Goal: Task Accomplishment & Management: Use online tool/utility

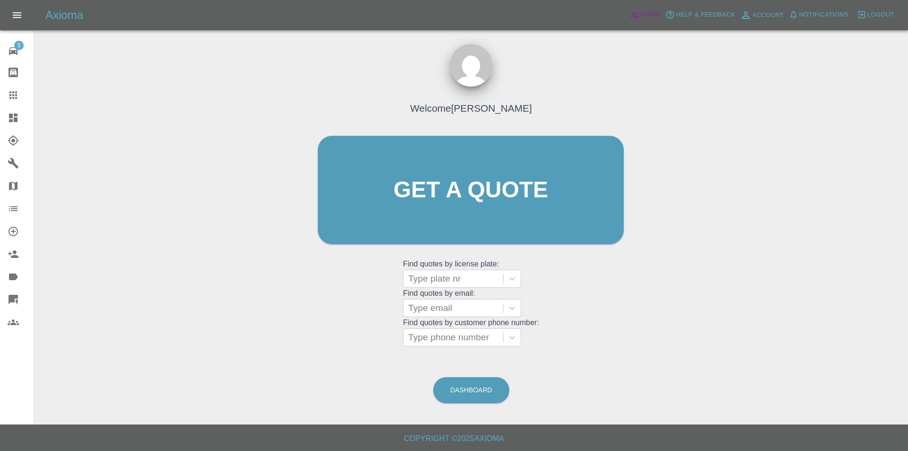
click at [652, 14] on span "Admin" at bounding box center [651, 14] width 21 height 11
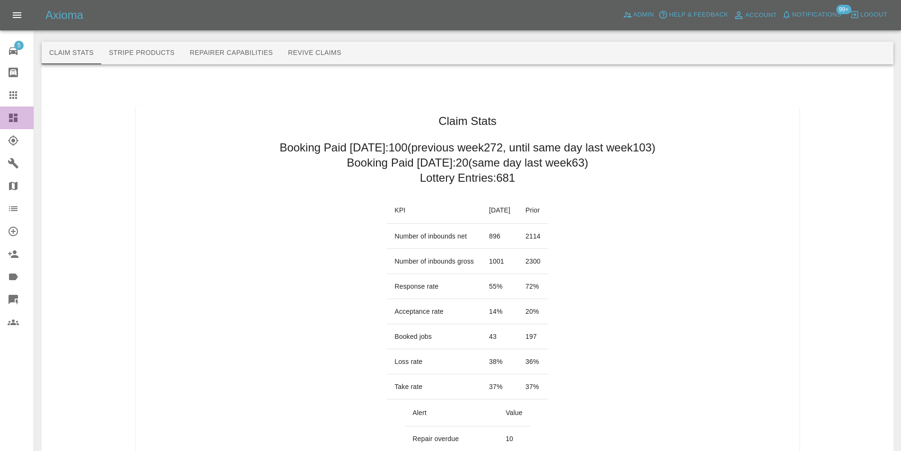
click at [16, 116] on icon at bounding box center [13, 118] width 9 height 9
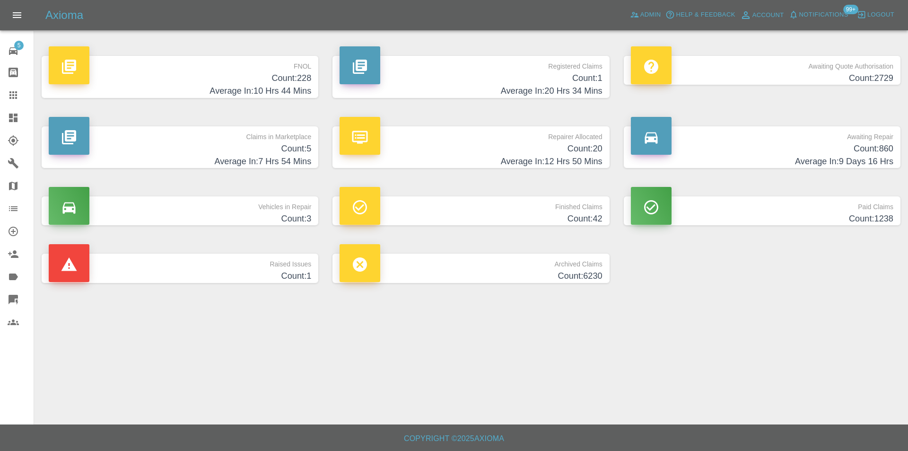
click at [302, 86] on h4 "Average In: 10 Hrs 44 Mins" at bounding box center [180, 91] width 263 height 13
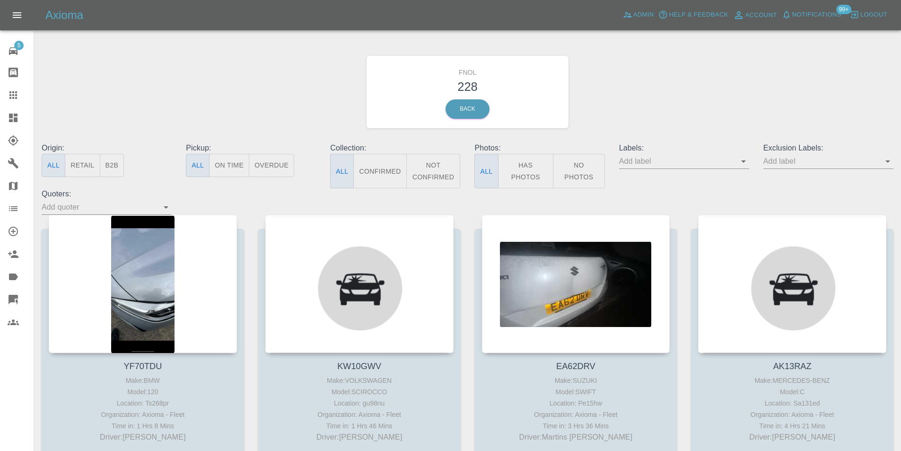
click at [528, 174] on button "Has Photos" at bounding box center [526, 171] width 56 height 35
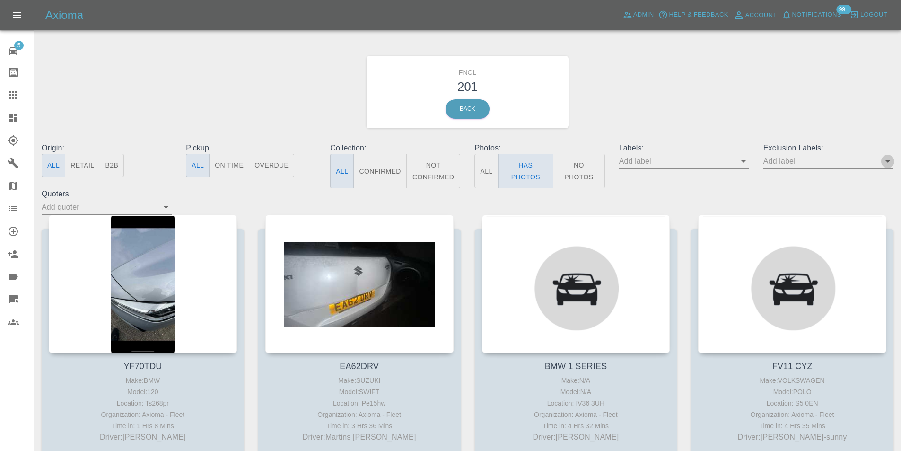
click at [889, 165] on icon "Open" at bounding box center [887, 161] width 11 height 11
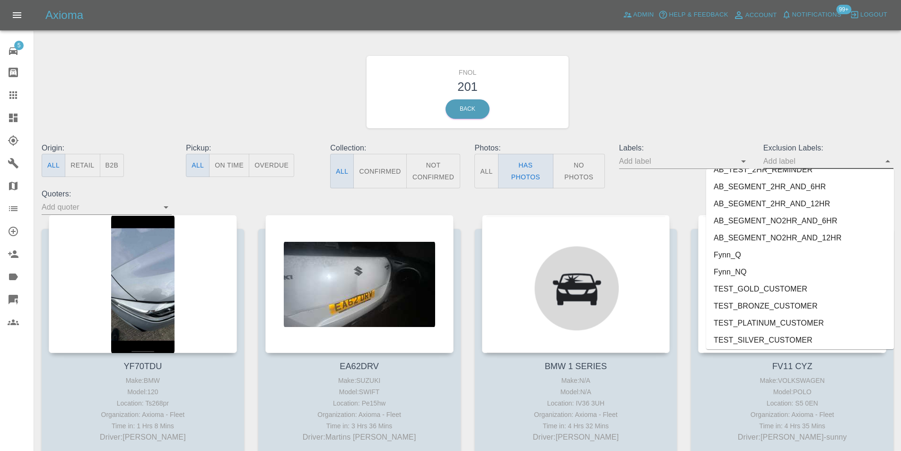
scroll to position [2007, 0]
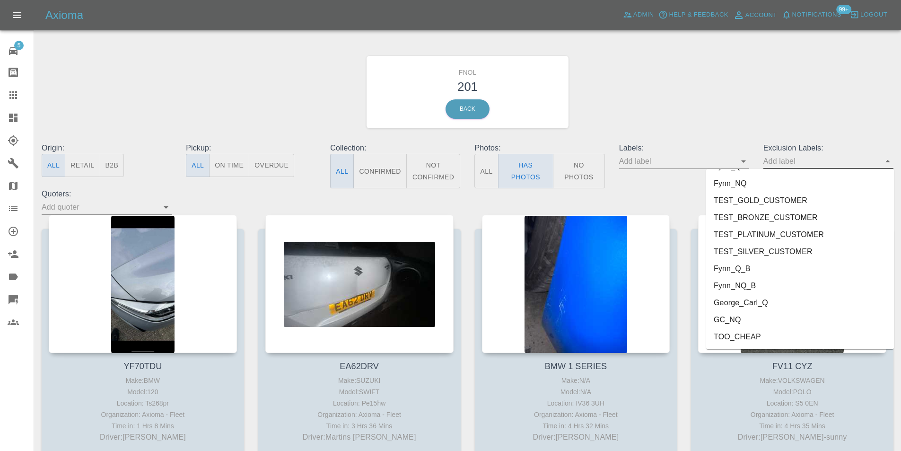
click at [772, 300] on li "George_Carl_Q" at bounding box center [800, 302] width 188 height 17
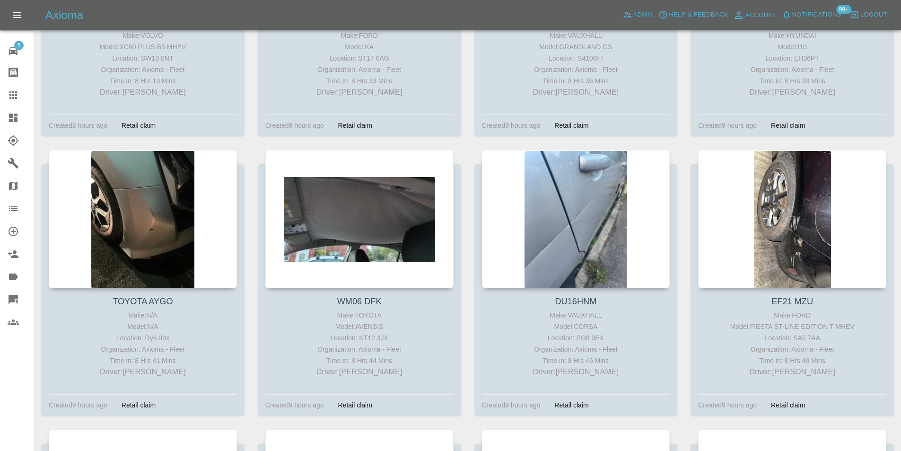
scroll to position [2318, 0]
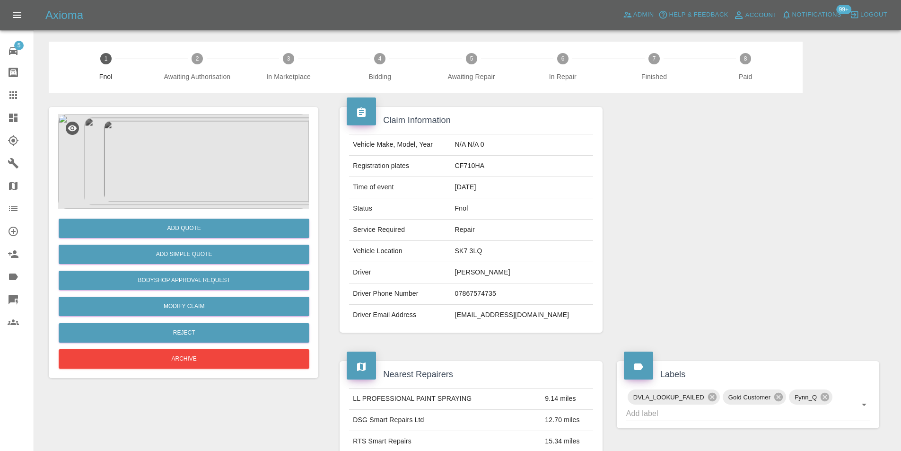
click at [166, 168] on img at bounding box center [183, 161] width 251 height 95
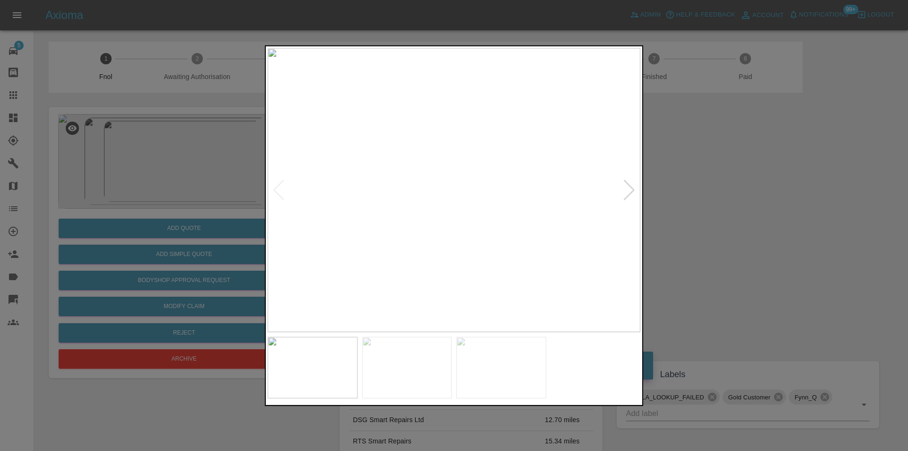
click at [631, 193] on div at bounding box center [629, 189] width 13 height 21
click at [631, 193] on img at bounding box center [454, 190] width 373 height 284
drag, startPoint x: 735, startPoint y: 193, endPoint x: 471, endPoint y: 267, distance: 274.7
click at [733, 194] on div at bounding box center [454, 225] width 908 height 451
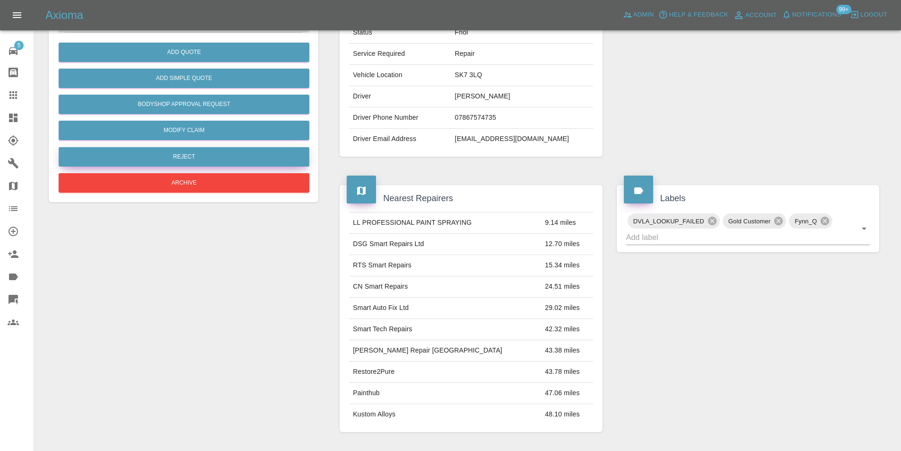
scroll to position [99, 0]
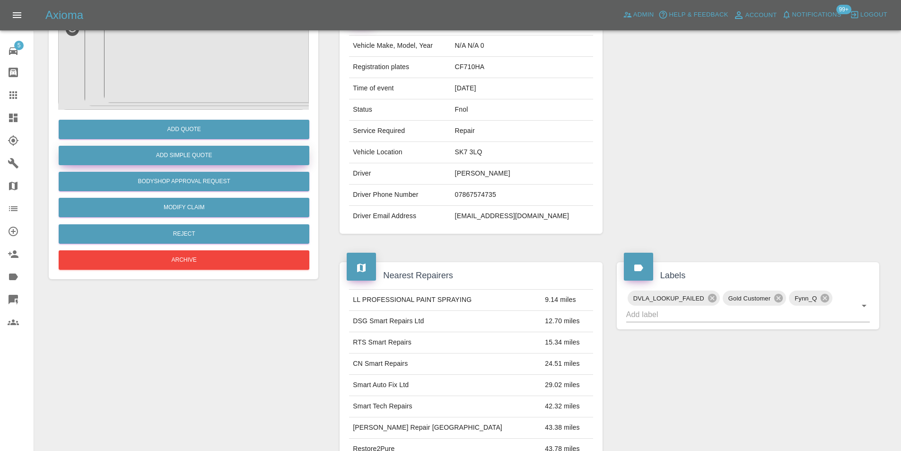
click at [203, 155] on button "Add Simple Quote" at bounding box center [184, 155] width 251 height 19
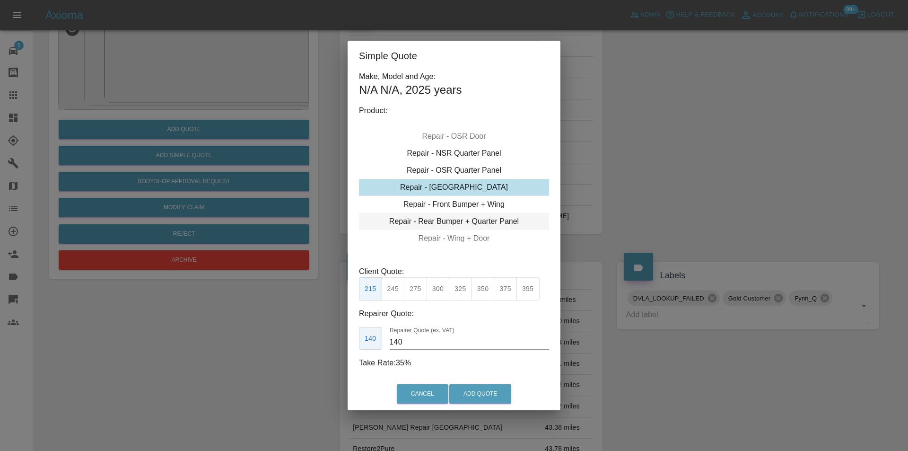
click at [486, 220] on div "Repair - Rear Bumper + Quarter Panel" at bounding box center [454, 221] width 190 height 17
click at [422, 291] on button "350" at bounding box center [415, 288] width 23 height 23
type input "210"
drag, startPoint x: 483, startPoint y: 394, endPoint x: 246, endPoint y: 348, distance: 241.8
click at [247, 352] on div "Simple Quote Make, Model and Age: N/A N/A , 2025 years Product: Repair - Front …" at bounding box center [454, 225] width 908 height 451
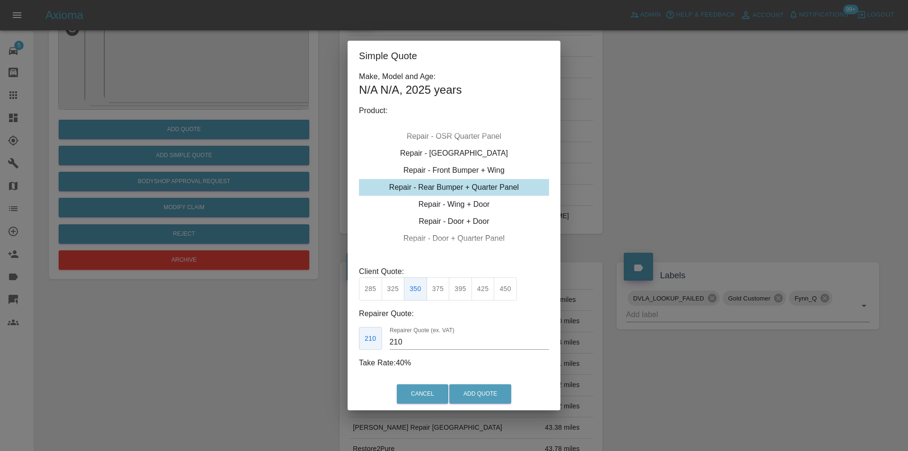
drag, startPoint x: 247, startPoint y: 337, endPoint x: 252, endPoint y: 249, distance: 88.6
click at [247, 337] on div "Simple Quote Make, Model and Age: N/A N/A , 2025 years Product: Repair - Front …" at bounding box center [454, 225] width 908 height 451
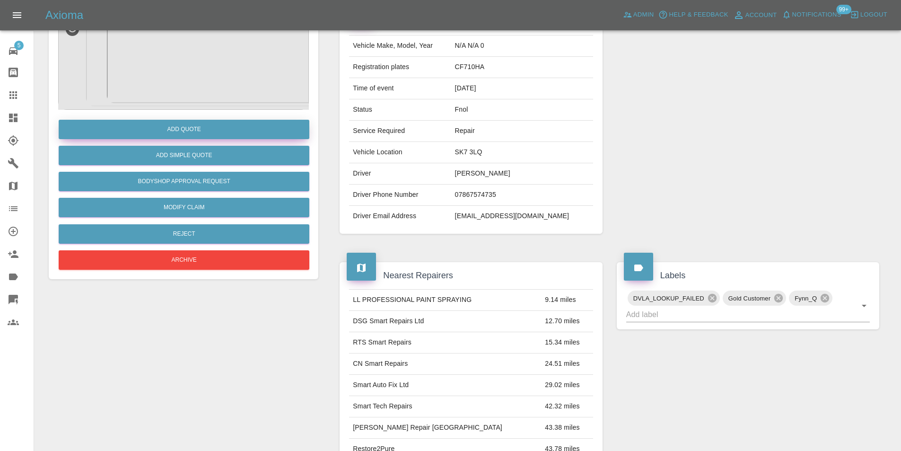
click at [197, 133] on button "Add Quote" at bounding box center [184, 129] width 251 height 19
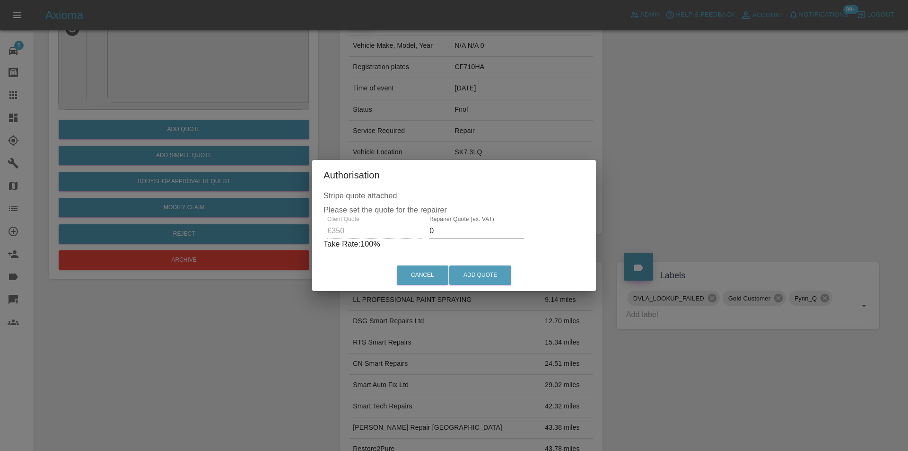
click at [457, 229] on input "0" at bounding box center [477, 230] width 95 height 15
type input "0220"
click at [490, 276] on button "Add Quote" at bounding box center [480, 274] width 62 height 19
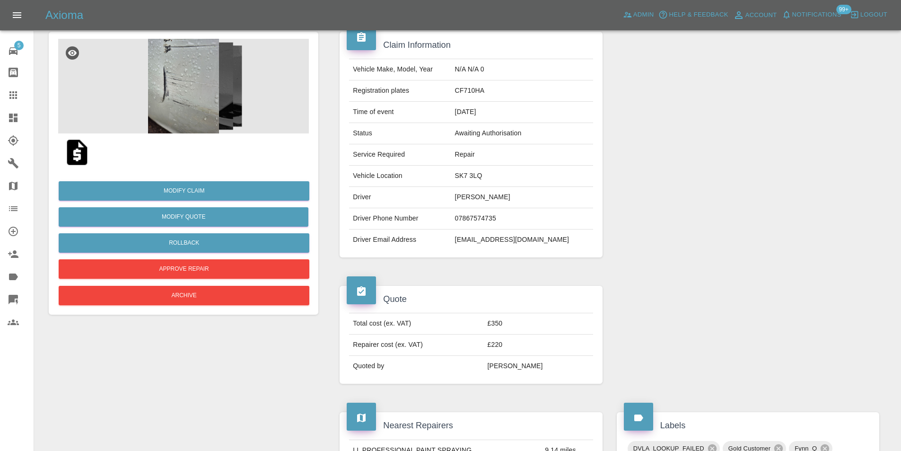
scroll to position [52, 0]
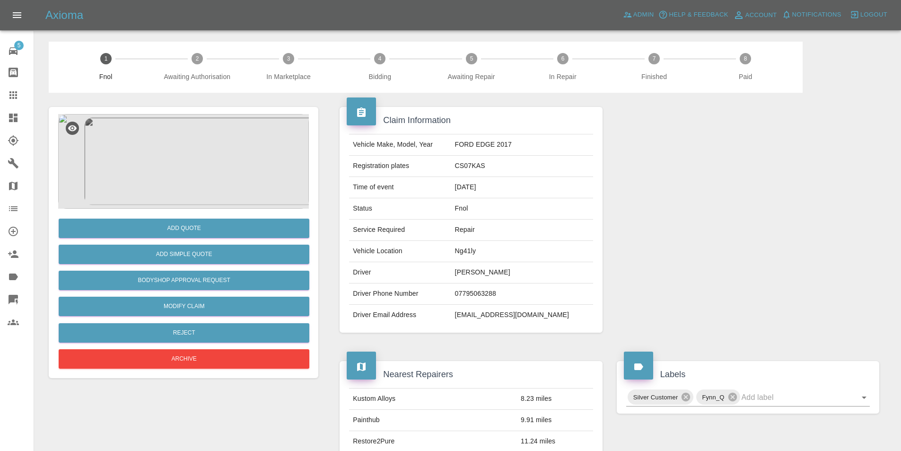
click at [198, 175] on img at bounding box center [183, 161] width 251 height 95
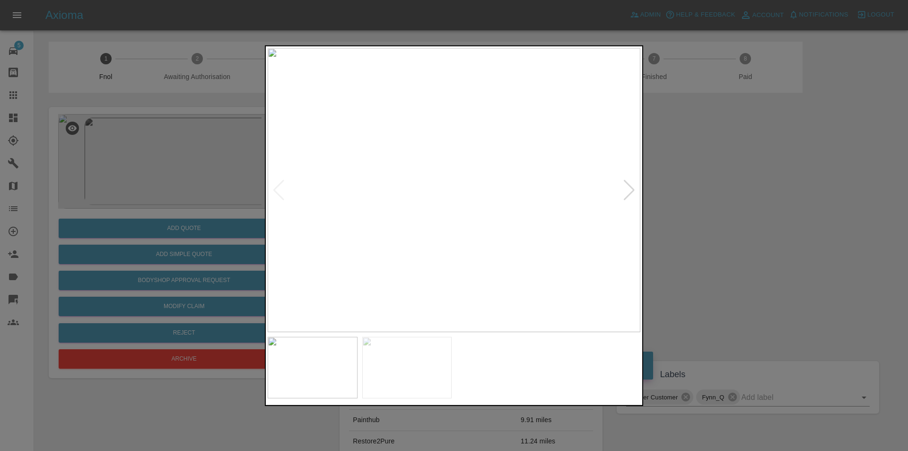
click at [632, 189] on div at bounding box center [629, 189] width 13 height 21
click at [632, 189] on img at bounding box center [454, 190] width 373 height 284
click at [732, 196] on div at bounding box center [454, 225] width 908 height 451
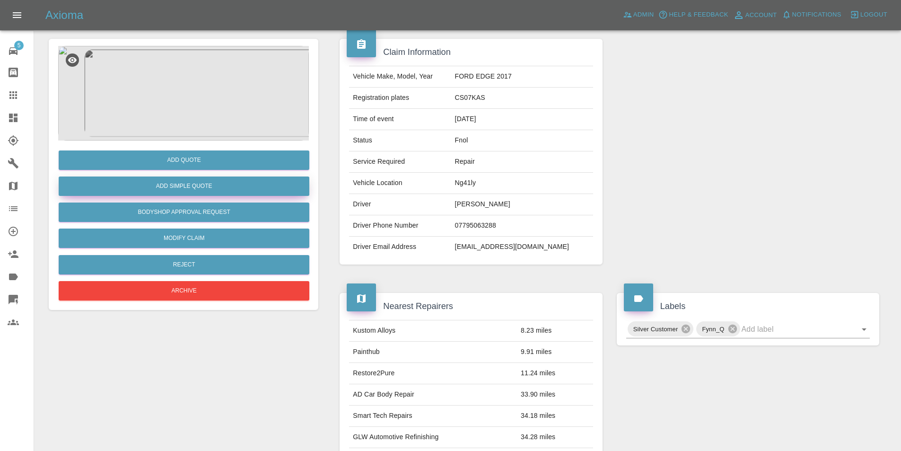
scroll to position [4, 0]
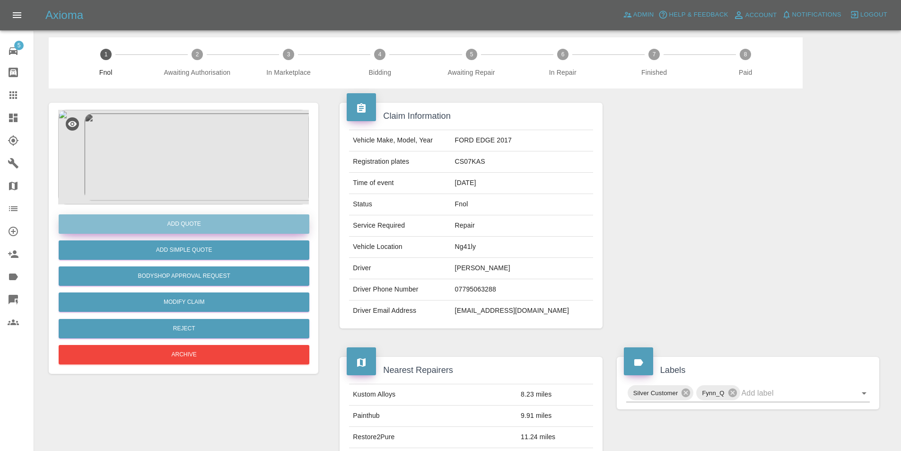
click at [193, 217] on button "Add Quote" at bounding box center [184, 223] width 251 height 19
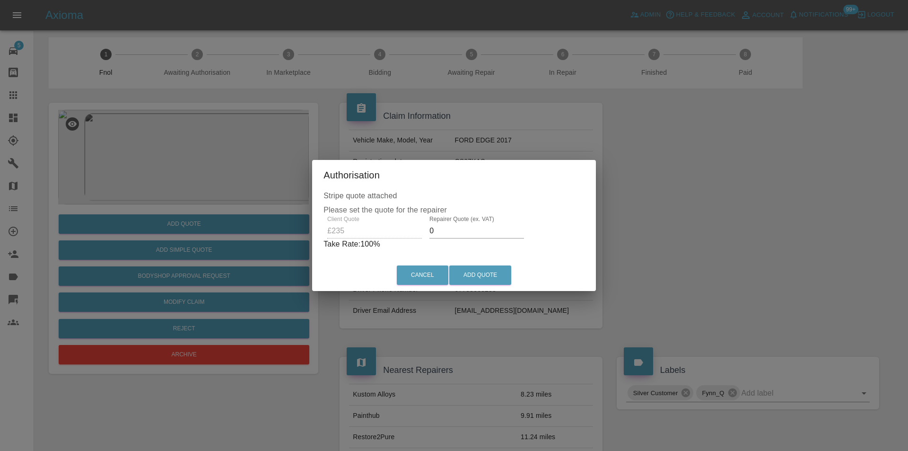
click at [455, 230] on input "0" at bounding box center [477, 230] width 95 height 15
type input "0150"
click at [466, 270] on button "Add Quote" at bounding box center [480, 274] width 62 height 19
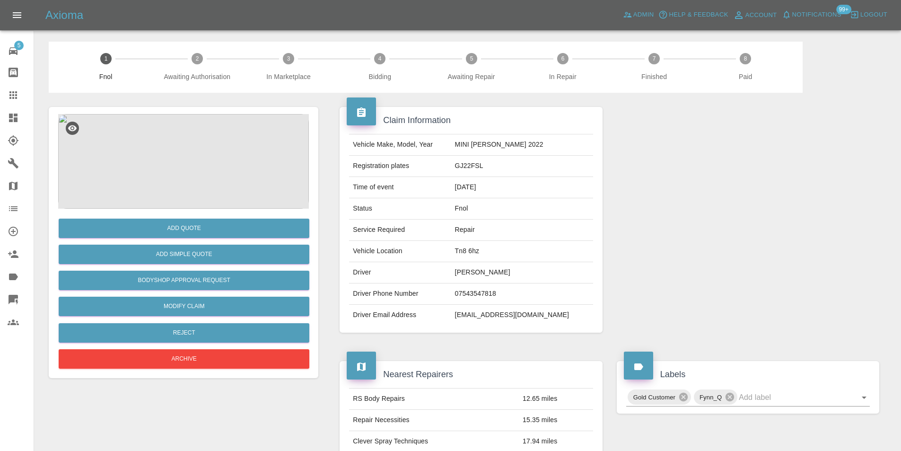
click at [180, 153] on img at bounding box center [183, 161] width 251 height 95
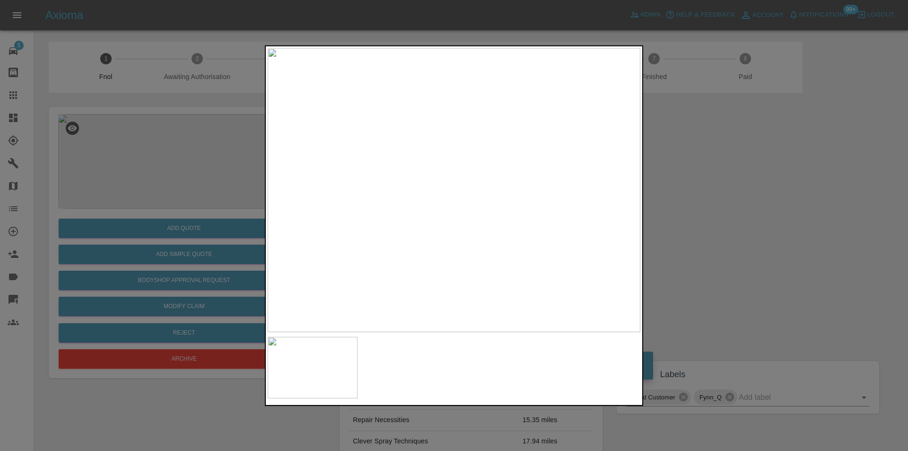
drag, startPoint x: 698, startPoint y: 229, endPoint x: 434, endPoint y: 261, distance: 266.3
click at [697, 229] on div at bounding box center [454, 225] width 908 height 451
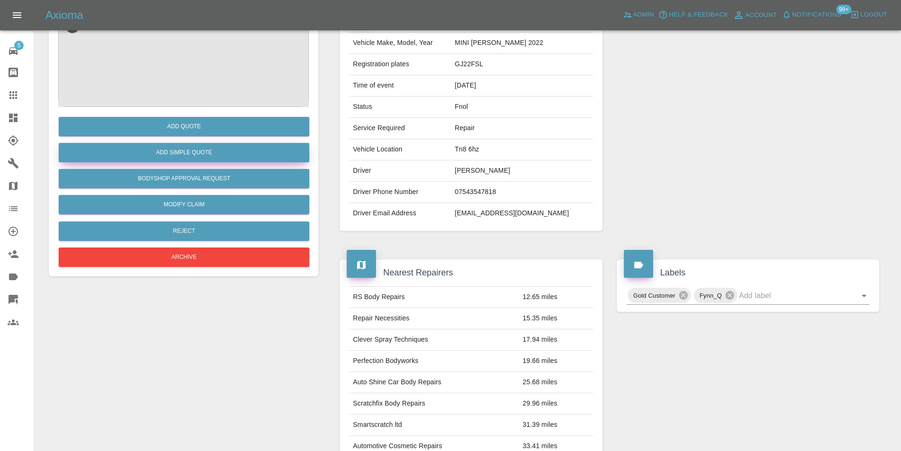
scroll to position [4, 0]
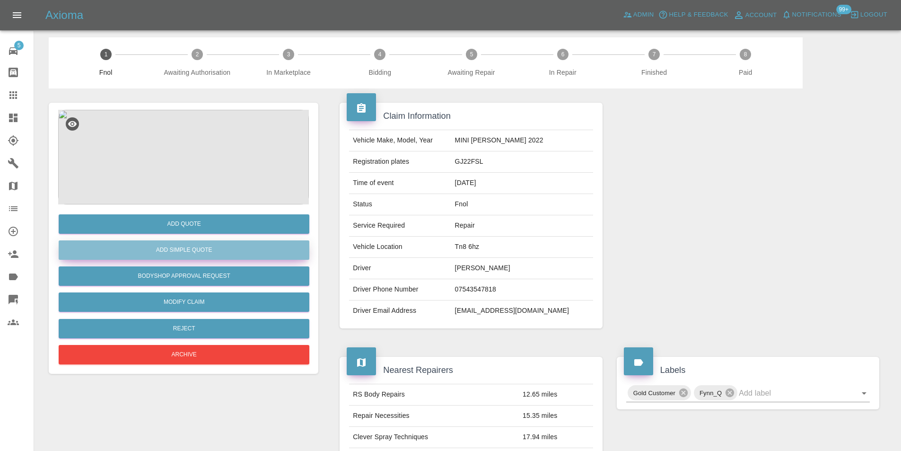
click at [210, 249] on button "Add Simple Quote" at bounding box center [184, 249] width 251 height 19
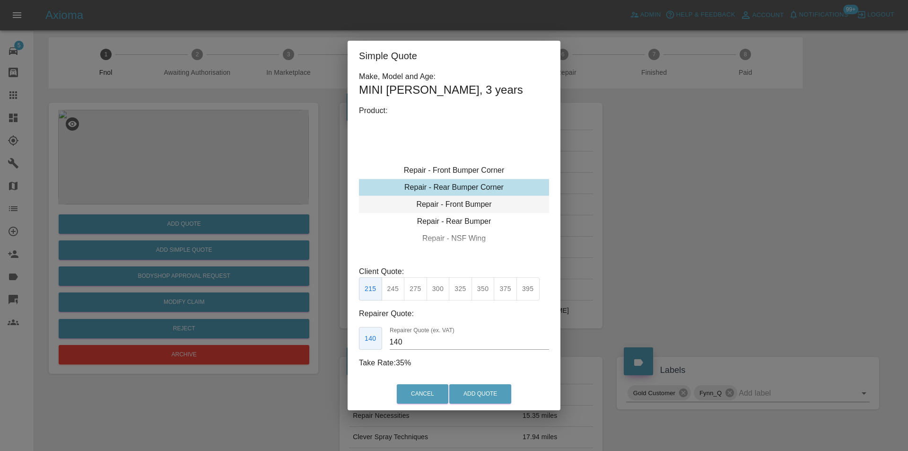
type input "120"
click at [470, 167] on div "Repair - Front Bumper Corner" at bounding box center [454, 170] width 190 height 17
click at [486, 395] on button "Add Quote" at bounding box center [480, 393] width 62 height 19
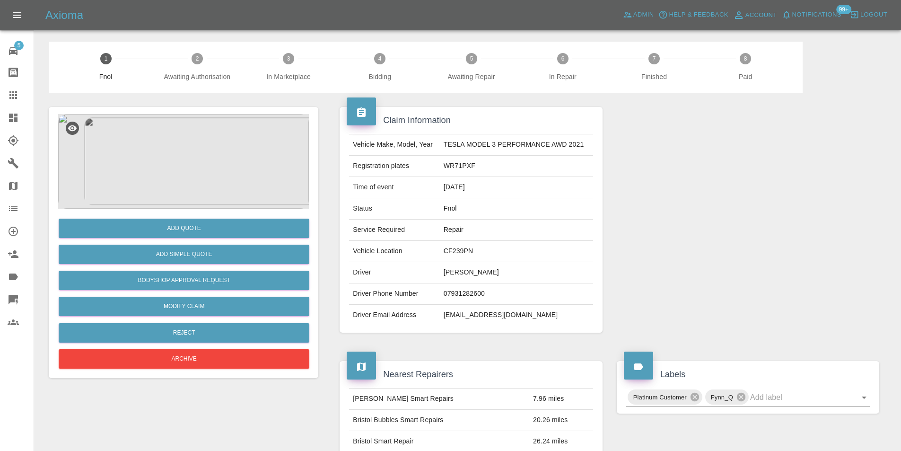
click at [187, 164] on img at bounding box center [183, 161] width 251 height 95
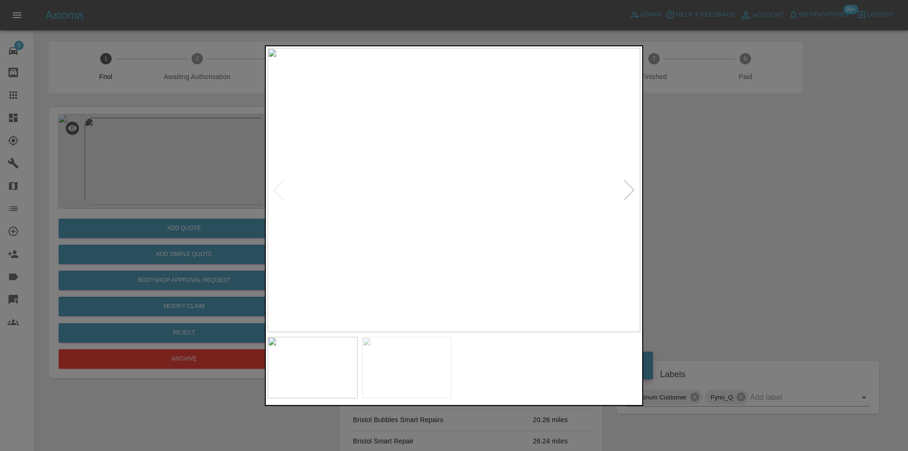
click at [631, 189] on div at bounding box center [629, 189] width 13 height 21
click at [738, 205] on div at bounding box center [454, 225] width 908 height 451
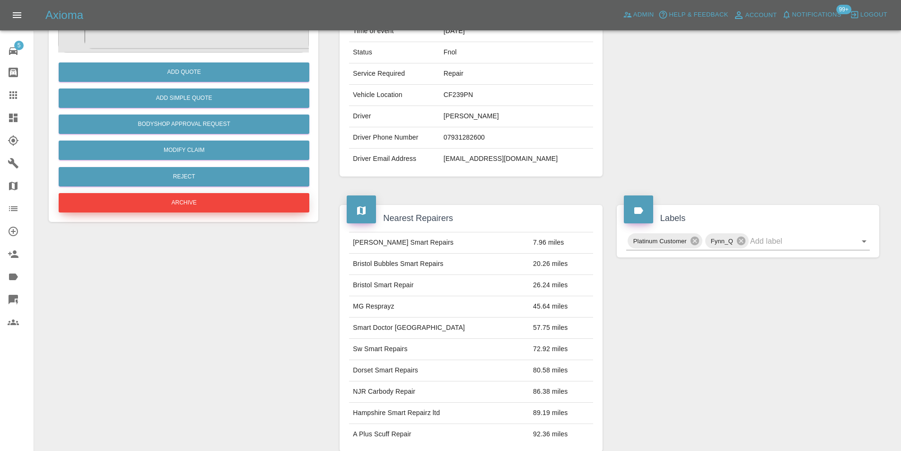
scroll to position [95, 0]
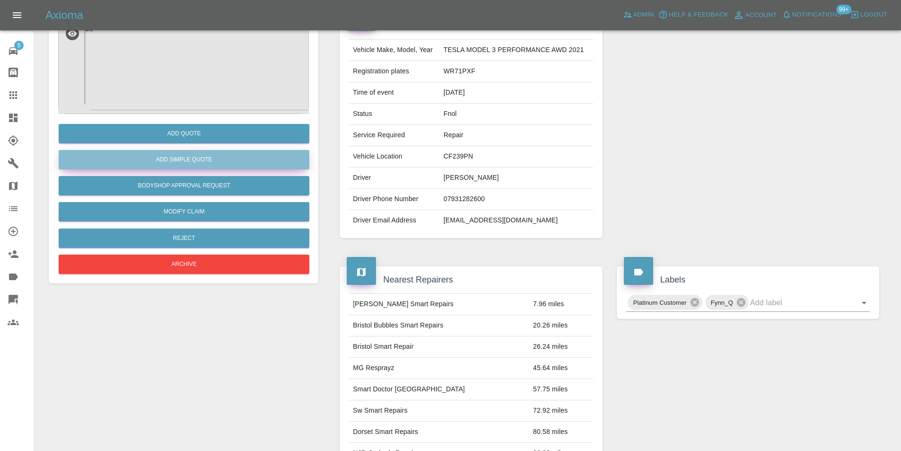
click at [186, 161] on button "Add Simple Quote" at bounding box center [184, 159] width 251 height 19
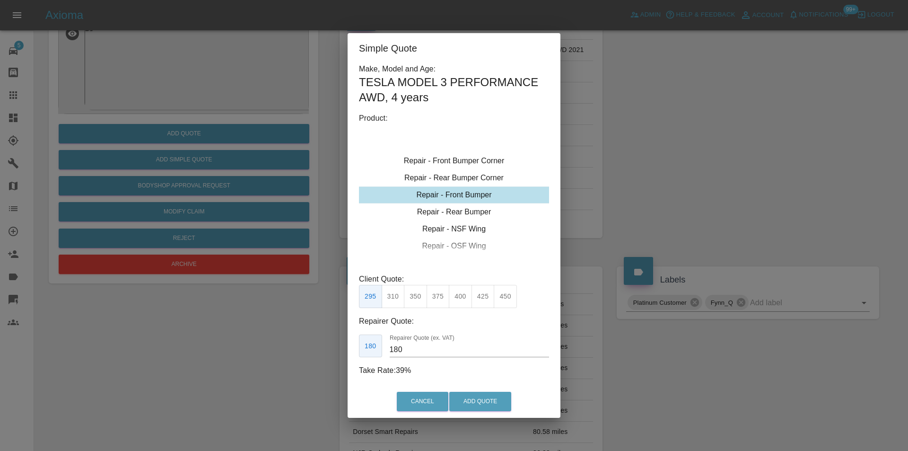
click at [416, 294] on button "350" at bounding box center [415, 296] width 23 height 23
type input "210"
click at [473, 398] on button "Add Quote" at bounding box center [480, 401] width 62 height 19
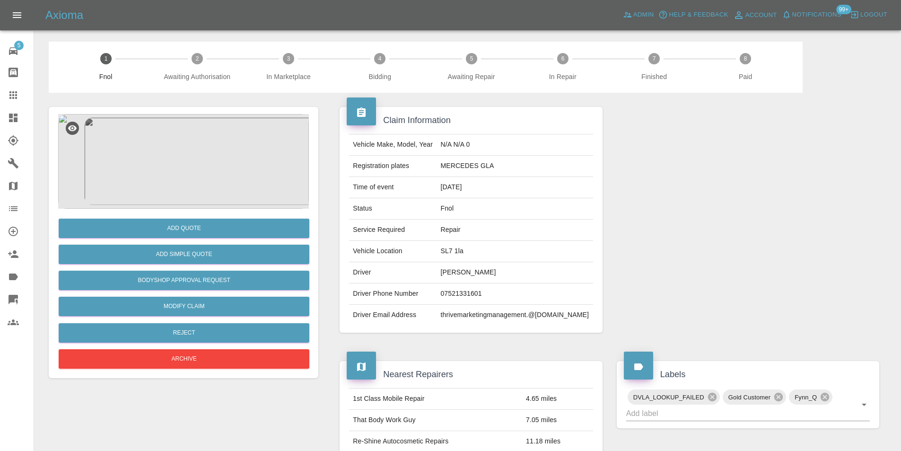
click at [179, 149] on img at bounding box center [183, 161] width 251 height 95
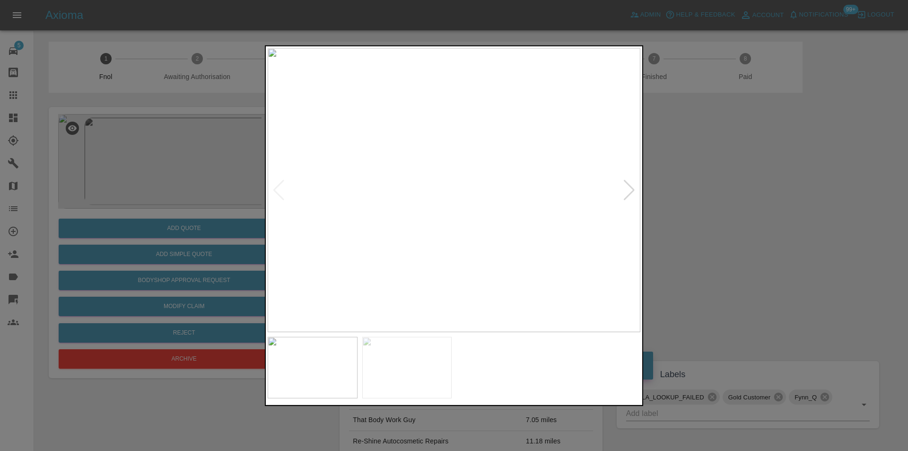
click at [637, 186] on img at bounding box center [454, 190] width 373 height 284
click at [630, 190] on div at bounding box center [629, 189] width 13 height 21
click at [630, 190] on img at bounding box center [454, 190] width 373 height 284
click at [661, 194] on div at bounding box center [454, 225] width 908 height 451
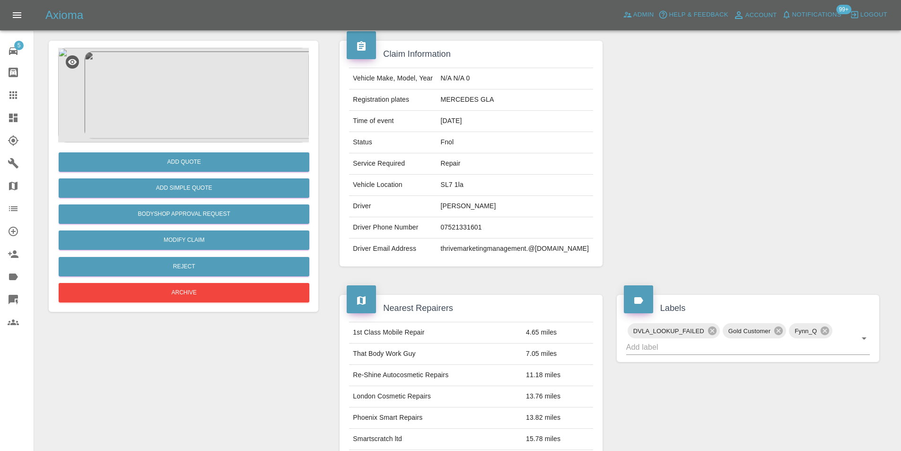
scroll to position [4, 0]
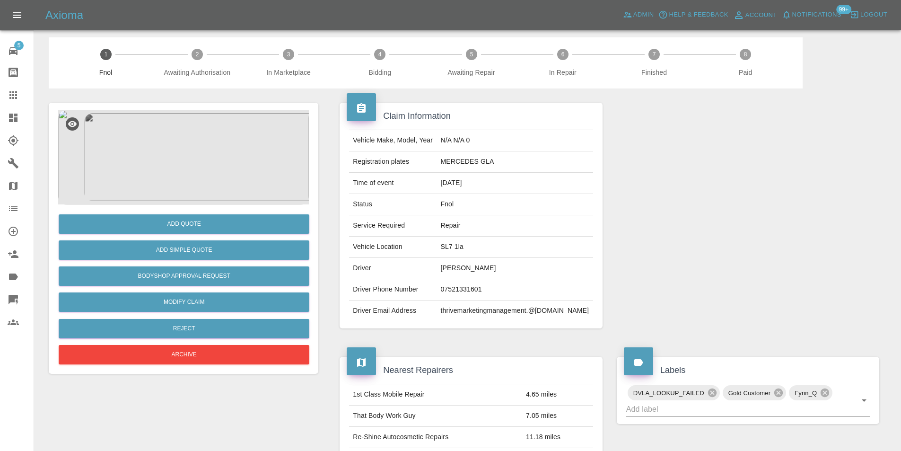
click at [189, 168] on img at bounding box center [183, 157] width 251 height 95
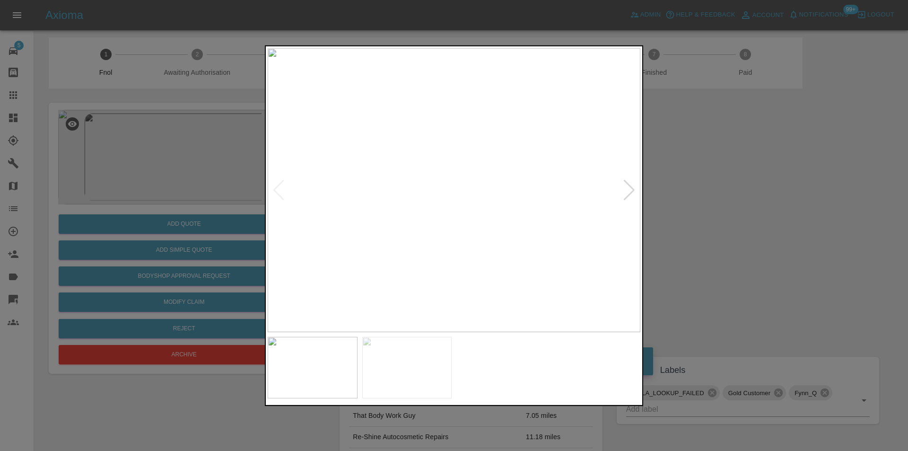
click at [630, 191] on div at bounding box center [629, 189] width 13 height 21
drag, startPoint x: 778, startPoint y: 200, endPoint x: 748, endPoint y: 203, distance: 30.0
click at [778, 201] on div at bounding box center [454, 225] width 908 height 451
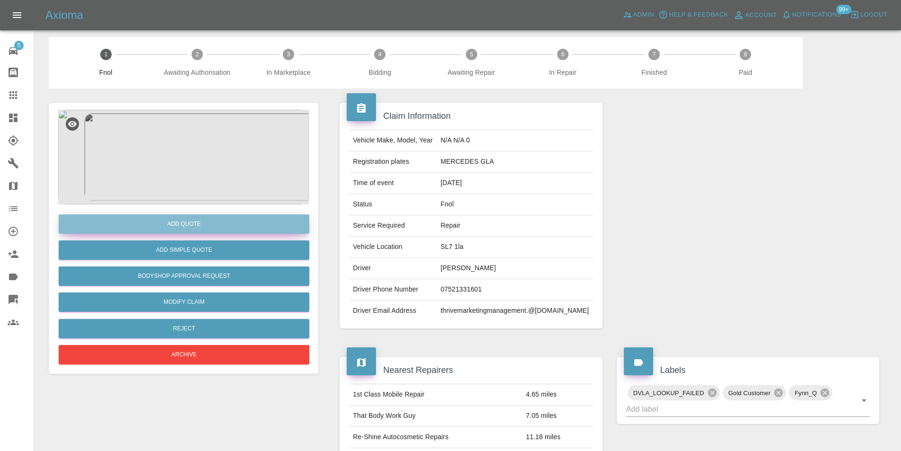
click at [203, 229] on button "Add Quote" at bounding box center [184, 223] width 251 height 19
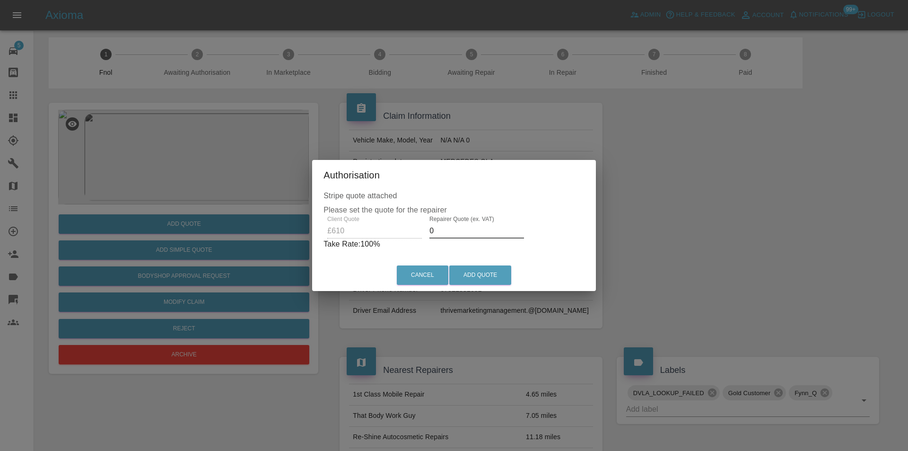
click at [446, 231] on input "0" at bounding box center [477, 230] width 95 height 15
type input "0390"
click at [484, 275] on button "Add Quote" at bounding box center [480, 274] width 62 height 19
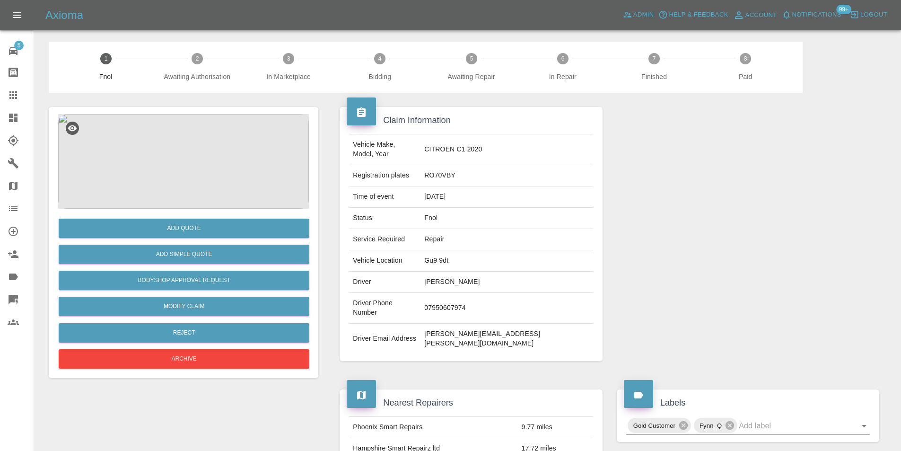
click at [185, 166] on img at bounding box center [183, 161] width 251 height 95
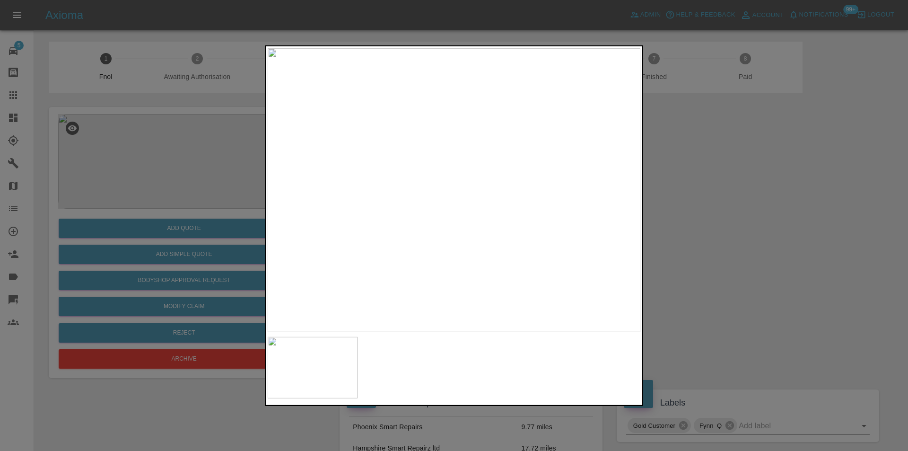
click at [698, 210] on div at bounding box center [454, 225] width 908 height 451
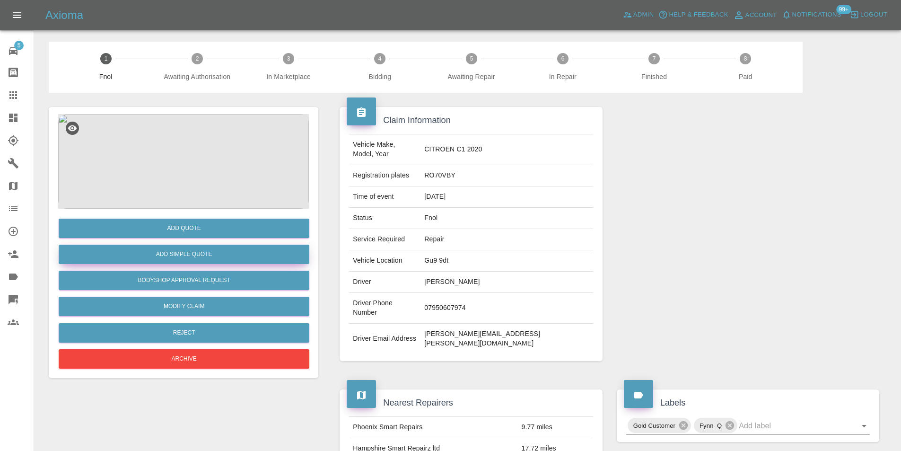
click at [206, 256] on button "Add Simple Quote" at bounding box center [184, 254] width 251 height 19
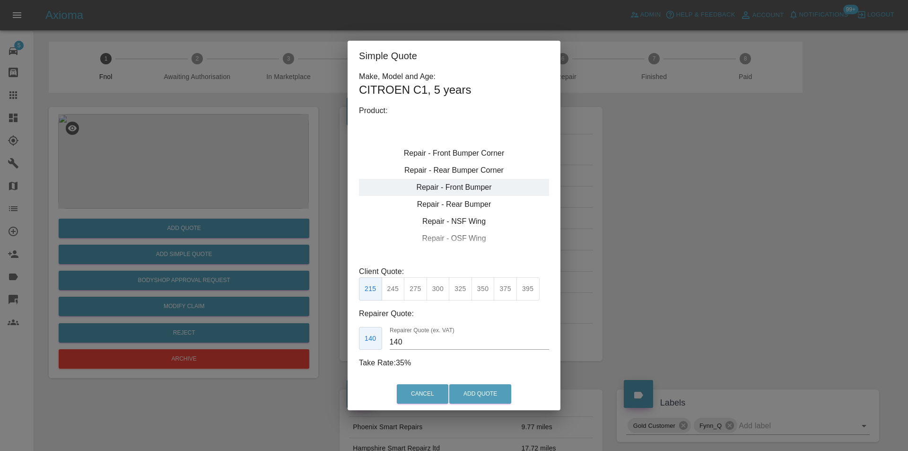
type input "180"
click at [662, 203] on div "Simple Quote Make, Model and Age: CITROEN C1 , 5 years Product: Repair - Front …" at bounding box center [454, 225] width 908 height 451
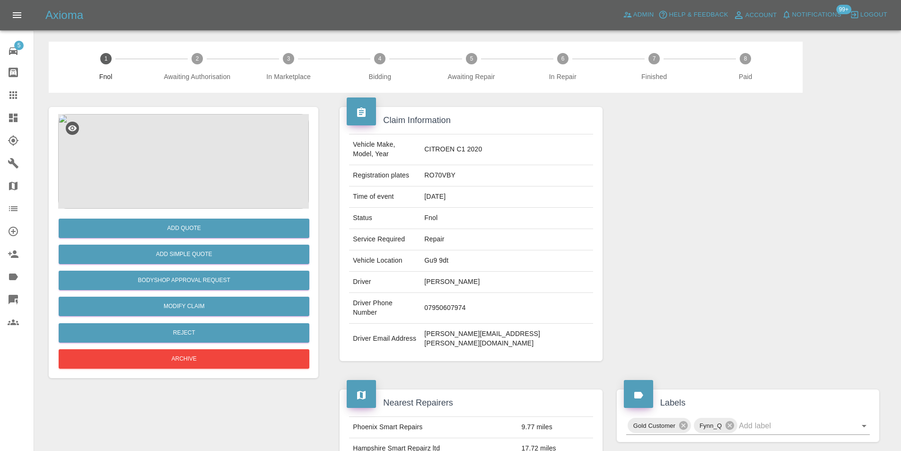
click at [160, 124] on img at bounding box center [183, 161] width 251 height 95
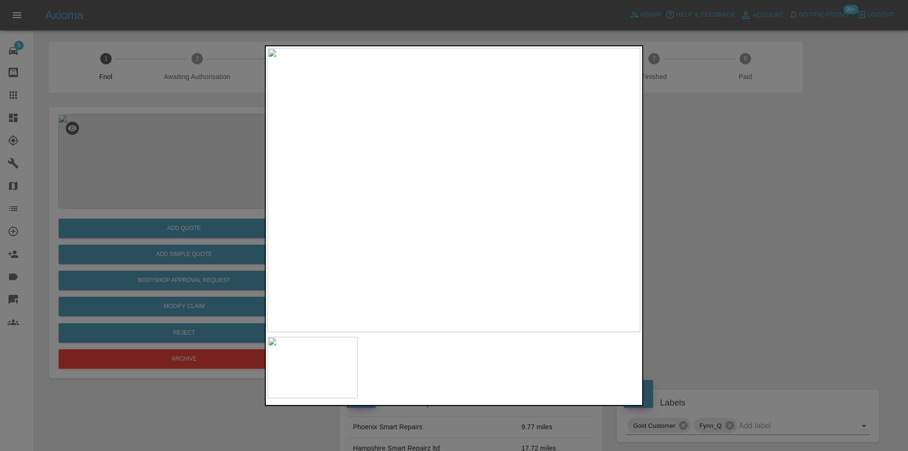
click at [696, 192] on div at bounding box center [454, 225] width 908 height 451
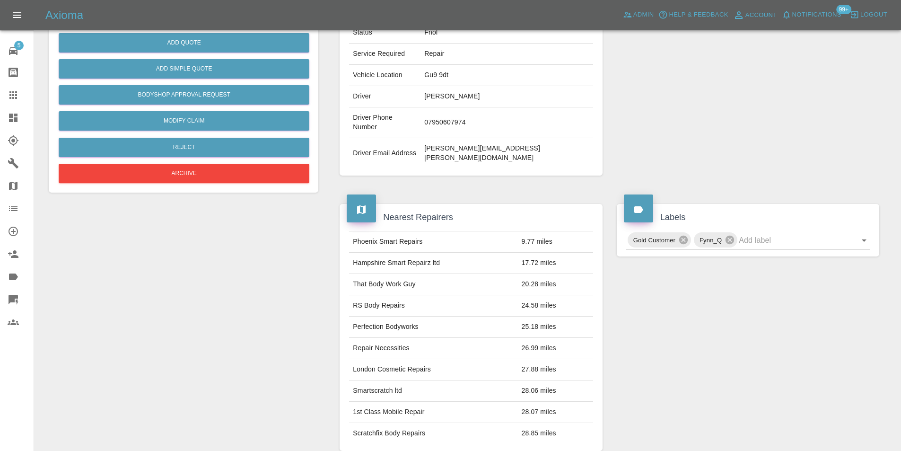
scroll to position [52, 0]
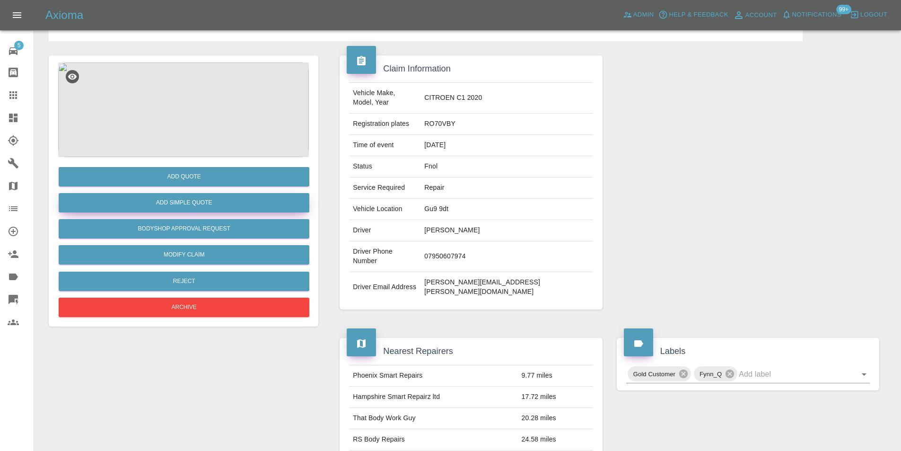
click at [214, 206] on button "Add Simple Quote" at bounding box center [184, 202] width 251 height 19
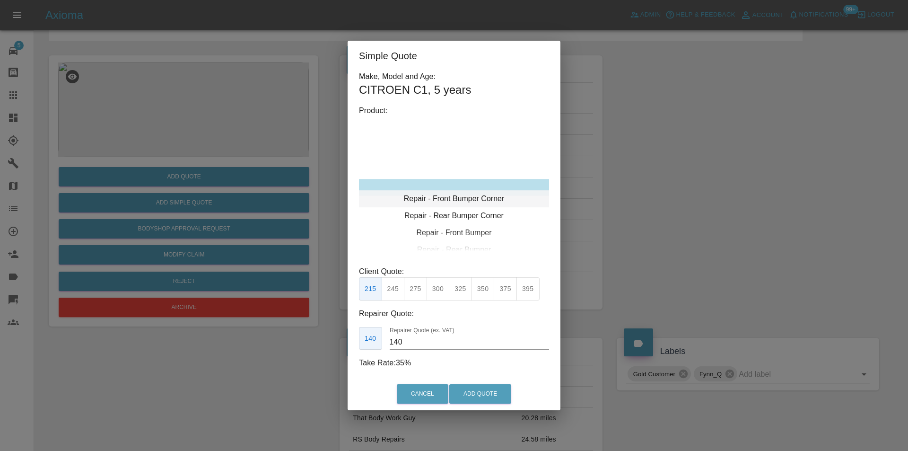
type input "120"
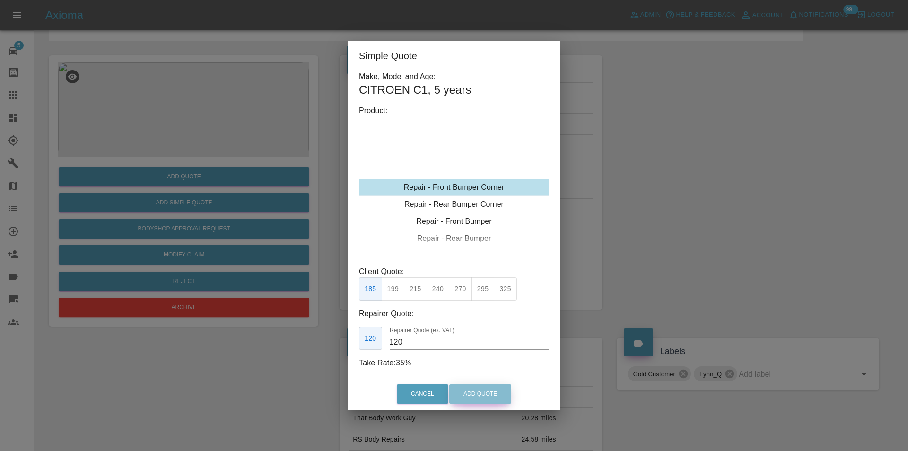
click at [477, 395] on button "Add Quote" at bounding box center [480, 393] width 62 height 19
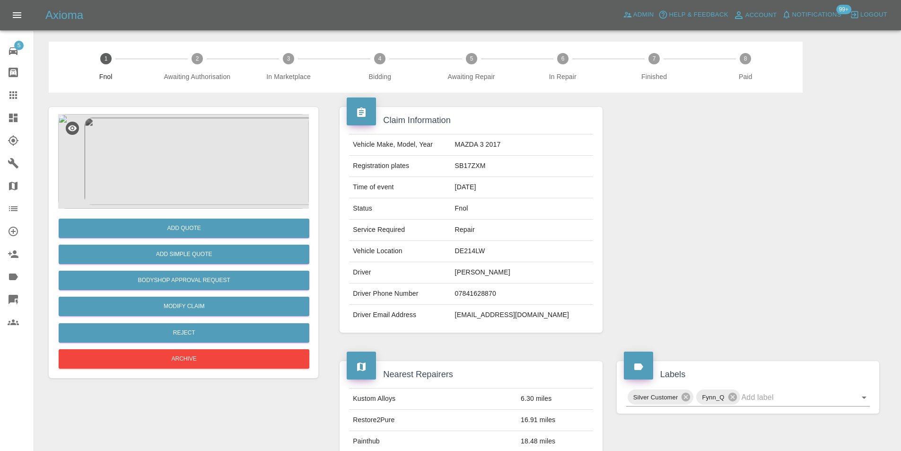
click at [199, 142] on img at bounding box center [183, 161] width 251 height 95
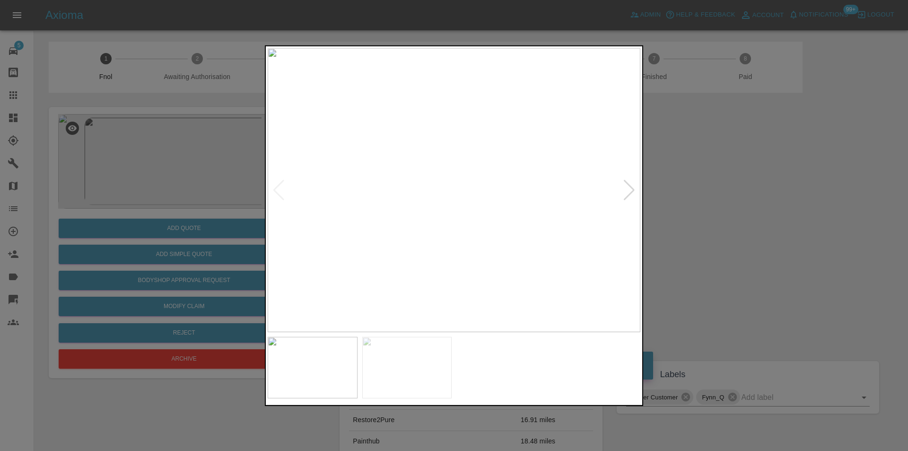
click at [626, 197] on div at bounding box center [629, 189] width 13 height 21
click at [626, 197] on img at bounding box center [454, 190] width 373 height 284
drag, startPoint x: 718, startPoint y: 214, endPoint x: 711, endPoint y: 212, distance: 7.9
click at [715, 213] on div at bounding box center [454, 225] width 908 height 451
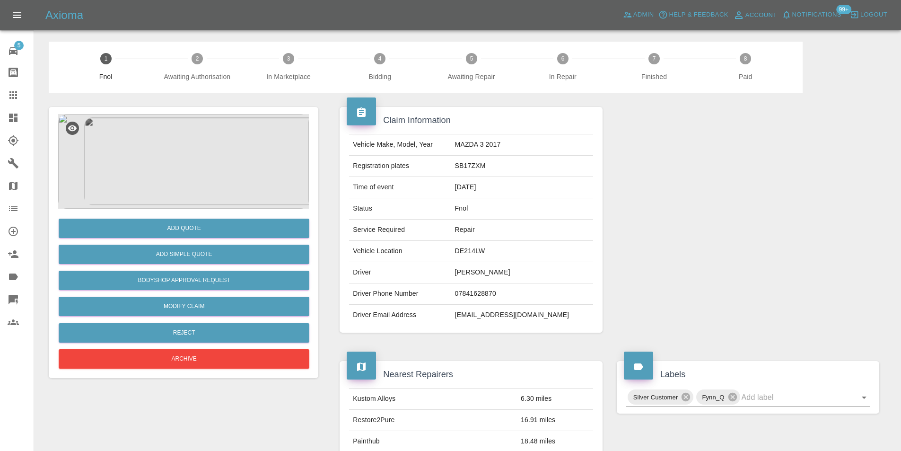
click at [173, 158] on img at bounding box center [183, 161] width 251 height 95
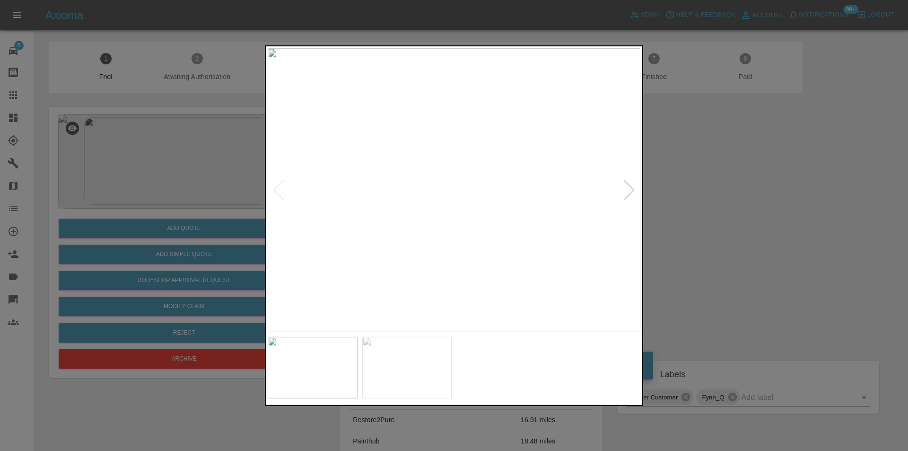
click at [711, 203] on div at bounding box center [454, 225] width 908 height 451
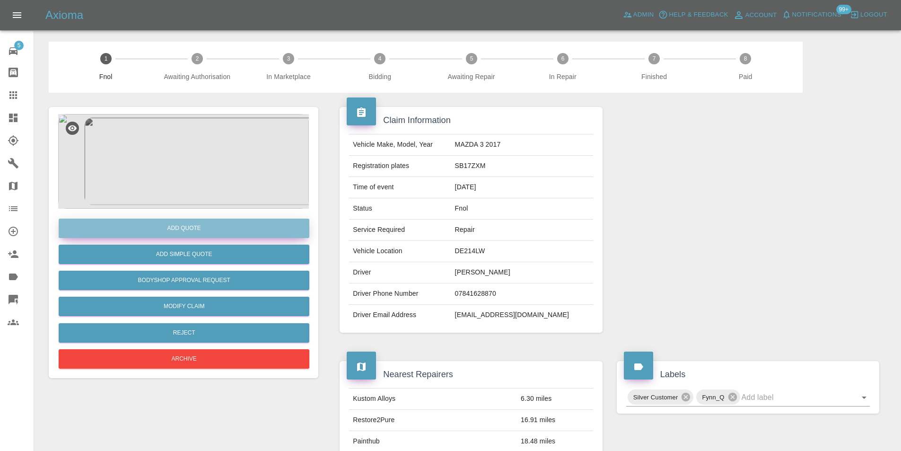
click at [195, 225] on button "Add Quote" at bounding box center [184, 228] width 251 height 19
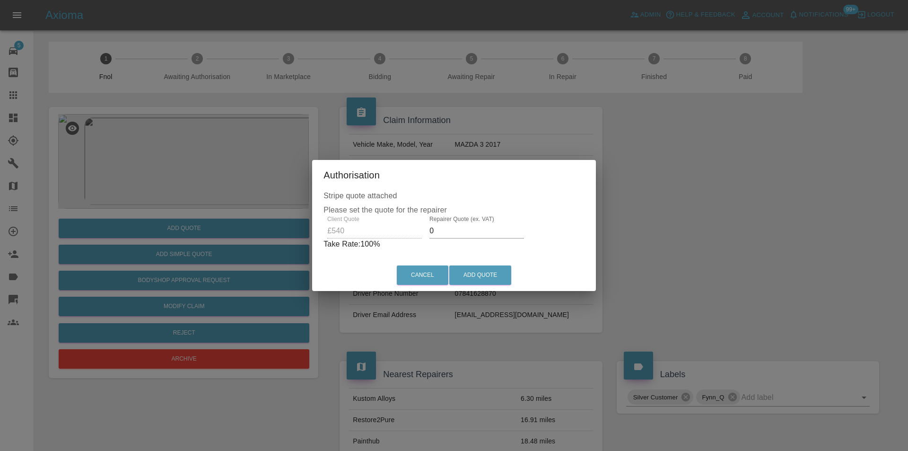
click at [446, 230] on input "0" at bounding box center [477, 230] width 95 height 15
type input "0350"
click at [474, 273] on button "Add Quote" at bounding box center [480, 274] width 62 height 19
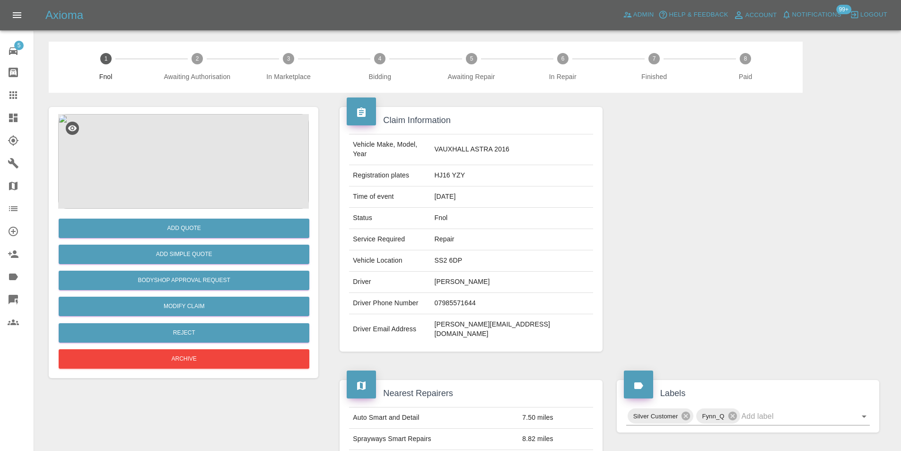
click at [165, 149] on img at bounding box center [183, 161] width 251 height 95
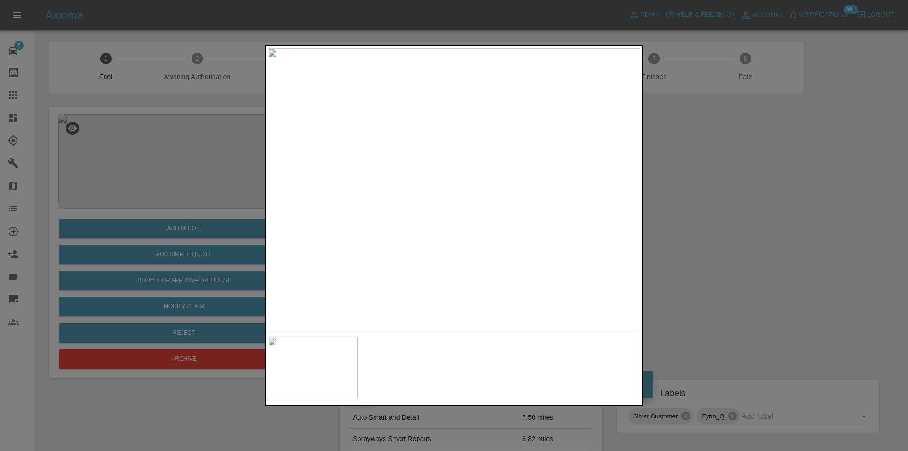
drag, startPoint x: 696, startPoint y: 185, endPoint x: 598, endPoint y: 203, distance: 99.6
click at [697, 185] on div at bounding box center [454, 225] width 908 height 451
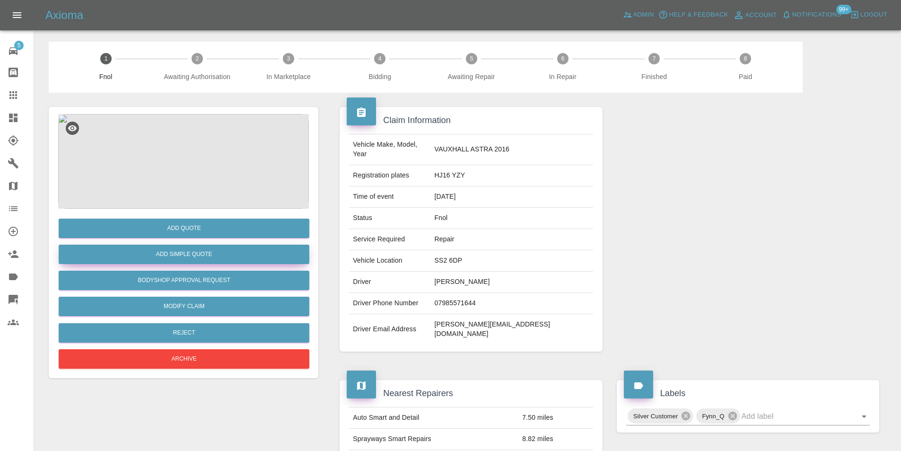
click at [193, 253] on button "Add Simple Quote" at bounding box center [184, 254] width 251 height 19
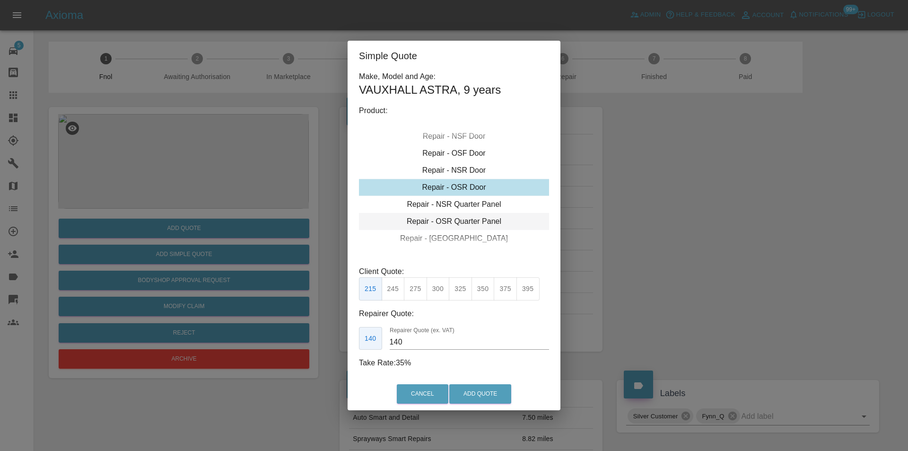
click at [478, 219] on div "Repair - OSR Quarter Panel" at bounding box center [454, 221] width 190 height 17
drag, startPoint x: 438, startPoint y: 290, endPoint x: 472, endPoint y: 364, distance: 81.3
click at [438, 290] on button "300" at bounding box center [438, 288] width 23 height 23
type input "190"
click at [483, 393] on button "Add Quote" at bounding box center [480, 393] width 62 height 19
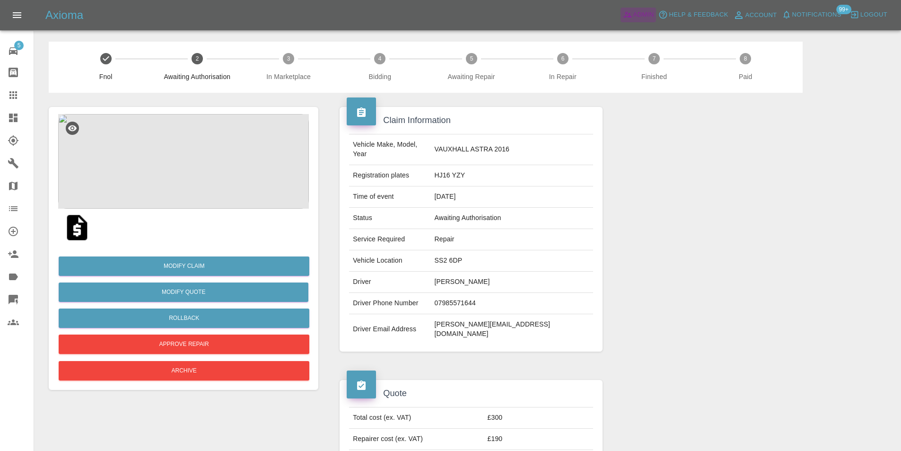
drag, startPoint x: 634, startPoint y: 11, endPoint x: 283, endPoint y: 1, distance: 350.7
click at [634, 11] on span "Admin" at bounding box center [644, 14] width 21 height 11
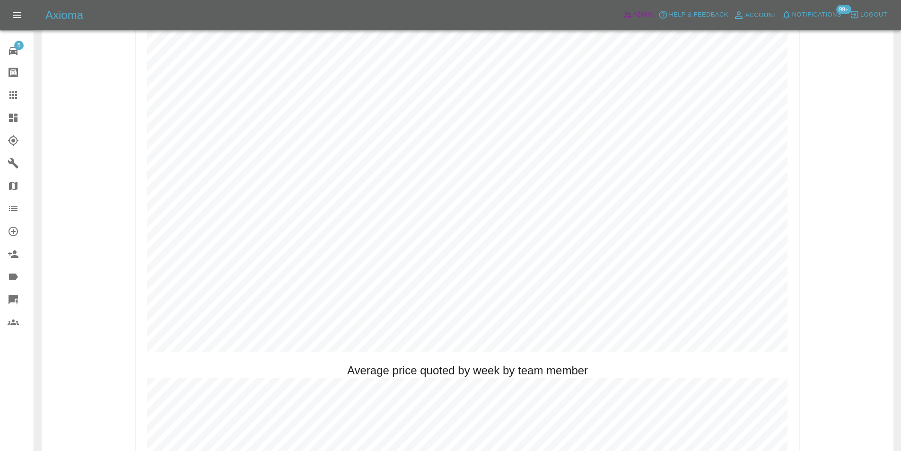
scroll to position [473, 0]
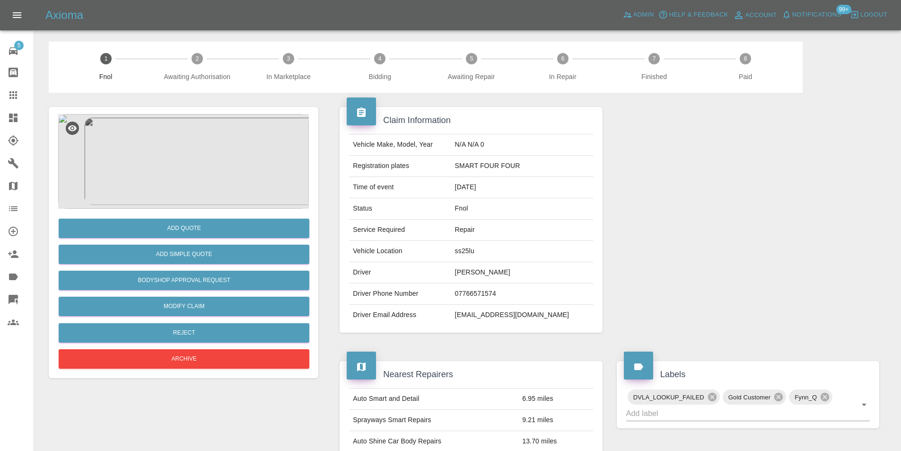
click at [157, 142] on img at bounding box center [183, 161] width 251 height 95
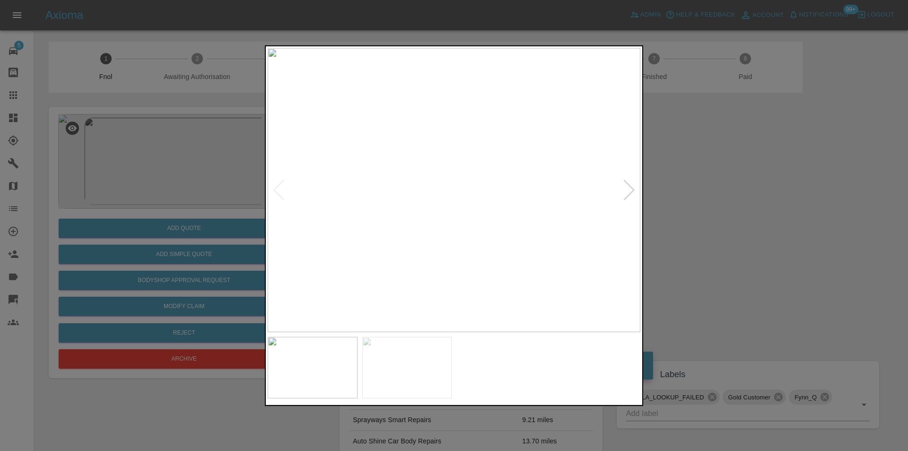
click at [629, 193] on div at bounding box center [629, 189] width 13 height 21
click at [629, 193] on img at bounding box center [454, 190] width 373 height 284
click at [721, 196] on div at bounding box center [454, 225] width 908 height 451
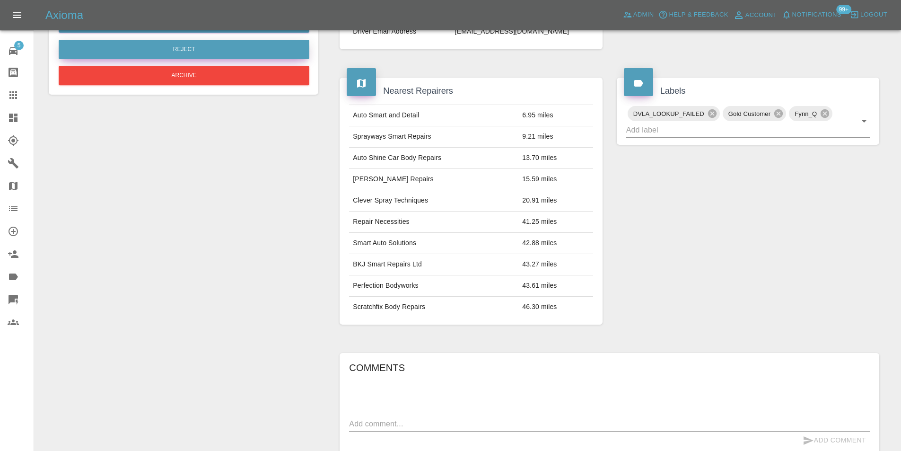
scroll to position [142, 0]
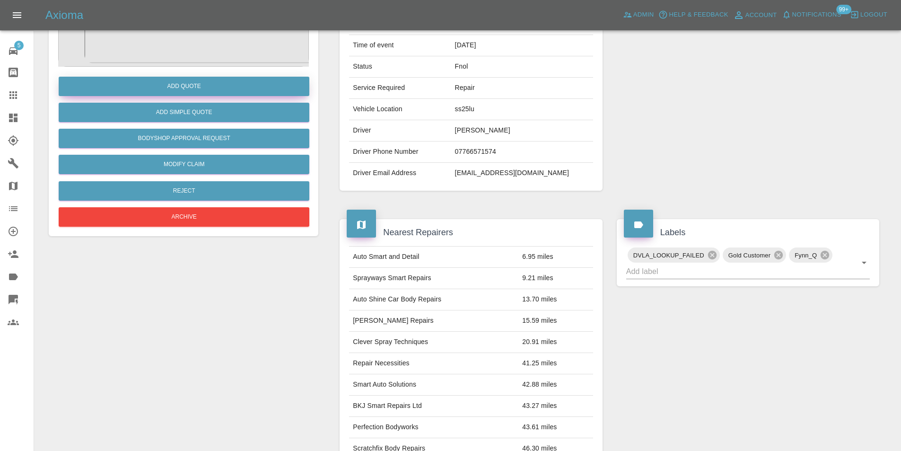
click at [188, 89] on button "Add Quote" at bounding box center [184, 86] width 251 height 19
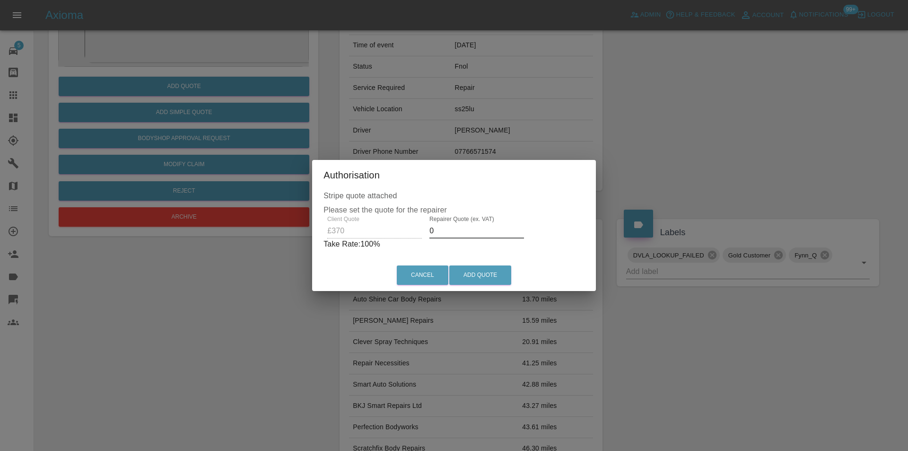
click at [463, 230] on input "0" at bounding box center [477, 230] width 95 height 15
type input "0235"
click at [485, 271] on button "Add Quote" at bounding box center [480, 274] width 62 height 19
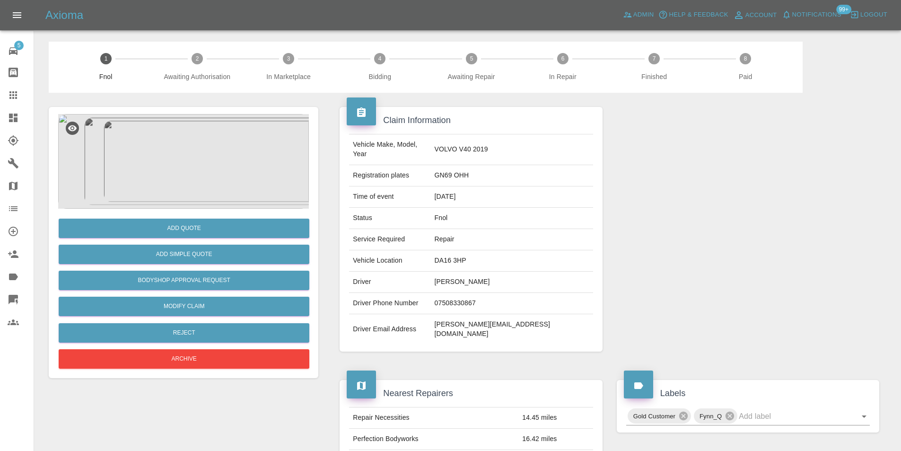
click at [193, 146] on img at bounding box center [183, 161] width 251 height 95
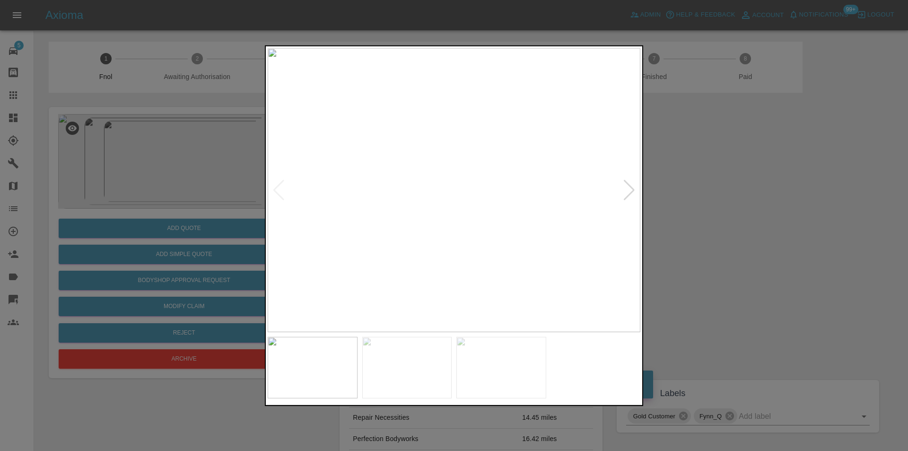
click at [630, 189] on div at bounding box center [629, 189] width 13 height 21
click at [630, 189] on img at bounding box center [454, 190] width 373 height 284
drag, startPoint x: 732, startPoint y: 207, endPoint x: 470, endPoint y: 206, distance: 262.1
click at [725, 207] on div at bounding box center [454, 225] width 908 height 451
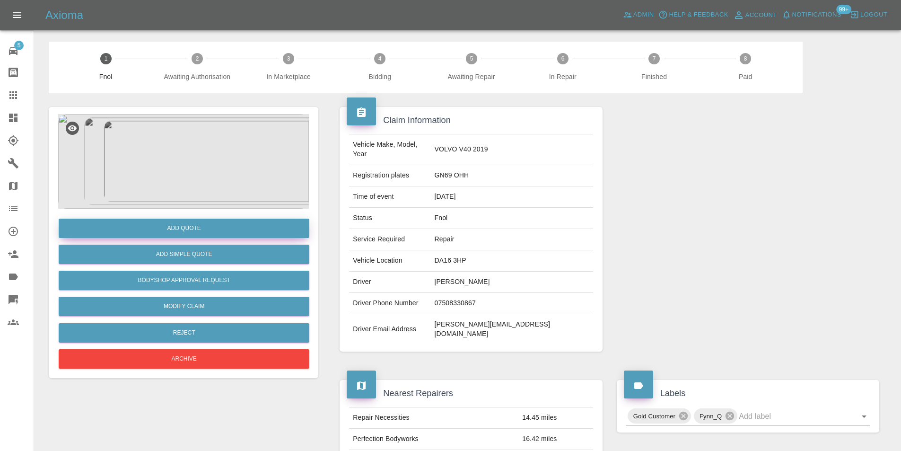
click at [185, 224] on button "Add Quote" at bounding box center [184, 228] width 251 height 19
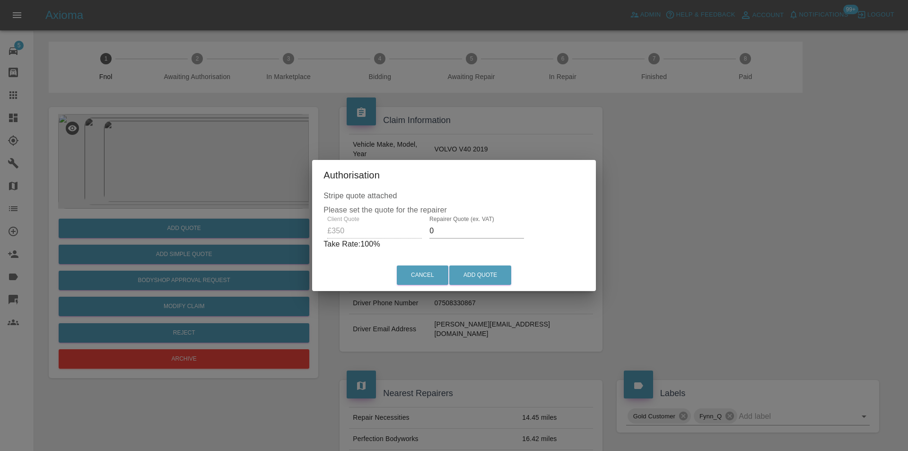
click at [469, 234] on input "0" at bounding box center [477, 230] width 95 height 15
type input "0220"
click at [491, 276] on button "Add Quote" at bounding box center [480, 274] width 62 height 19
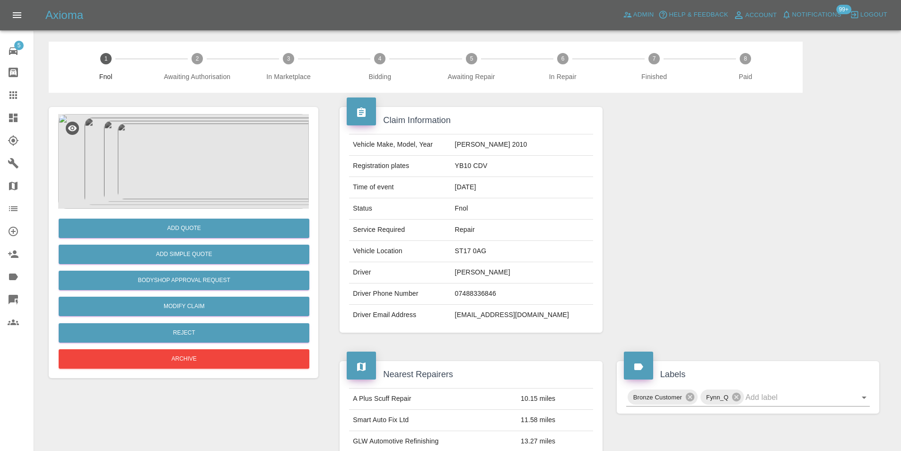
click at [199, 146] on img at bounding box center [183, 161] width 251 height 95
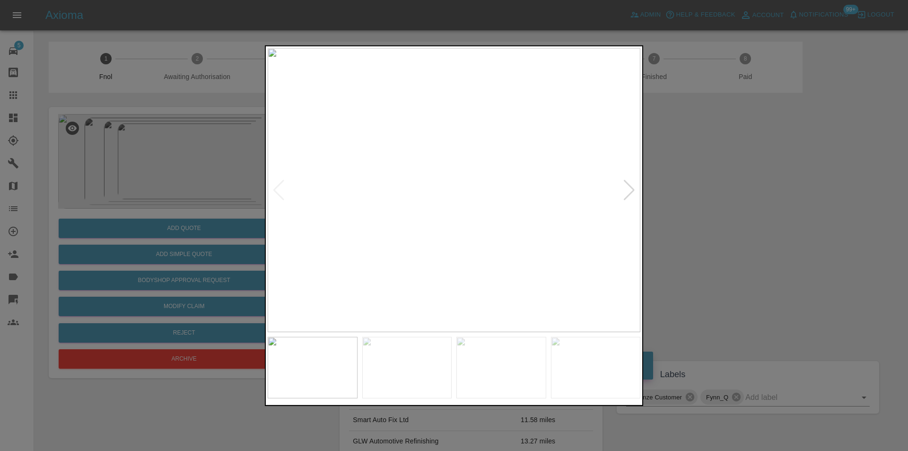
click at [634, 188] on div at bounding box center [629, 189] width 13 height 21
click at [634, 188] on img at bounding box center [454, 190] width 373 height 284
drag, startPoint x: 724, startPoint y: 188, endPoint x: 702, endPoint y: 76, distance: 114.8
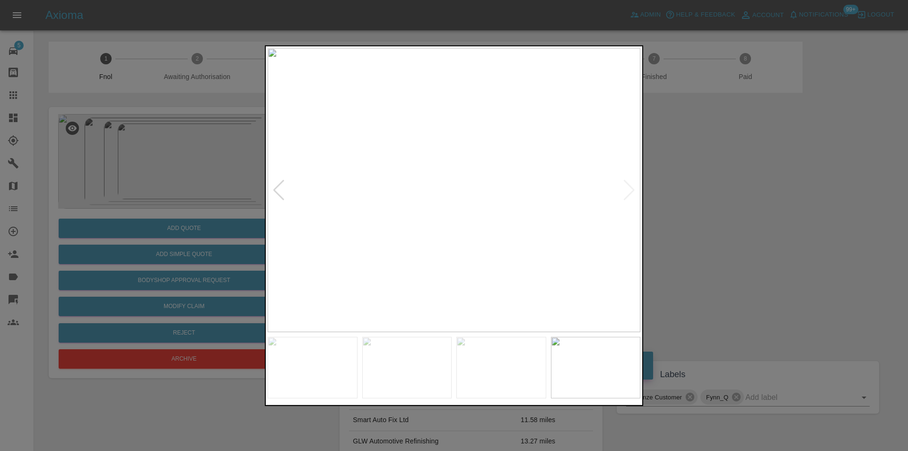
click at [725, 188] on div at bounding box center [454, 225] width 908 height 451
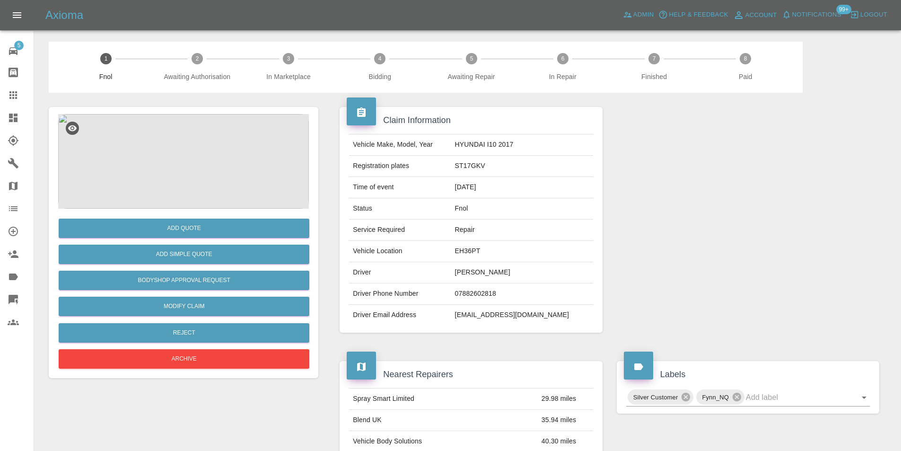
click at [176, 149] on img at bounding box center [183, 161] width 251 height 95
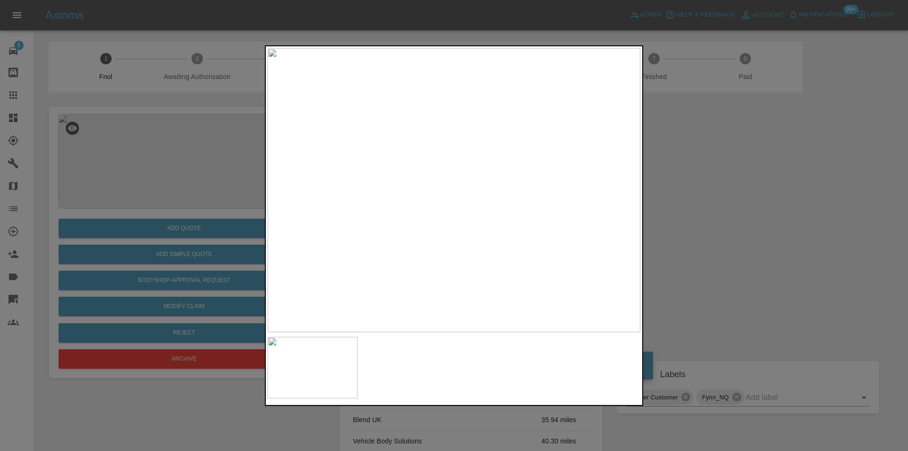
click at [491, 156] on img at bounding box center [454, 190] width 373 height 284
click at [491, 156] on img at bounding box center [343, 291] width 1118 height 852
click at [735, 170] on div at bounding box center [454, 225] width 908 height 451
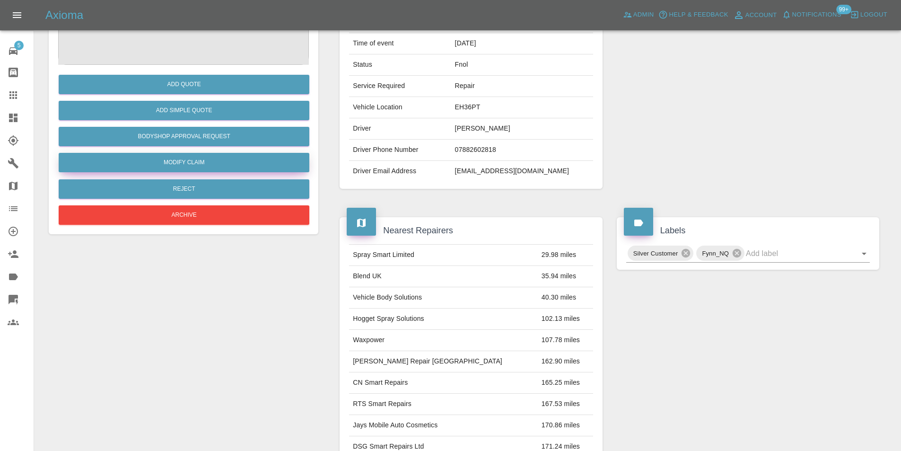
scroll to position [47, 0]
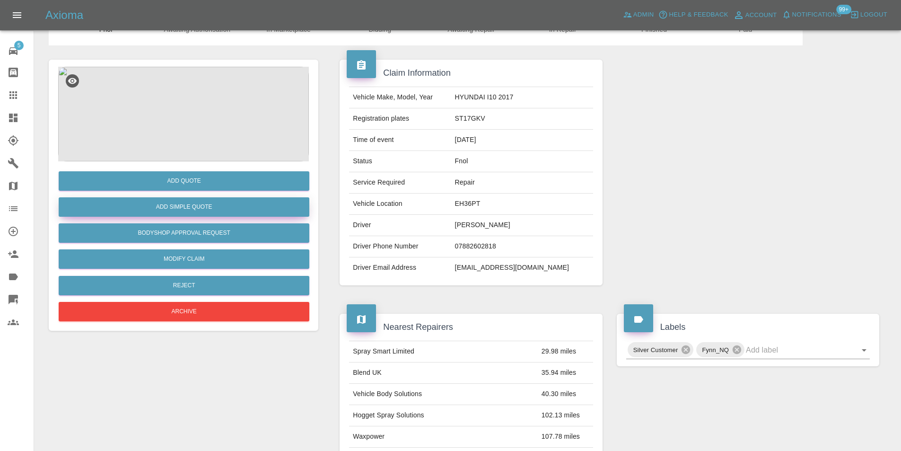
click at [199, 211] on button "Add Simple Quote" at bounding box center [184, 206] width 251 height 19
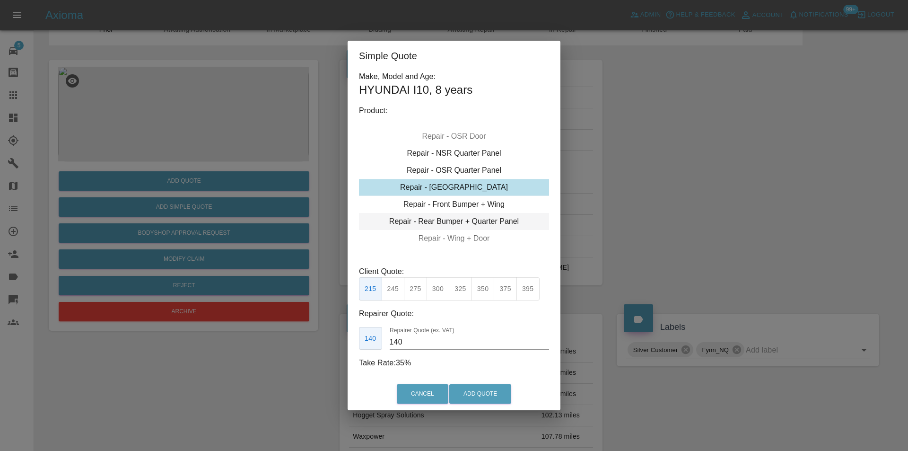
click at [490, 220] on div "Repair - Rear Bumper + Quarter Panel" at bounding box center [454, 221] width 190 height 17
click at [484, 290] on button "425" at bounding box center [483, 288] width 23 height 23
type input "260"
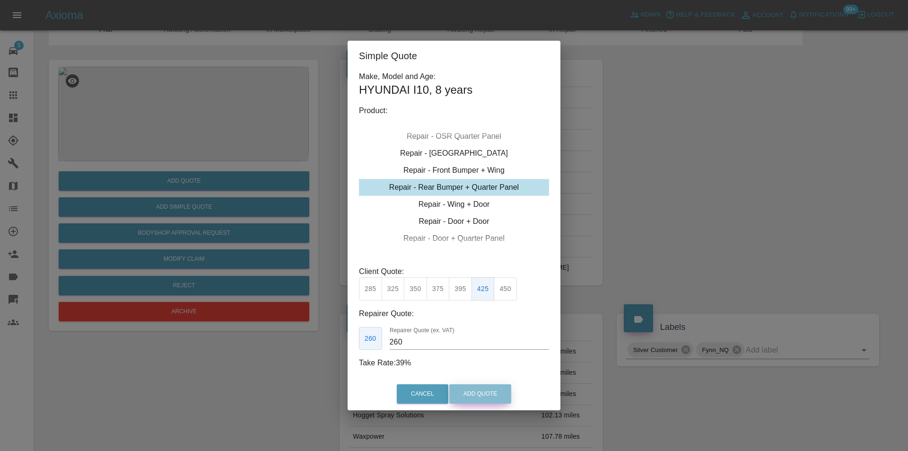
click at [485, 393] on button "Add Quote" at bounding box center [480, 393] width 62 height 19
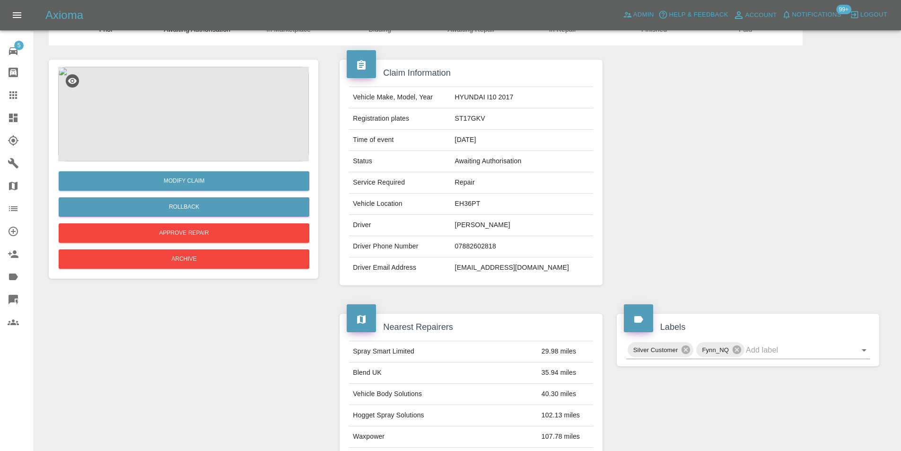
scroll to position [0, 0]
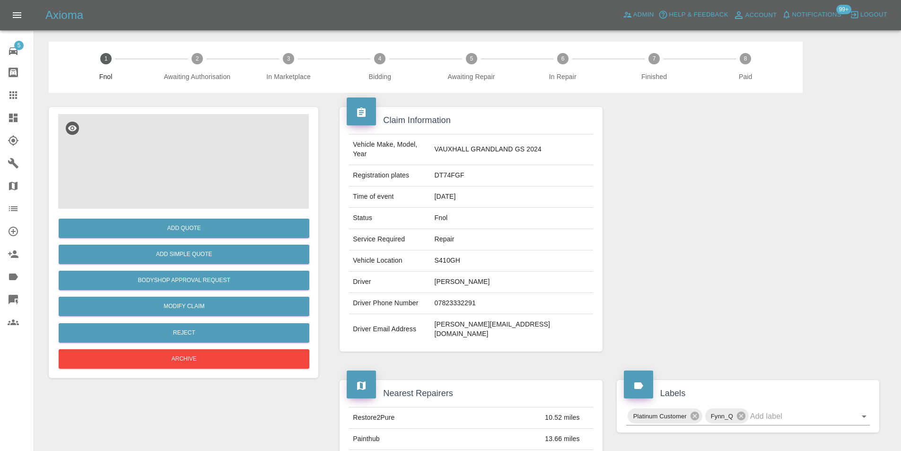
click at [198, 165] on img at bounding box center [183, 161] width 251 height 95
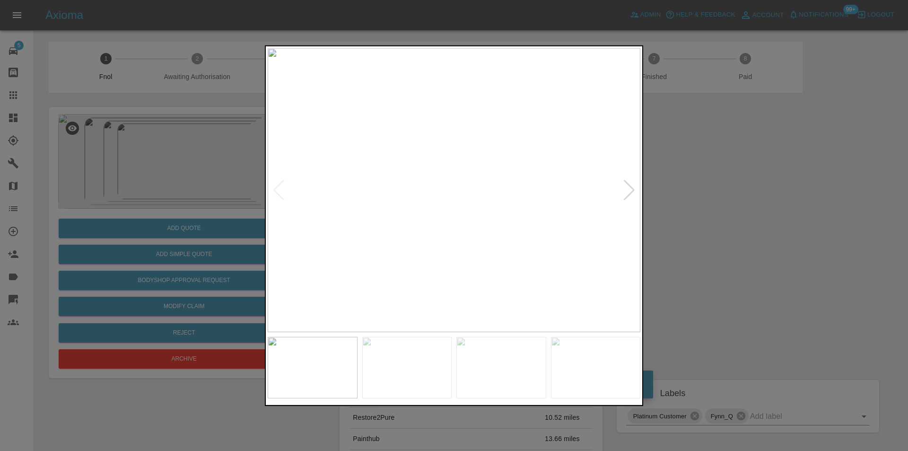
click at [627, 188] on div at bounding box center [629, 189] width 13 height 21
click at [627, 188] on img at bounding box center [454, 190] width 373 height 284
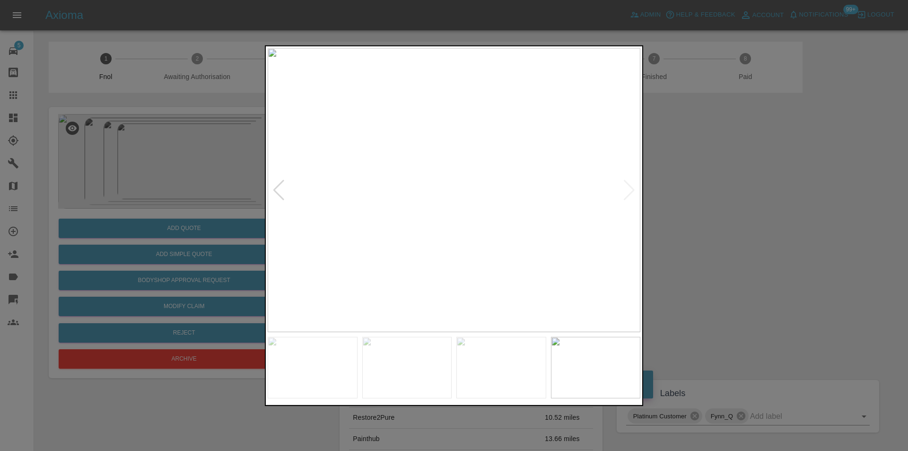
click at [735, 193] on div at bounding box center [454, 225] width 908 height 451
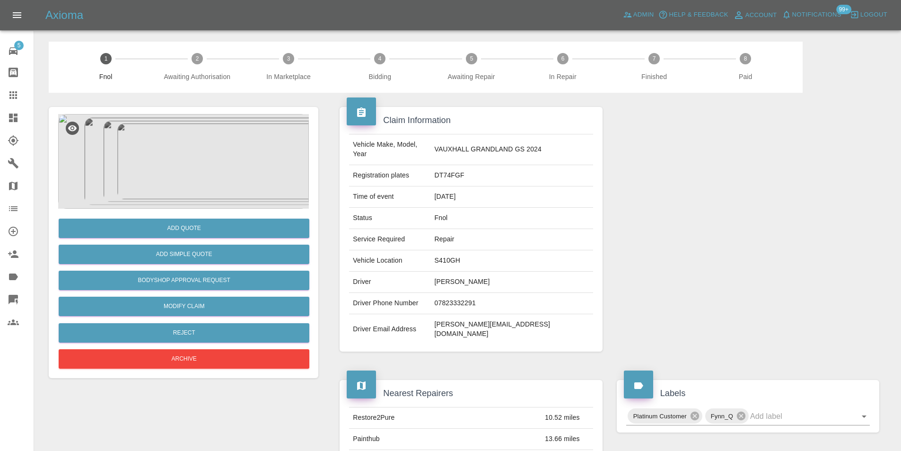
click at [211, 169] on img at bounding box center [183, 161] width 251 height 95
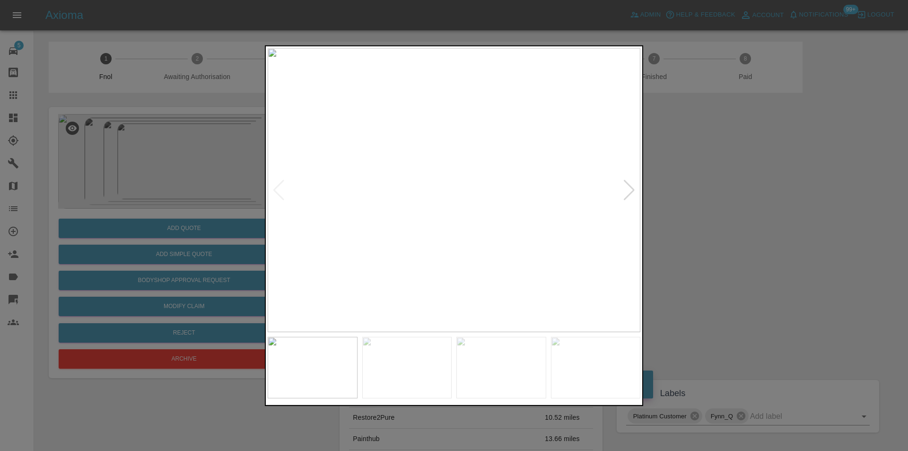
click at [627, 190] on div at bounding box center [629, 189] width 13 height 21
click at [627, 190] on img at bounding box center [454, 190] width 373 height 284
click at [678, 194] on div at bounding box center [454, 225] width 908 height 451
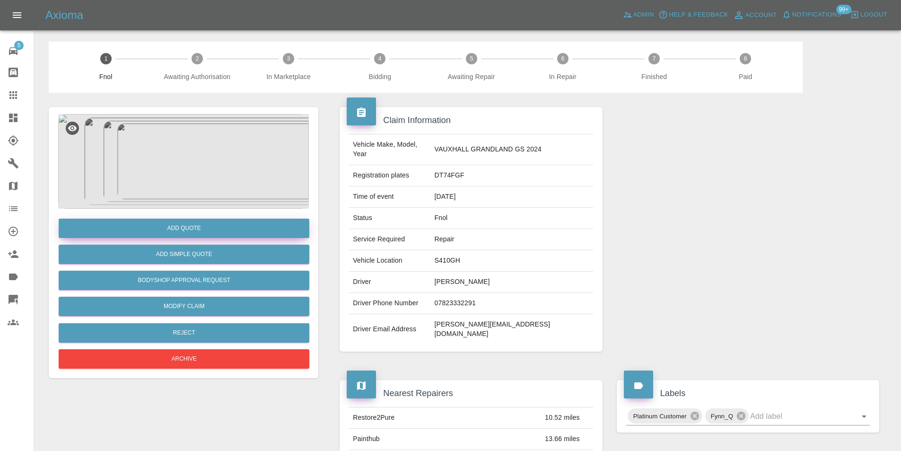
click at [200, 226] on button "Add Quote" at bounding box center [184, 228] width 251 height 19
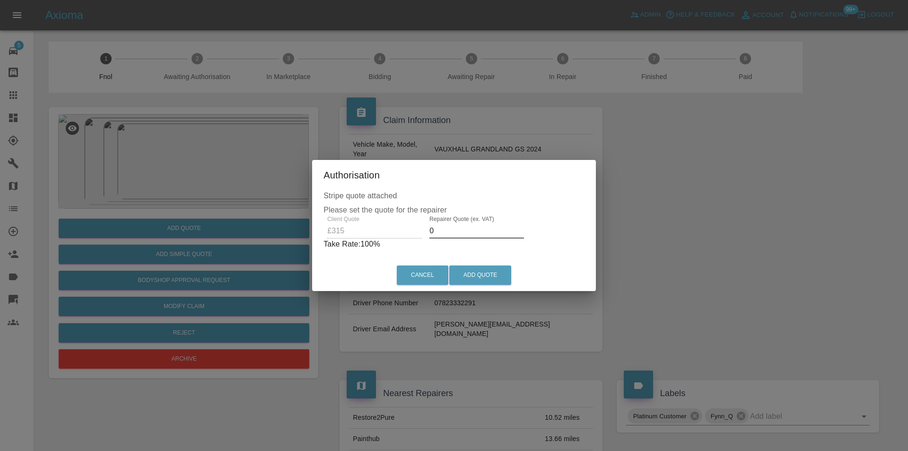
click at [454, 231] on input "0" at bounding box center [477, 230] width 95 height 15
type input "0200"
click at [482, 268] on button "Add Quote" at bounding box center [480, 274] width 62 height 19
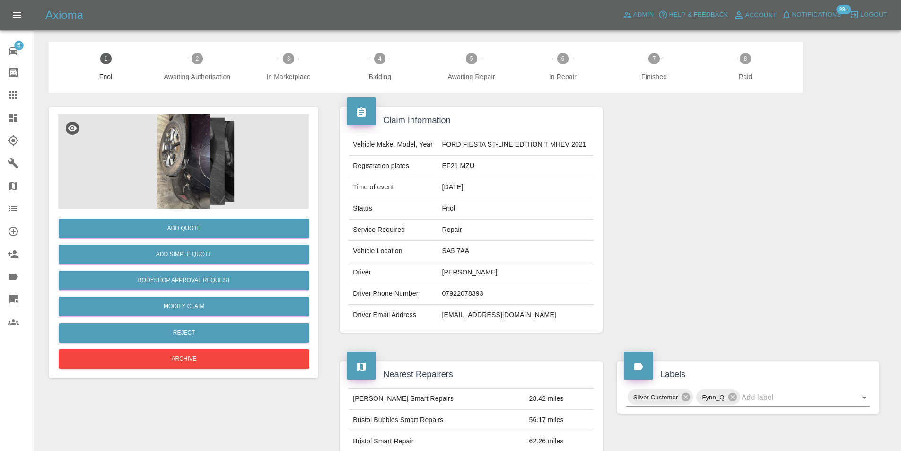
click at [179, 146] on img at bounding box center [183, 161] width 251 height 95
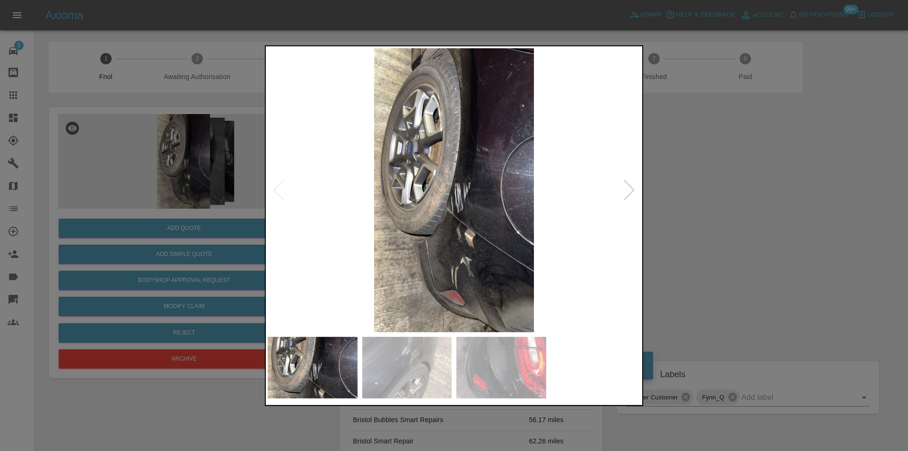
click at [627, 194] on div at bounding box center [629, 189] width 13 height 21
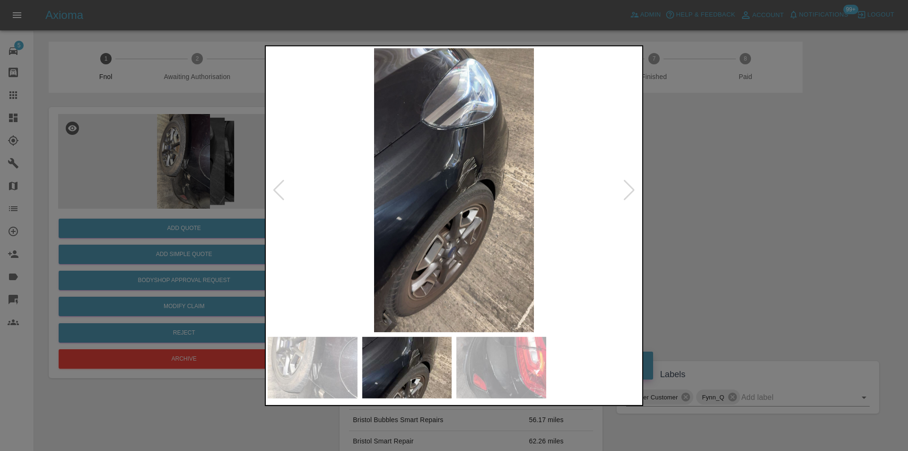
click at [627, 194] on div at bounding box center [629, 189] width 13 height 21
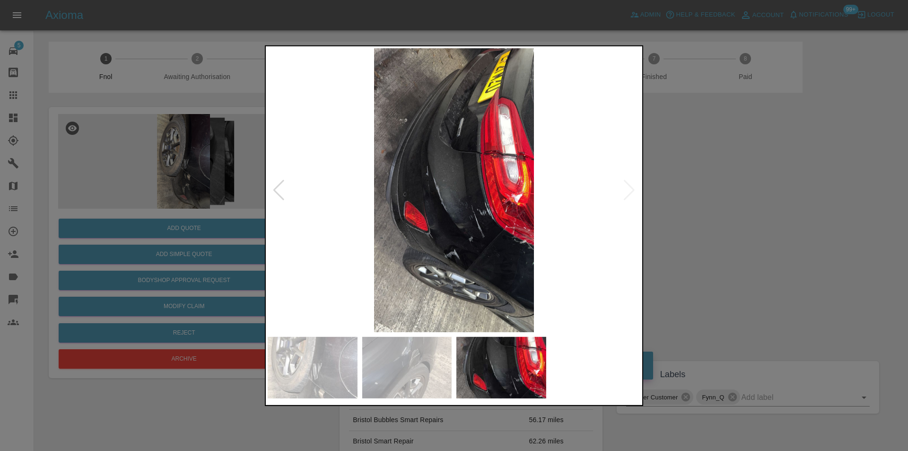
click at [627, 194] on img at bounding box center [454, 190] width 373 height 284
drag, startPoint x: 729, startPoint y: 208, endPoint x: 638, endPoint y: 127, distance: 122.0
click at [729, 207] on div at bounding box center [454, 225] width 908 height 451
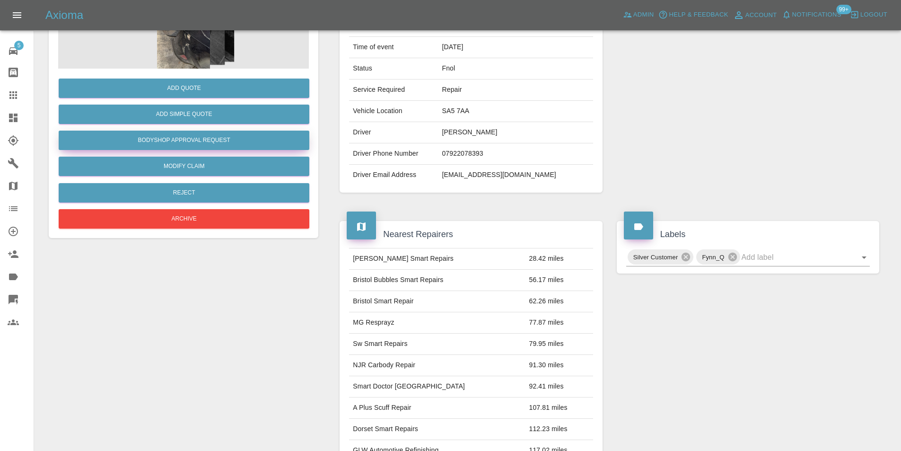
scroll to position [142, 0]
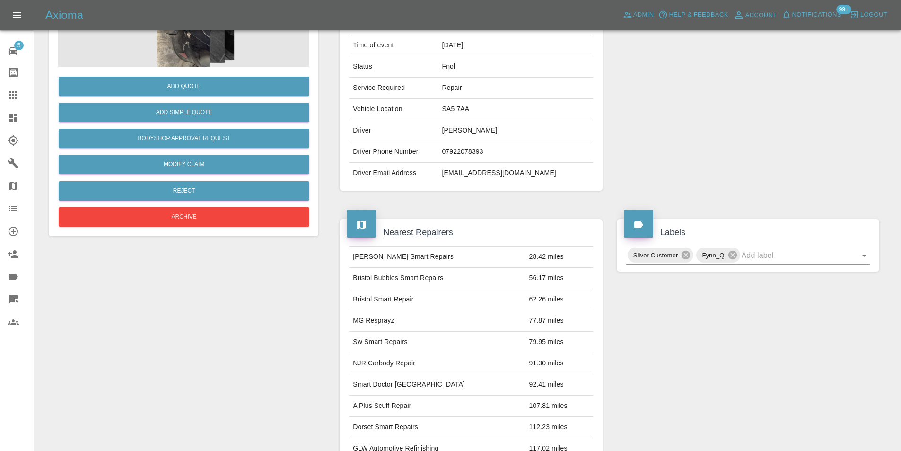
click at [170, 41] on img at bounding box center [183, 19] width 251 height 95
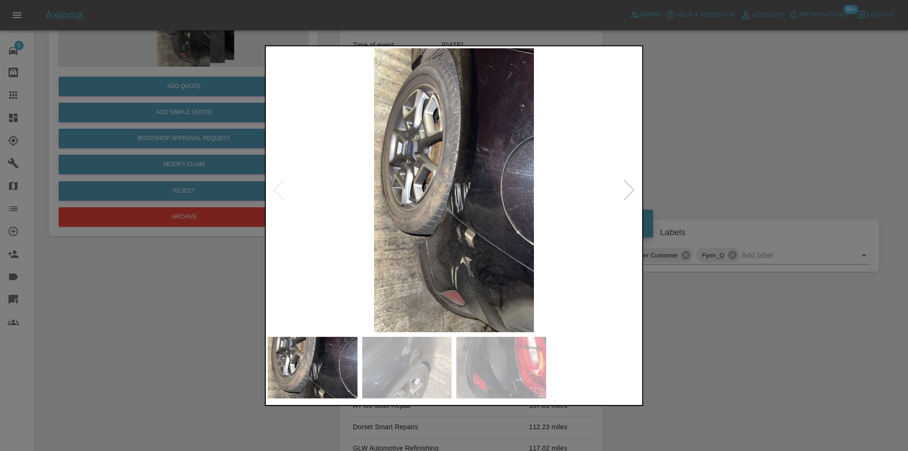
click at [628, 192] on div at bounding box center [629, 189] width 13 height 21
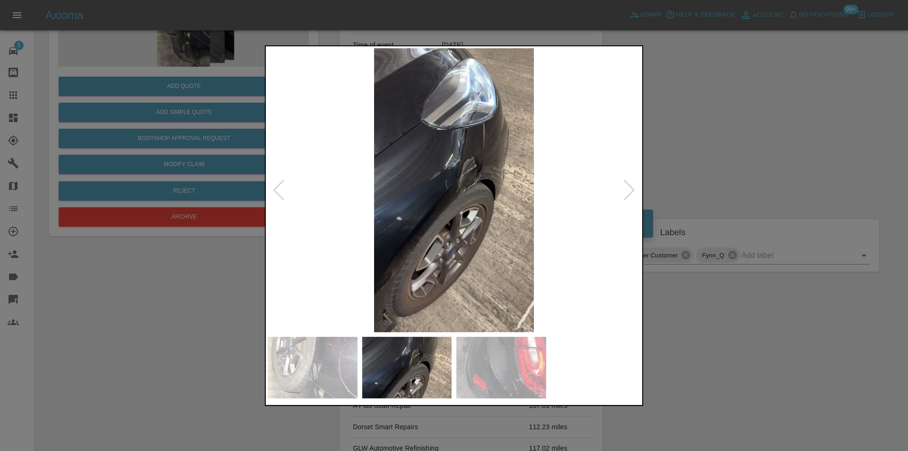
click at [628, 192] on div at bounding box center [629, 189] width 13 height 21
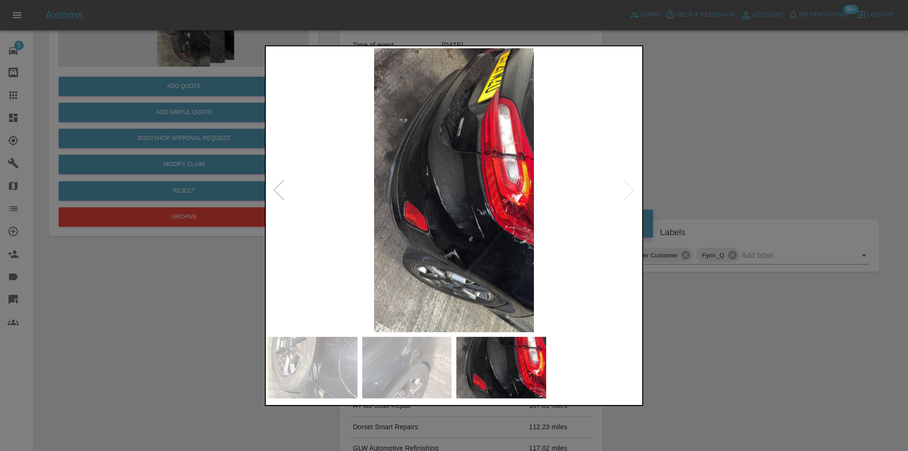
click at [628, 192] on img at bounding box center [454, 190] width 373 height 284
click at [276, 191] on div at bounding box center [279, 189] width 13 height 21
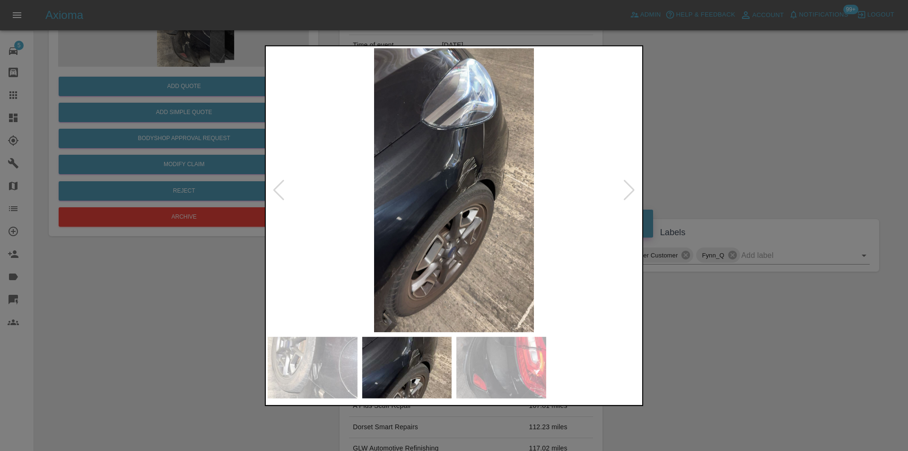
click at [278, 191] on div at bounding box center [279, 189] width 13 height 21
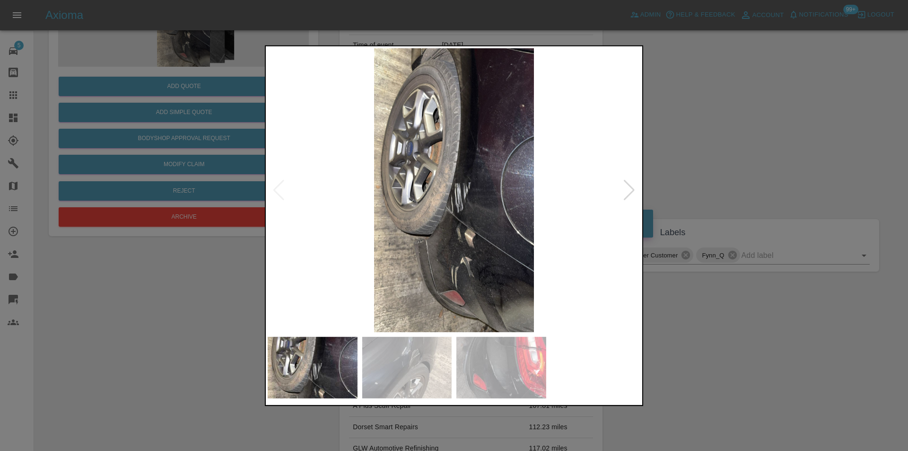
click at [735, 140] on div at bounding box center [454, 225] width 908 height 451
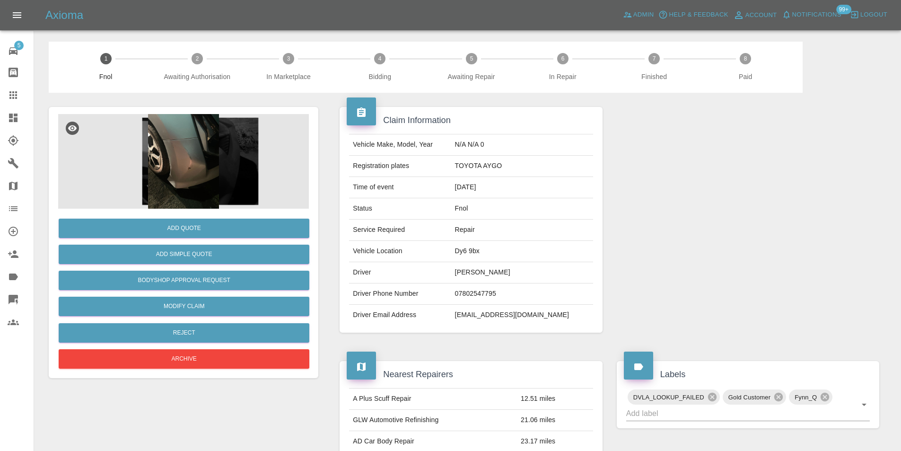
click at [196, 137] on img at bounding box center [183, 161] width 251 height 95
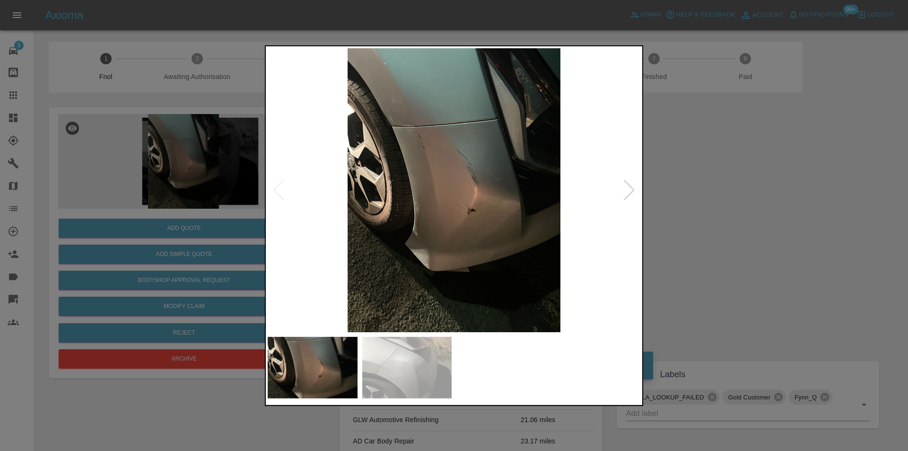
click at [630, 186] on div at bounding box center [629, 189] width 13 height 21
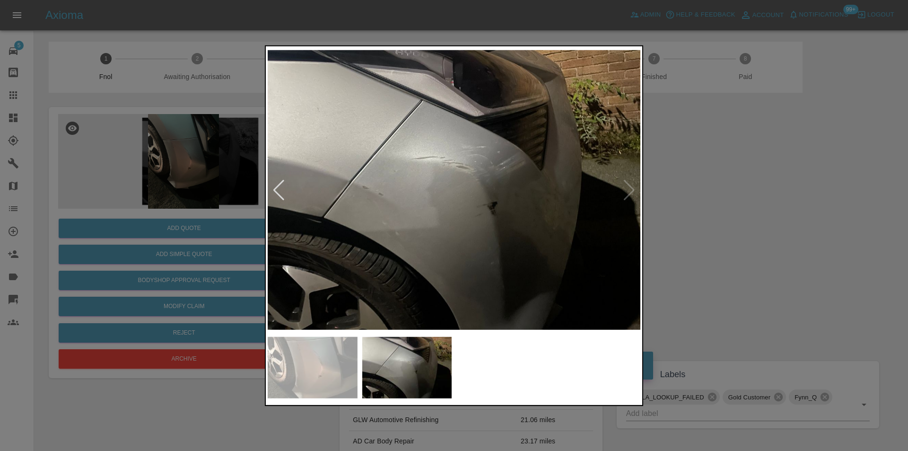
click at [630, 186] on img at bounding box center [454, 190] width 373 height 284
drag, startPoint x: 750, startPoint y: 211, endPoint x: 692, endPoint y: 210, distance: 58.7
click at [748, 211] on div at bounding box center [454, 225] width 908 height 451
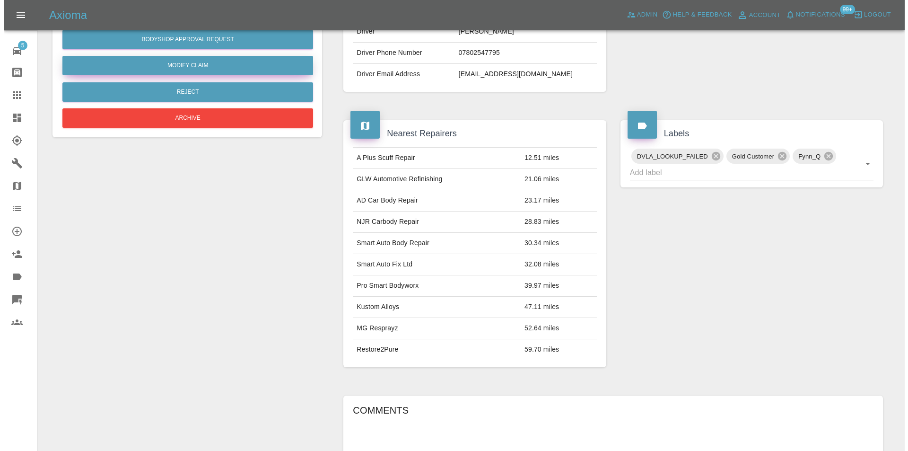
scroll to position [99, 0]
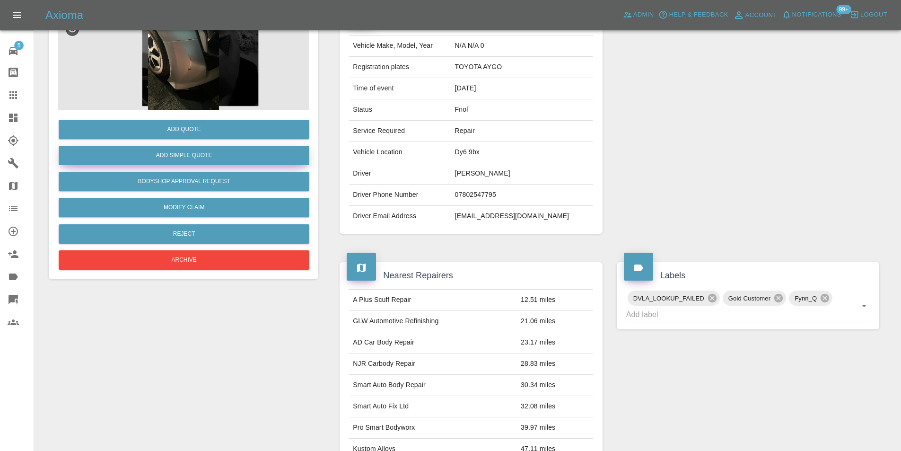
click at [194, 147] on button "Add Simple Quote" at bounding box center [184, 155] width 251 height 19
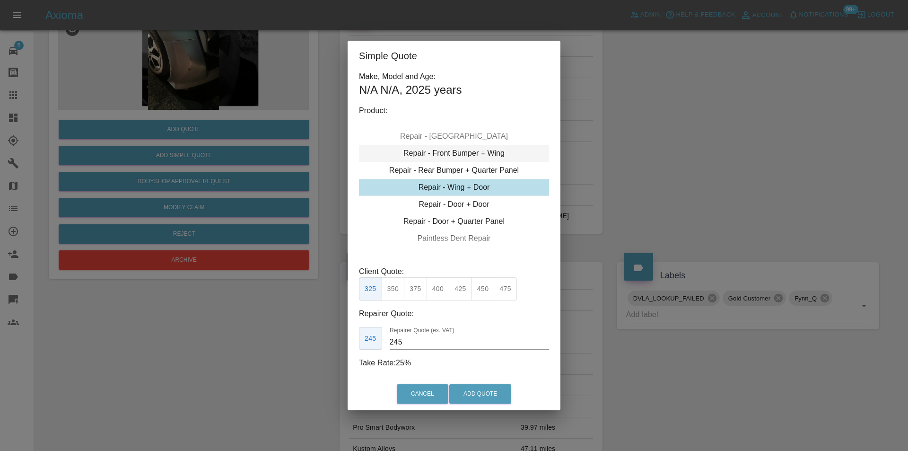
click at [470, 154] on div "Repair - Front Bumper + Wing" at bounding box center [454, 153] width 190 height 17
drag, startPoint x: 415, startPoint y: 286, endPoint x: 477, endPoint y: 352, distance: 90.0
click at [415, 287] on button "350" at bounding box center [415, 288] width 23 height 23
type input "210"
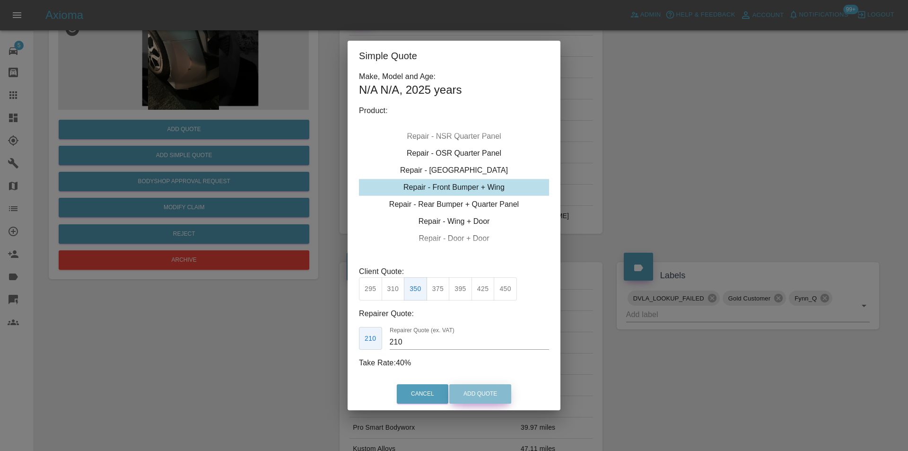
click at [484, 395] on button "Add Quote" at bounding box center [480, 393] width 62 height 19
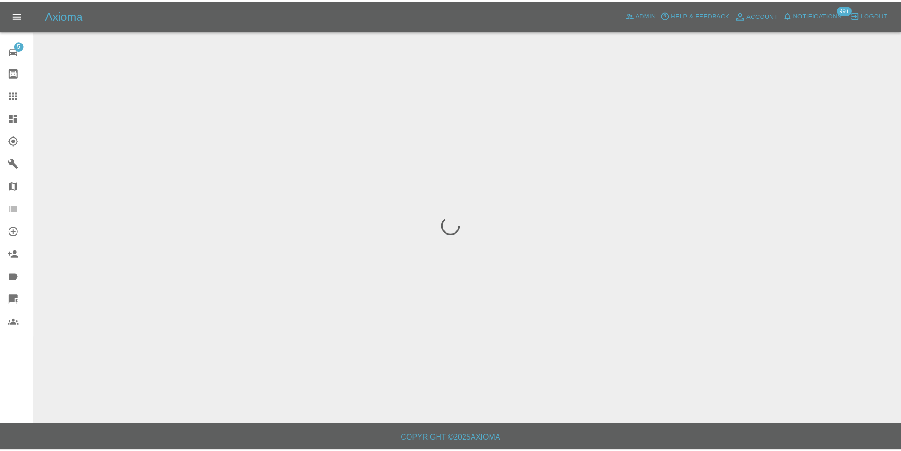
scroll to position [0, 0]
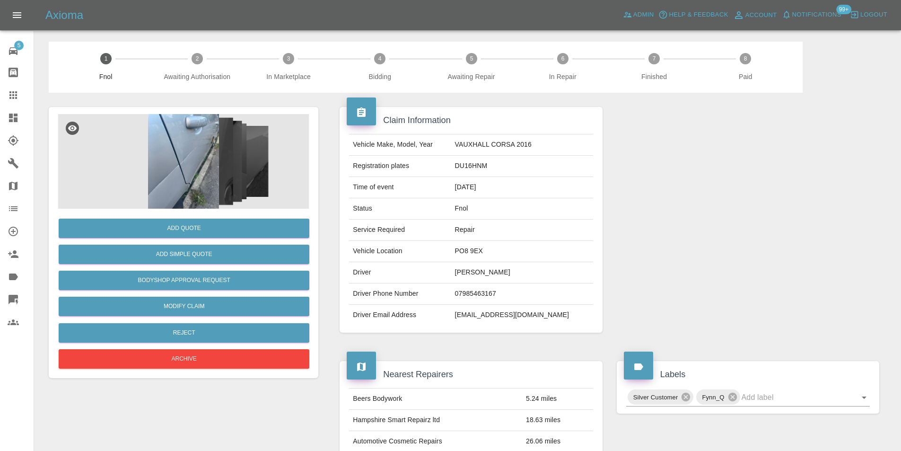
click at [185, 147] on img at bounding box center [183, 161] width 251 height 95
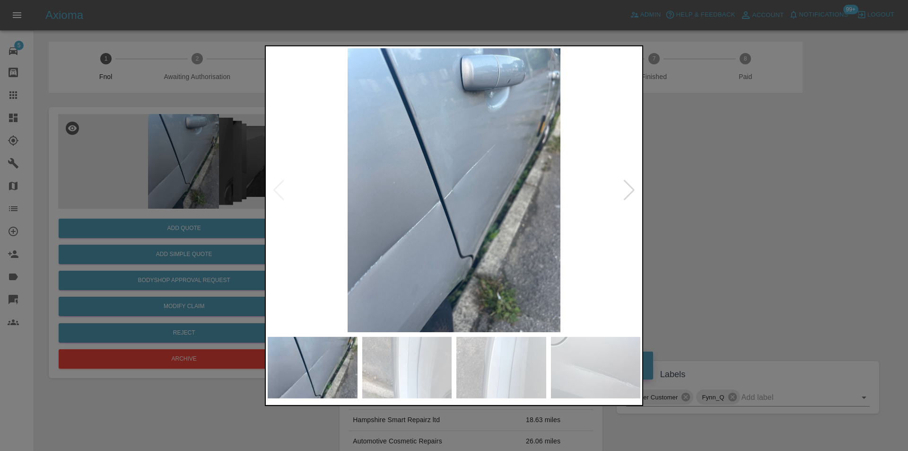
click at [628, 190] on div at bounding box center [629, 189] width 13 height 21
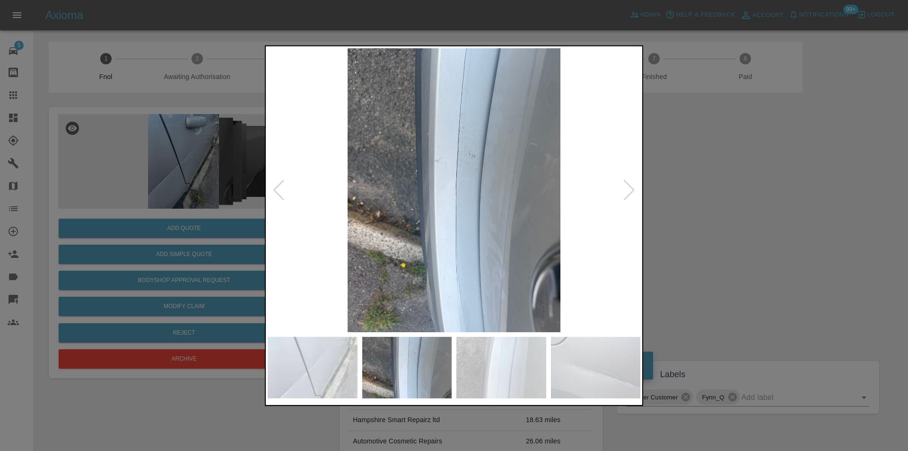
click at [628, 190] on div at bounding box center [629, 189] width 13 height 21
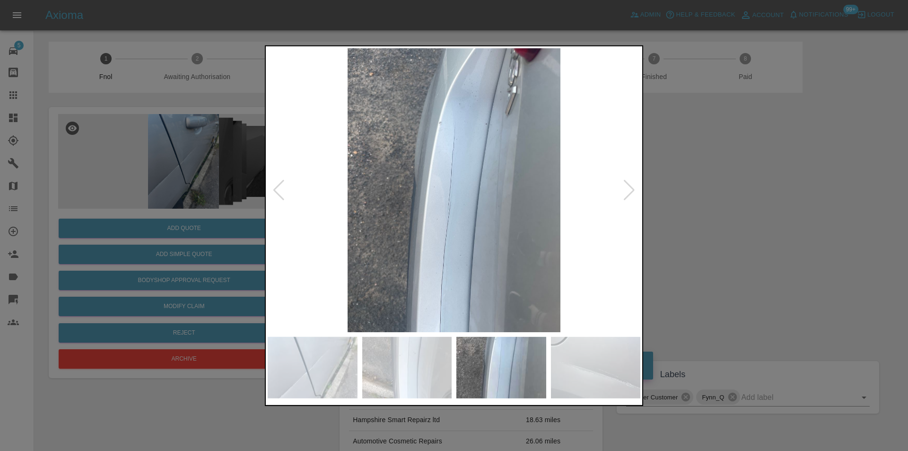
click at [628, 190] on div at bounding box center [629, 189] width 13 height 21
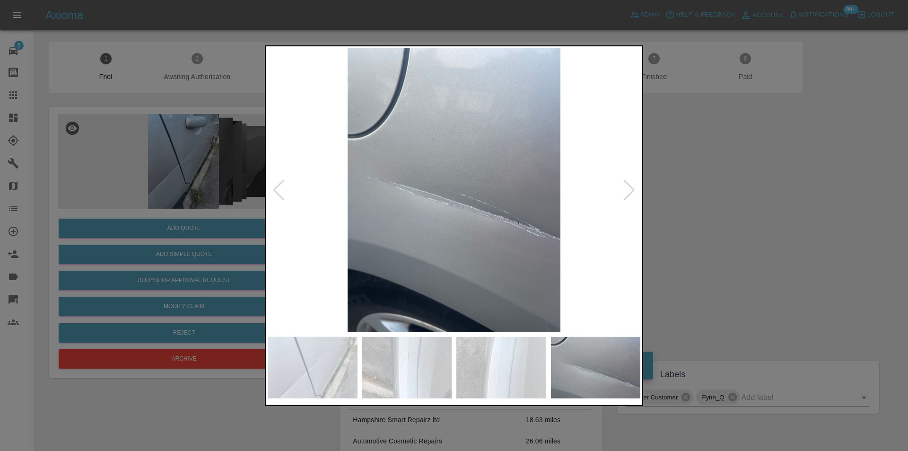
click at [628, 190] on div at bounding box center [629, 189] width 13 height 21
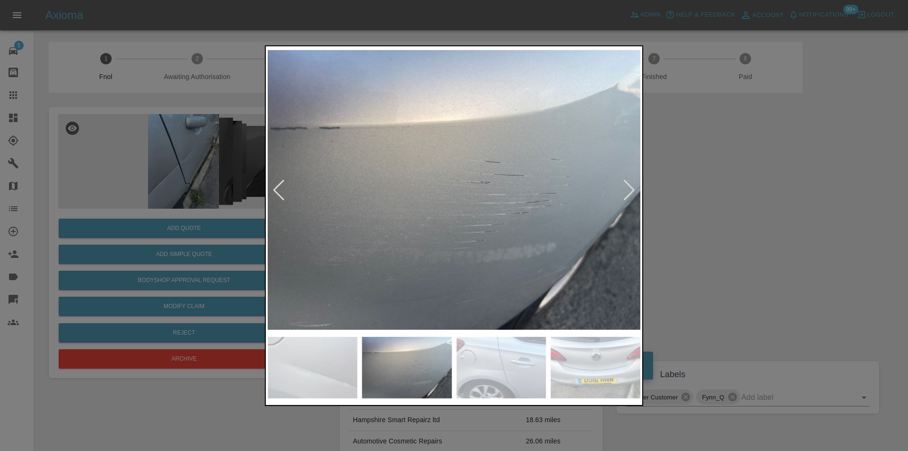
click at [628, 190] on div at bounding box center [629, 189] width 13 height 21
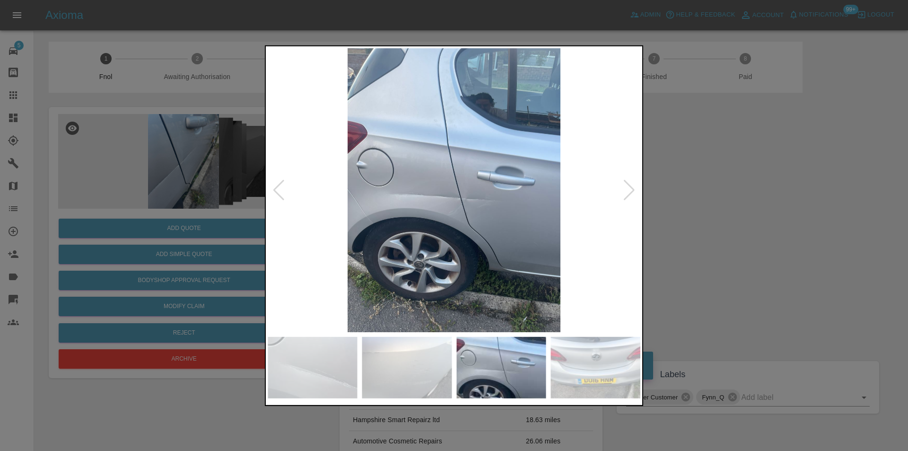
click at [628, 190] on div at bounding box center [629, 189] width 13 height 21
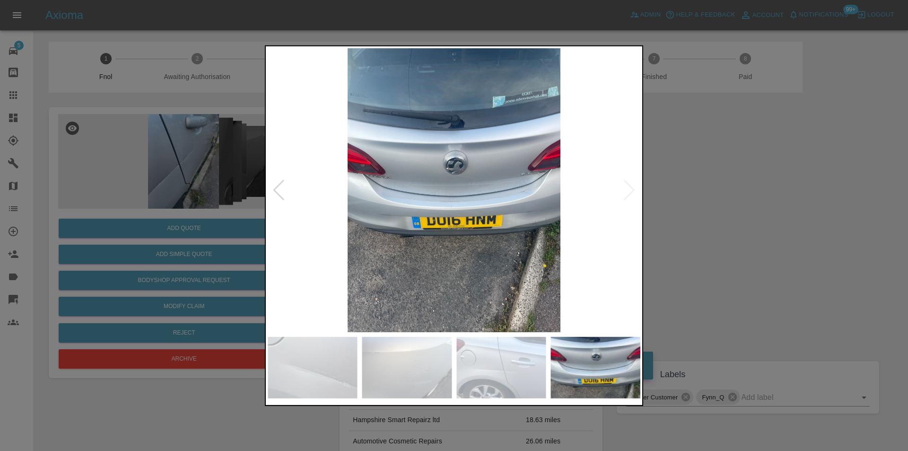
click at [628, 190] on img at bounding box center [454, 190] width 373 height 284
drag, startPoint x: 738, startPoint y: 169, endPoint x: 700, endPoint y: 141, distance: 47.7
click at [738, 169] on div at bounding box center [454, 225] width 908 height 451
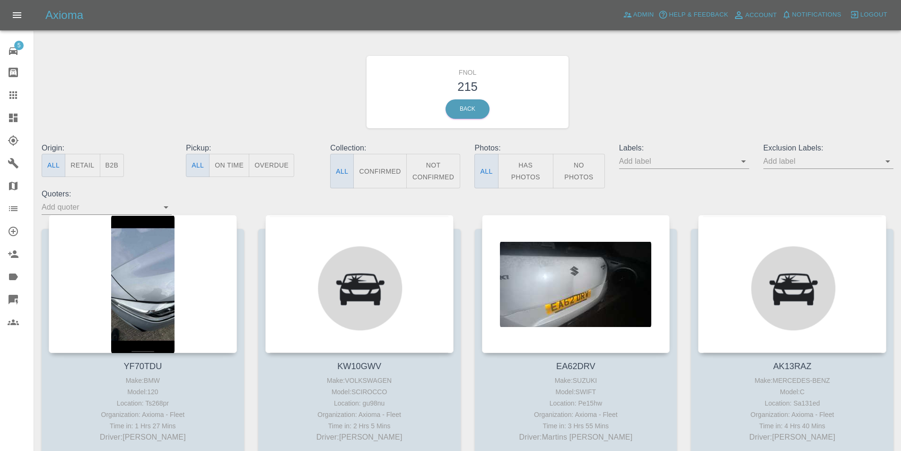
click at [533, 171] on button "Has Photos" at bounding box center [526, 171] width 56 height 35
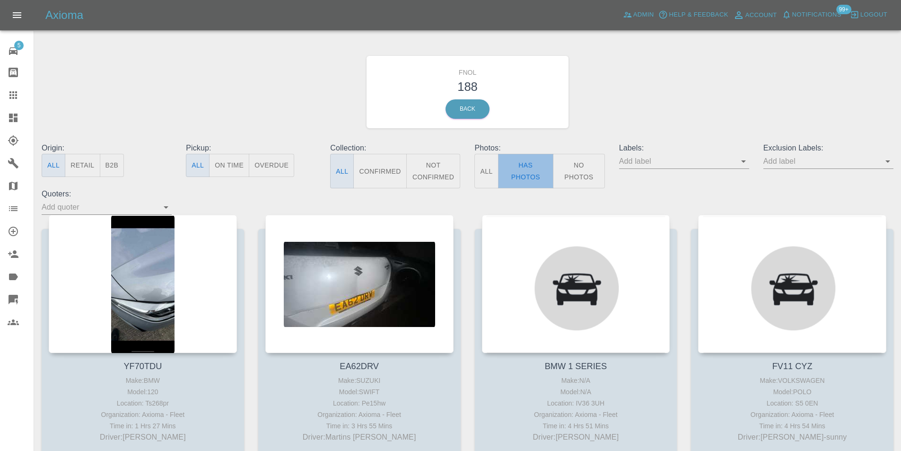
click at [533, 177] on button "Has Photos" at bounding box center [526, 171] width 56 height 35
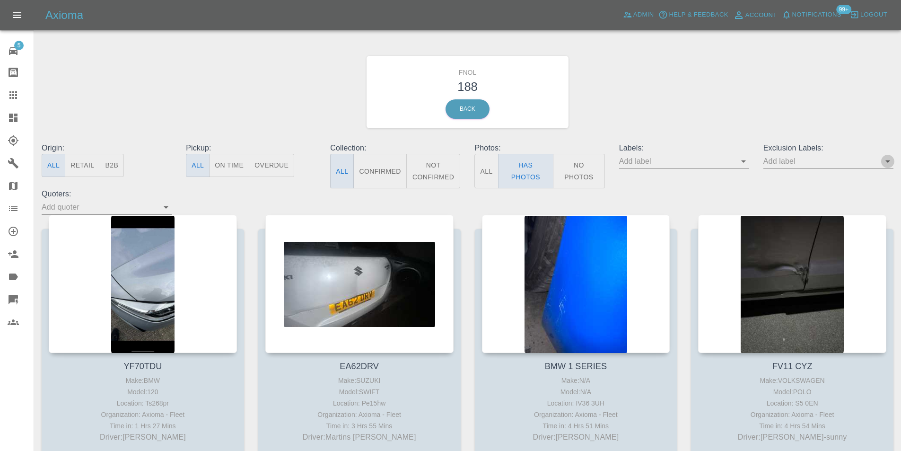
drag, startPoint x: 883, startPoint y: 160, endPoint x: 889, endPoint y: 167, distance: 9.8
click at [883, 160] on icon "Open" at bounding box center [887, 161] width 11 height 11
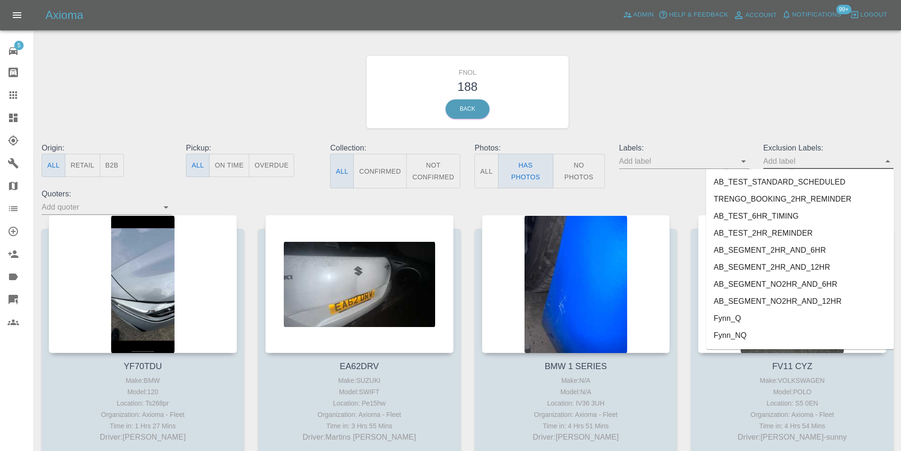
scroll to position [2007, 0]
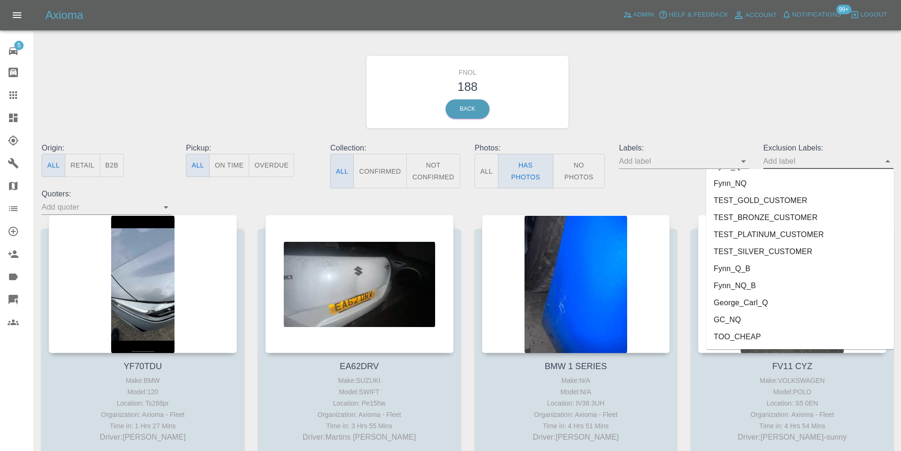
click at [754, 299] on li "George_Carl_Q" at bounding box center [800, 302] width 188 height 17
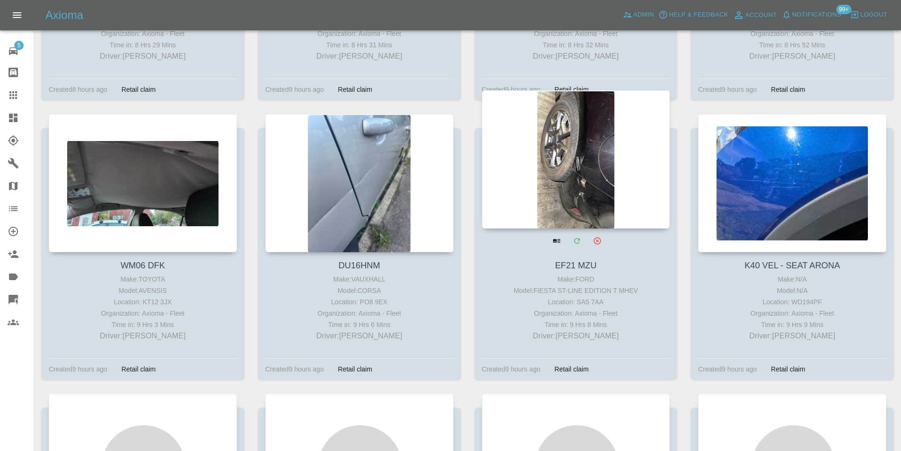
scroll to position [1514, 0]
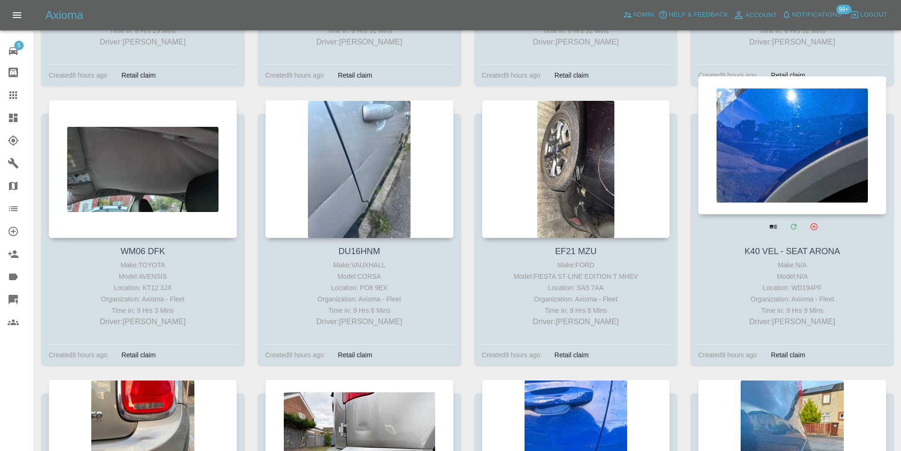
drag, startPoint x: 574, startPoint y: 151, endPoint x: 725, endPoint y: 129, distance: 152.5
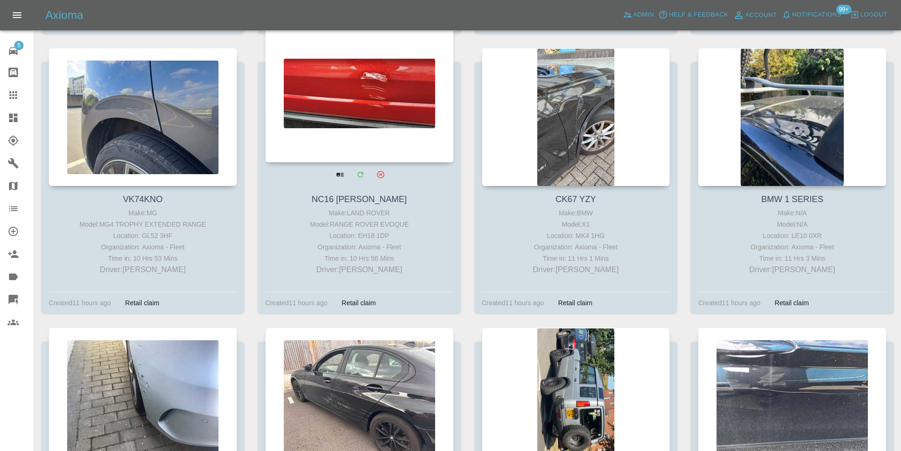
scroll to position [4447, 0]
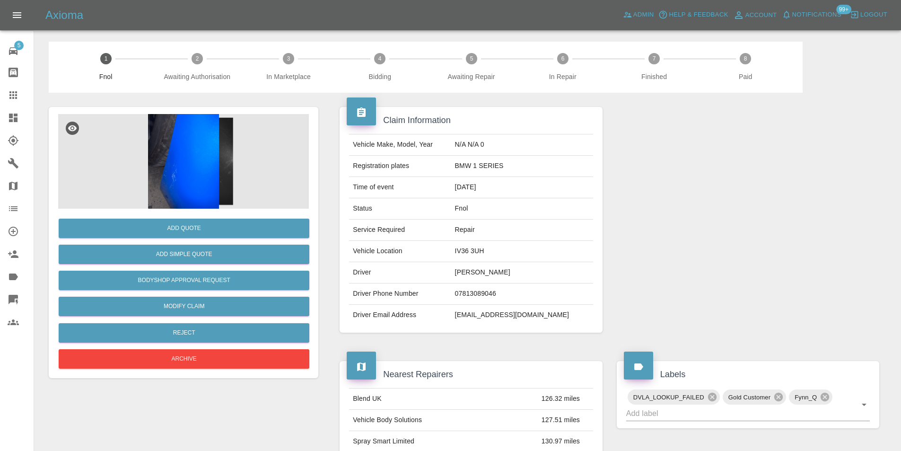
click at [194, 158] on img at bounding box center [183, 161] width 251 height 95
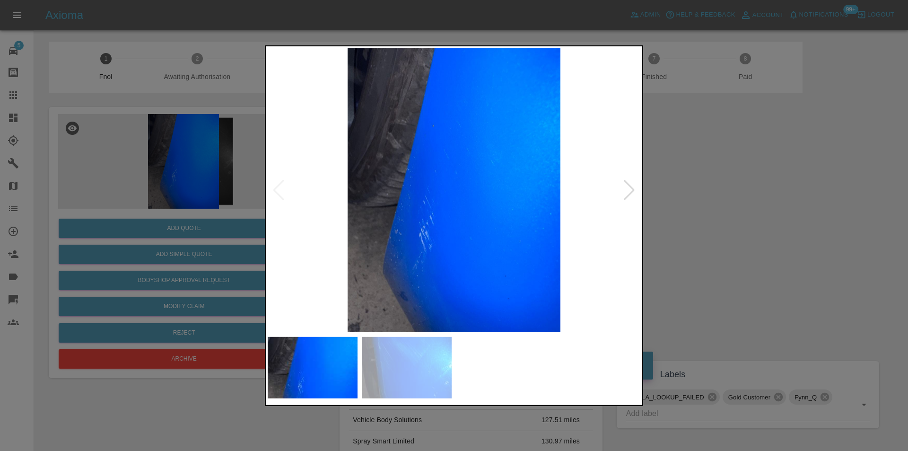
click at [628, 188] on div at bounding box center [629, 189] width 13 height 21
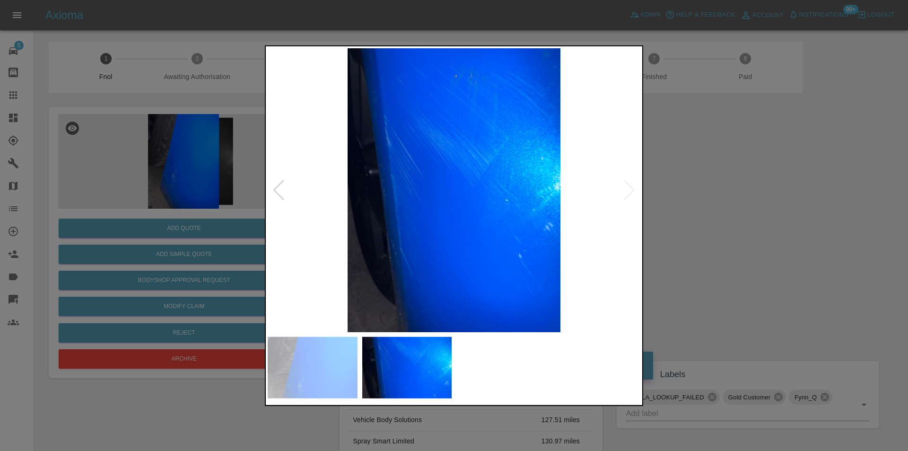
drag, startPoint x: 714, startPoint y: 210, endPoint x: 491, endPoint y: 217, distance: 223.9
click at [708, 208] on div at bounding box center [454, 225] width 908 height 451
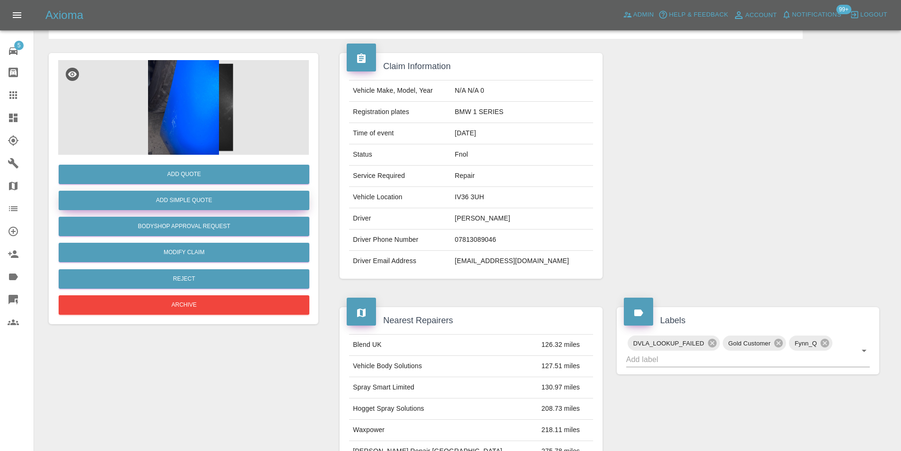
scroll to position [47, 0]
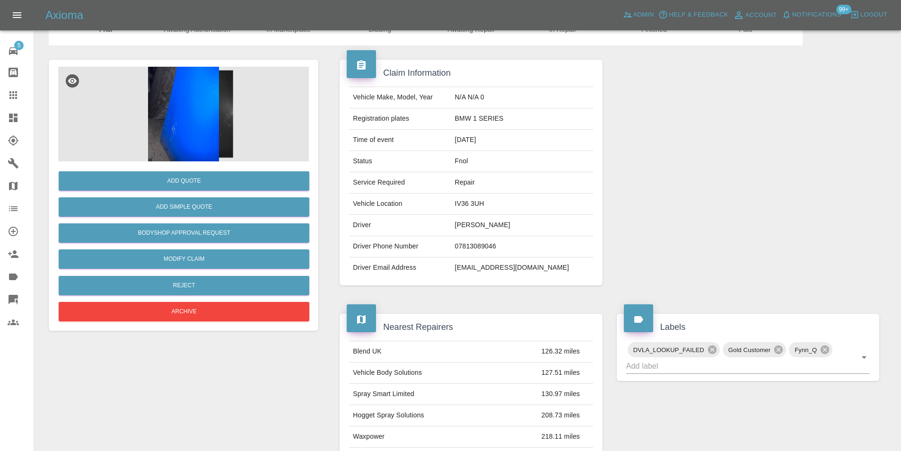
click at [185, 127] on img at bounding box center [183, 114] width 251 height 95
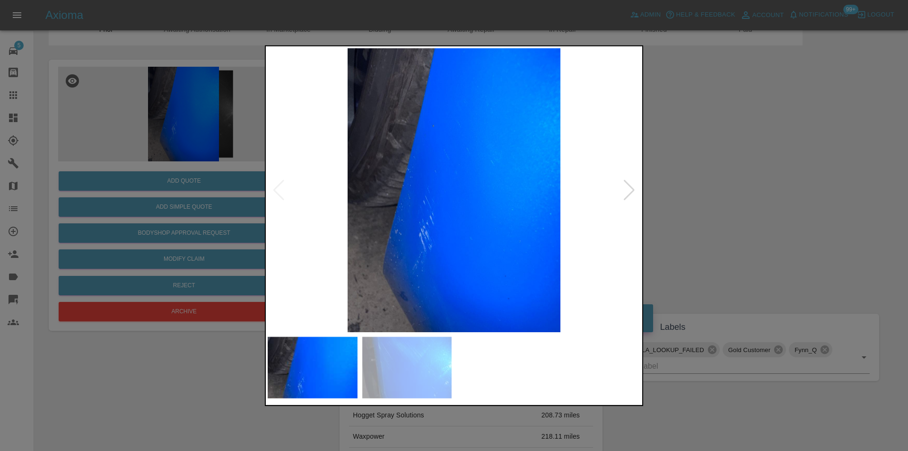
click at [625, 188] on div at bounding box center [629, 189] width 13 height 21
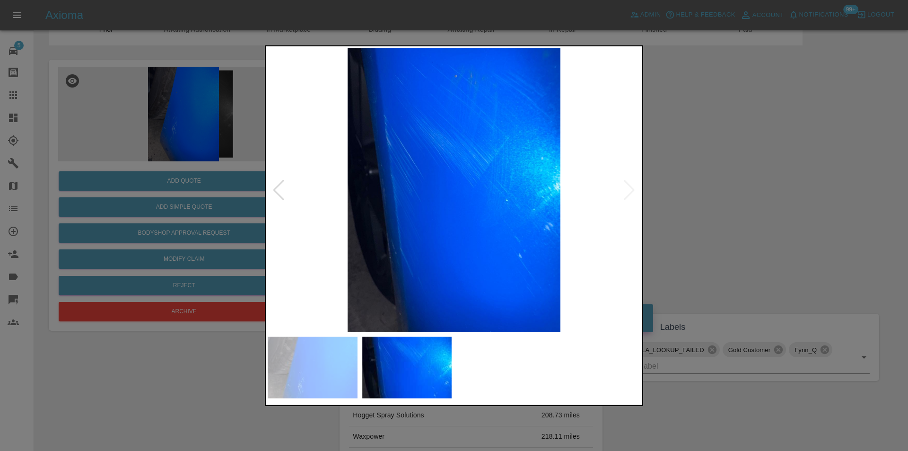
click at [372, 158] on img at bounding box center [454, 190] width 373 height 284
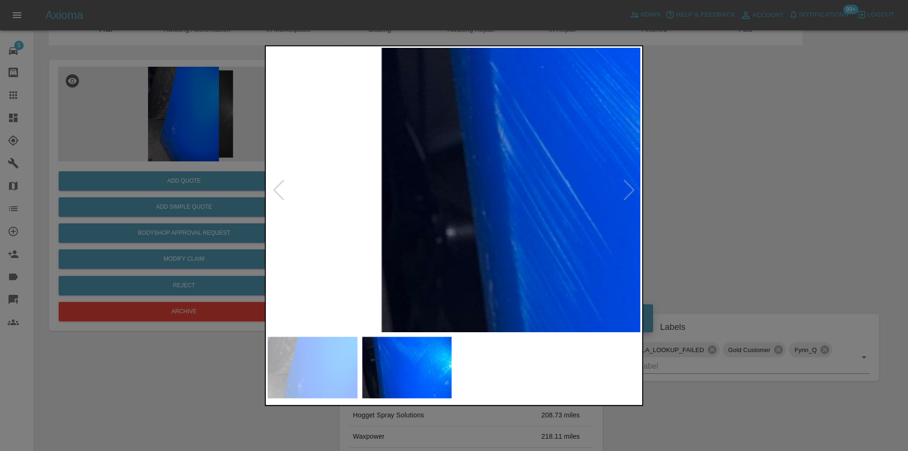
click at [404, 170] on img at bounding box center [701, 287] width 1118 height 852
click at [405, 168] on img at bounding box center [701, 287] width 1118 height 852
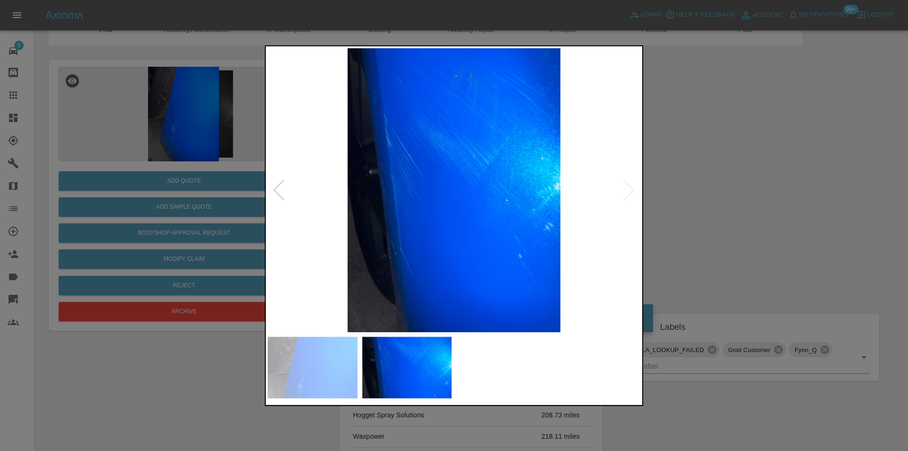
click at [274, 188] on div at bounding box center [279, 189] width 13 height 21
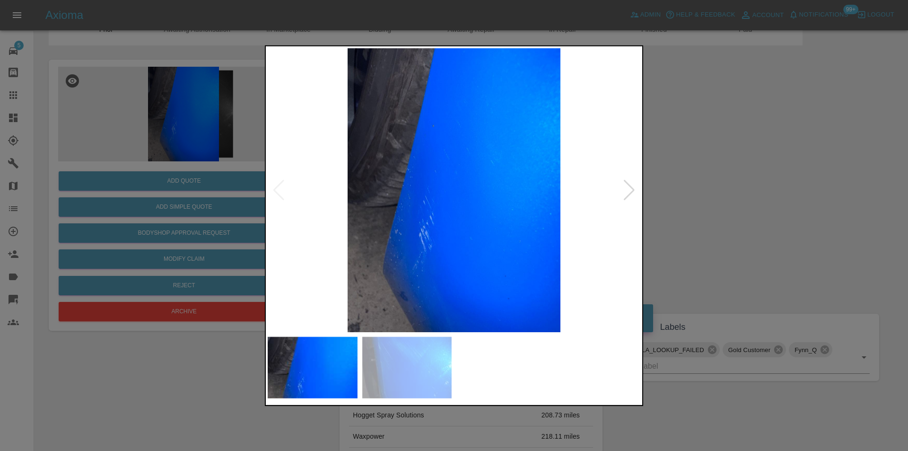
click at [680, 183] on div at bounding box center [454, 225] width 908 height 451
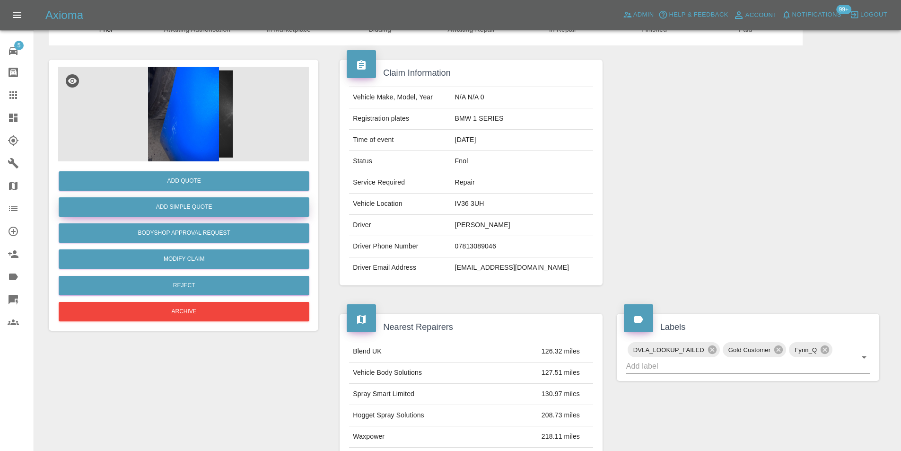
click at [202, 208] on button "Add Simple Quote" at bounding box center [184, 206] width 251 height 19
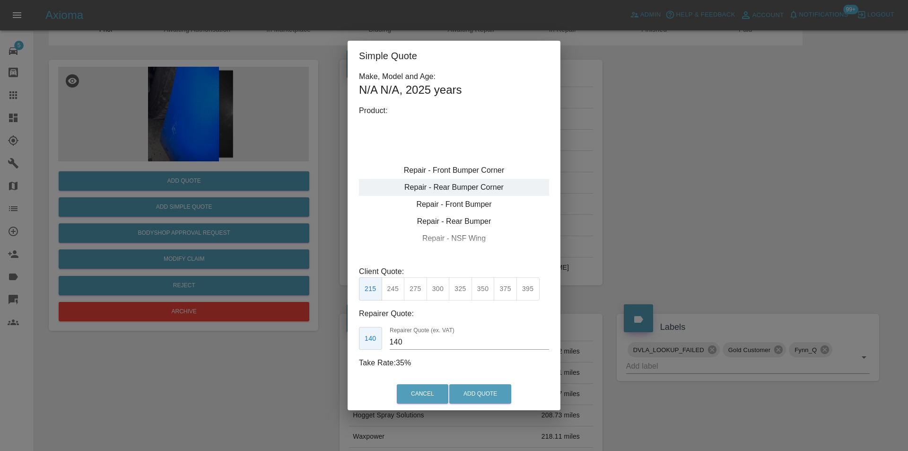
type input "120"
click at [481, 386] on button "Add Quote" at bounding box center [480, 393] width 62 height 19
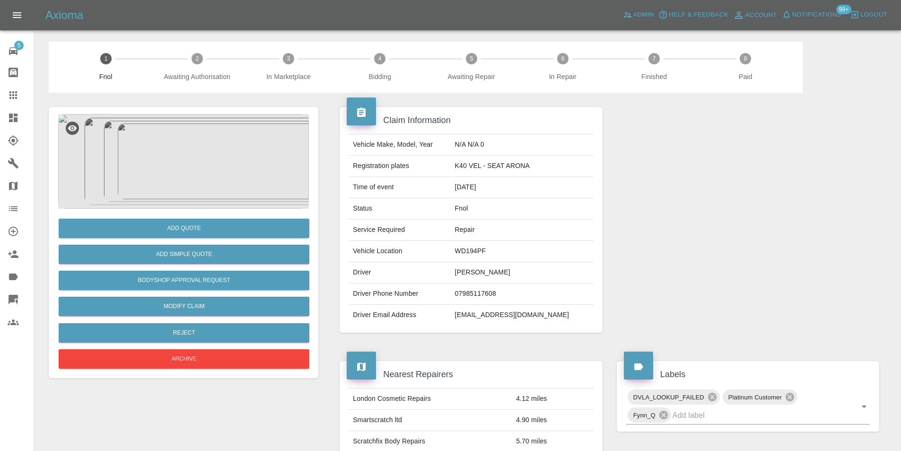
click at [189, 159] on img at bounding box center [183, 161] width 251 height 95
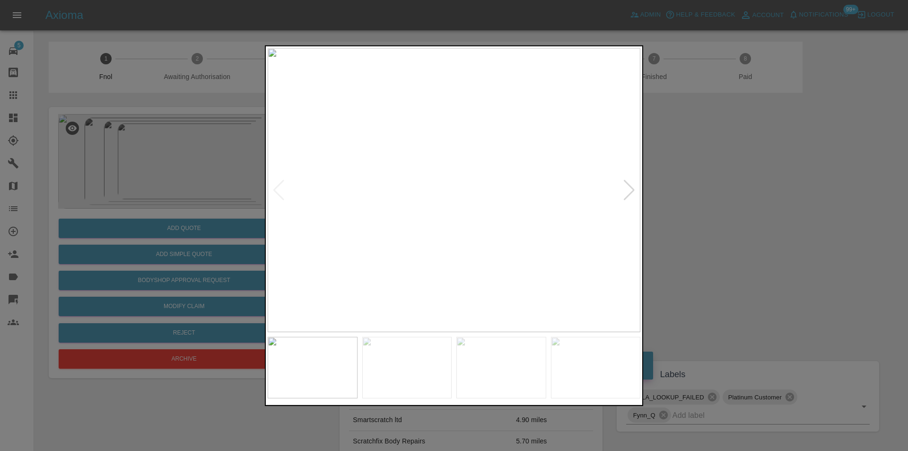
click at [628, 189] on div at bounding box center [629, 189] width 13 height 21
click at [628, 189] on img at bounding box center [454, 190] width 373 height 284
click at [738, 211] on div at bounding box center [454, 225] width 908 height 451
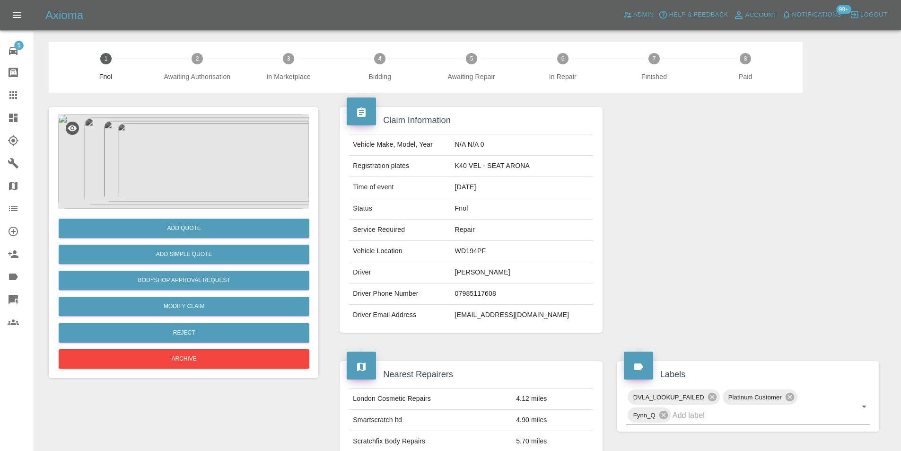
click at [185, 158] on img at bounding box center [183, 161] width 251 height 95
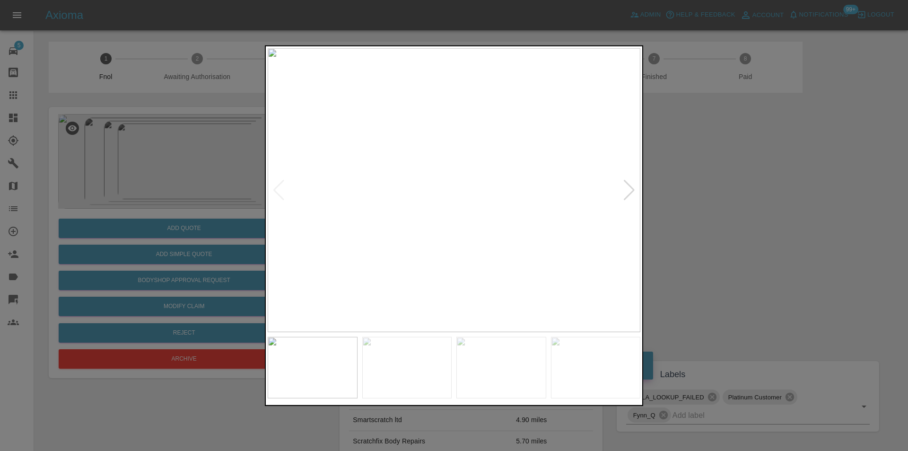
click at [629, 185] on div at bounding box center [629, 189] width 13 height 21
click at [629, 185] on img at bounding box center [454, 190] width 373 height 284
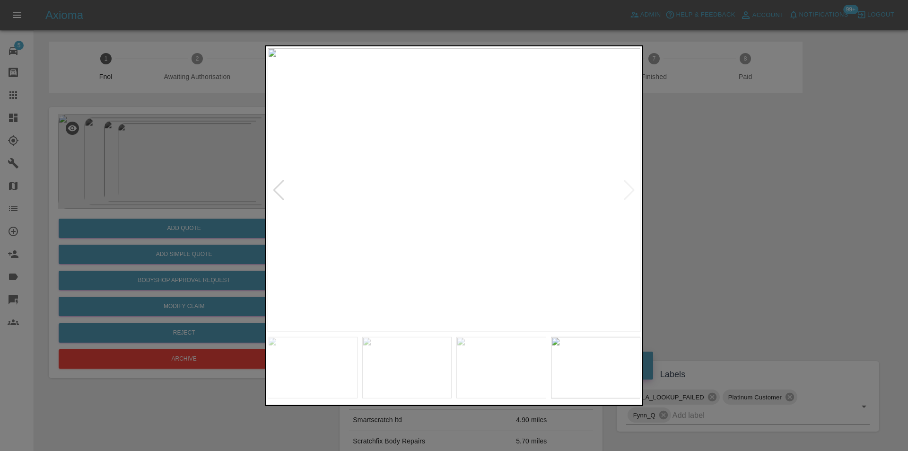
click at [273, 187] on div at bounding box center [279, 189] width 13 height 21
click at [273, 186] on img at bounding box center [454, 190] width 373 height 284
click at [751, 212] on div at bounding box center [454, 225] width 908 height 451
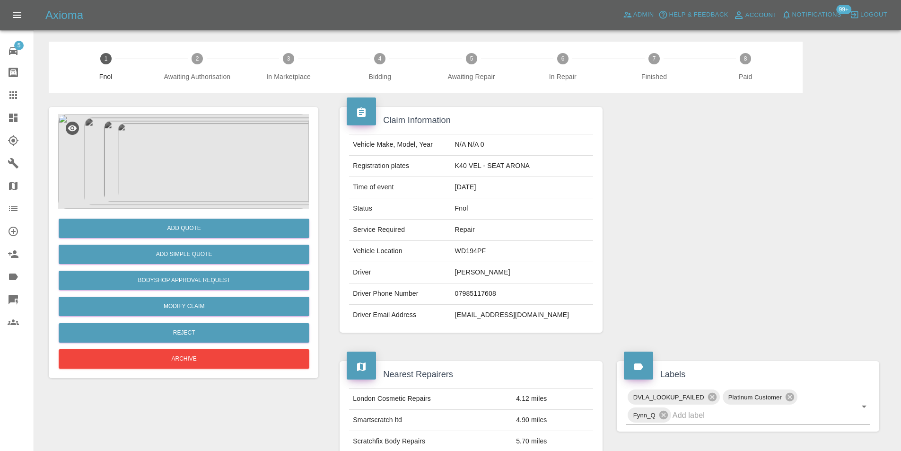
click at [200, 150] on img at bounding box center [183, 161] width 251 height 95
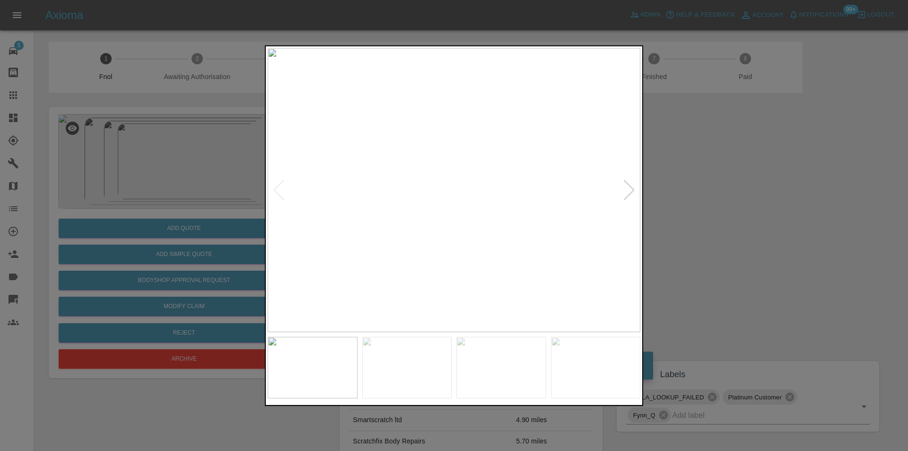
click at [630, 191] on div at bounding box center [629, 189] width 13 height 21
drag, startPoint x: 736, startPoint y: 206, endPoint x: 550, endPoint y: 205, distance: 185.5
click at [732, 206] on div at bounding box center [454, 225] width 908 height 451
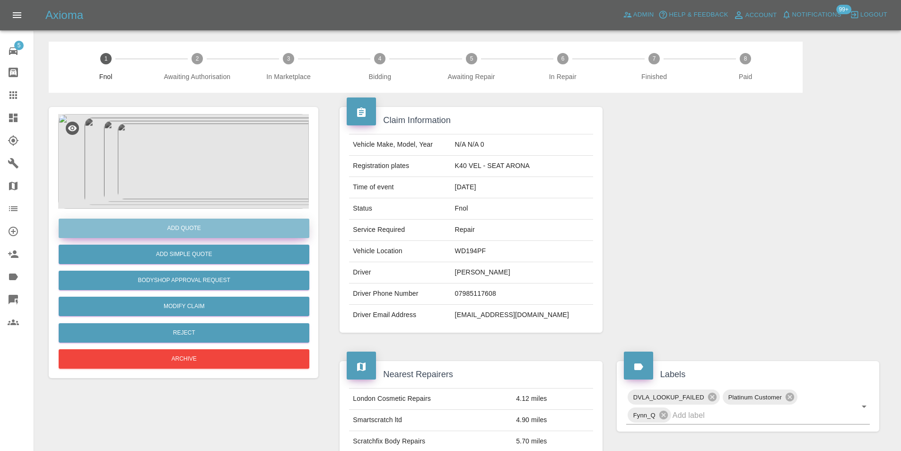
click at [177, 236] on button "Add Quote" at bounding box center [184, 228] width 251 height 19
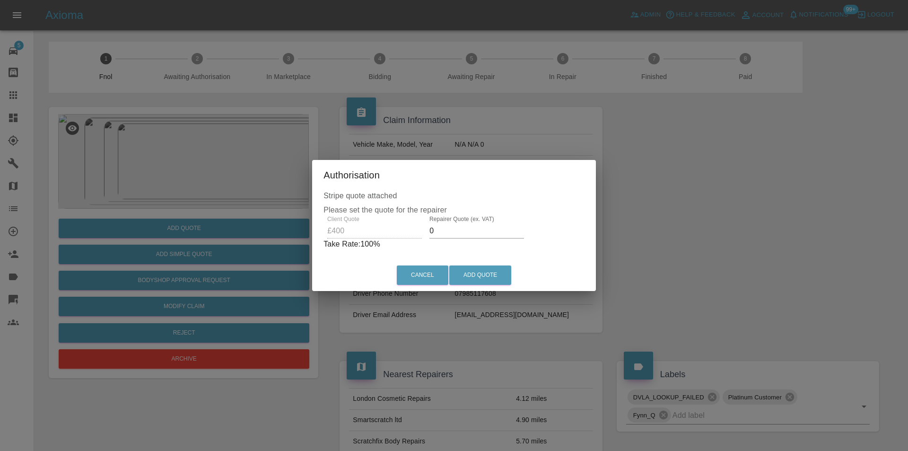
click at [440, 232] on input "0" at bounding box center [477, 230] width 95 height 15
type input "0260"
click at [474, 273] on button "Add Quote" at bounding box center [480, 274] width 62 height 19
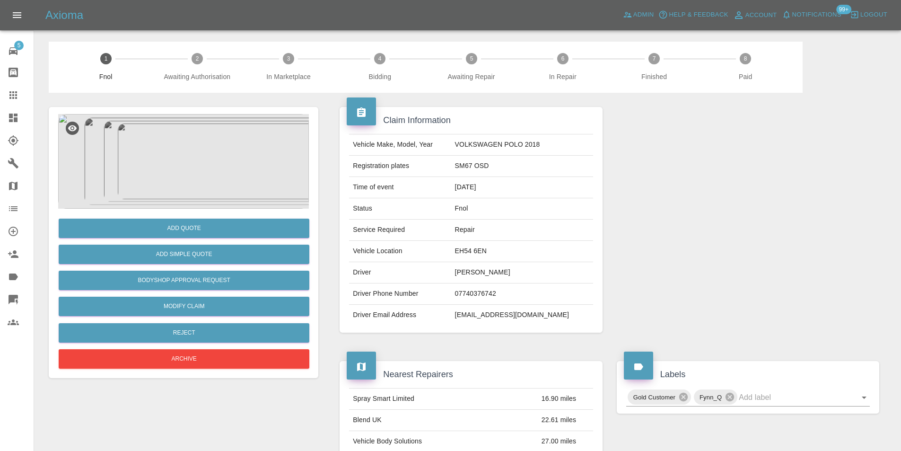
click at [163, 126] on img at bounding box center [183, 161] width 251 height 95
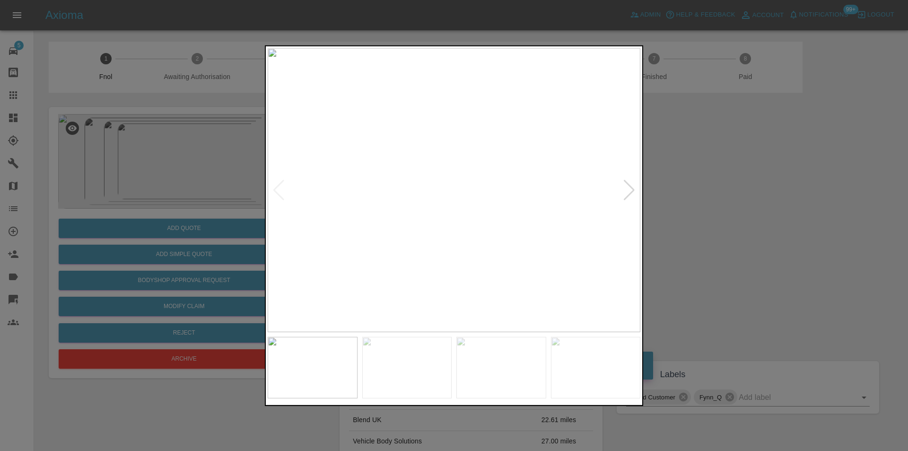
click at [629, 189] on div at bounding box center [629, 189] width 13 height 21
click at [629, 189] on img at bounding box center [454, 190] width 373 height 284
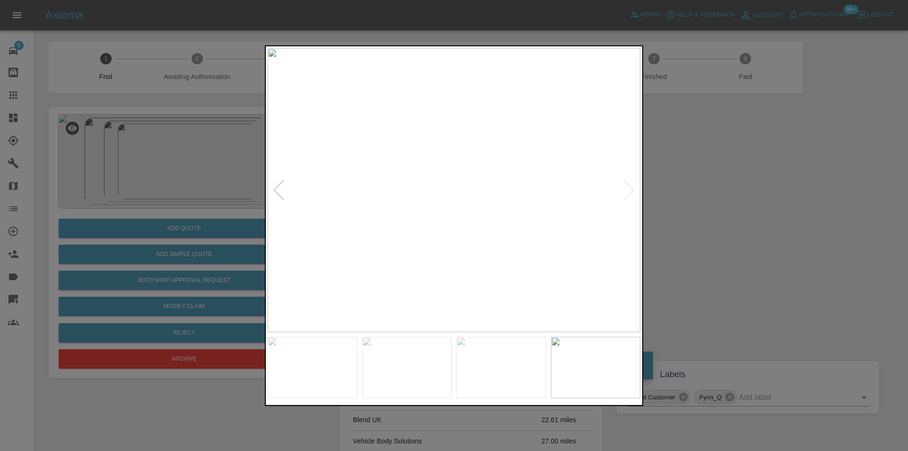
click at [739, 211] on div at bounding box center [454, 225] width 908 height 451
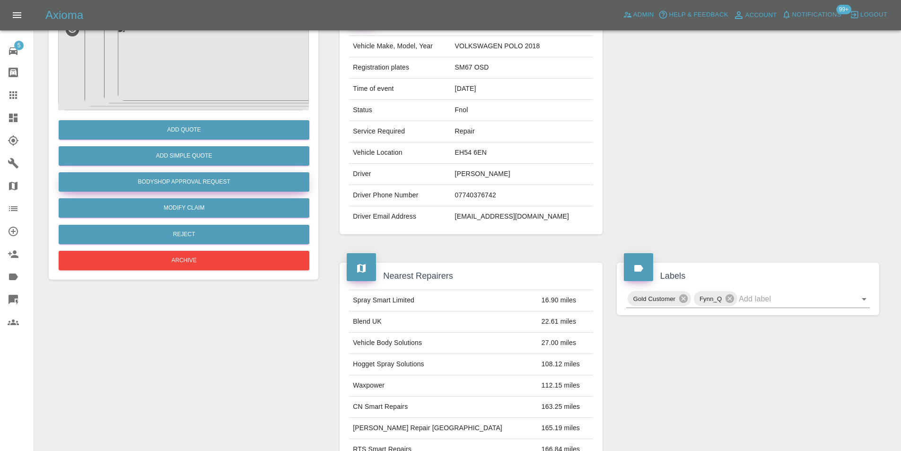
scroll to position [4, 0]
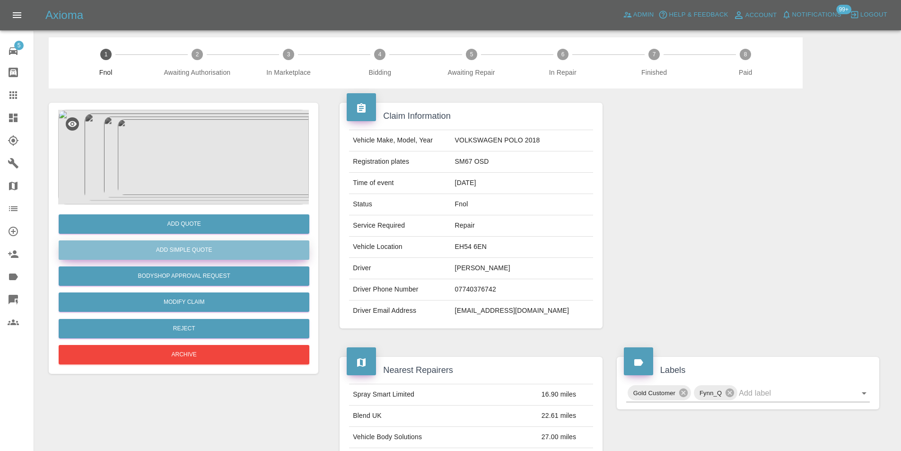
click at [207, 249] on button "Add Simple Quote" at bounding box center [184, 249] width 251 height 19
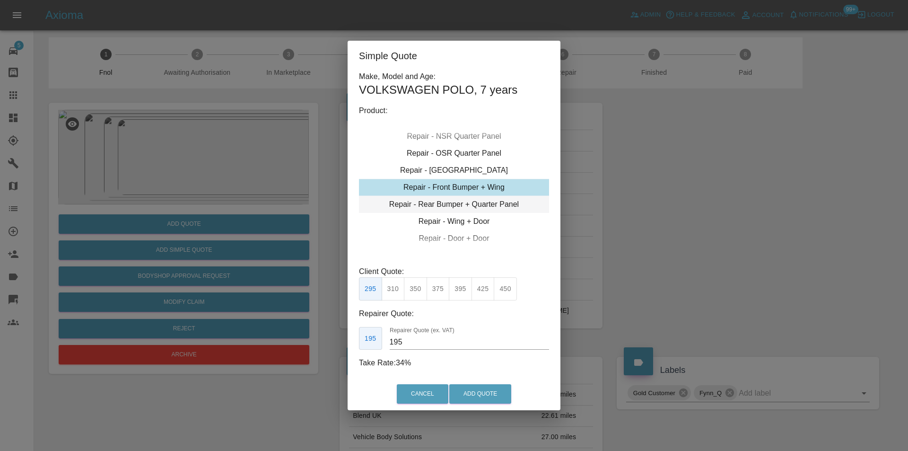
click at [499, 202] on div "Repair - Rear Bumper + Quarter Panel" at bounding box center [454, 204] width 190 height 17
drag, startPoint x: 414, startPoint y: 290, endPoint x: 451, endPoint y: 337, distance: 59.9
click at [414, 291] on button "350" at bounding box center [415, 288] width 23 height 23
type input "210"
click at [467, 391] on button "Add Quote" at bounding box center [480, 393] width 62 height 19
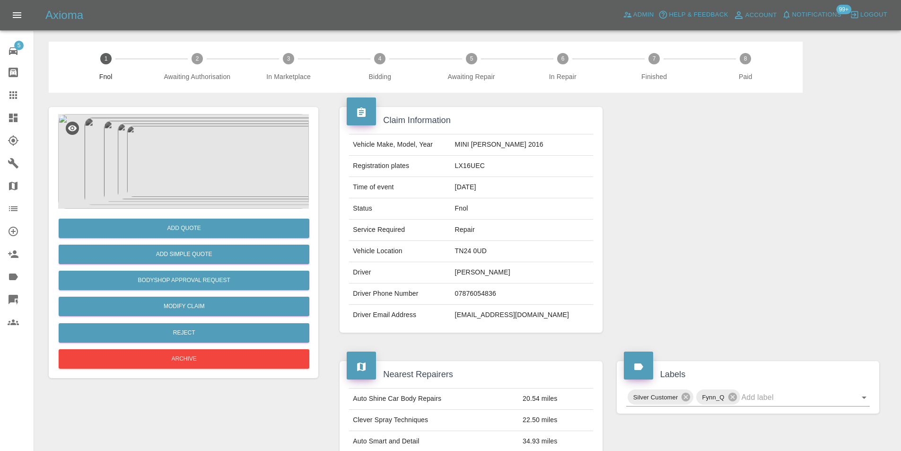
click at [215, 173] on img at bounding box center [183, 161] width 251 height 95
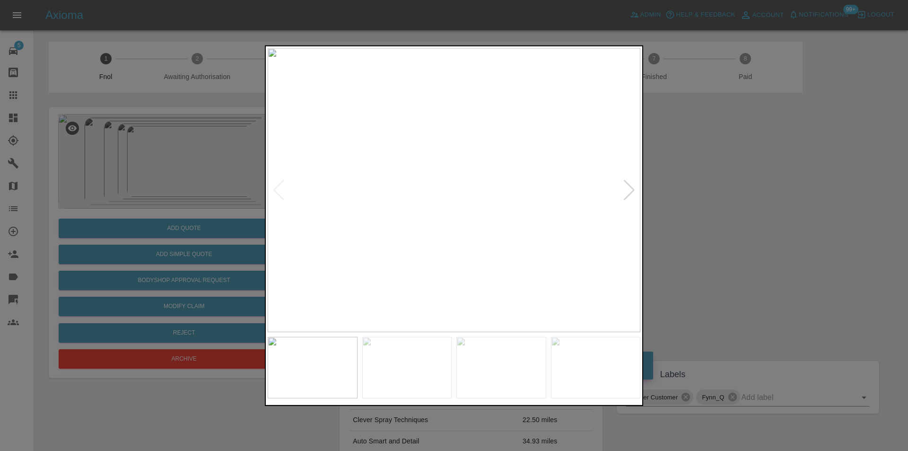
click at [628, 194] on div at bounding box center [629, 189] width 13 height 21
click at [628, 194] on img at bounding box center [454, 190] width 373 height 284
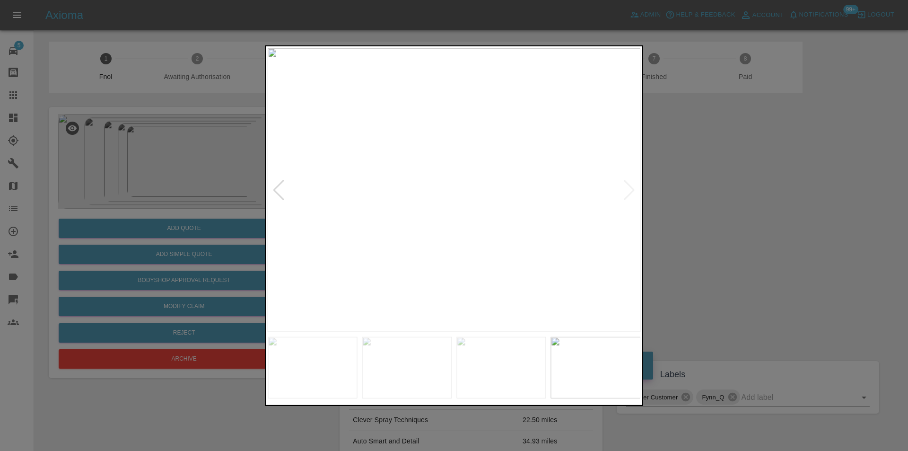
drag, startPoint x: 792, startPoint y: 215, endPoint x: 592, endPoint y: 251, distance: 202.9
click at [790, 216] on div at bounding box center [454, 225] width 908 height 451
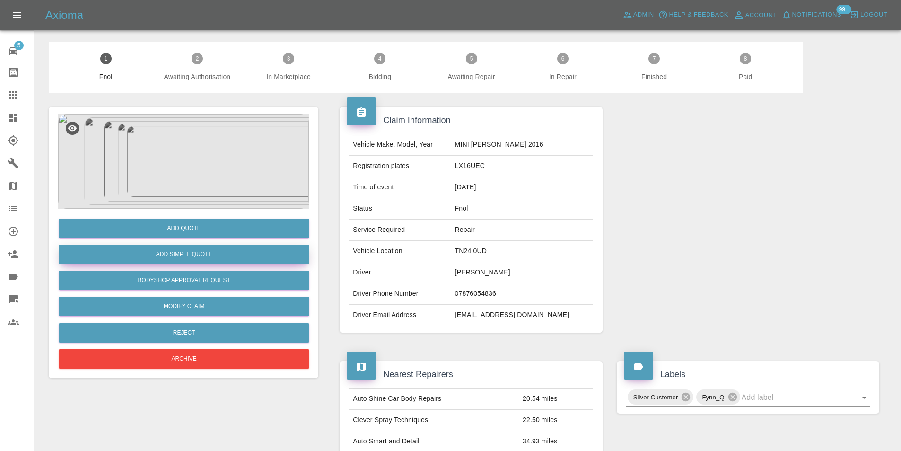
click at [220, 261] on button "Add Simple Quote" at bounding box center [184, 254] width 251 height 19
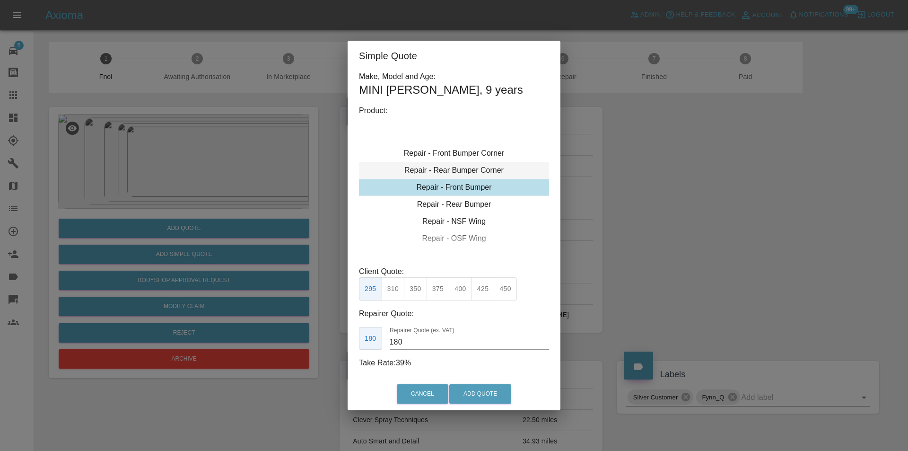
click at [484, 172] on div "Repair - Rear Bumper Corner" at bounding box center [454, 170] width 190 height 17
click at [482, 293] on button "295" at bounding box center [483, 288] width 23 height 23
type input "180"
click at [469, 389] on button "Add Quote" at bounding box center [480, 393] width 62 height 19
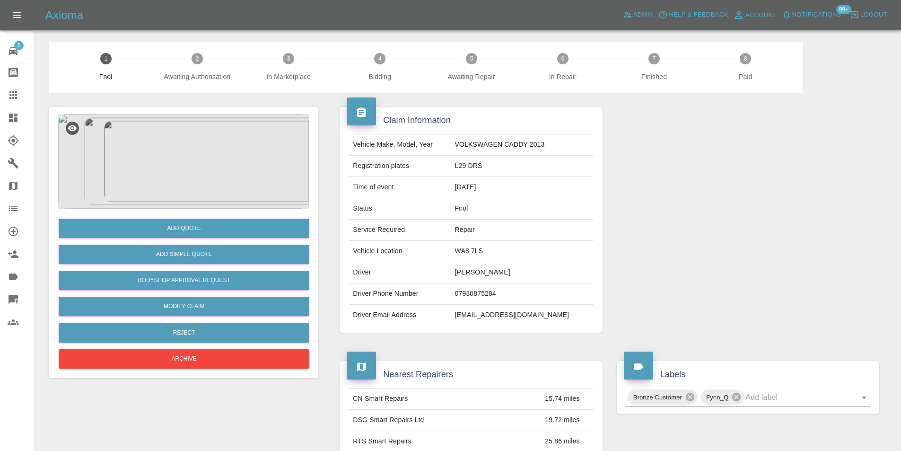
click at [208, 141] on img at bounding box center [183, 161] width 251 height 95
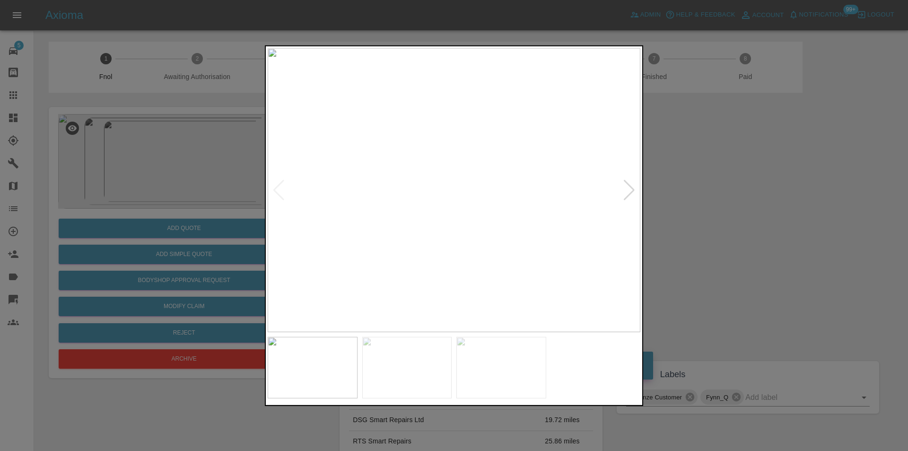
click at [630, 193] on div at bounding box center [629, 189] width 13 height 21
click at [630, 193] on img at bounding box center [454, 190] width 373 height 284
click at [742, 195] on div at bounding box center [454, 225] width 908 height 451
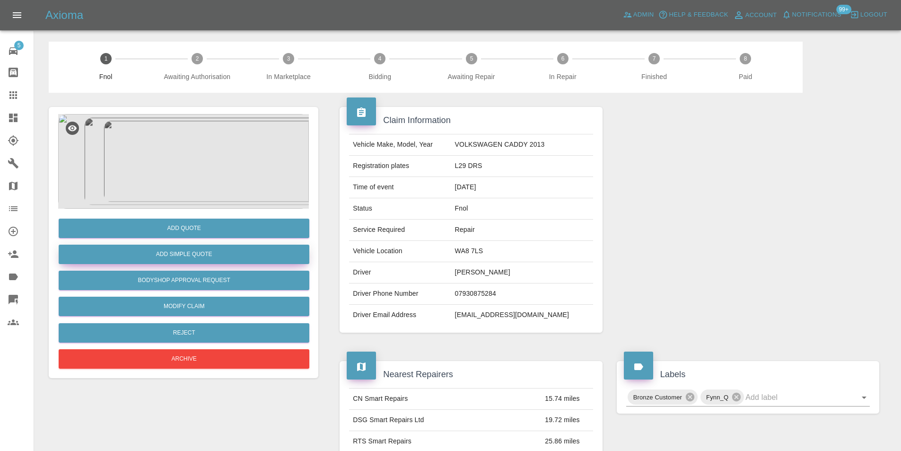
click at [218, 251] on button "Add Simple Quote" at bounding box center [184, 254] width 251 height 19
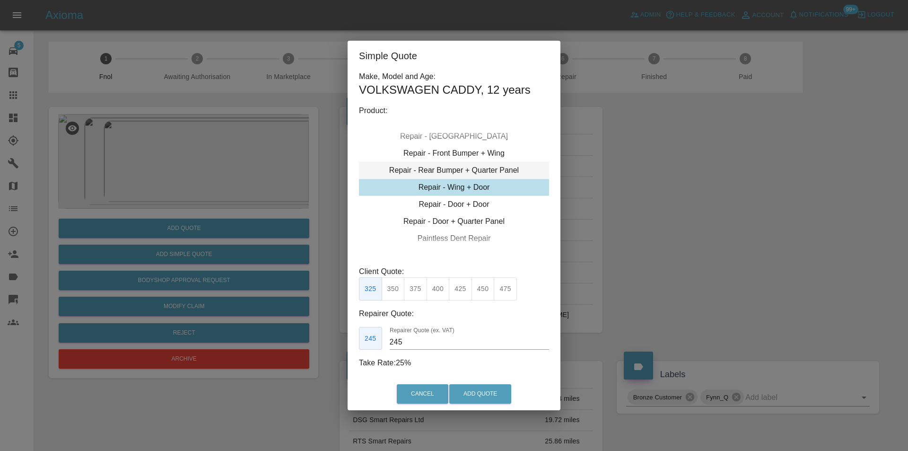
click at [513, 173] on div "Repair - Rear Bumper + Quarter Panel" at bounding box center [454, 170] width 190 height 17
click at [510, 291] on button "450" at bounding box center [505, 288] width 23 height 23
type input "280"
click at [489, 395] on button "Add Quote" at bounding box center [480, 393] width 62 height 19
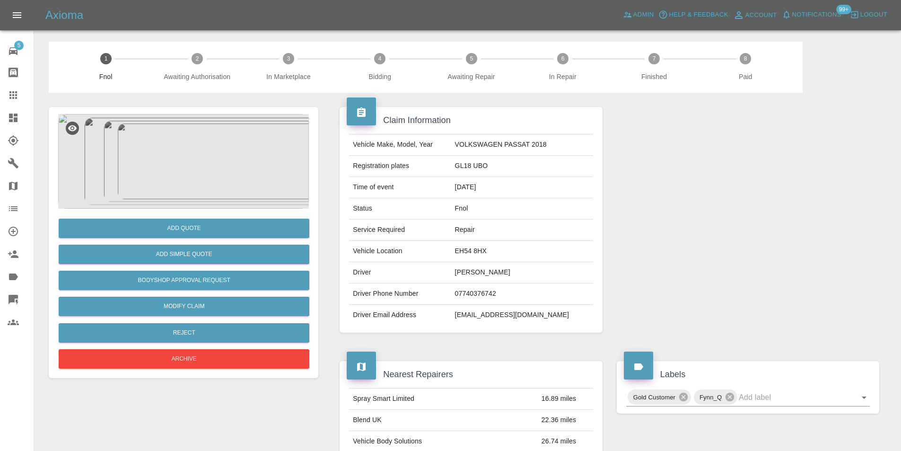
click at [201, 140] on img at bounding box center [183, 161] width 251 height 95
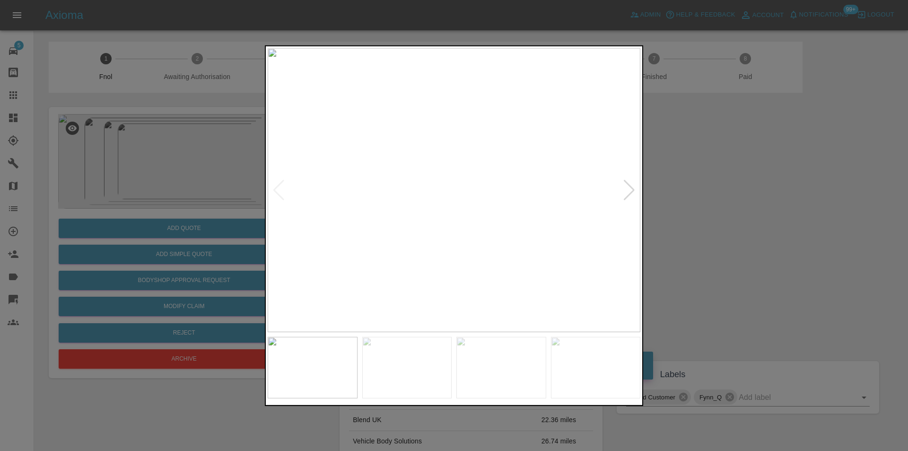
click at [632, 194] on div at bounding box center [629, 189] width 13 height 21
click at [630, 194] on img at bounding box center [454, 190] width 373 height 284
drag, startPoint x: 711, startPoint y: 209, endPoint x: 546, endPoint y: 210, distance: 165.6
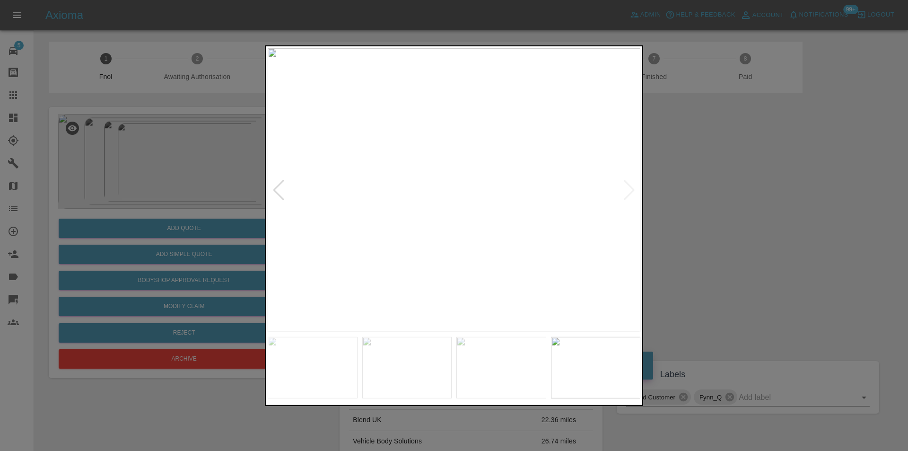
click at [709, 208] on div at bounding box center [454, 225] width 908 height 451
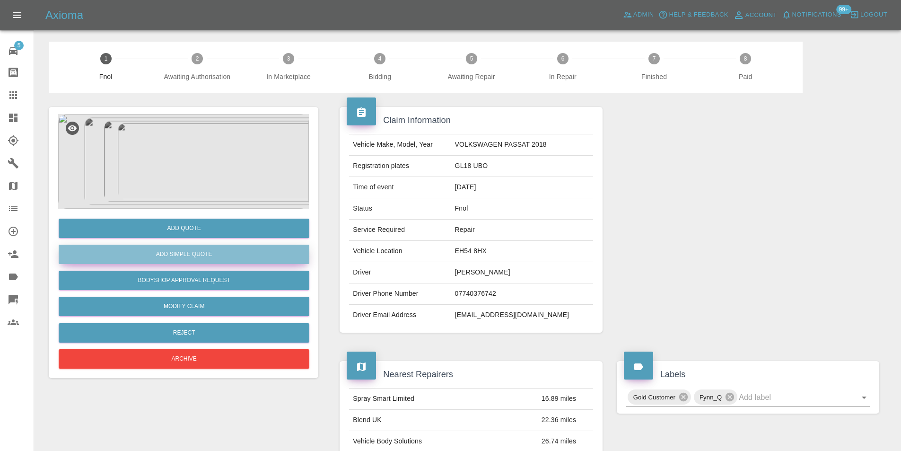
click at [235, 256] on button "Add Simple Quote" at bounding box center [184, 254] width 251 height 19
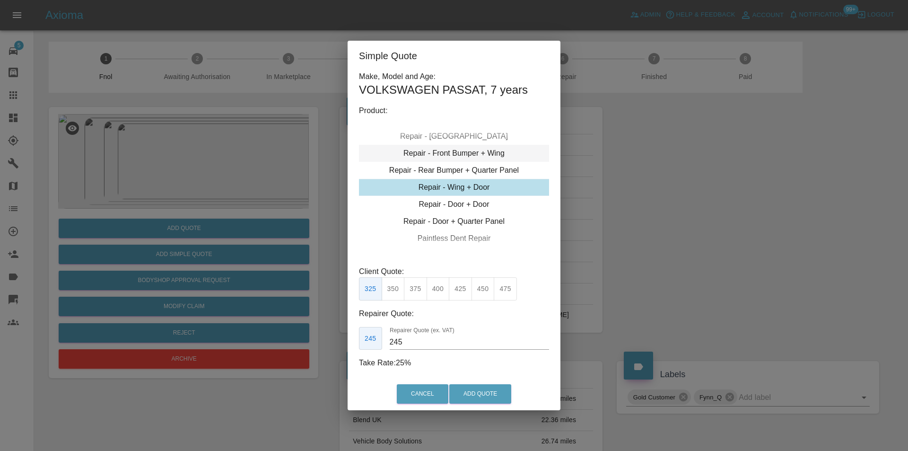
click at [477, 156] on div "Repair - Front Bumper + Wing" at bounding box center [454, 153] width 190 height 17
click at [439, 298] on button "375" at bounding box center [438, 288] width 23 height 23
type input "230"
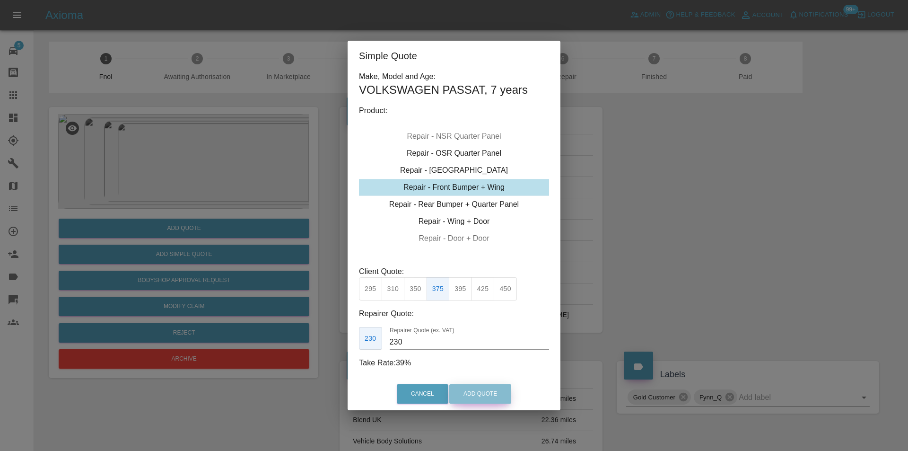
click at [482, 394] on button "Add Quote" at bounding box center [480, 393] width 62 height 19
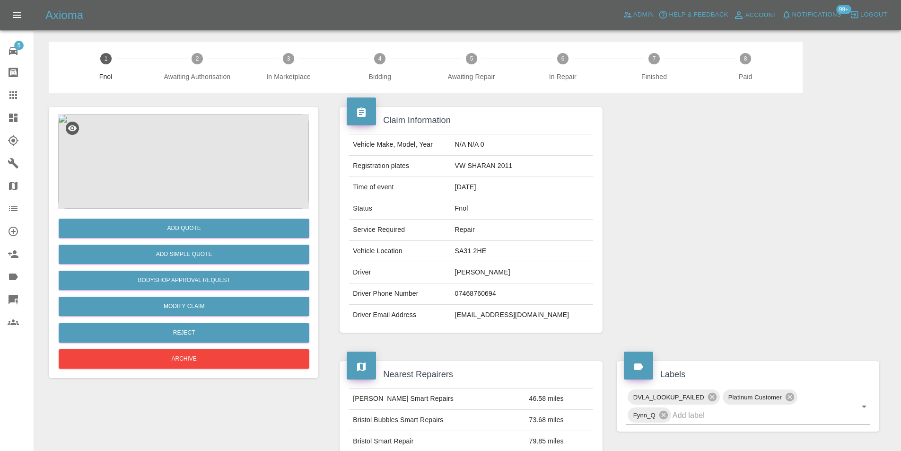
click at [185, 155] on img at bounding box center [183, 161] width 251 height 95
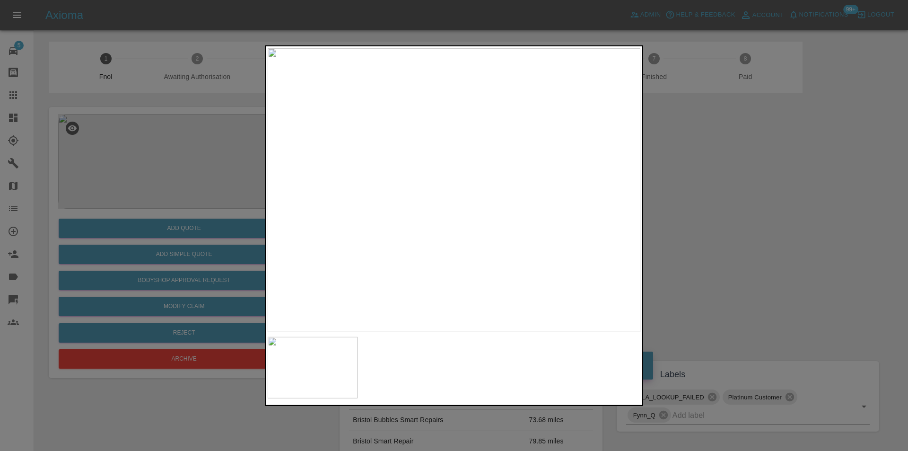
click at [672, 206] on div at bounding box center [454, 225] width 908 height 451
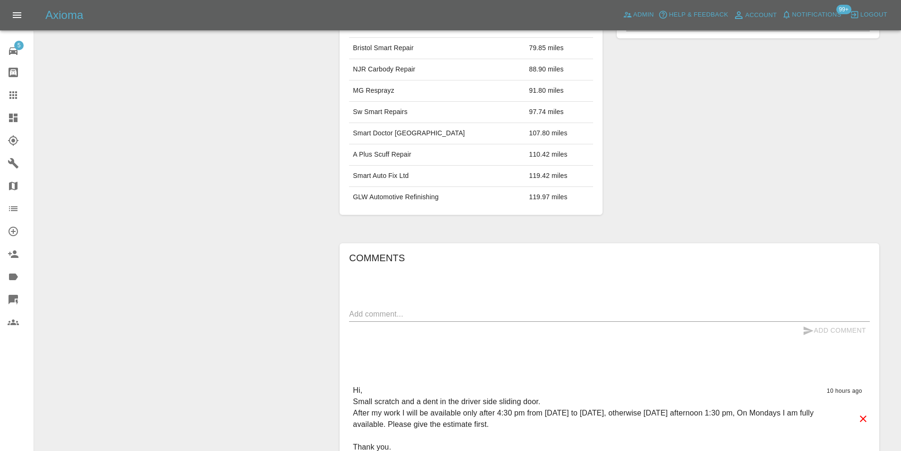
scroll to position [473, 0]
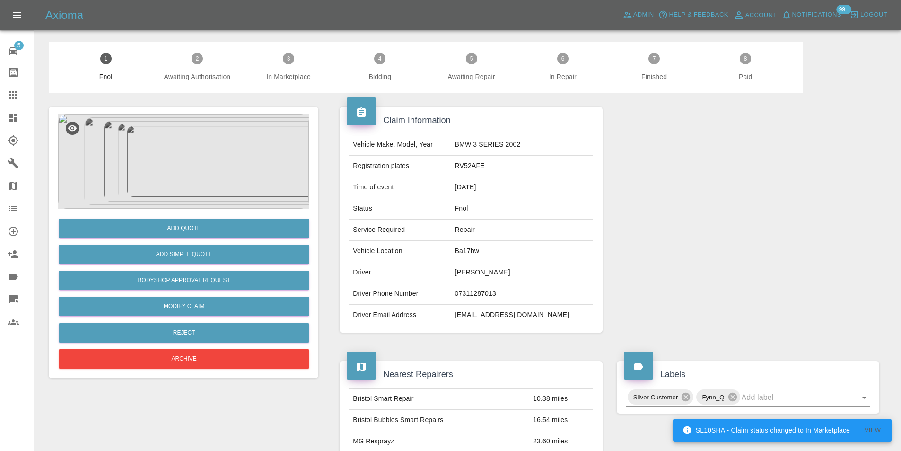
click at [173, 149] on img at bounding box center [183, 161] width 251 height 95
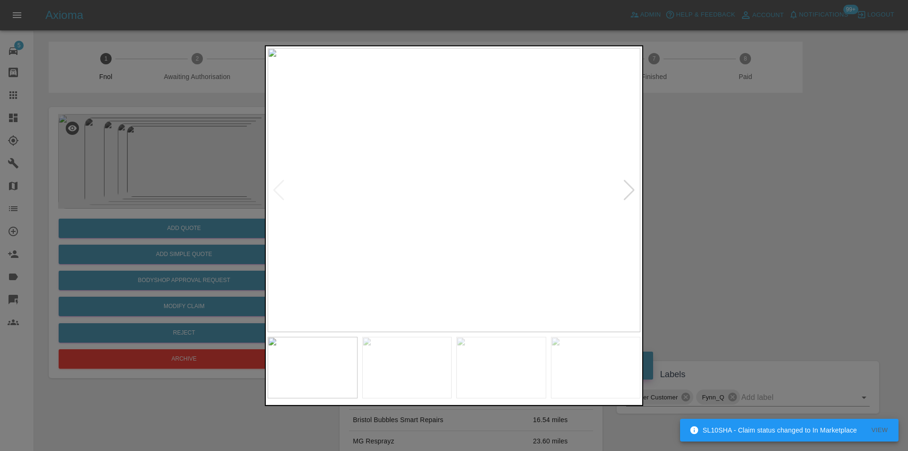
click at [630, 190] on div at bounding box center [629, 189] width 13 height 21
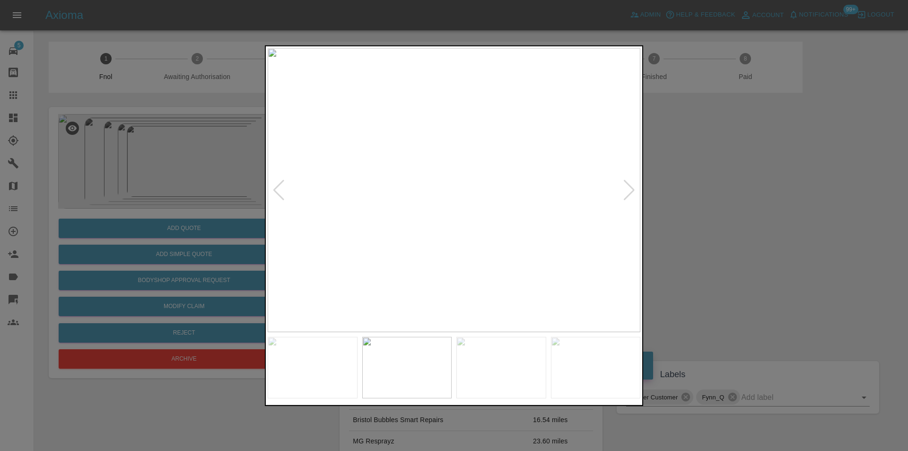
click at [630, 190] on div at bounding box center [629, 189] width 13 height 21
click at [630, 189] on div at bounding box center [629, 189] width 13 height 21
click at [627, 186] on div at bounding box center [629, 189] width 13 height 21
click at [627, 186] on img at bounding box center [454, 190] width 373 height 284
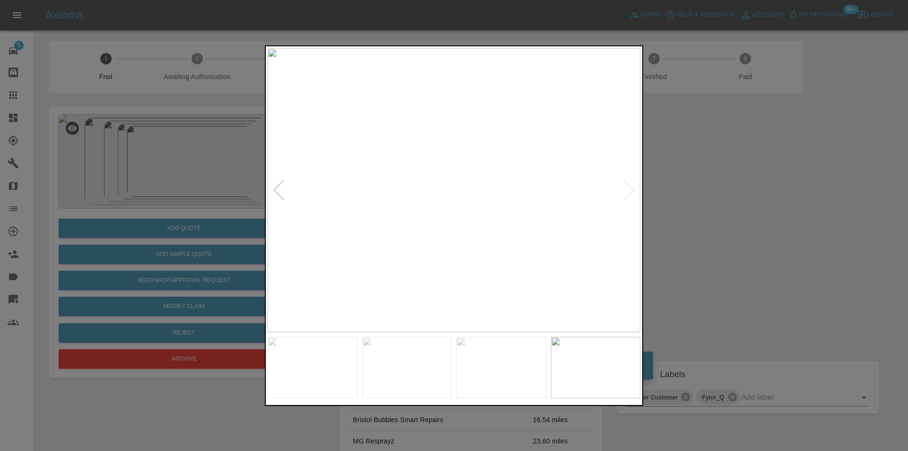
click at [726, 199] on div at bounding box center [454, 225] width 908 height 451
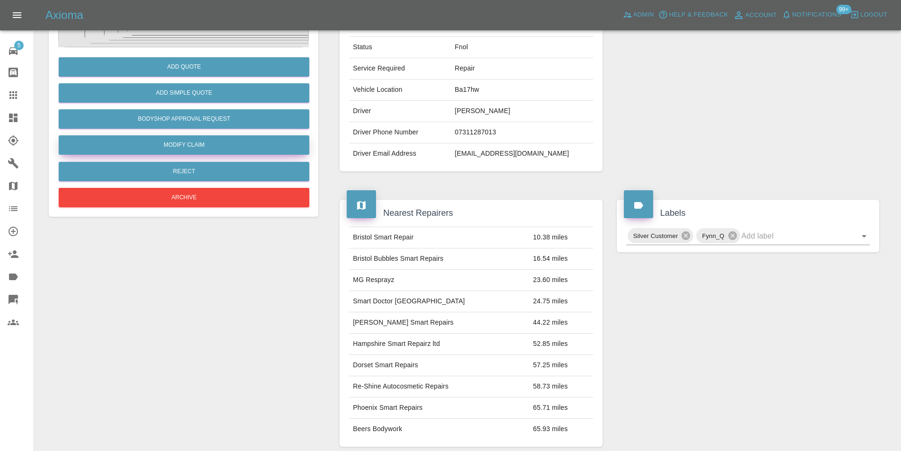
scroll to position [62, 0]
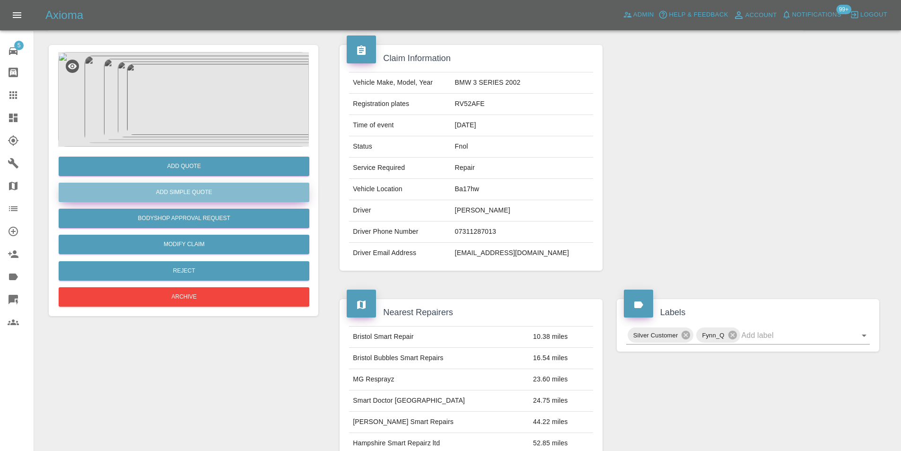
click at [188, 198] on button "Add Simple Quote" at bounding box center [184, 192] width 251 height 19
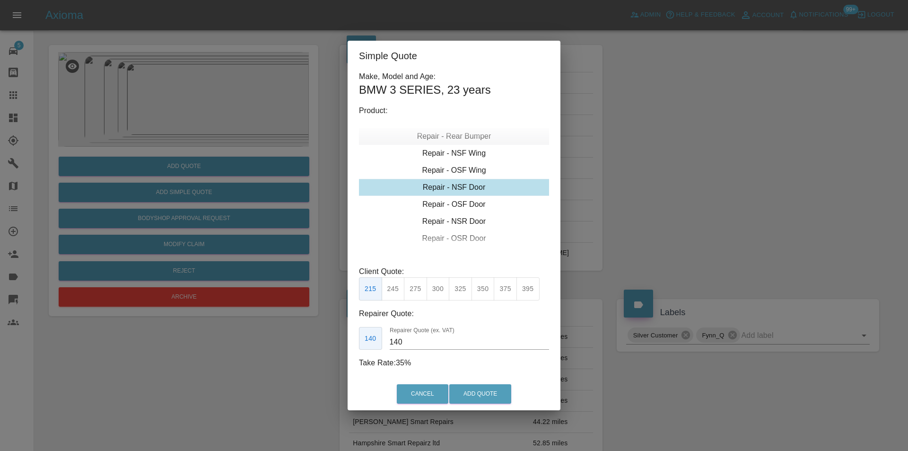
click at [479, 138] on div "Repair - Rear Bumper" at bounding box center [454, 136] width 190 height 17
click at [486, 150] on div "Repair - Rear Bumper Corner" at bounding box center [454, 153] width 190 height 17
drag, startPoint x: 422, startPoint y: 292, endPoint x: 467, endPoint y: 338, distance: 64.6
click at [422, 291] on button "215" at bounding box center [415, 288] width 23 height 23
type input "135"
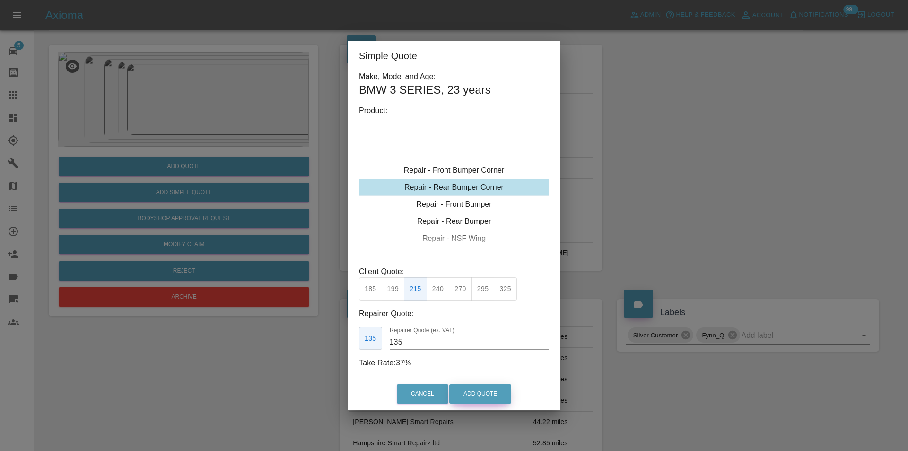
click at [480, 388] on button "Add Quote" at bounding box center [480, 393] width 62 height 19
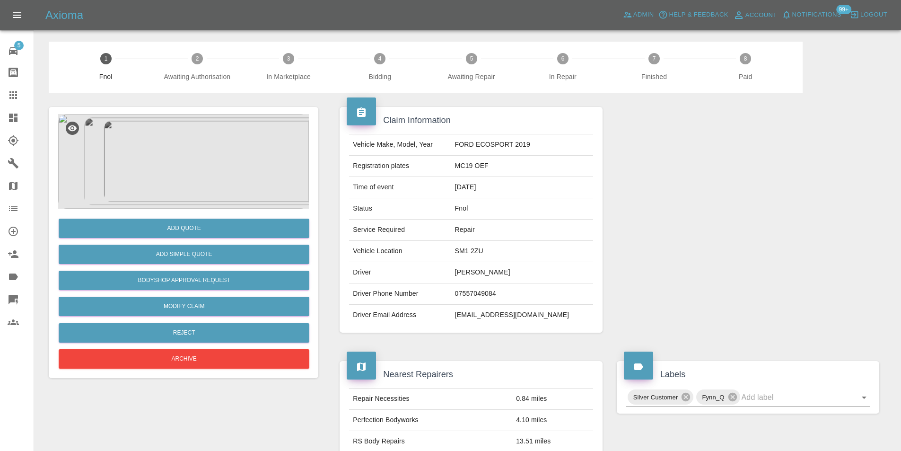
click at [186, 137] on img at bounding box center [183, 161] width 251 height 95
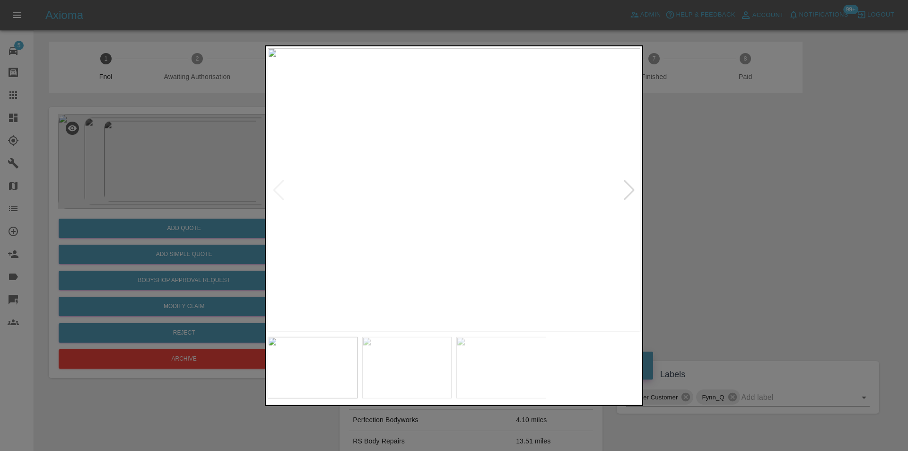
click at [628, 188] on div at bounding box center [629, 189] width 13 height 21
drag, startPoint x: 760, startPoint y: 196, endPoint x: 598, endPoint y: 111, distance: 182.9
click at [751, 190] on div at bounding box center [454, 225] width 908 height 451
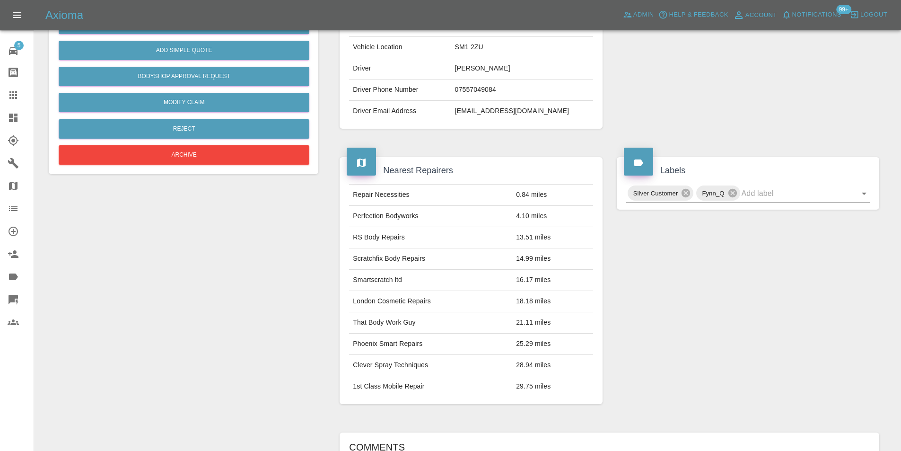
scroll to position [95, 0]
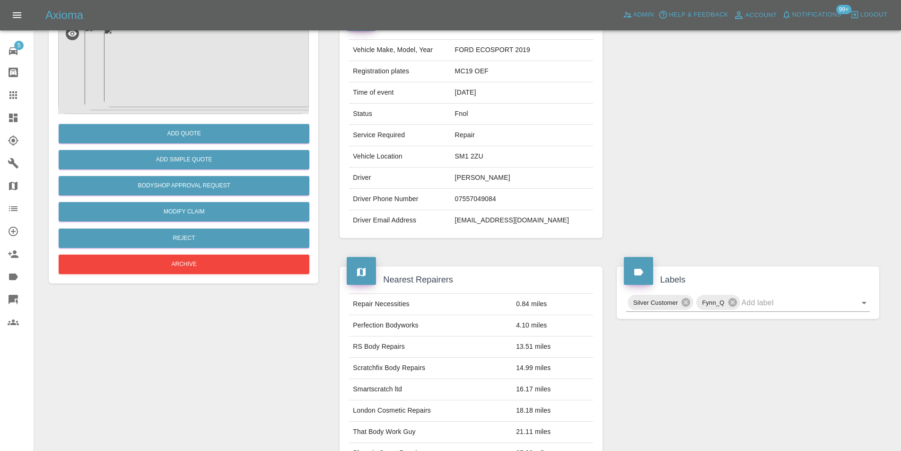
click at [174, 97] on img at bounding box center [183, 66] width 251 height 95
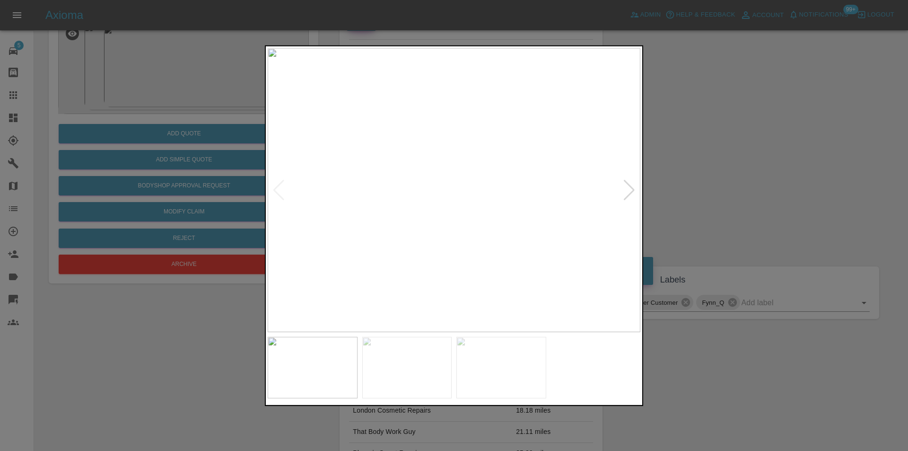
click at [630, 189] on div at bounding box center [629, 189] width 13 height 21
drag, startPoint x: 743, startPoint y: 186, endPoint x: 684, endPoint y: 149, distance: 70.0
click at [731, 177] on div at bounding box center [454, 225] width 908 height 451
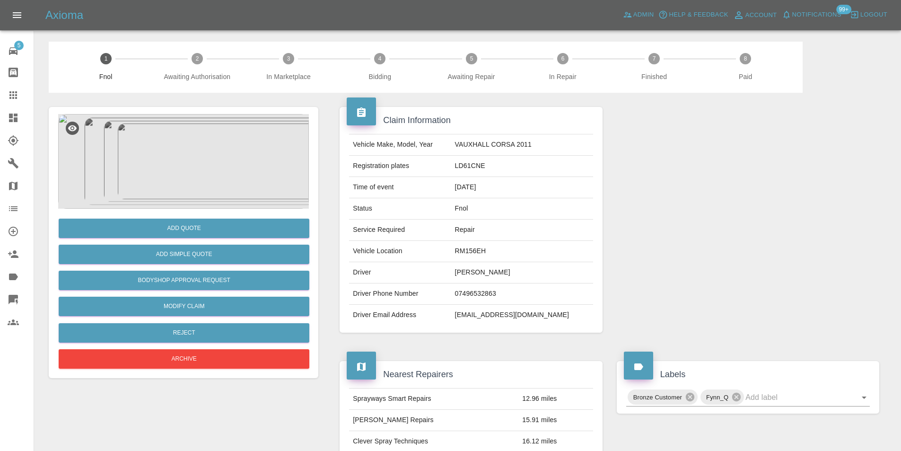
click at [194, 140] on img at bounding box center [183, 161] width 251 height 95
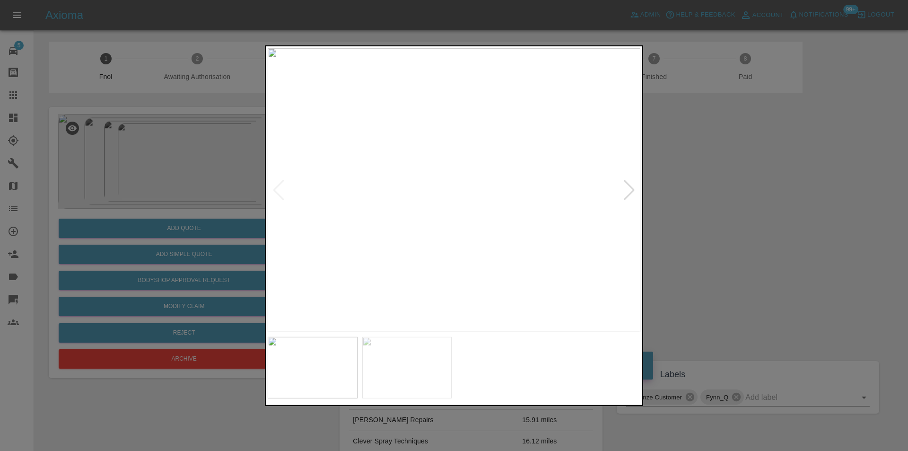
click at [637, 193] on img at bounding box center [454, 190] width 373 height 284
click at [634, 192] on div at bounding box center [629, 189] width 13 height 21
click at [633, 190] on img at bounding box center [454, 190] width 373 height 284
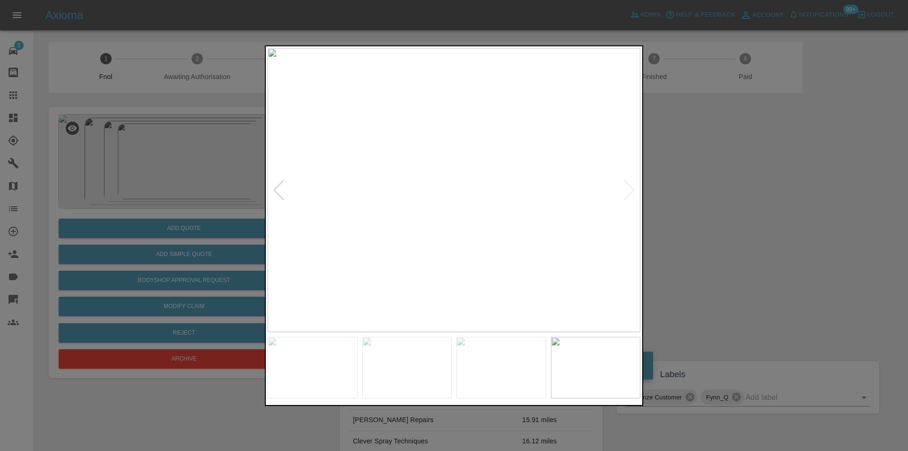
click at [633, 190] on img at bounding box center [454, 190] width 373 height 284
click at [281, 190] on div at bounding box center [279, 189] width 13 height 21
click at [280, 189] on img at bounding box center [454, 190] width 373 height 284
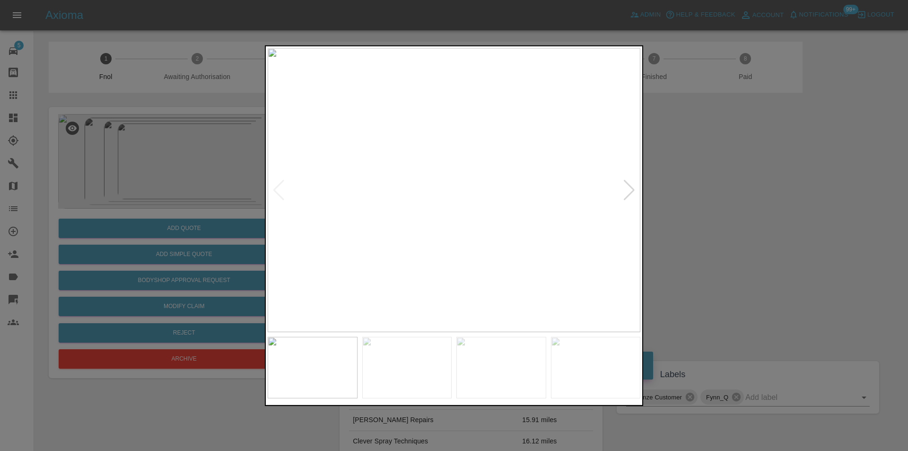
drag, startPoint x: 768, startPoint y: 217, endPoint x: 391, endPoint y: 244, distance: 378.5
click at [765, 218] on div at bounding box center [454, 225] width 908 height 451
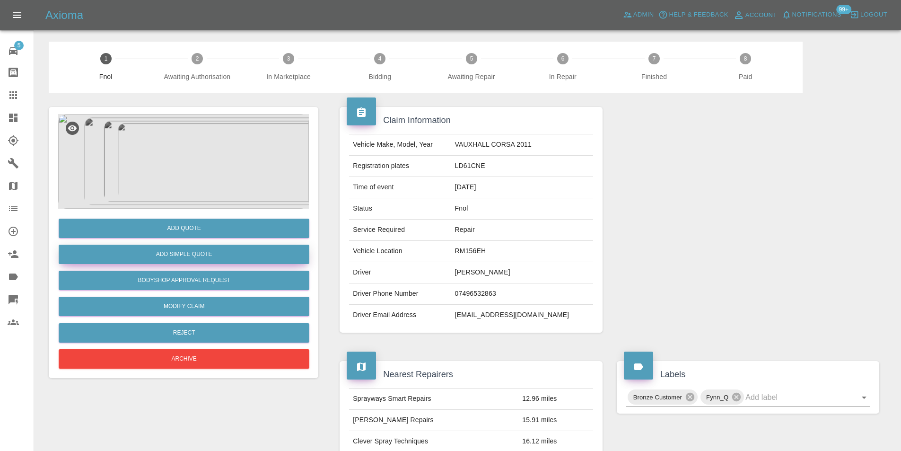
click at [187, 251] on button "Add Simple Quote" at bounding box center [184, 254] width 251 height 19
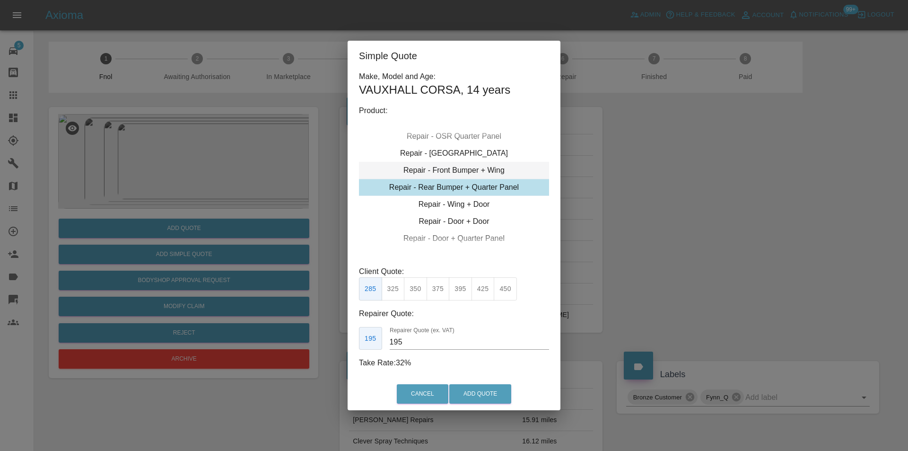
click at [491, 172] on div "Repair - Front Bumper + Wing" at bounding box center [454, 170] width 190 height 17
drag, startPoint x: 435, startPoint y: 290, endPoint x: 469, endPoint y: 344, distance: 63.9
click at [437, 291] on button "375" at bounding box center [438, 288] width 23 height 23
type input "230"
drag, startPoint x: 468, startPoint y: 396, endPoint x: 470, endPoint y: 385, distance: 11.6
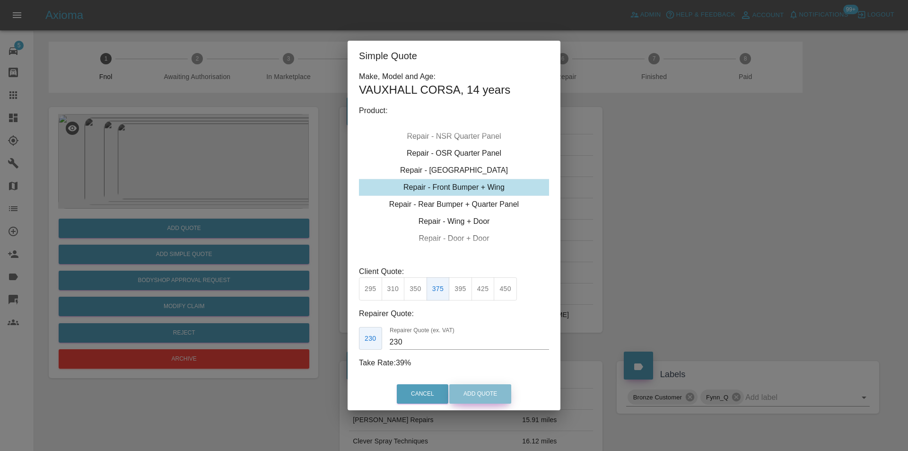
click at [468, 395] on button "Add Quote" at bounding box center [480, 393] width 62 height 19
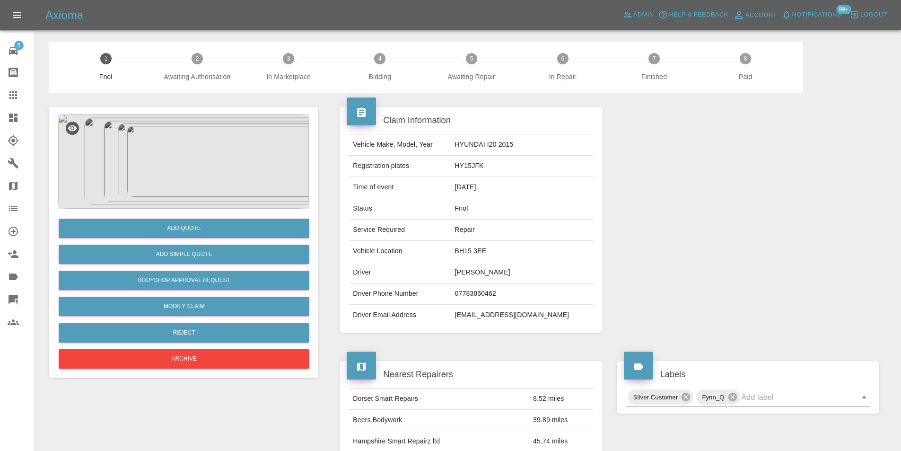
click at [207, 143] on img at bounding box center [183, 161] width 251 height 95
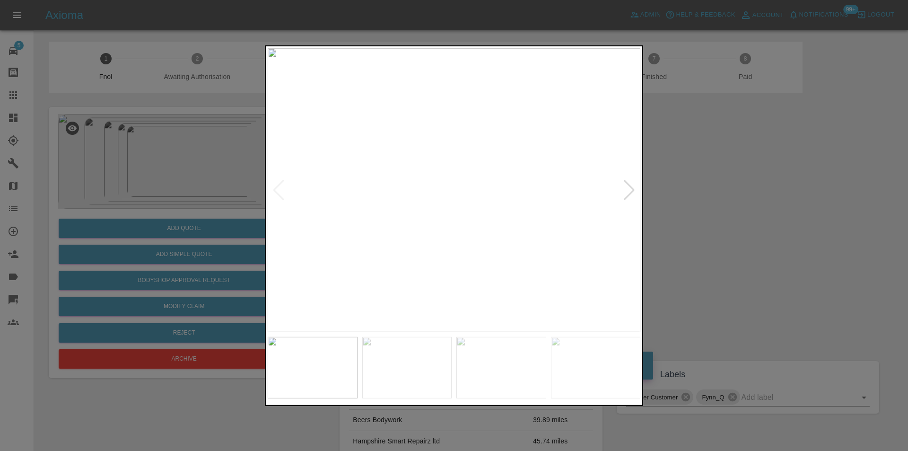
click at [633, 192] on div at bounding box center [629, 189] width 13 height 21
click at [630, 192] on div at bounding box center [629, 189] width 13 height 21
click at [630, 192] on img at bounding box center [454, 190] width 373 height 284
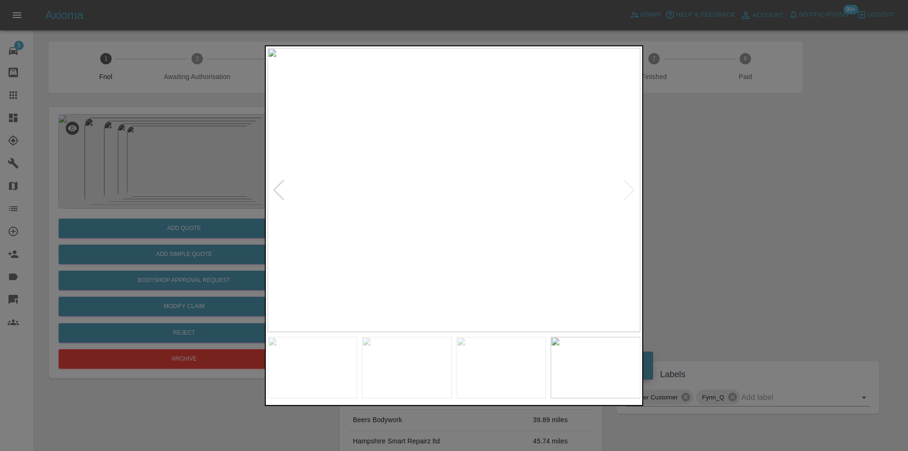
drag, startPoint x: 713, startPoint y: 202, endPoint x: 691, endPoint y: 202, distance: 21.3
click at [691, 202] on div at bounding box center [454, 225] width 908 height 451
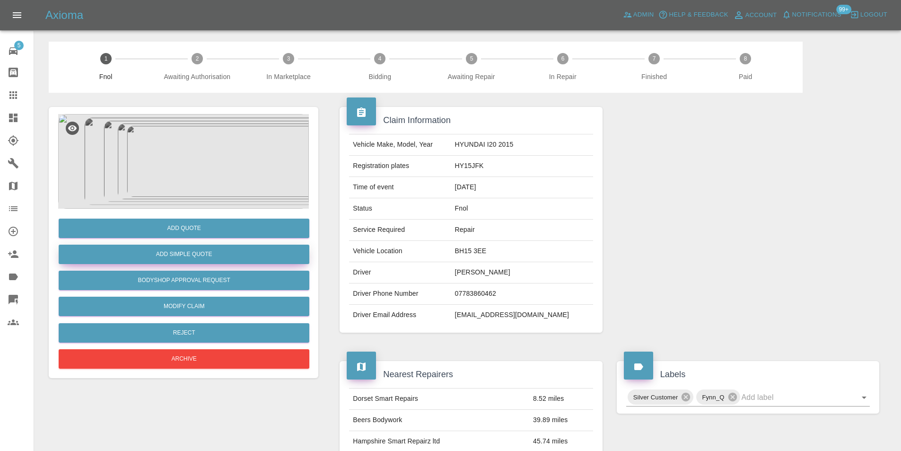
click at [208, 255] on button "Add Simple Quote" at bounding box center [184, 254] width 251 height 19
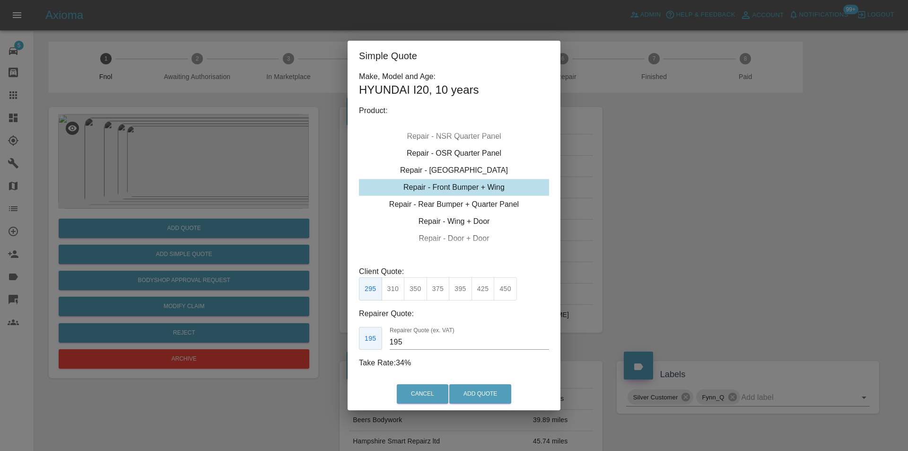
drag, startPoint x: 419, startPoint y: 287, endPoint x: 434, endPoint y: 307, distance: 24.7
click at [421, 289] on button "350" at bounding box center [415, 288] width 23 height 23
type input "210"
click at [470, 391] on button "Add Quote" at bounding box center [480, 393] width 62 height 19
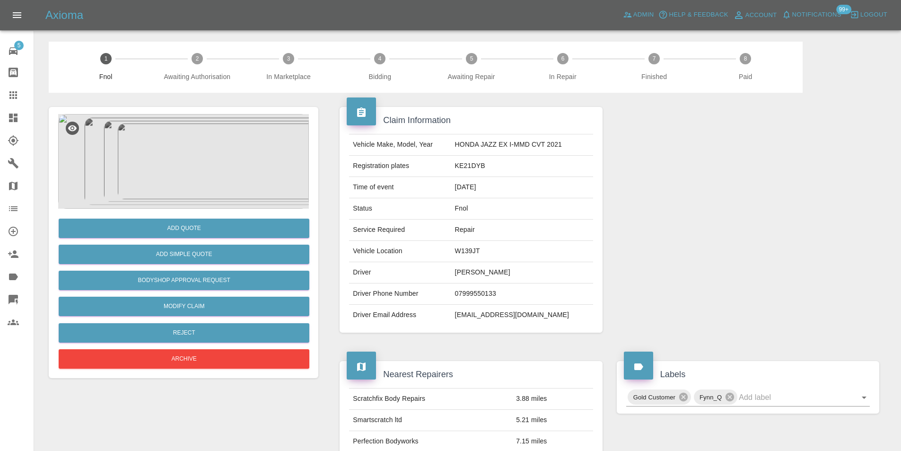
click at [218, 150] on img at bounding box center [183, 161] width 251 height 95
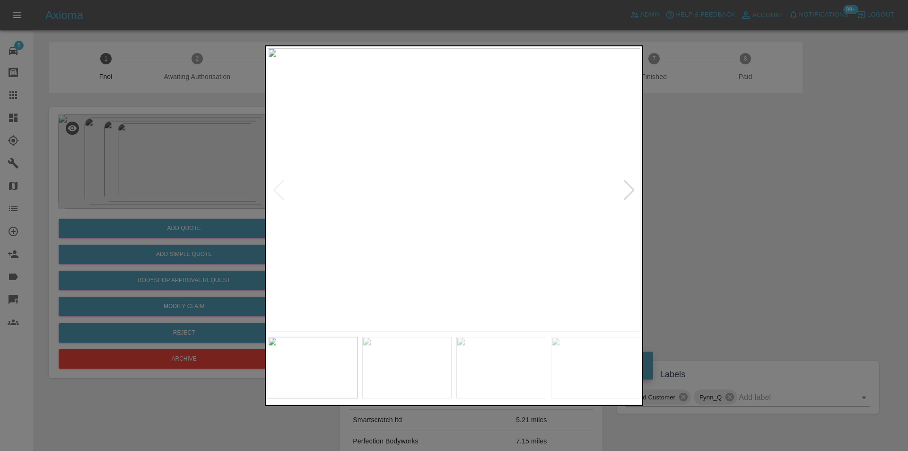
click at [632, 193] on div at bounding box center [629, 189] width 13 height 21
click at [632, 193] on img at bounding box center [454, 190] width 373 height 284
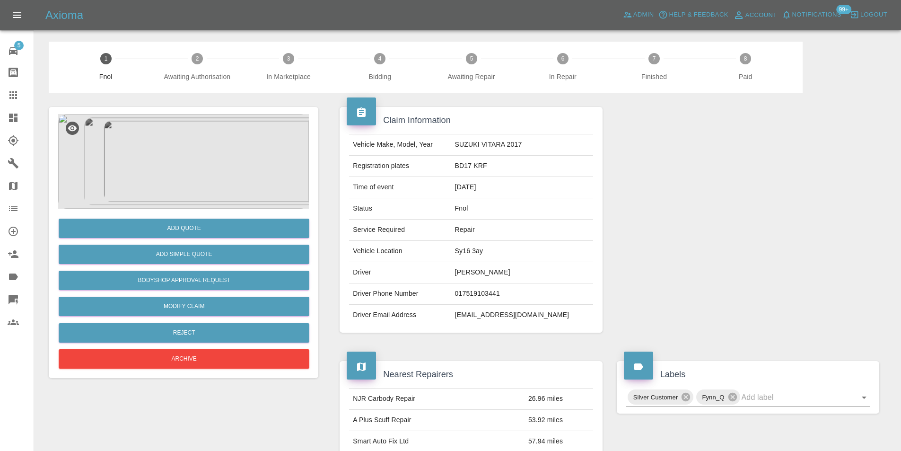
click at [203, 145] on img at bounding box center [183, 161] width 251 height 95
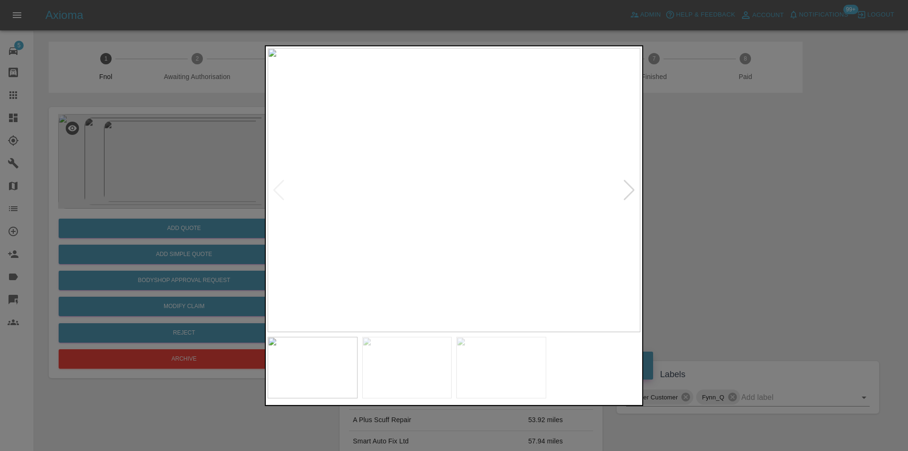
click at [628, 191] on div at bounding box center [629, 189] width 13 height 21
click at [628, 191] on img at bounding box center [454, 190] width 373 height 284
drag, startPoint x: 788, startPoint y: 220, endPoint x: 780, endPoint y: 221, distance: 8.5
click at [784, 221] on div at bounding box center [454, 225] width 908 height 451
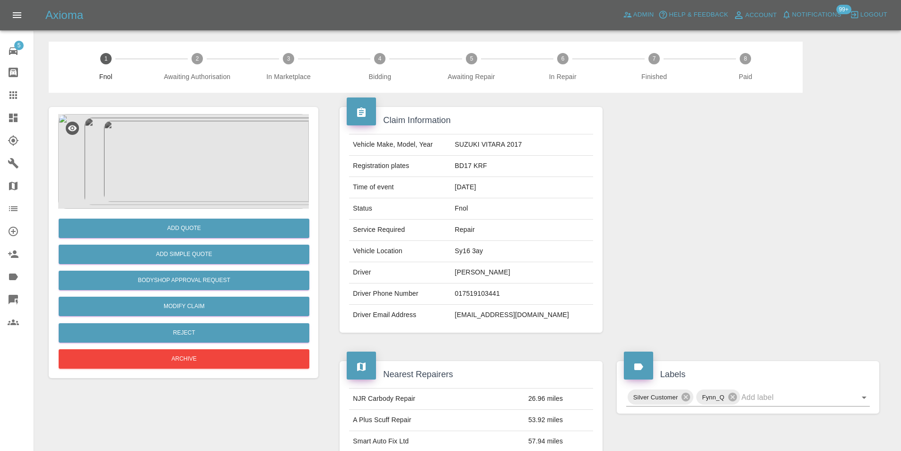
click at [186, 154] on img at bounding box center [183, 161] width 251 height 95
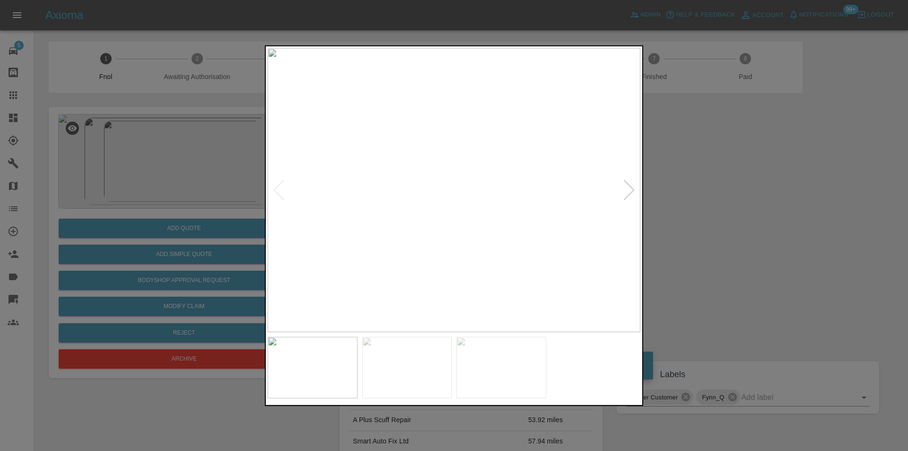
click at [631, 187] on div at bounding box center [629, 189] width 13 height 21
drag, startPoint x: 743, startPoint y: 204, endPoint x: 724, endPoint y: 204, distance: 18.9
click at [733, 204] on div at bounding box center [454, 225] width 908 height 451
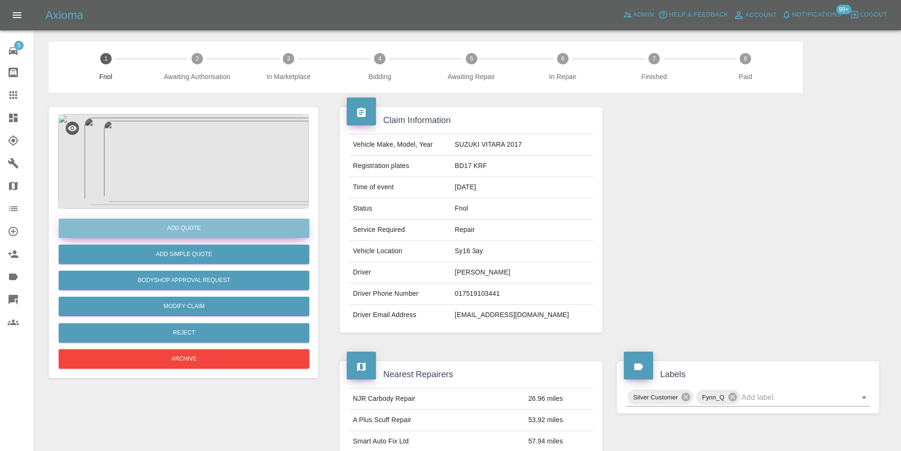
click at [206, 228] on button "Add Quote" at bounding box center [184, 228] width 251 height 19
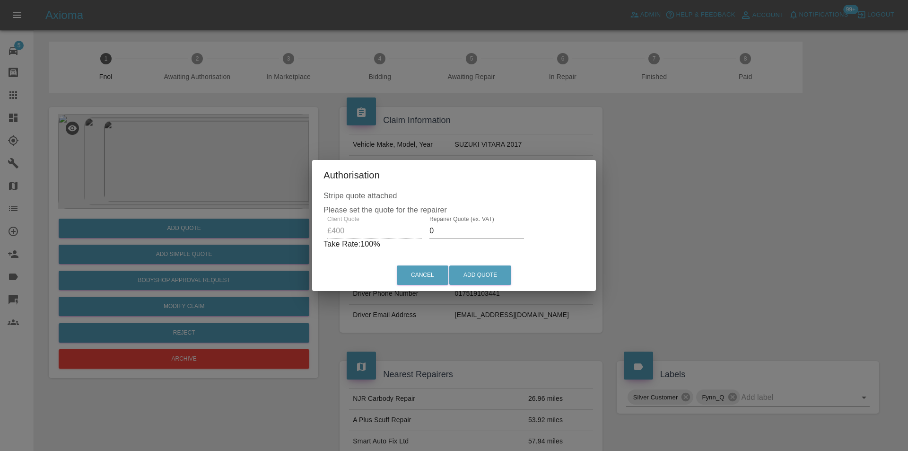
click at [449, 236] on input "0" at bounding box center [477, 230] width 95 height 15
type input "0260"
click at [468, 272] on button "Add Quote" at bounding box center [480, 274] width 62 height 19
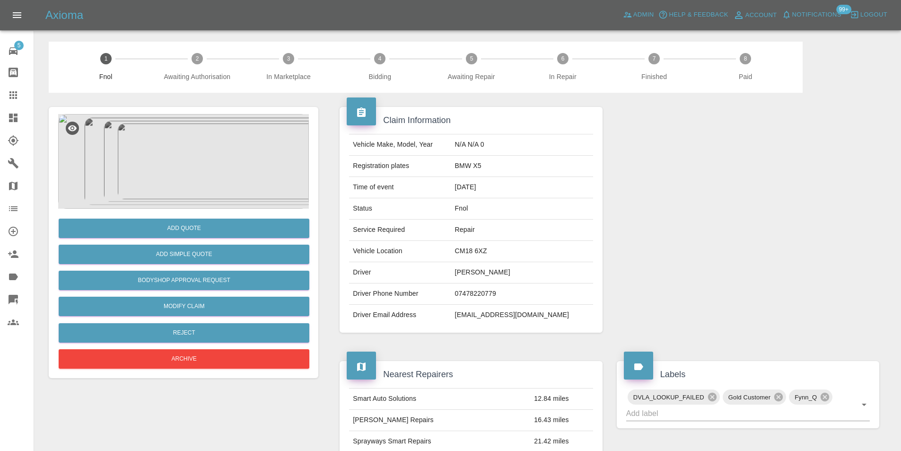
click at [162, 139] on img at bounding box center [183, 161] width 251 height 95
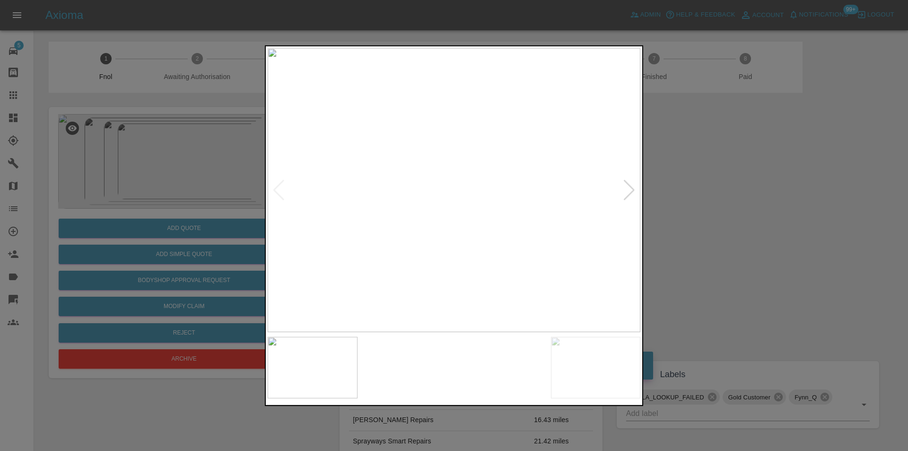
click at [621, 187] on img at bounding box center [454, 190] width 373 height 284
click at [629, 190] on div at bounding box center [629, 189] width 13 height 21
click at [633, 190] on div at bounding box center [629, 189] width 13 height 21
click at [693, 195] on div at bounding box center [454, 225] width 908 height 451
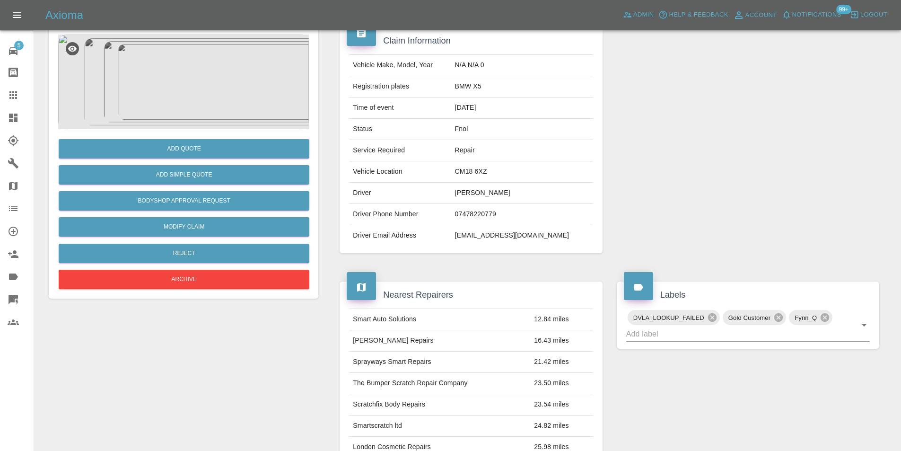
scroll to position [4, 0]
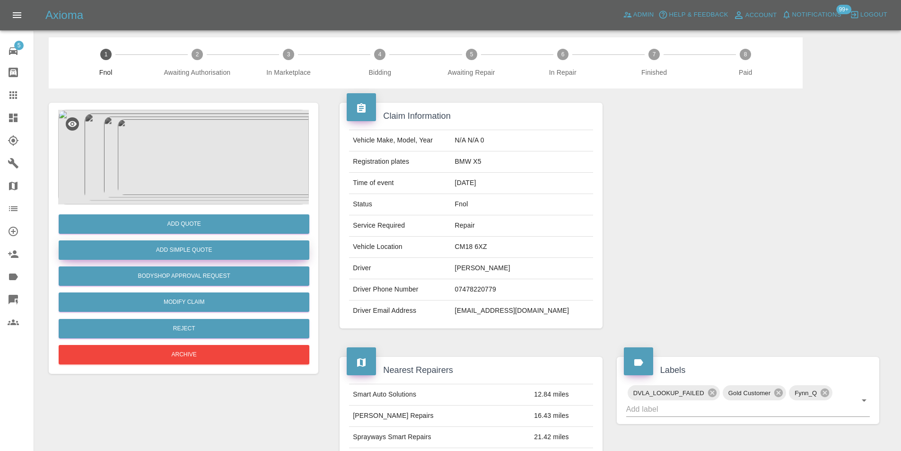
click at [210, 248] on button "Add Simple Quote" at bounding box center [184, 249] width 251 height 19
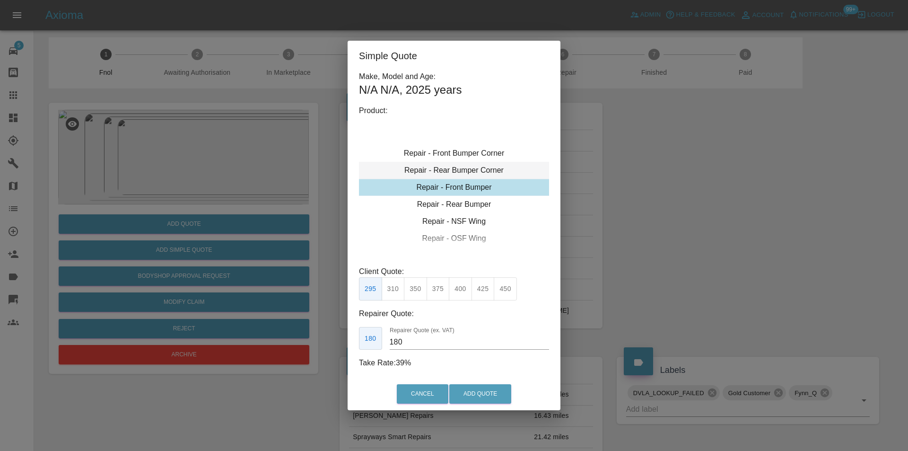
click at [475, 173] on div "Repair - Rear Bumper Corner" at bounding box center [454, 170] width 190 height 17
type input "120"
click at [472, 392] on button "Add Quote" at bounding box center [480, 393] width 62 height 19
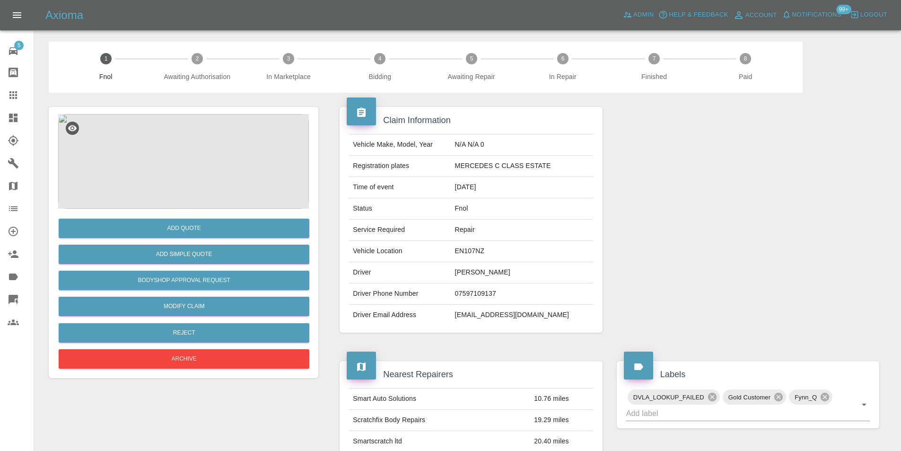
click at [184, 164] on img at bounding box center [183, 161] width 251 height 95
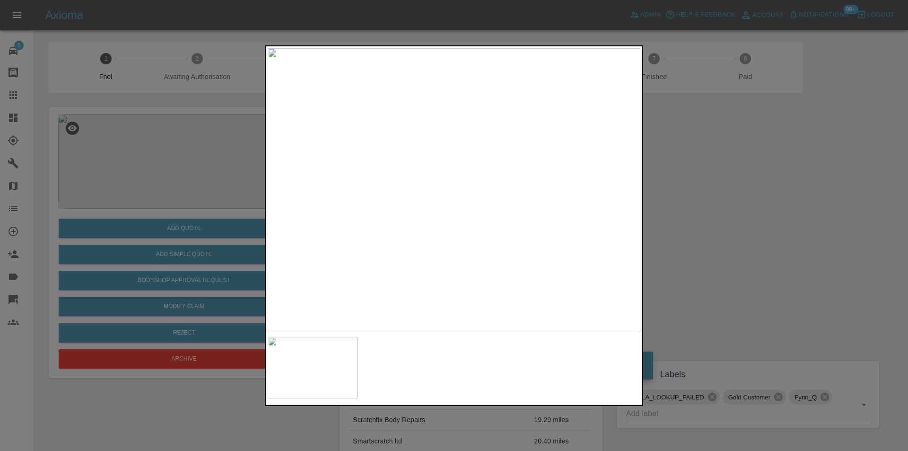
click at [742, 238] on div at bounding box center [454, 225] width 908 height 451
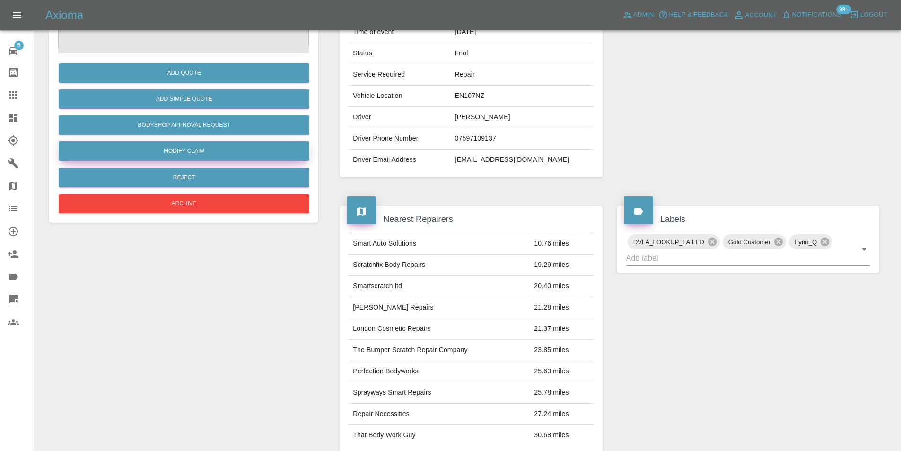
scroll to position [47, 0]
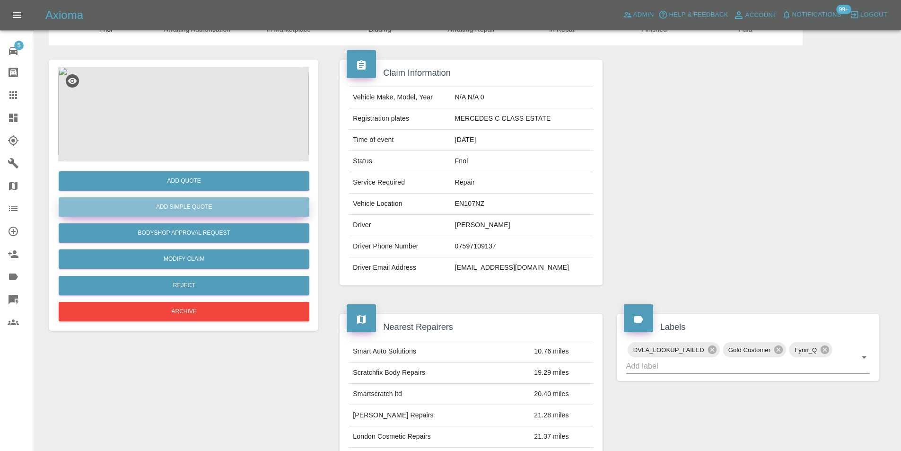
click at [202, 207] on button "Add Simple Quote" at bounding box center [184, 206] width 251 height 19
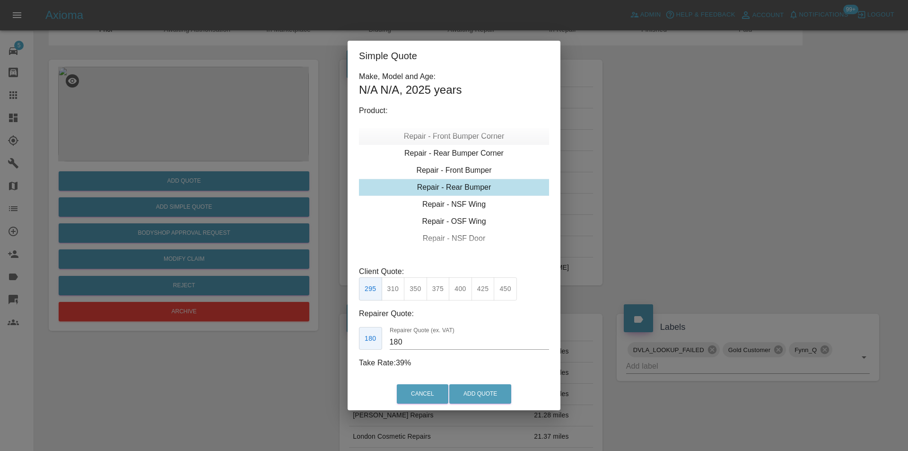
click at [480, 132] on div "Repair - Front Bumper Corner" at bounding box center [454, 136] width 190 height 17
click at [482, 136] on div "Repair - Front Bumper Corner" at bounding box center [454, 136] width 190 height 17
type input "120"
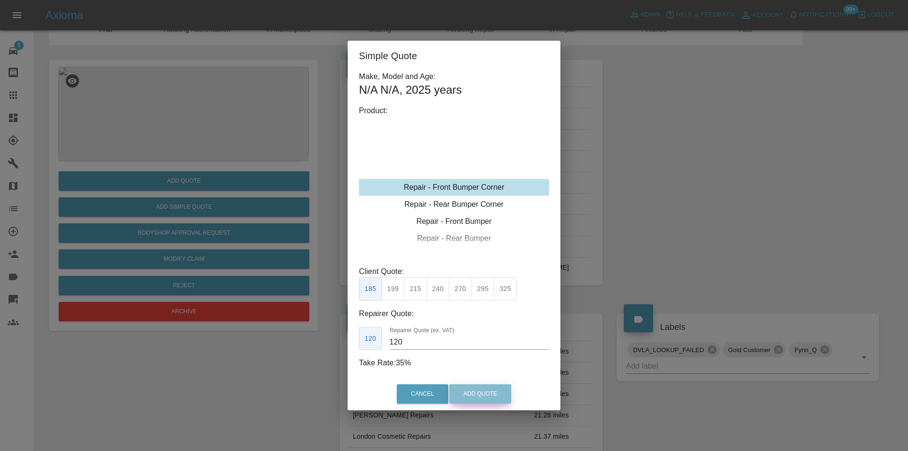
click at [487, 397] on button "Add Quote" at bounding box center [480, 393] width 62 height 19
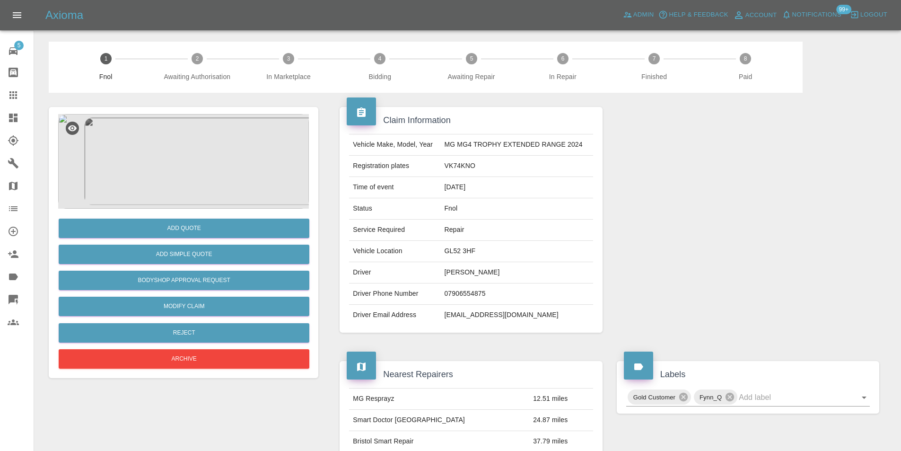
click at [200, 131] on img at bounding box center [183, 161] width 251 height 95
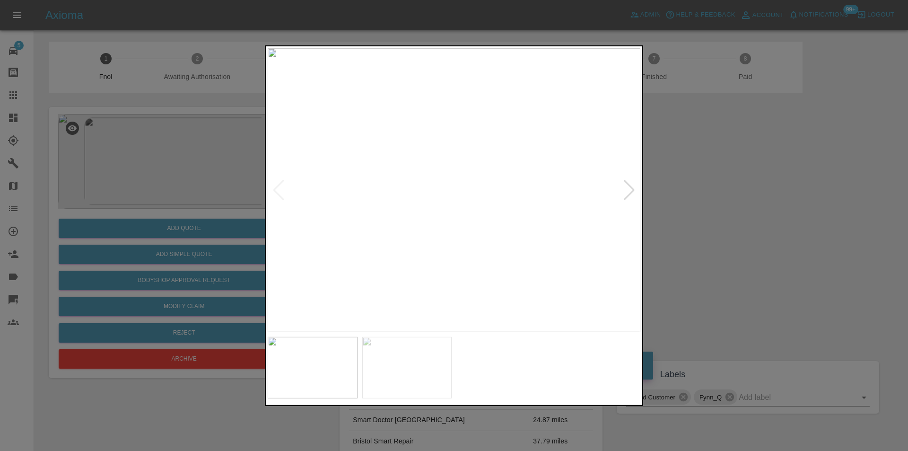
click at [628, 193] on div at bounding box center [629, 189] width 13 height 21
click at [628, 192] on img at bounding box center [454, 190] width 373 height 284
click at [512, 203] on img at bounding box center [454, 190] width 373 height 284
click at [511, 198] on img at bounding box center [279, 151] width 1118 height 852
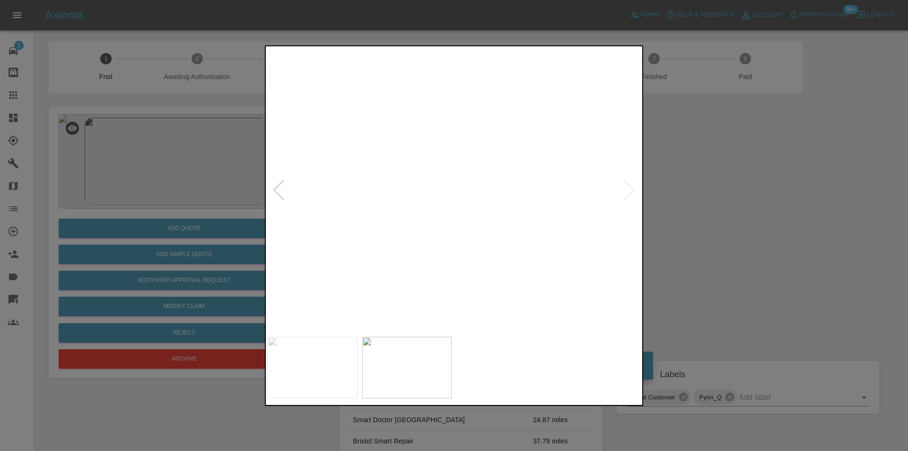
click at [511, 197] on img at bounding box center [279, 151] width 1118 height 852
click at [741, 200] on div at bounding box center [454, 225] width 908 height 451
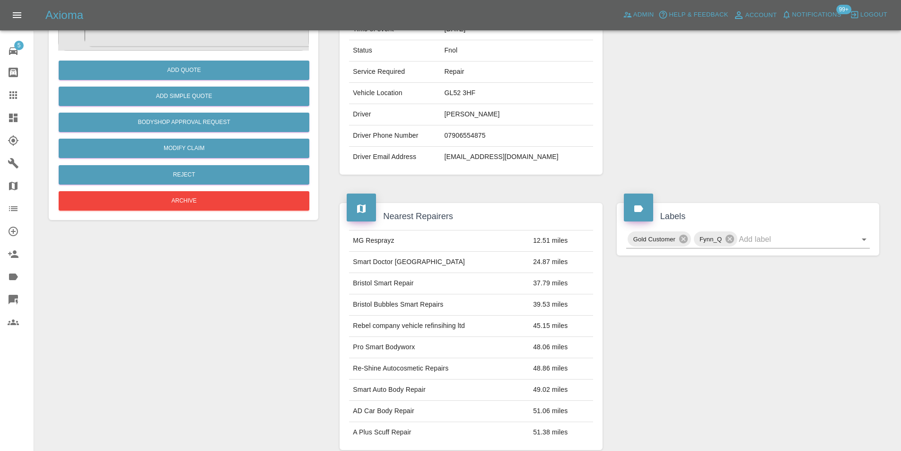
scroll to position [47, 0]
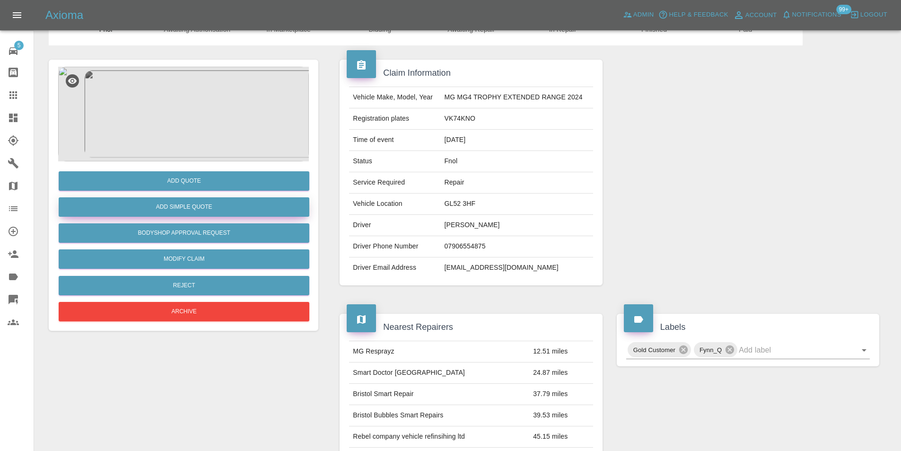
click at [183, 203] on button "Add Simple Quote" at bounding box center [184, 206] width 251 height 19
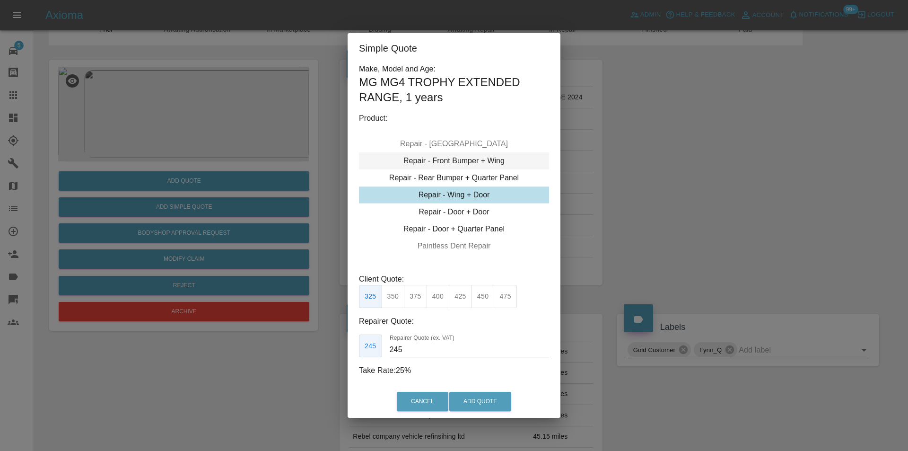
click at [486, 163] on div "Repair - Front Bumper + Wing" at bounding box center [454, 160] width 190 height 17
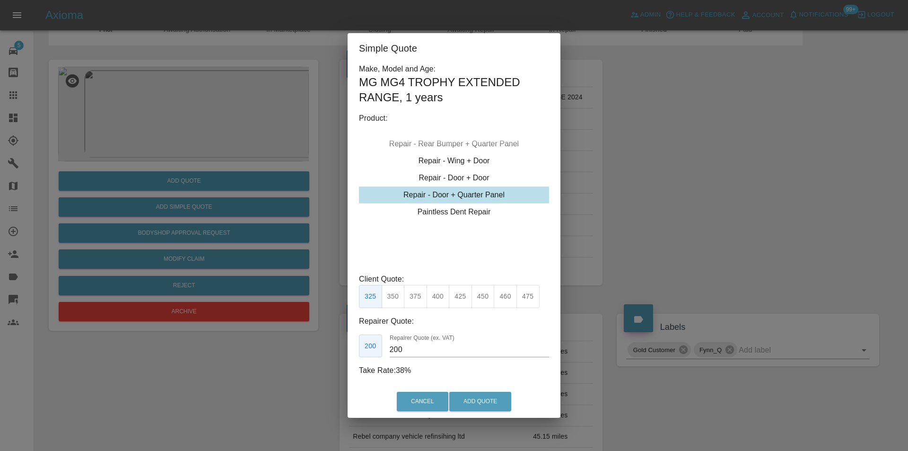
click at [393, 298] on button "350" at bounding box center [393, 296] width 23 height 23
type input "210"
click at [470, 403] on button "Add Quote" at bounding box center [480, 401] width 62 height 19
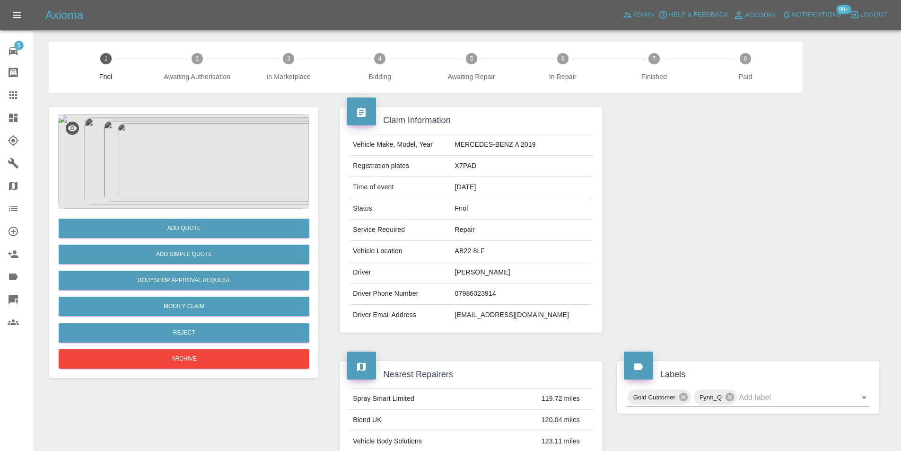
click at [212, 142] on img at bounding box center [183, 161] width 251 height 95
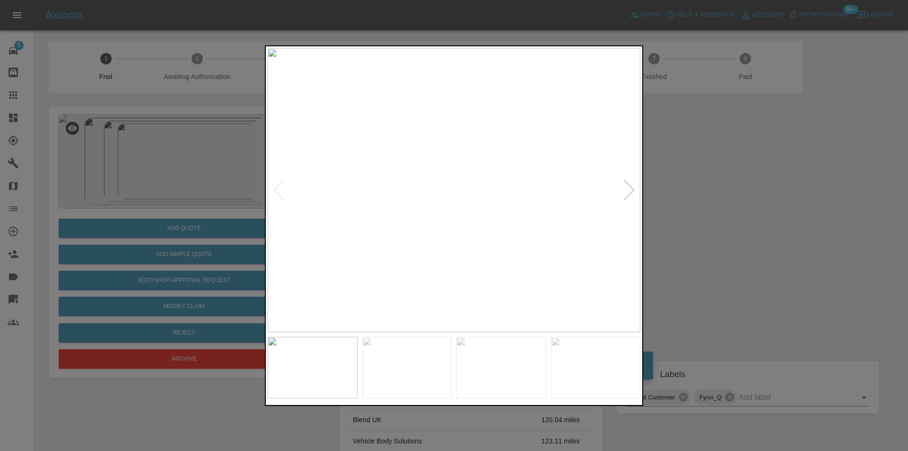
click at [630, 191] on div at bounding box center [629, 189] width 13 height 21
click at [630, 191] on img at bounding box center [454, 190] width 373 height 284
drag, startPoint x: 728, startPoint y: 191, endPoint x: 587, endPoint y: 183, distance: 140.7
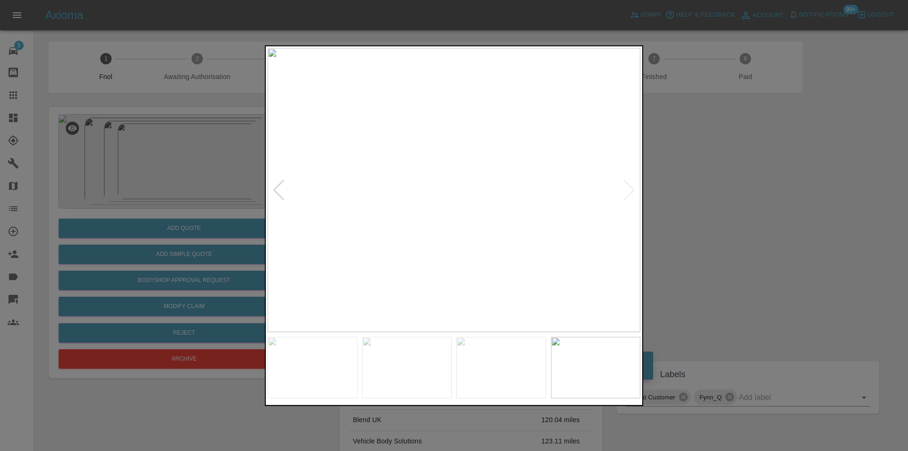
click at [713, 190] on div at bounding box center [454, 225] width 908 height 451
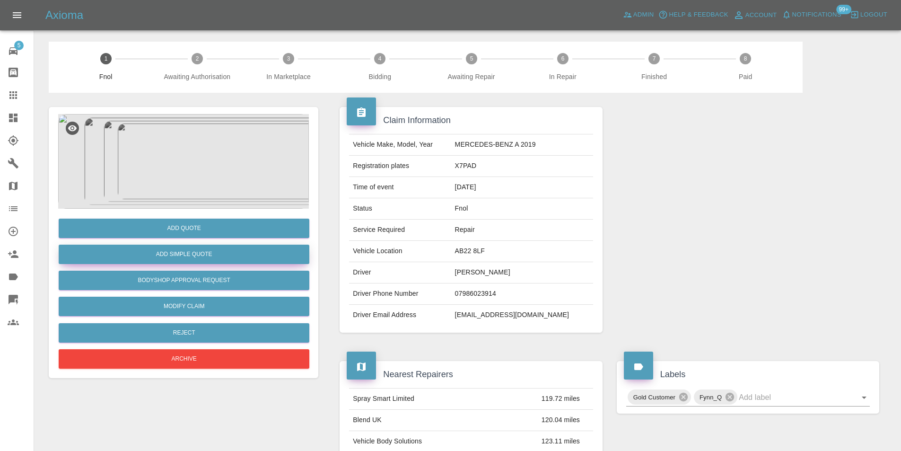
click at [209, 257] on button "Add Simple Quote" at bounding box center [184, 254] width 251 height 19
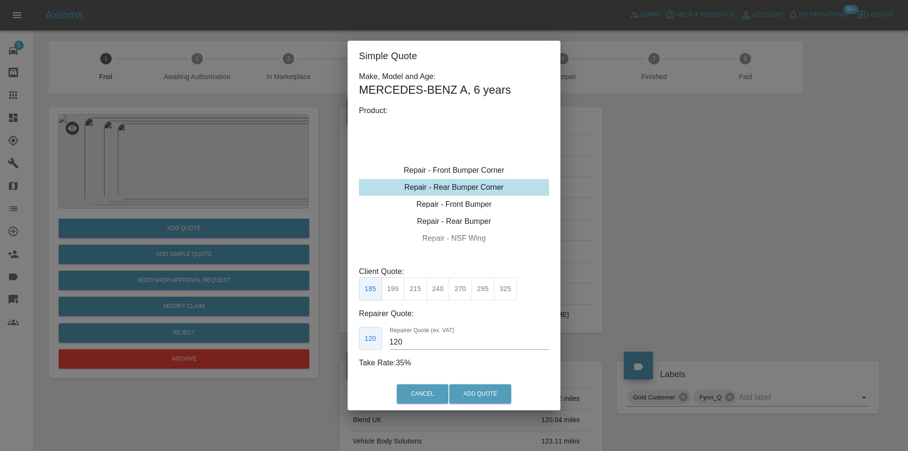
click at [418, 296] on button "215" at bounding box center [415, 288] width 23 height 23
type input "135"
click at [467, 392] on button "Add Quote" at bounding box center [480, 393] width 62 height 19
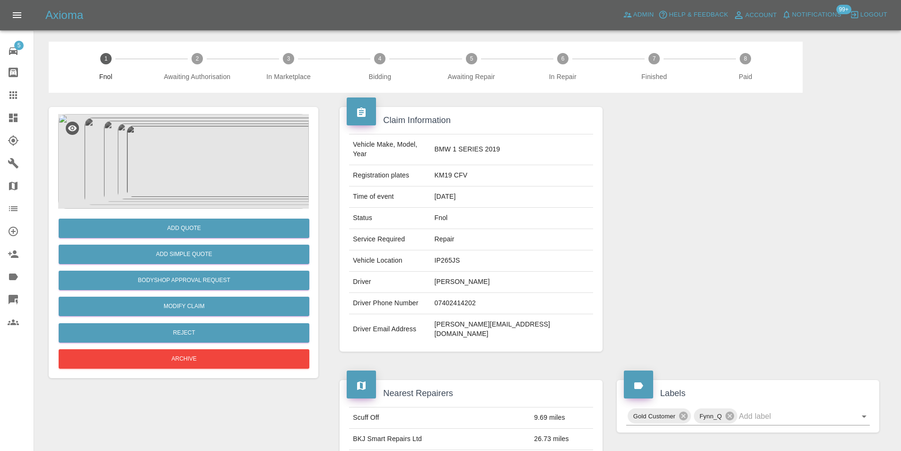
click at [211, 150] on img at bounding box center [183, 161] width 251 height 95
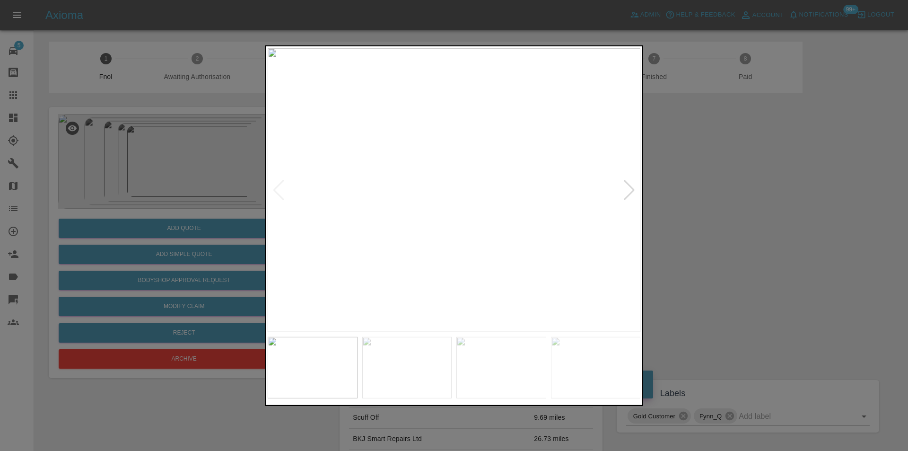
click at [629, 191] on div at bounding box center [629, 189] width 13 height 21
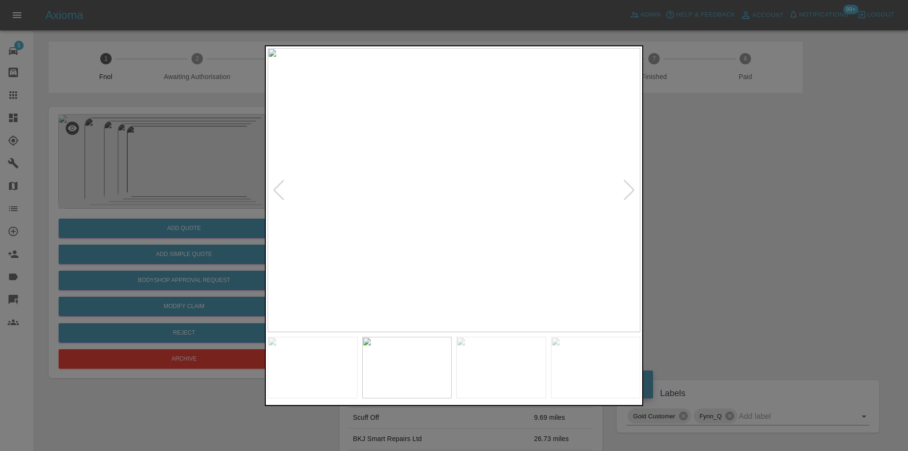
click at [629, 191] on div at bounding box center [629, 189] width 13 height 21
click at [629, 191] on img at bounding box center [454, 190] width 373 height 284
drag, startPoint x: 736, startPoint y: 185, endPoint x: 664, endPoint y: 200, distance: 73.9
click at [736, 185] on div at bounding box center [454, 225] width 908 height 451
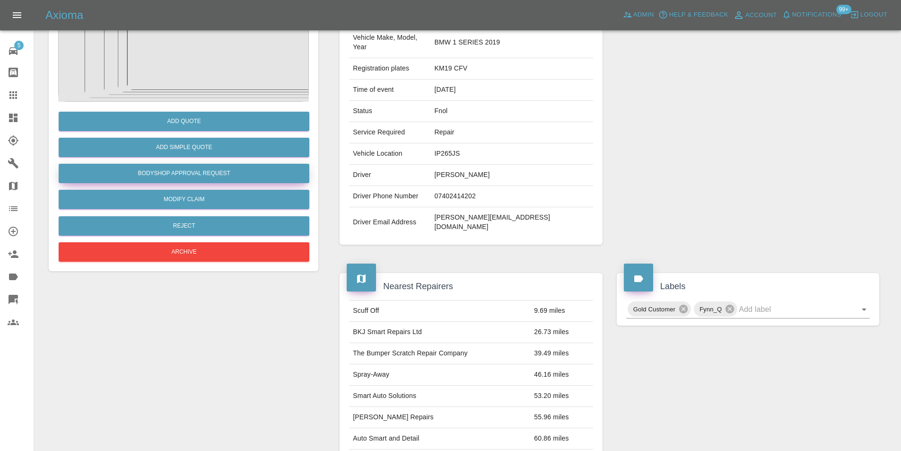
scroll to position [52, 0]
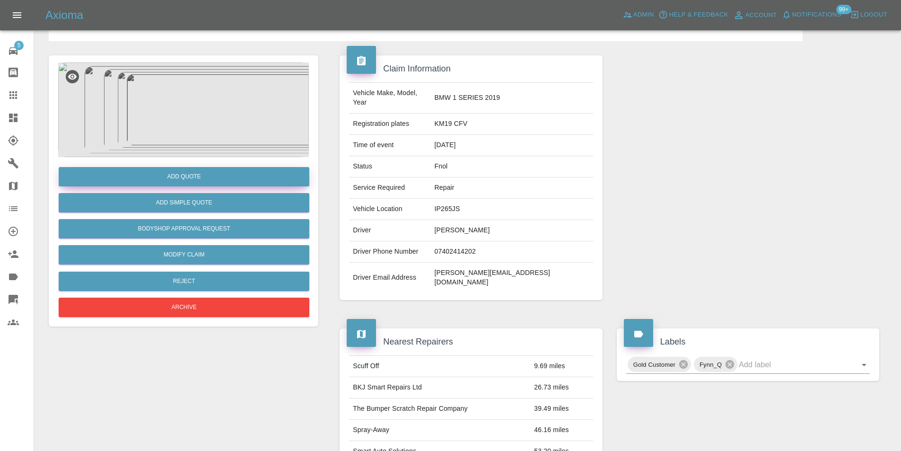
click at [193, 176] on button "Add Quote" at bounding box center [184, 176] width 251 height 19
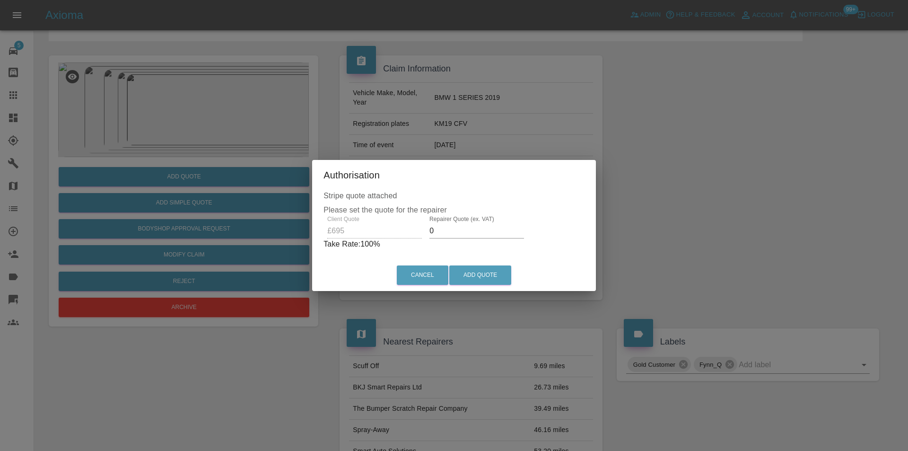
click at [448, 235] on input "0" at bounding box center [477, 230] width 95 height 15
type input "0450"
click at [466, 278] on button "Add Quote" at bounding box center [480, 274] width 62 height 19
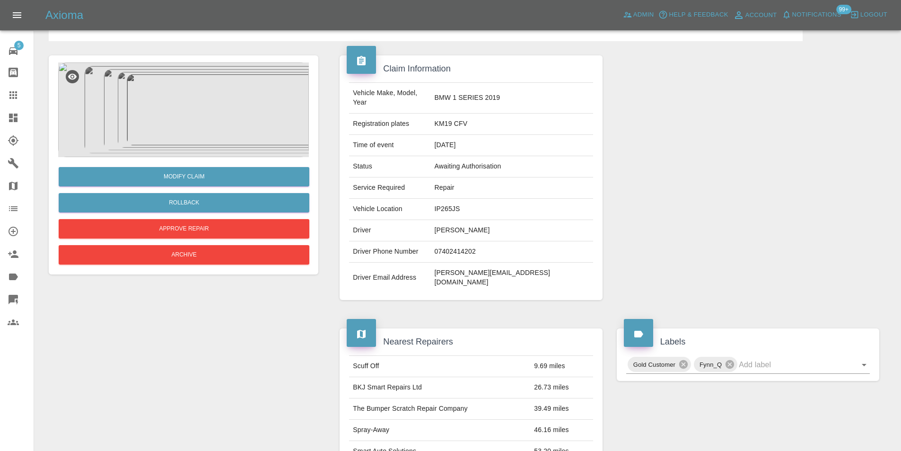
scroll to position [0, 0]
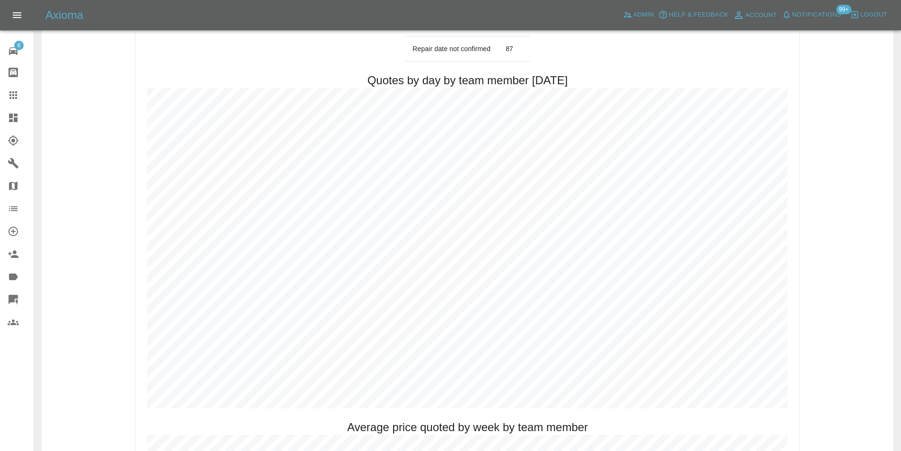
scroll to position [520, 0]
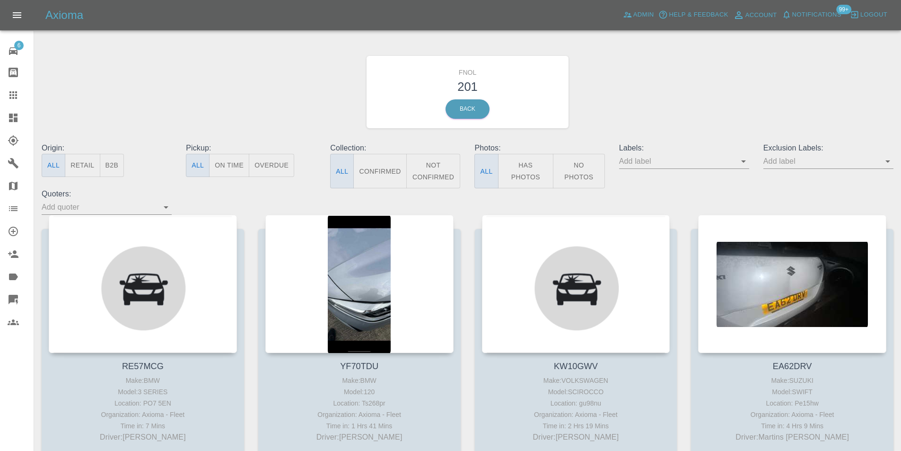
click at [885, 163] on icon "Open" at bounding box center [887, 161] width 11 height 11
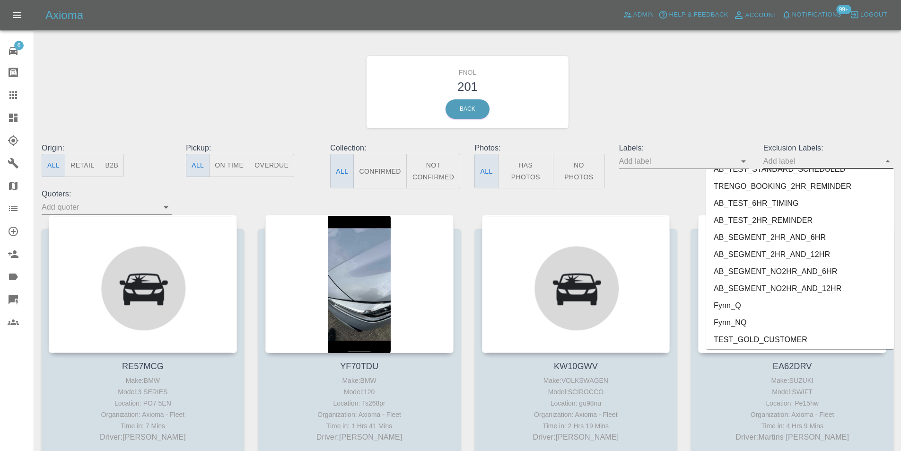
scroll to position [2007, 0]
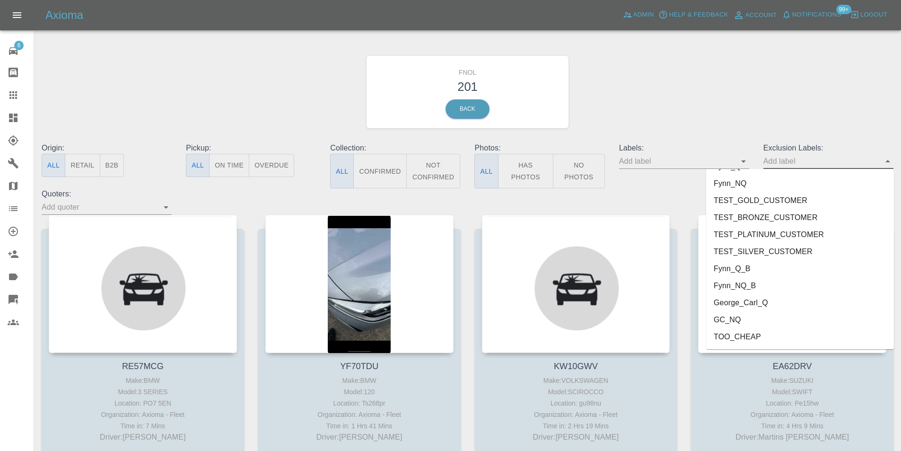
click at [763, 299] on li "George_Carl_Q" at bounding box center [800, 302] width 188 height 17
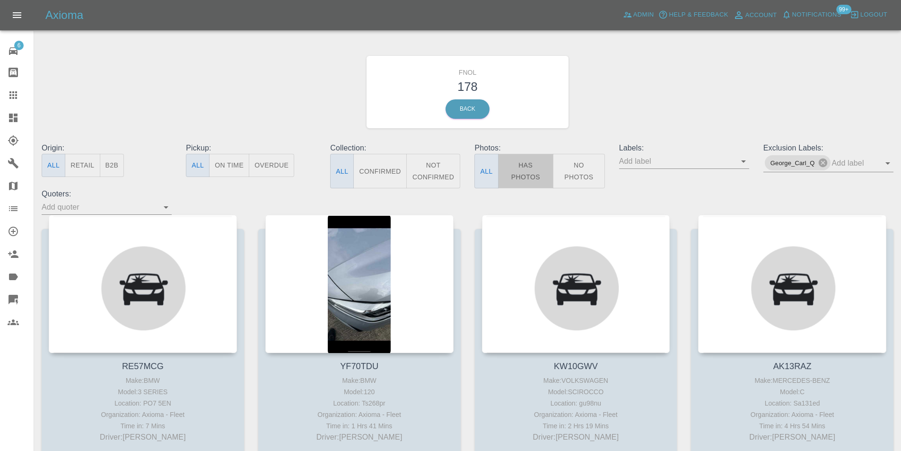
click at [516, 174] on button "Has Photos" at bounding box center [526, 171] width 56 height 35
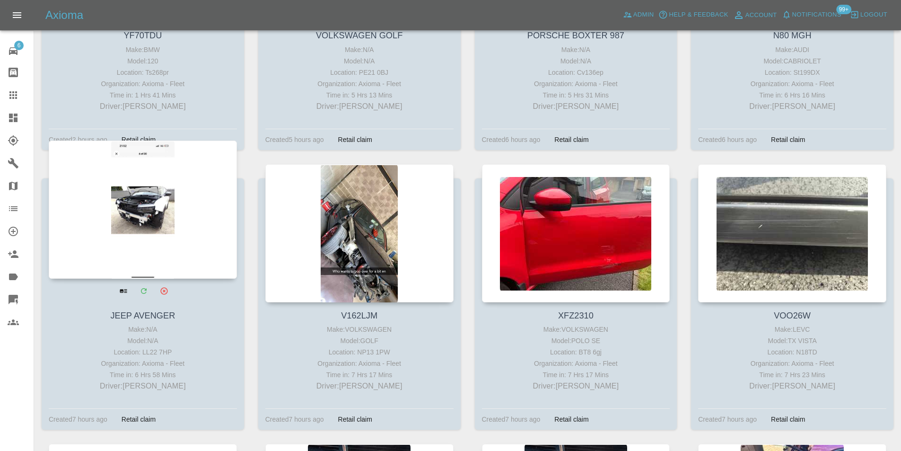
scroll to position [331, 0]
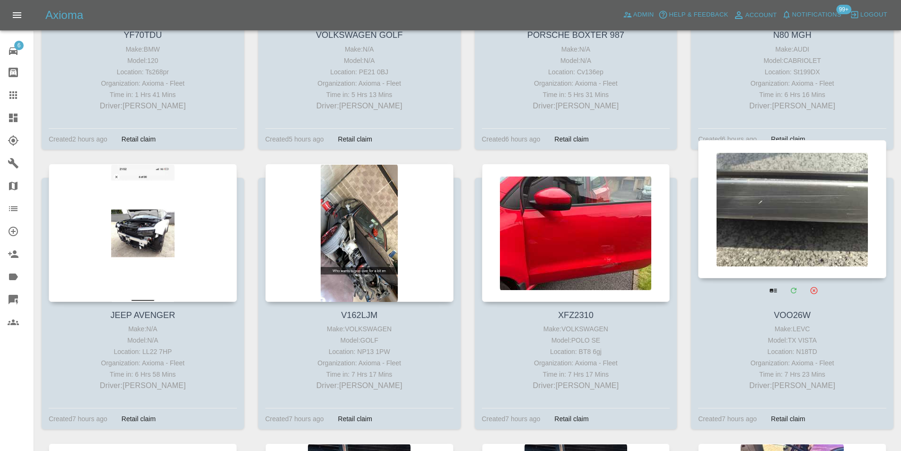
drag, startPoint x: 729, startPoint y: 193, endPoint x: 733, endPoint y: 193, distance: 4.8
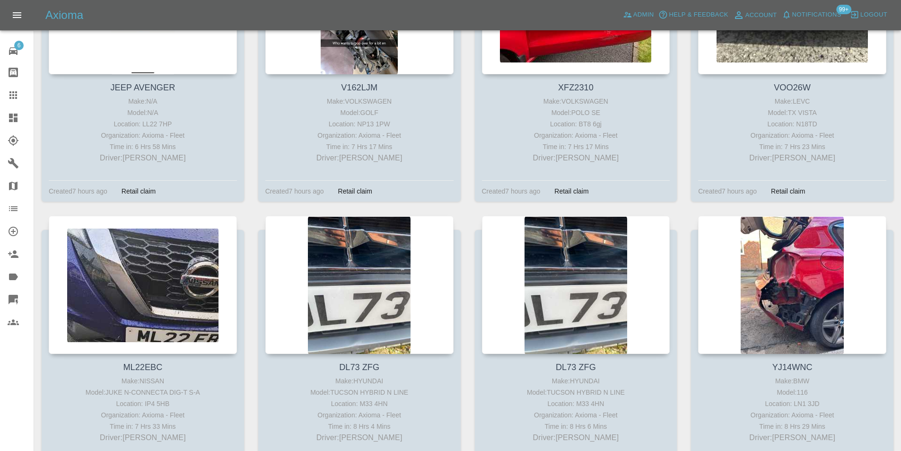
scroll to position [710, 0]
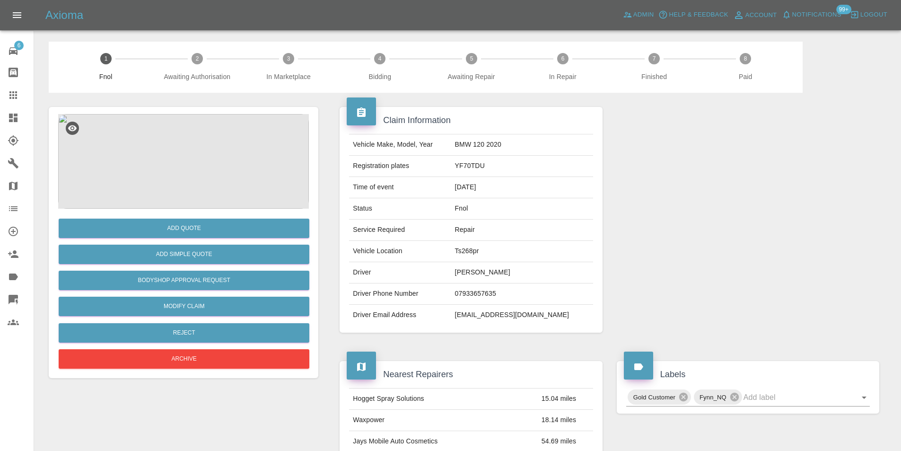
click at [194, 157] on img at bounding box center [183, 161] width 251 height 95
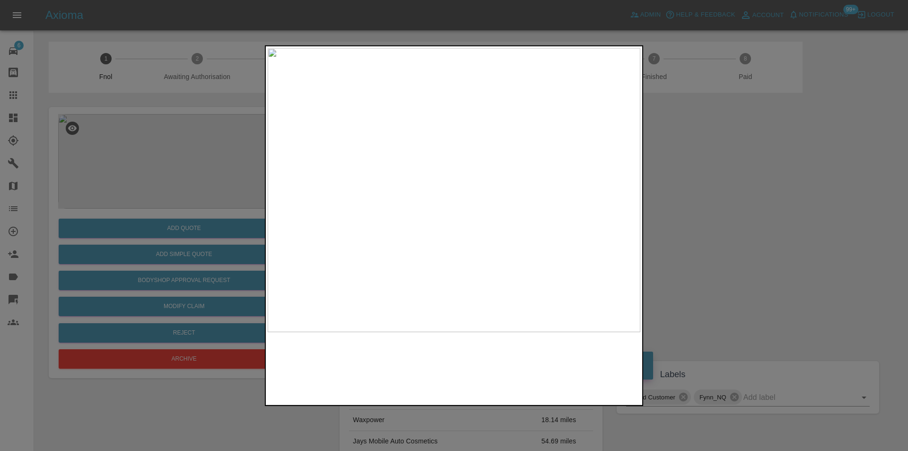
click at [450, 200] on img at bounding box center [454, 190] width 373 height 284
click at [451, 198] on img at bounding box center [465, 159] width 1118 height 852
drag, startPoint x: 728, startPoint y: 201, endPoint x: 267, endPoint y: 257, distance: 464.2
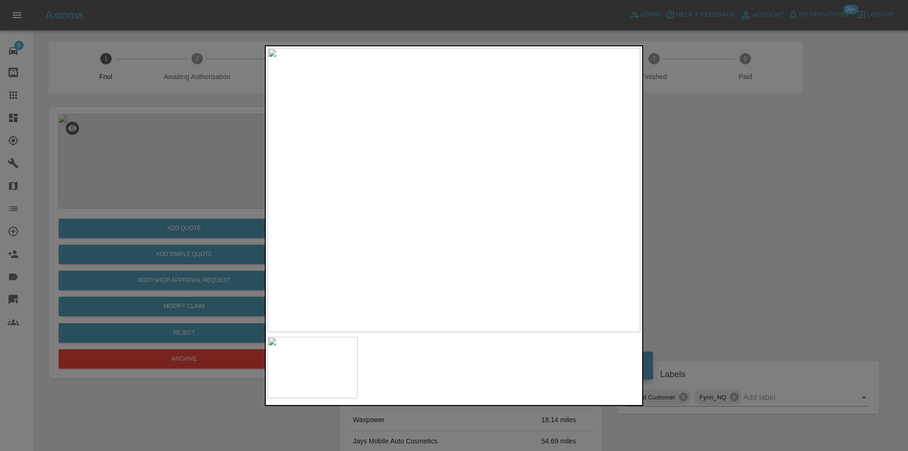
click at [727, 202] on div at bounding box center [454, 225] width 908 height 451
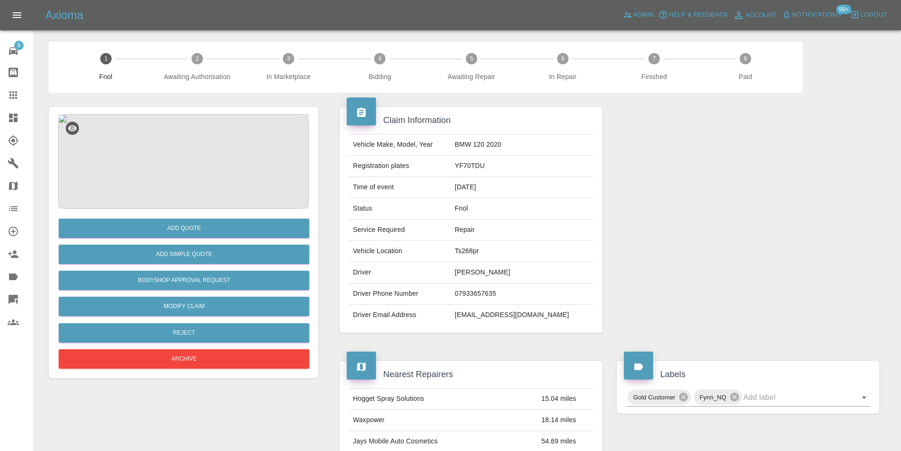
click at [189, 150] on img at bounding box center [183, 161] width 251 height 95
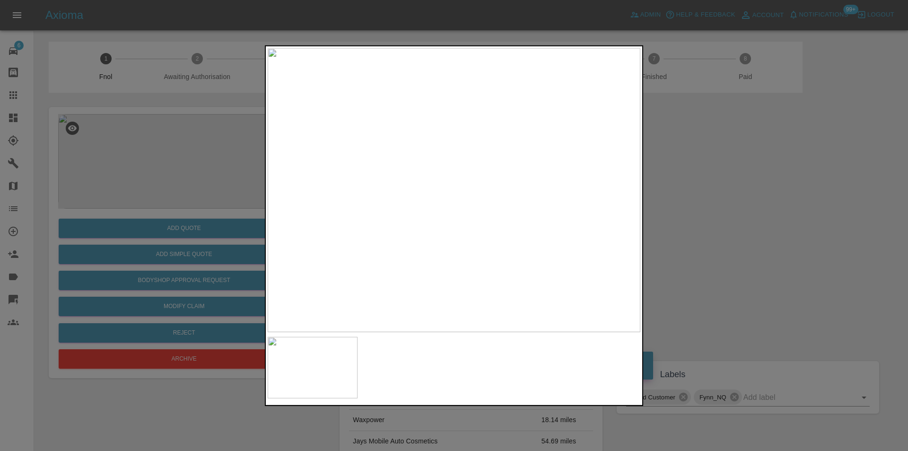
click at [438, 163] on img at bounding box center [454, 190] width 373 height 284
click at [733, 192] on div at bounding box center [454, 225] width 908 height 451
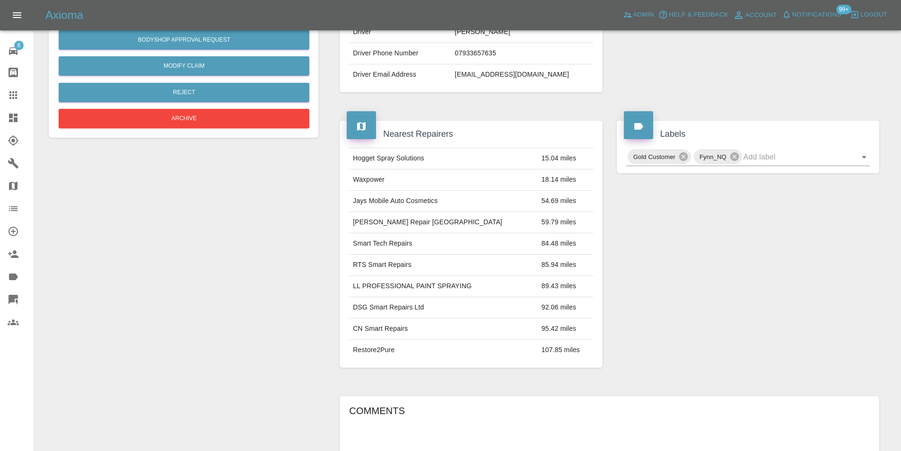
scroll to position [4, 0]
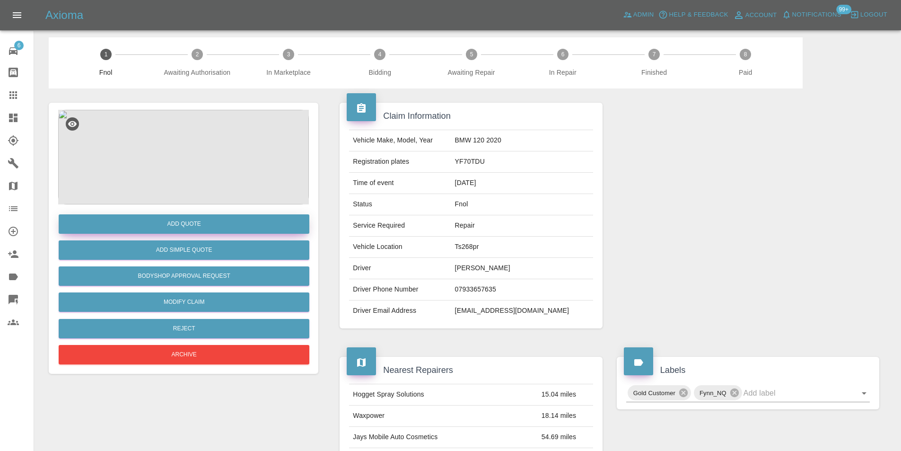
click at [175, 220] on button "Add Quote" at bounding box center [184, 223] width 251 height 19
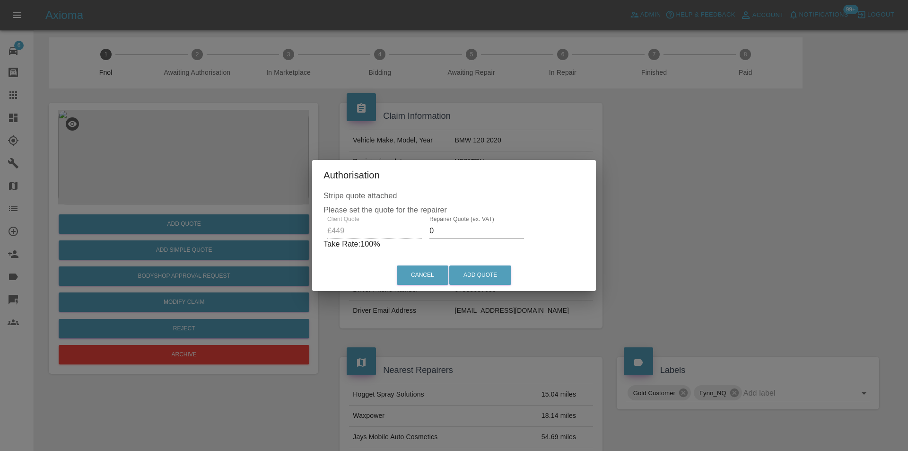
click at [450, 229] on input "0" at bounding box center [477, 230] width 95 height 15
type input "0290"
click at [475, 269] on button "Add Quote" at bounding box center [480, 274] width 62 height 19
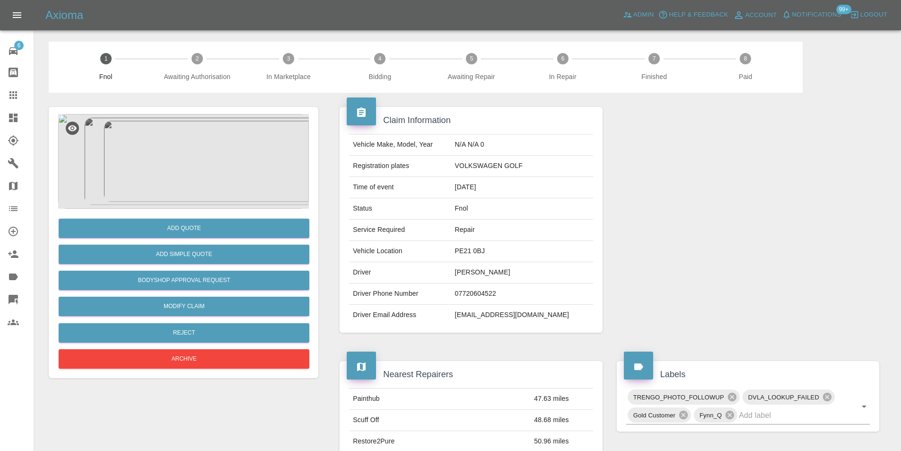
click at [182, 150] on img at bounding box center [183, 161] width 251 height 95
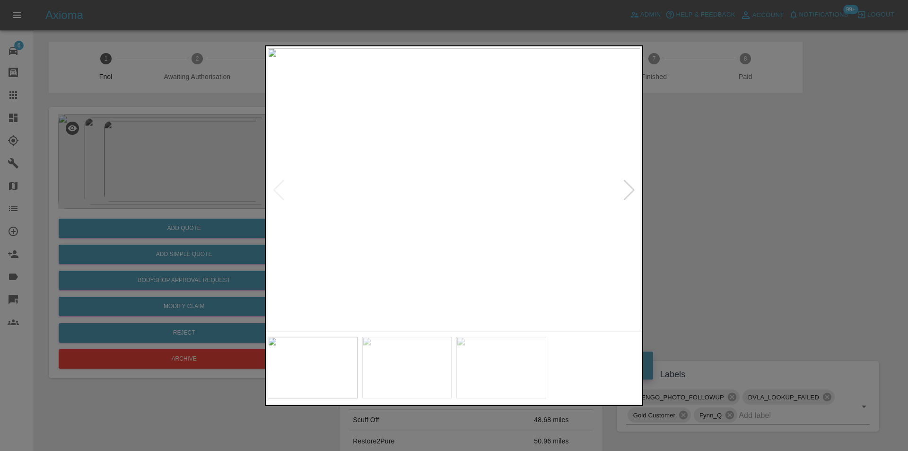
click at [626, 192] on div at bounding box center [629, 189] width 13 height 21
click at [626, 192] on img at bounding box center [454, 190] width 373 height 284
drag, startPoint x: 760, startPoint y: 220, endPoint x: 739, endPoint y: 223, distance: 21.6
click at [760, 220] on div at bounding box center [454, 225] width 908 height 451
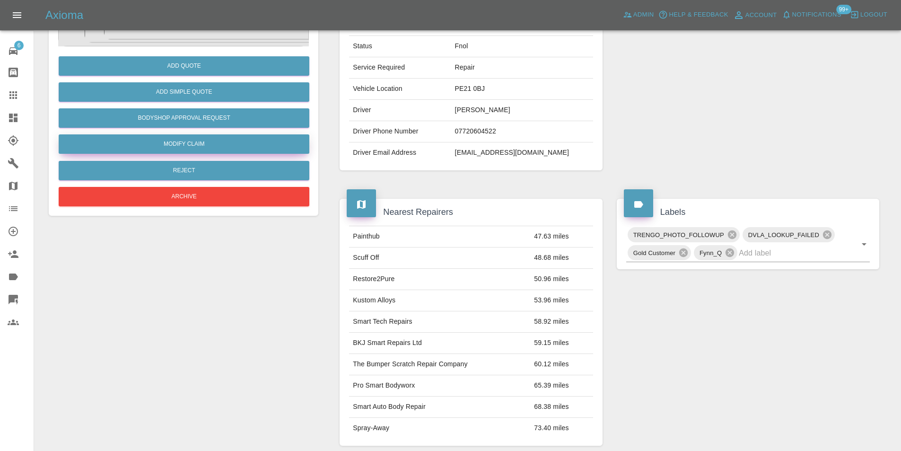
scroll to position [95, 0]
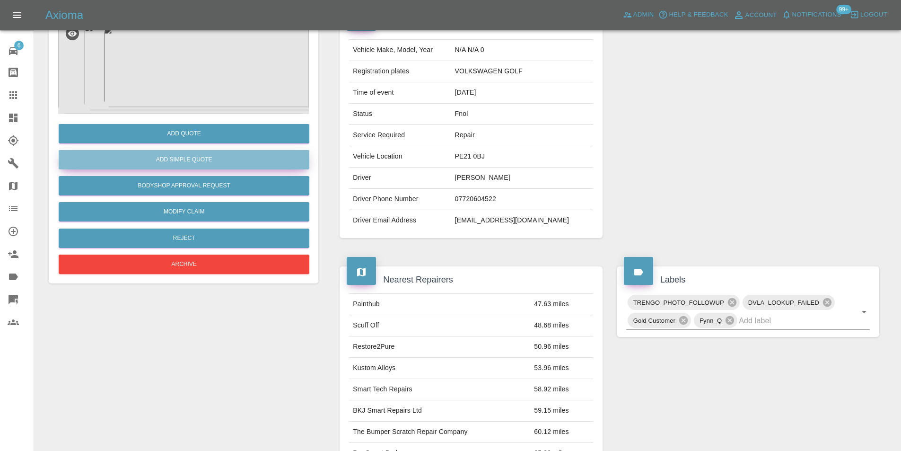
click at [198, 160] on button "Add Simple Quote" at bounding box center [184, 159] width 251 height 19
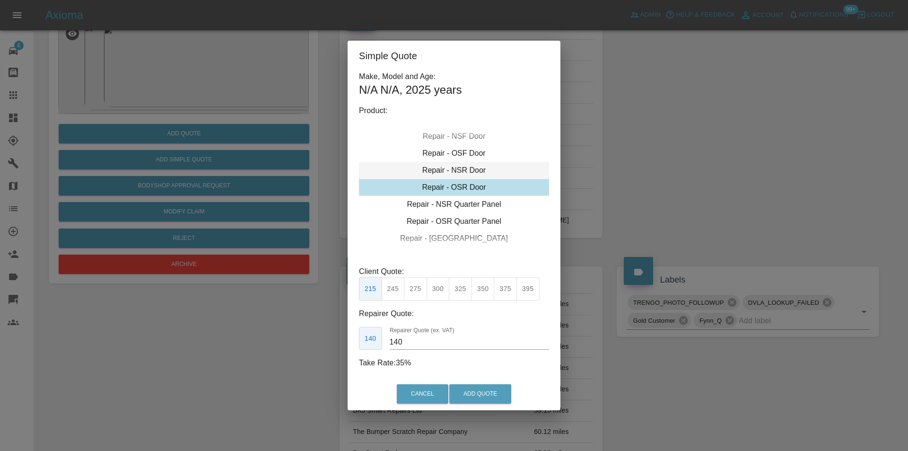
click at [472, 173] on div "Repair - NSR Door" at bounding box center [454, 170] width 190 height 17
click at [462, 290] on button "325" at bounding box center [460, 288] width 23 height 23
type input "210"
click at [482, 392] on button "Add Quote" at bounding box center [480, 393] width 62 height 19
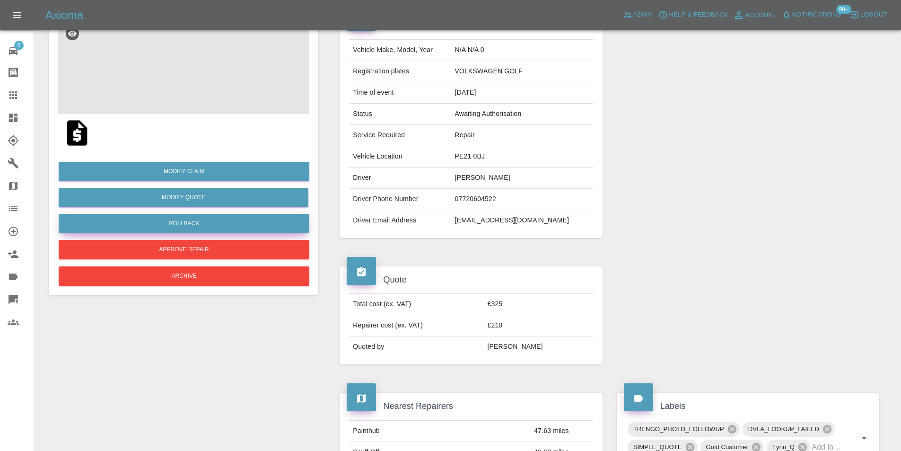
scroll to position [0, 0]
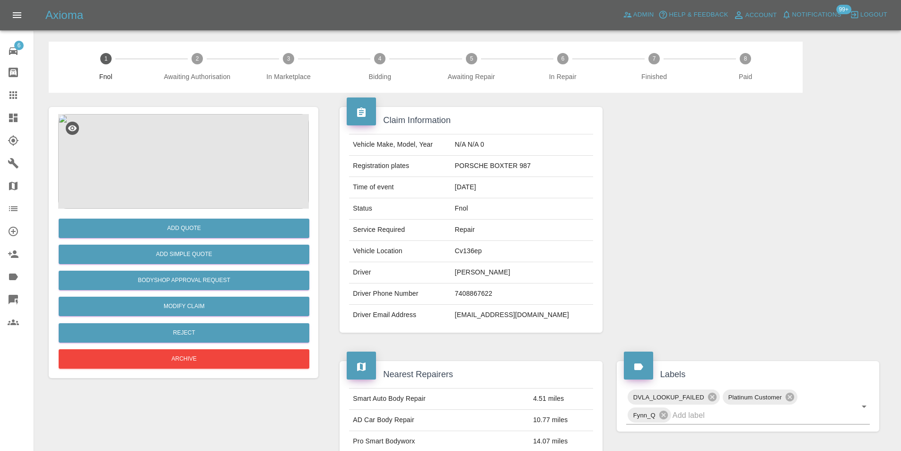
click at [215, 149] on img at bounding box center [183, 161] width 251 height 95
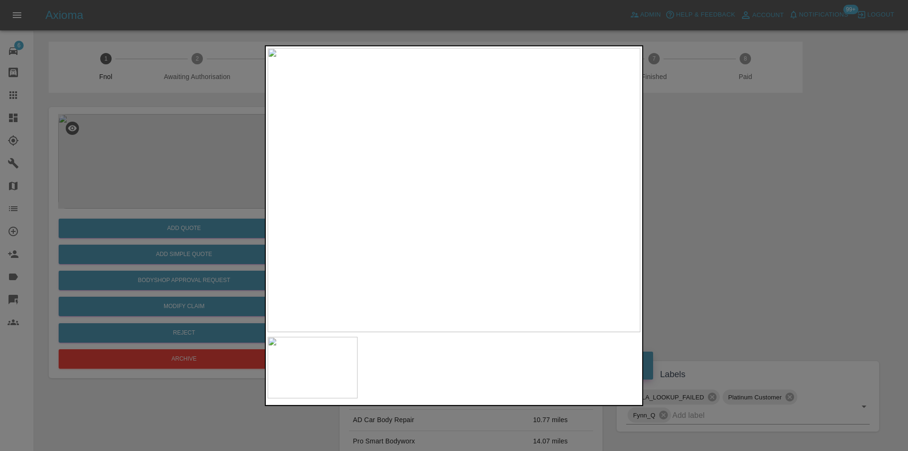
click at [679, 194] on div at bounding box center [454, 225] width 908 height 451
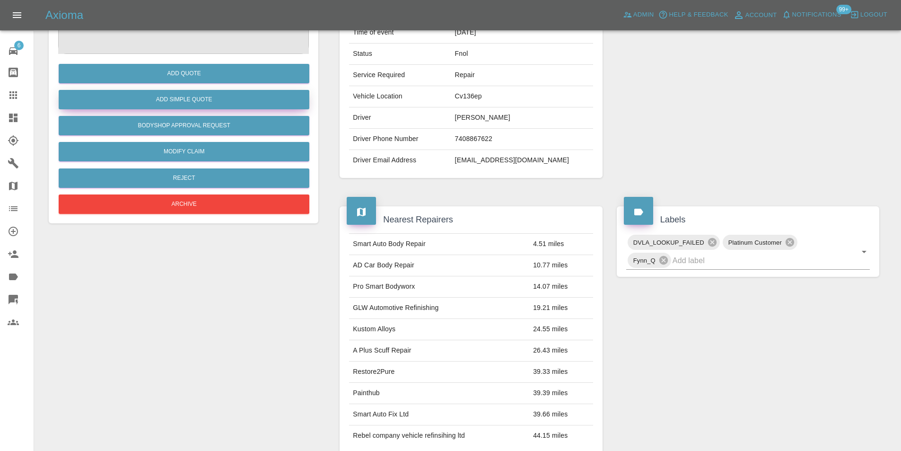
scroll to position [52, 0]
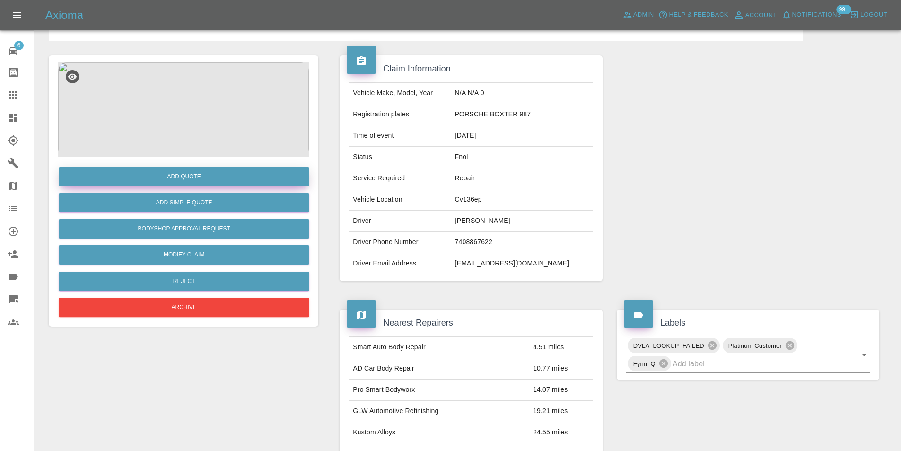
click at [187, 176] on button "Add Quote" at bounding box center [184, 176] width 251 height 19
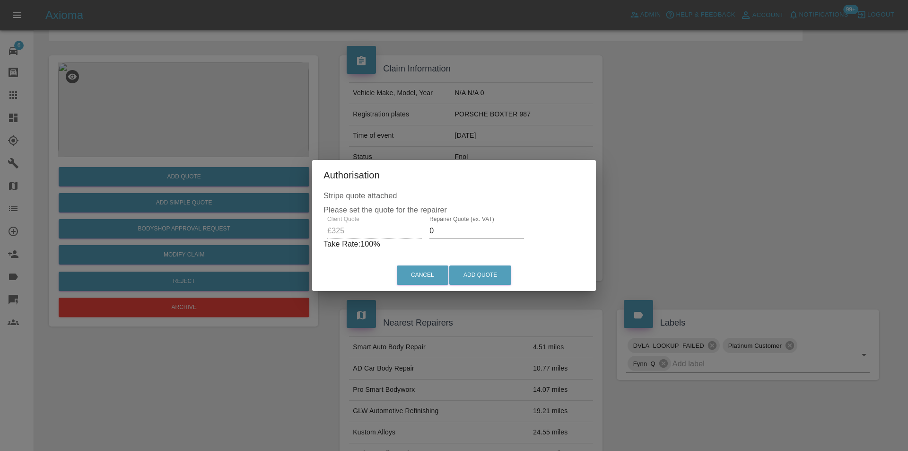
click at [447, 230] on input "0" at bounding box center [477, 230] width 95 height 15
type input "0210"
click at [494, 281] on button "Add Quote" at bounding box center [480, 274] width 62 height 19
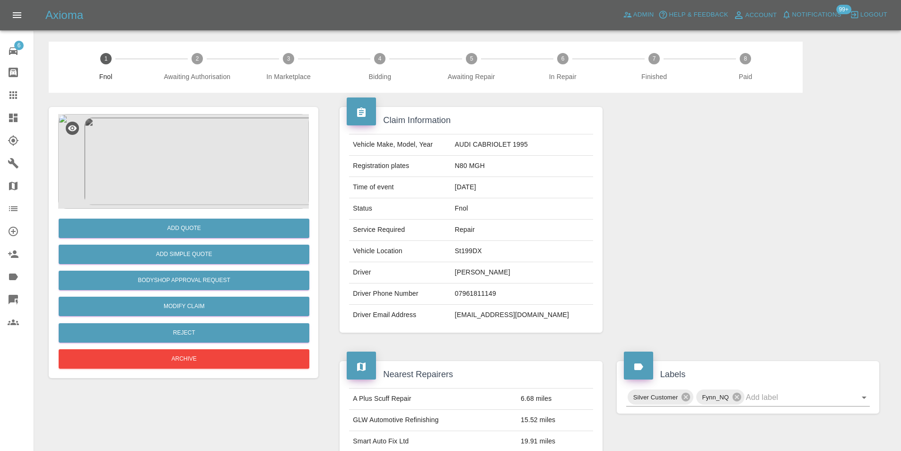
click at [184, 152] on img at bounding box center [183, 161] width 251 height 95
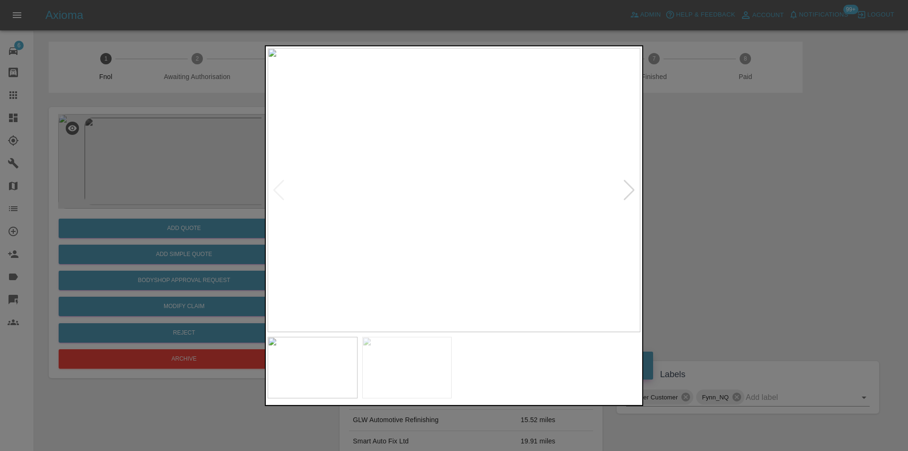
click at [633, 186] on div at bounding box center [629, 189] width 13 height 21
click at [633, 186] on img at bounding box center [454, 190] width 373 height 284
click at [769, 205] on div at bounding box center [454, 225] width 908 height 451
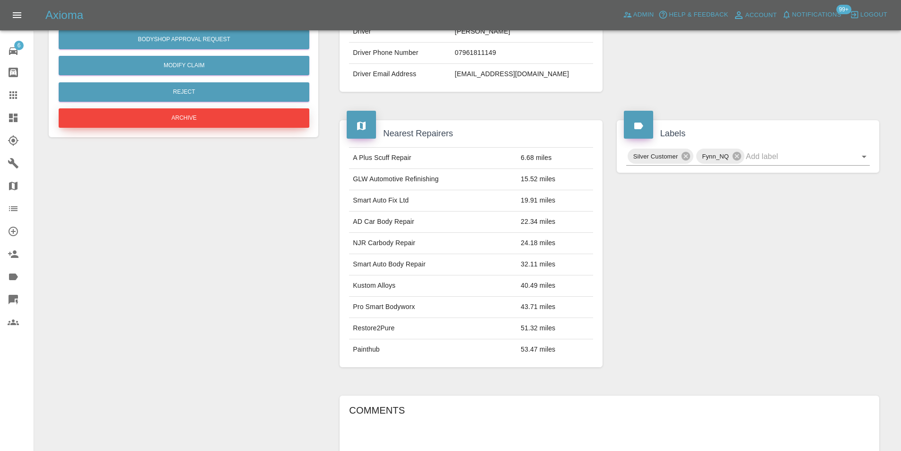
scroll to position [99, 0]
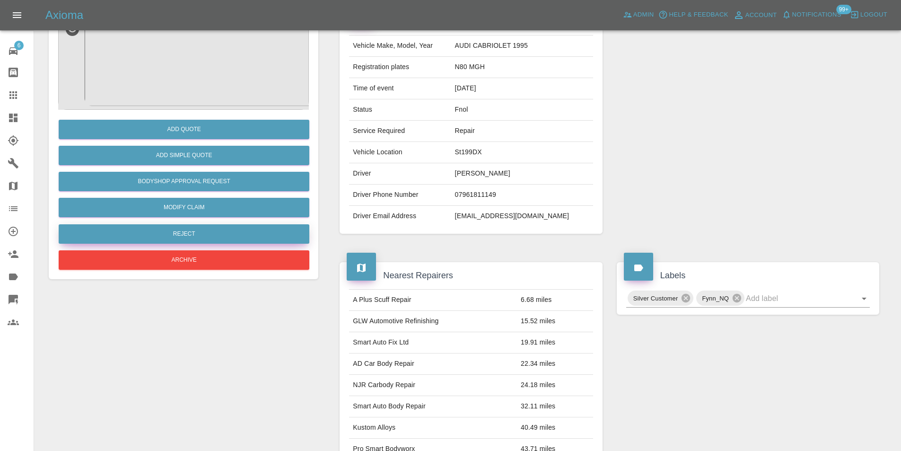
click at [190, 233] on button "Reject" at bounding box center [184, 233] width 251 height 19
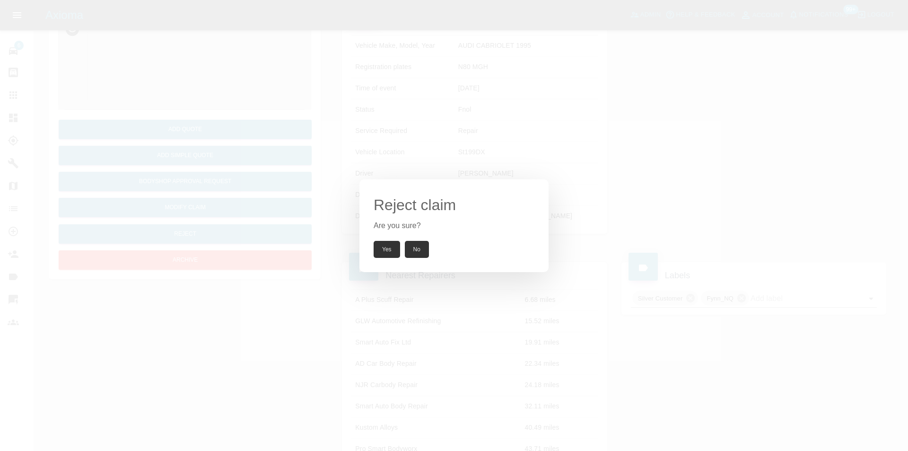
drag, startPoint x: 382, startPoint y: 249, endPoint x: 418, endPoint y: 184, distance: 74.5
click at [382, 249] on button "Yes" at bounding box center [387, 249] width 26 height 17
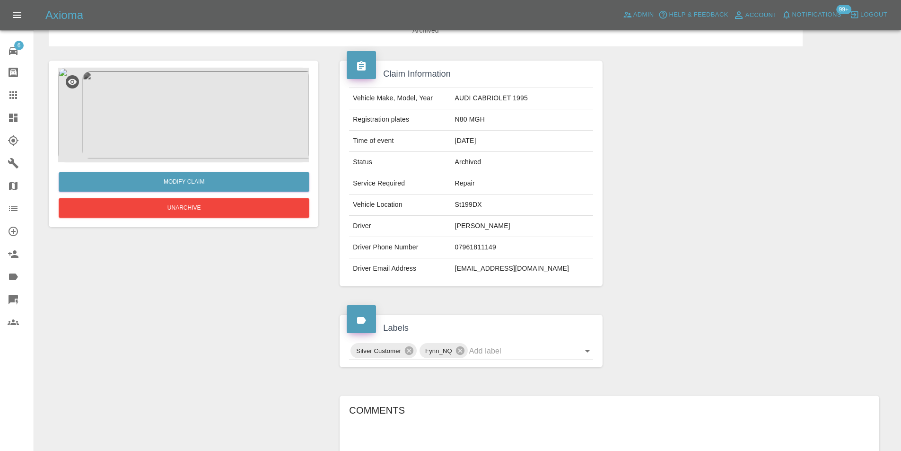
scroll to position [4, 0]
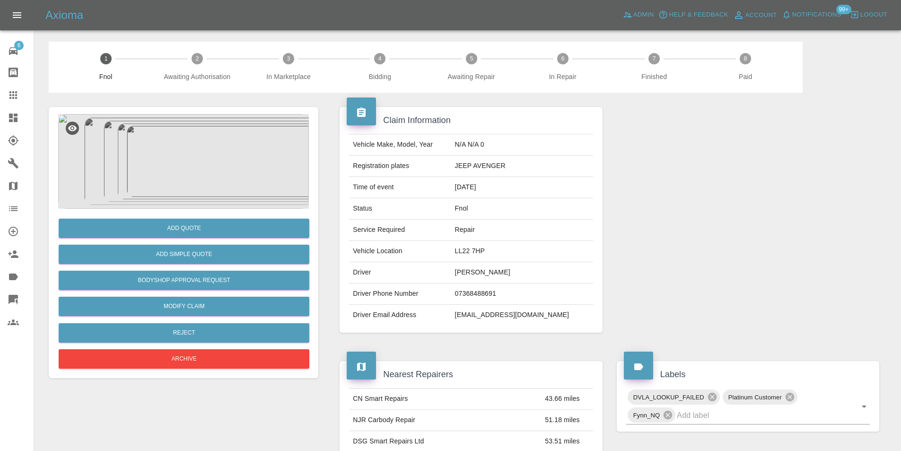
click at [192, 128] on img at bounding box center [183, 161] width 251 height 95
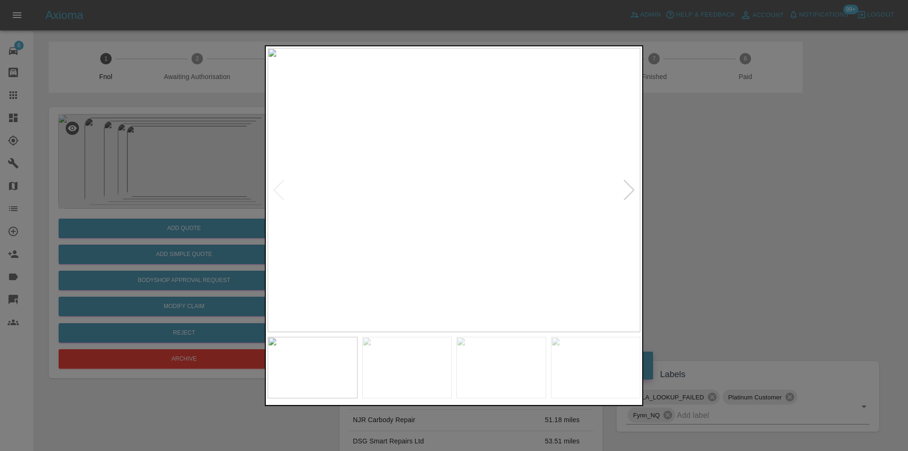
drag, startPoint x: 694, startPoint y: 231, endPoint x: 572, endPoint y: 266, distance: 126.9
click at [695, 232] on div at bounding box center [454, 225] width 908 height 451
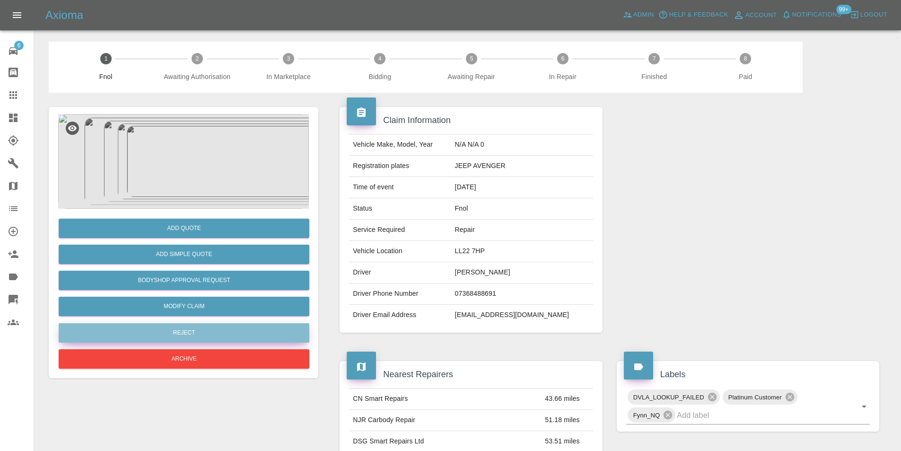
click at [201, 331] on button "Reject" at bounding box center [184, 332] width 251 height 19
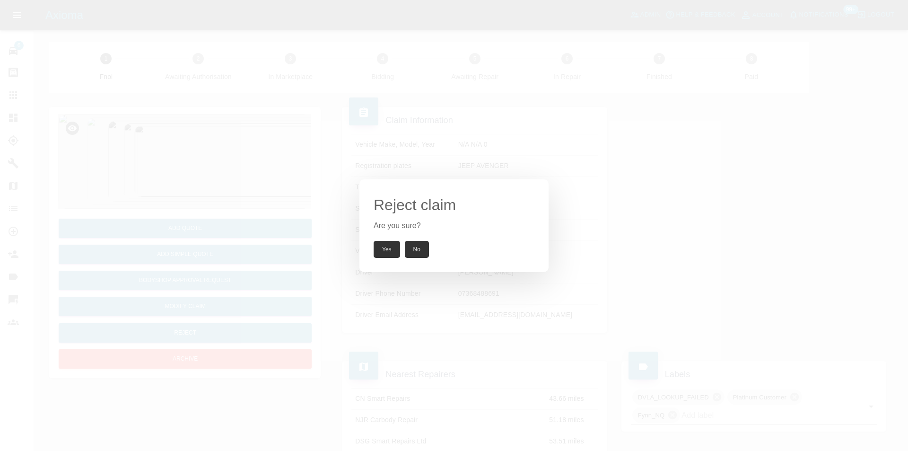
click at [382, 252] on button "Yes" at bounding box center [387, 249] width 26 height 17
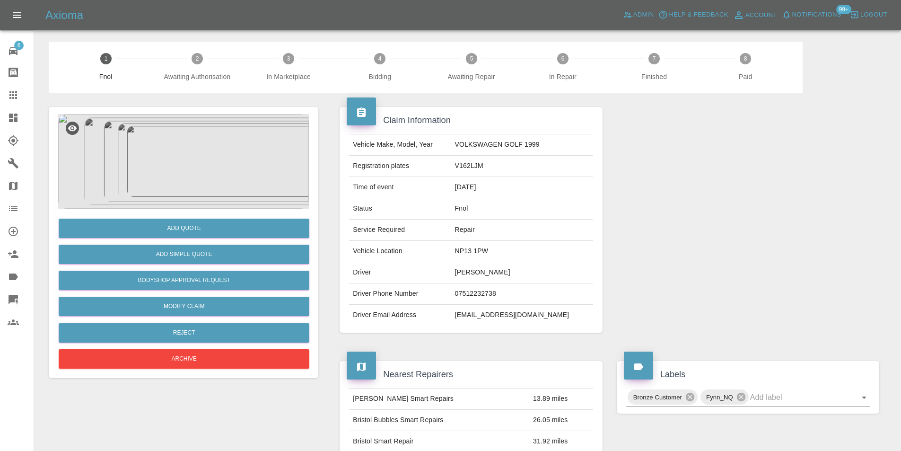
click at [182, 150] on img at bounding box center [183, 161] width 251 height 95
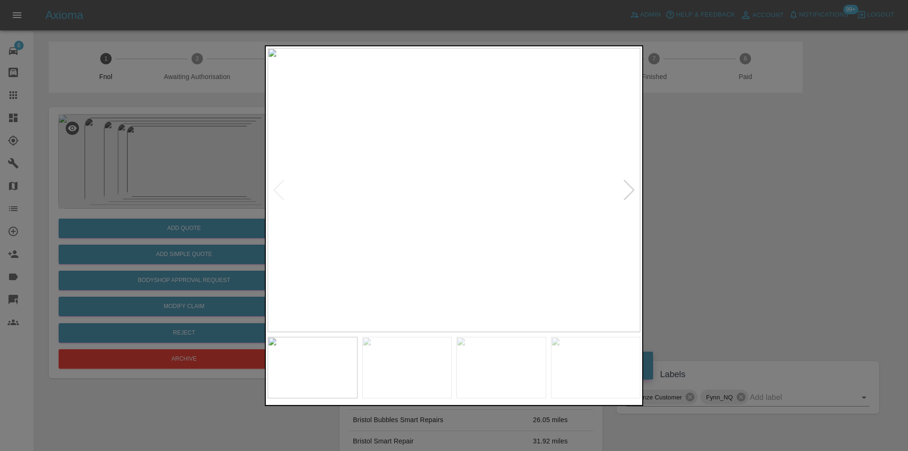
click at [630, 188] on div at bounding box center [629, 189] width 13 height 21
drag, startPoint x: 731, startPoint y: 203, endPoint x: 441, endPoint y: 260, distance: 295.5
click at [727, 203] on div at bounding box center [454, 225] width 908 height 451
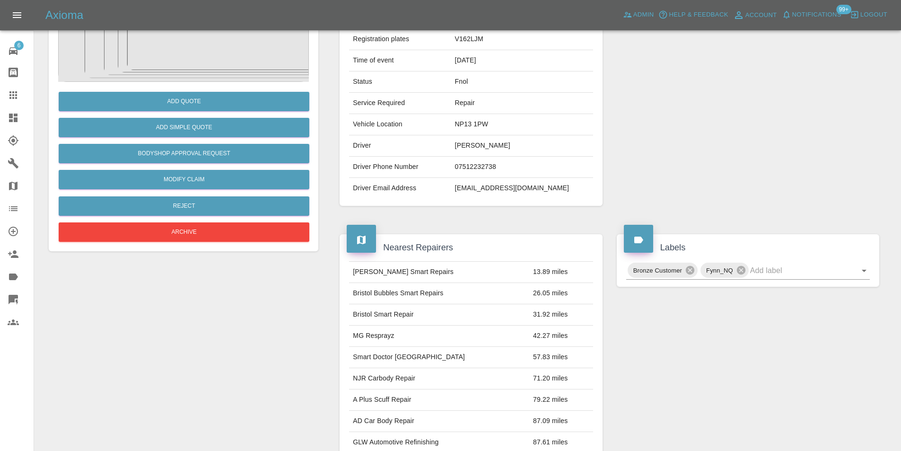
scroll to position [47, 0]
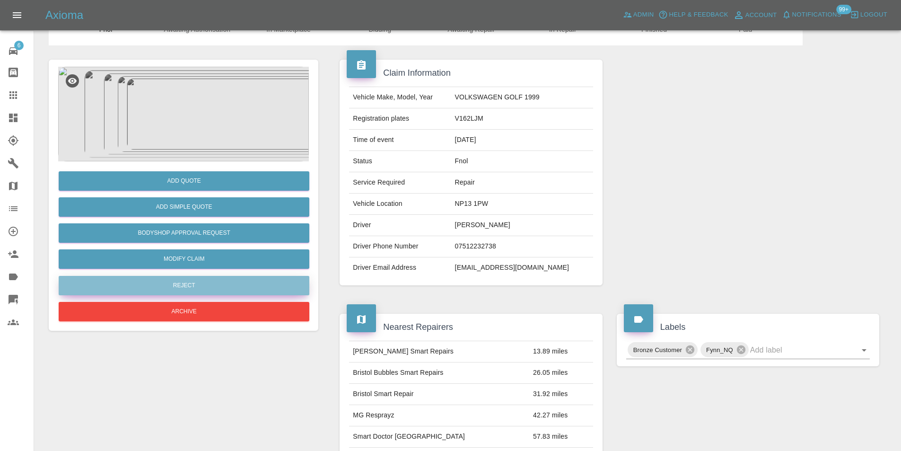
click at [188, 282] on button "Reject" at bounding box center [184, 285] width 251 height 19
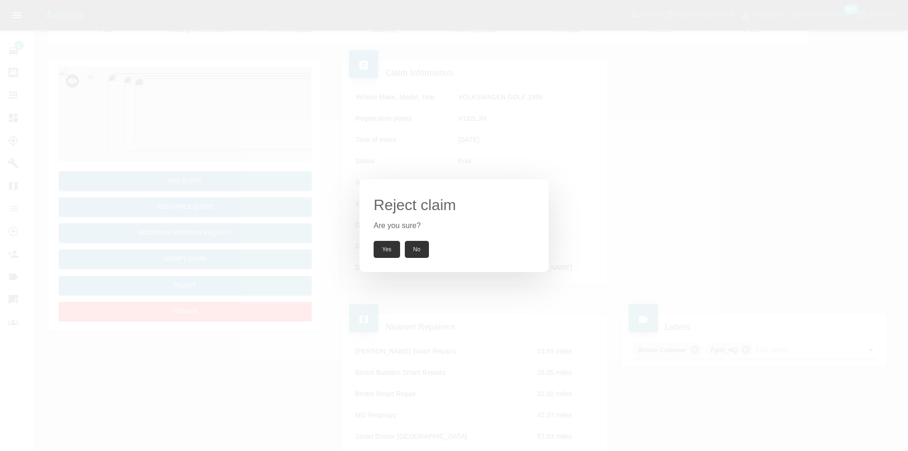
click at [388, 249] on button "Yes" at bounding box center [387, 249] width 26 height 17
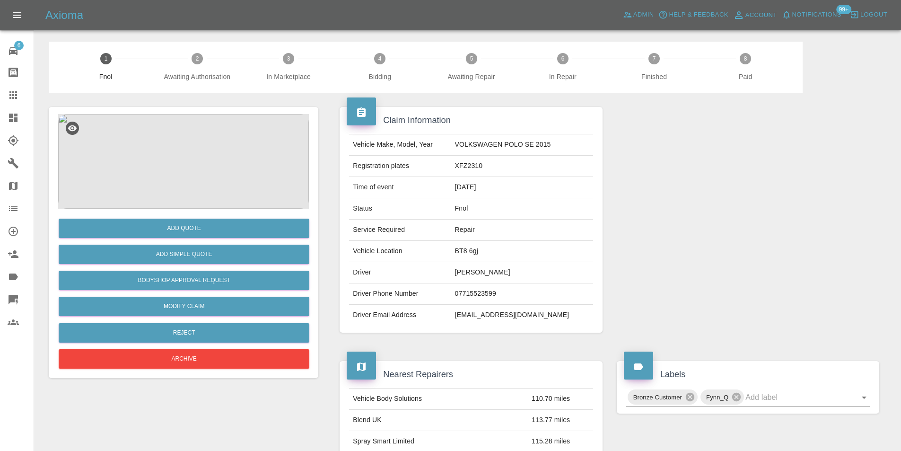
click at [191, 152] on img at bounding box center [183, 161] width 251 height 95
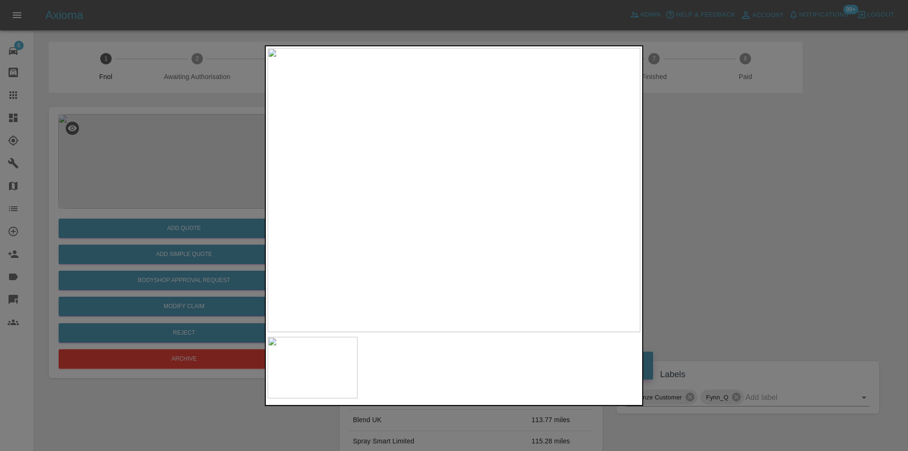
click at [723, 261] on div at bounding box center [454, 225] width 908 height 451
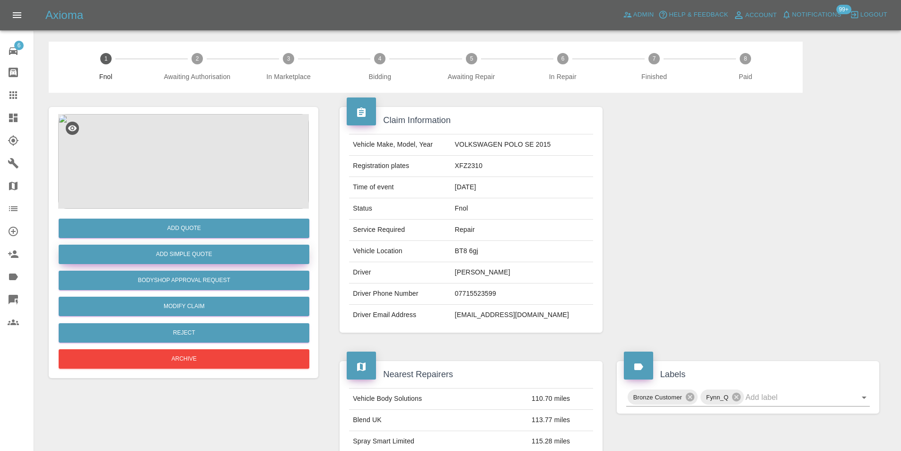
click at [208, 255] on button "Add Simple Quote" at bounding box center [184, 254] width 251 height 19
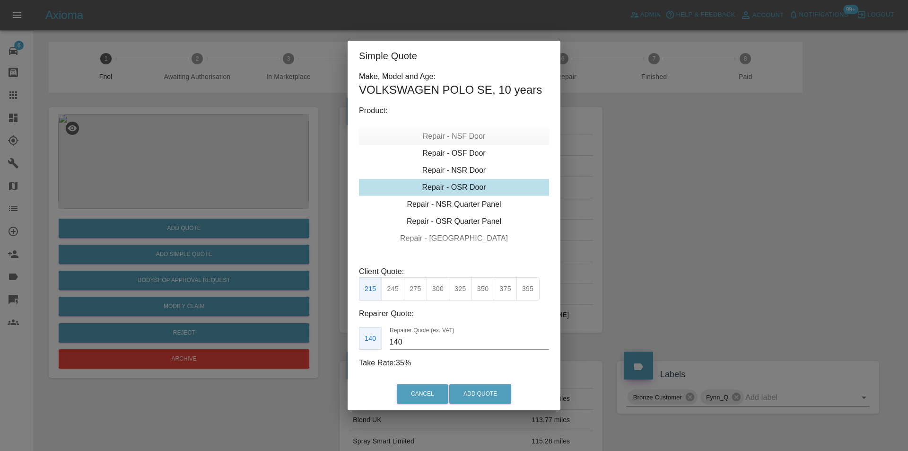
click at [470, 137] on div "Repair - NSF Door" at bounding box center [454, 136] width 190 height 17
click at [461, 289] on button "325" at bounding box center [460, 288] width 23 height 23
type input "210"
click at [476, 391] on button "Add Quote" at bounding box center [480, 393] width 62 height 19
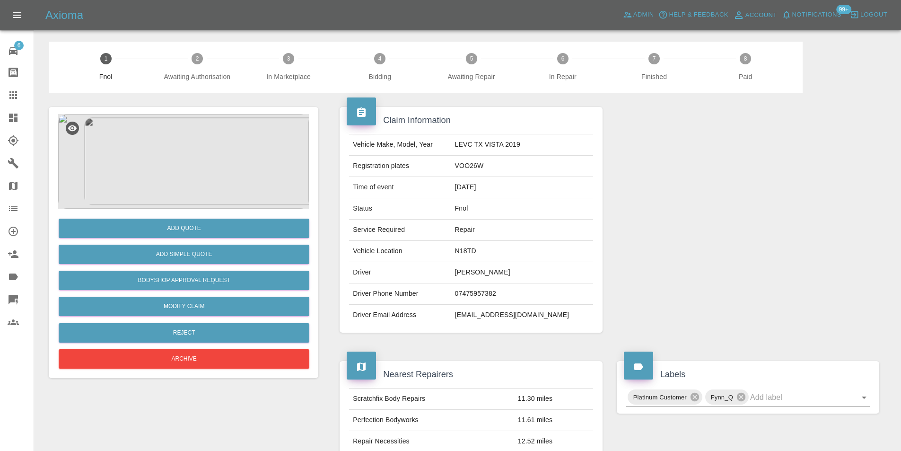
click at [161, 166] on img at bounding box center [183, 161] width 251 height 95
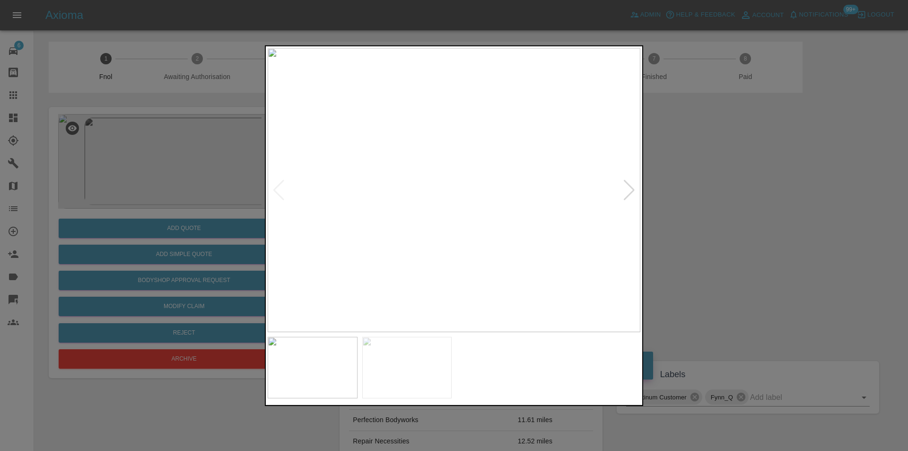
click at [627, 186] on div at bounding box center [629, 189] width 13 height 21
click at [627, 186] on img at bounding box center [454, 190] width 373 height 284
click at [778, 202] on div at bounding box center [454, 225] width 908 height 451
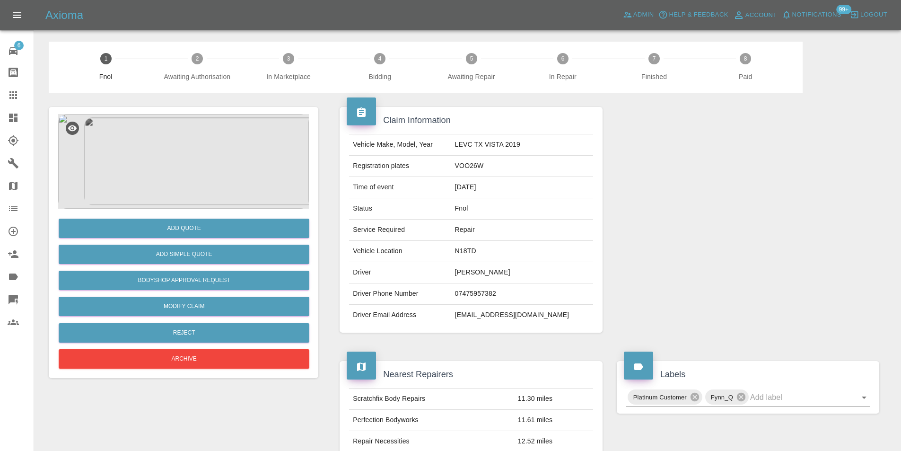
click at [168, 132] on img at bounding box center [183, 161] width 251 height 95
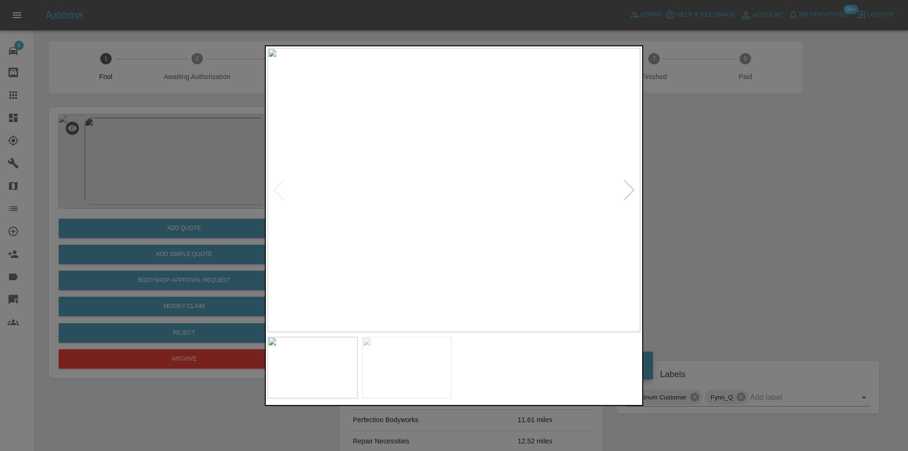
click at [627, 189] on div at bounding box center [629, 189] width 13 height 21
click at [712, 191] on div at bounding box center [454, 225] width 908 height 451
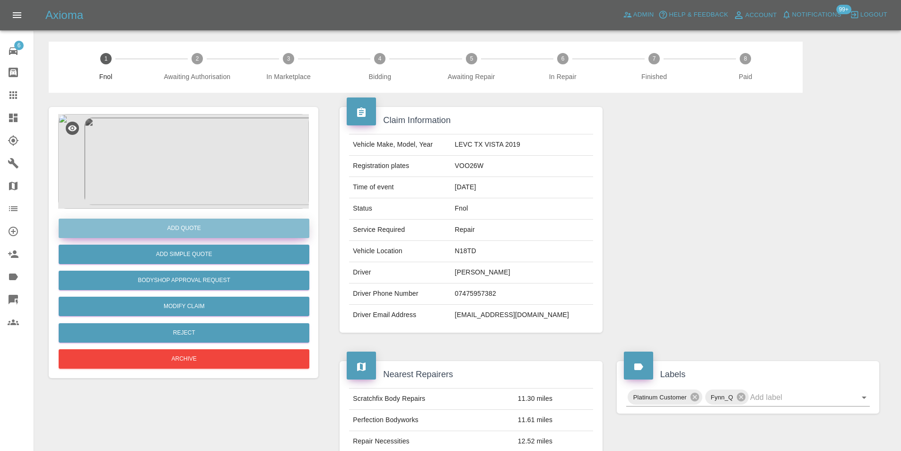
click at [193, 227] on button "Add Quote" at bounding box center [184, 228] width 251 height 19
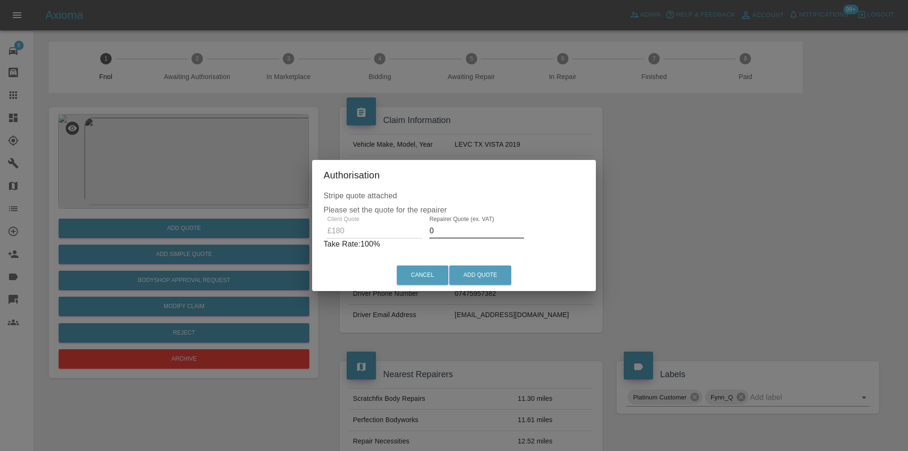
click at [457, 234] on input "0" at bounding box center [477, 230] width 95 height 15
type input "0120"
click at [478, 273] on button "Add Quote" at bounding box center [480, 274] width 62 height 19
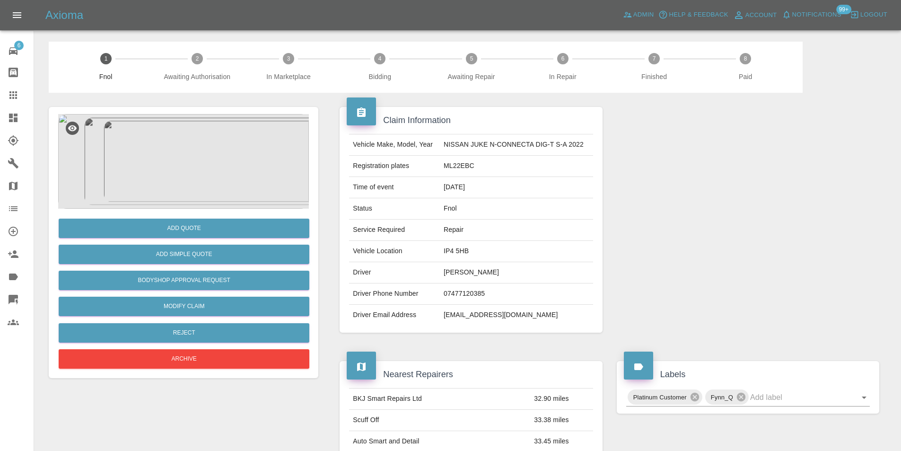
click at [187, 142] on img at bounding box center [183, 161] width 251 height 95
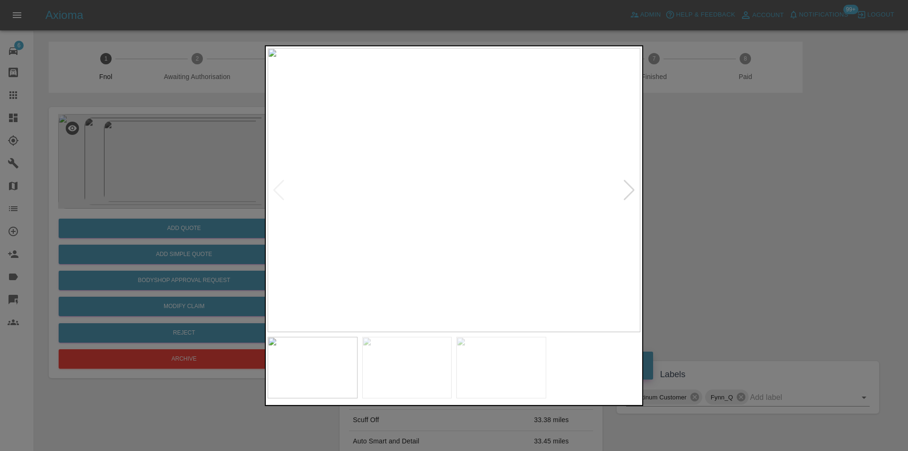
click at [729, 228] on div at bounding box center [454, 225] width 908 height 451
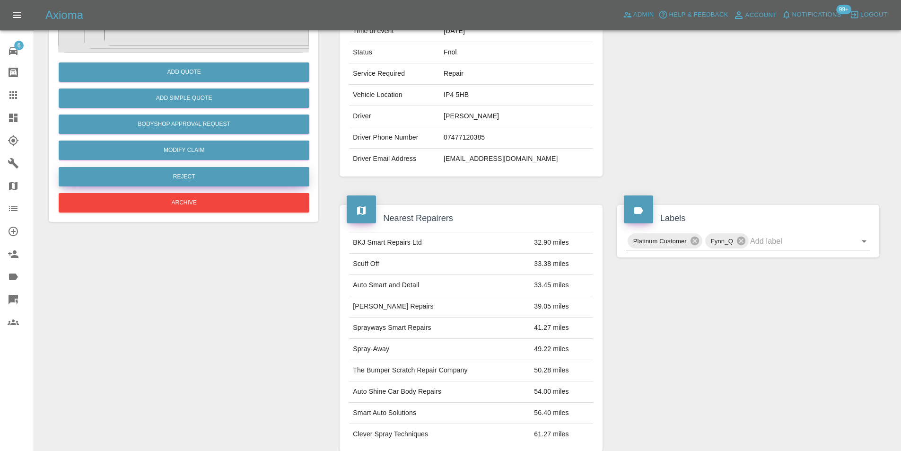
scroll to position [52, 0]
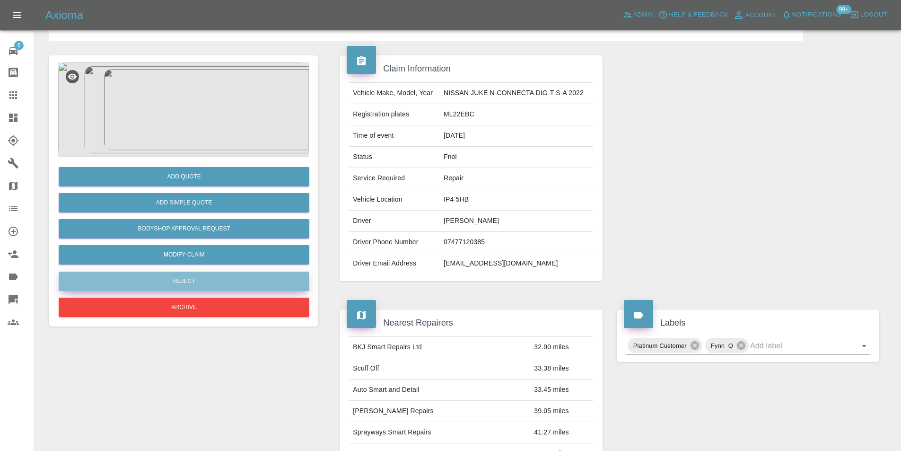
click at [209, 279] on button "Reject" at bounding box center [184, 281] width 251 height 19
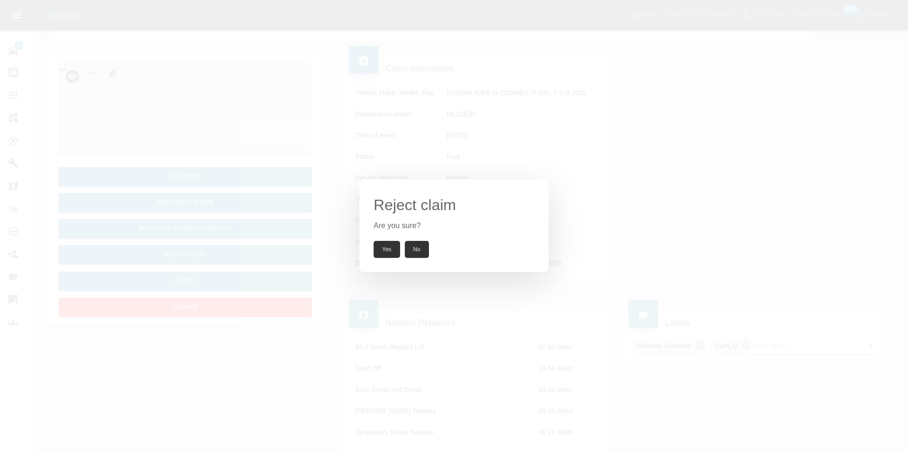
click at [384, 245] on button "Yes" at bounding box center [387, 249] width 26 height 17
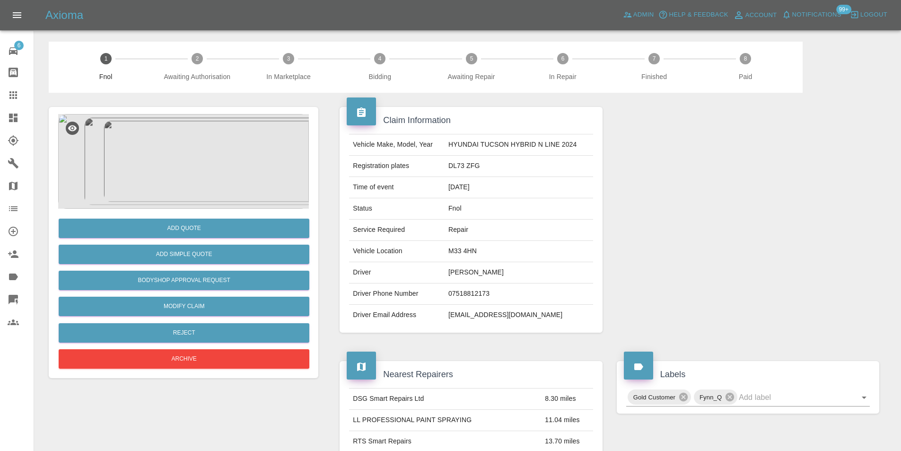
click at [205, 142] on img at bounding box center [183, 161] width 251 height 95
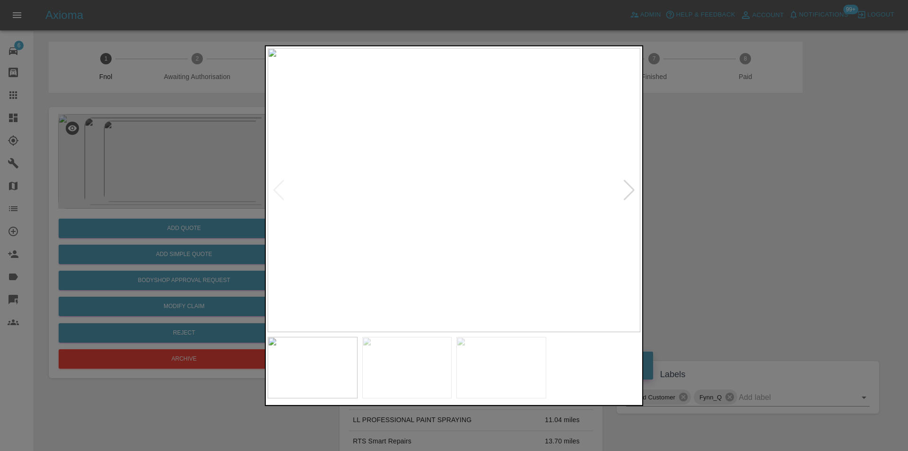
click at [631, 192] on div at bounding box center [629, 189] width 13 height 21
click at [631, 192] on img at bounding box center [454, 190] width 373 height 284
drag, startPoint x: 754, startPoint y: 217, endPoint x: 600, endPoint y: 101, distance: 192.6
click at [748, 213] on div at bounding box center [454, 225] width 908 height 451
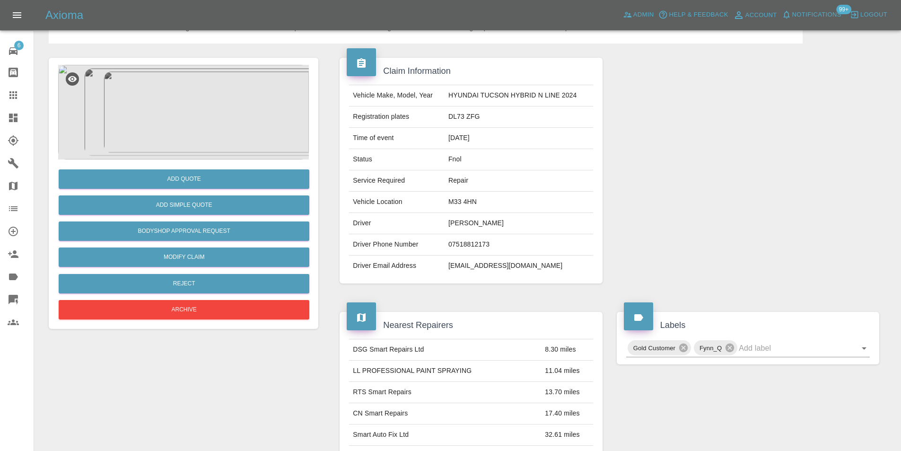
scroll to position [95, 0]
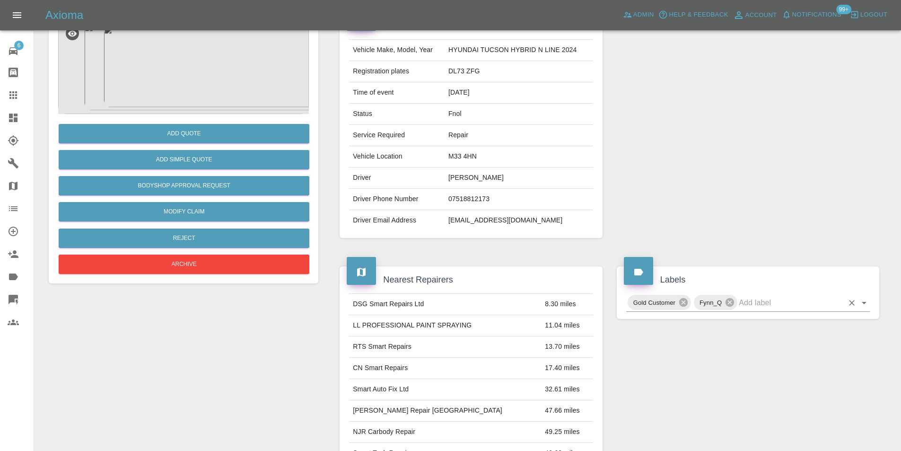
click at [863, 304] on icon "Open" at bounding box center [864, 302] width 11 height 11
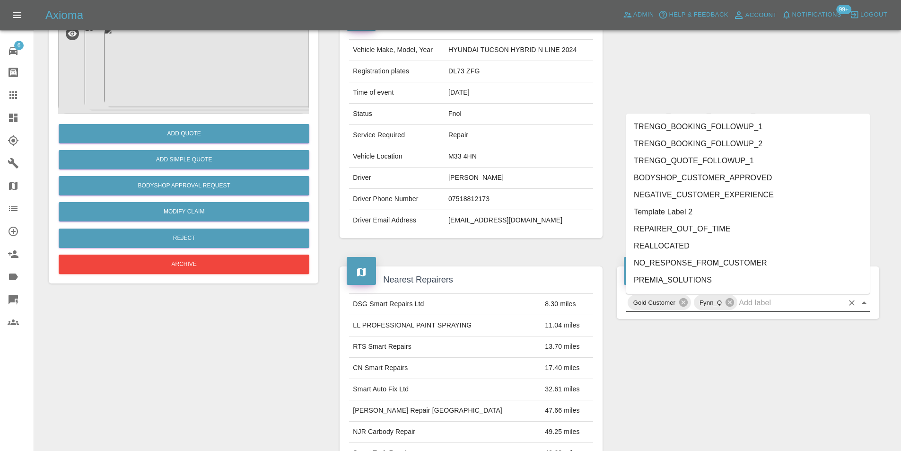
scroll to position [1973, 0]
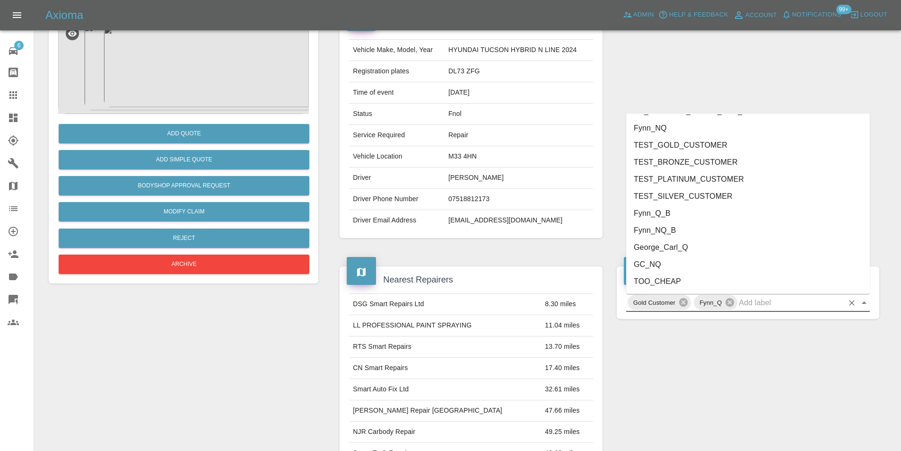
click at [676, 244] on li "George_Carl_Q" at bounding box center [748, 247] width 244 height 17
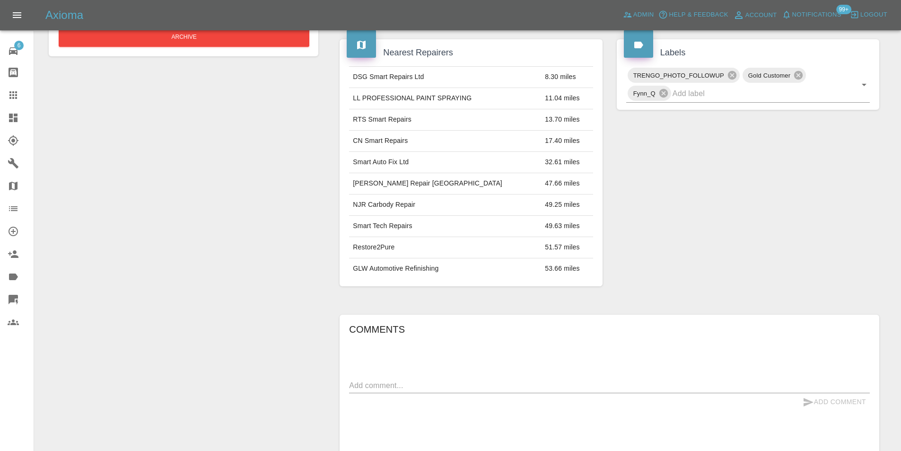
scroll to position [426, 0]
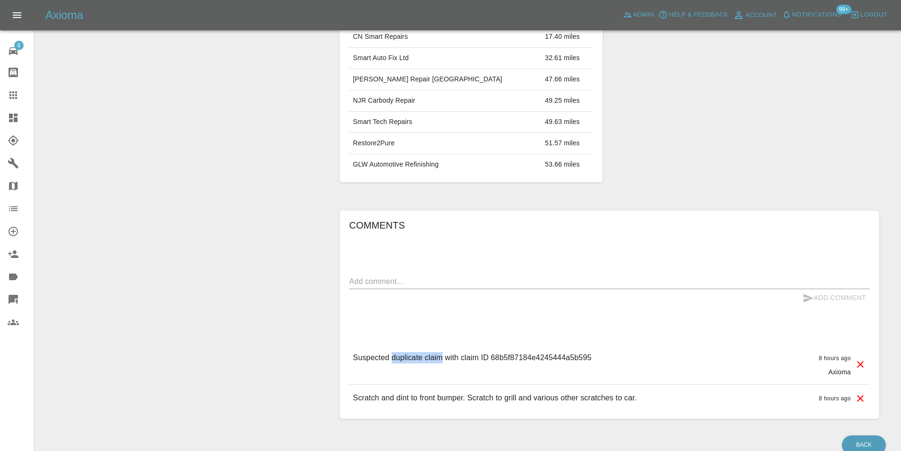
drag, startPoint x: 393, startPoint y: 361, endPoint x: 442, endPoint y: 360, distance: 49.2
click at [441, 365] on div "Suspected duplicate claim with claim ID 68b5f87184e4245444a5b595" at bounding box center [472, 364] width 238 height 25
copy p "duplicate claim"
click at [431, 286] on textarea at bounding box center [609, 281] width 521 height 11
paste textarea "duplicate claim"
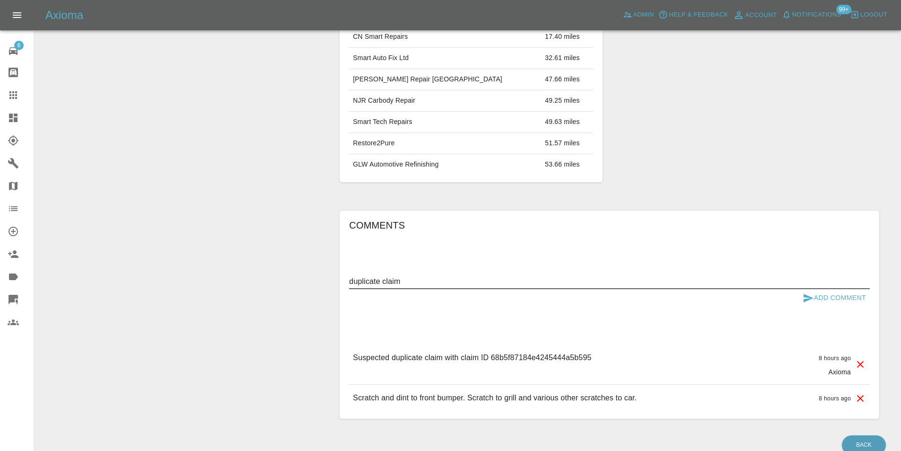
type textarea "duplicate claim"
click at [835, 299] on button "Add Comment" at bounding box center [834, 298] width 71 height 18
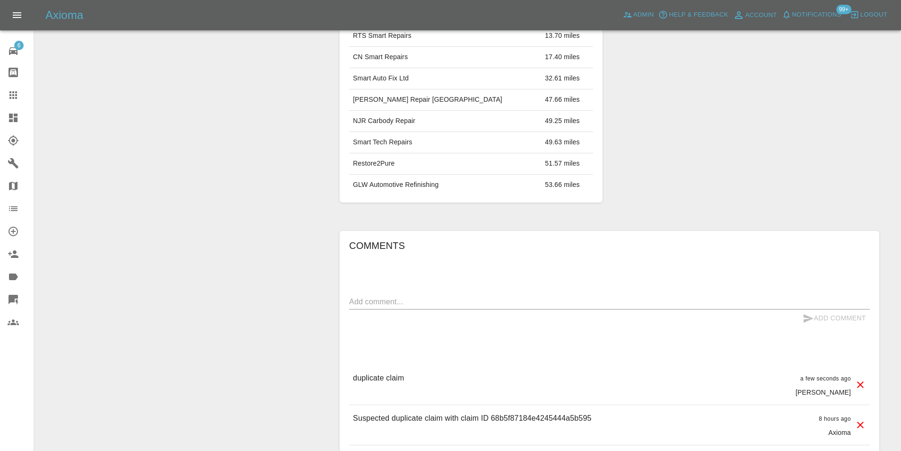
scroll to position [189, 0]
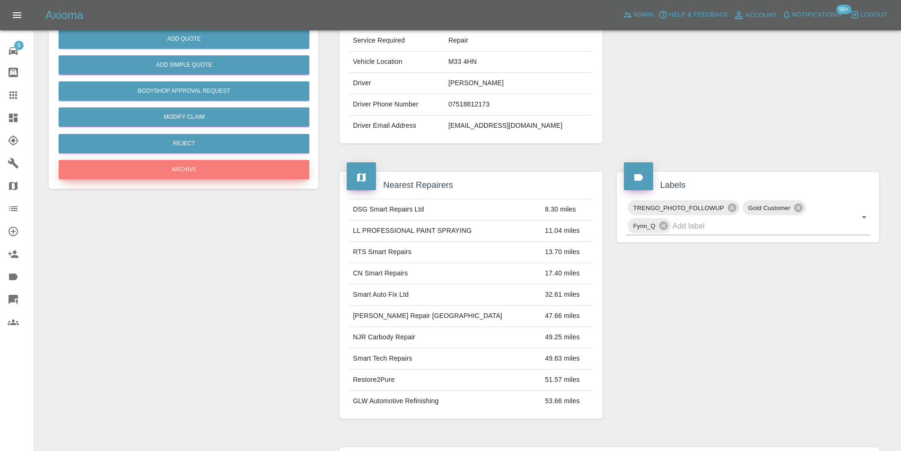
click at [194, 168] on button "Archive" at bounding box center [184, 169] width 251 height 19
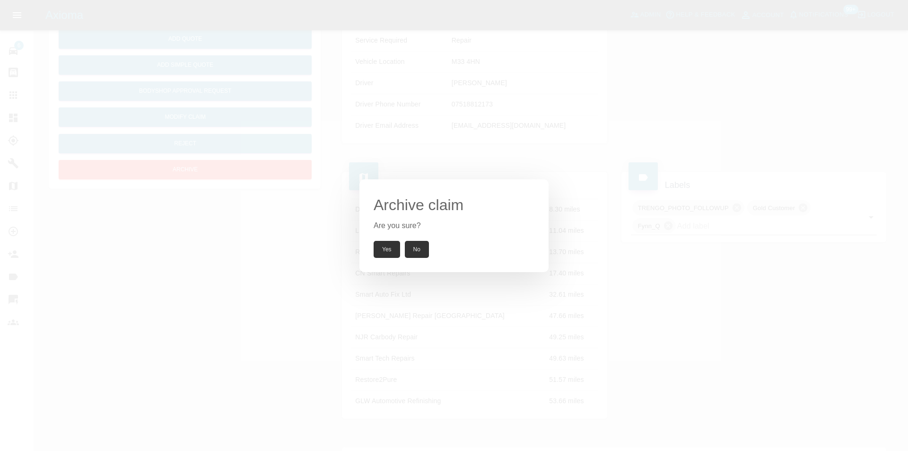
click at [391, 243] on button "Yes" at bounding box center [387, 249] width 26 height 17
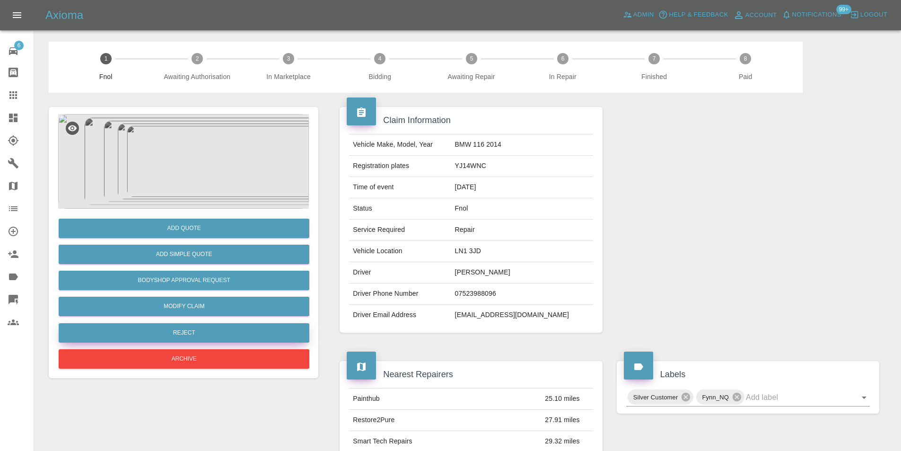
click at [223, 334] on button "Reject" at bounding box center [184, 332] width 251 height 19
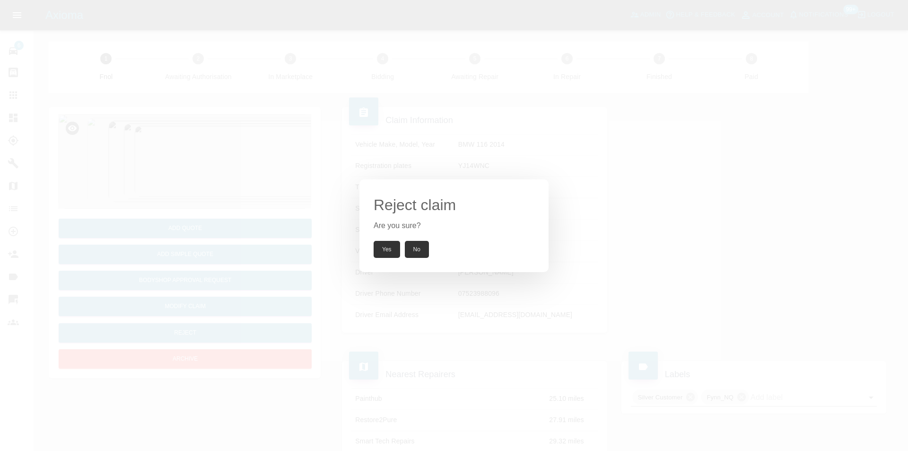
click at [381, 252] on button "Yes" at bounding box center [387, 249] width 26 height 17
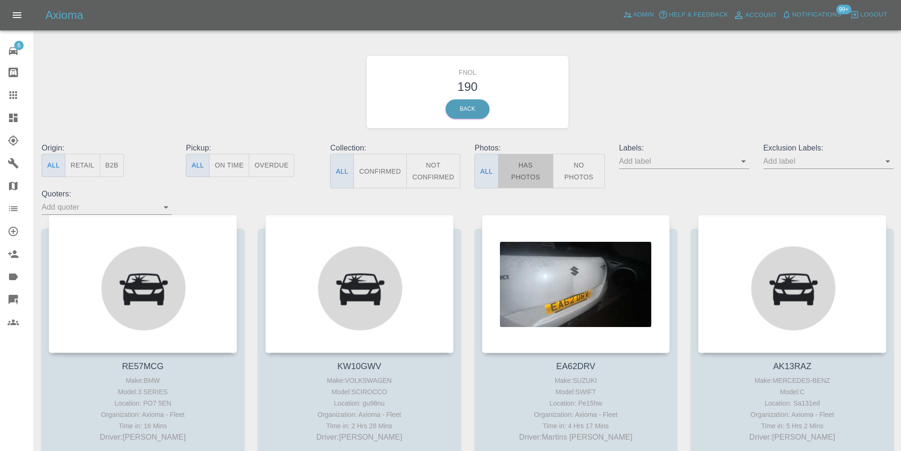
click at [519, 171] on button "Has Photos" at bounding box center [526, 171] width 56 height 35
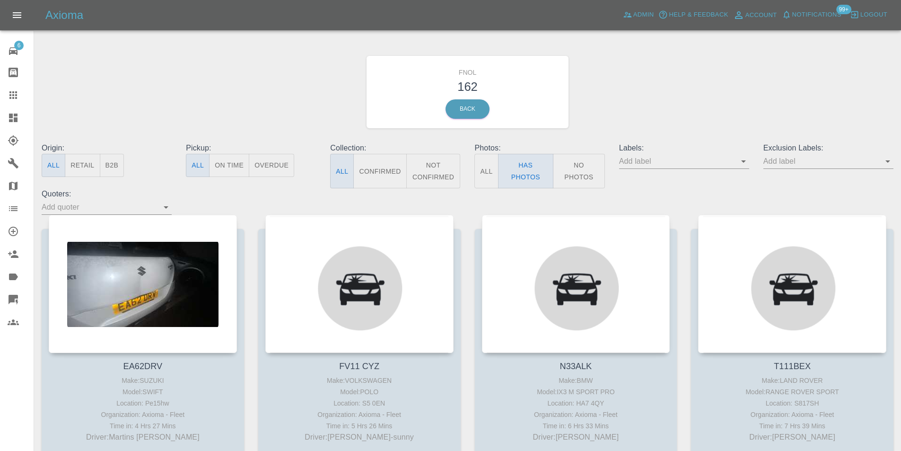
click at [891, 162] on icon "Open" at bounding box center [887, 161] width 11 height 11
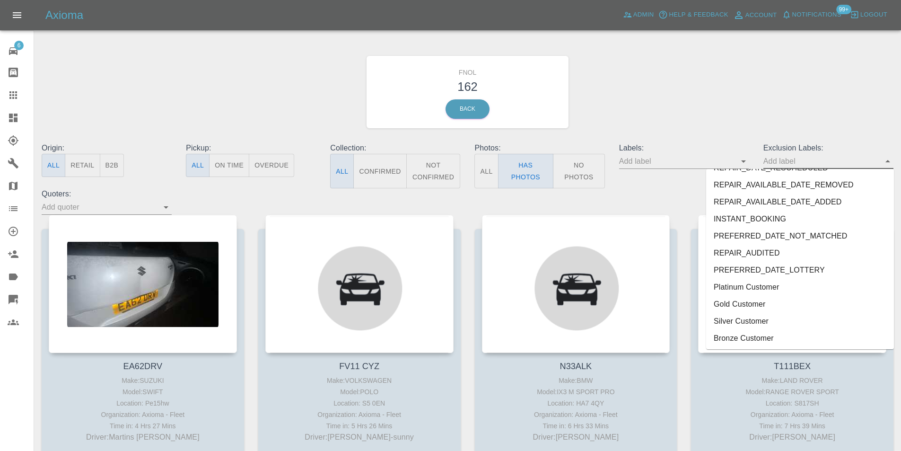
scroll to position [2007, 0]
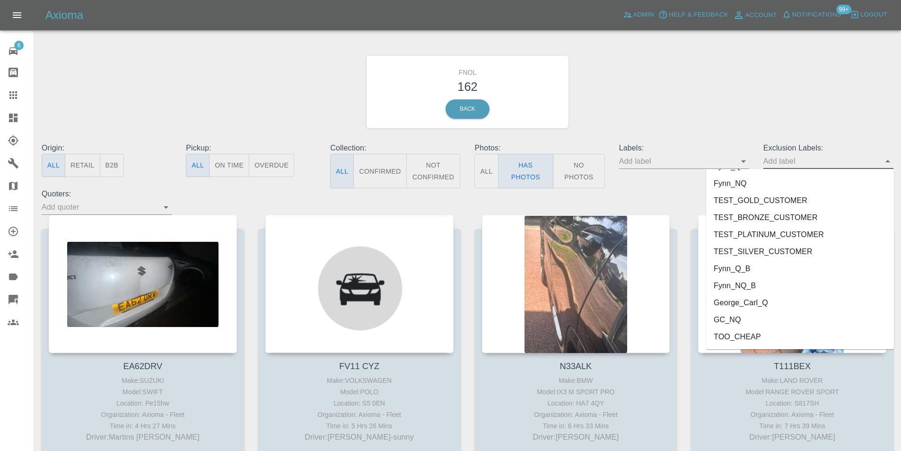
click at [759, 297] on li "George_Carl_Q" at bounding box center [800, 302] width 188 height 17
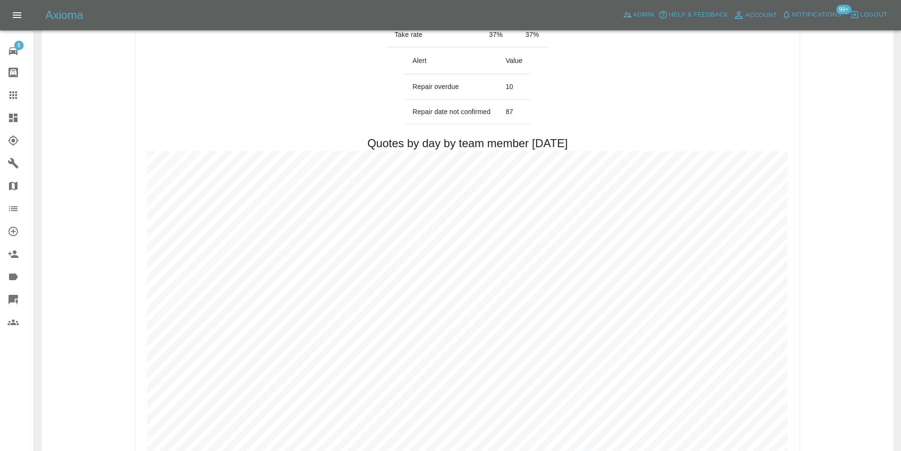
scroll to position [426, 0]
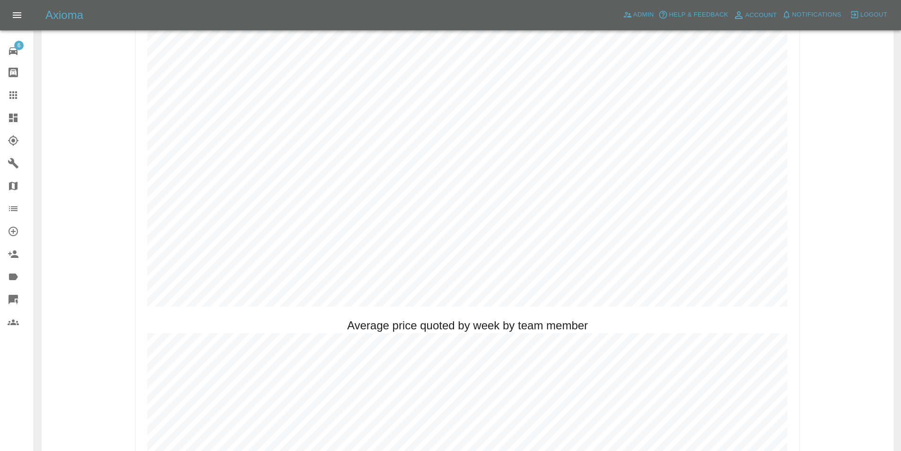
scroll to position [520, 0]
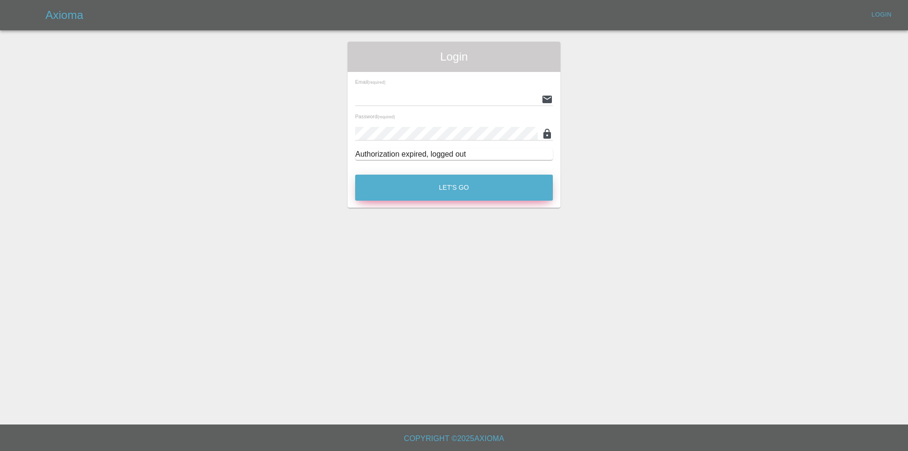
type input "[PERSON_NAME][EMAIL_ADDRESS][DOMAIN_NAME]"
click at [462, 185] on button "Let's Go" at bounding box center [454, 188] width 198 height 26
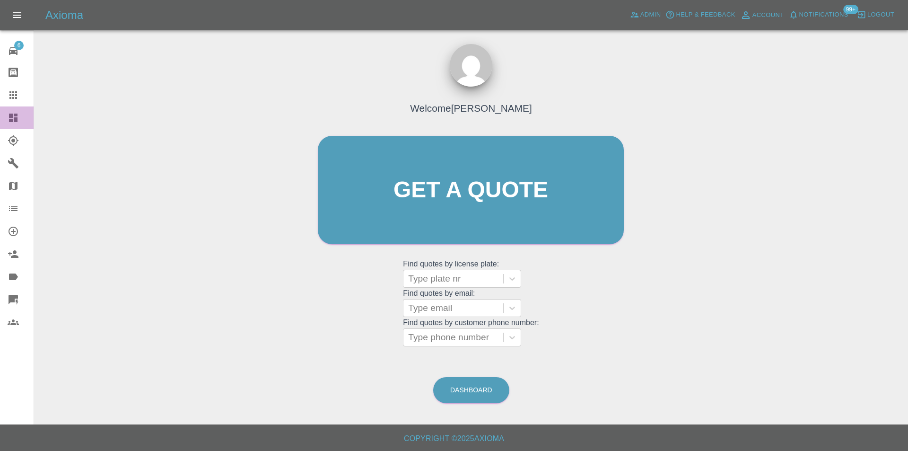
click at [12, 110] on link "Dashboard" at bounding box center [17, 117] width 34 height 23
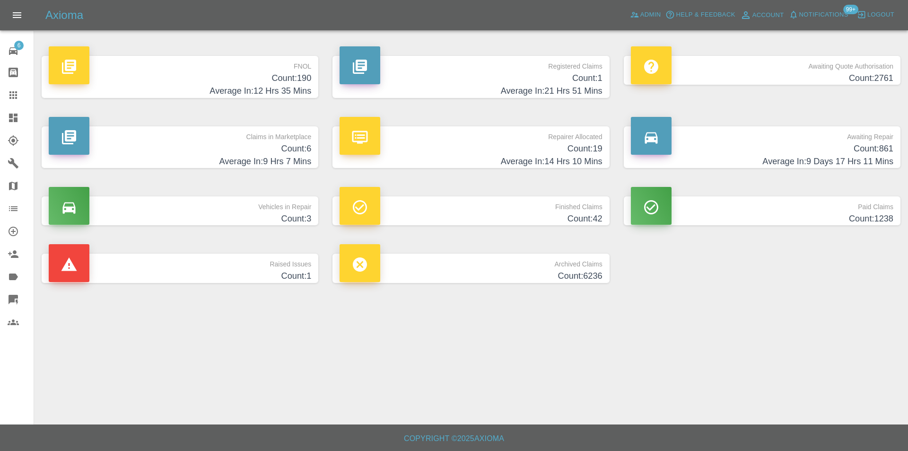
click at [306, 77] on h4 "Count: 190" at bounding box center [180, 78] width 263 height 13
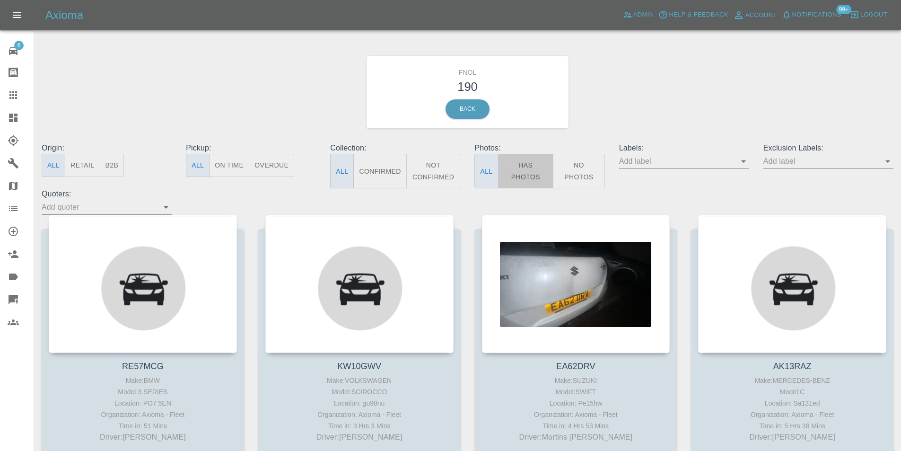
click at [528, 171] on button "Has Photos" at bounding box center [526, 171] width 56 height 35
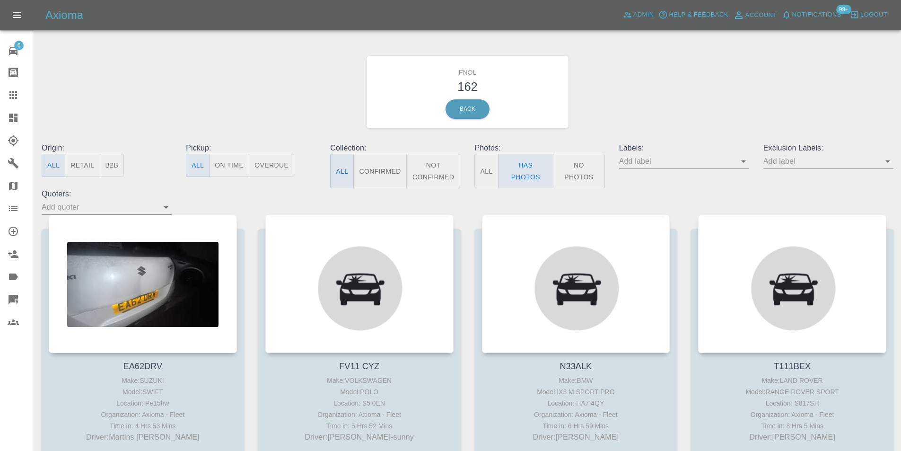
click at [889, 159] on icon "Open" at bounding box center [887, 161] width 11 height 11
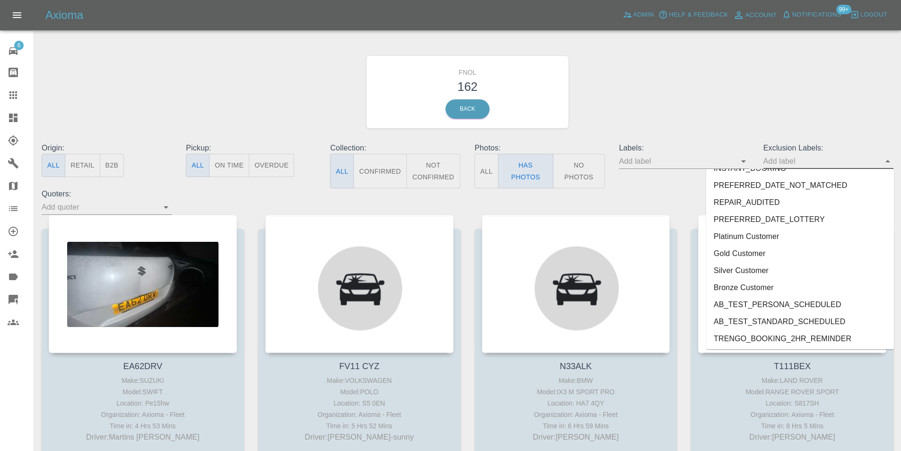
scroll to position [2007, 0]
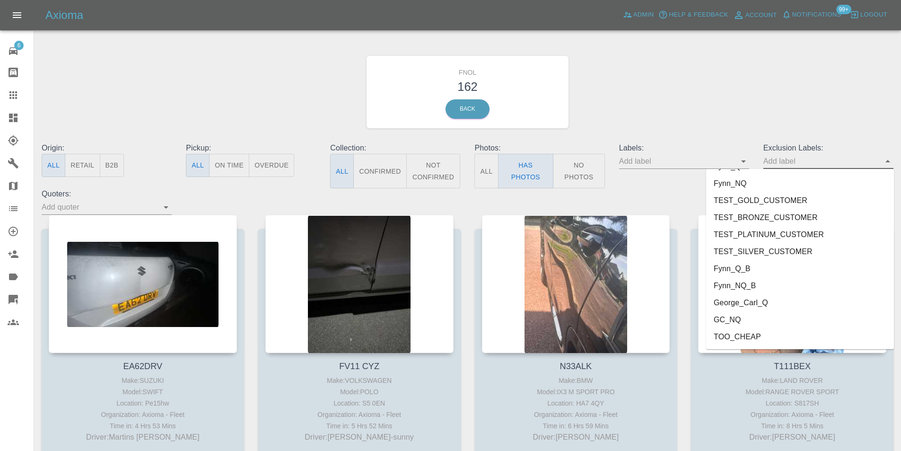
click at [769, 302] on li "George_Carl_Q" at bounding box center [800, 302] width 188 height 17
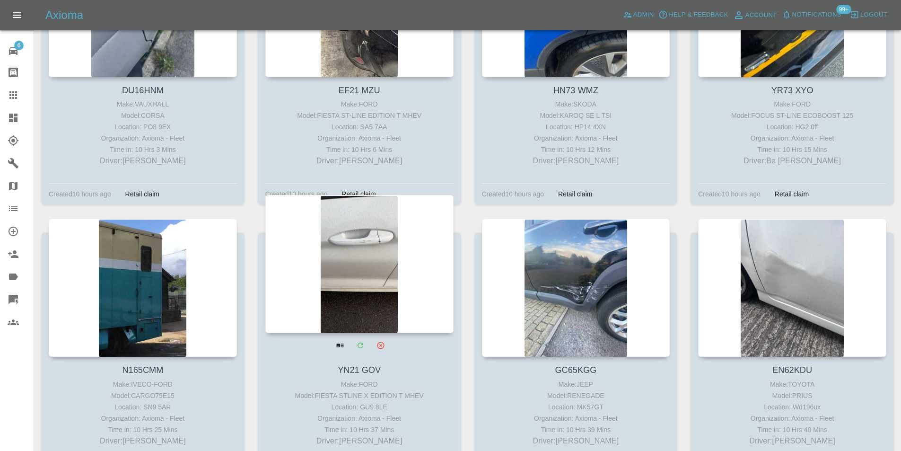
scroll to position [946, 0]
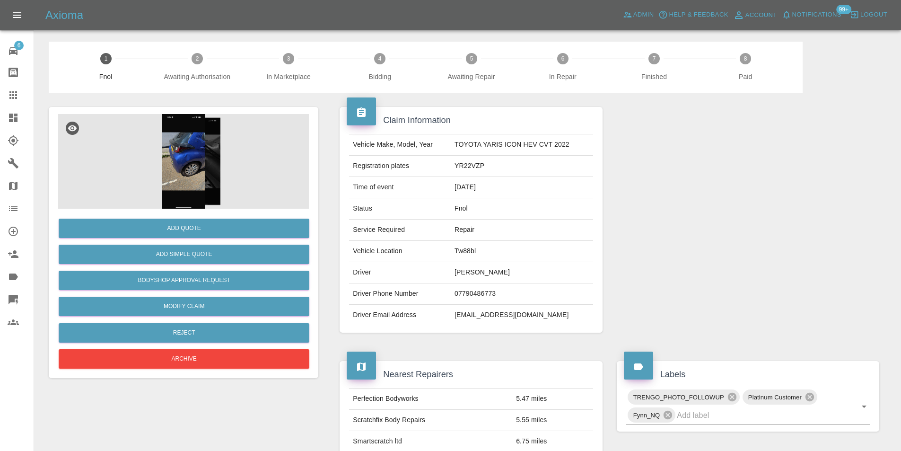
click at [176, 160] on img at bounding box center [183, 161] width 251 height 95
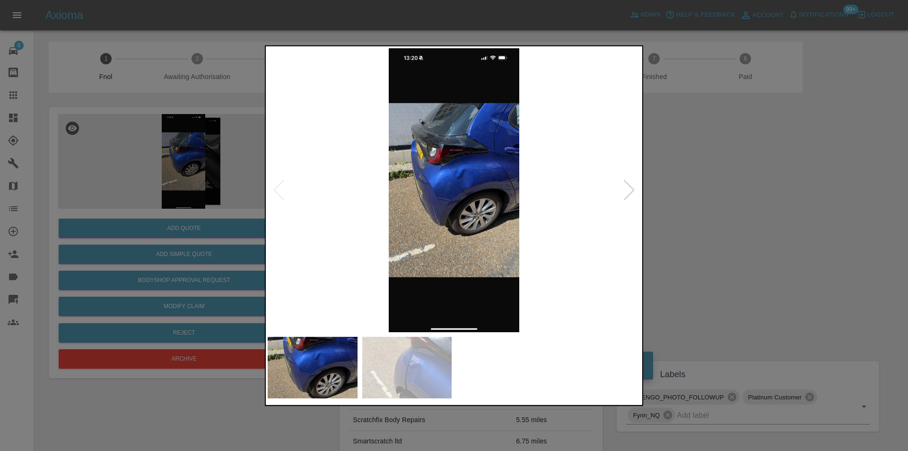
click at [459, 190] on img at bounding box center [454, 190] width 373 height 284
click at [460, 190] on img at bounding box center [454, 190] width 373 height 284
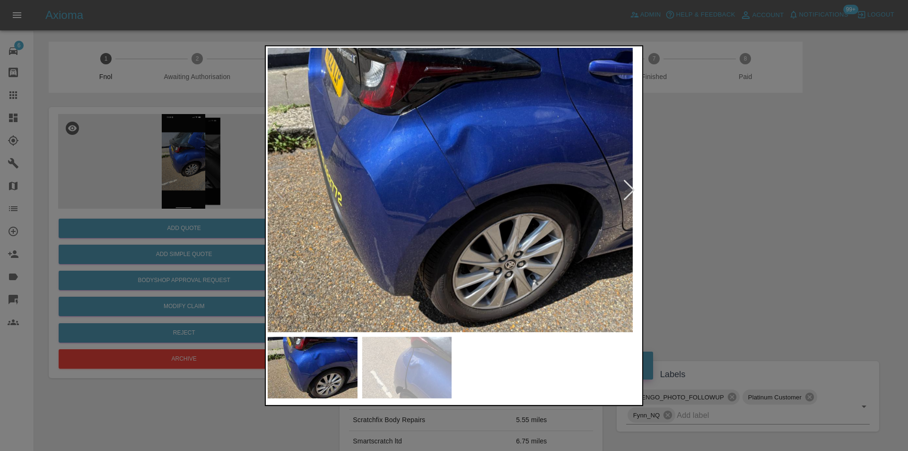
click at [625, 193] on div at bounding box center [629, 189] width 13 height 21
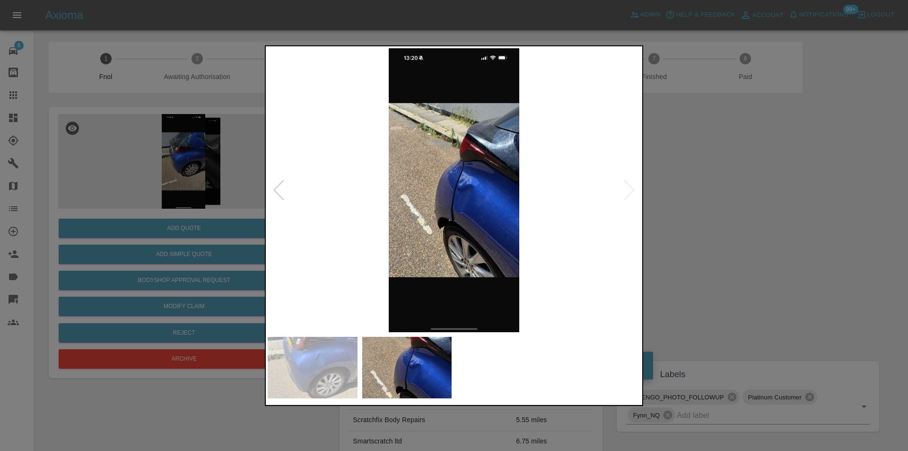
drag, startPoint x: 704, startPoint y: 194, endPoint x: 594, endPoint y: 190, distance: 109.4
click at [704, 195] on div at bounding box center [454, 225] width 908 height 451
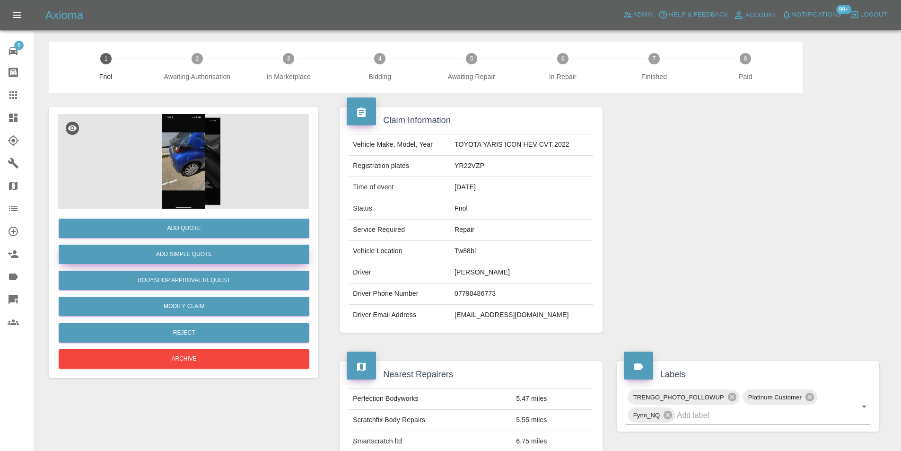
click at [172, 253] on button "Add Simple Quote" at bounding box center [184, 254] width 251 height 19
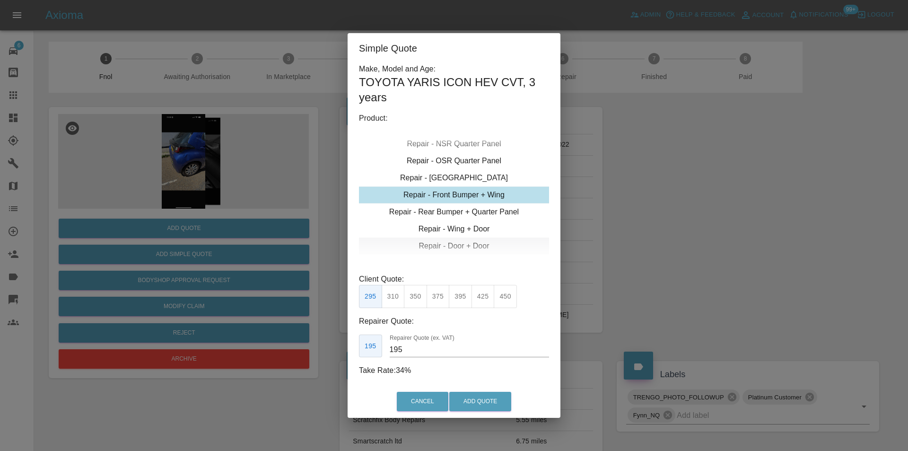
click at [476, 242] on div "Repair - Door + Door" at bounding box center [454, 246] width 190 height 17
click at [480, 213] on div "Repair - OSR Quarter Panel" at bounding box center [454, 211] width 190 height 17
drag, startPoint x: 481, startPoint y: 299, endPoint x: 486, endPoint y: 322, distance: 22.8
click at [482, 299] on button "350" at bounding box center [483, 296] width 23 height 23
type input "230"
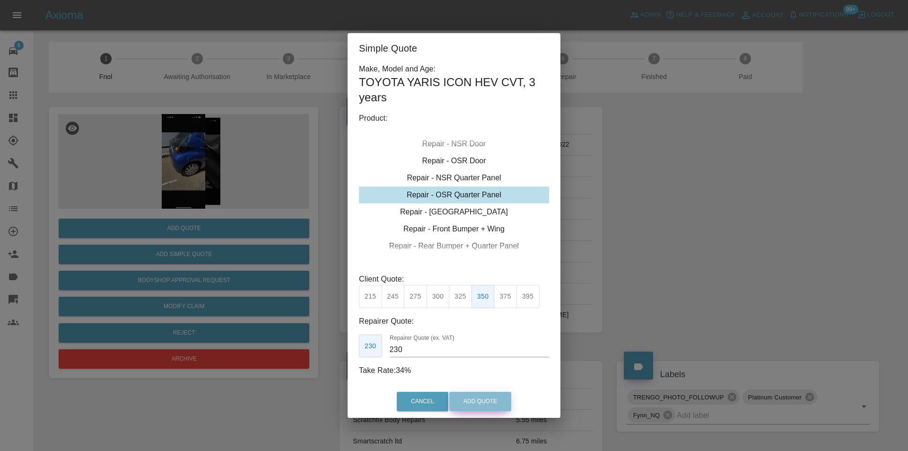
click at [487, 395] on button "Add Quote" at bounding box center [480, 401] width 62 height 19
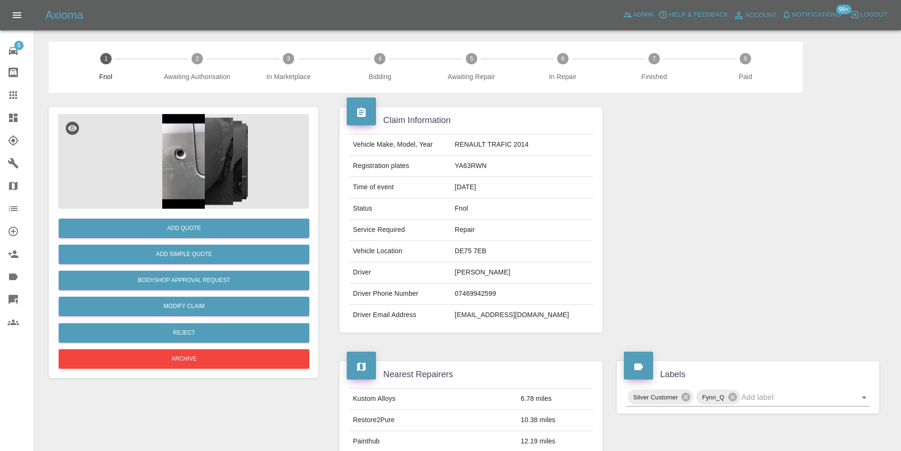
click at [174, 151] on img at bounding box center [183, 161] width 251 height 95
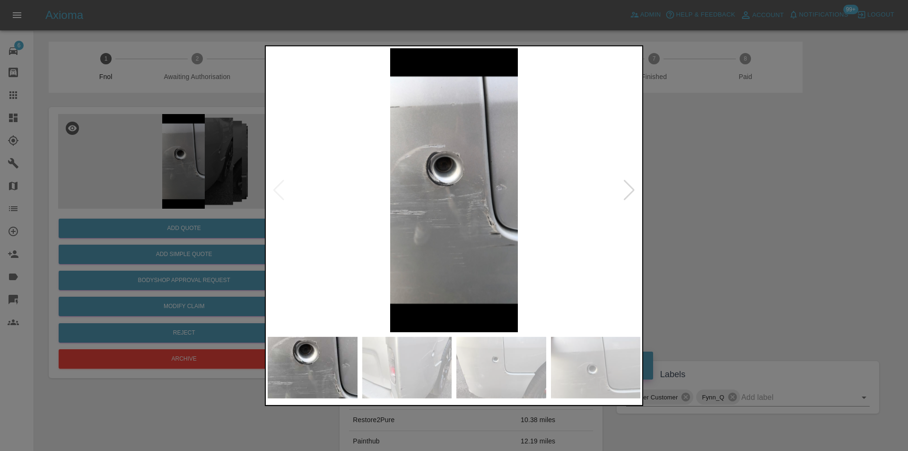
click at [633, 192] on div at bounding box center [629, 189] width 13 height 21
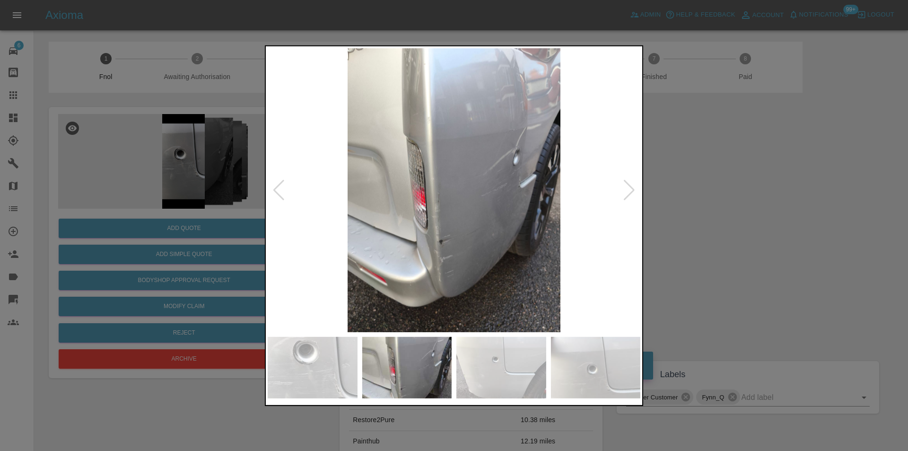
click at [633, 192] on div at bounding box center [629, 189] width 13 height 21
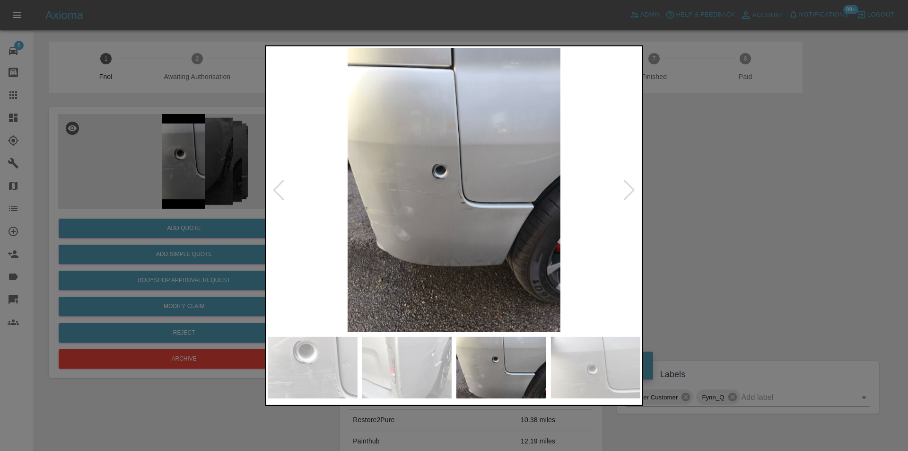
click at [633, 192] on div at bounding box center [629, 189] width 13 height 21
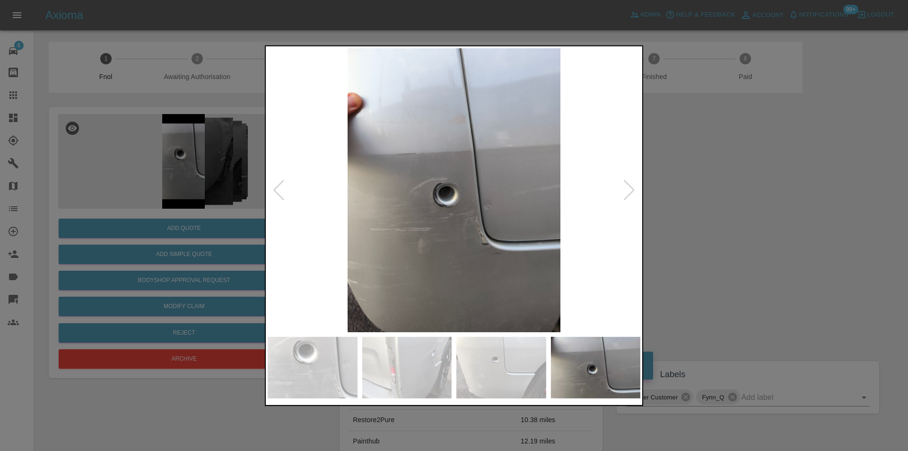
click at [633, 192] on div at bounding box center [629, 189] width 13 height 21
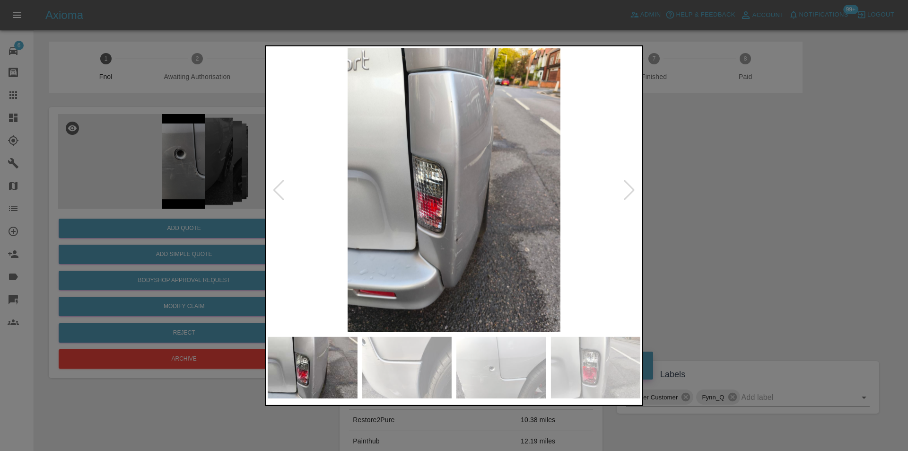
click at [633, 192] on div at bounding box center [629, 189] width 13 height 21
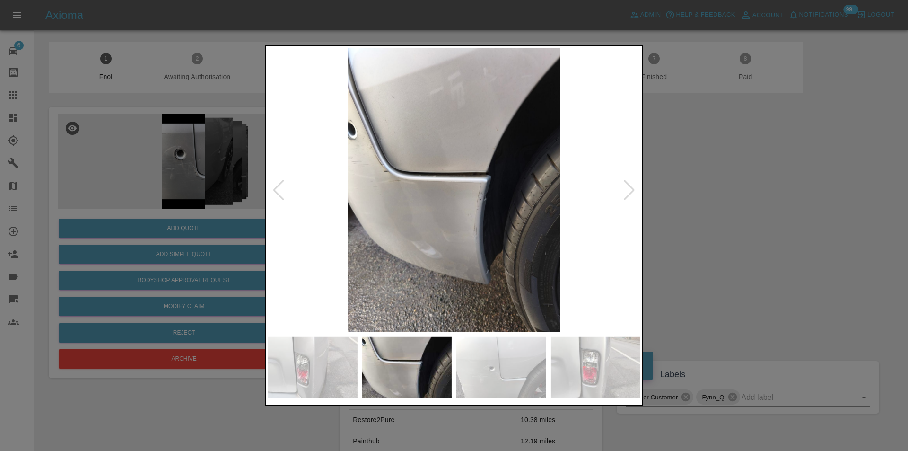
click at [633, 192] on div at bounding box center [629, 189] width 13 height 21
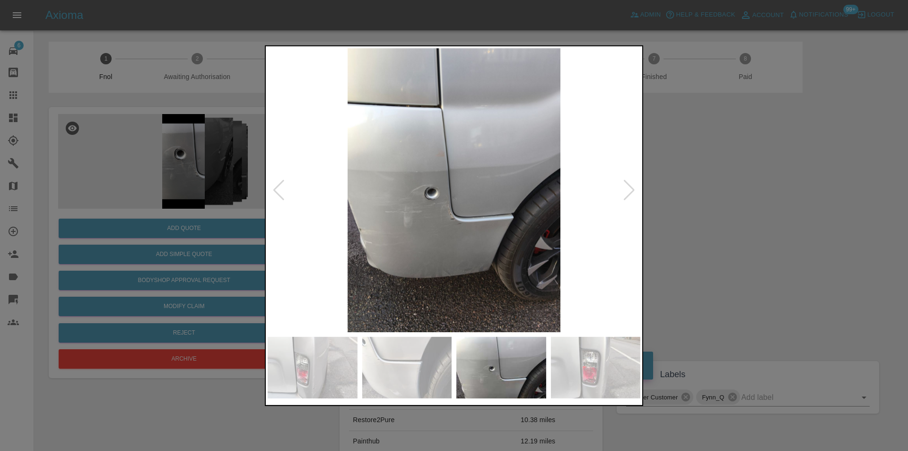
click at [633, 192] on div at bounding box center [629, 189] width 13 height 21
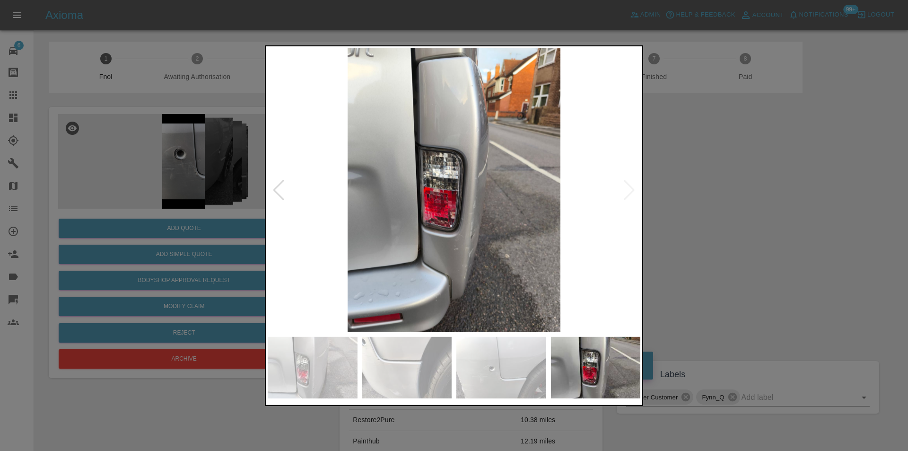
click at [633, 192] on img at bounding box center [454, 190] width 373 height 284
drag, startPoint x: 733, startPoint y: 207, endPoint x: 689, endPoint y: 217, distance: 45.1
click at [733, 208] on div at bounding box center [454, 225] width 908 height 451
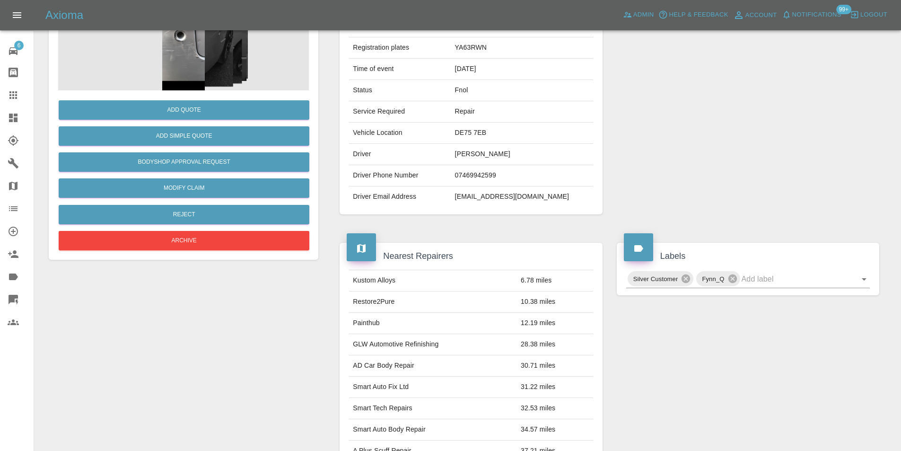
scroll to position [47, 0]
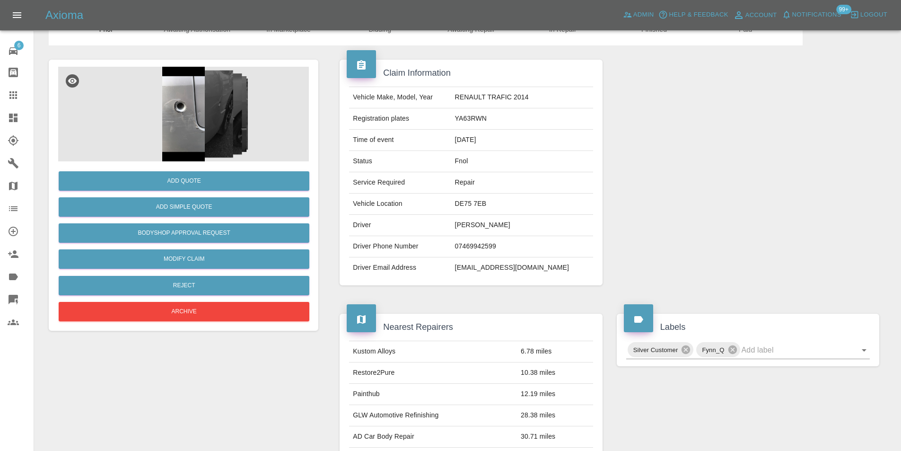
click at [194, 120] on img at bounding box center [183, 114] width 251 height 95
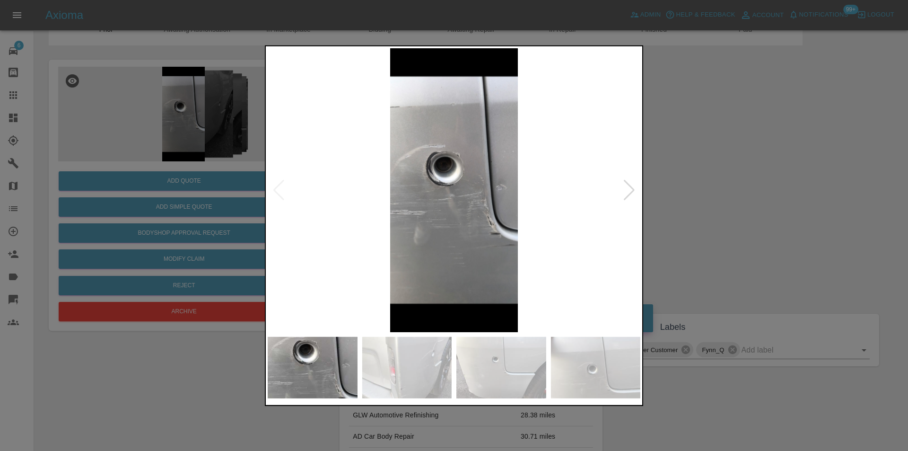
click at [625, 191] on div at bounding box center [629, 189] width 13 height 21
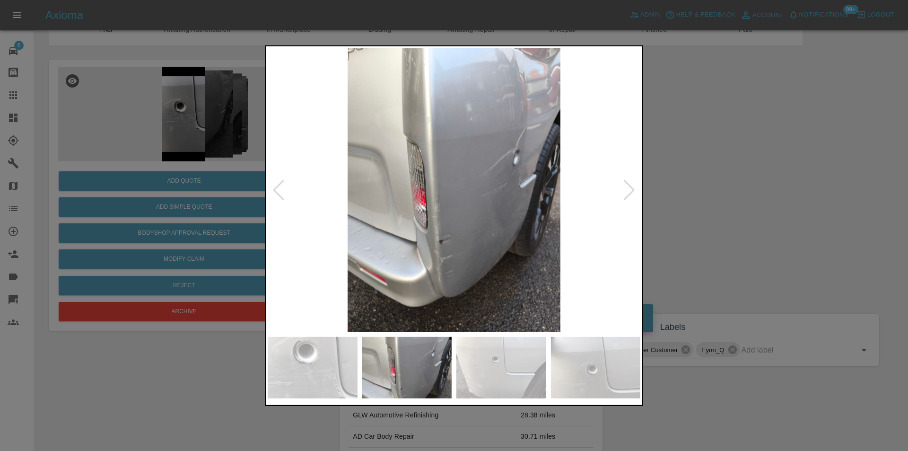
click at [625, 191] on div at bounding box center [629, 189] width 13 height 21
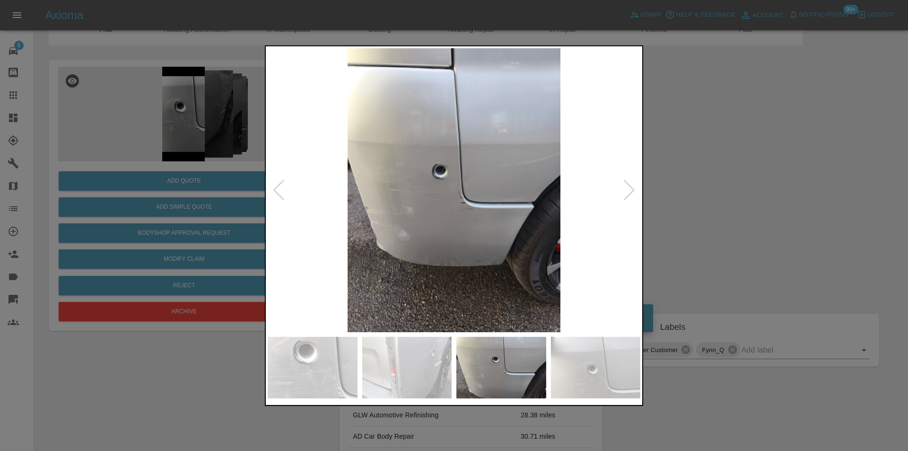
drag, startPoint x: 709, startPoint y: 218, endPoint x: 704, endPoint y: 218, distance: 5.2
click at [708, 218] on div at bounding box center [454, 225] width 908 height 451
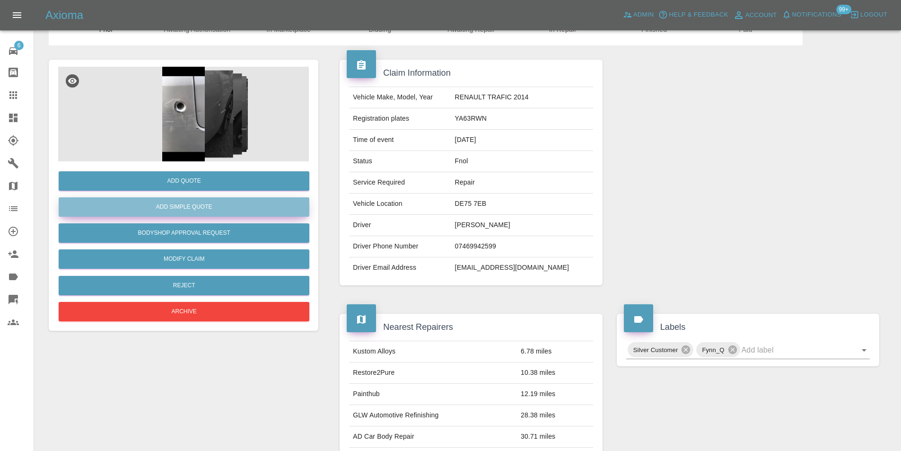
click at [202, 209] on button "Add Simple Quote" at bounding box center [184, 206] width 251 height 19
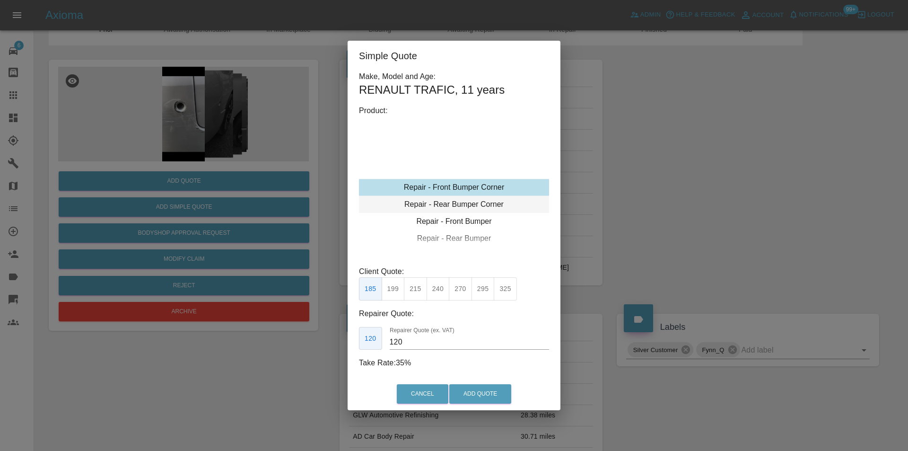
click at [492, 207] on div "Repair - Rear Bumper Corner" at bounding box center [454, 204] width 190 height 17
click at [423, 291] on button "215" at bounding box center [415, 288] width 23 height 23
type input "135"
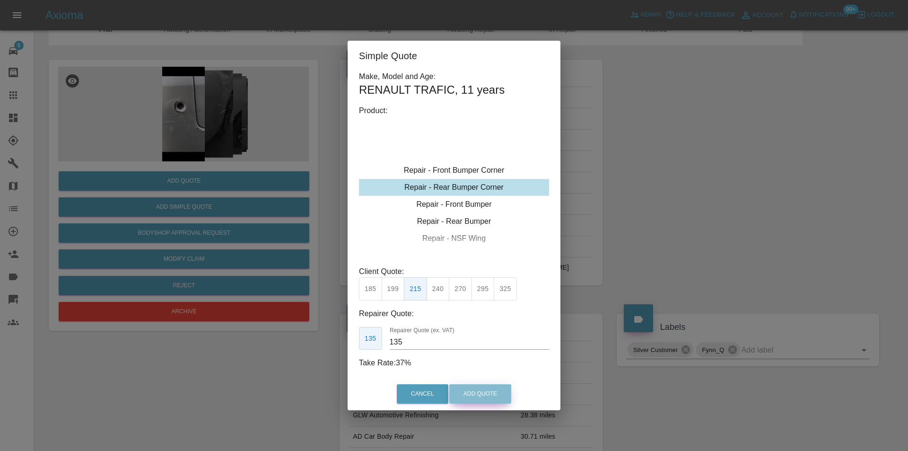
click at [484, 392] on button "Add Quote" at bounding box center [480, 393] width 62 height 19
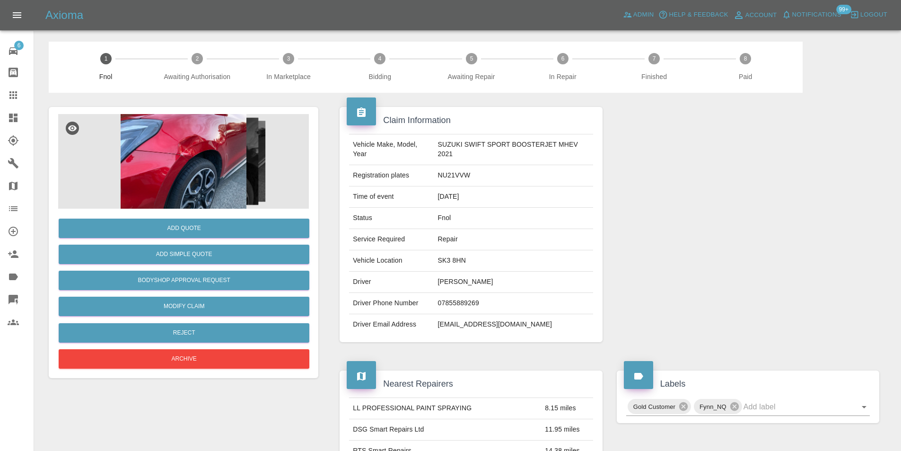
click at [170, 144] on img at bounding box center [183, 161] width 251 height 95
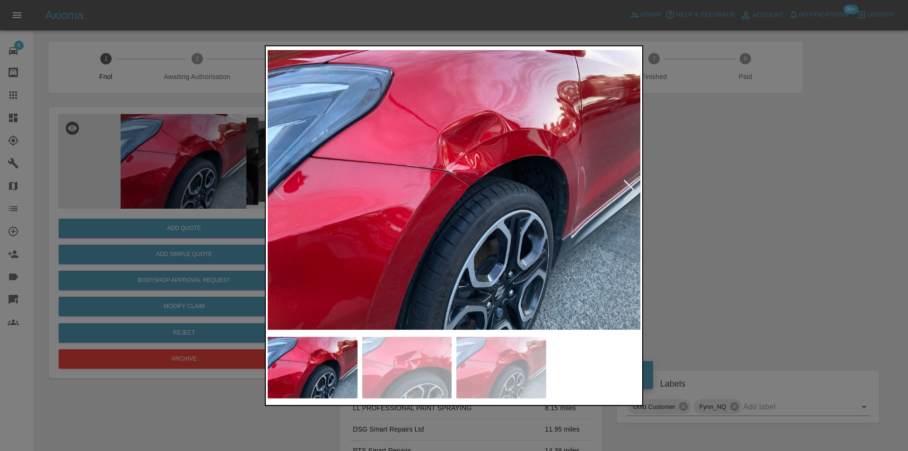
click at [635, 190] on div at bounding box center [629, 189] width 13 height 21
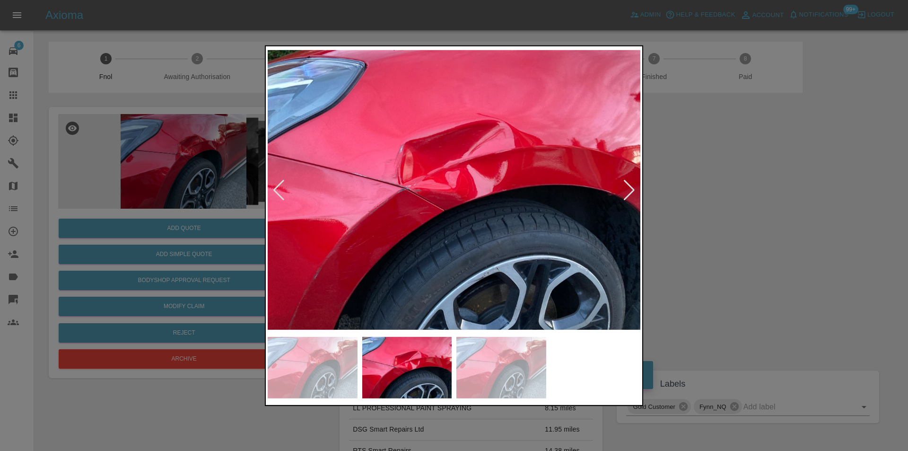
click at [635, 190] on div at bounding box center [629, 189] width 13 height 21
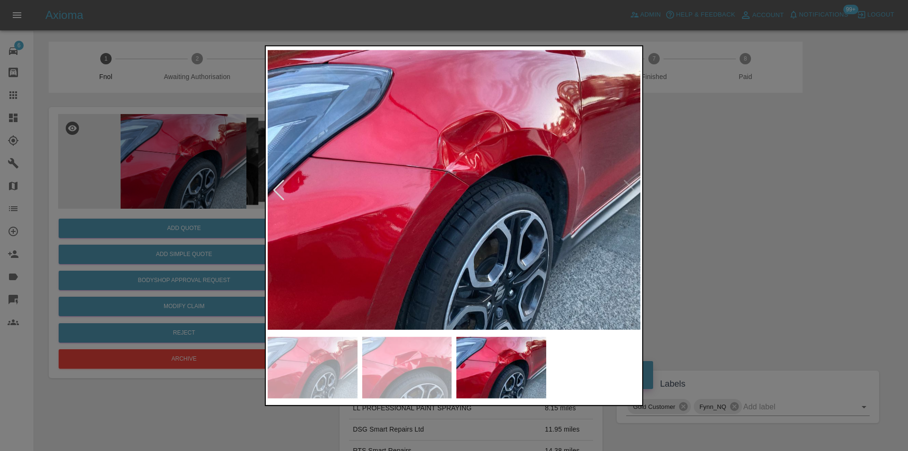
click at [733, 194] on div at bounding box center [454, 225] width 908 height 451
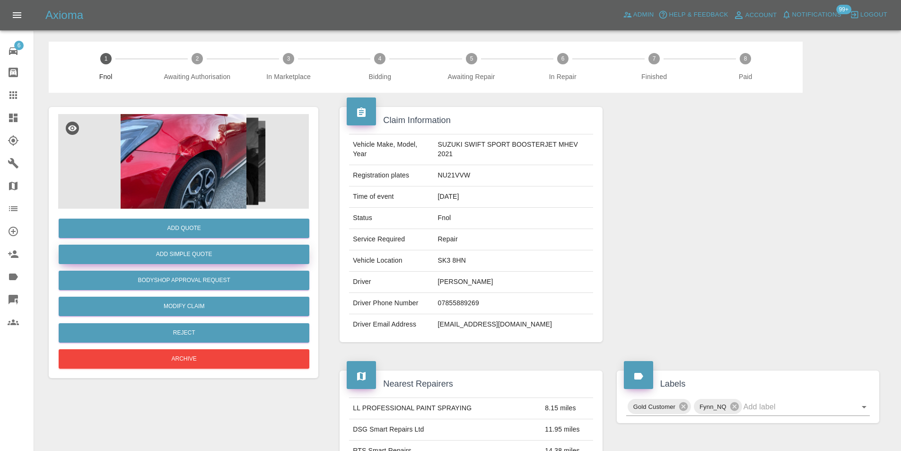
click at [231, 254] on button "Add Simple Quote" at bounding box center [184, 254] width 251 height 19
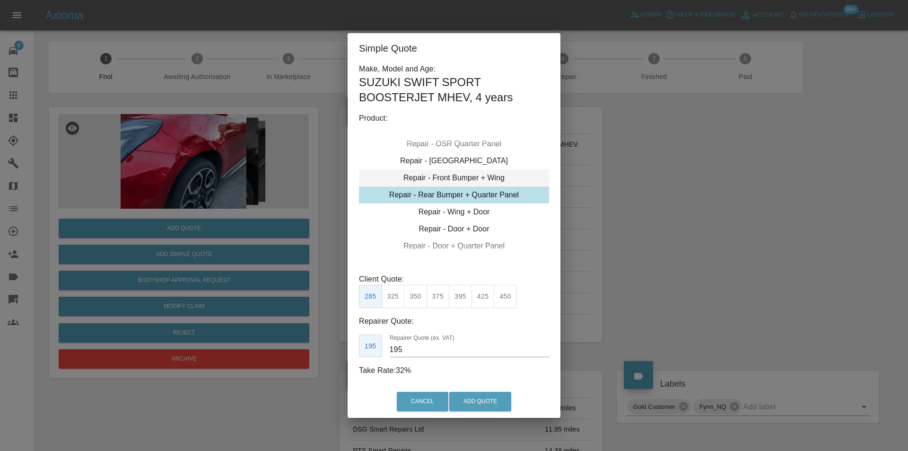
click at [497, 180] on div "Repair - Front Bumper + Wing" at bounding box center [454, 177] width 190 height 17
click at [465, 299] on button "395" at bounding box center [460, 296] width 23 height 23
click at [487, 302] on button "425" at bounding box center [483, 296] width 23 height 23
type input "260"
click at [494, 406] on button "Add Quote" at bounding box center [480, 401] width 62 height 19
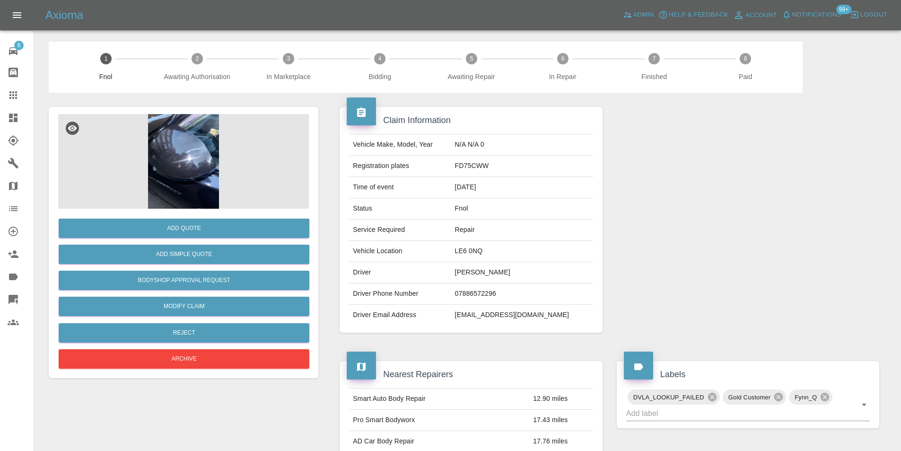
click at [183, 137] on img at bounding box center [183, 161] width 251 height 95
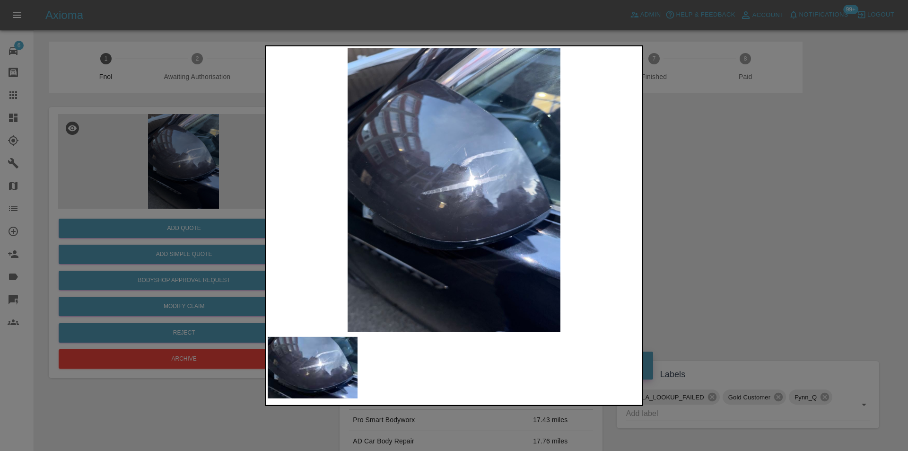
click at [483, 176] on img at bounding box center [454, 190] width 373 height 284
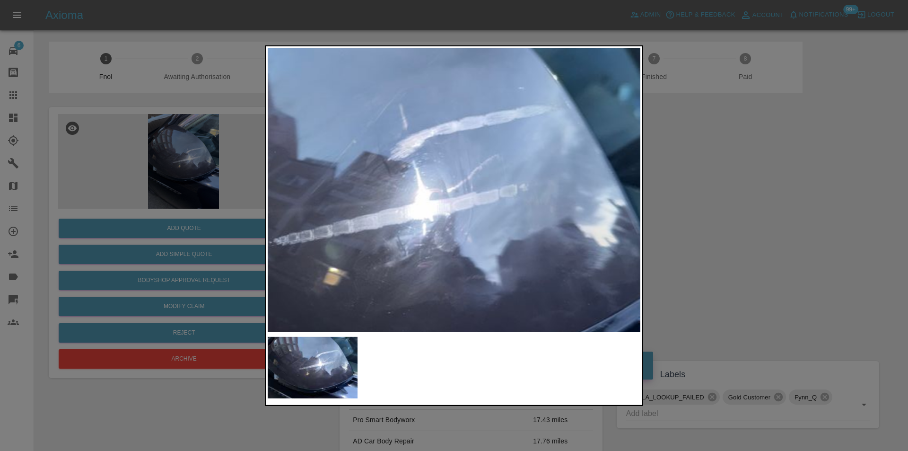
click at [483, 176] on img at bounding box center [369, 232] width 1118 height 852
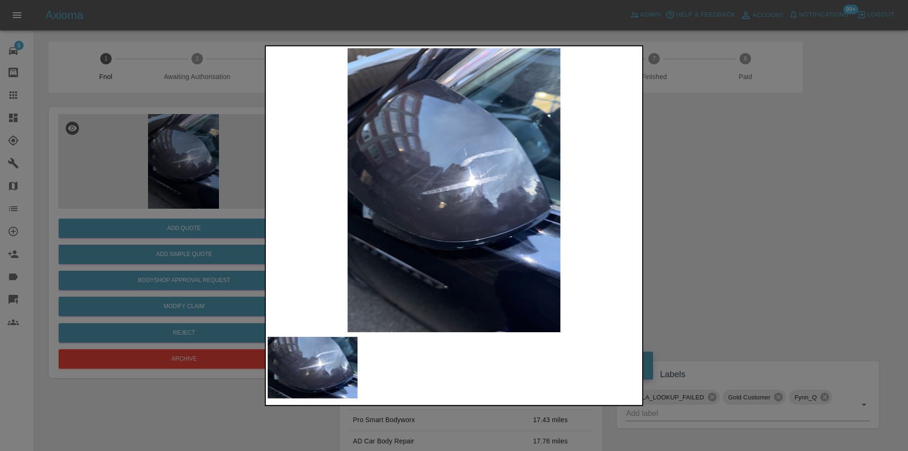
click at [783, 199] on div at bounding box center [454, 225] width 908 height 451
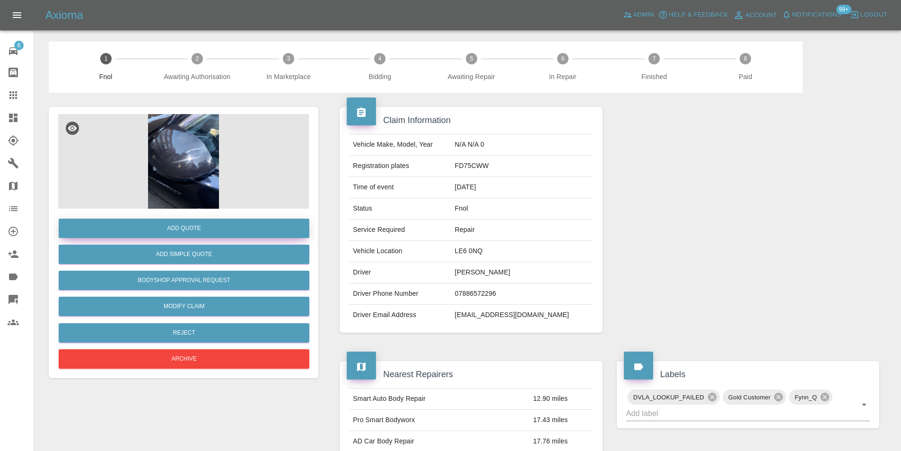
click at [199, 229] on button "Add Quote" at bounding box center [184, 228] width 251 height 19
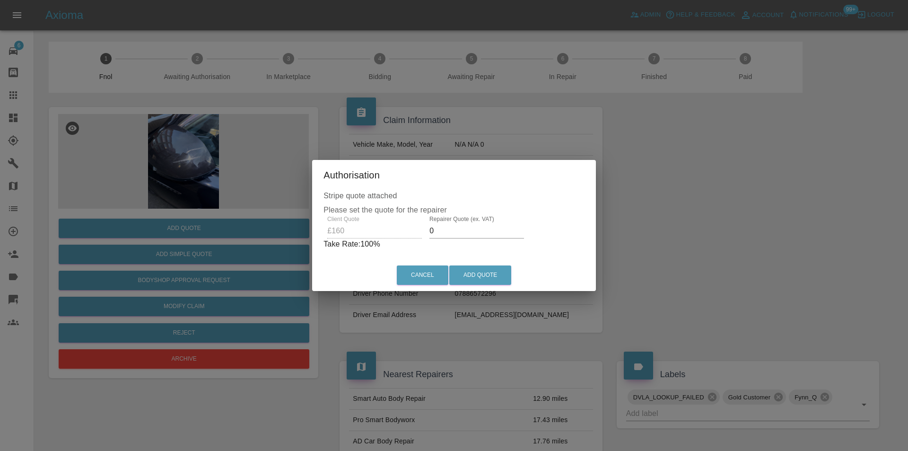
click at [455, 229] on input "0" at bounding box center [477, 230] width 95 height 15
type input "0100"
click at [467, 275] on button "Add Quote" at bounding box center [480, 274] width 62 height 19
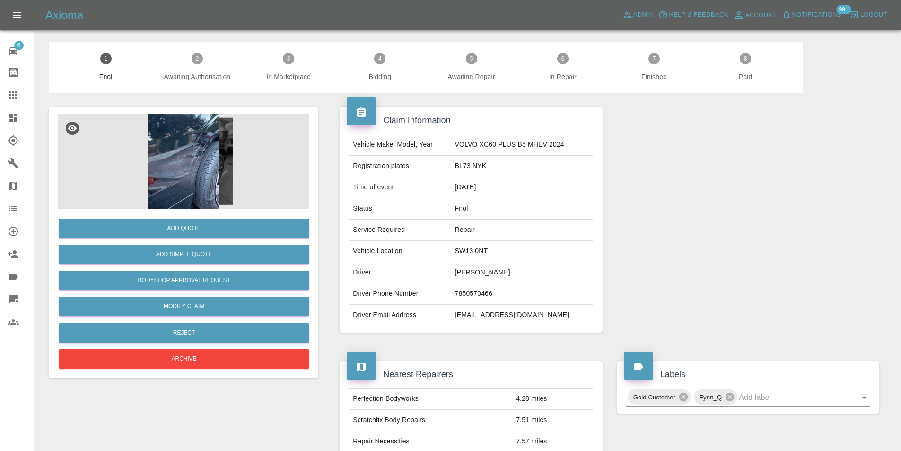
click at [195, 167] on img at bounding box center [183, 161] width 251 height 95
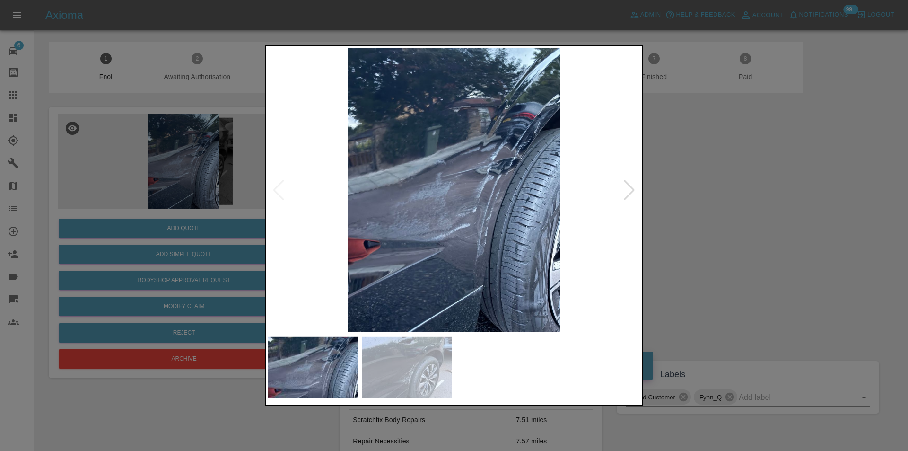
click at [626, 190] on div at bounding box center [629, 189] width 13 height 21
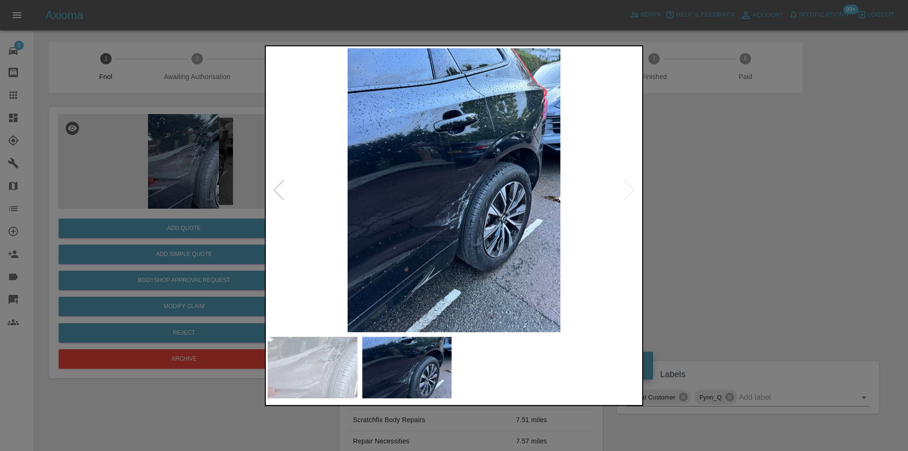
click at [482, 194] on img at bounding box center [454, 190] width 373 height 284
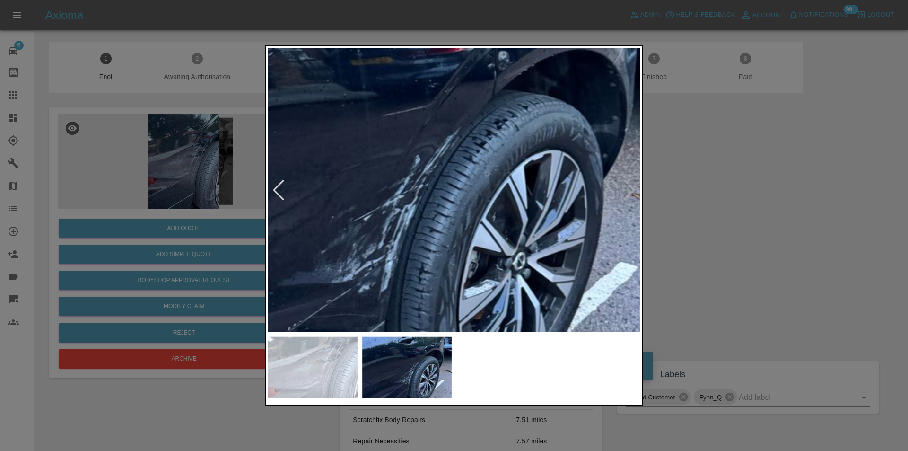
click at [467, 196] on img at bounding box center [370, 176] width 1118 height 852
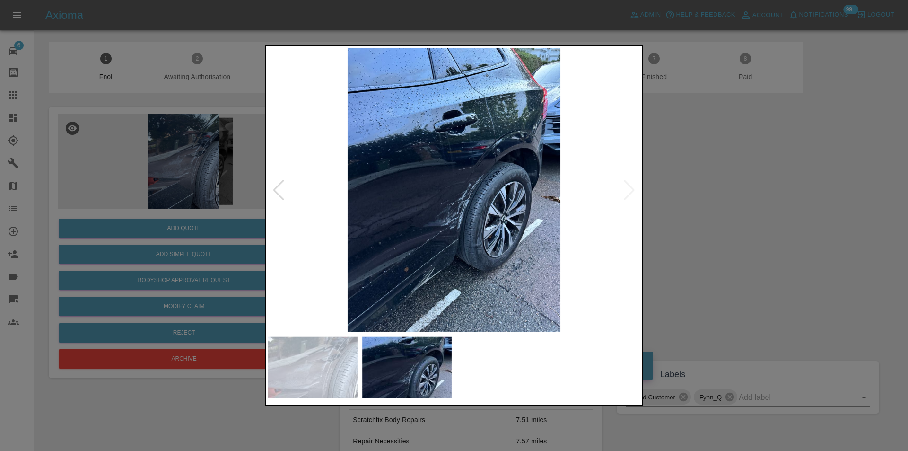
click at [427, 301] on img at bounding box center [454, 190] width 373 height 284
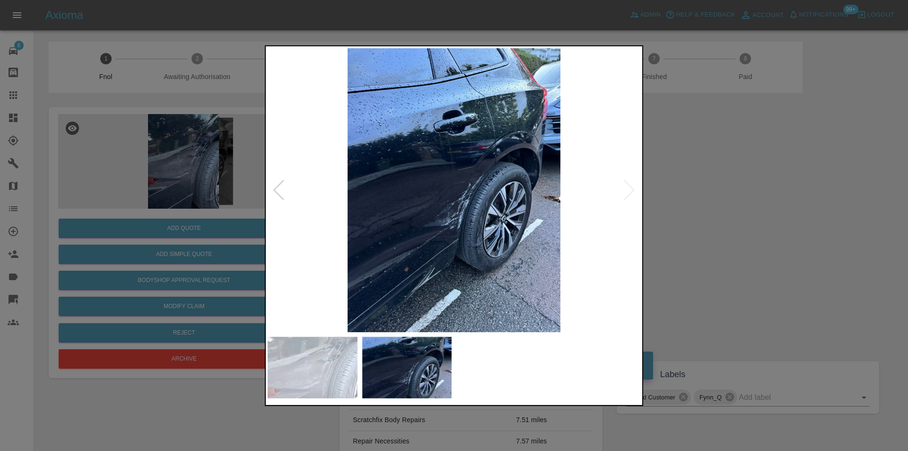
click at [708, 248] on div at bounding box center [454, 225] width 908 height 451
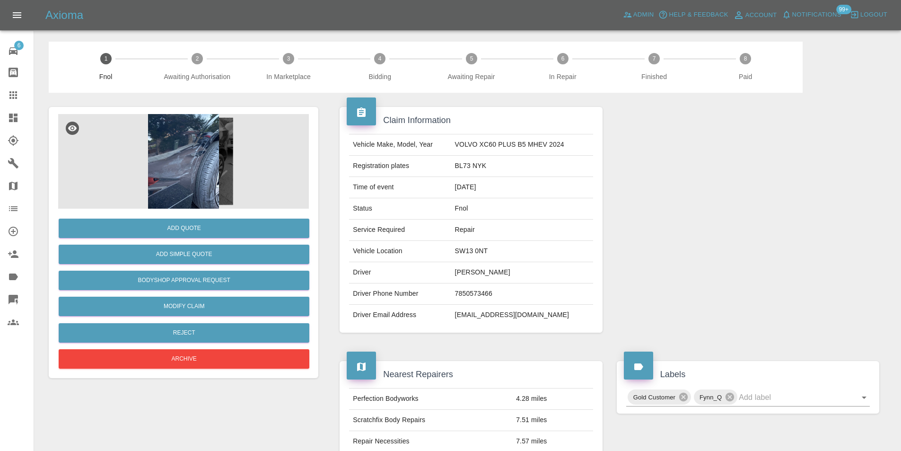
click at [176, 155] on img at bounding box center [183, 161] width 251 height 95
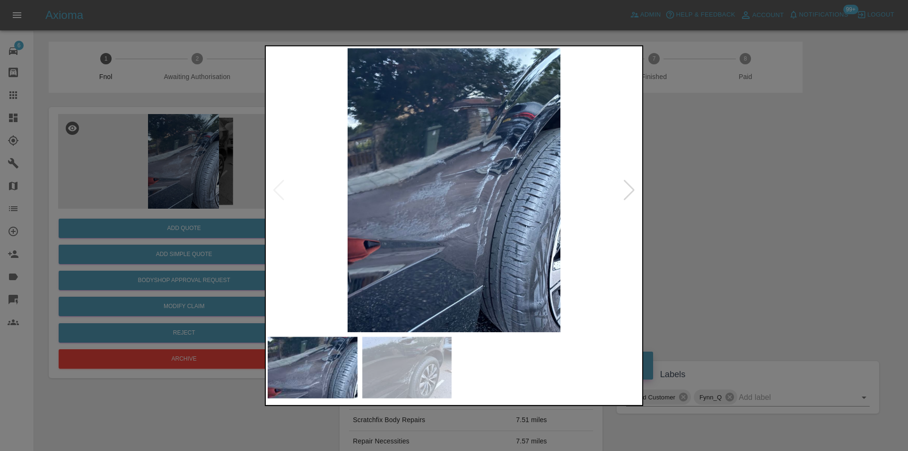
click at [624, 193] on div at bounding box center [629, 189] width 13 height 21
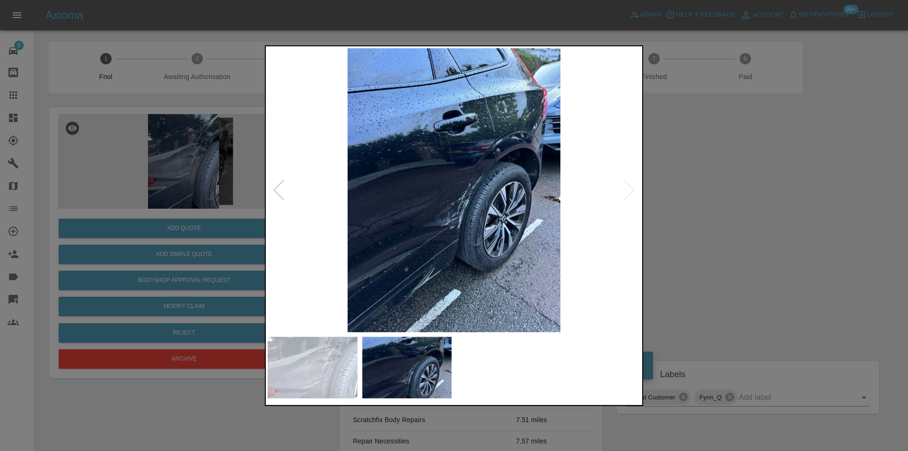
click at [431, 288] on img at bounding box center [454, 190] width 373 height 284
click at [430, 288] on img at bounding box center [454, 190] width 373 height 284
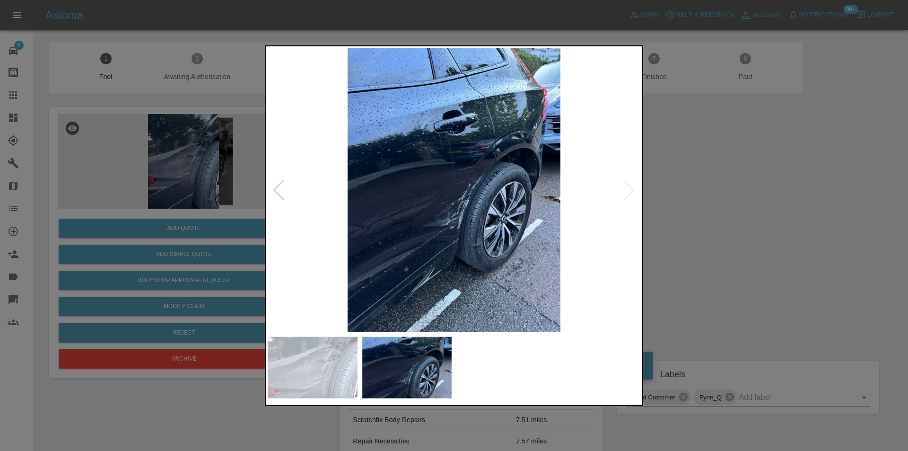
drag, startPoint x: 728, startPoint y: 218, endPoint x: 432, endPoint y: 206, distance: 295.5
click at [726, 218] on div at bounding box center [454, 225] width 908 height 451
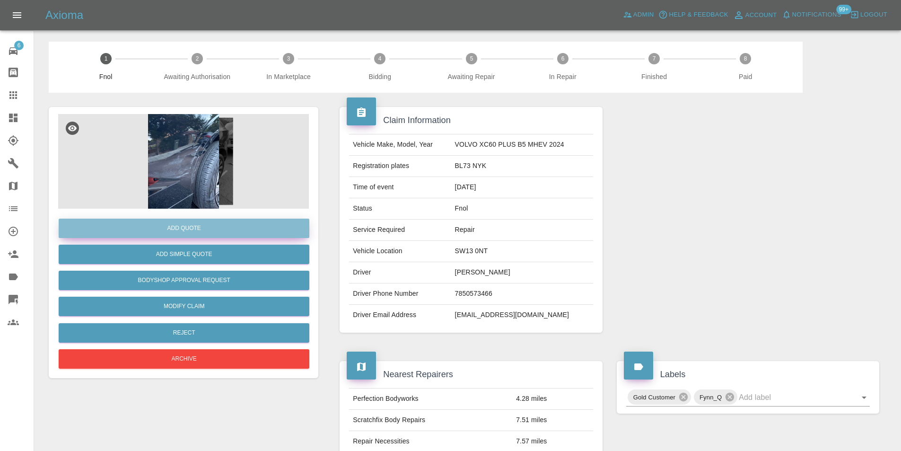
click at [216, 226] on button "Add Quote" at bounding box center [184, 228] width 251 height 19
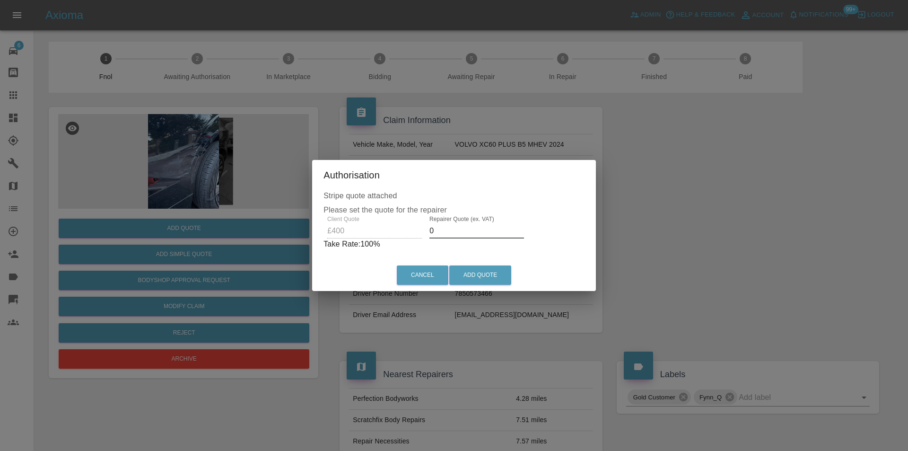
click at [446, 231] on input "0" at bounding box center [477, 230] width 95 height 15
type input "0260"
click at [481, 273] on button "Add Quote" at bounding box center [480, 274] width 62 height 19
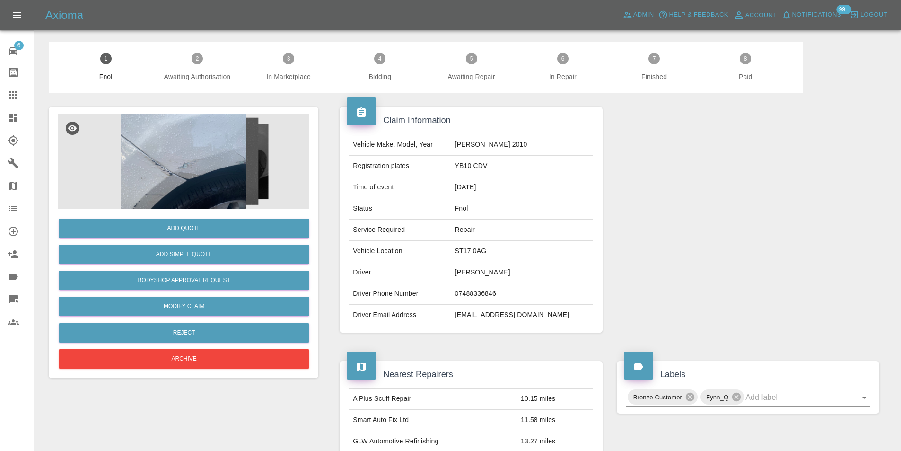
click at [158, 127] on img at bounding box center [183, 161] width 251 height 95
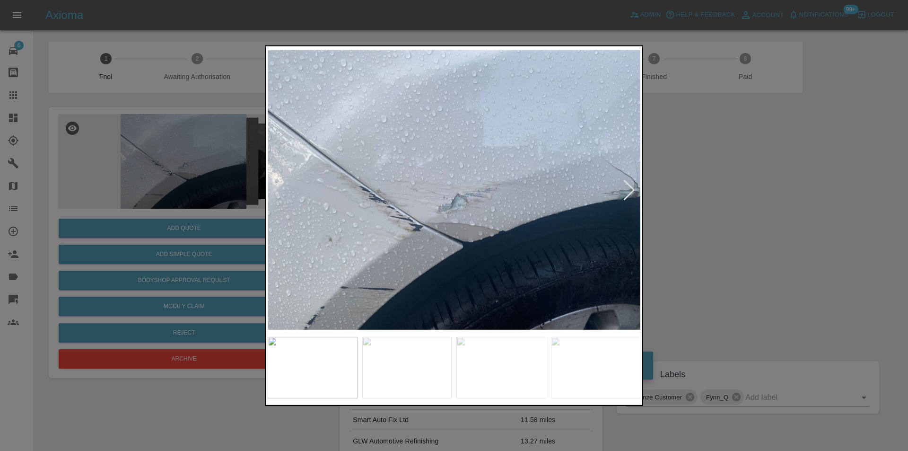
click at [633, 188] on div at bounding box center [629, 189] width 13 height 21
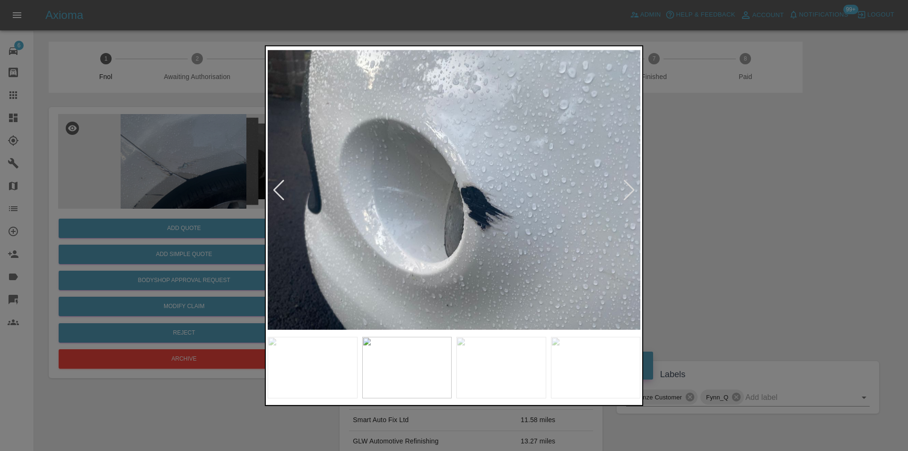
click at [633, 188] on div at bounding box center [629, 189] width 13 height 21
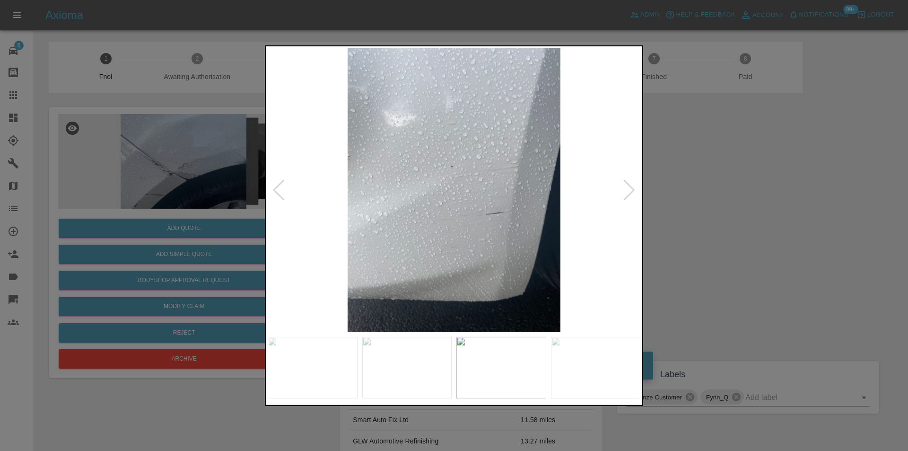
click at [633, 188] on div at bounding box center [629, 189] width 13 height 21
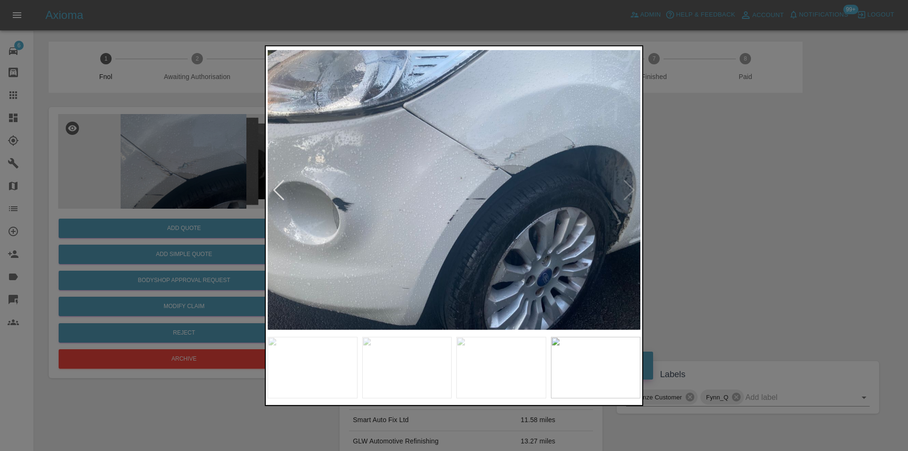
click at [633, 188] on img at bounding box center [454, 190] width 373 height 284
click at [715, 173] on div at bounding box center [454, 225] width 908 height 451
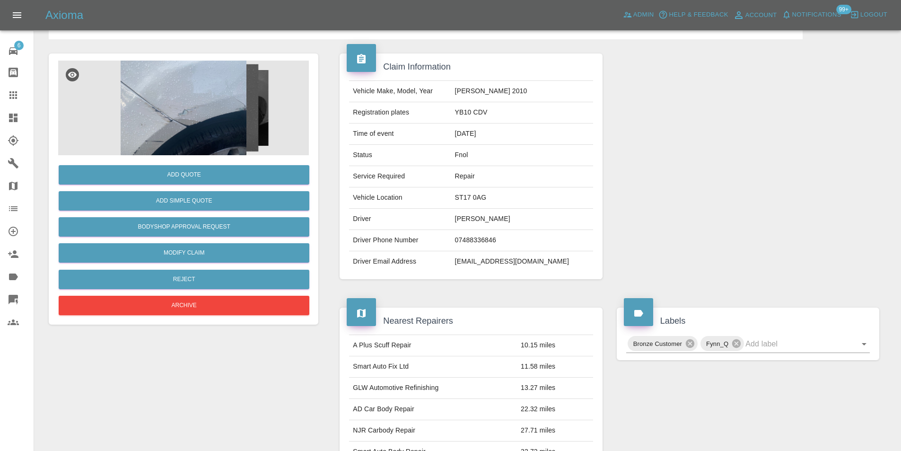
scroll to position [189, 0]
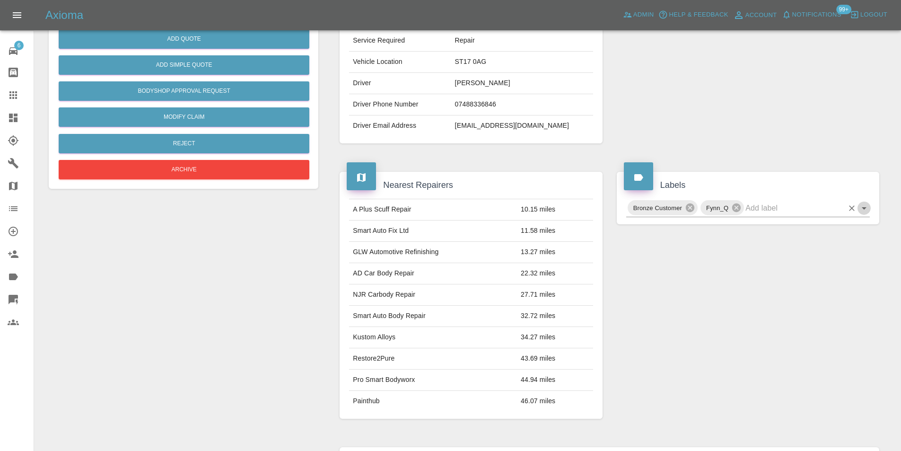
click at [864, 208] on icon "Open" at bounding box center [864, 208] width 5 height 2
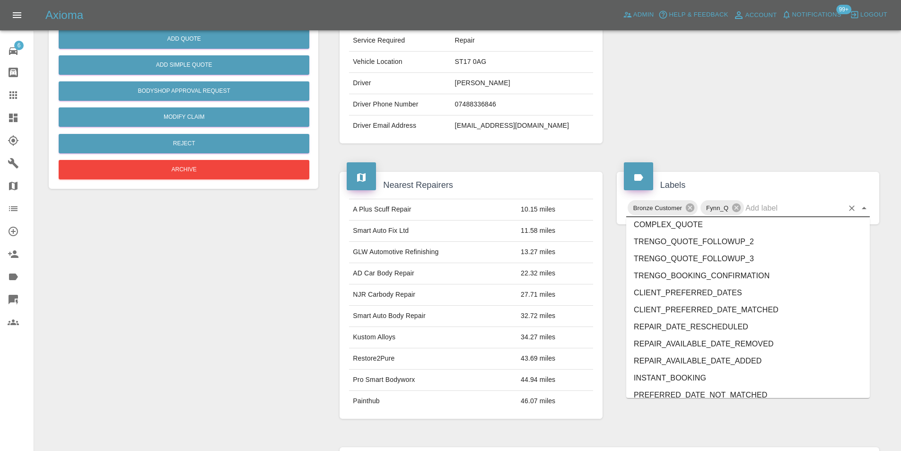
scroll to position [1973, 0]
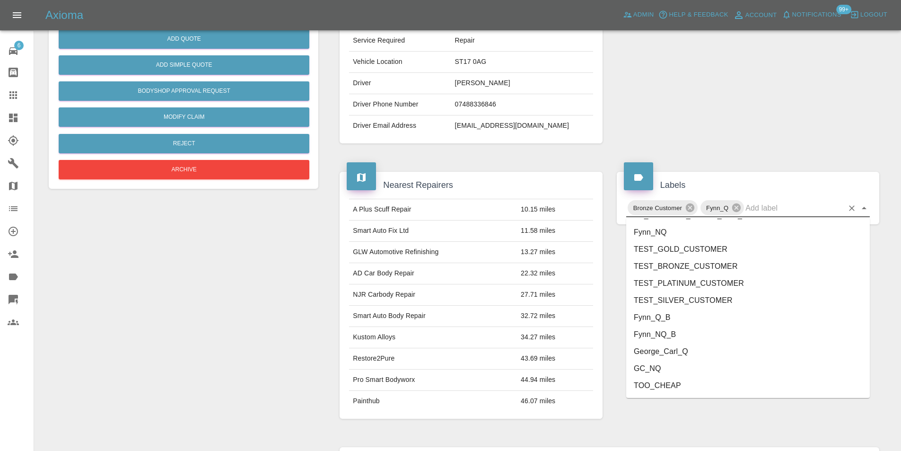
click at [703, 353] on li "George_Carl_Q" at bounding box center [748, 351] width 244 height 17
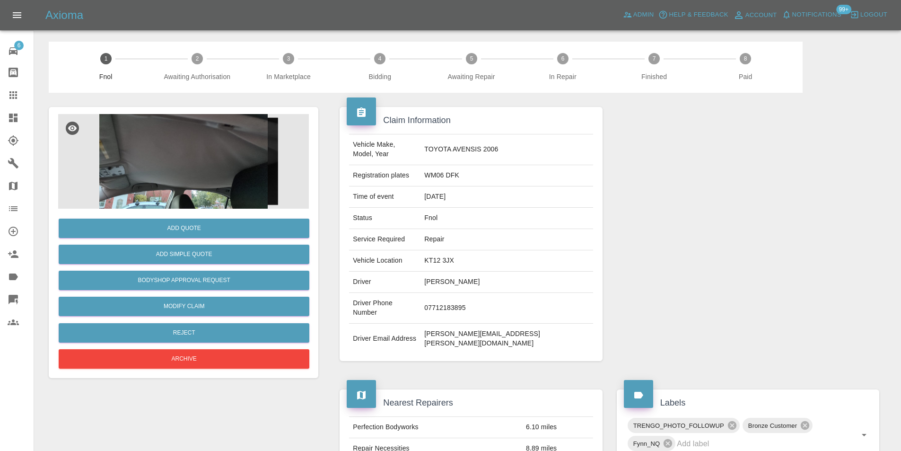
click at [192, 171] on img at bounding box center [183, 161] width 251 height 95
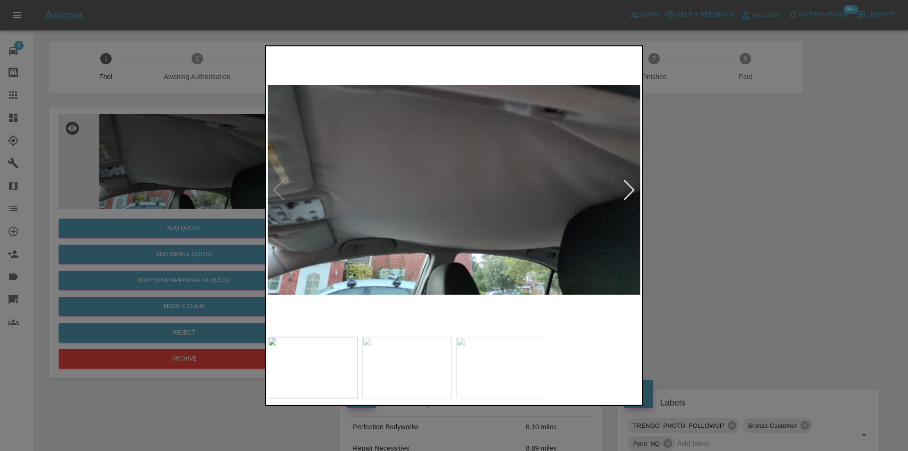
click at [623, 191] on div at bounding box center [629, 189] width 13 height 21
click at [626, 191] on div at bounding box center [629, 189] width 13 height 21
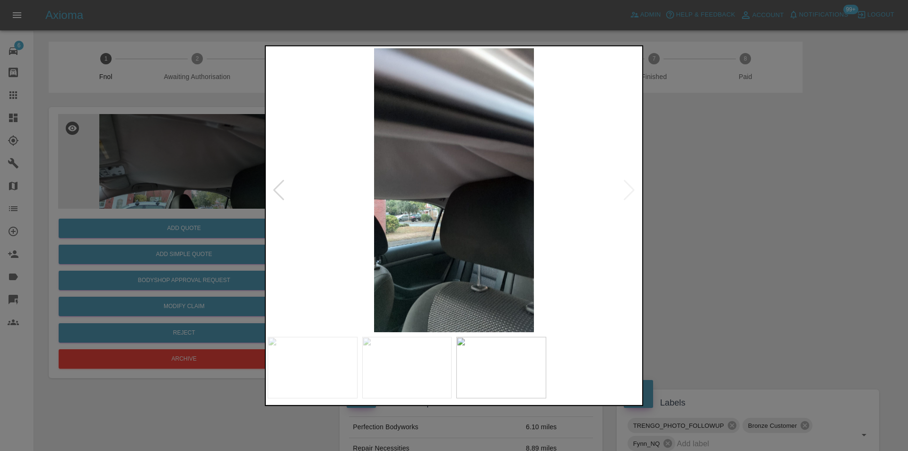
click at [723, 209] on div at bounding box center [454, 225] width 908 height 451
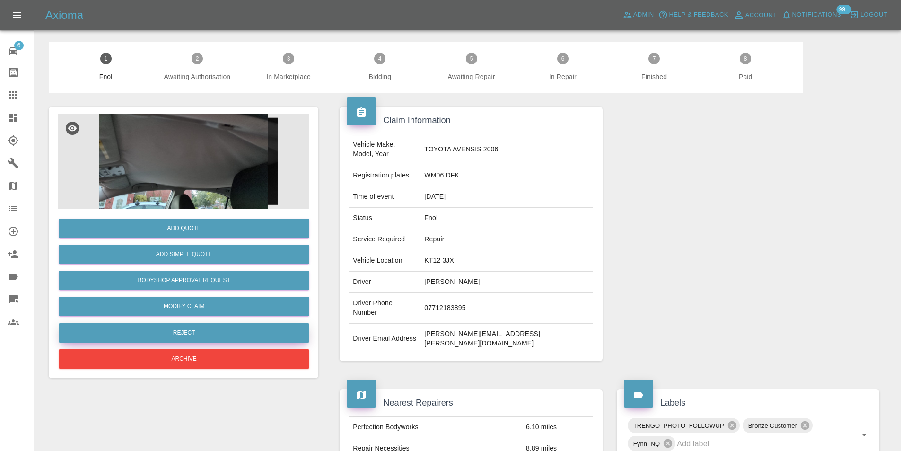
click at [195, 332] on button "Reject" at bounding box center [184, 332] width 251 height 19
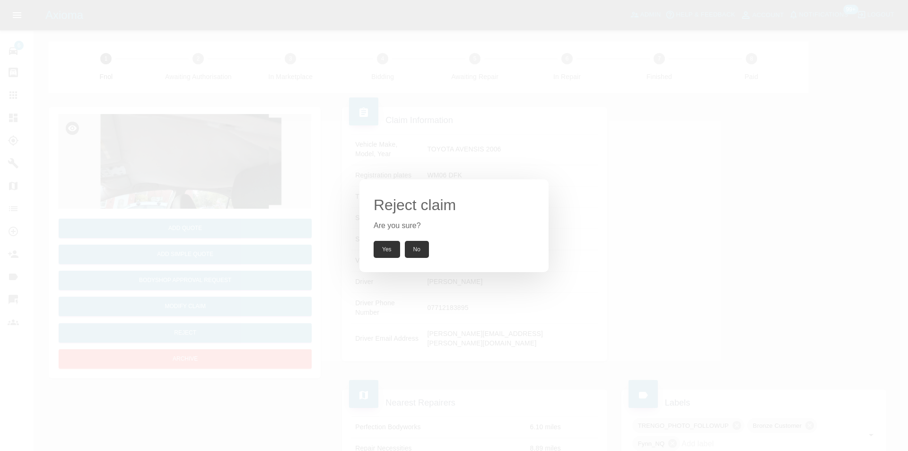
click at [381, 248] on button "Yes" at bounding box center [387, 249] width 26 height 17
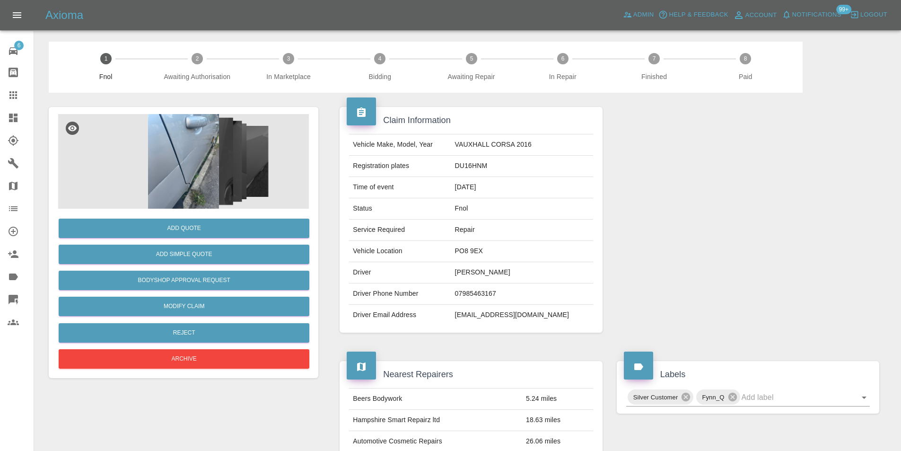
click at [164, 182] on img at bounding box center [183, 161] width 251 height 95
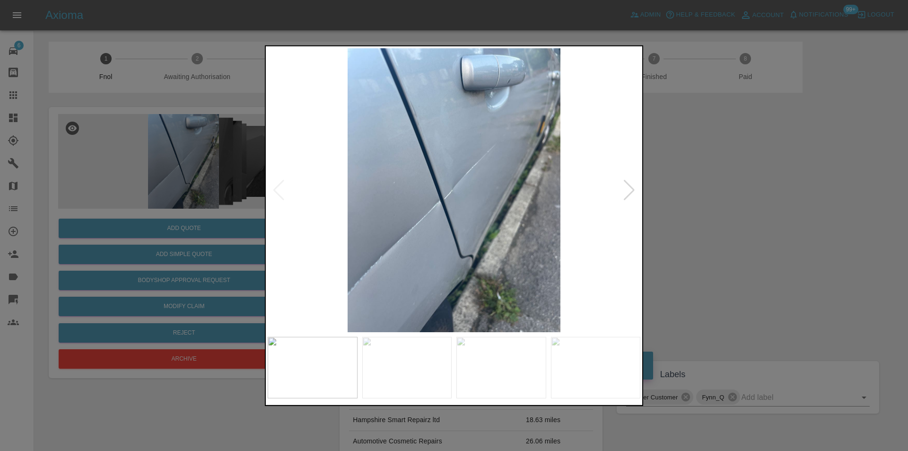
click at [634, 191] on div at bounding box center [629, 189] width 13 height 21
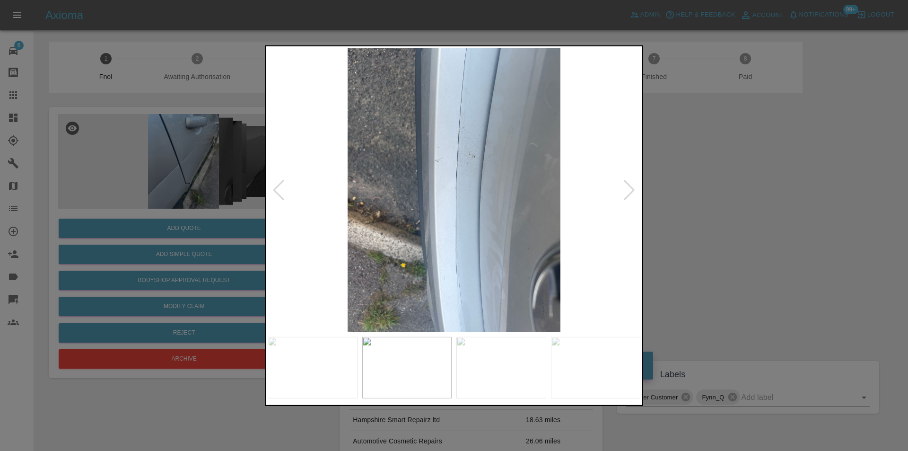
click at [634, 191] on div at bounding box center [629, 189] width 13 height 21
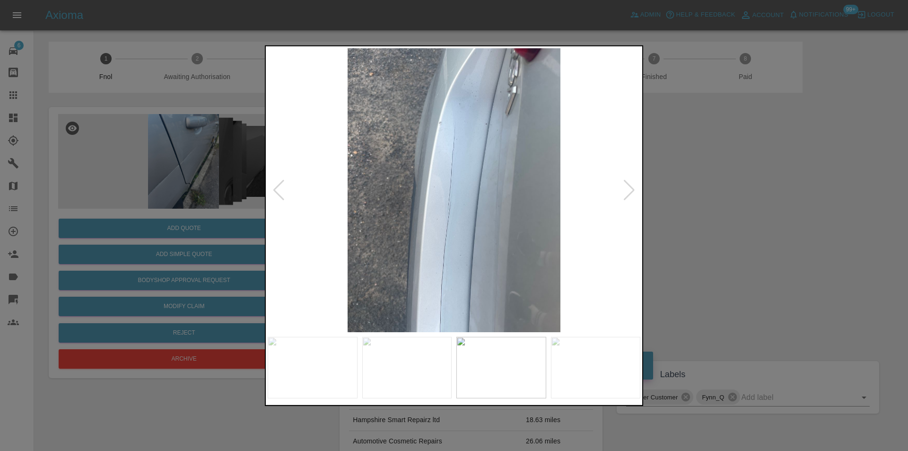
click at [634, 191] on div at bounding box center [629, 189] width 13 height 21
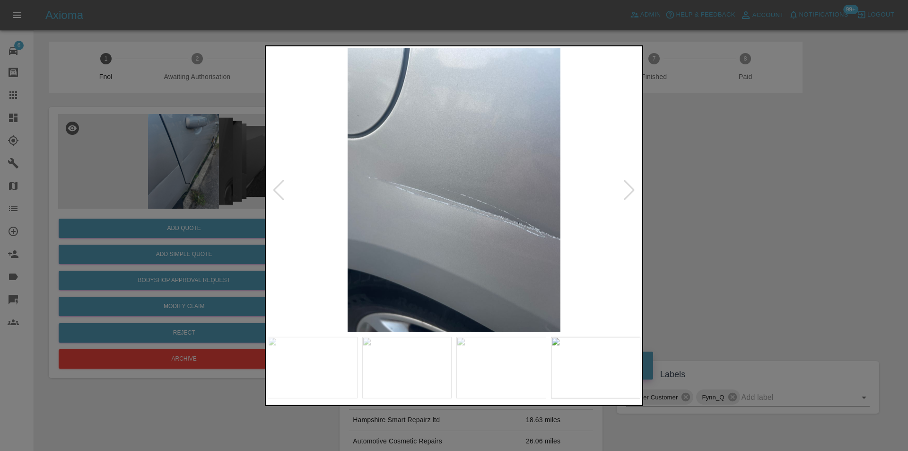
click at [634, 191] on div at bounding box center [629, 189] width 13 height 21
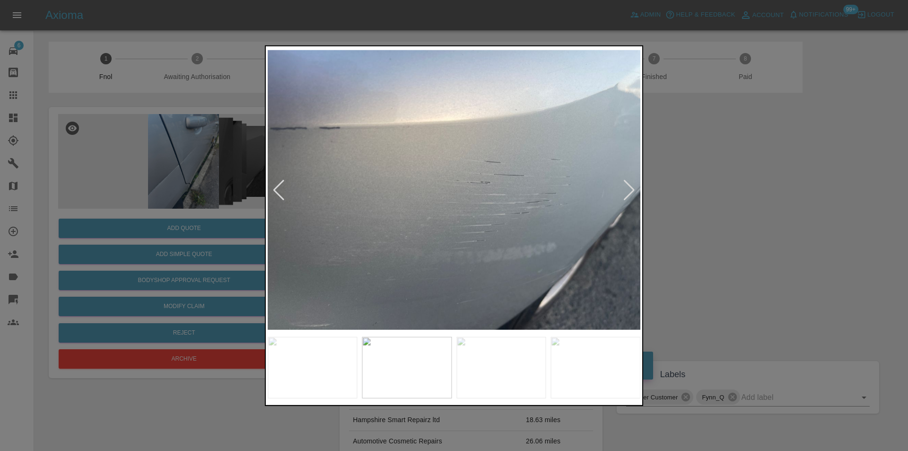
click at [634, 191] on div at bounding box center [629, 189] width 13 height 21
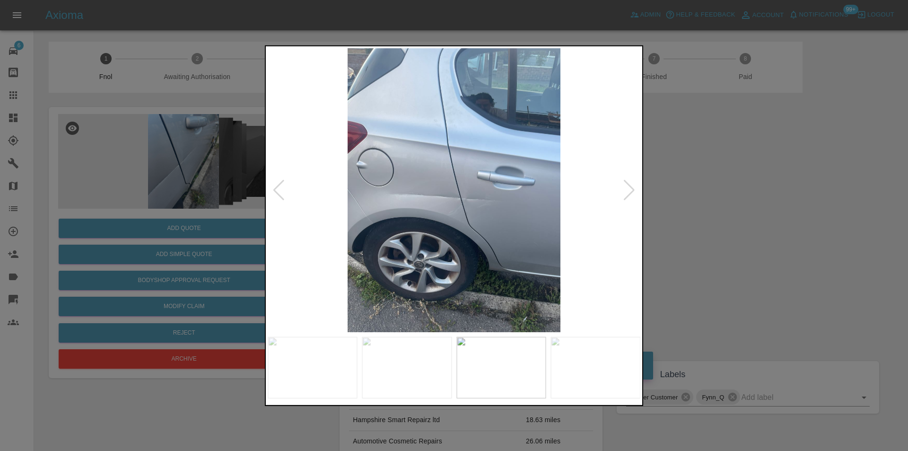
click at [634, 190] on div at bounding box center [629, 189] width 13 height 21
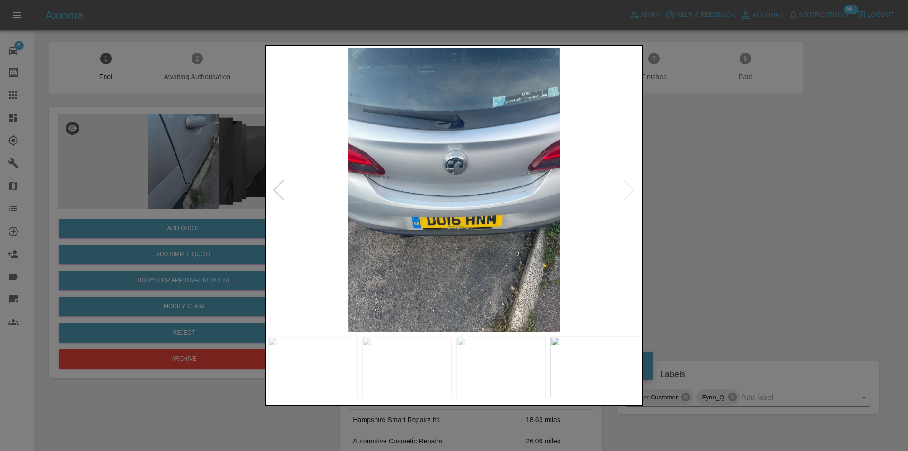
click at [634, 194] on img at bounding box center [454, 190] width 373 height 284
drag, startPoint x: 680, startPoint y: 198, endPoint x: 659, endPoint y: 204, distance: 22.5
click at [680, 200] on div at bounding box center [454, 225] width 908 height 451
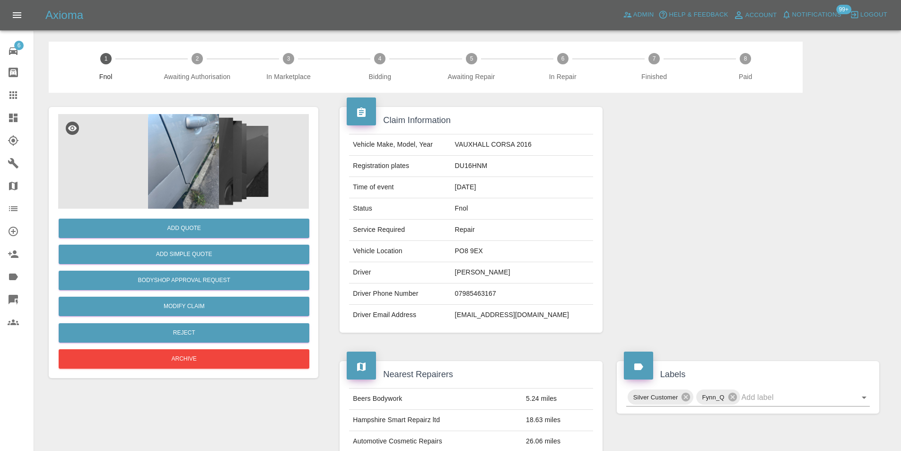
click at [200, 146] on img at bounding box center [183, 161] width 251 height 95
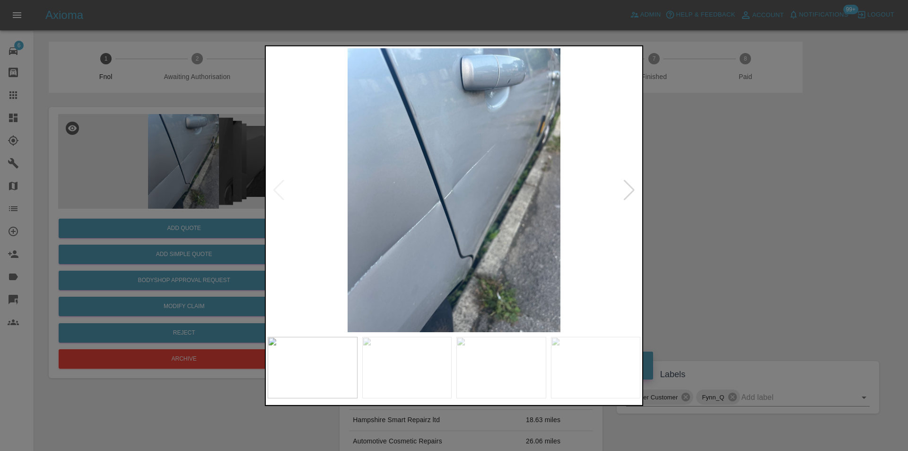
click at [625, 189] on div at bounding box center [629, 189] width 13 height 21
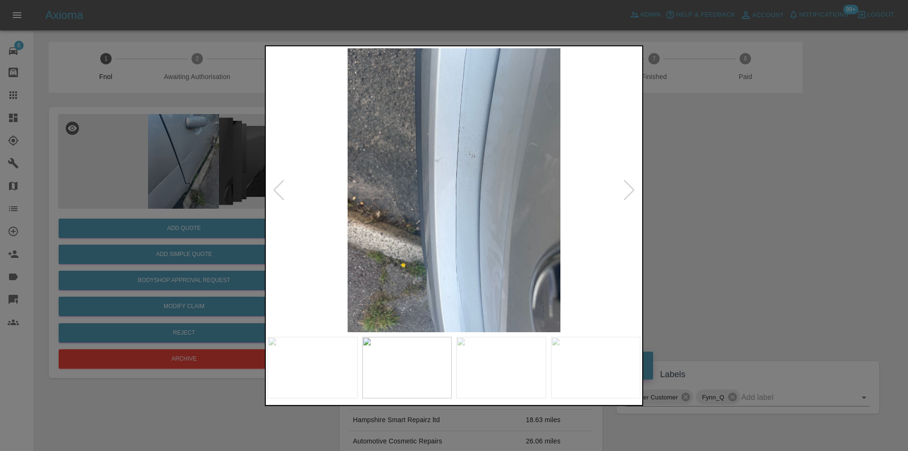
click at [625, 189] on div at bounding box center [629, 189] width 13 height 21
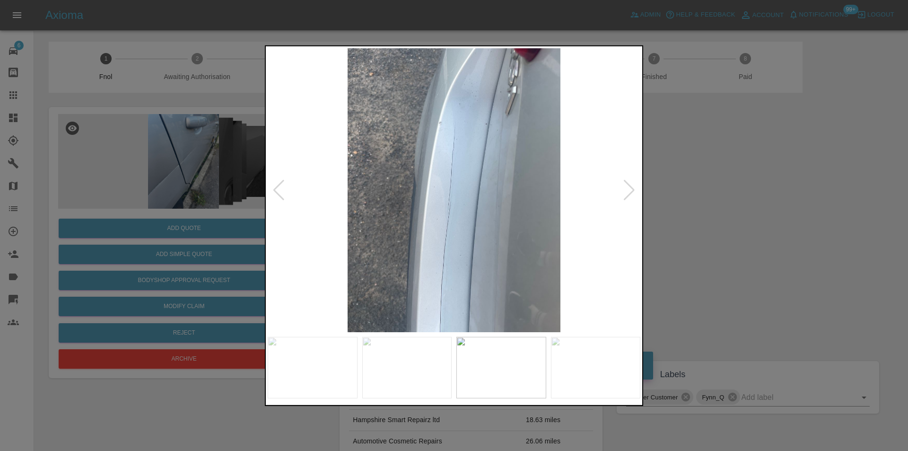
click at [625, 189] on div at bounding box center [629, 189] width 13 height 21
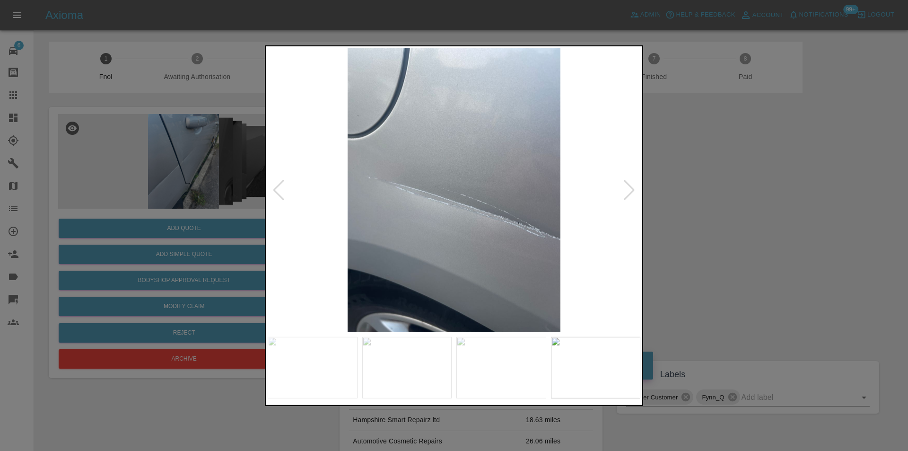
click at [625, 189] on div at bounding box center [629, 189] width 13 height 21
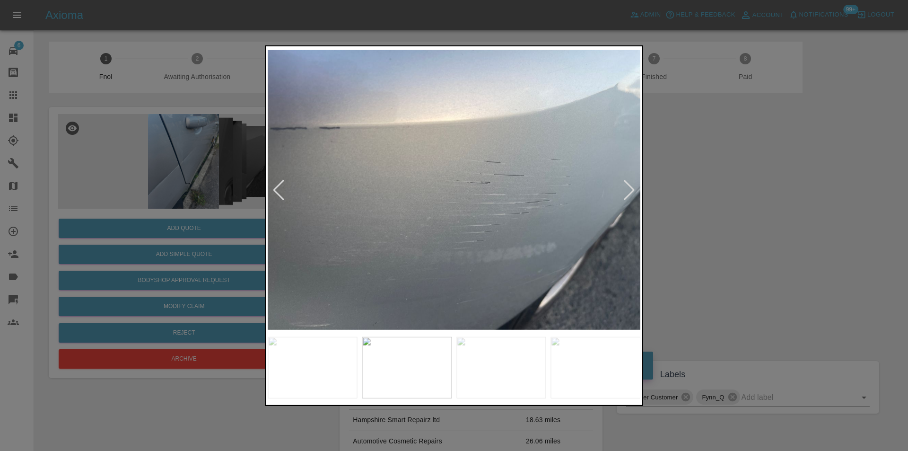
click at [625, 189] on div at bounding box center [629, 189] width 13 height 21
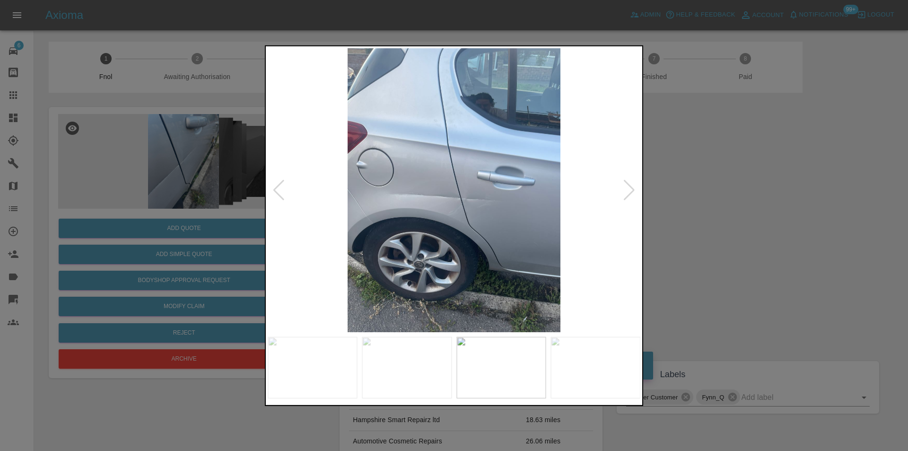
click at [625, 189] on div at bounding box center [629, 189] width 13 height 21
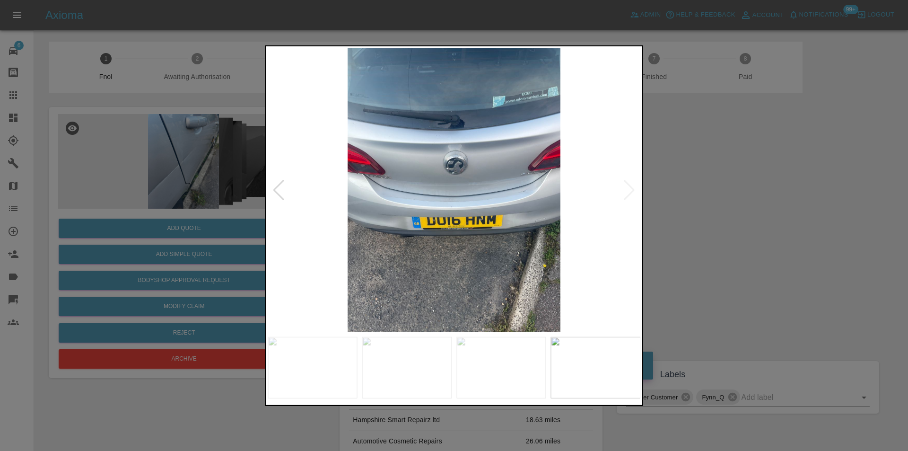
drag, startPoint x: 761, startPoint y: 199, endPoint x: 653, endPoint y: 200, distance: 107.9
click at [761, 200] on div at bounding box center [454, 225] width 908 height 451
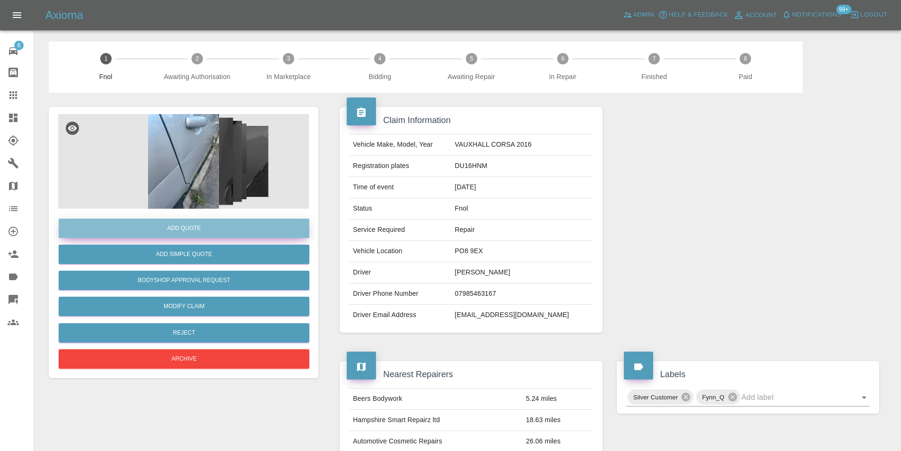
click at [201, 231] on button "Add Quote" at bounding box center [184, 228] width 251 height 19
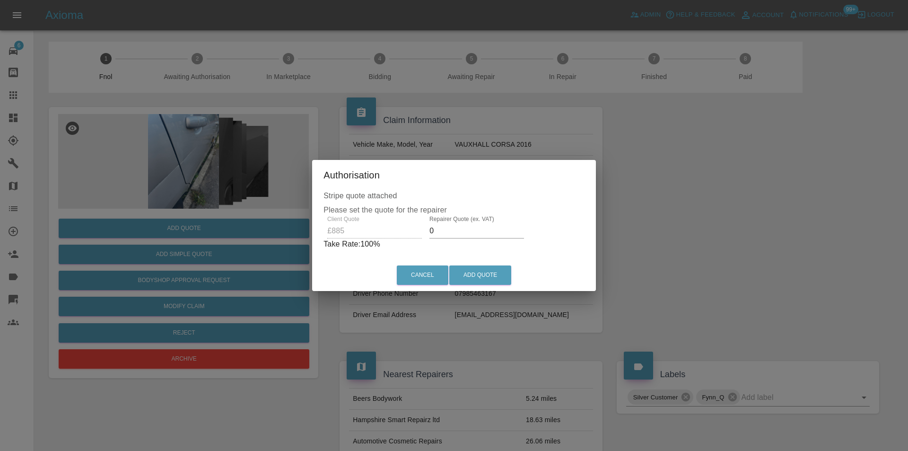
click at [457, 231] on input "0" at bounding box center [477, 230] width 95 height 15
type input "0550"
click at [487, 273] on button "Add Quote" at bounding box center [480, 274] width 62 height 19
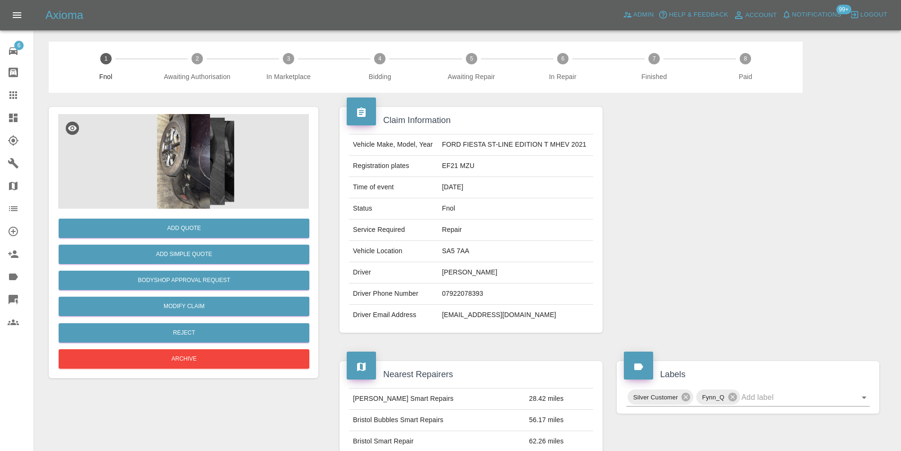
click at [199, 171] on img at bounding box center [183, 161] width 251 height 95
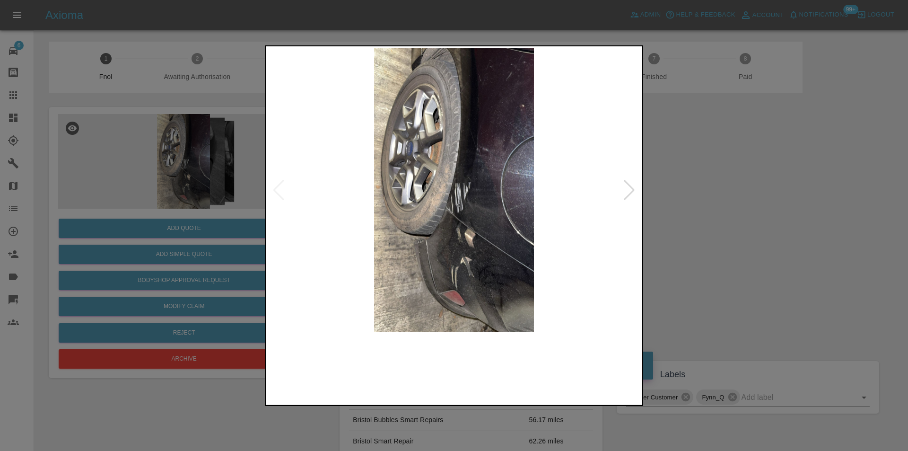
click at [623, 189] on div at bounding box center [454, 190] width 373 height 284
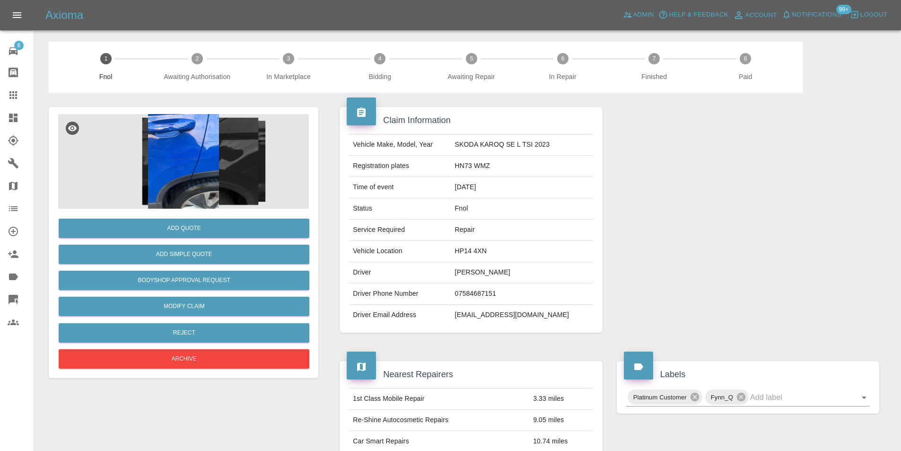
click at [165, 169] on img at bounding box center [183, 161] width 251 height 95
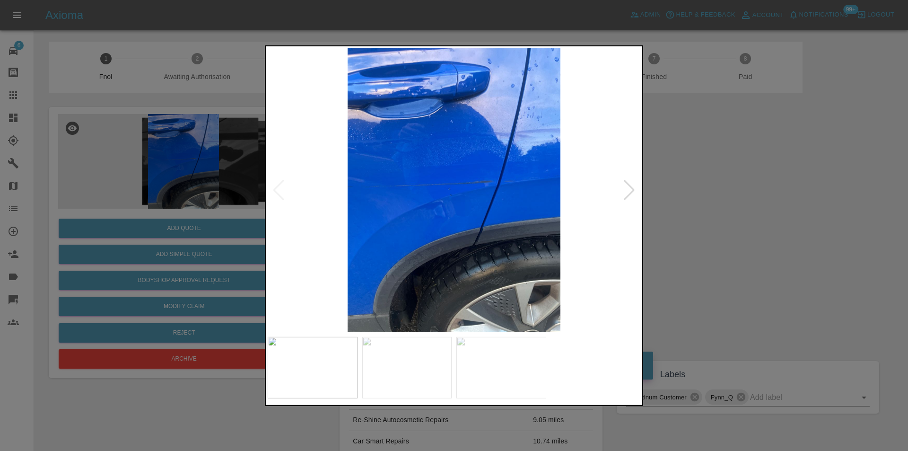
click at [632, 191] on div at bounding box center [629, 189] width 13 height 21
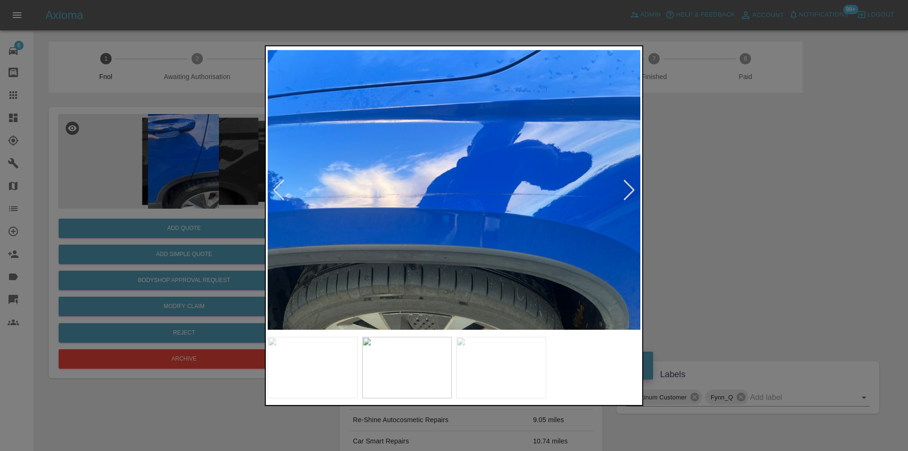
click at [632, 191] on div at bounding box center [629, 189] width 13 height 21
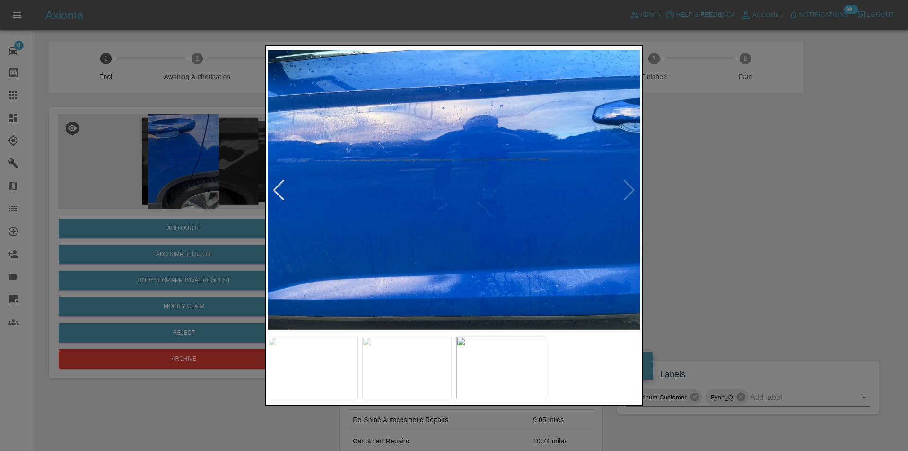
click at [632, 191] on img at bounding box center [454, 190] width 373 height 284
click at [278, 186] on div at bounding box center [279, 189] width 13 height 21
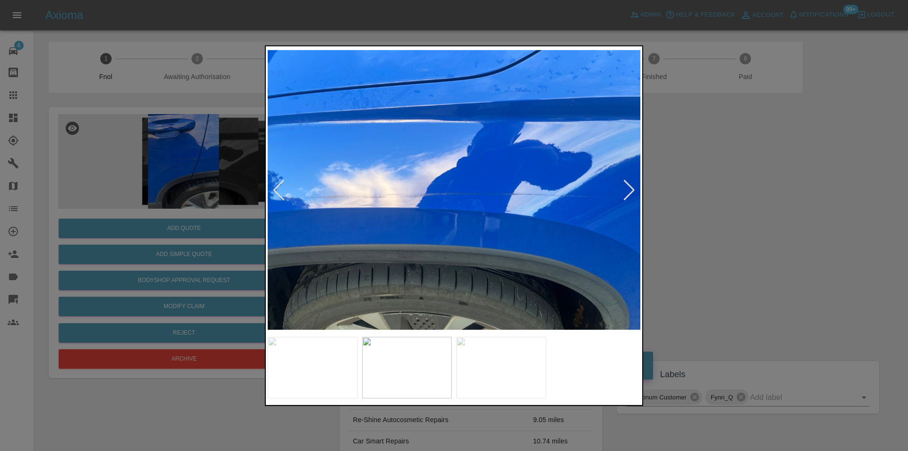
click at [278, 186] on div at bounding box center [279, 189] width 13 height 21
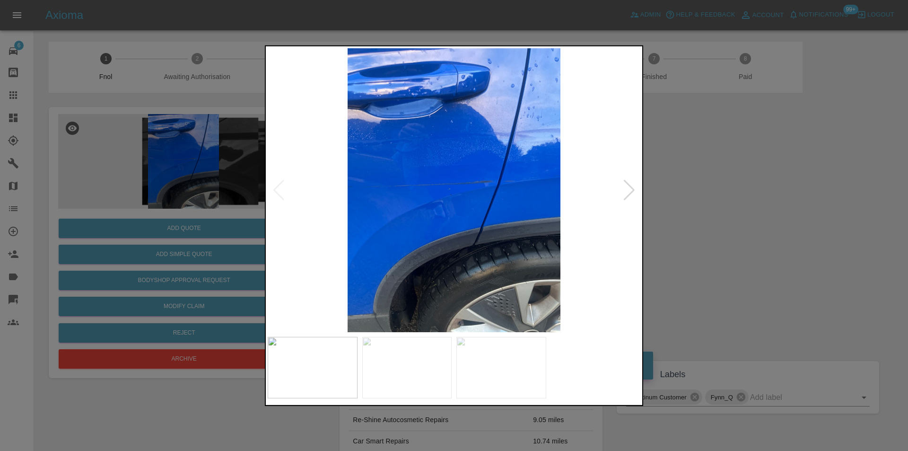
click at [278, 186] on img at bounding box center [454, 190] width 373 height 284
drag, startPoint x: 763, startPoint y: 207, endPoint x: 615, endPoint y: 251, distance: 154.5
click at [760, 207] on div at bounding box center [454, 225] width 908 height 451
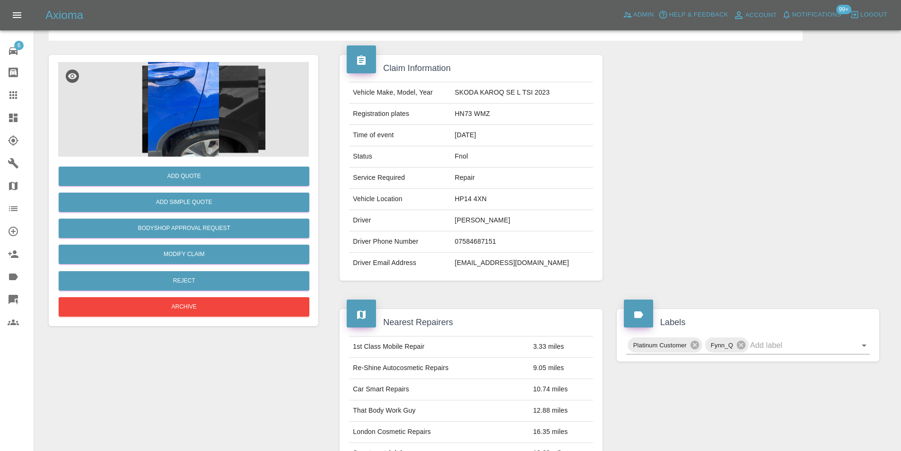
scroll to position [47, 0]
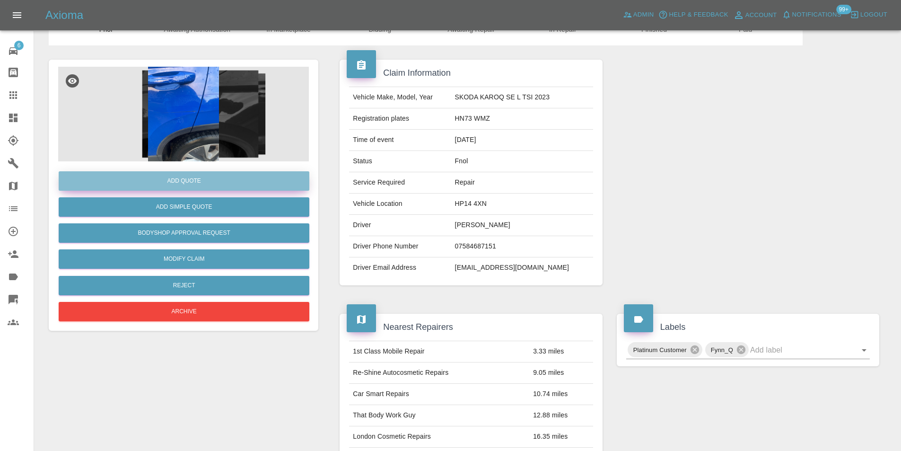
click at [174, 181] on button "Add Quote" at bounding box center [184, 180] width 251 height 19
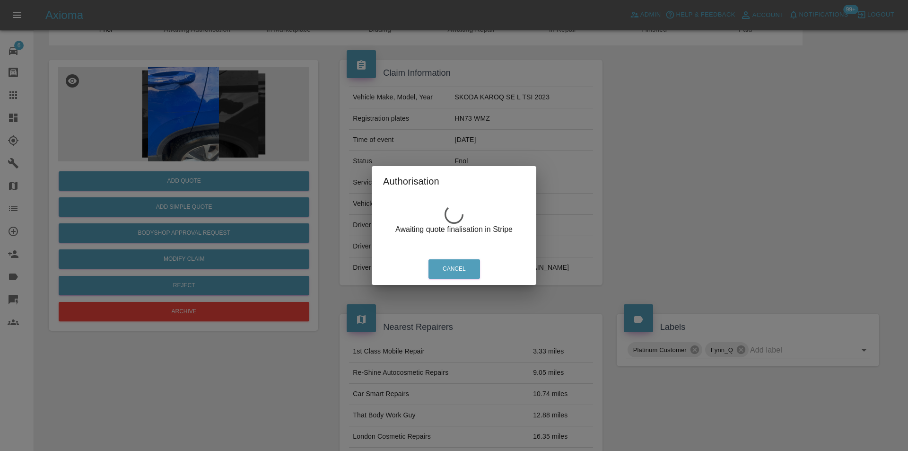
click at [201, 112] on div "Authorisation Awaiting quote finalisation in Stripe Cancel" at bounding box center [454, 225] width 908 height 451
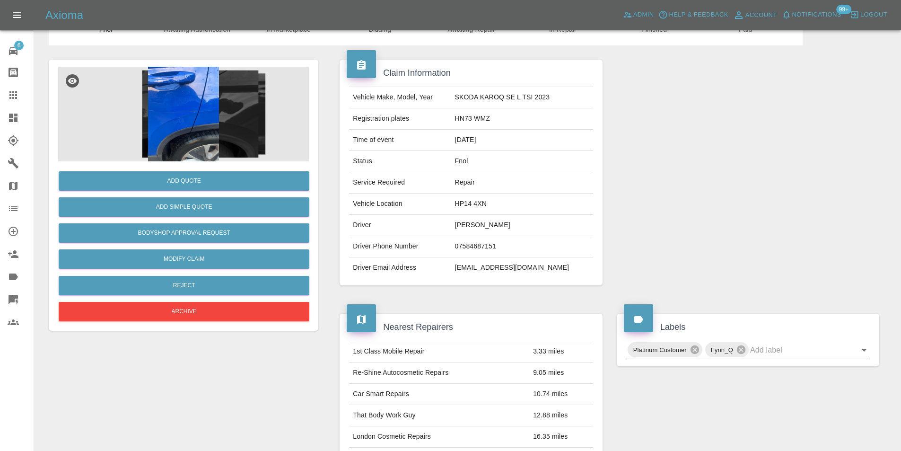
click at [194, 100] on img at bounding box center [183, 114] width 251 height 95
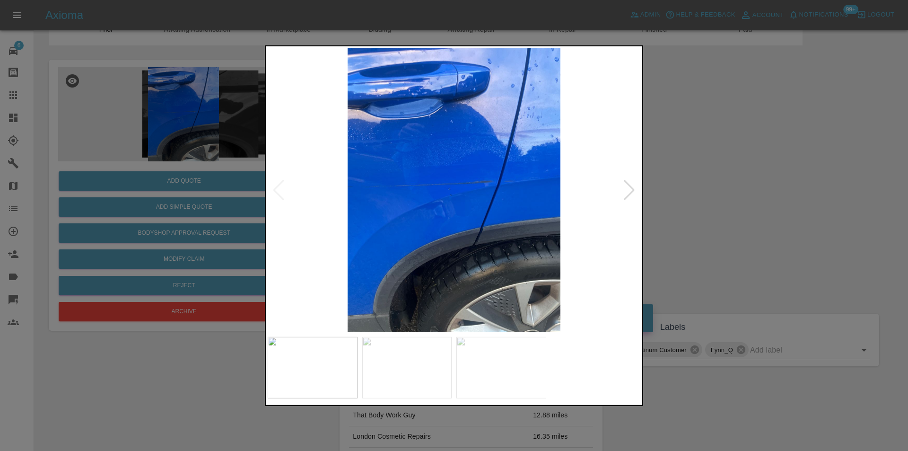
click at [633, 189] on div at bounding box center [629, 189] width 13 height 21
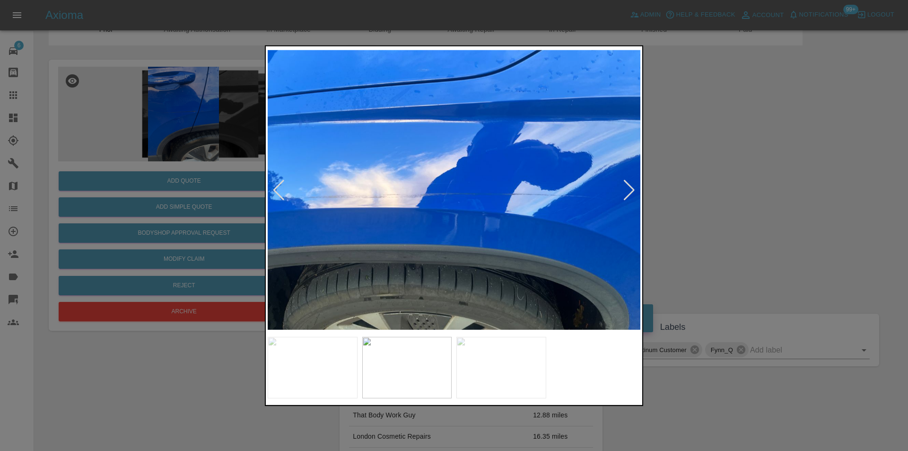
drag, startPoint x: 682, startPoint y: 96, endPoint x: 509, endPoint y: 27, distance: 185.6
click at [682, 94] on div at bounding box center [454, 225] width 908 height 451
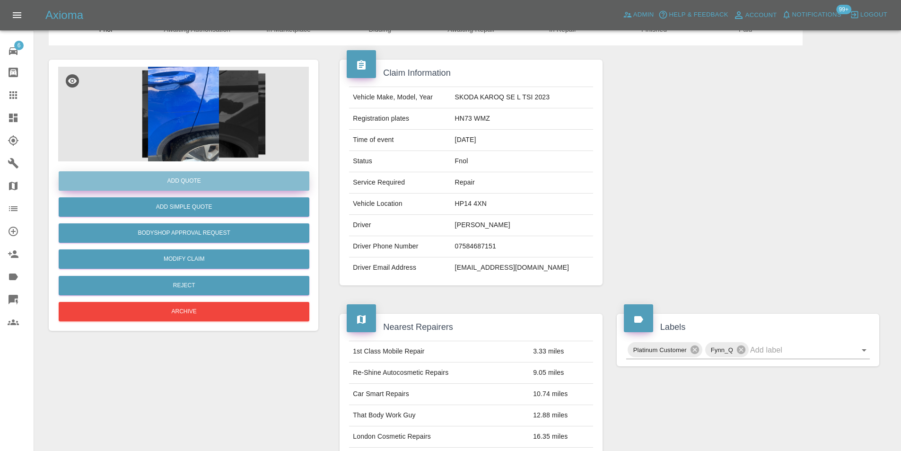
click at [202, 178] on button "Add Quote" at bounding box center [184, 180] width 251 height 19
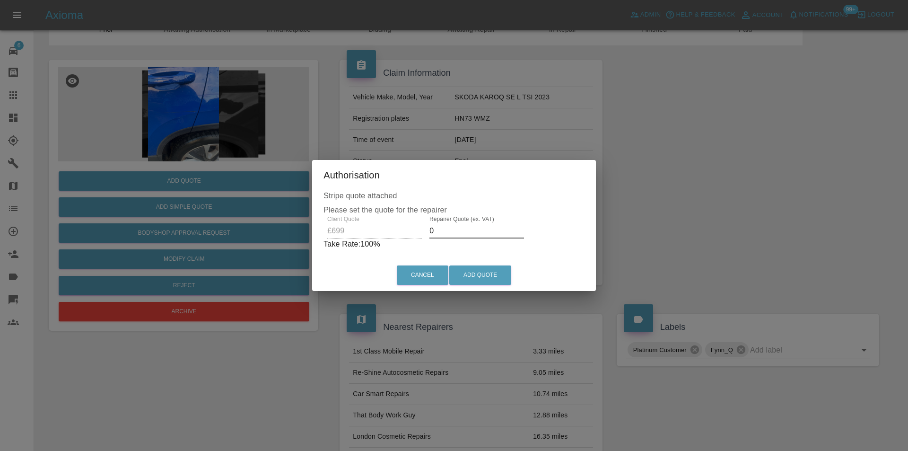
click at [442, 227] on input "0" at bounding box center [477, 230] width 95 height 15
type input "0450"
click at [467, 275] on button "Add Quote" at bounding box center [480, 274] width 62 height 19
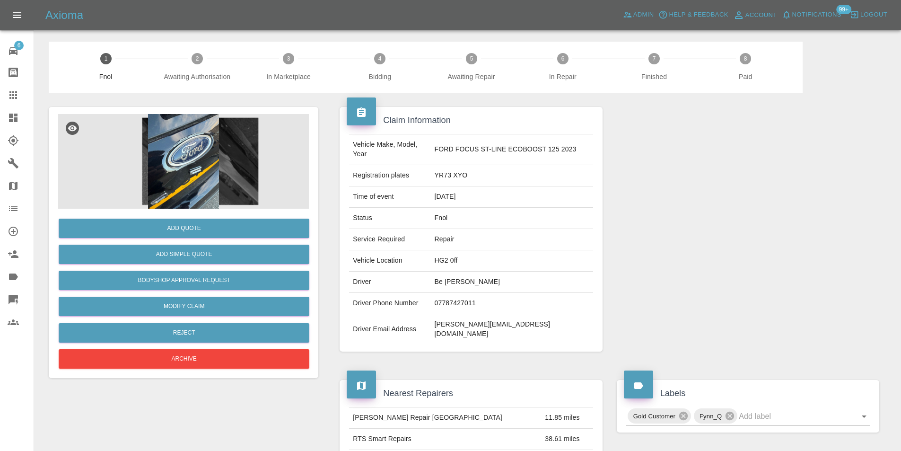
click at [202, 149] on img at bounding box center [183, 161] width 251 height 95
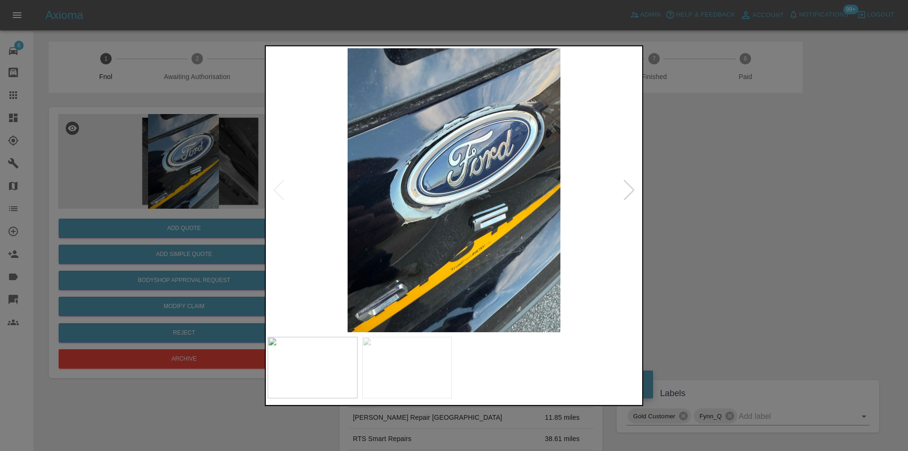
click at [631, 186] on div at bounding box center [629, 189] width 13 height 21
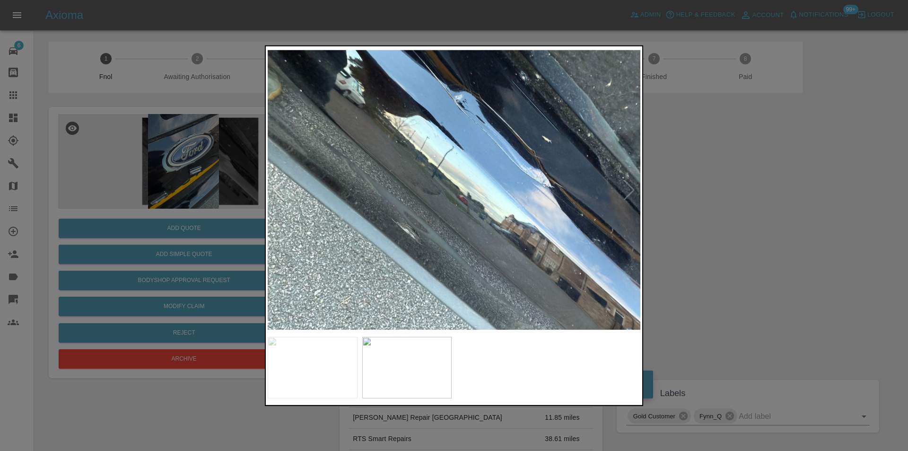
click at [631, 186] on img at bounding box center [454, 190] width 373 height 284
drag, startPoint x: 704, startPoint y: 198, endPoint x: 616, endPoint y: 205, distance: 87.9
click at [702, 198] on div at bounding box center [454, 225] width 908 height 451
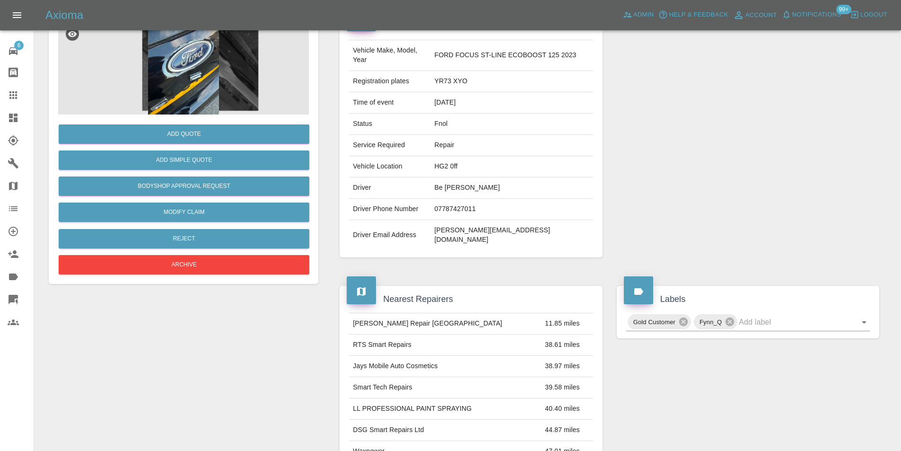
scroll to position [95, 0]
click at [862, 316] on icon "Open" at bounding box center [864, 321] width 11 height 11
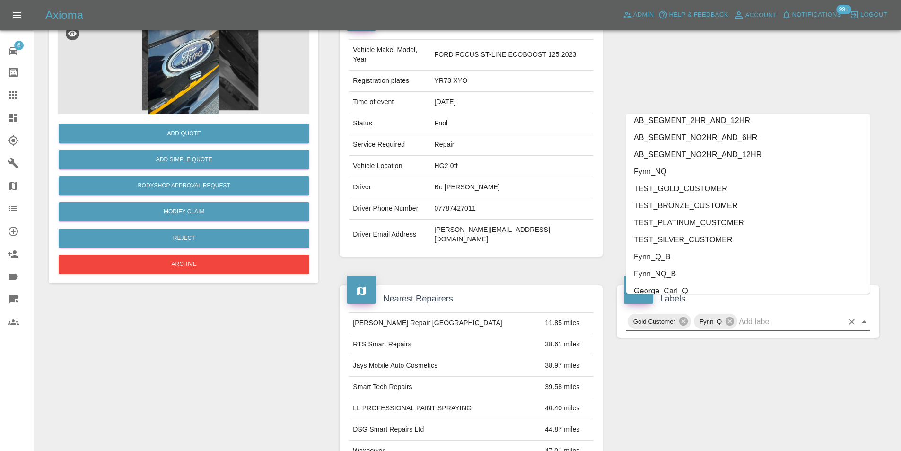
scroll to position [1973, 0]
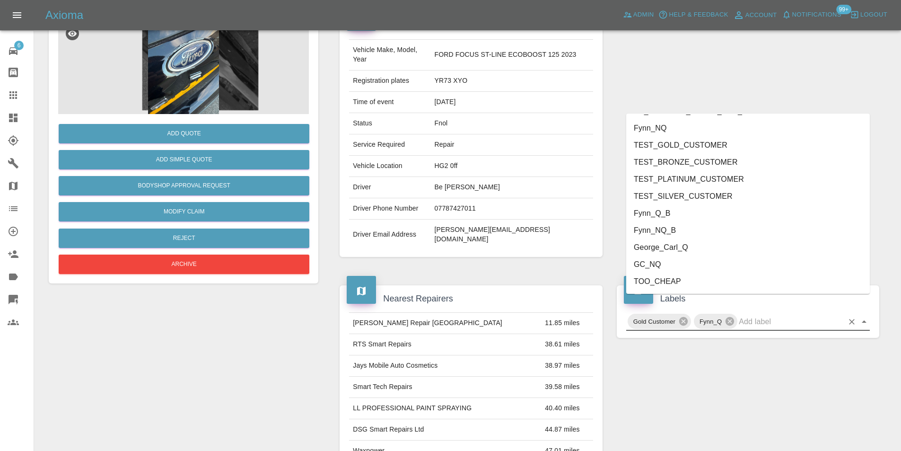
click at [670, 249] on li "George_Carl_Q" at bounding box center [748, 247] width 244 height 17
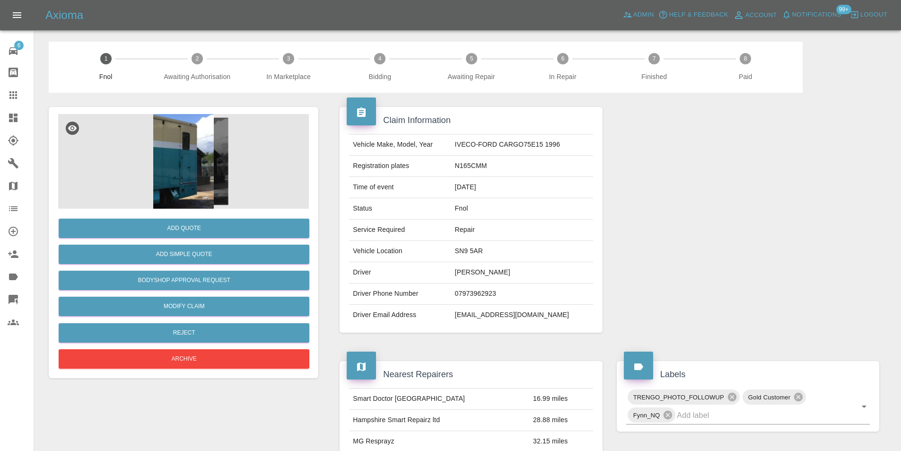
click at [190, 143] on img at bounding box center [183, 161] width 251 height 95
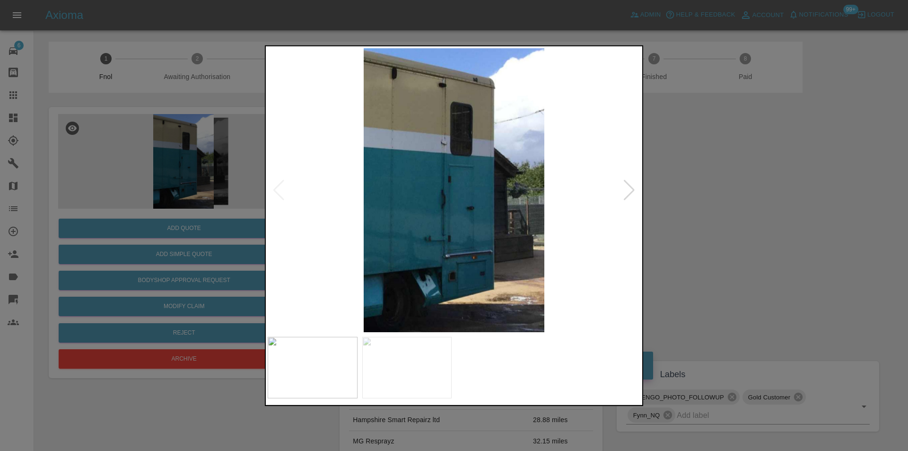
click at [628, 190] on div at bounding box center [629, 189] width 13 height 21
drag, startPoint x: 722, startPoint y: 210, endPoint x: 681, endPoint y: 200, distance: 42.8
click at [703, 204] on div at bounding box center [454, 225] width 908 height 451
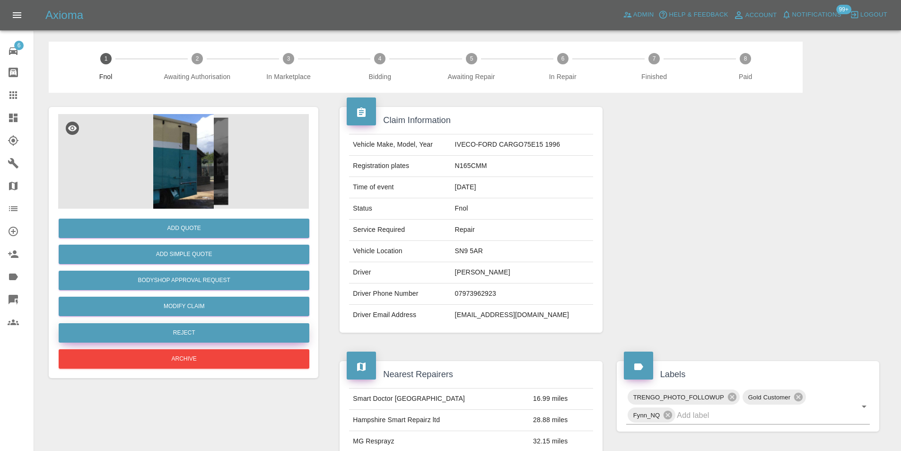
click at [228, 333] on button "Reject" at bounding box center [184, 332] width 251 height 19
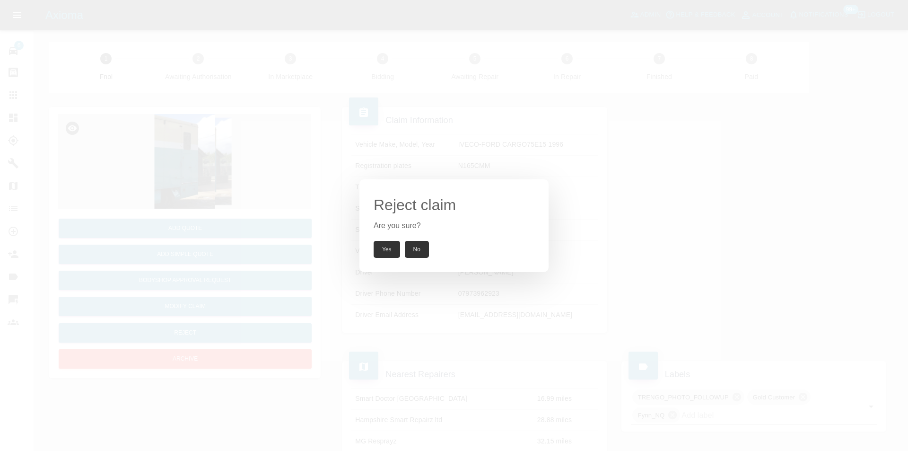
click at [391, 248] on button "Yes" at bounding box center [387, 249] width 26 height 17
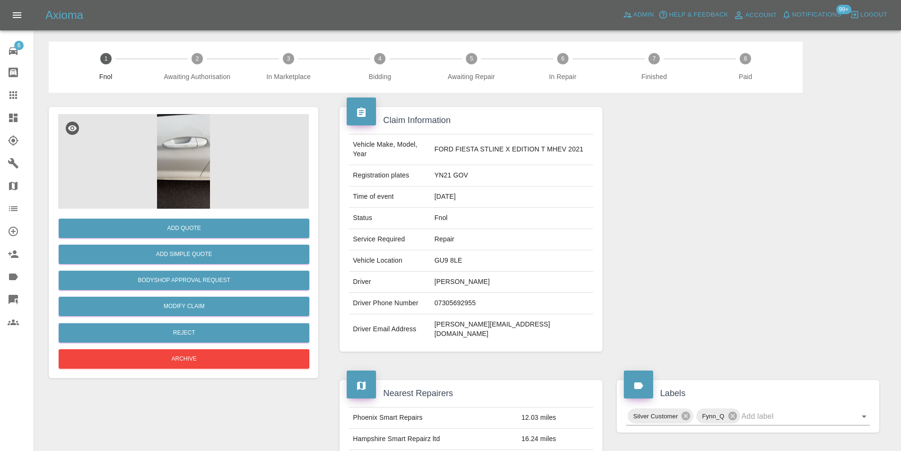
click at [202, 154] on img at bounding box center [183, 161] width 251 height 95
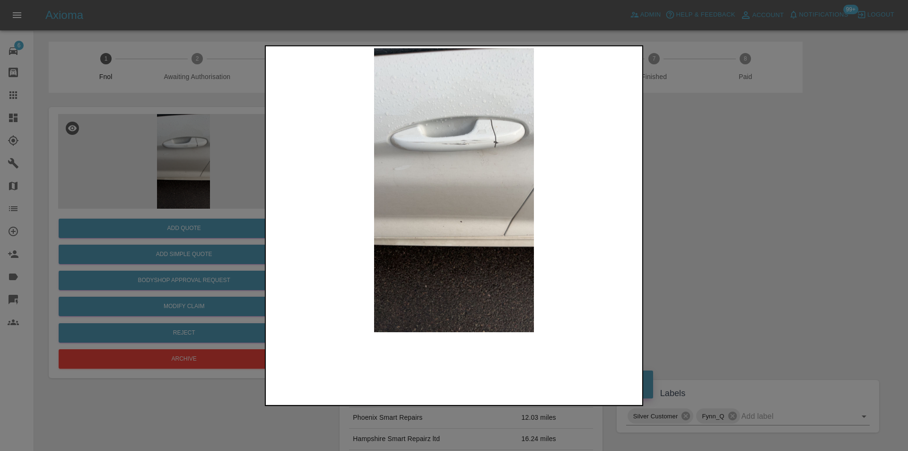
click at [488, 138] on img at bounding box center [454, 190] width 373 height 284
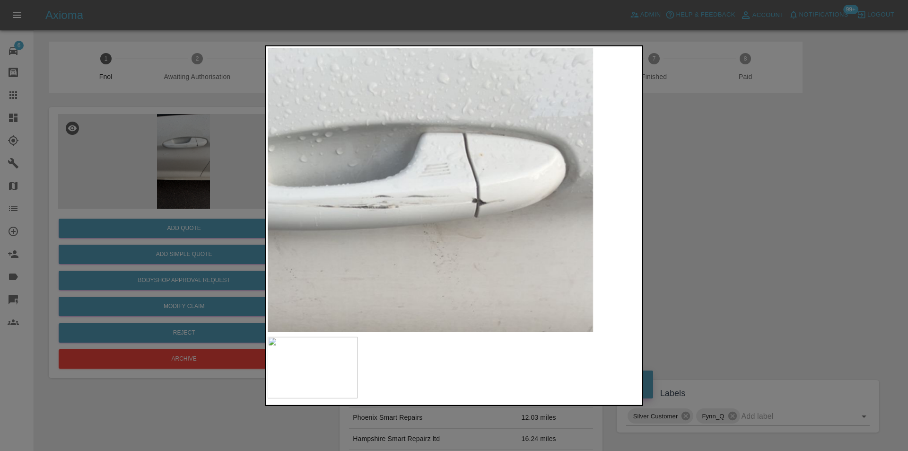
click at [488, 138] on img at bounding box center [353, 345] width 1118 height 852
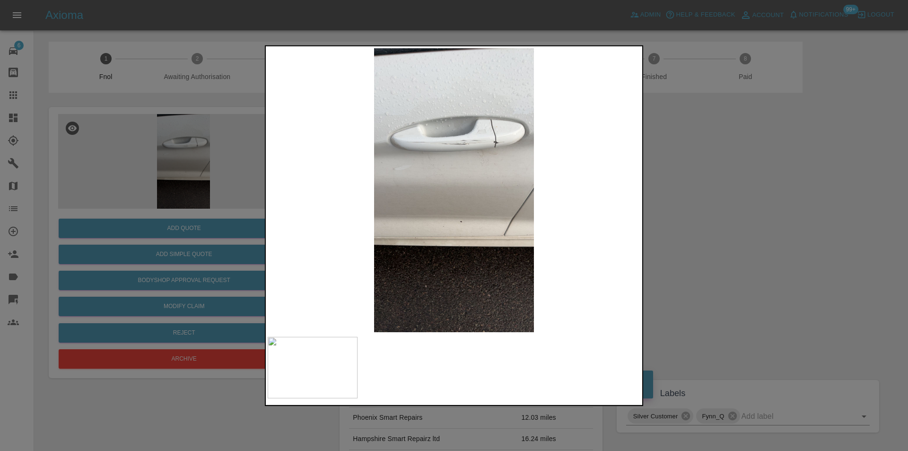
drag, startPoint x: 695, startPoint y: 215, endPoint x: 405, endPoint y: 238, distance: 290.4
click at [693, 216] on div at bounding box center [454, 225] width 908 height 451
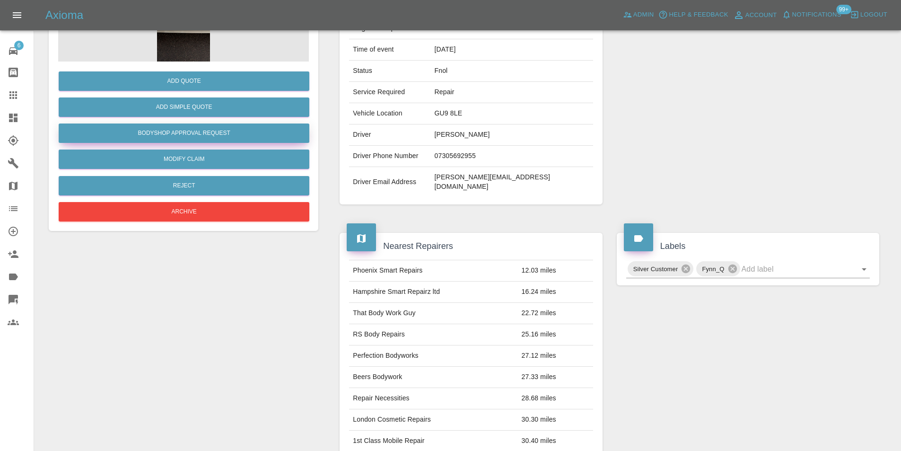
scroll to position [47, 0]
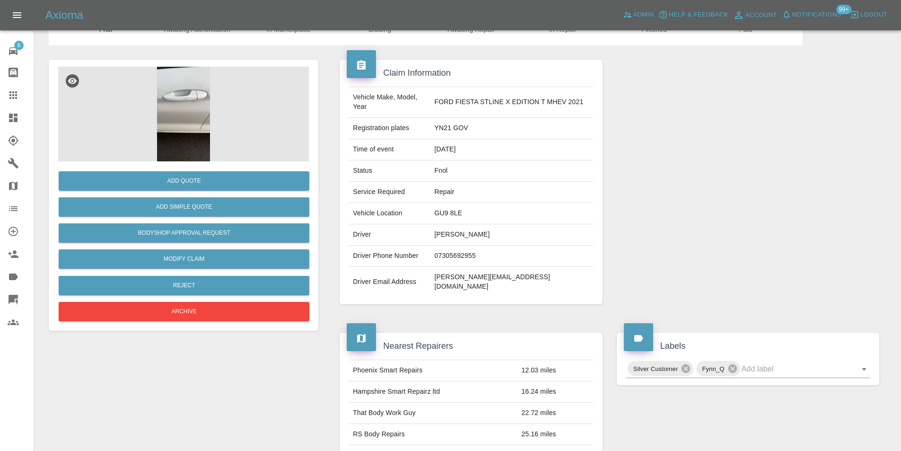
click at [157, 115] on img at bounding box center [183, 114] width 251 height 95
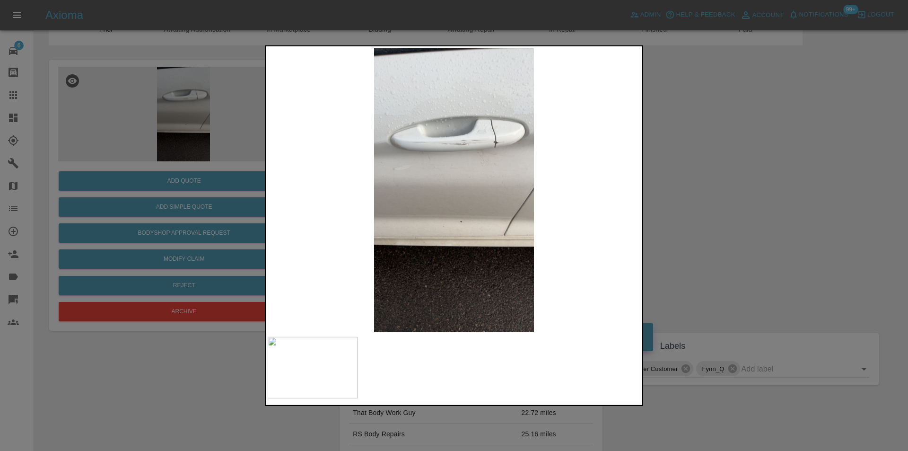
click at [497, 172] on img at bounding box center [454, 190] width 373 height 284
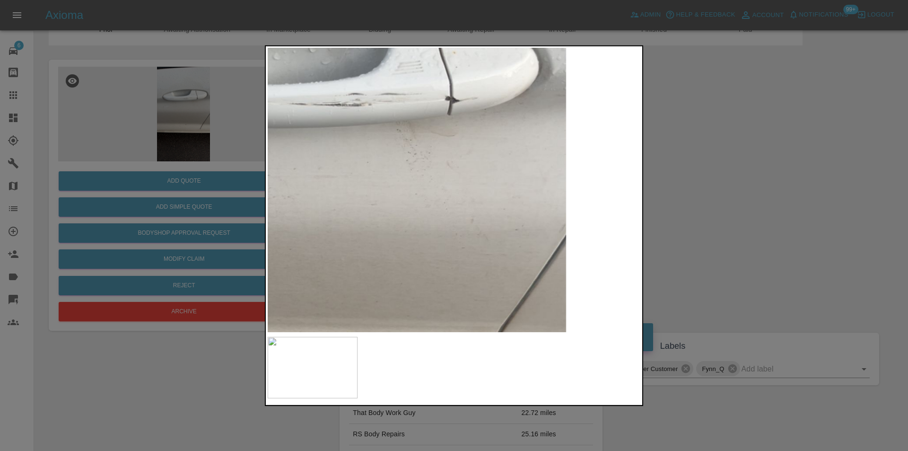
click at [422, 188] on img at bounding box center [326, 243] width 1118 height 852
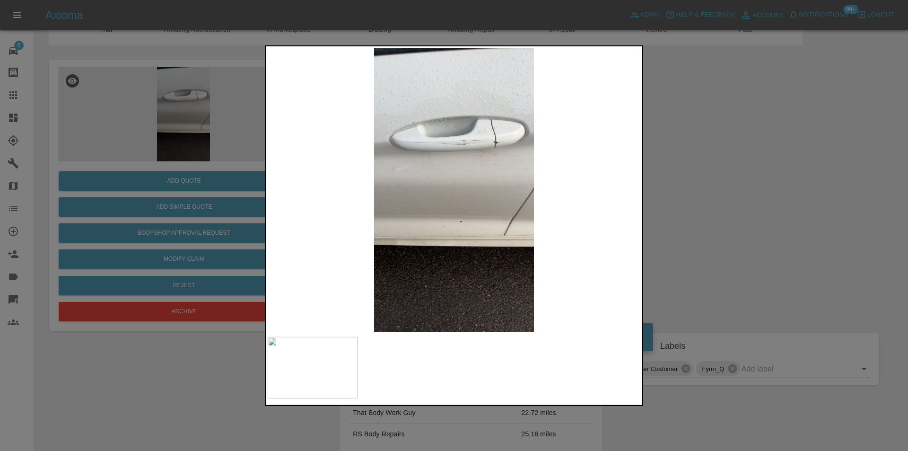
click at [666, 185] on div at bounding box center [454, 225] width 908 height 451
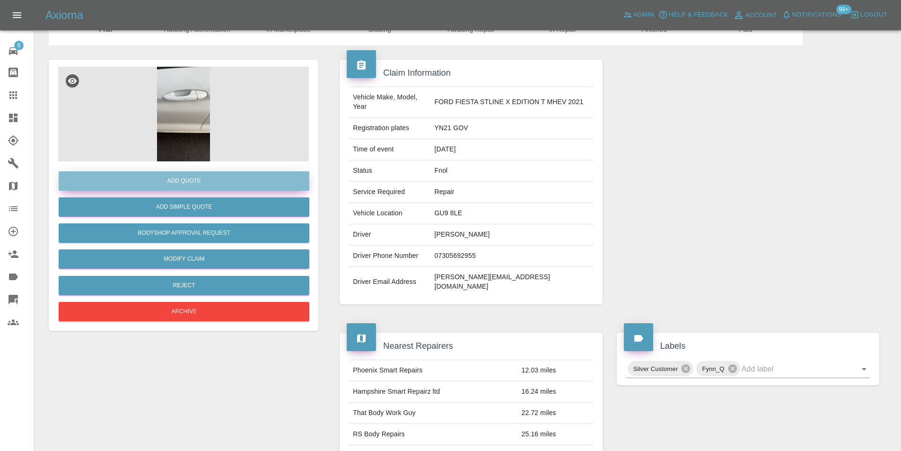
click at [199, 182] on button "Add Quote" at bounding box center [184, 180] width 251 height 19
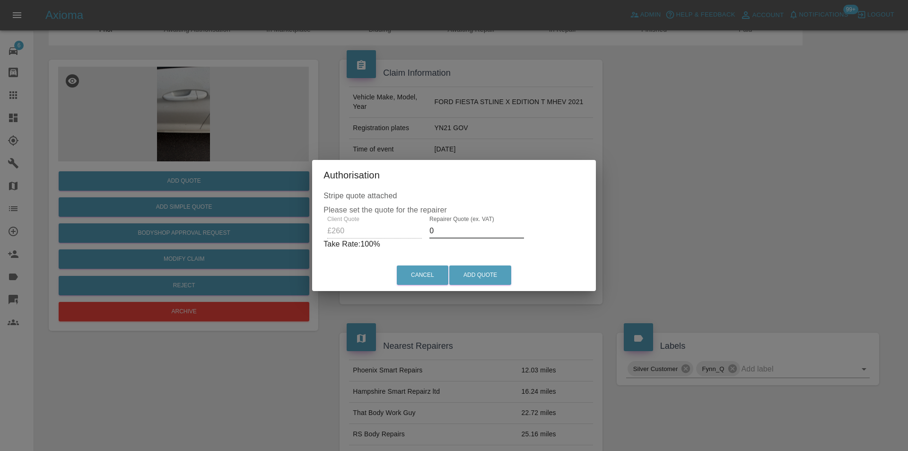
click at [453, 229] on input "0" at bounding box center [477, 230] width 95 height 15
type input "017"
type input "0170"
click at [479, 273] on button "Add Quote" at bounding box center [480, 274] width 62 height 19
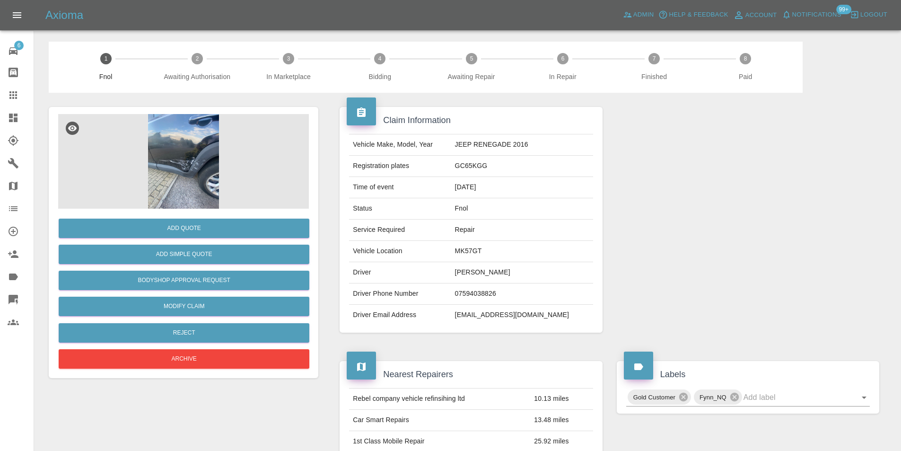
click at [160, 130] on img at bounding box center [183, 161] width 251 height 95
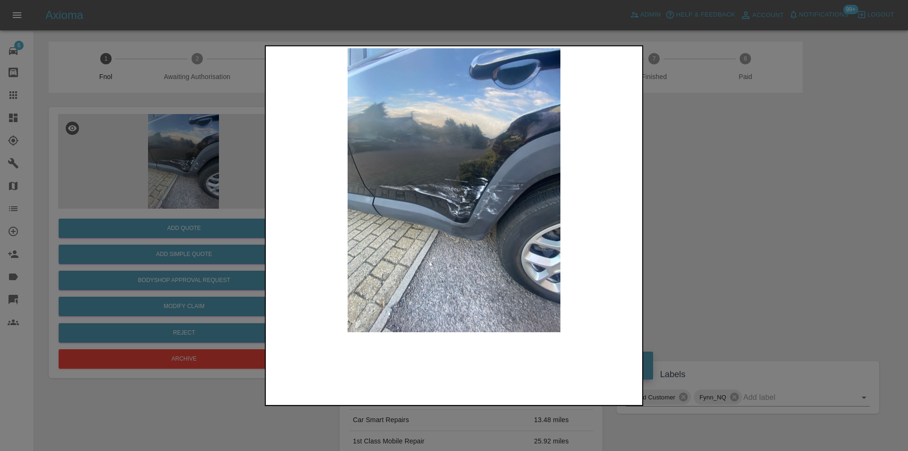
click at [456, 209] on img at bounding box center [454, 190] width 373 height 284
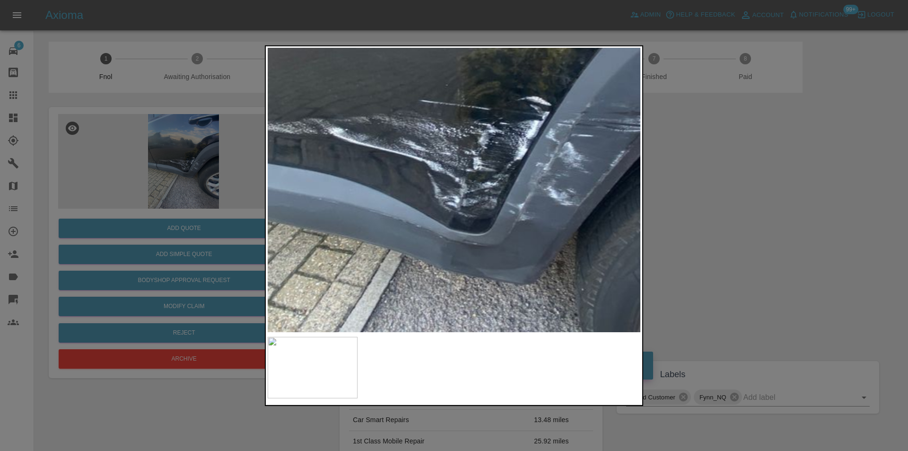
click at [456, 208] on img at bounding box center [448, 134] width 1118 height 852
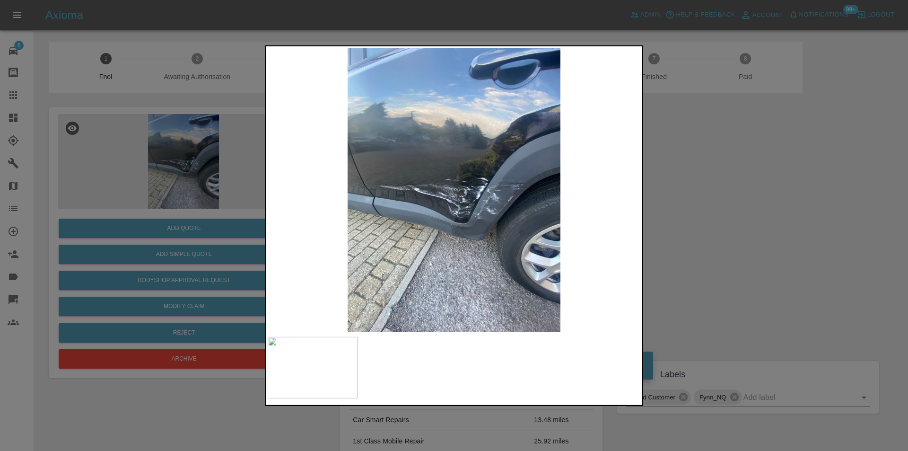
click at [662, 206] on div at bounding box center [454, 225] width 908 height 451
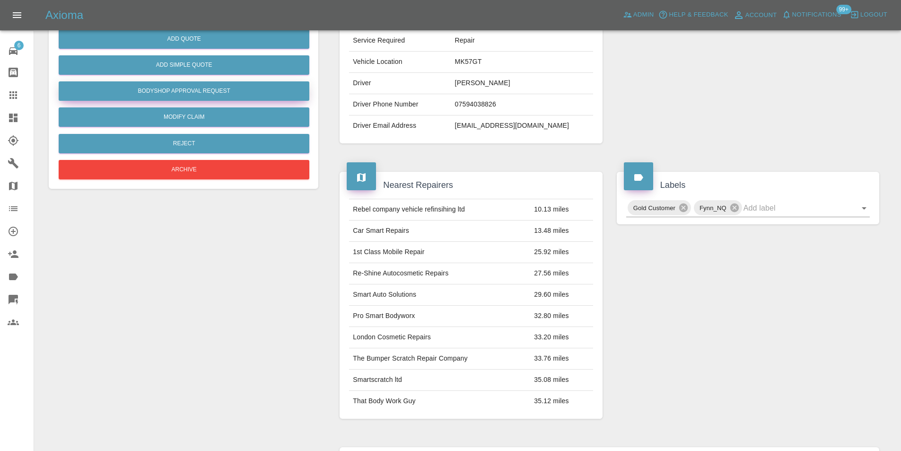
scroll to position [95, 0]
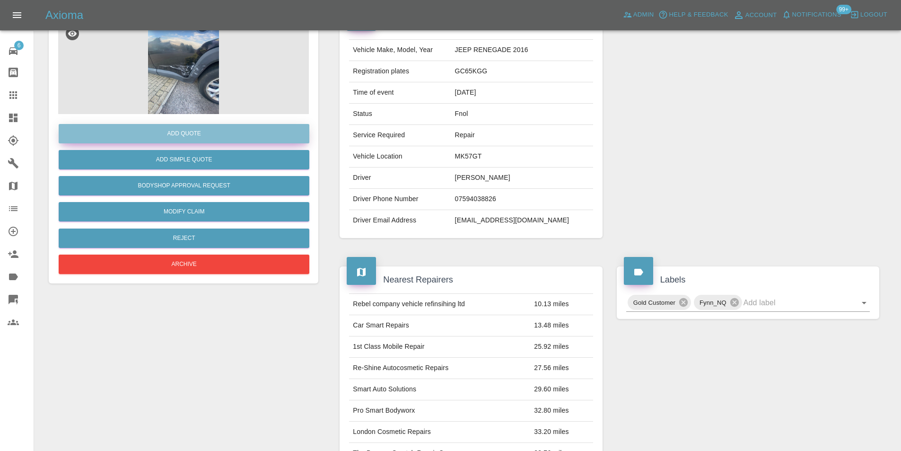
click at [175, 132] on button "Add Quote" at bounding box center [184, 133] width 251 height 19
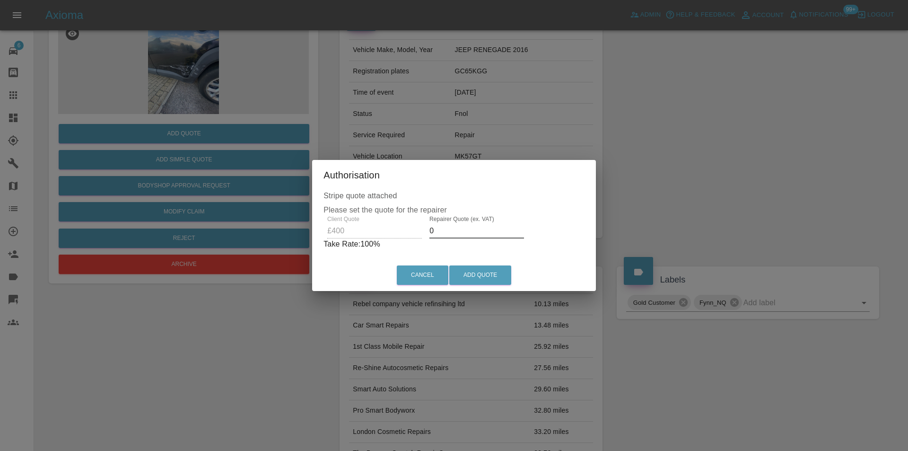
click at [454, 231] on input "0" at bounding box center [477, 230] width 95 height 15
type input "0260"
click at [478, 273] on button "Add Quote" at bounding box center [480, 274] width 62 height 19
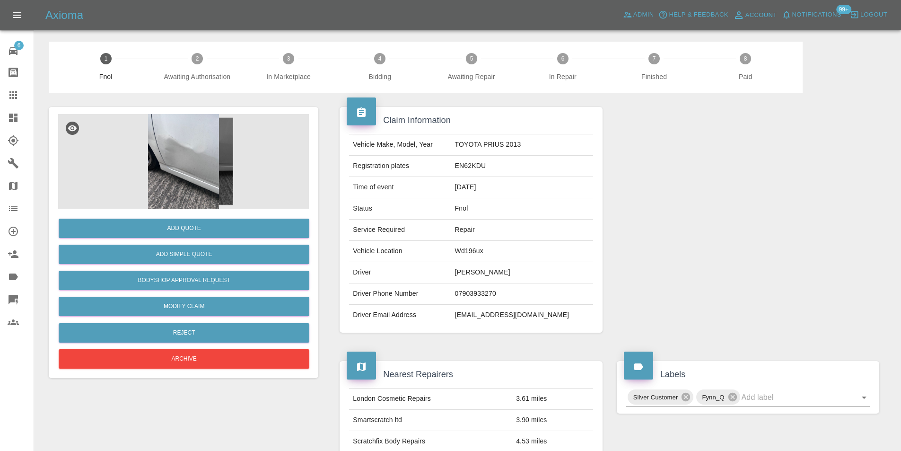
click at [189, 159] on img at bounding box center [183, 161] width 251 height 95
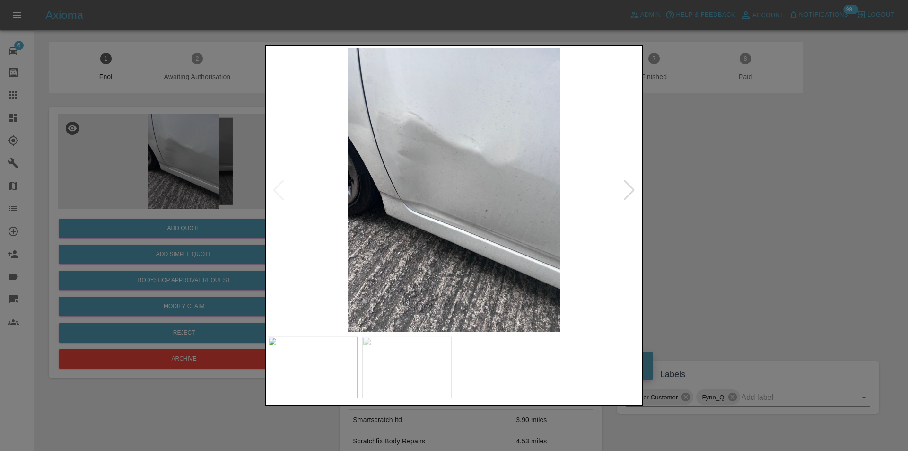
click at [626, 193] on div at bounding box center [629, 189] width 13 height 21
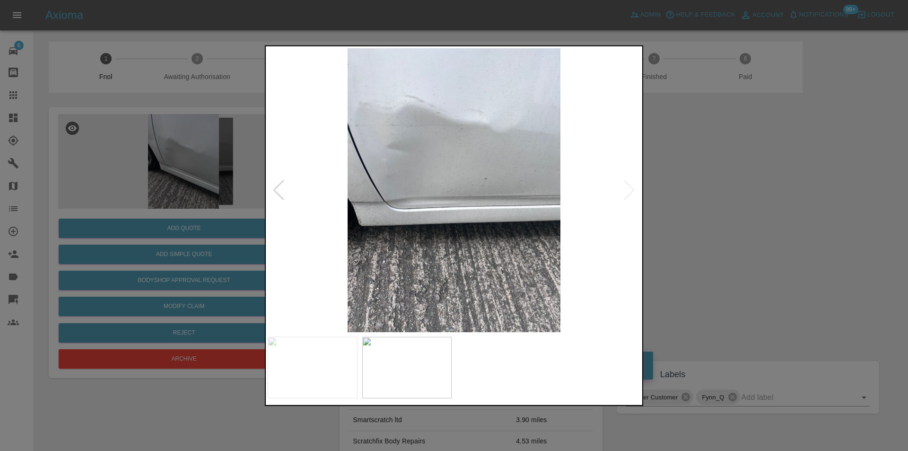
click at [626, 193] on img at bounding box center [454, 190] width 373 height 284
click at [717, 203] on div at bounding box center [454, 225] width 908 height 451
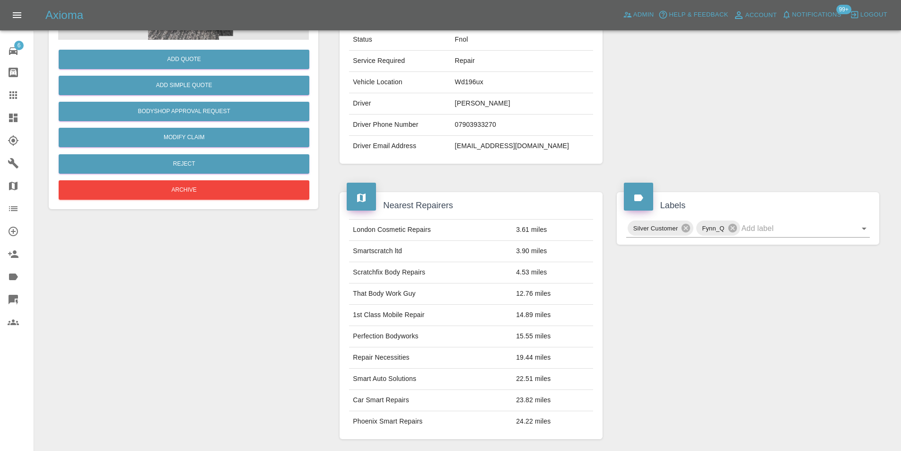
scroll to position [189, 0]
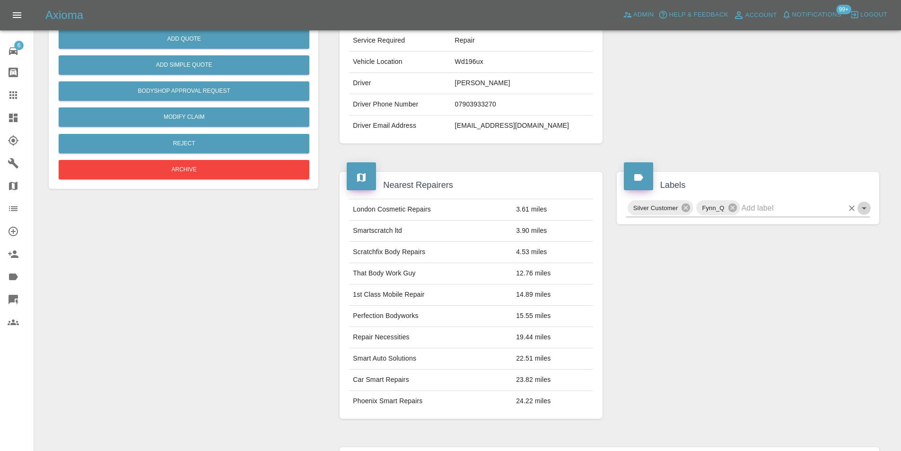
click at [862, 210] on icon "Open" at bounding box center [864, 207] width 11 height 11
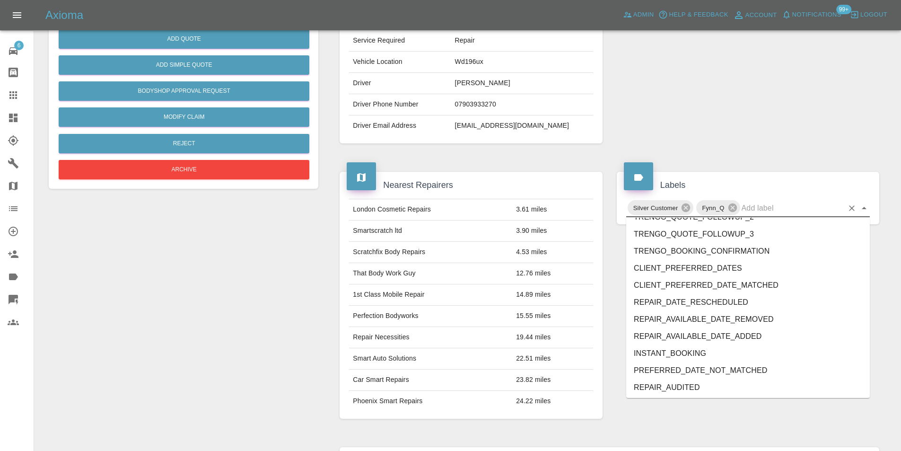
scroll to position [1973, 0]
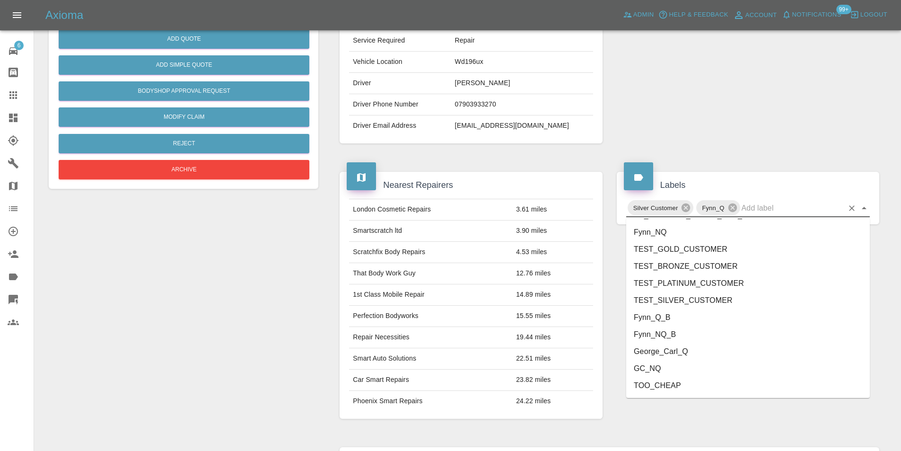
click at [687, 350] on li "George_Carl_Q" at bounding box center [748, 351] width 244 height 17
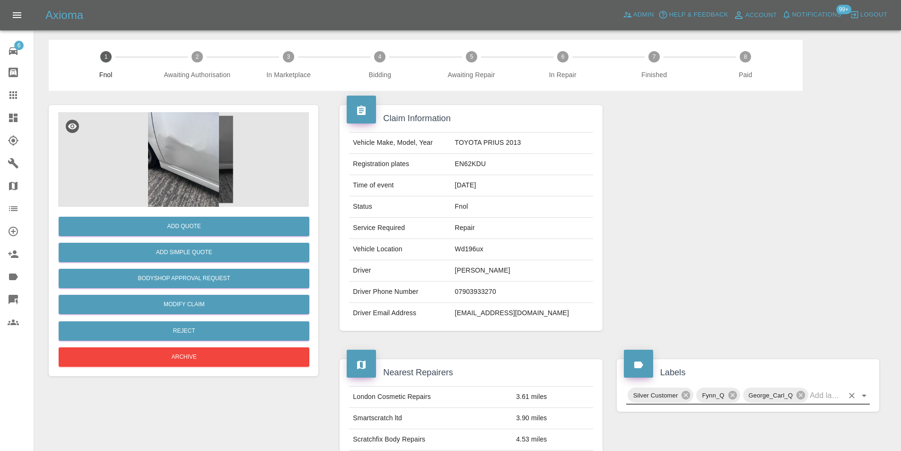
scroll to position [0, 0]
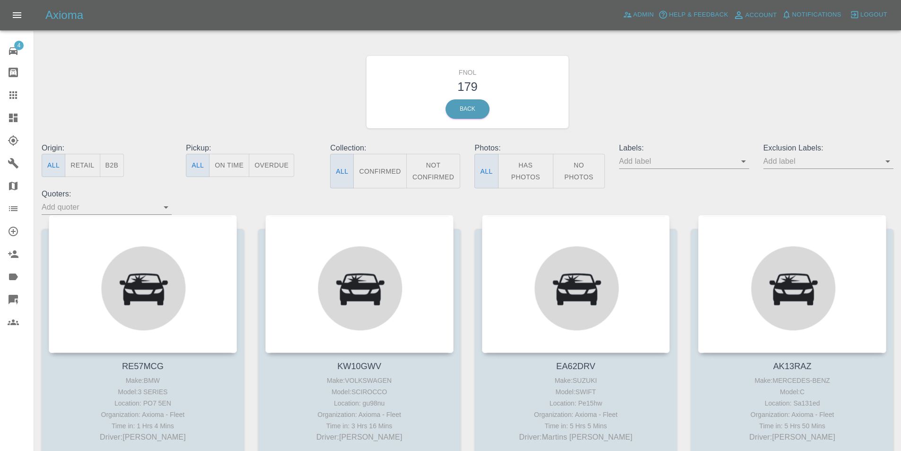
click at [524, 176] on button "Has Photos" at bounding box center [526, 171] width 56 height 35
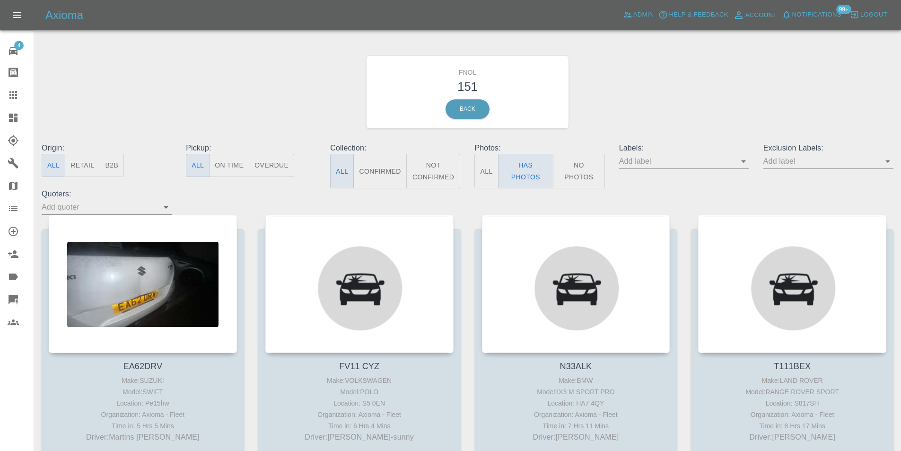
click at [889, 161] on icon "Open" at bounding box center [888, 161] width 5 height 2
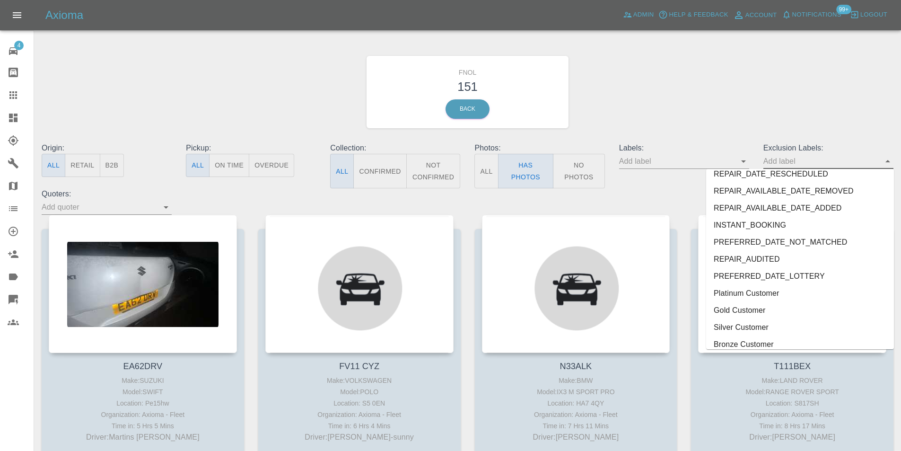
scroll to position [2007, 0]
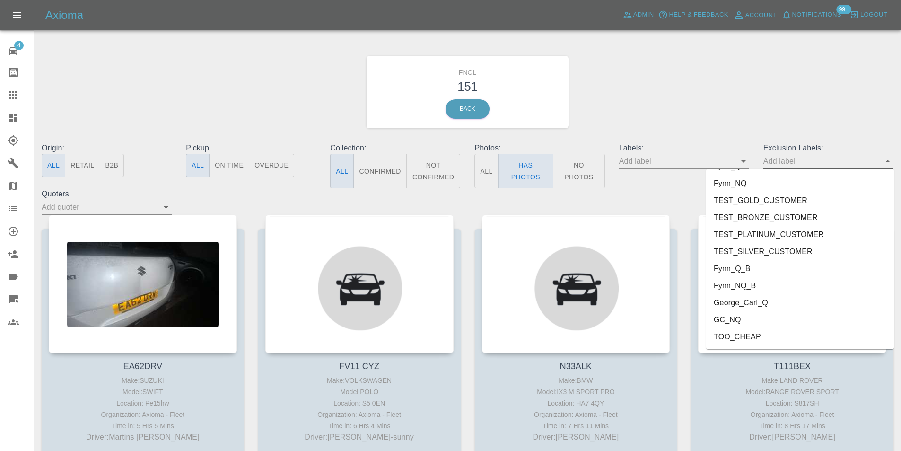
click at [755, 307] on li "George_Carl_Q" at bounding box center [800, 302] width 188 height 17
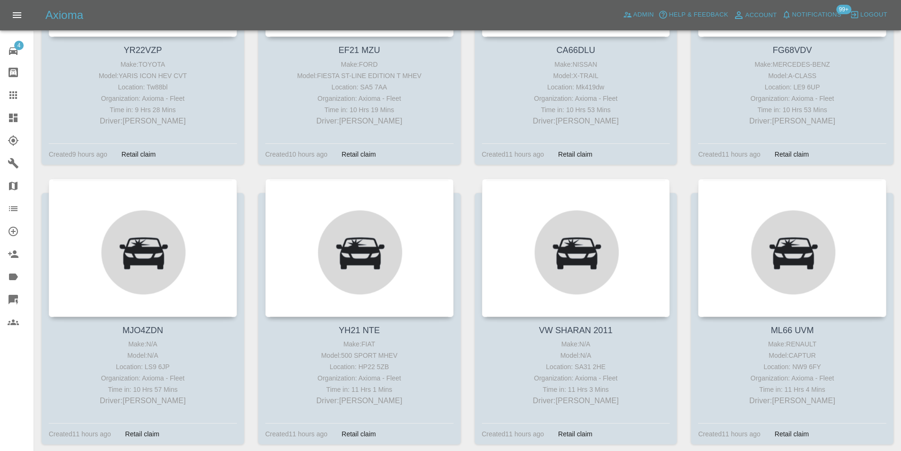
scroll to position [331, 0]
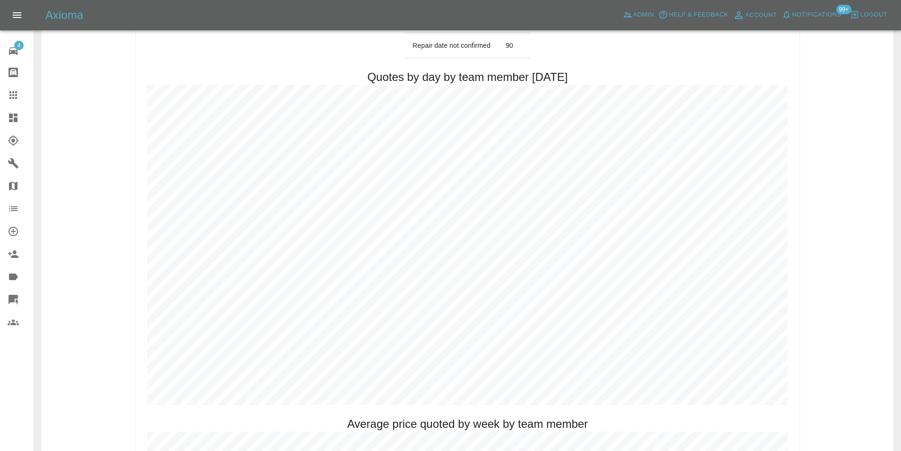
scroll to position [520, 0]
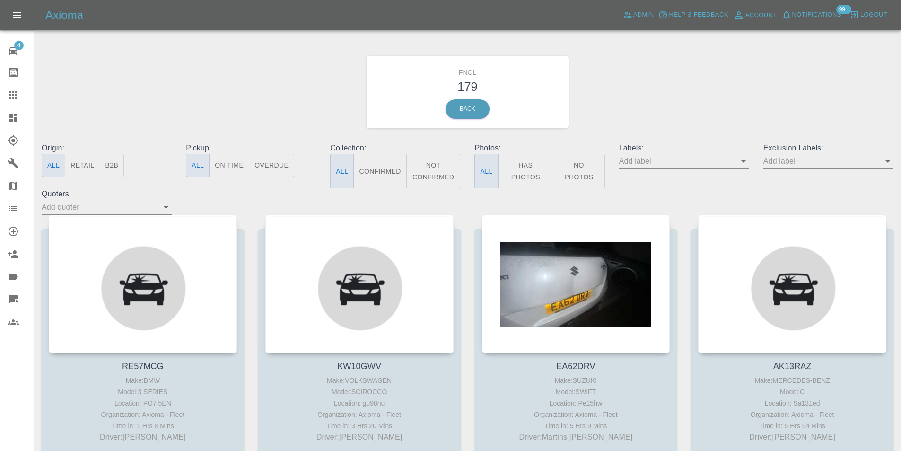
click at [522, 168] on button "Has Photos" at bounding box center [526, 171] width 56 height 35
click at [525, 168] on button "Has Photos" at bounding box center [526, 171] width 56 height 35
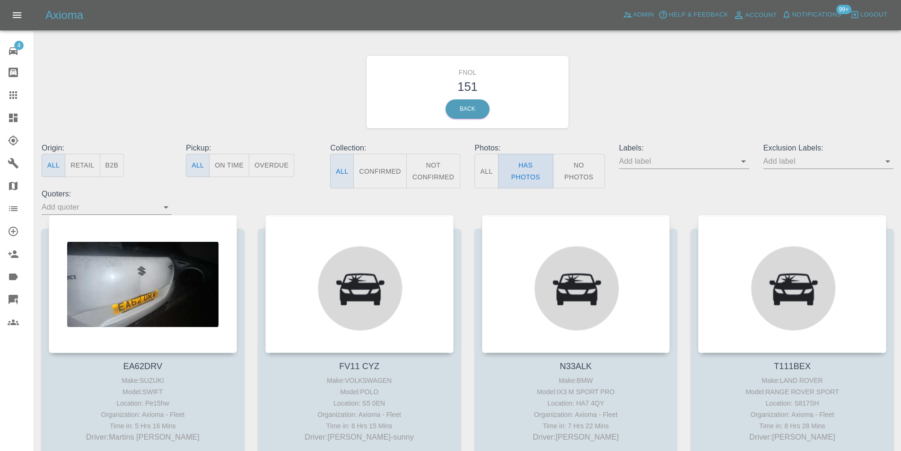
click at [528, 169] on button "Has Photos" at bounding box center [526, 171] width 56 height 35
click at [884, 163] on icon "Open" at bounding box center [887, 161] width 11 height 11
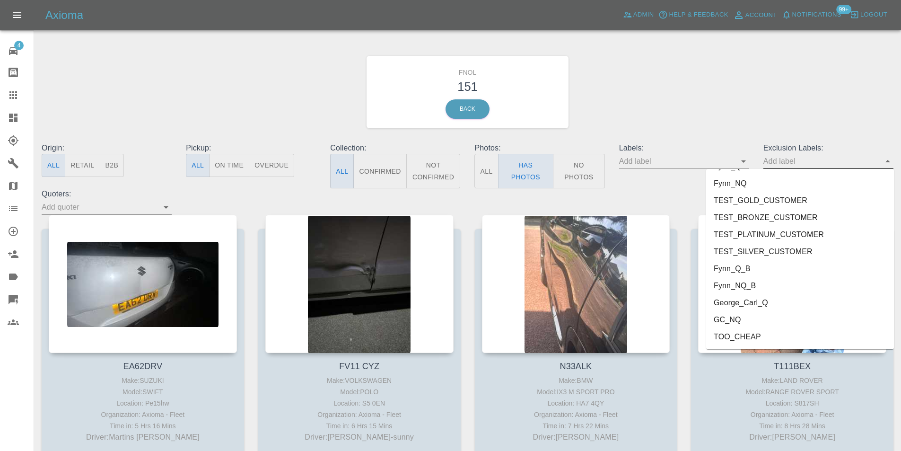
scroll to position [47, 0]
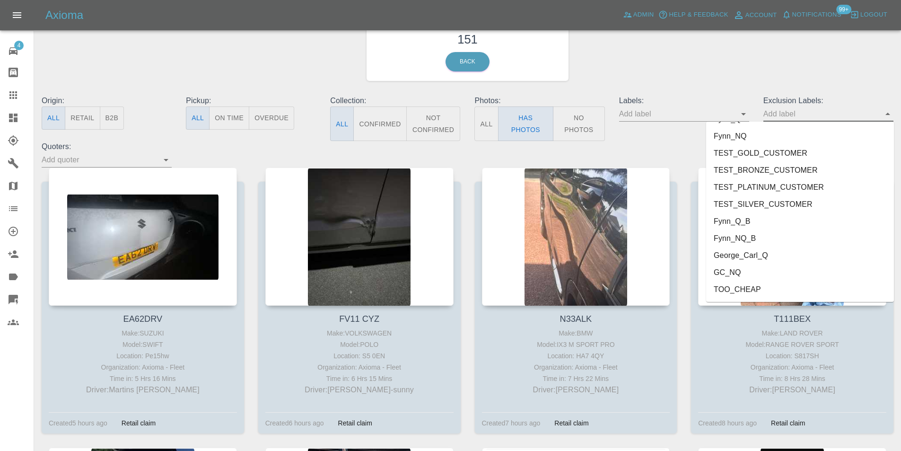
click at [755, 262] on li "George_Carl_Q" at bounding box center [800, 255] width 188 height 17
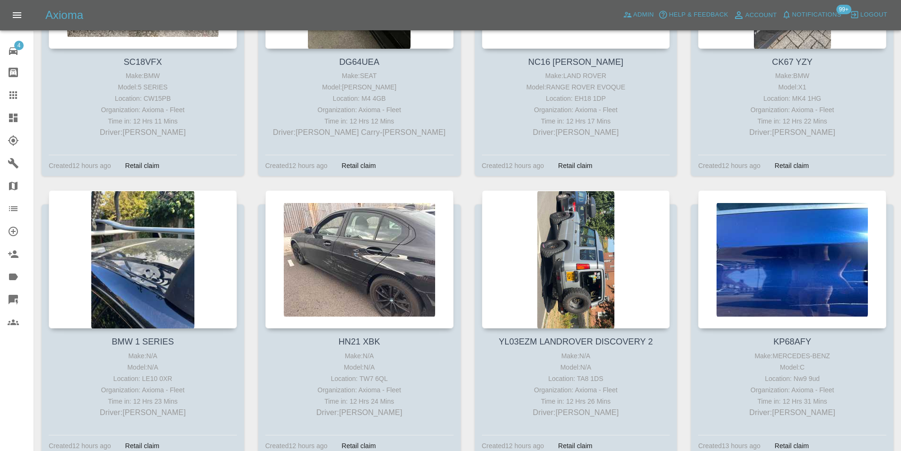
scroll to position [1609, 0]
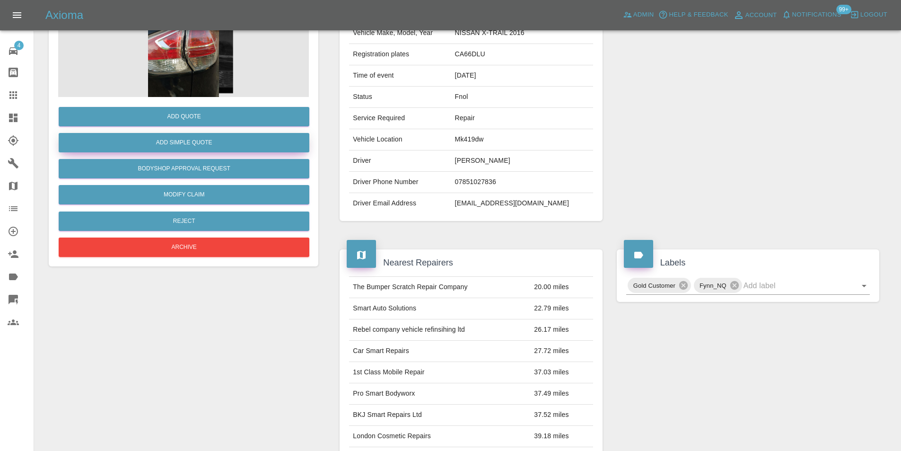
scroll to position [47, 0]
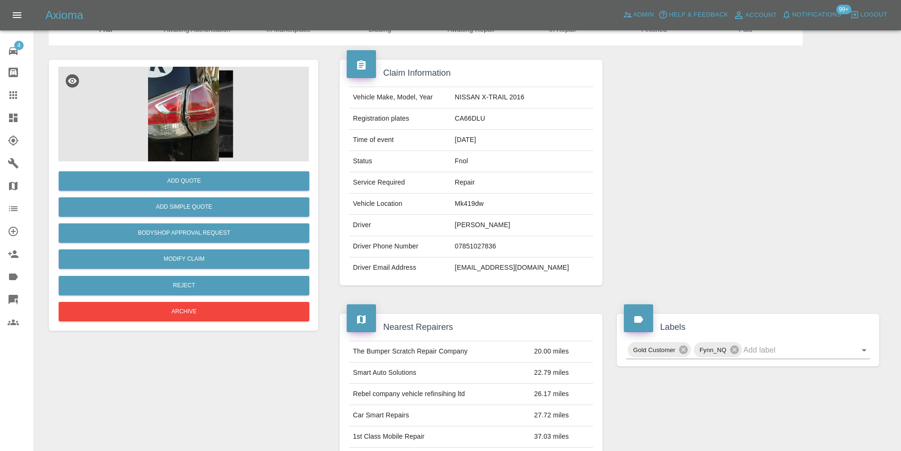
click at [171, 128] on img at bounding box center [183, 114] width 251 height 95
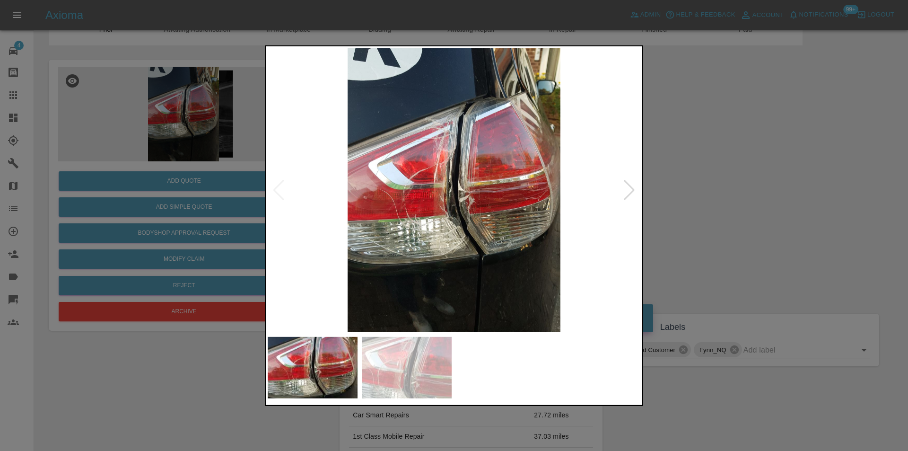
click at [635, 189] on div at bounding box center [454, 190] width 373 height 284
click at [630, 189] on div at bounding box center [629, 189] width 13 height 21
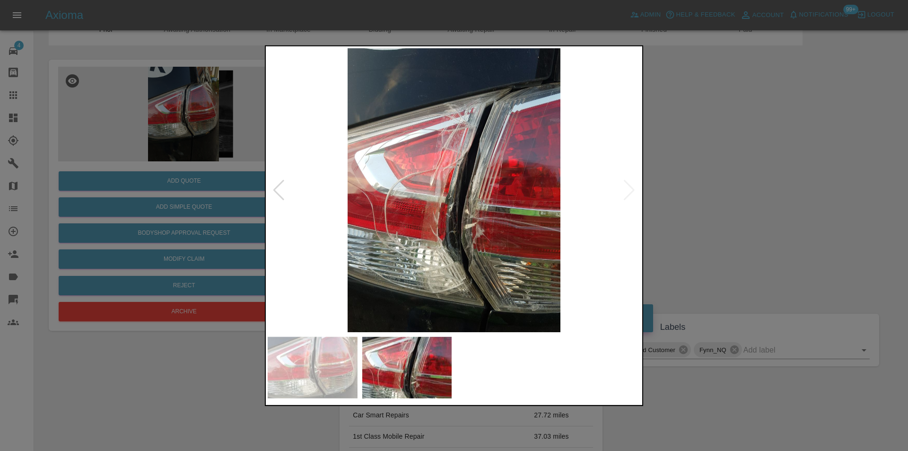
drag, startPoint x: 748, startPoint y: 208, endPoint x: 740, endPoint y: 209, distance: 7.6
click at [747, 209] on div at bounding box center [454, 225] width 908 height 451
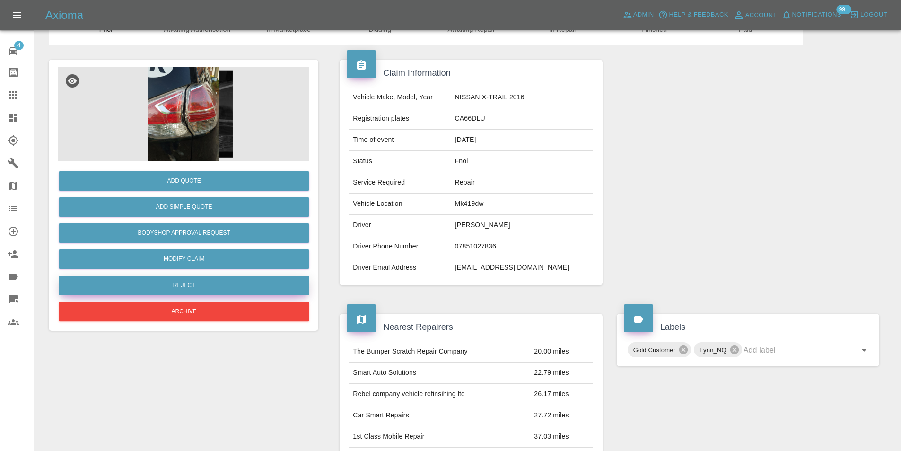
click at [199, 284] on button "Reject" at bounding box center [184, 285] width 251 height 19
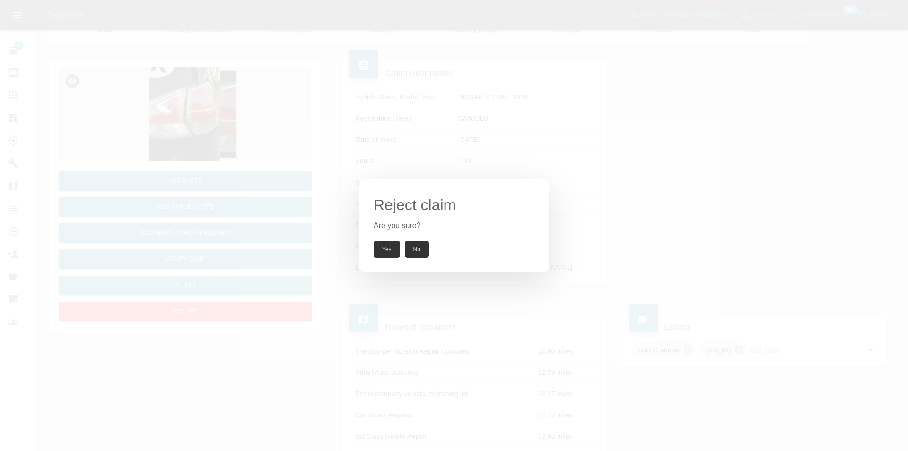
click at [382, 251] on button "Yes" at bounding box center [387, 249] width 26 height 17
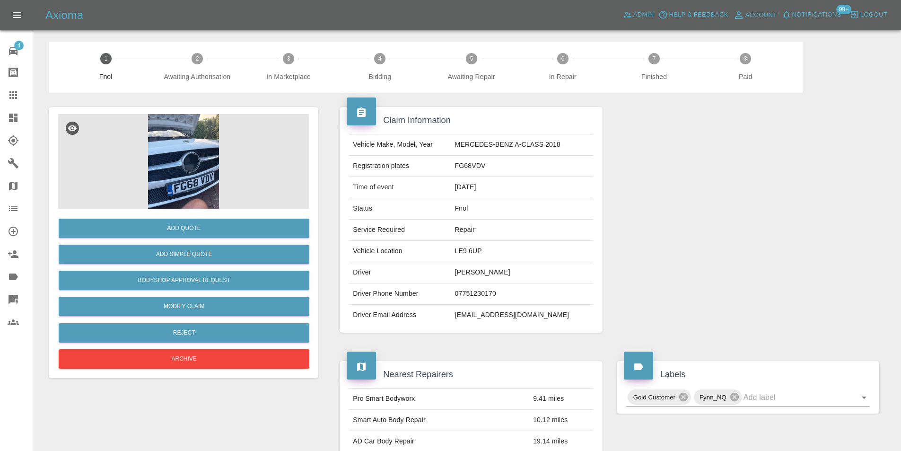
click at [183, 175] on img at bounding box center [183, 161] width 251 height 95
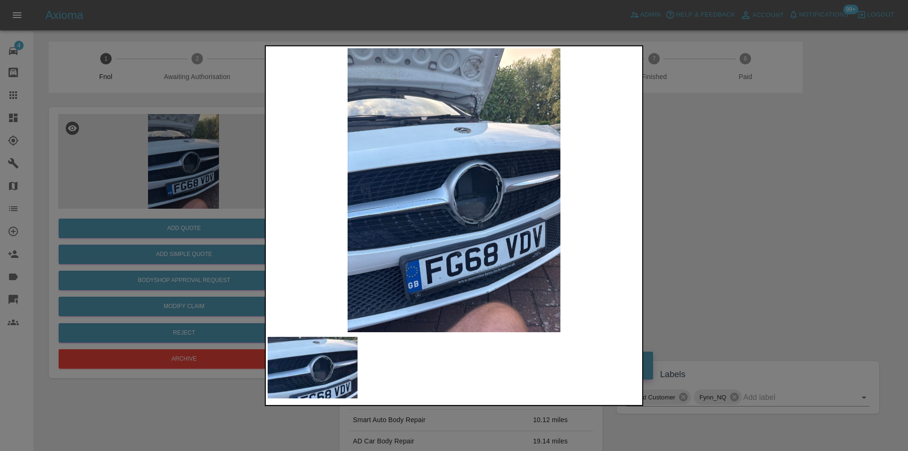
click at [740, 228] on div at bounding box center [454, 225] width 908 height 451
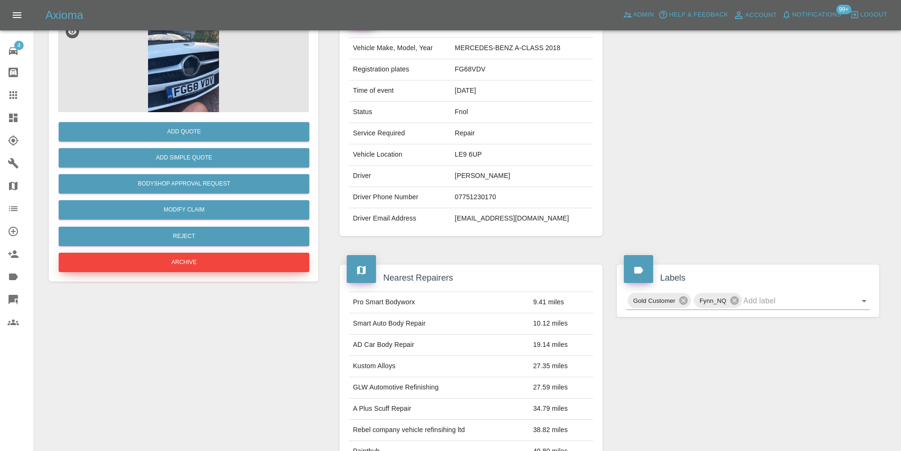
scroll to position [95, 0]
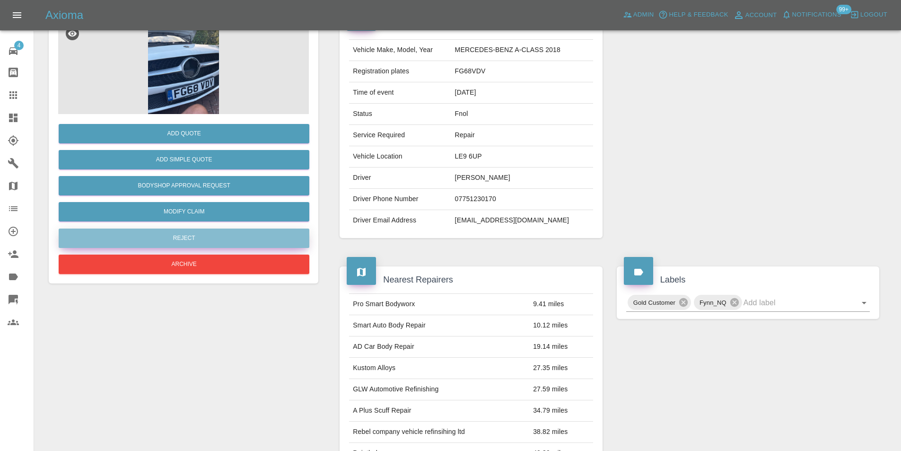
click at [185, 240] on button "Reject" at bounding box center [184, 238] width 251 height 19
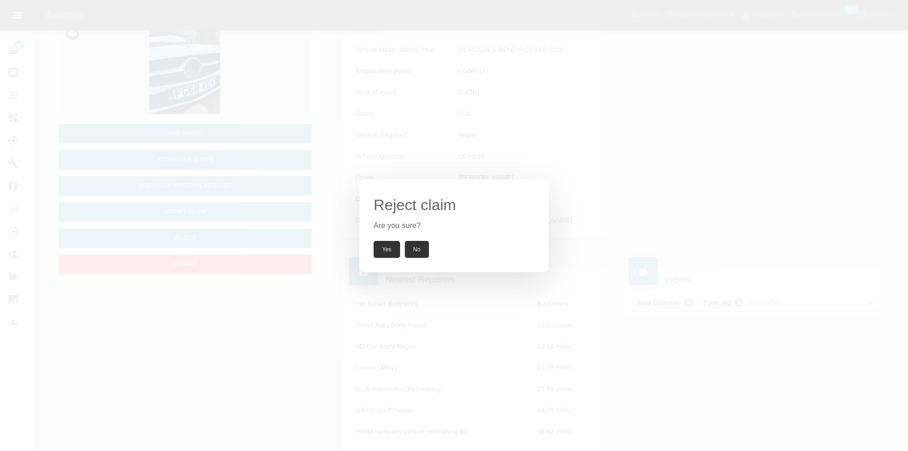
click at [384, 244] on button "Yes" at bounding box center [387, 249] width 26 height 17
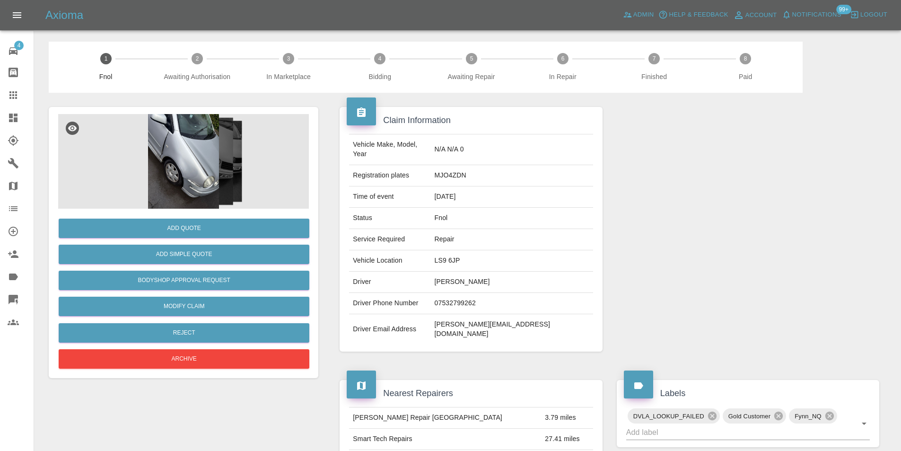
click at [165, 130] on img at bounding box center [183, 161] width 251 height 95
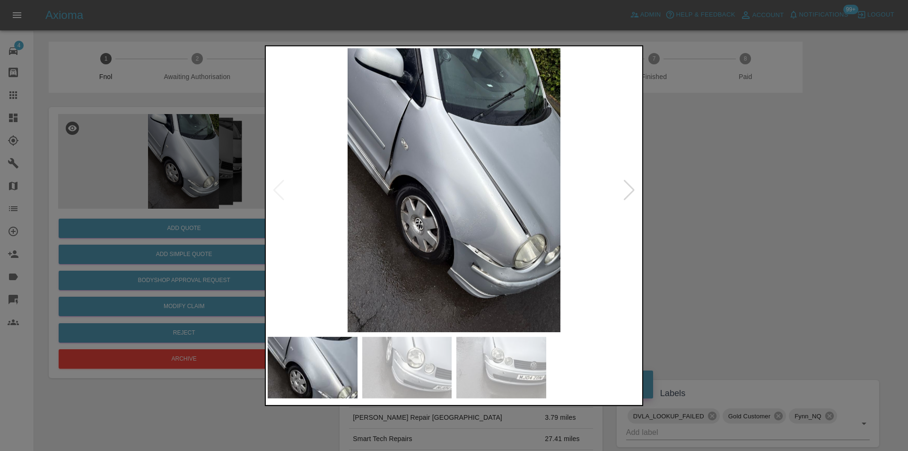
click at [628, 192] on div at bounding box center [629, 189] width 13 height 21
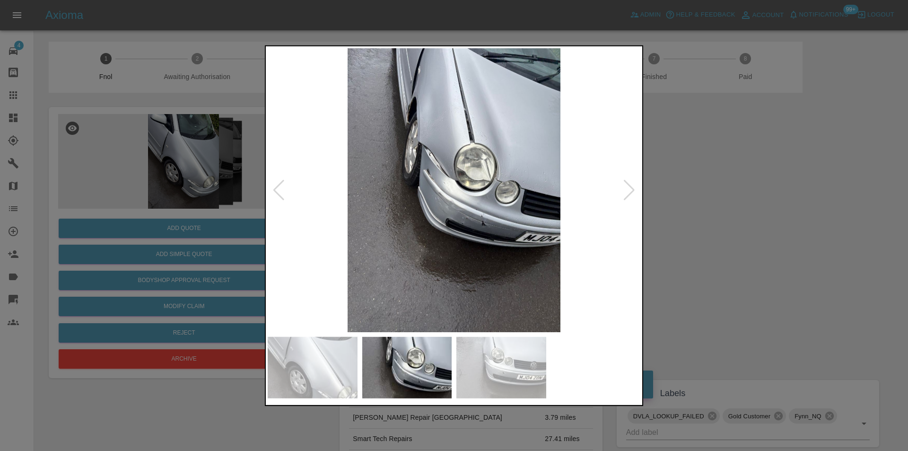
drag, startPoint x: 628, startPoint y: 192, endPoint x: 638, endPoint y: 190, distance: 9.8
click at [629, 192] on div at bounding box center [629, 189] width 13 height 21
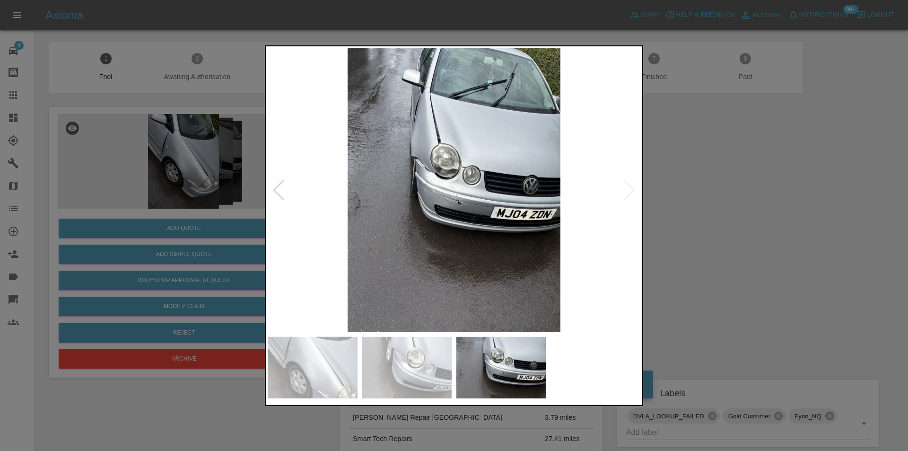
drag, startPoint x: 738, startPoint y: 209, endPoint x: 693, endPoint y: 216, distance: 45.0
click at [737, 209] on div at bounding box center [454, 225] width 908 height 451
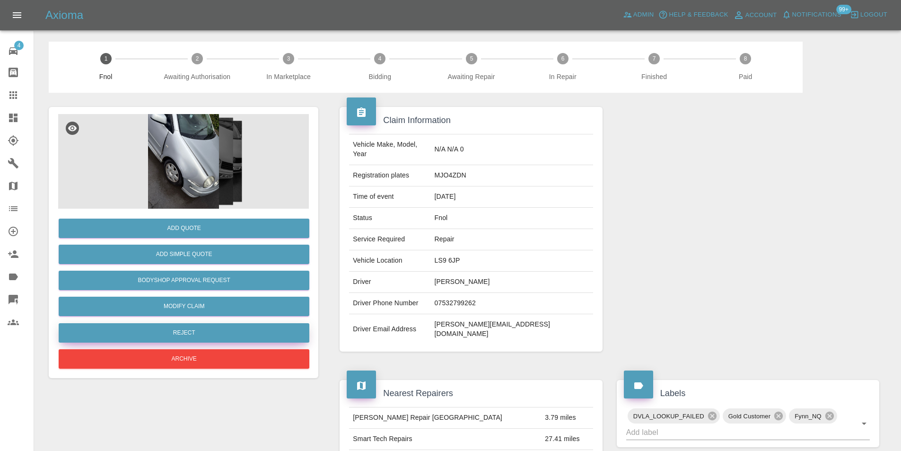
click at [178, 334] on button "Reject" at bounding box center [184, 332] width 251 height 19
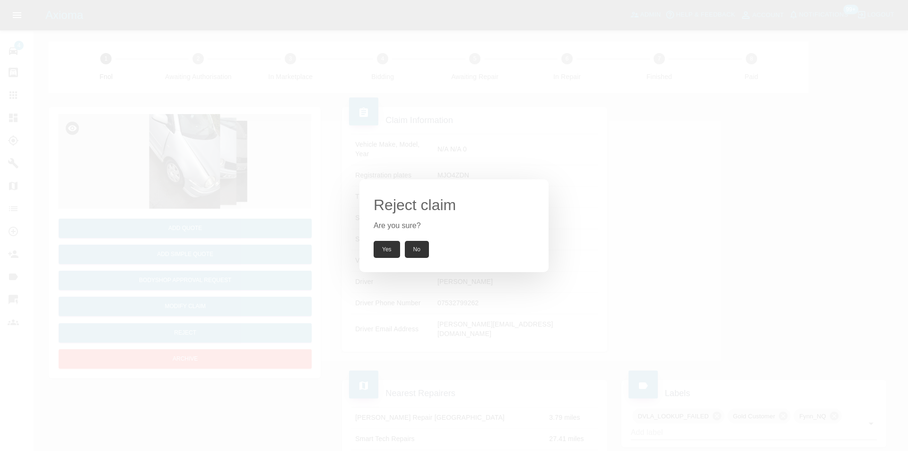
click at [385, 252] on button "Yes" at bounding box center [387, 249] width 26 height 17
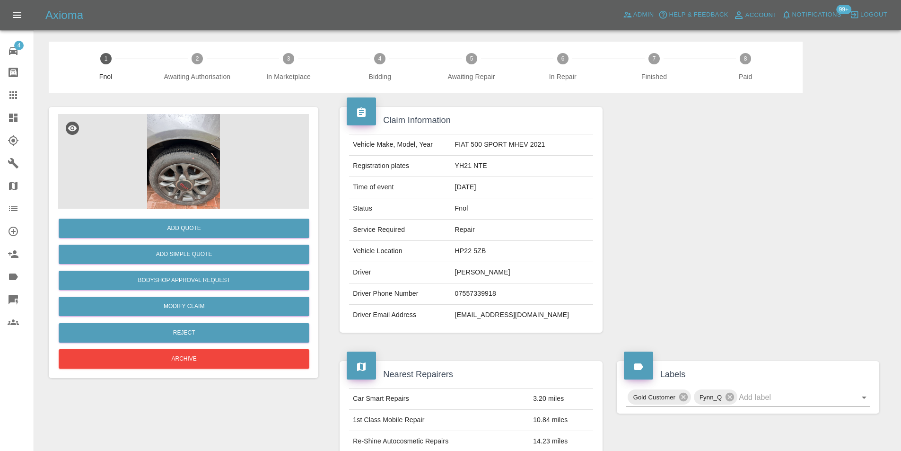
click at [201, 136] on img at bounding box center [183, 161] width 251 height 95
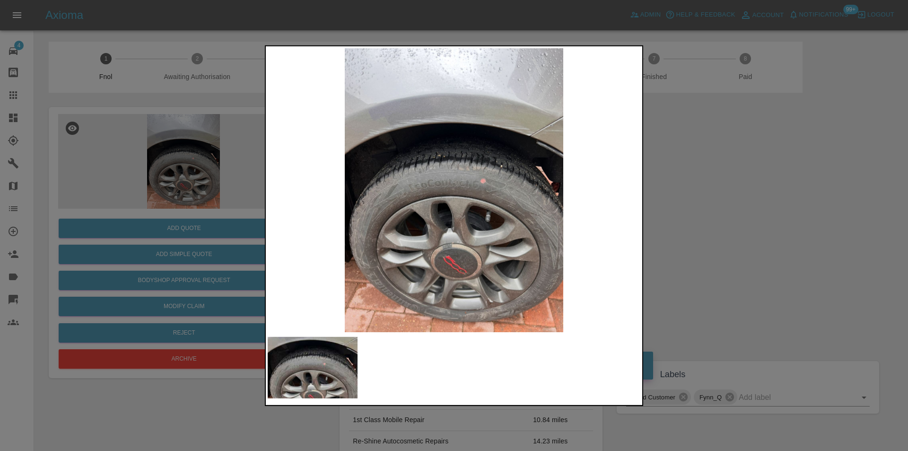
click at [539, 132] on img at bounding box center [454, 190] width 373 height 284
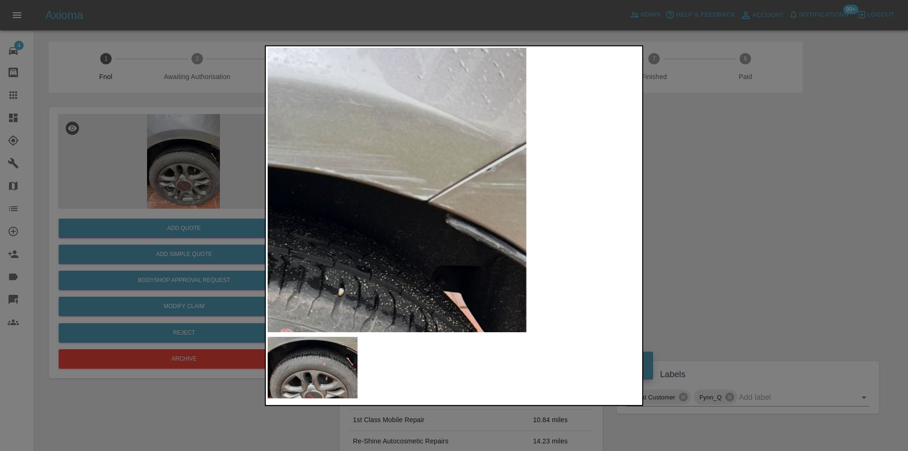
click at [462, 135] on img at bounding box center [198, 364] width 1118 height 852
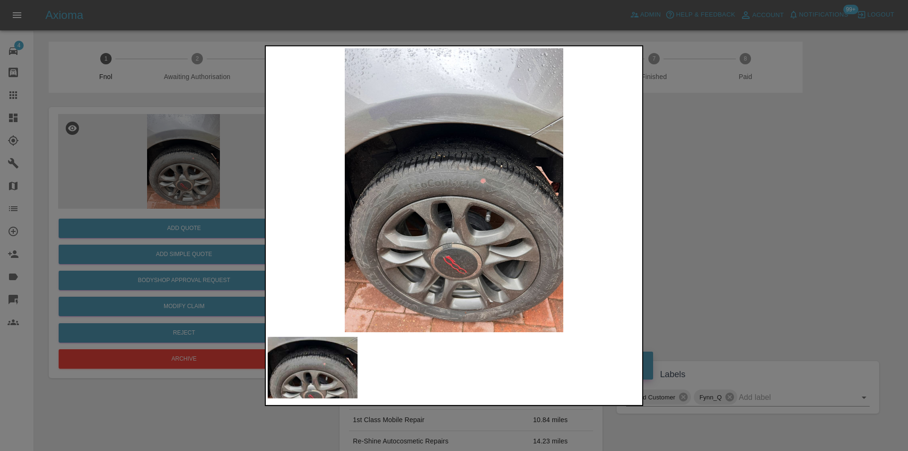
click at [709, 186] on div at bounding box center [454, 225] width 908 height 451
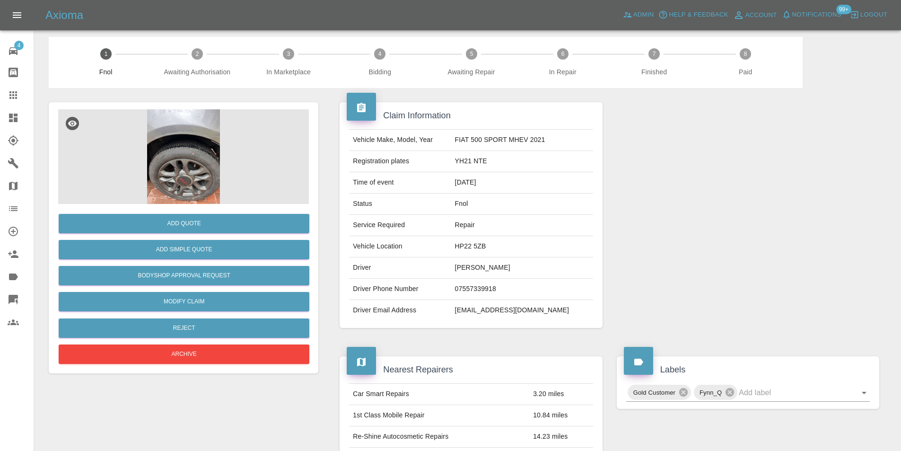
scroll to position [4, 0]
click at [190, 138] on img at bounding box center [183, 157] width 251 height 95
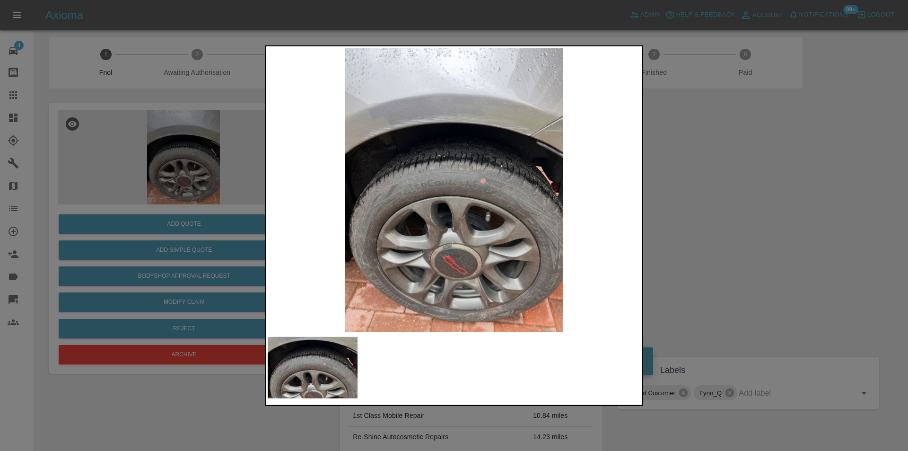
click at [533, 144] on img at bounding box center [454, 190] width 373 height 284
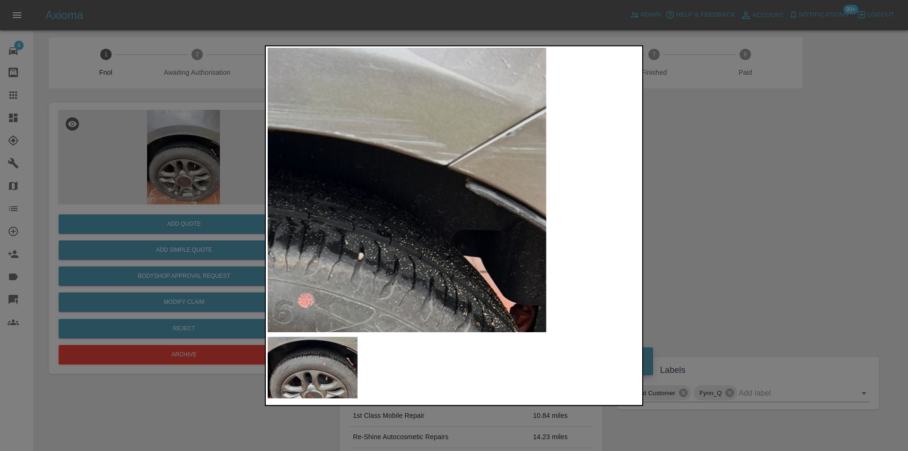
click at [727, 180] on div at bounding box center [454, 225] width 908 height 451
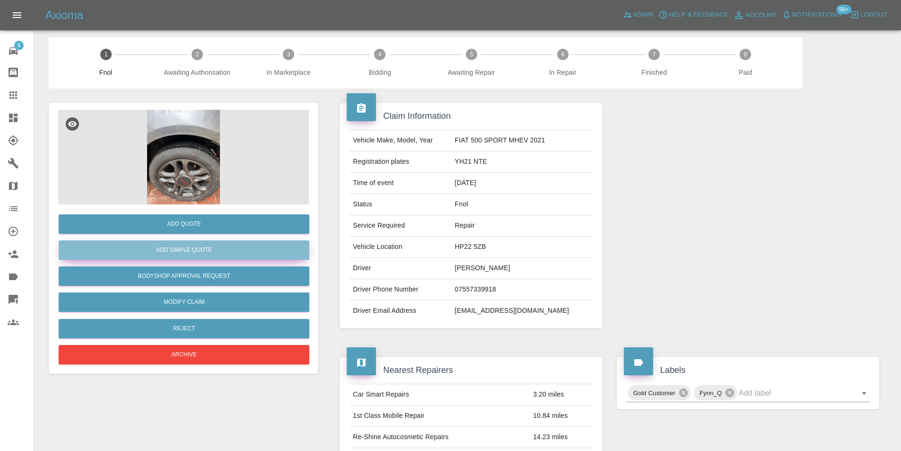
click at [178, 246] on button "Add Simple Quote" at bounding box center [184, 249] width 251 height 19
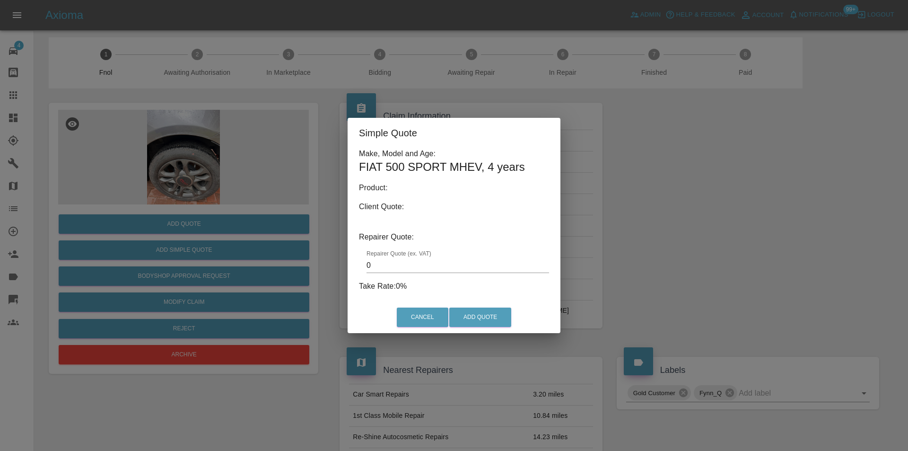
type input "140"
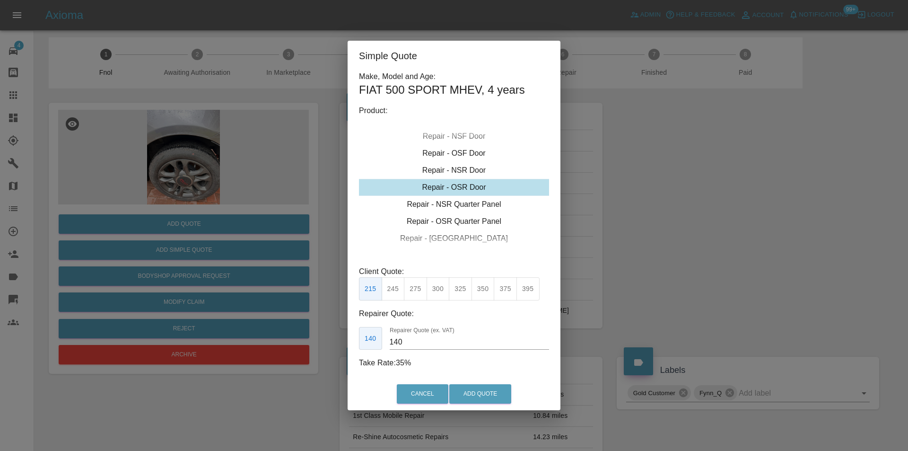
drag, startPoint x: 688, startPoint y: 216, endPoint x: 616, endPoint y: 202, distance: 73.6
click at [687, 215] on div "Simple Quote Make, Model and Age: FIAT 500 SPORT MHEV , 4 years Product: Repair…" at bounding box center [454, 225] width 908 height 451
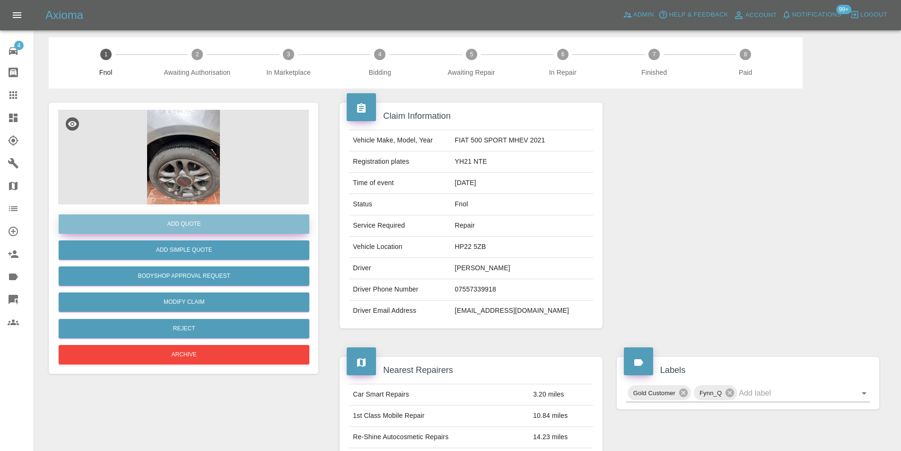
click at [180, 221] on button "Add Quote" at bounding box center [184, 223] width 251 height 19
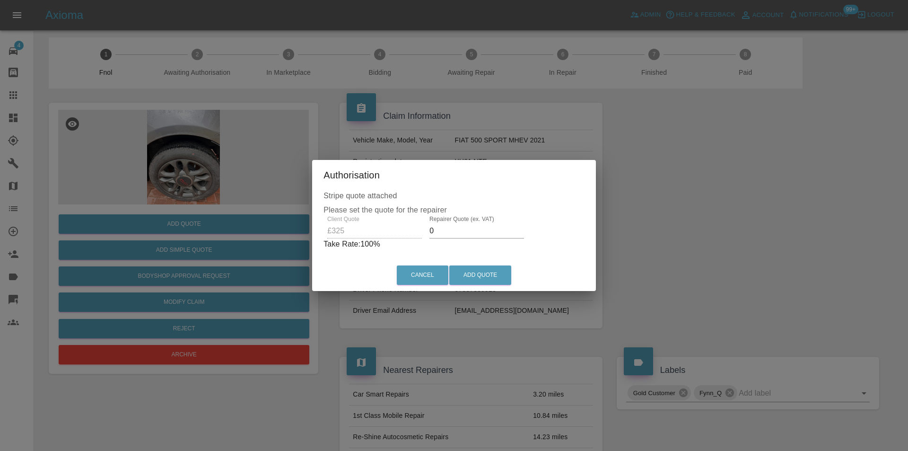
click at [440, 233] on input "0" at bounding box center [477, 230] width 95 height 15
type input "0210"
click at [470, 269] on button "Add Quote" at bounding box center [480, 274] width 62 height 19
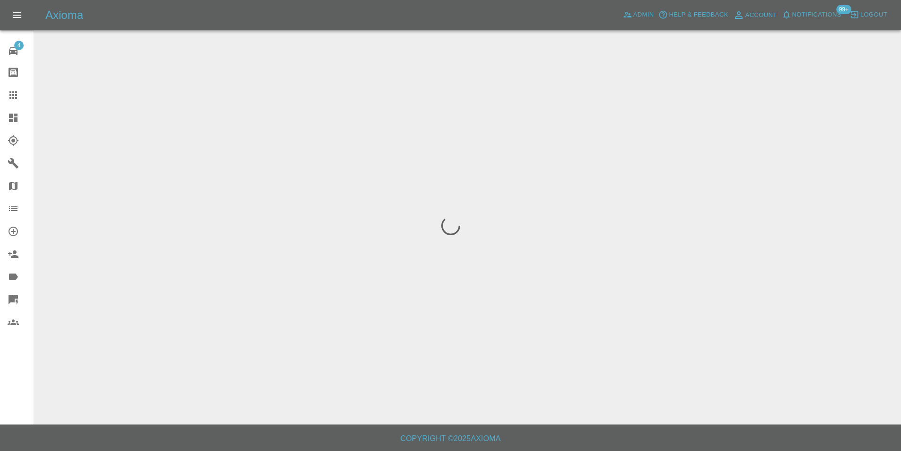
scroll to position [0, 0]
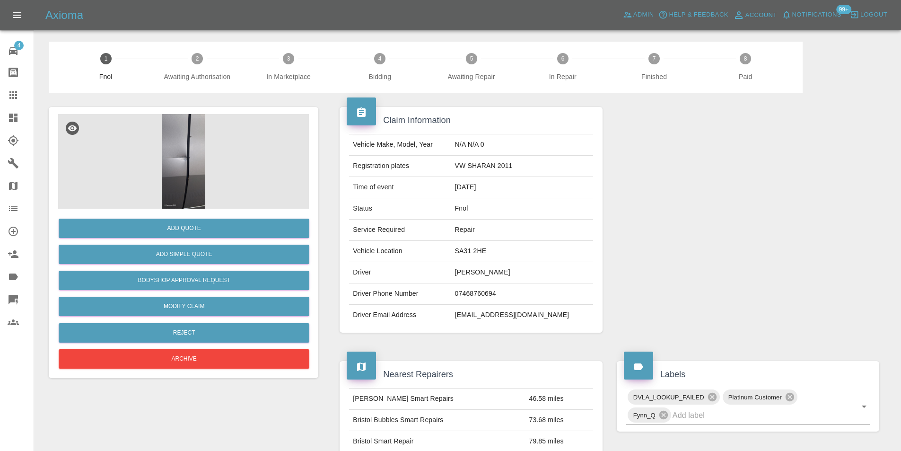
click at [199, 163] on img at bounding box center [183, 161] width 251 height 95
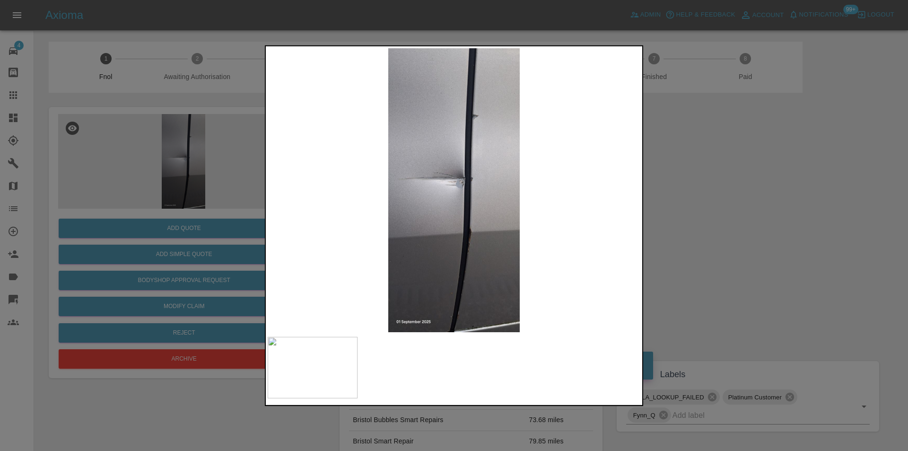
click at [706, 262] on div at bounding box center [454, 225] width 908 height 451
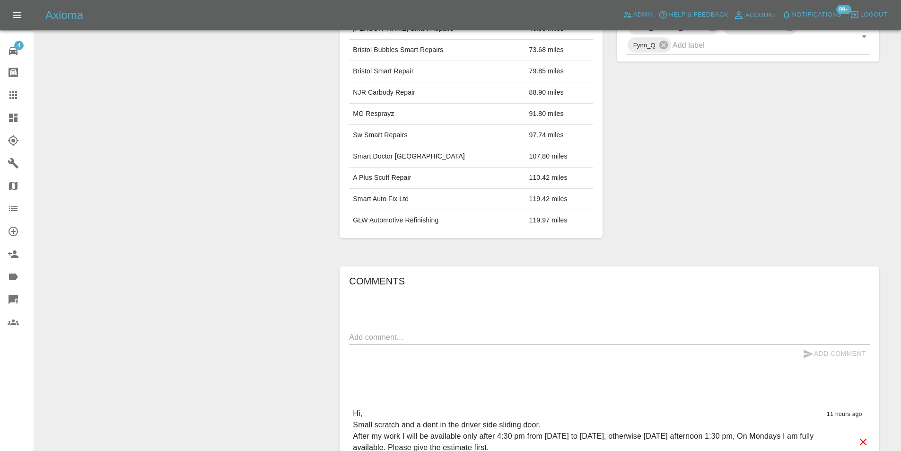
scroll to position [426, 0]
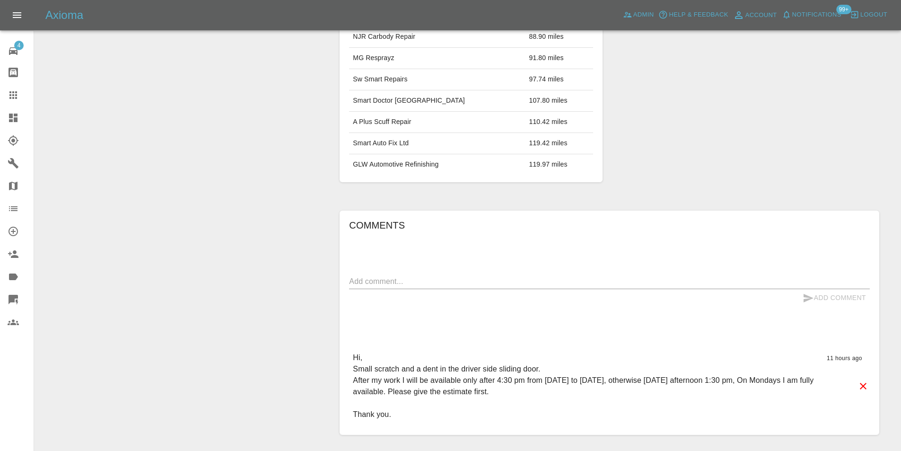
click at [659, 178] on div "Labels DVLA_LOOKUP_FAILED Platinum Customer Fynn_Q" at bounding box center [748, 58] width 277 height 275
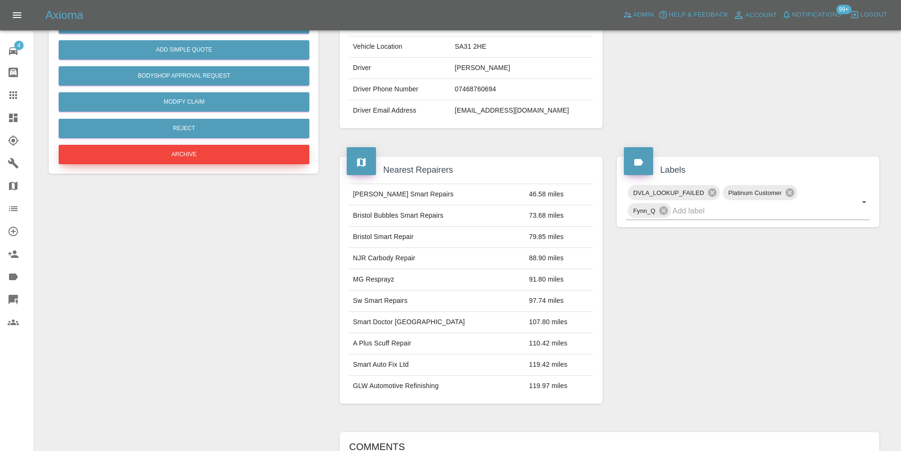
scroll to position [95, 0]
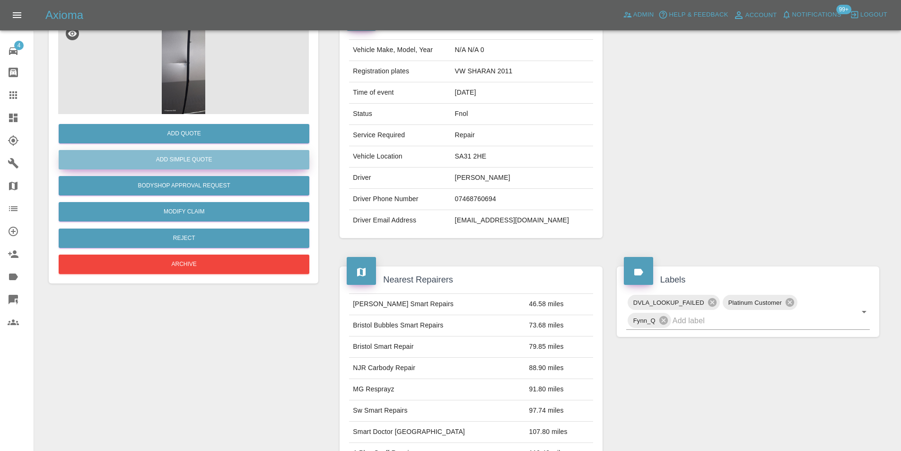
click at [191, 161] on button "Add Simple Quote" at bounding box center [184, 159] width 251 height 19
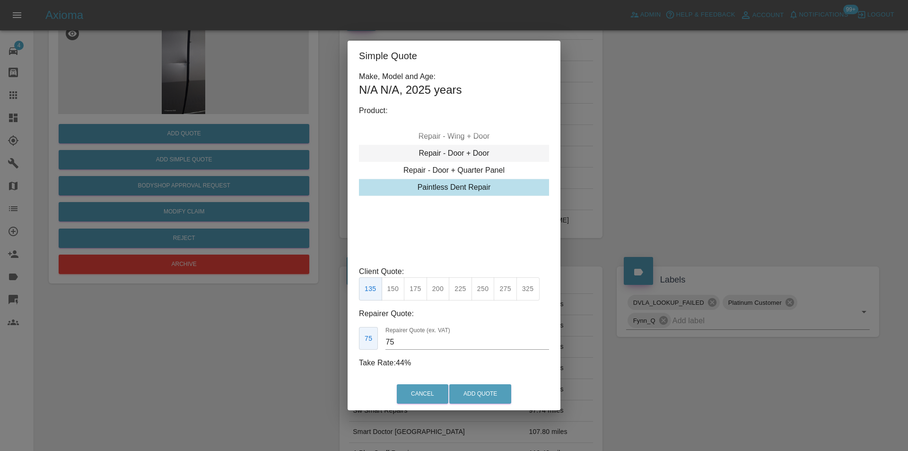
click at [468, 154] on div "Repair - Door + Door" at bounding box center [454, 153] width 190 height 17
click at [440, 290] on button "400" at bounding box center [438, 288] width 23 height 23
type input "275"
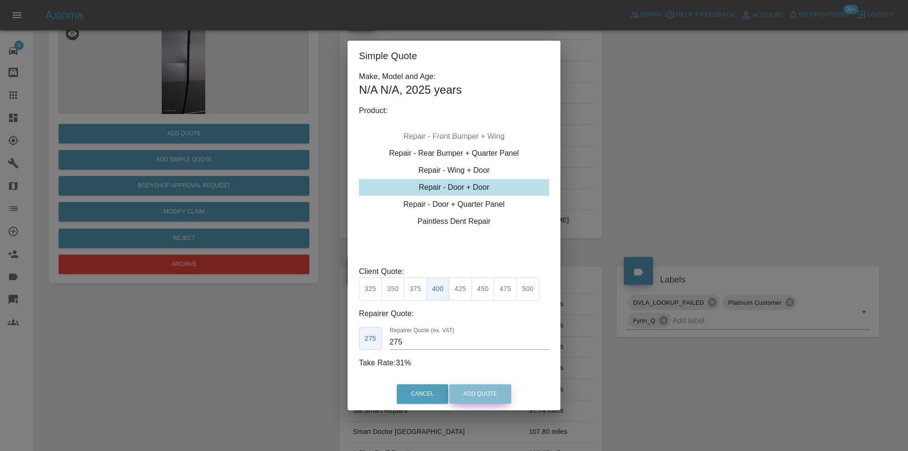
click at [469, 401] on button "Add Quote" at bounding box center [480, 393] width 62 height 19
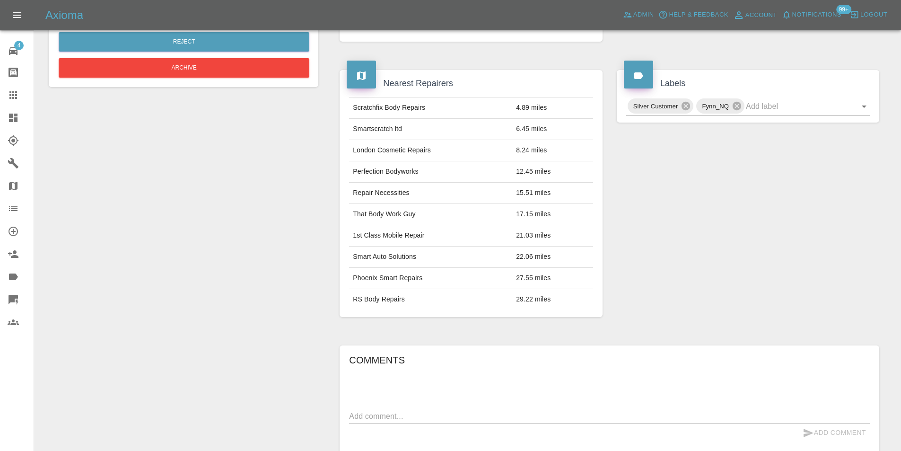
scroll to position [189, 0]
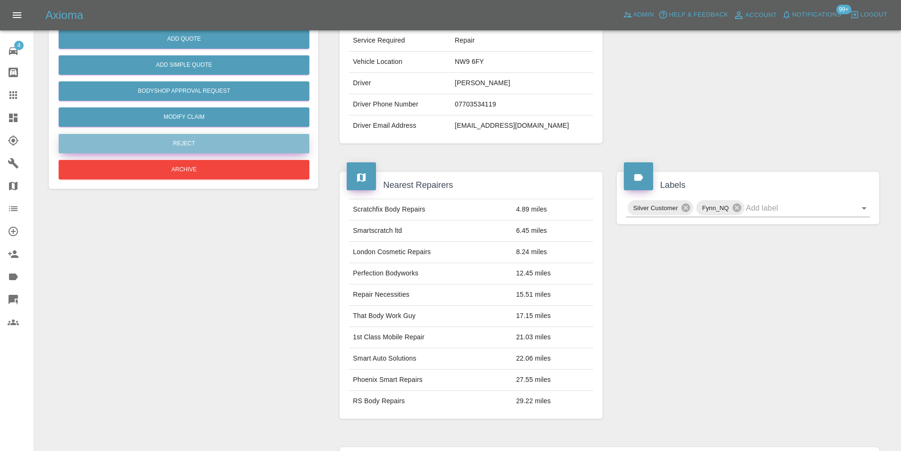
click at [185, 140] on button "Reject" at bounding box center [184, 143] width 251 height 19
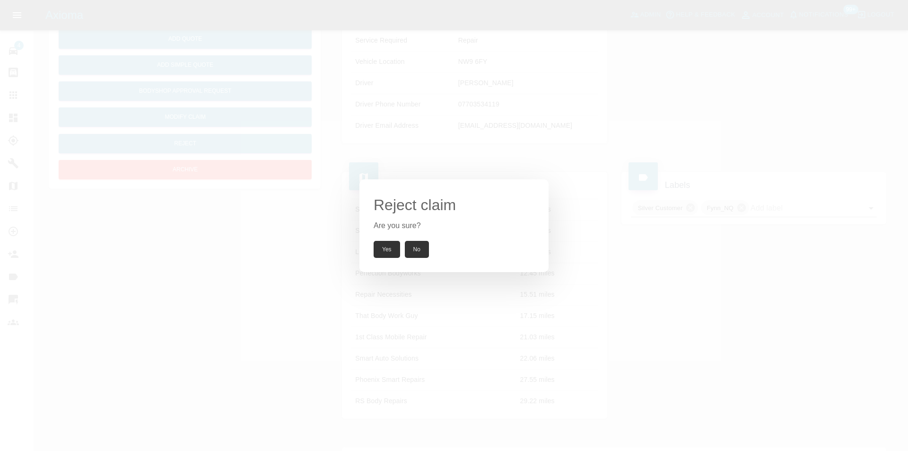
click at [386, 247] on button "Yes" at bounding box center [387, 249] width 26 height 17
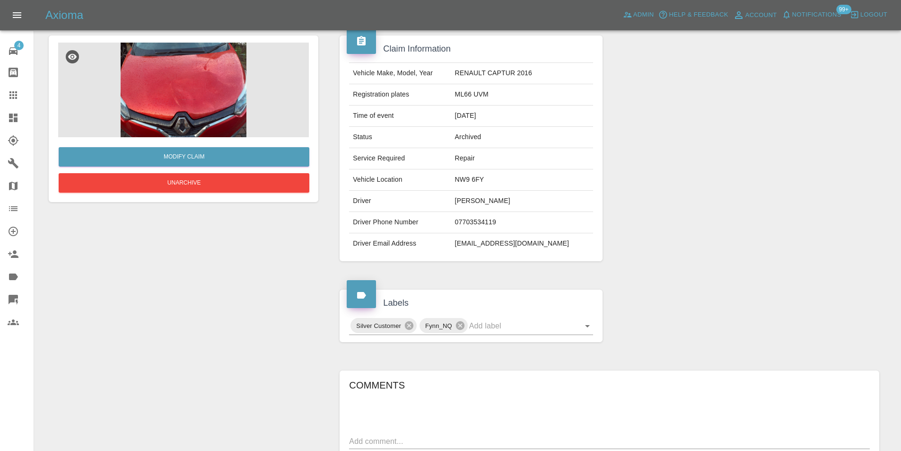
scroll to position [0, 0]
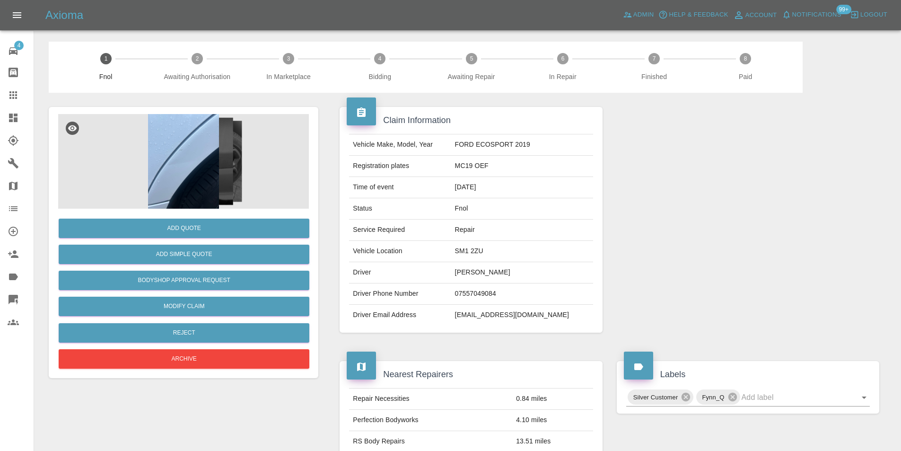
click at [187, 154] on img at bounding box center [183, 161] width 251 height 95
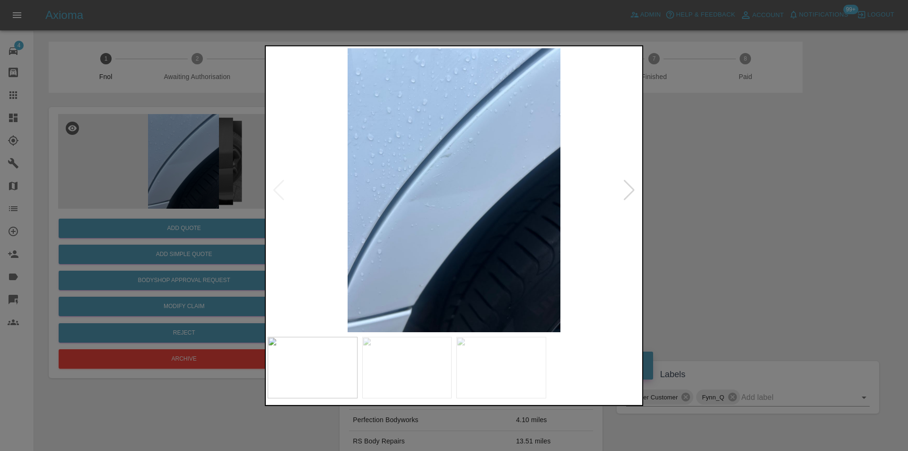
click at [627, 191] on div at bounding box center [629, 189] width 13 height 21
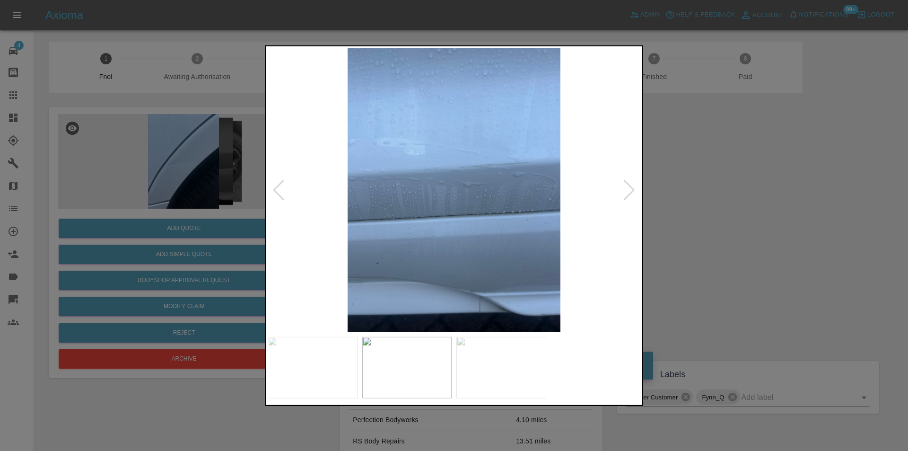
click at [634, 192] on div at bounding box center [629, 189] width 13 height 21
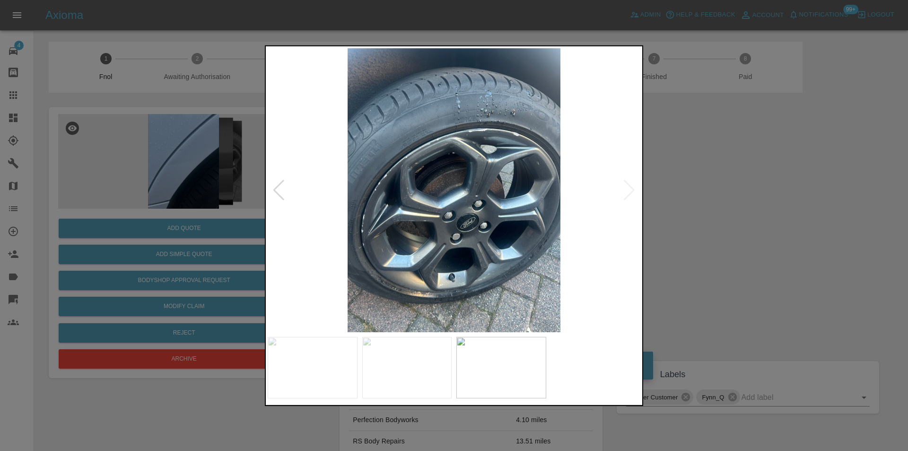
click at [701, 190] on div at bounding box center [454, 225] width 908 height 451
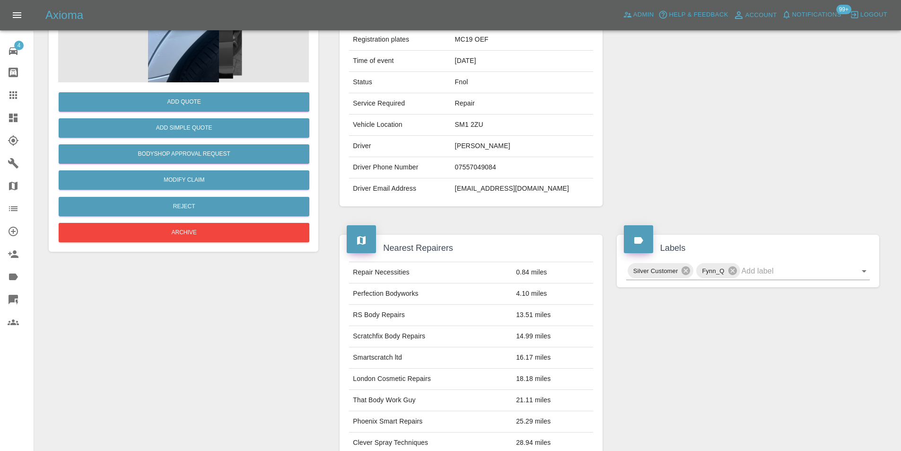
scroll to position [26, 0]
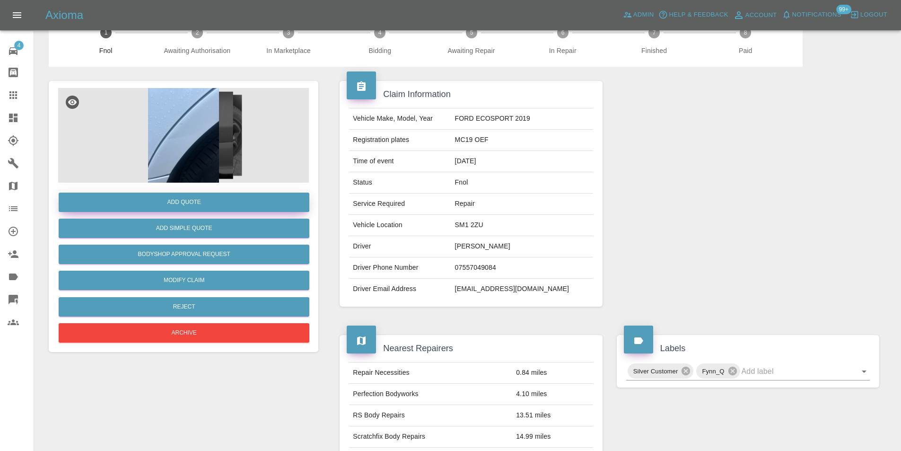
click at [216, 200] on button "Add Quote" at bounding box center [184, 202] width 251 height 19
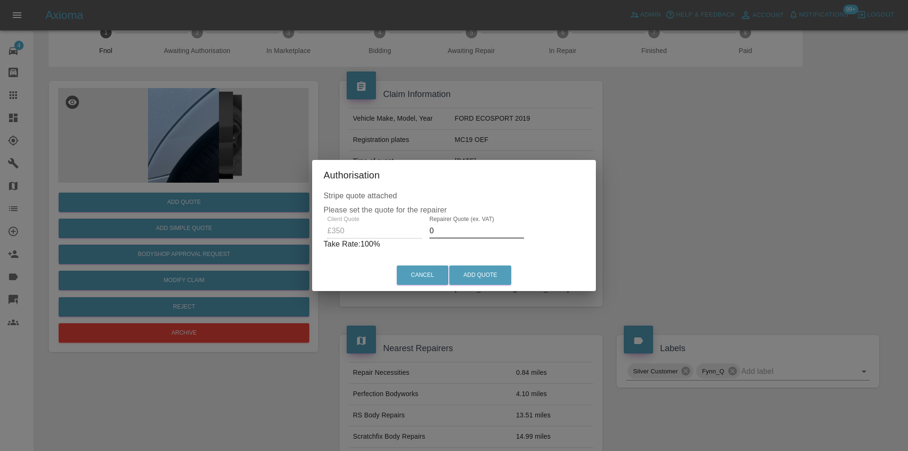
click at [459, 231] on input "0" at bounding box center [477, 230] width 95 height 15
type input "0220"
click at [484, 272] on button "Add Quote" at bounding box center [480, 274] width 62 height 19
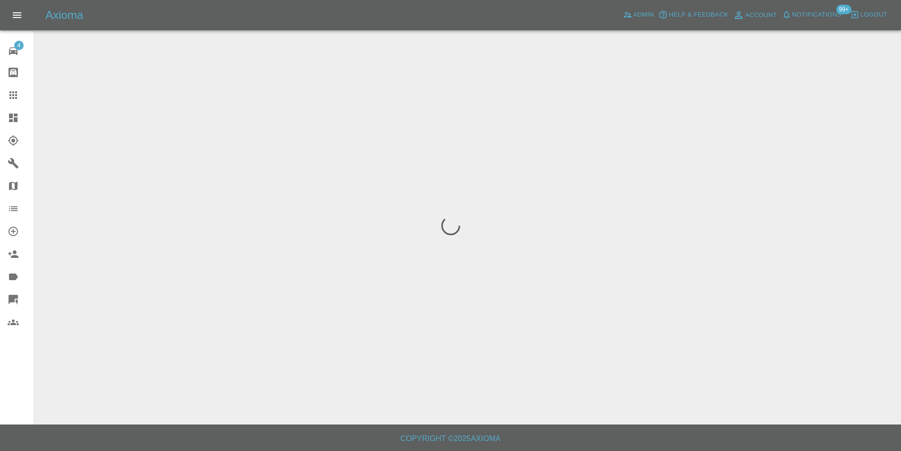
scroll to position [0, 0]
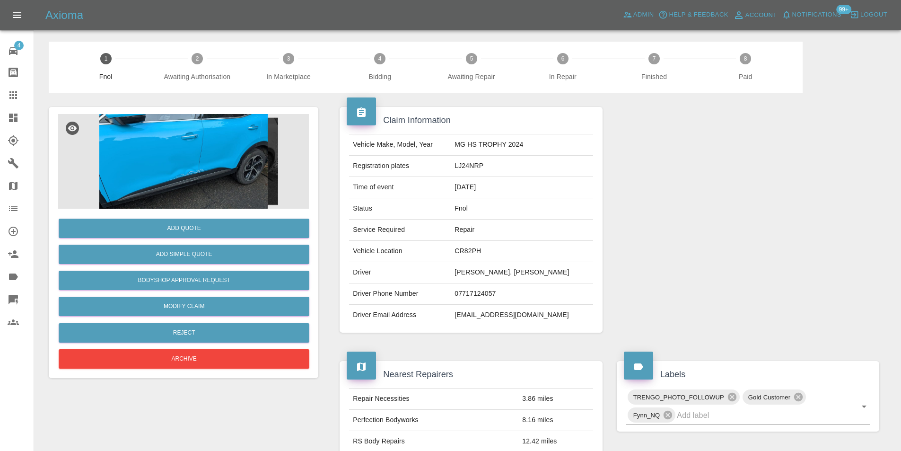
click at [225, 152] on img at bounding box center [183, 161] width 251 height 95
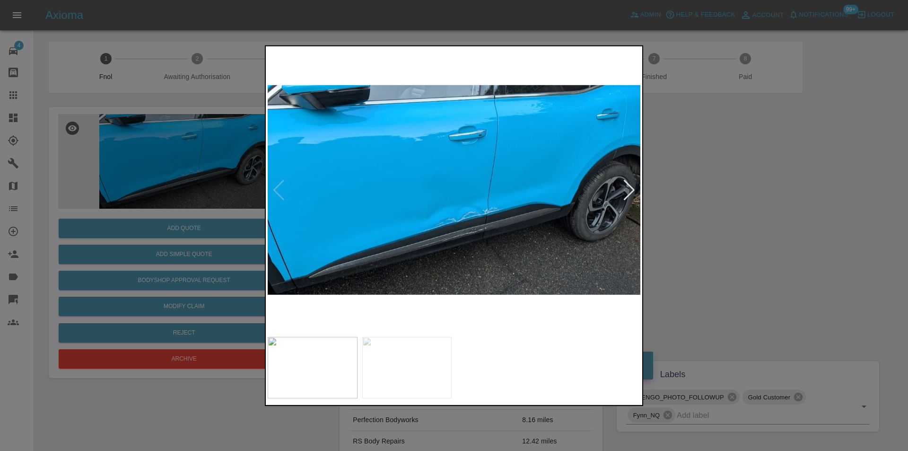
click at [627, 191] on div at bounding box center [629, 189] width 13 height 21
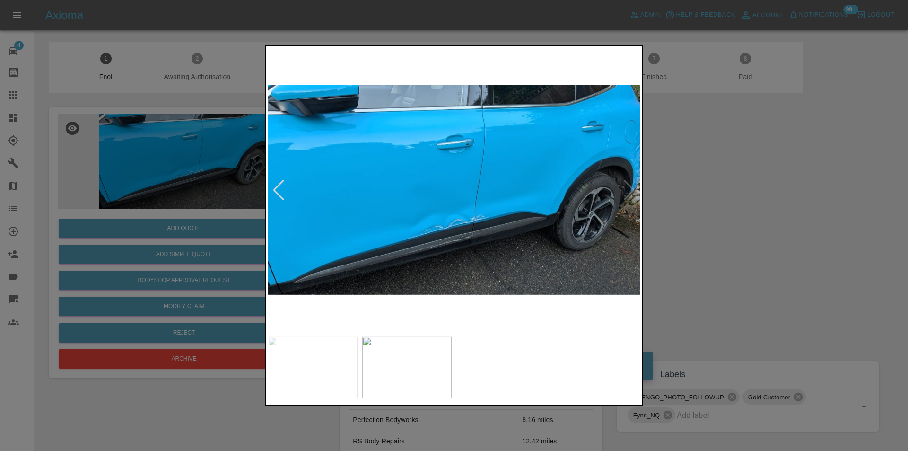
click at [717, 210] on div at bounding box center [454, 225] width 908 height 451
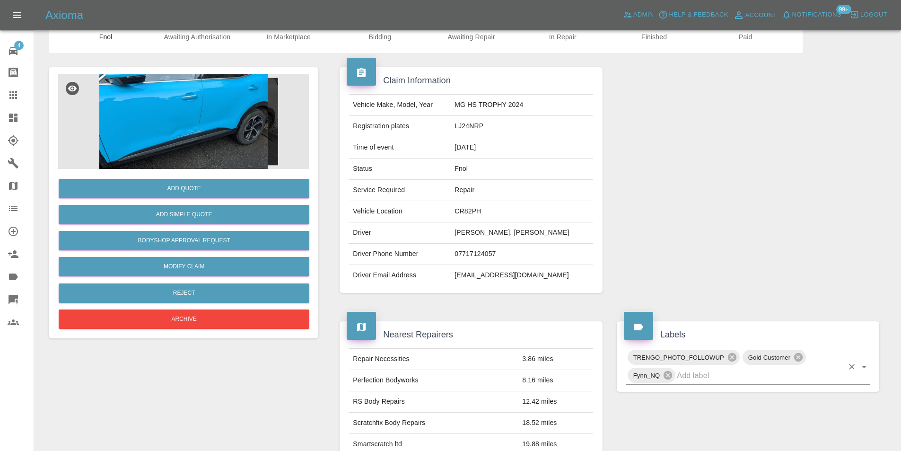
scroll to position [95, 0]
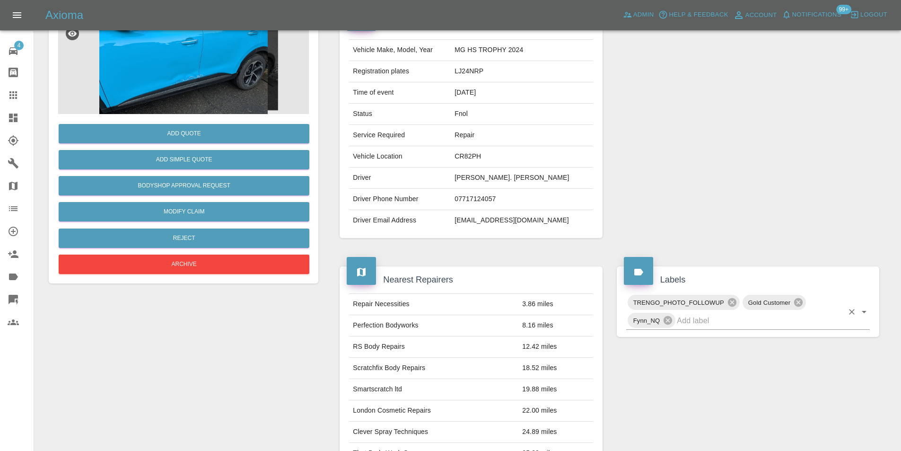
click at [869, 311] on icon "Open" at bounding box center [864, 311] width 11 height 11
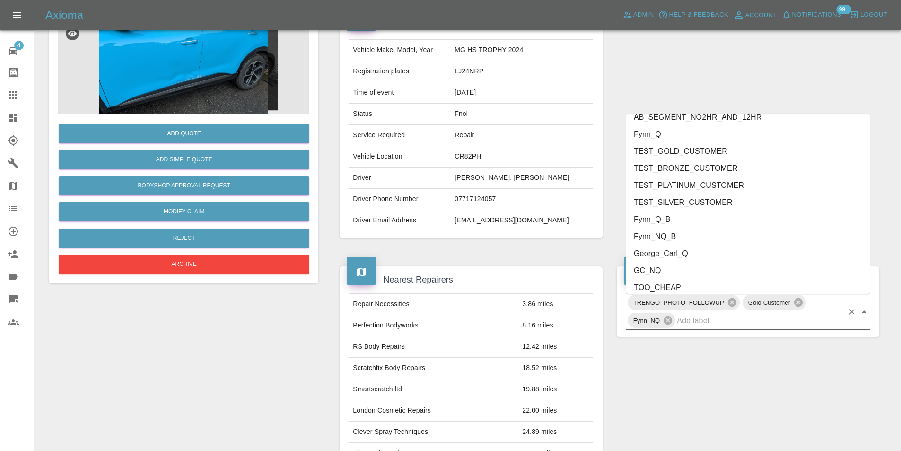
scroll to position [1956, 0]
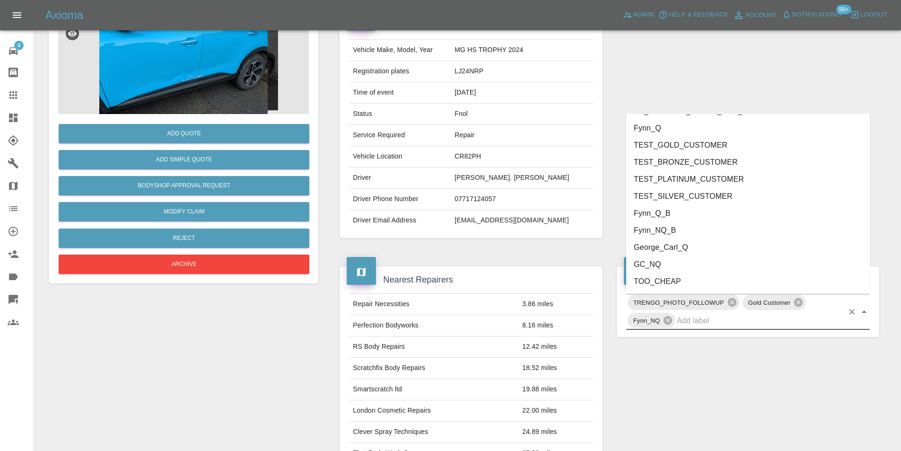
click at [704, 249] on li "George_Carl_Q" at bounding box center [748, 247] width 244 height 17
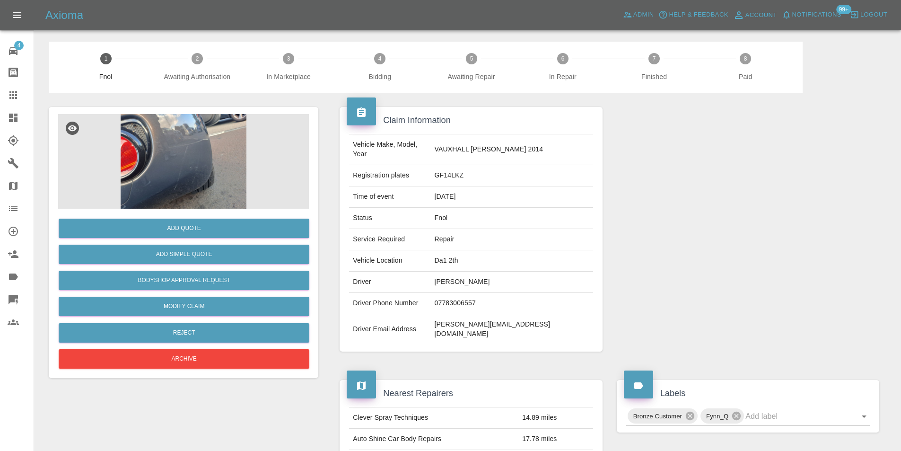
click at [210, 132] on img at bounding box center [183, 161] width 251 height 95
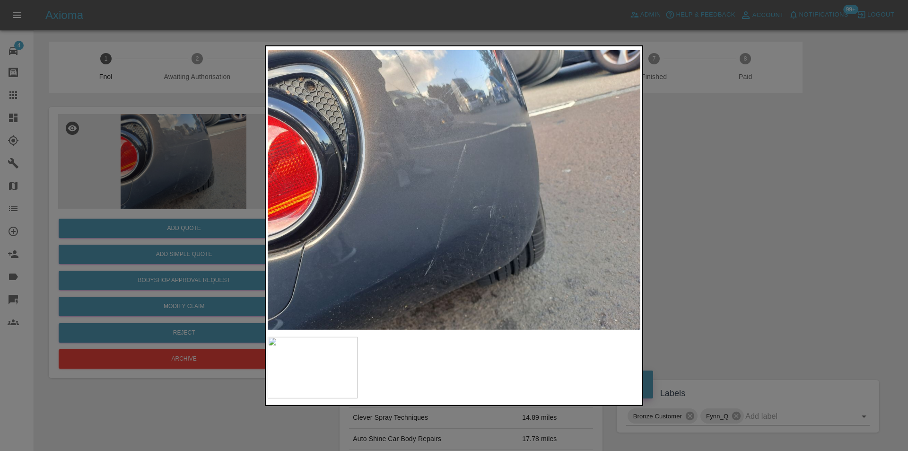
click at [718, 213] on div at bounding box center [454, 225] width 908 height 451
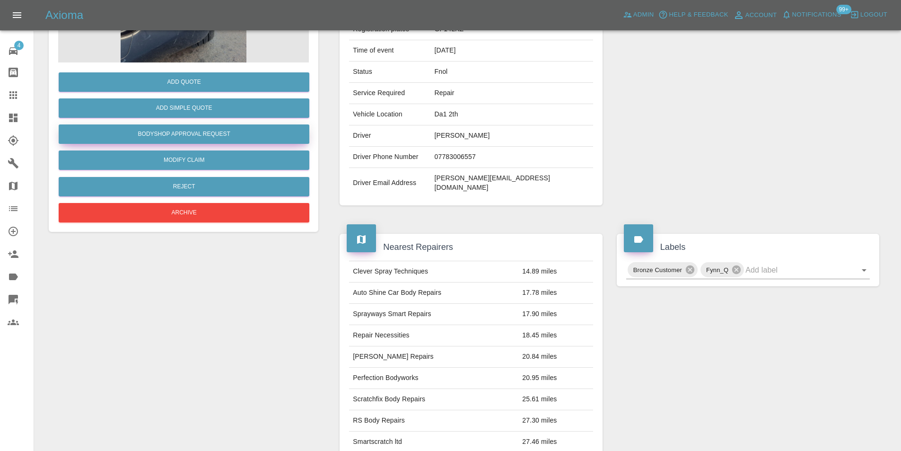
scroll to position [52, 0]
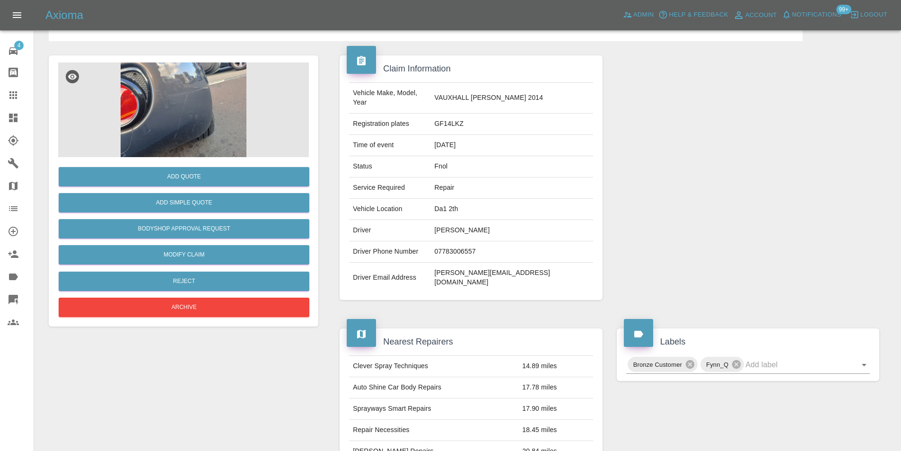
click at [131, 144] on img at bounding box center [183, 109] width 251 height 95
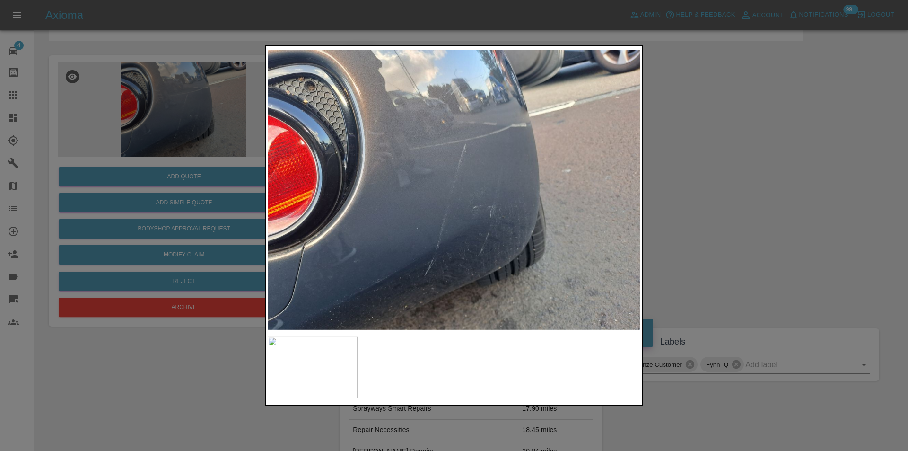
click at [751, 224] on div at bounding box center [454, 225] width 908 height 451
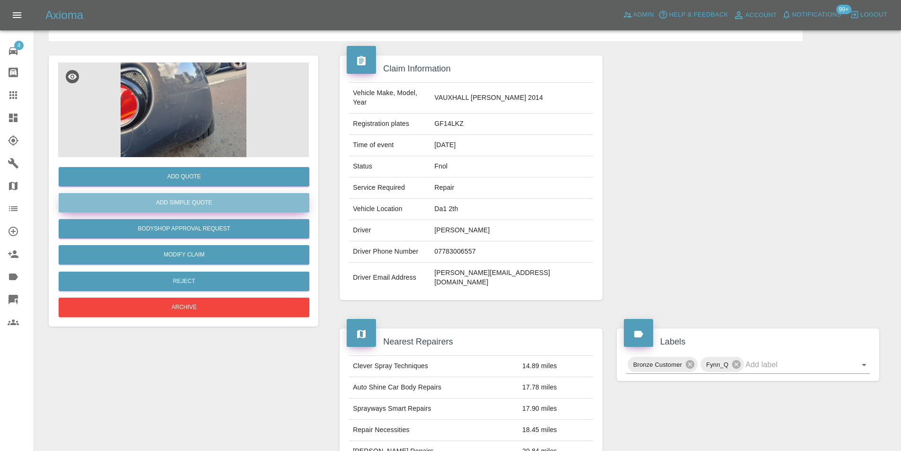
click at [199, 198] on button "Add Simple Quote" at bounding box center [184, 202] width 251 height 19
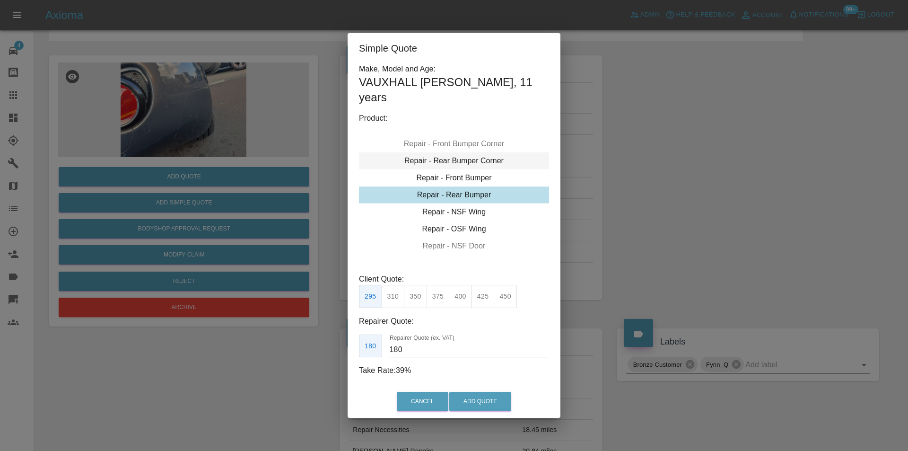
click at [475, 158] on div "Repair - Rear Bumper Corner" at bounding box center [454, 160] width 190 height 17
type input "120"
click at [495, 400] on button "Add Quote" at bounding box center [480, 401] width 62 height 19
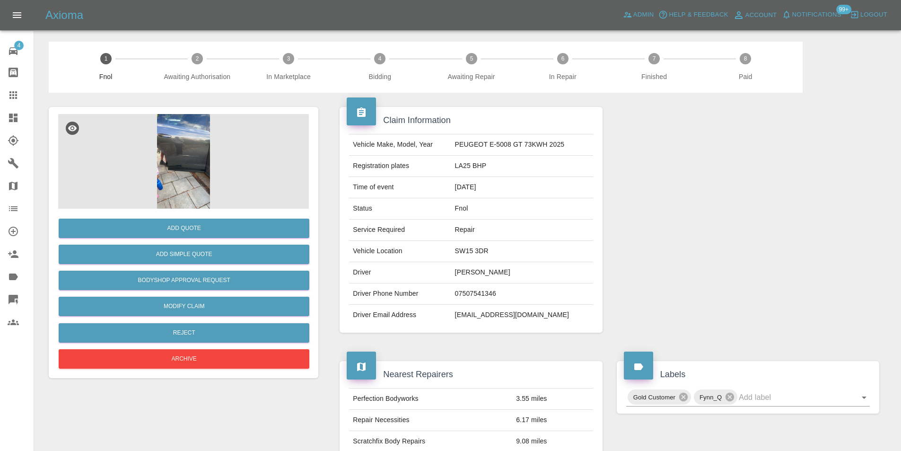
click at [196, 140] on img at bounding box center [183, 161] width 251 height 95
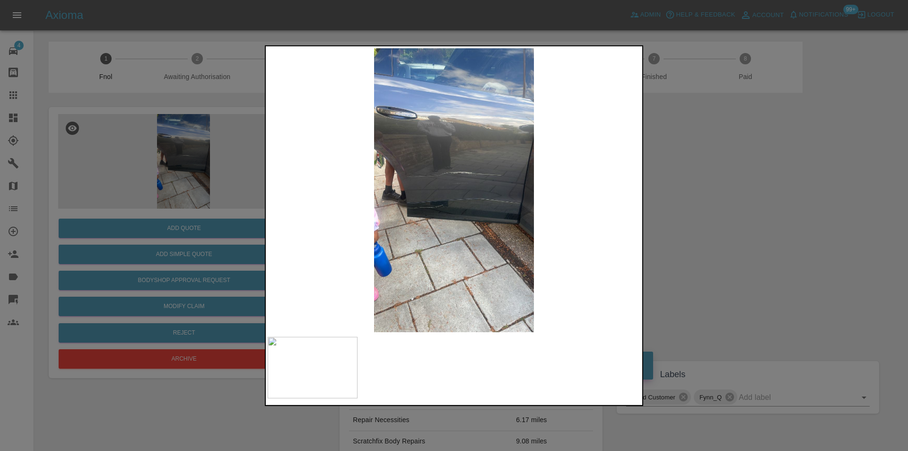
click at [474, 177] on img at bounding box center [454, 190] width 373 height 284
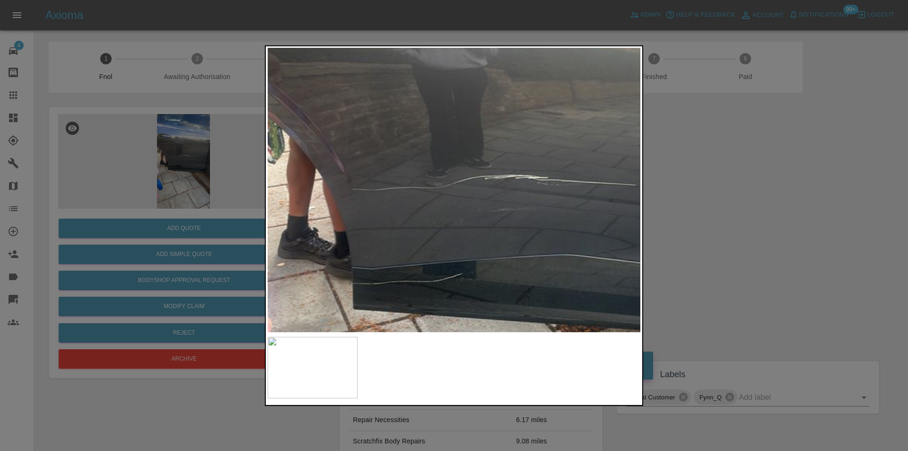
click at [517, 197] on img at bounding box center [494, 230] width 1118 height 852
click at [732, 207] on div at bounding box center [454, 225] width 908 height 451
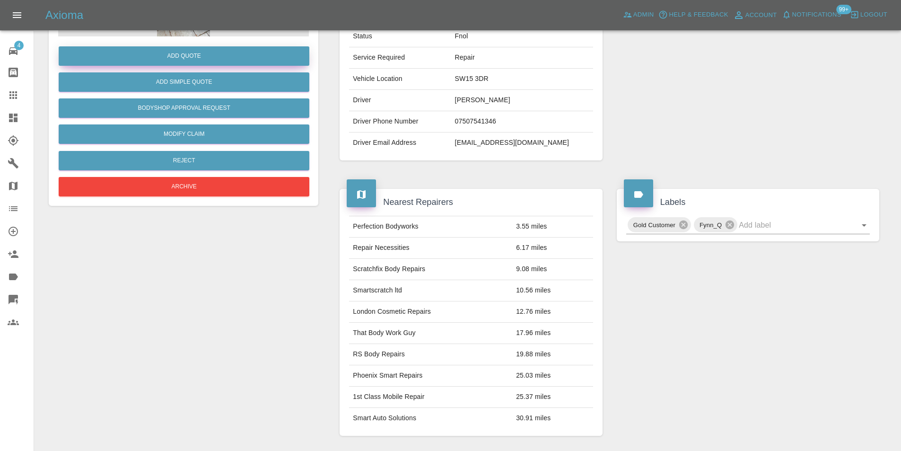
scroll to position [47, 0]
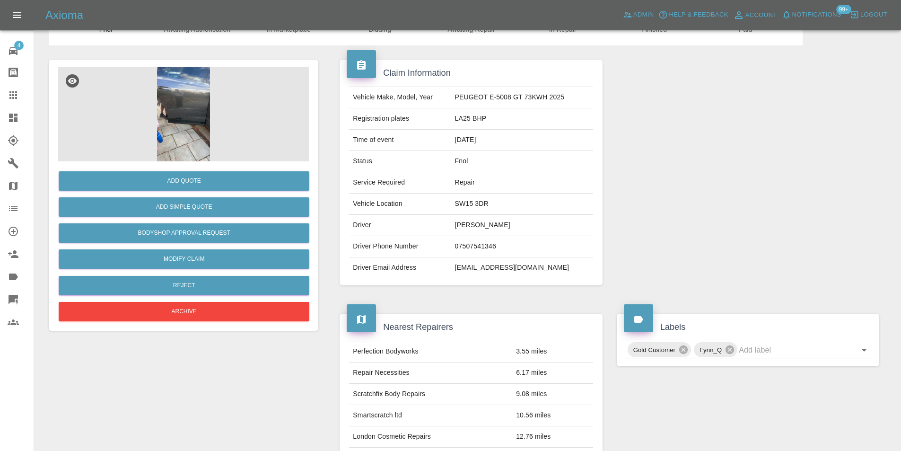
click at [177, 114] on img at bounding box center [183, 114] width 251 height 95
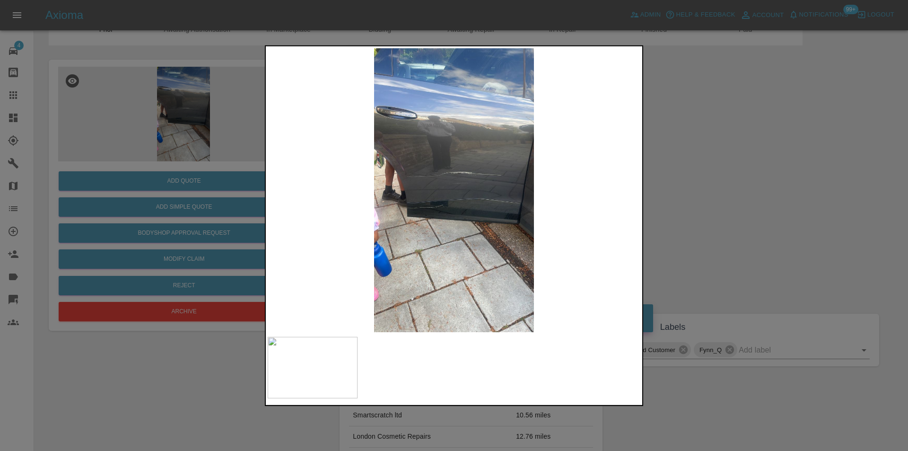
click at [468, 172] on img at bounding box center [454, 190] width 373 height 284
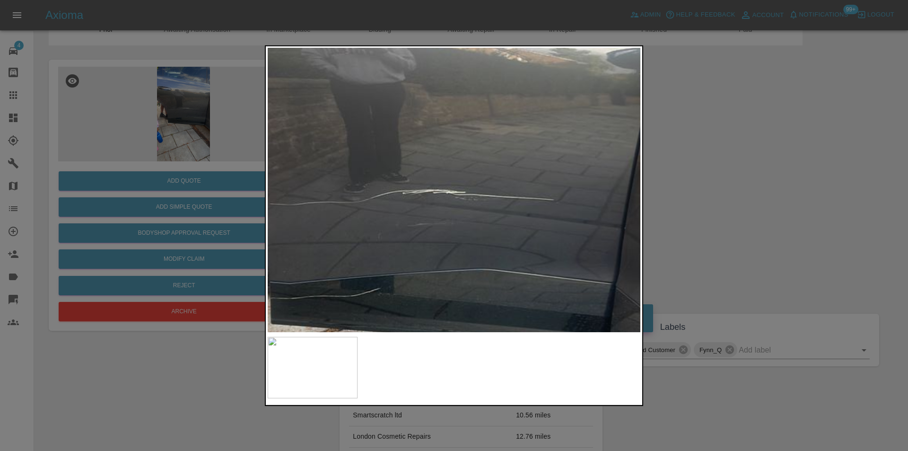
click at [721, 182] on div at bounding box center [454, 225] width 908 height 451
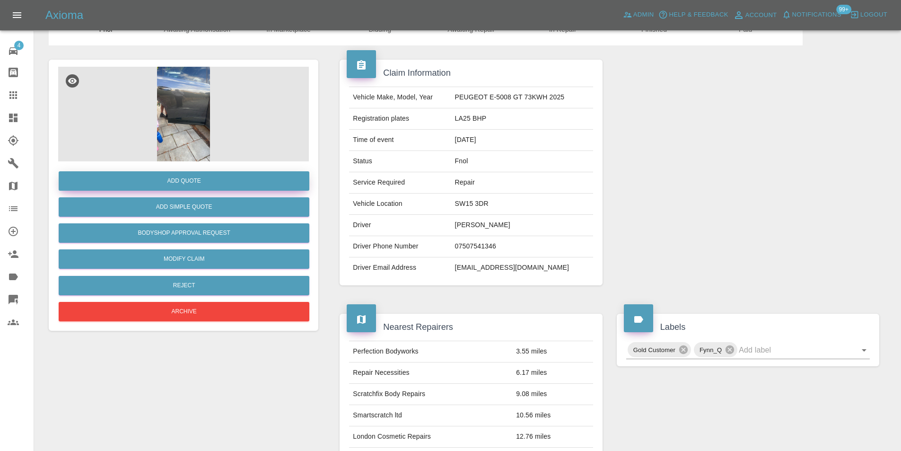
click at [192, 184] on button "Add Quote" at bounding box center [184, 180] width 251 height 19
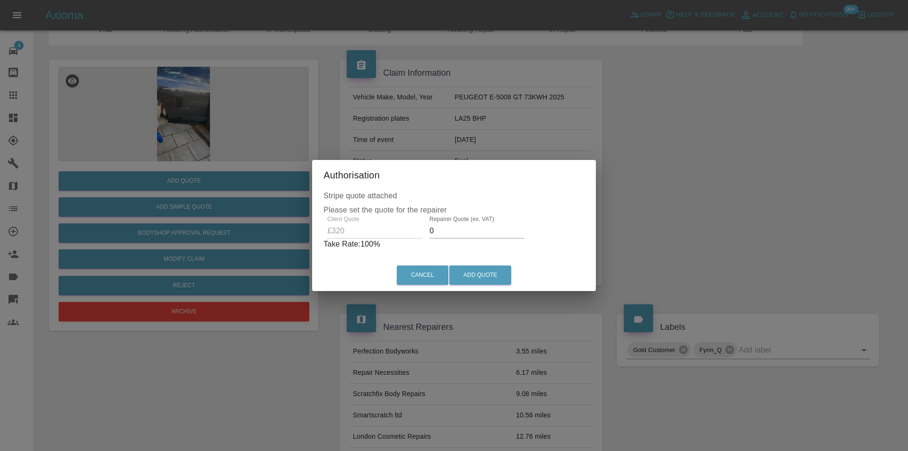
click at [481, 238] on input "0" at bounding box center [477, 230] width 95 height 15
type input "0205"
click at [487, 274] on button "Add Quote" at bounding box center [480, 274] width 62 height 19
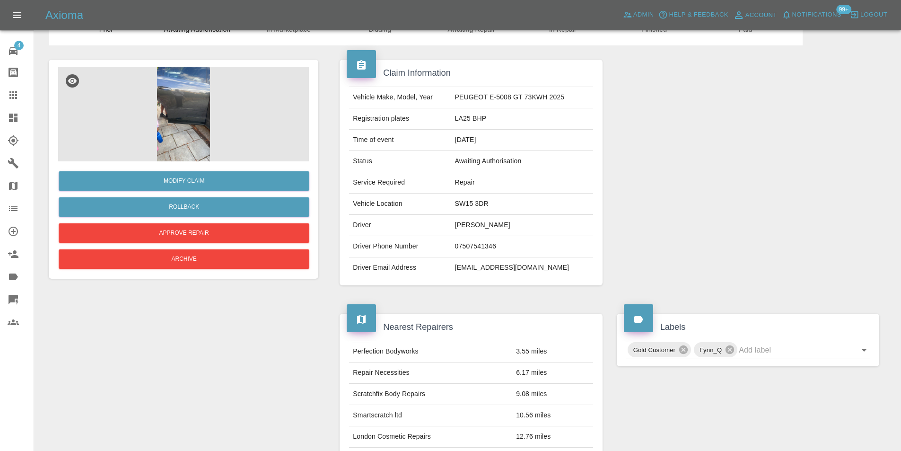
scroll to position [0, 0]
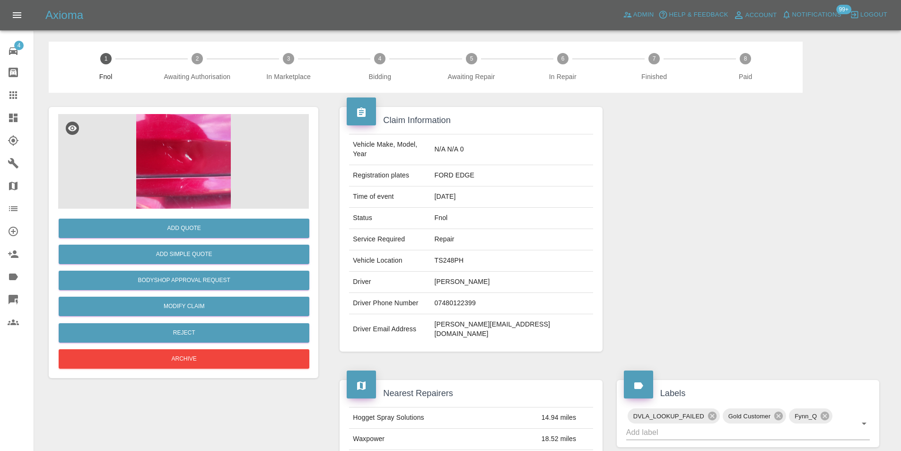
click at [191, 133] on img at bounding box center [183, 161] width 251 height 95
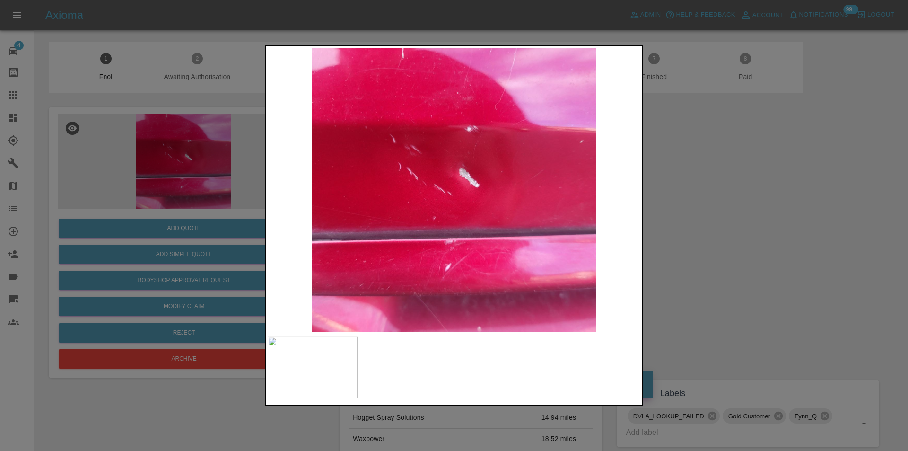
click at [695, 206] on div at bounding box center [454, 225] width 908 height 451
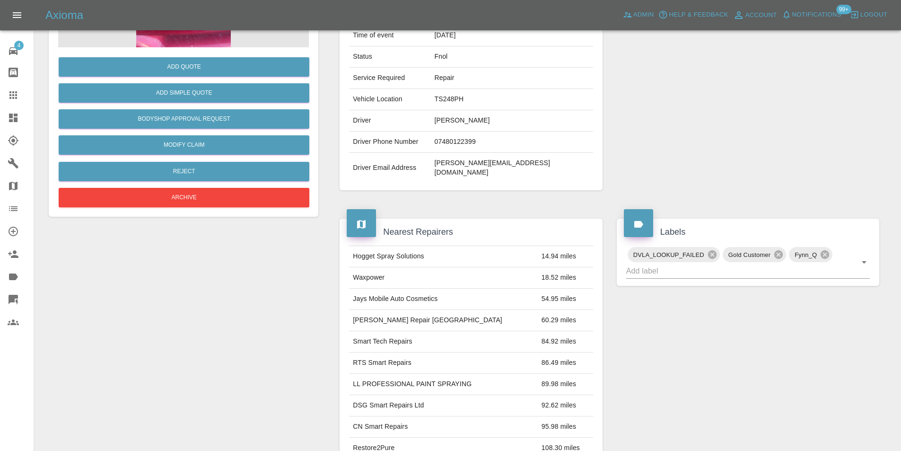
scroll to position [47, 0]
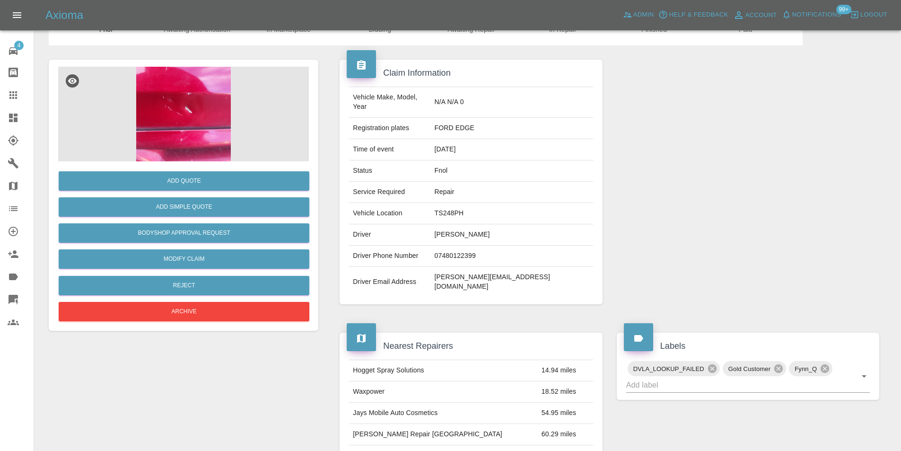
click at [177, 85] on img at bounding box center [183, 114] width 251 height 95
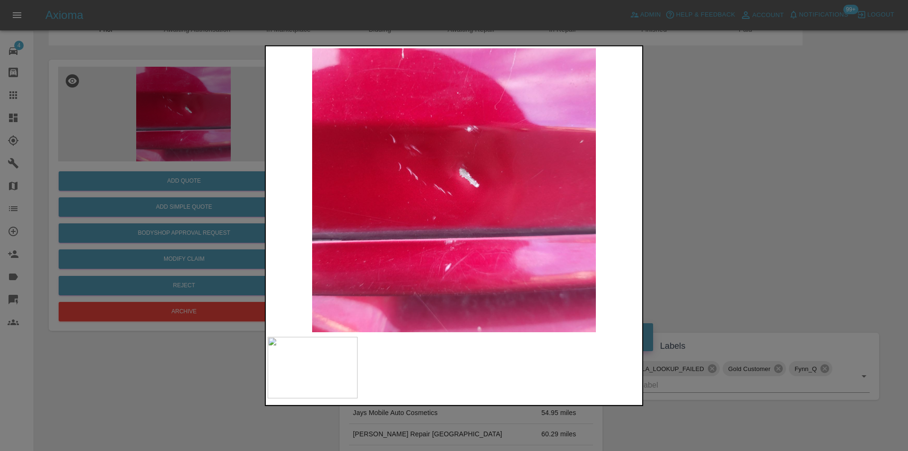
click at [670, 184] on div at bounding box center [454, 225] width 908 height 451
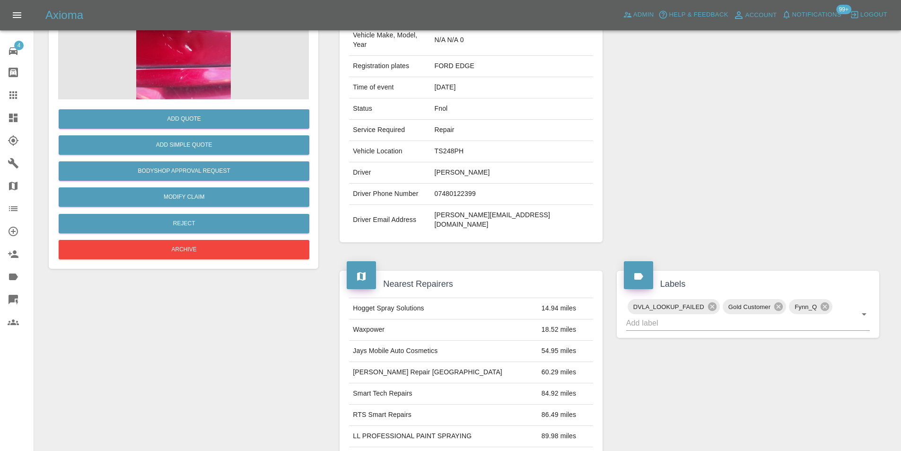
scroll to position [0, 0]
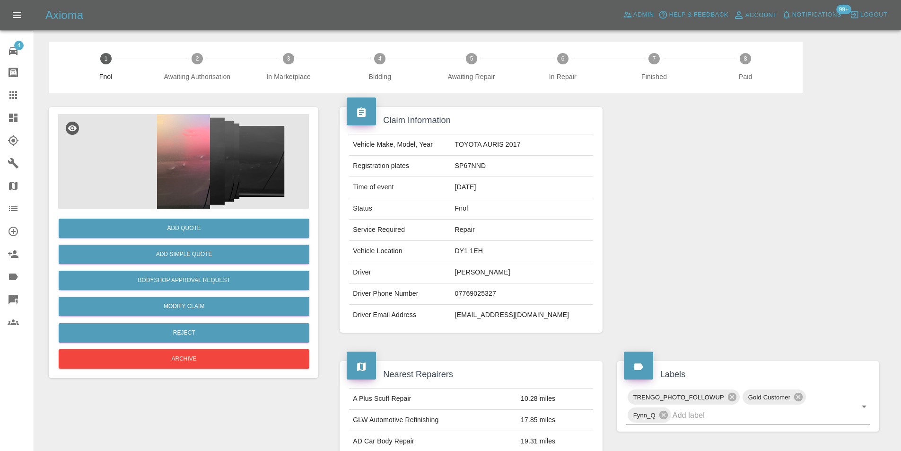
click at [180, 176] on img at bounding box center [183, 161] width 251 height 95
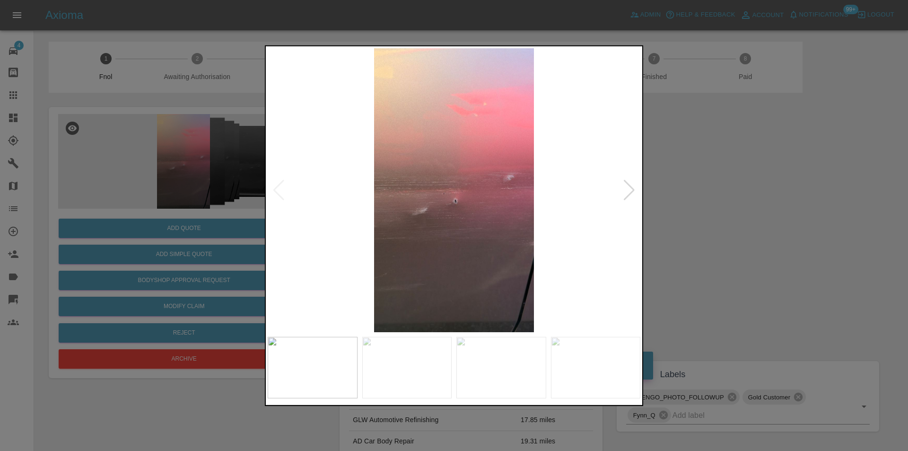
click at [629, 189] on div at bounding box center [629, 189] width 13 height 21
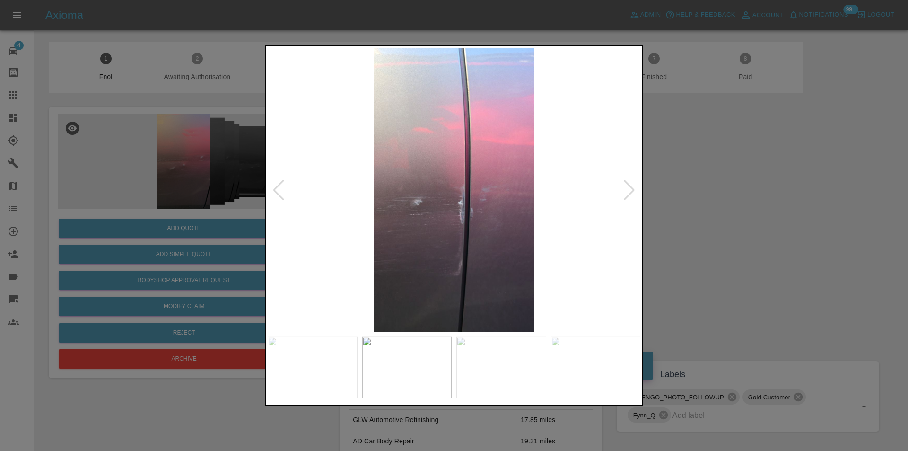
click at [629, 189] on div at bounding box center [629, 189] width 13 height 21
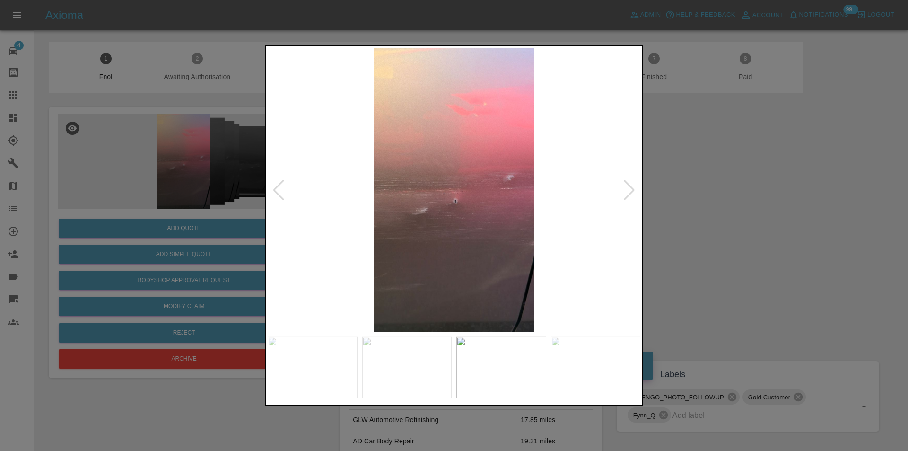
click at [629, 189] on div at bounding box center [629, 189] width 13 height 21
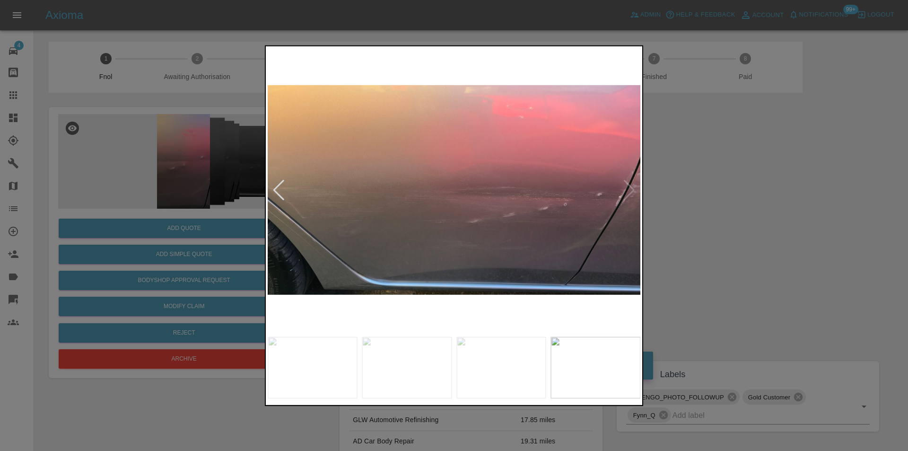
click at [629, 189] on img at bounding box center [454, 190] width 373 height 284
click at [757, 202] on div at bounding box center [454, 225] width 908 height 451
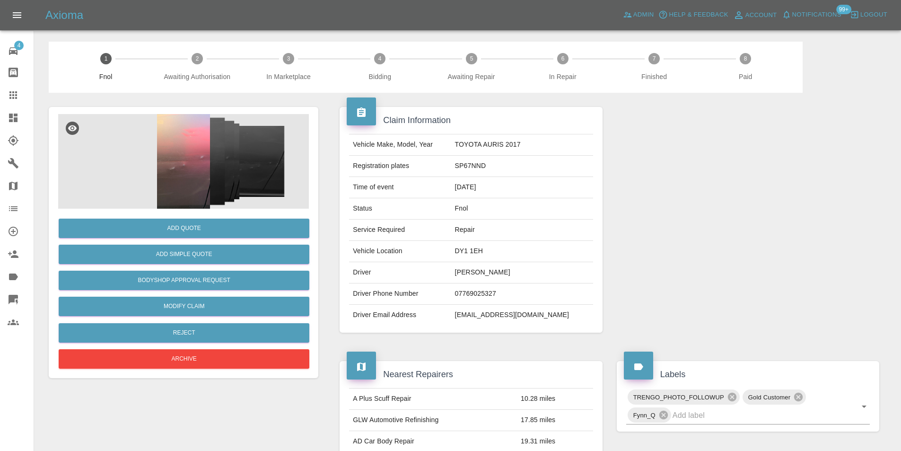
click at [204, 186] on img at bounding box center [183, 161] width 251 height 95
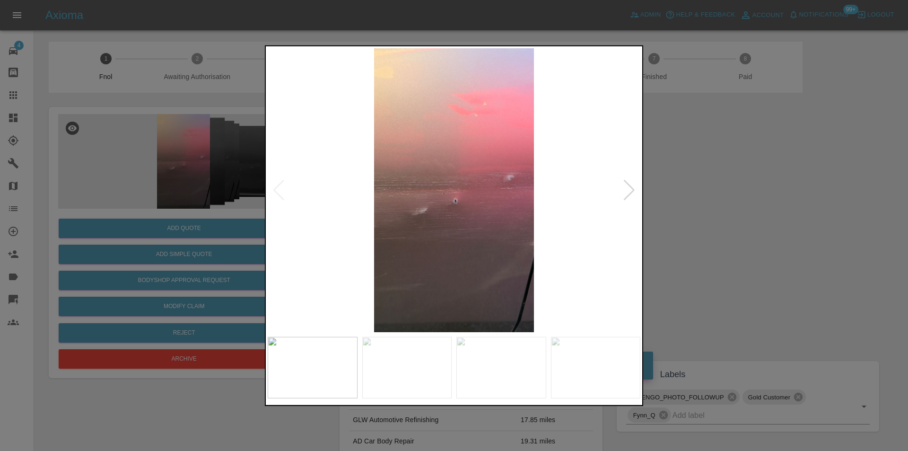
click at [639, 190] on img at bounding box center [454, 190] width 373 height 284
click at [633, 192] on div at bounding box center [629, 189] width 13 height 21
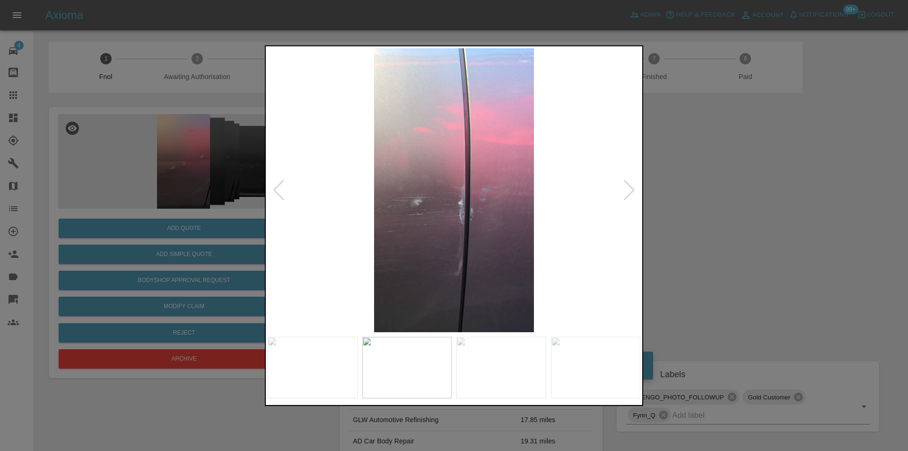
click at [633, 192] on div at bounding box center [629, 189] width 13 height 21
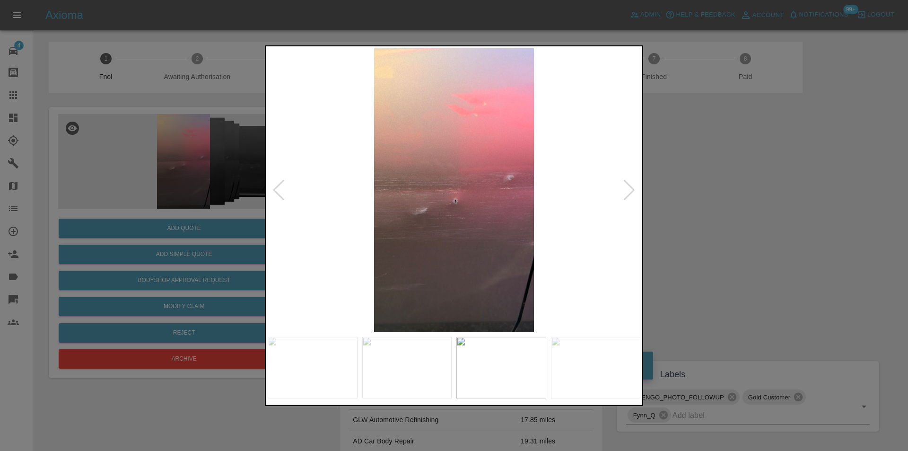
click at [633, 192] on div at bounding box center [629, 189] width 13 height 21
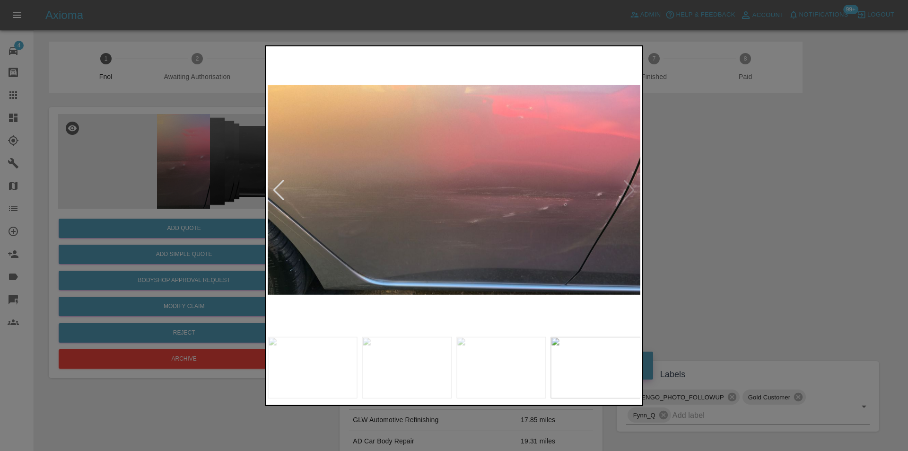
click at [744, 214] on div at bounding box center [454, 225] width 908 height 451
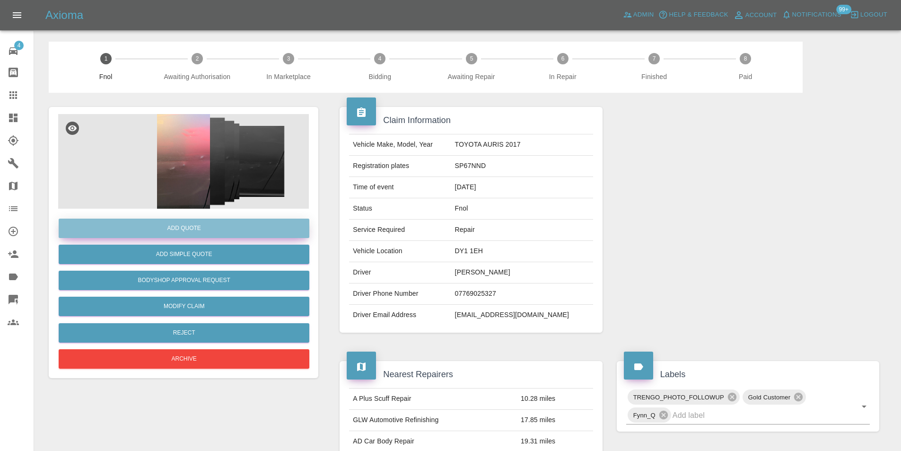
click at [199, 230] on button "Add Quote" at bounding box center [184, 228] width 251 height 19
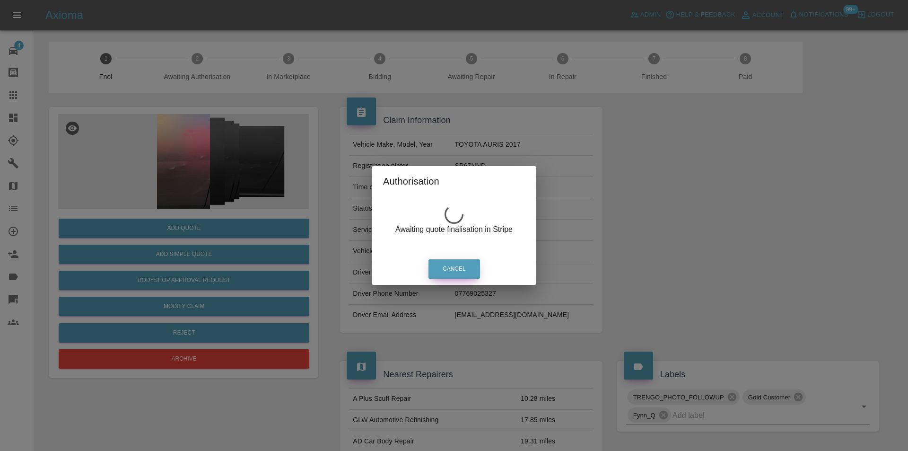
click at [472, 270] on button "Cancel" at bounding box center [455, 268] width 52 height 19
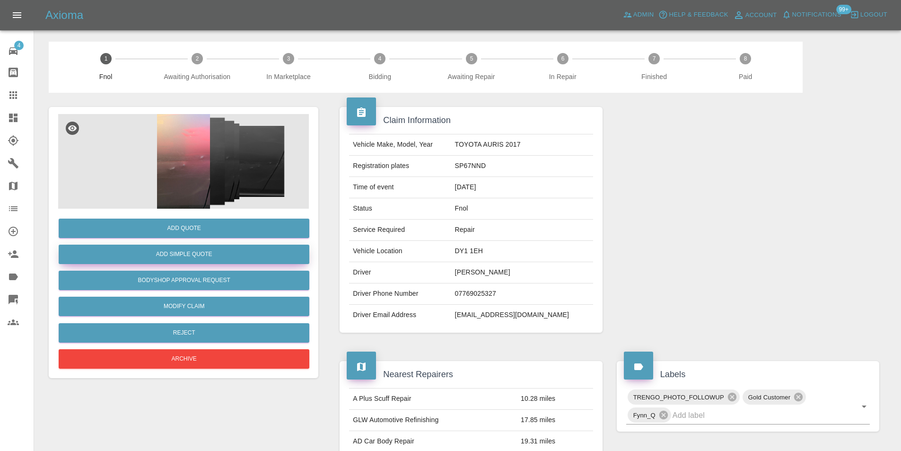
click at [191, 255] on button "Add Simple Quote" at bounding box center [184, 254] width 251 height 19
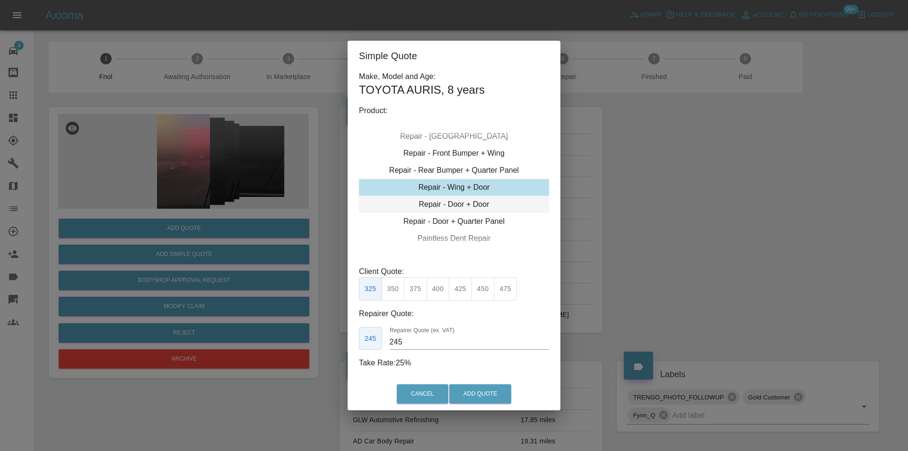
click at [485, 203] on div "Repair - Door + Door" at bounding box center [454, 204] width 190 height 17
drag, startPoint x: 465, startPoint y: 287, endPoint x: 465, endPoint y: 341, distance: 54.4
click at [465, 289] on button "425" at bounding box center [460, 288] width 23 height 23
type input "285"
click at [473, 395] on button "Add Quote" at bounding box center [480, 393] width 62 height 19
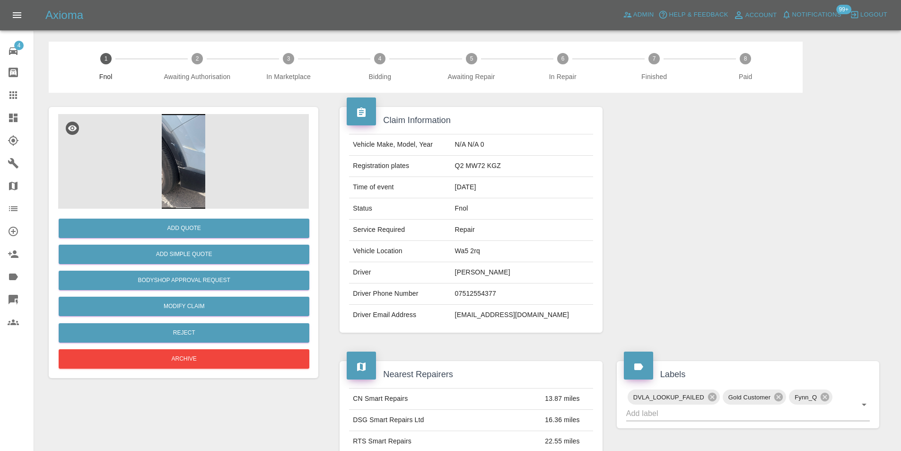
click at [186, 158] on img at bounding box center [183, 161] width 251 height 95
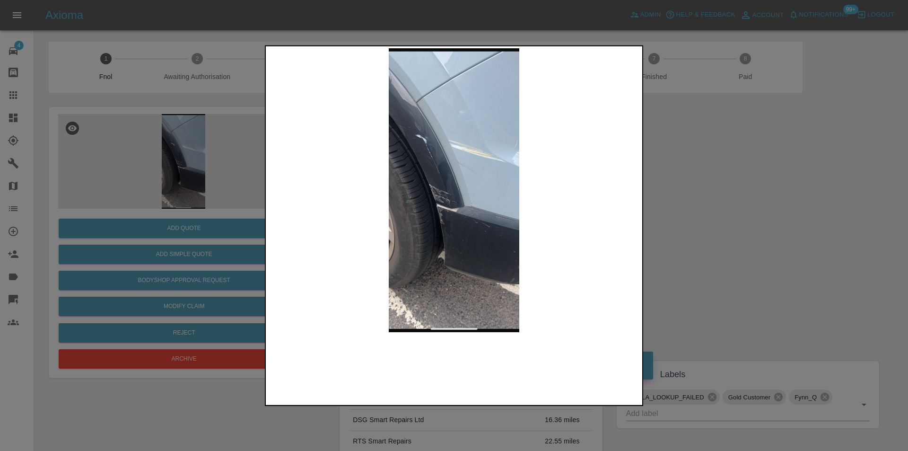
click at [452, 195] on img at bounding box center [454, 190] width 373 height 284
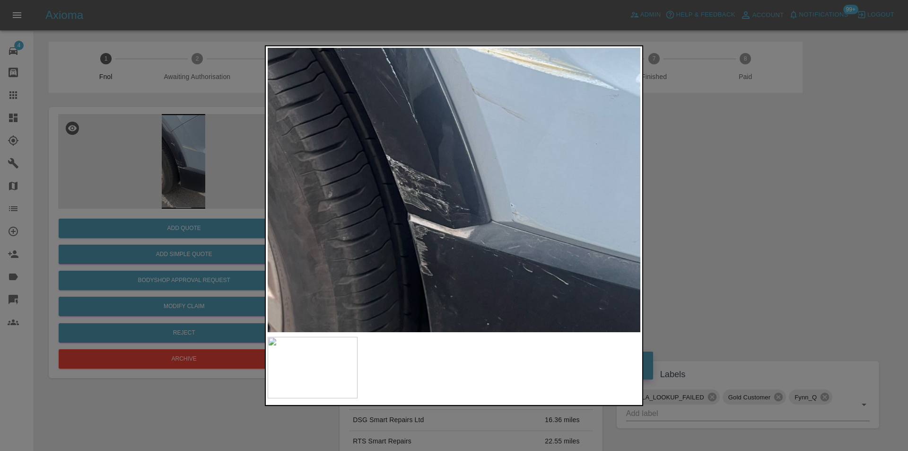
click at [493, 175] on img at bounding box center [461, 173] width 1118 height 852
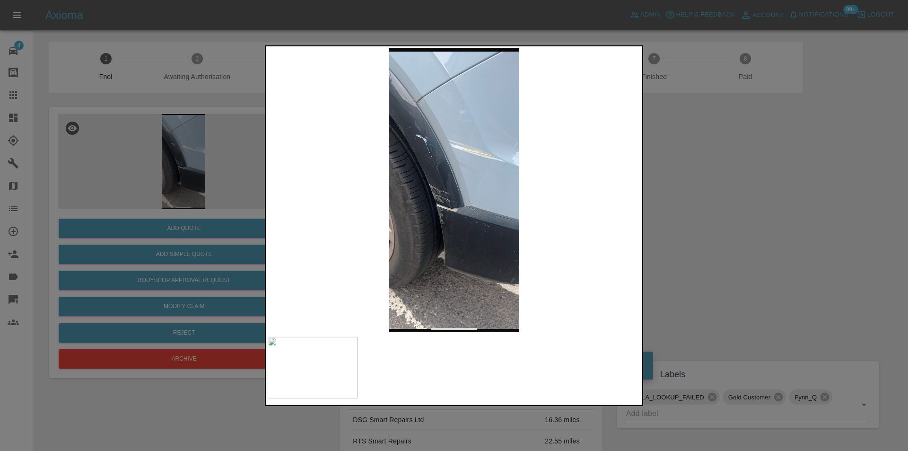
click at [488, 164] on img at bounding box center [454, 190] width 373 height 284
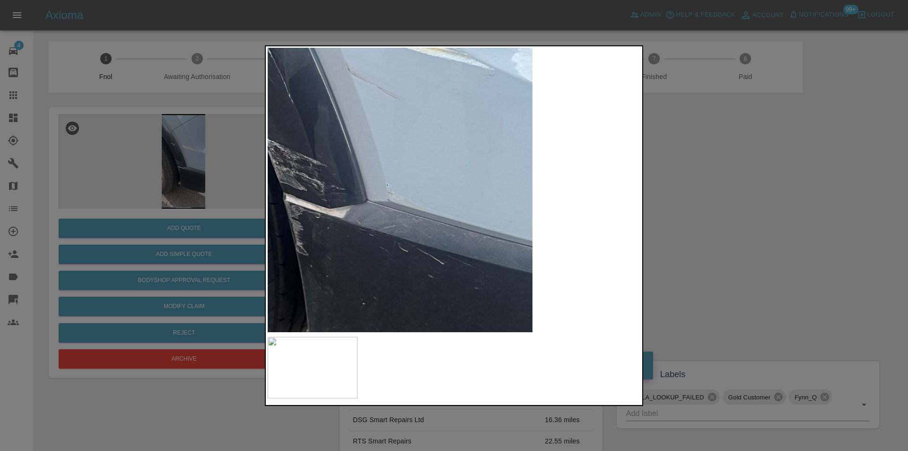
click at [471, 145] on img at bounding box center [337, 153] width 1118 height 852
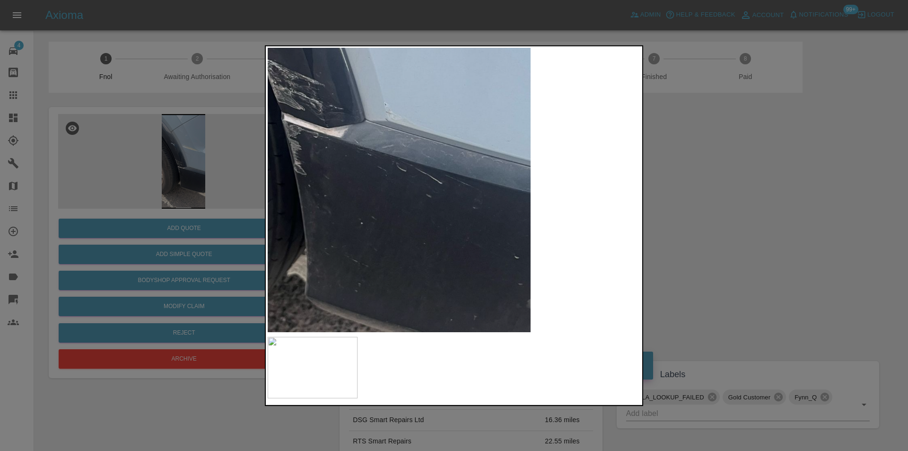
click at [450, 118] on img at bounding box center [335, 73] width 1118 height 852
click at [465, 101] on img at bounding box center [335, 73] width 1118 height 852
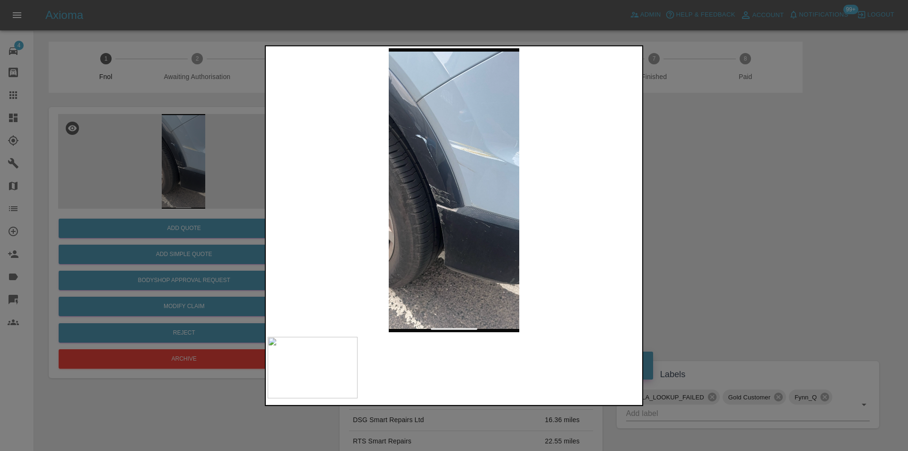
click at [726, 150] on div at bounding box center [454, 225] width 908 height 451
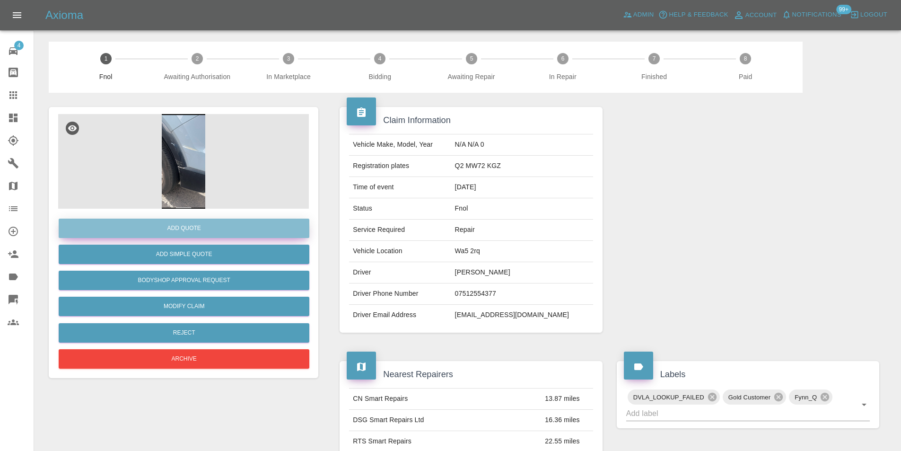
click at [170, 225] on button "Add Quote" at bounding box center [184, 228] width 251 height 19
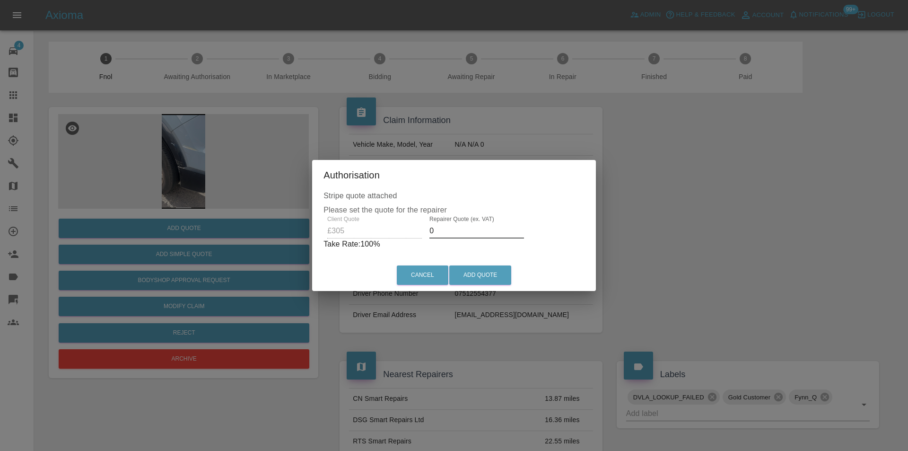
click at [450, 226] on input "0" at bounding box center [477, 230] width 95 height 15
type input "02"
type input "0195"
click at [486, 273] on button "Add Quote" at bounding box center [480, 274] width 62 height 19
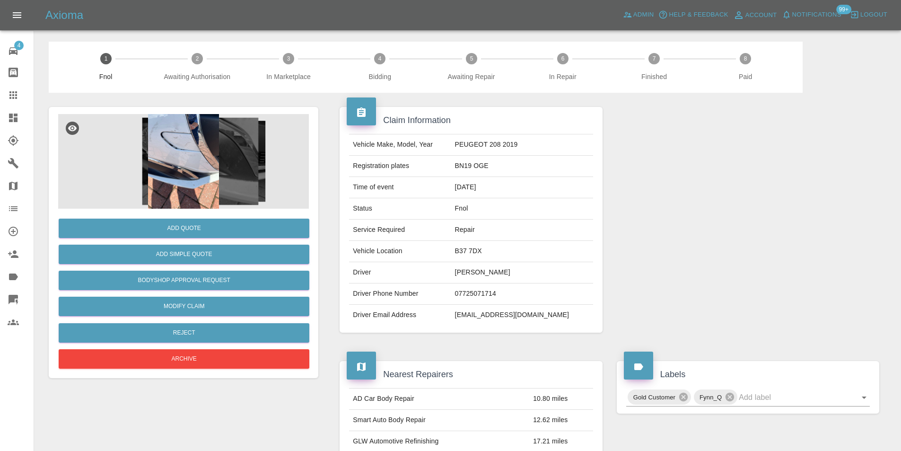
click at [199, 125] on img at bounding box center [183, 161] width 251 height 95
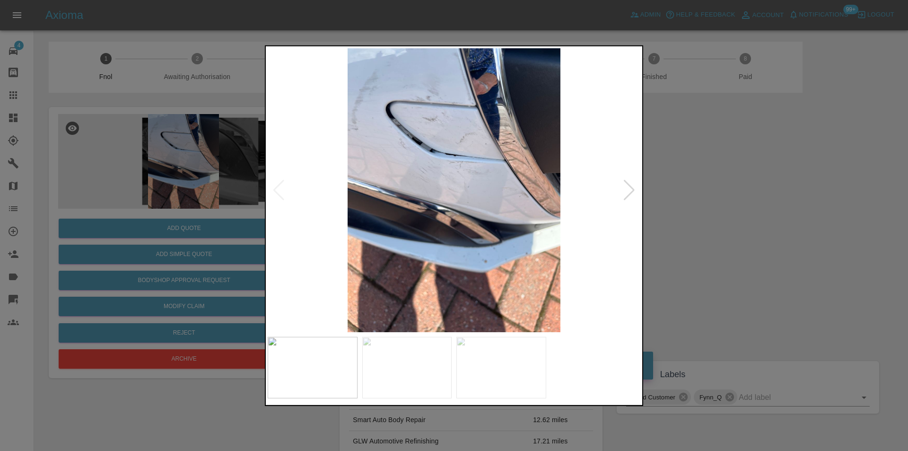
click at [630, 186] on div at bounding box center [629, 189] width 13 height 21
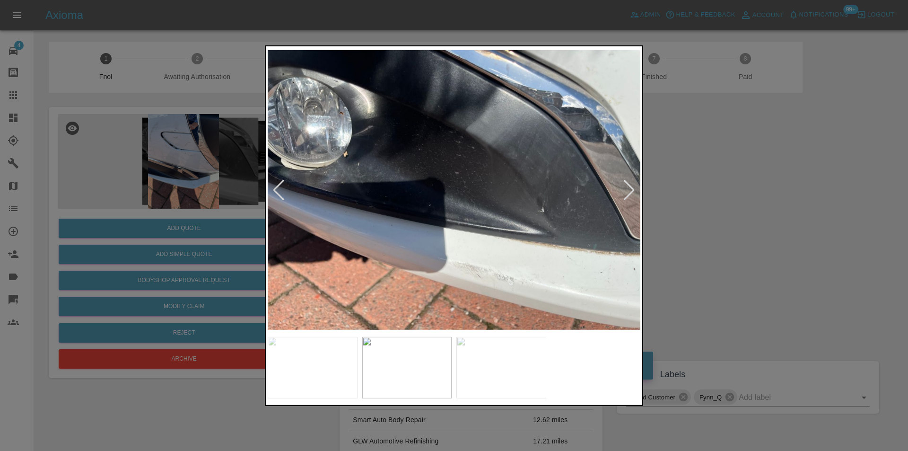
click at [629, 187] on div at bounding box center [629, 189] width 13 height 21
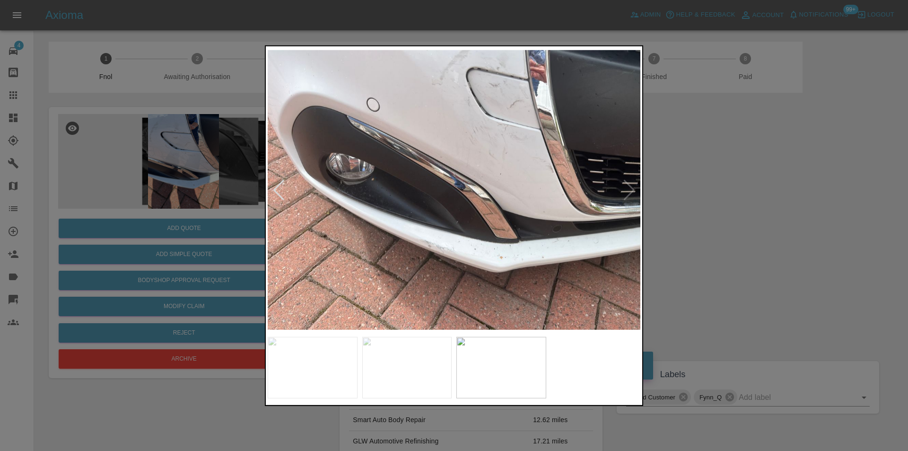
click at [629, 187] on img at bounding box center [454, 190] width 373 height 284
drag, startPoint x: 698, startPoint y: 184, endPoint x: 634, endPoint y: 159, distance: 68.9
click at [697, 183] on div at bounding box center [454, 225] width 908 height 451
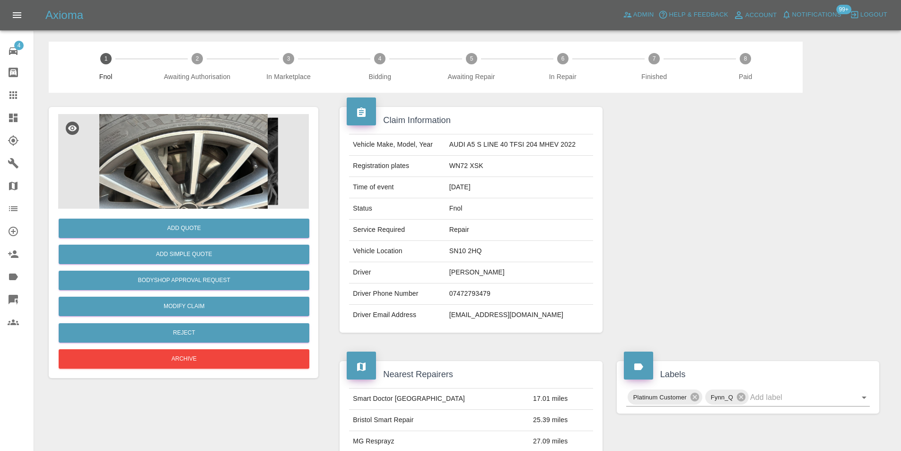
click at [208, 147] on img at bounding box center [183, 161] width 251 height 95
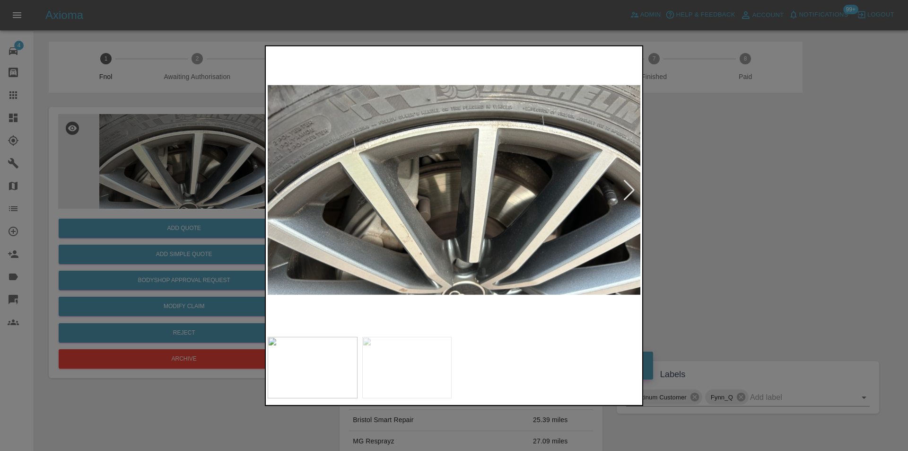
click at [629, 187] on div at bounding box center [629, 189] width 13 height 21
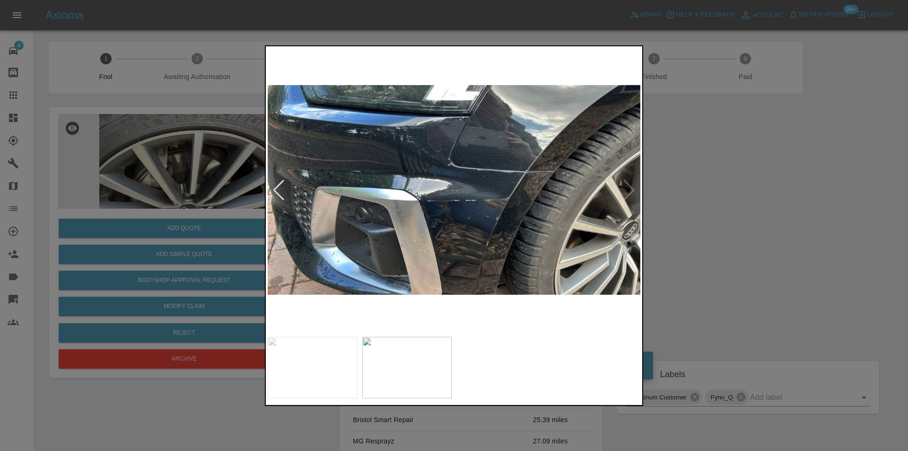
click at [629, 187] on img at bounding box center [454, 190] width 373 height 284
drag, startPoint x: 729, startPoint y: 236, endPoint x: 655, endPoint y: 235, distance: 74.3
click at [728, 236] on div at bounding box center [454, 225] width 908 height 451
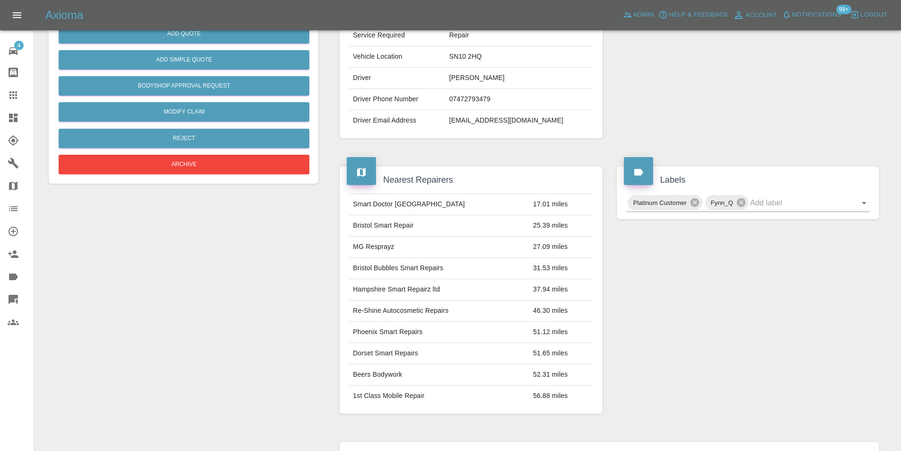
scroll to position [109, 0]
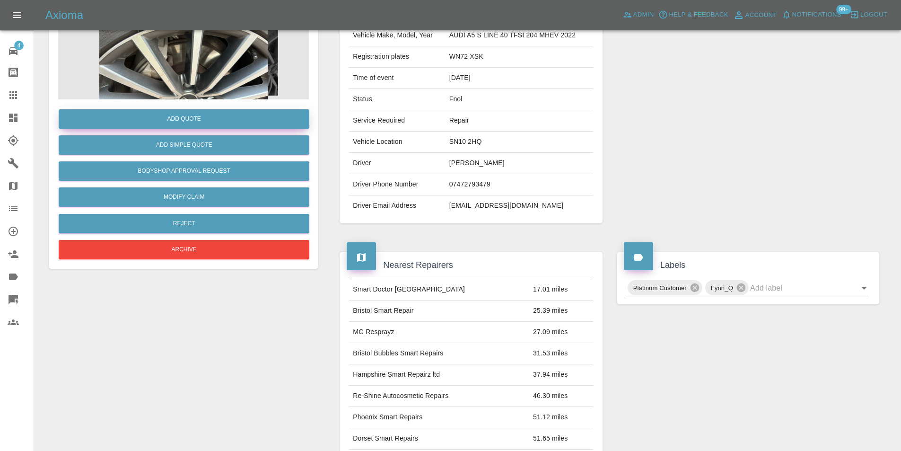
click at [189, 121] on button "Add Quote" at bounding box center [184, 118] width 251 height 19
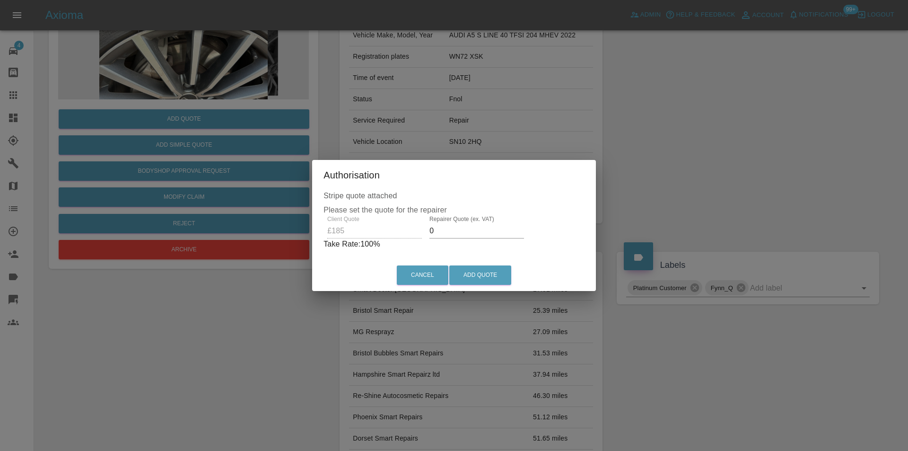
click at [446, 229] on input "0" at bounding box center [477, 230] width 95 height 15
type input "0120"
click at [475, 275] on button "Add Quote" at bounding box center [480, 274] width 62 height 19
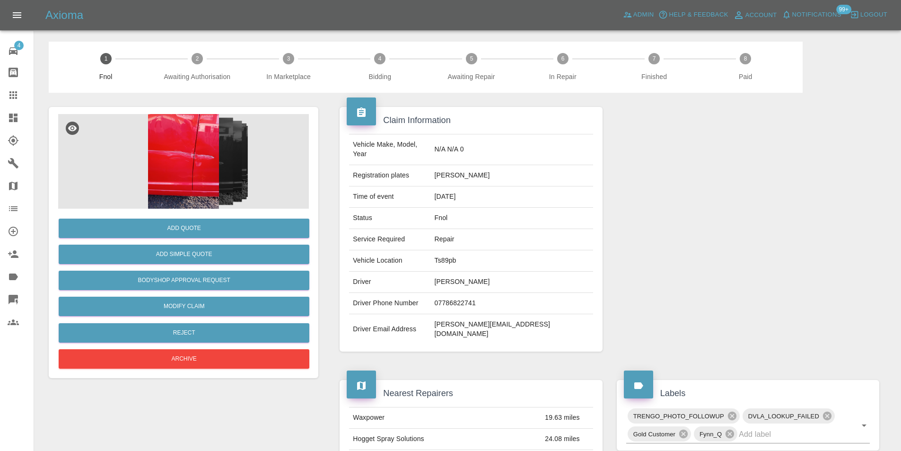
click at [199, 153] on img at bounding box center [183, 161] width 251 height 95
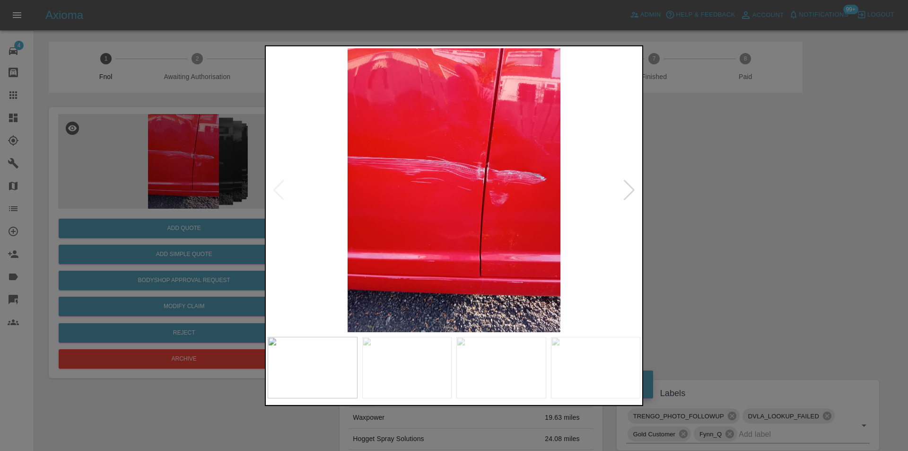
click at [628, 186] on div at bounding box center [629, 189] width 13 height 21
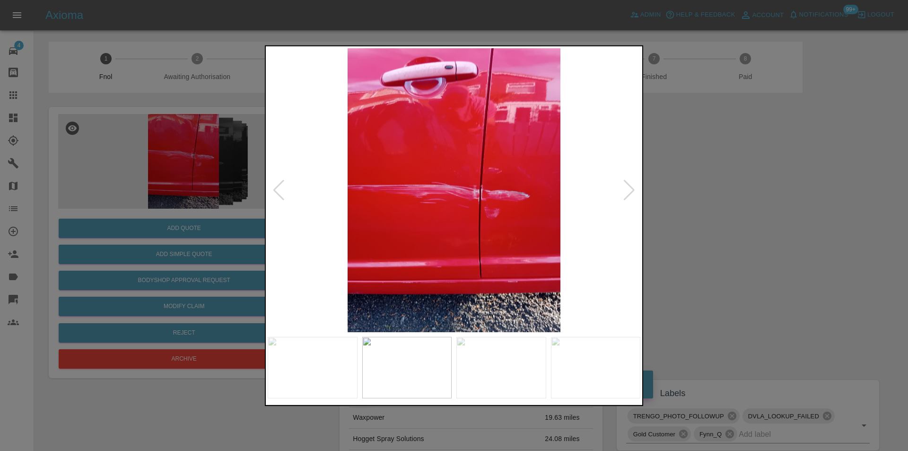
click at [628, 186] on div at bounding box center [629, 189] width 13 height 21
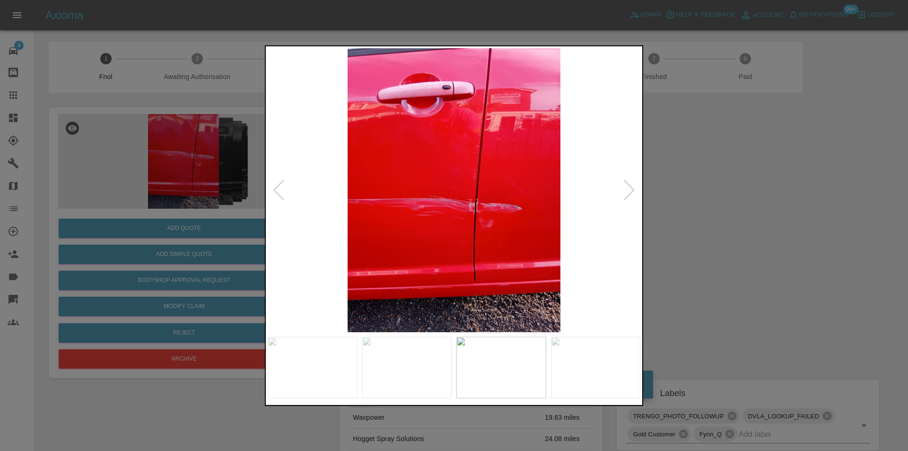
click at [628, 186] on div at bounding box center [629, 189] width 13 height 21
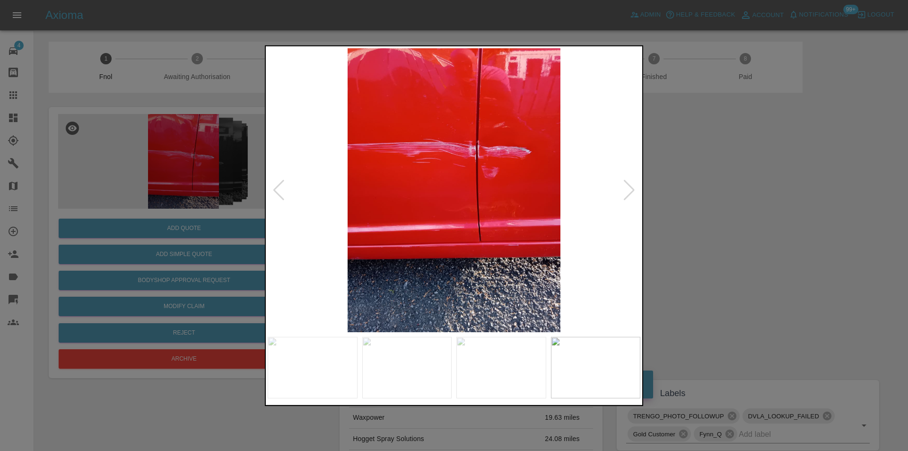
click at [628, 186] on div at bounding box center [629, 189] width 13 height 21
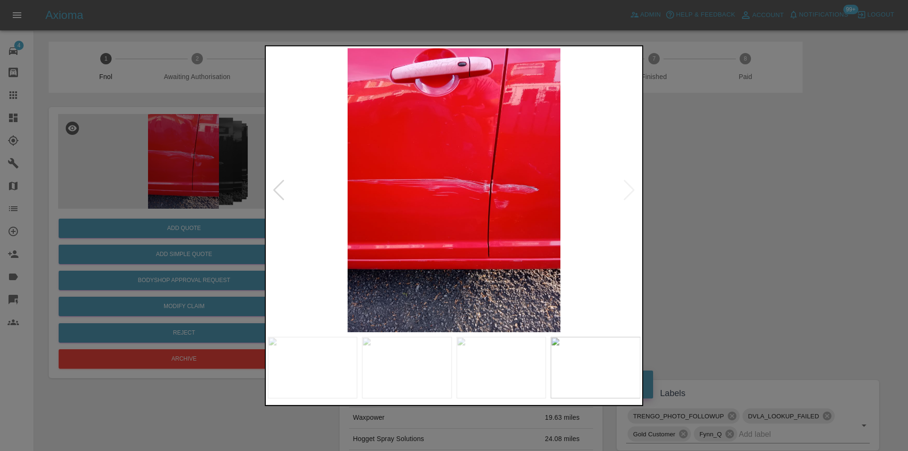
click at [628, 186] on img at bounding box center [454, 190] width 373 height 284
click at [702, 197] on div at bounding box center [454, 225] width 908 height 451
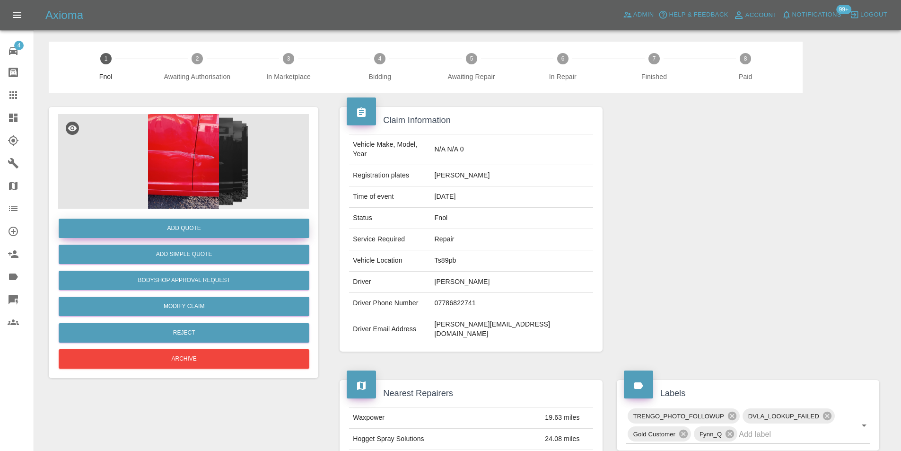
click at [200, 229] on button "Add Quote" at bounding box center [184, 228] width 251 height 19
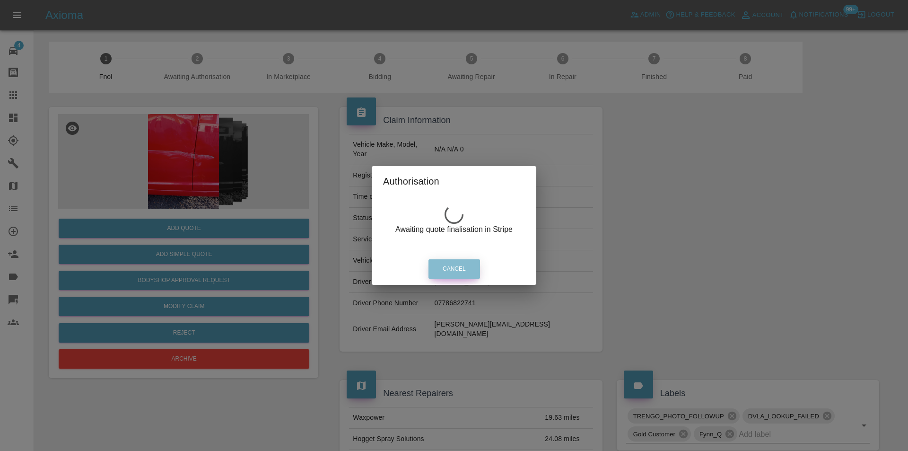
click at [442, 268] on button "Cancel" at bounding box center [455, 268] width 52 height 19
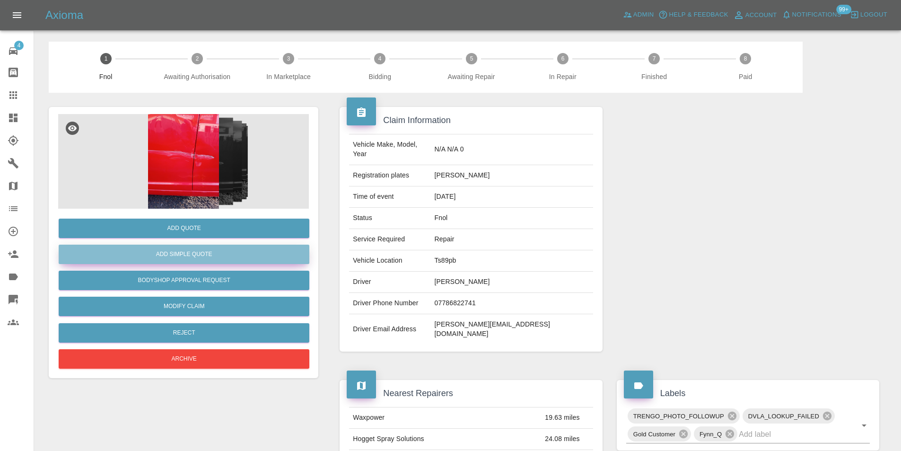
click at [197, 255] on button "Add Simple Quote" at bounding box center [184, 254] width 251 height 19
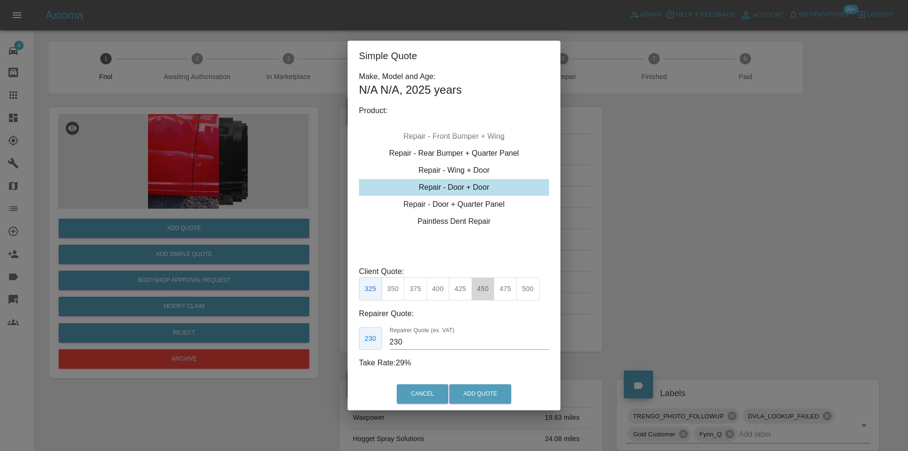
click at [483, 290] on button "450" at bounding box center [483, 288] width 23 height 23
type input "300"
drag, startPoint x: 472, startPoint y: 395, endPoint x: 473, endPoint y: 387, distance: 7.2
click at [472, 395] on button "Add Quote" at bounding box center [480, 393] width 62 height 19
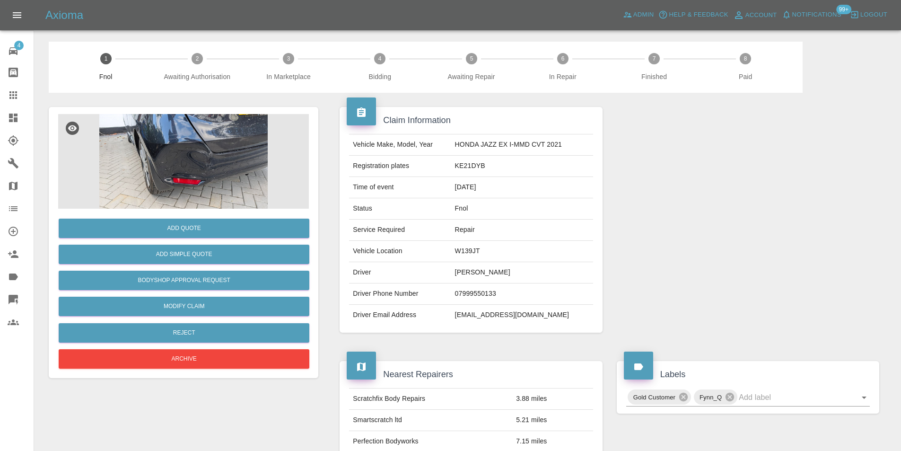
click at [209, 137] on img at bounding box center [183, 161] width 251 height 95
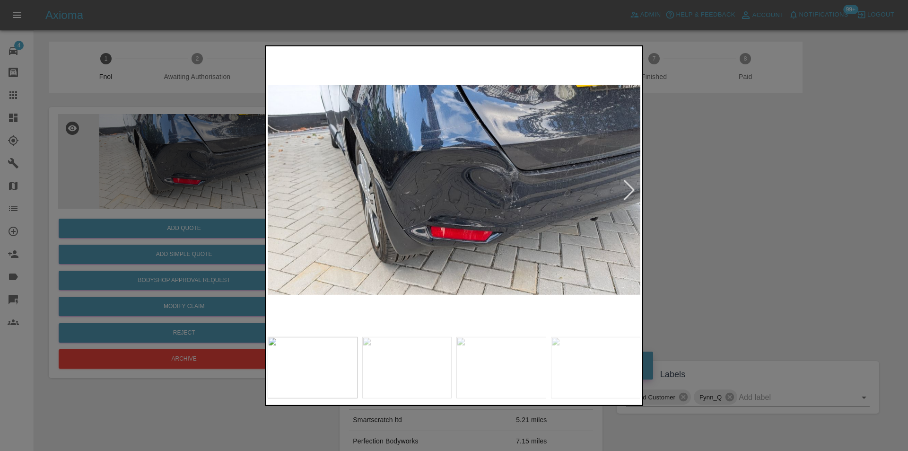
click at [634, 188] on div at bounding box center [629, 189] width 13 height 21
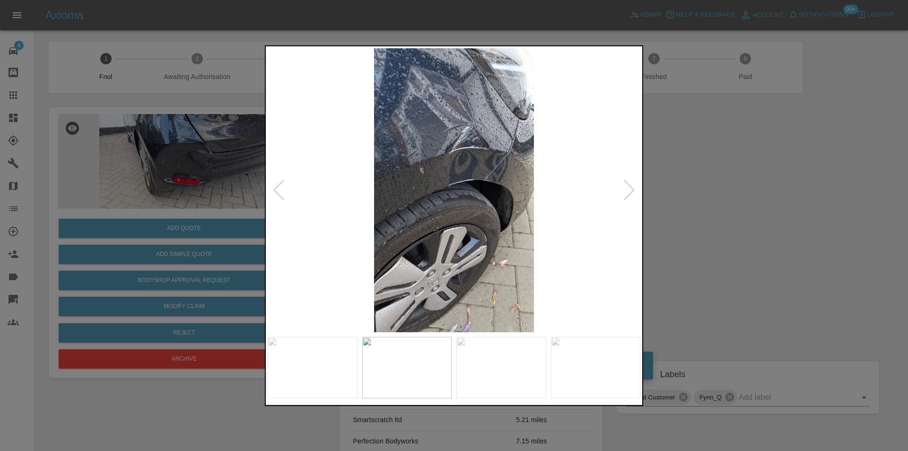
click at [634, 188] on div at bounding box center [629, 189] width 13 height 21
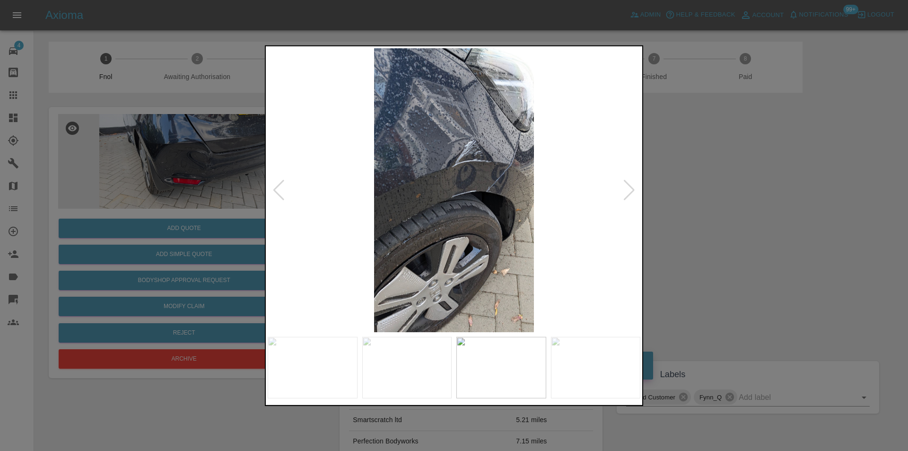
click at [634, 188] on div at bounding box center [629, 189] width 13 height 21
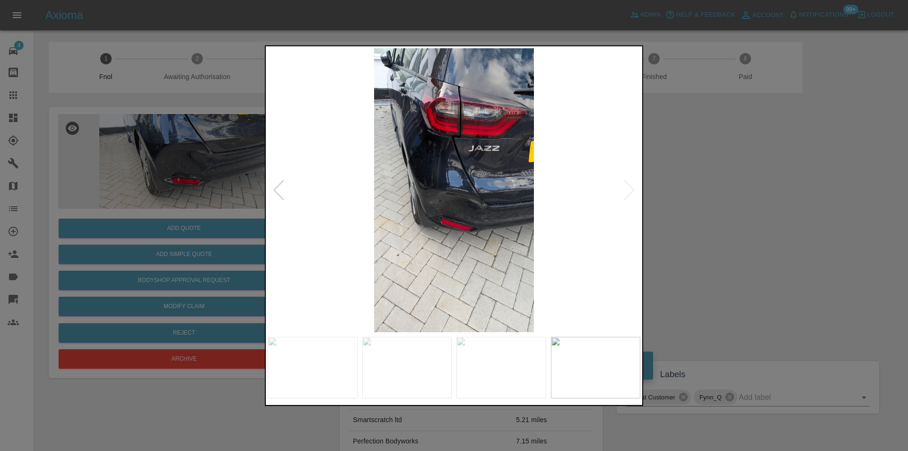
click at [634, 188] on img at bounding box center [454, 190] width 373 height 284
click at [463, 177] on img at bounding box center [454, 190] width 373 height 284
click at [464, 177] on img at bounding box center [454, 190] width 373 height 284
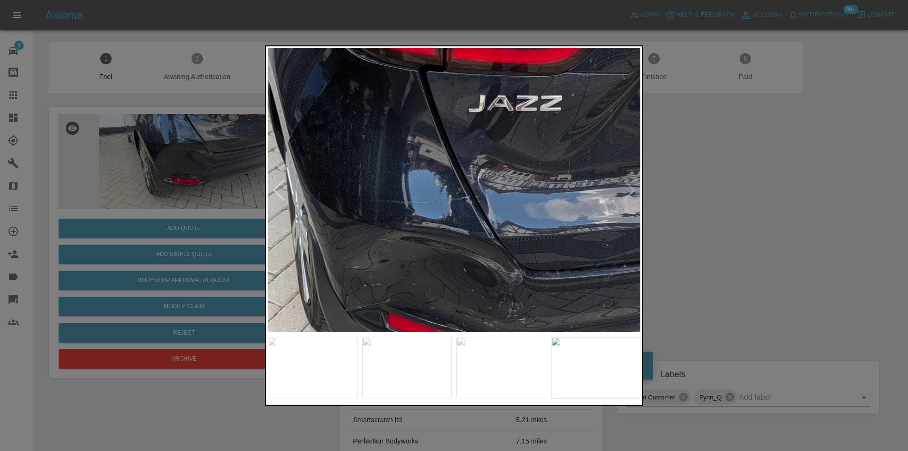
click at [538, 192] on img at bounding box center [426, 229] width 1118 height 852
click at [538, 191] on img at bounding box center [426, 229] width 1118 height 852
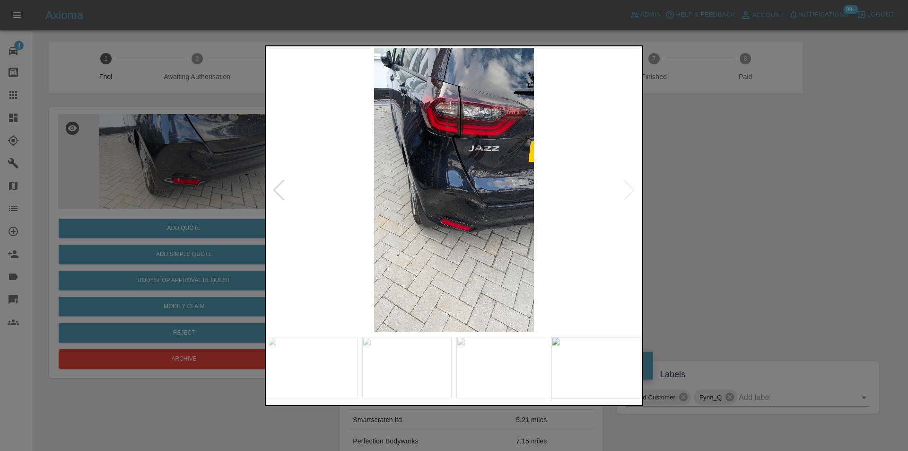
drag, startPoint x: 731, startPoint y: 196, endPoint x: 440, endPoint y: 86, distance: 311.4
click at [730, 196] on div at bounding box center [454, 225] width 908 height 451
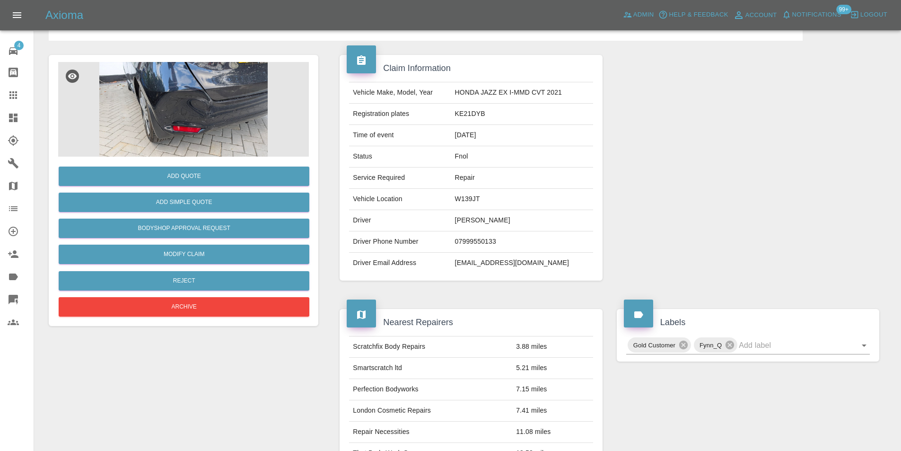
scroll to position [142, 0]
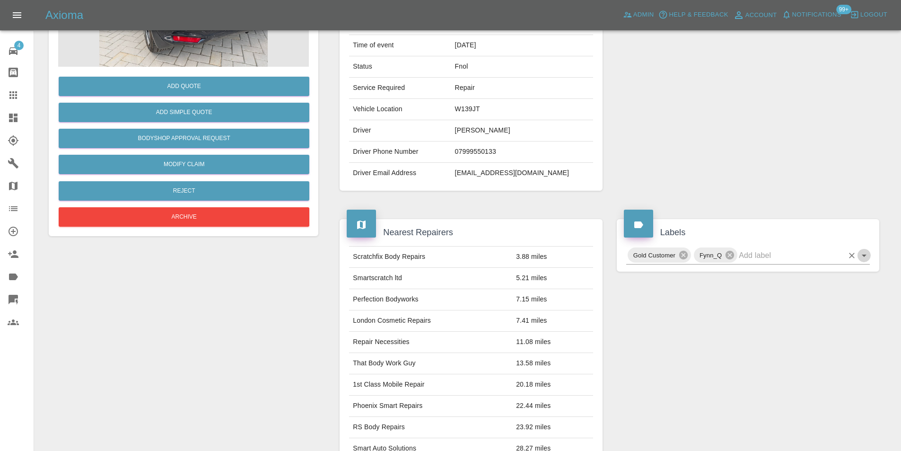
click at [861, 259] on icon "Open" at bounding box center [864, 255] width 11 height 11
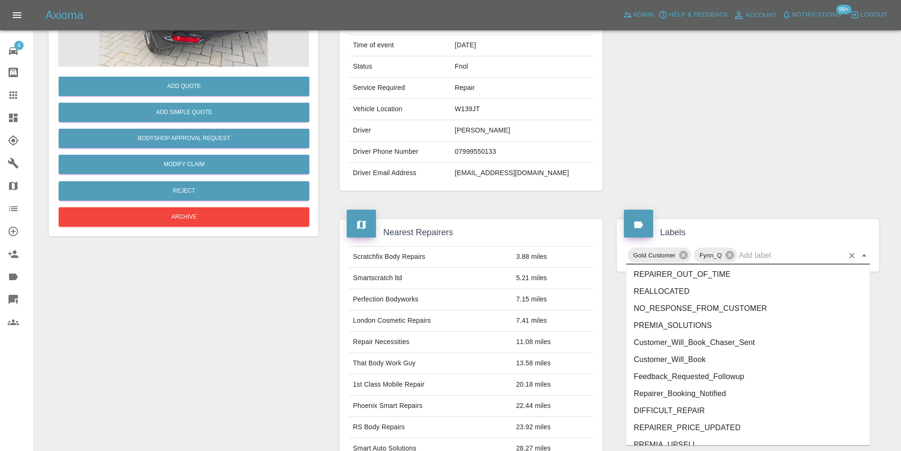
scroll to position [1973, 0]
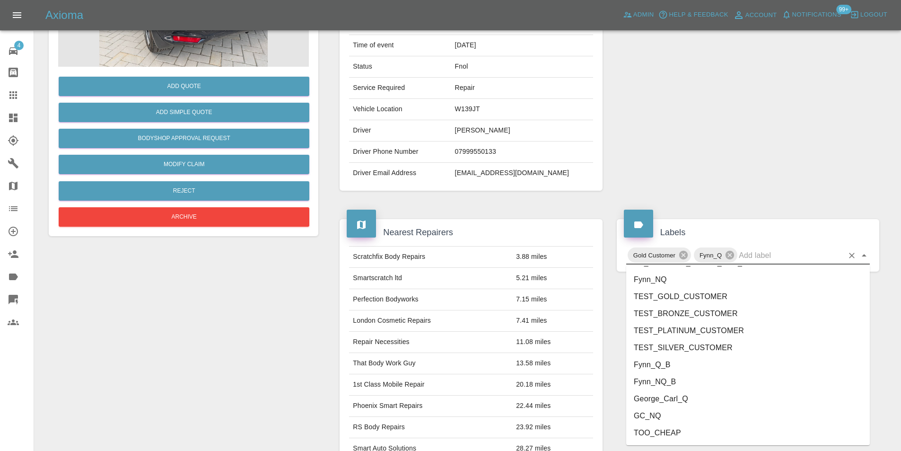
click at [672, 399] on li "George_Carl_Q" at bounding box center [748, 398] width 244 height 17
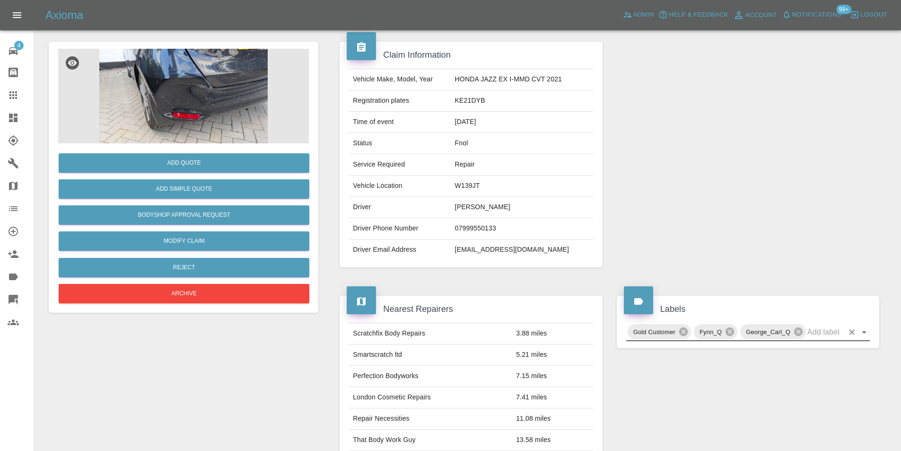
scroll to position [0, 0]
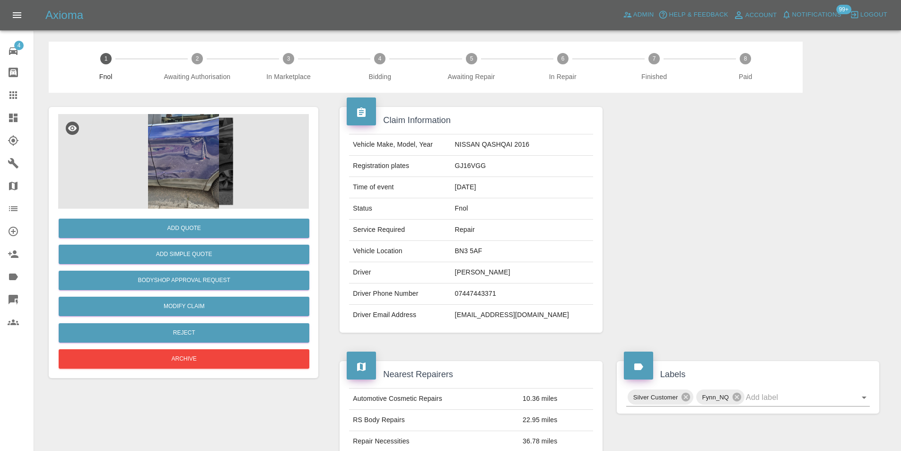
click at [188, 132] on img at bounding box center [183, 161] width 251 height 95
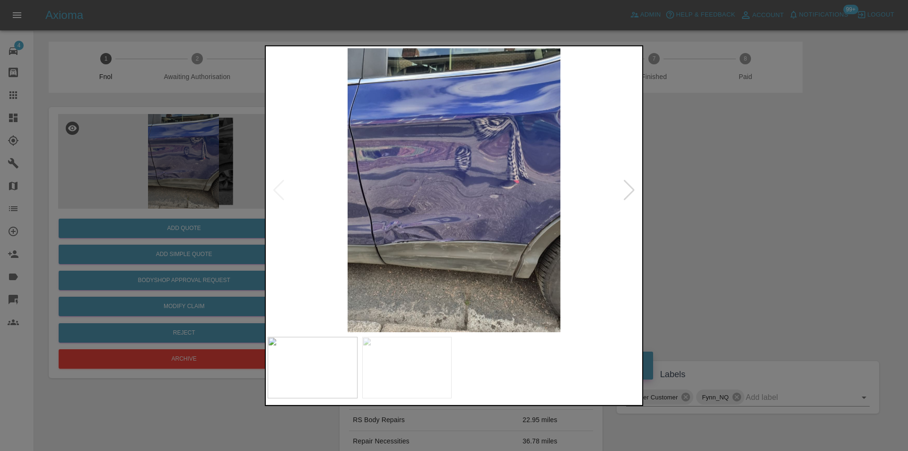
click at [705, 207] on div at bounding box center [454, 225] width 908 height 451
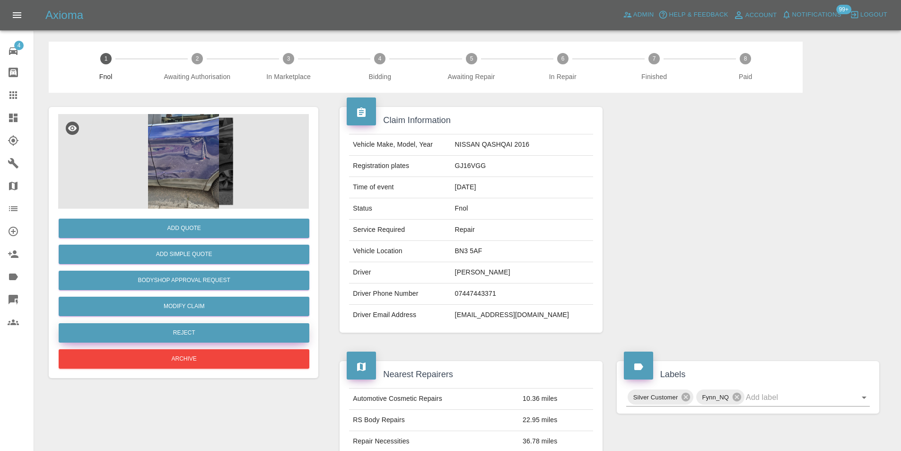
click at [195, 329] on button "Reject" at bounding box center [184, 332] width 251 height 19
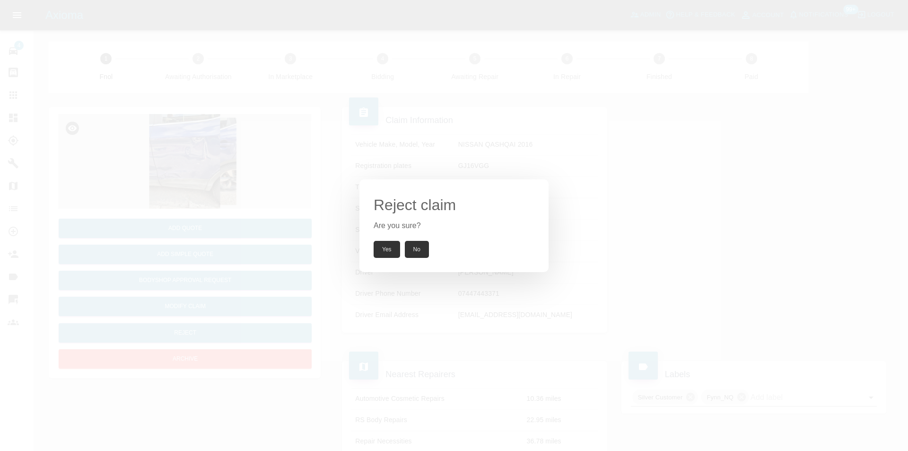
drag, startPoint x: 380, startPoint y: 250, endPoint x: 385, endPoint y: 235, distance: 16.2
click at [381, 250] on button "Yes" at bounding box center [387, 249] width 26 height 17
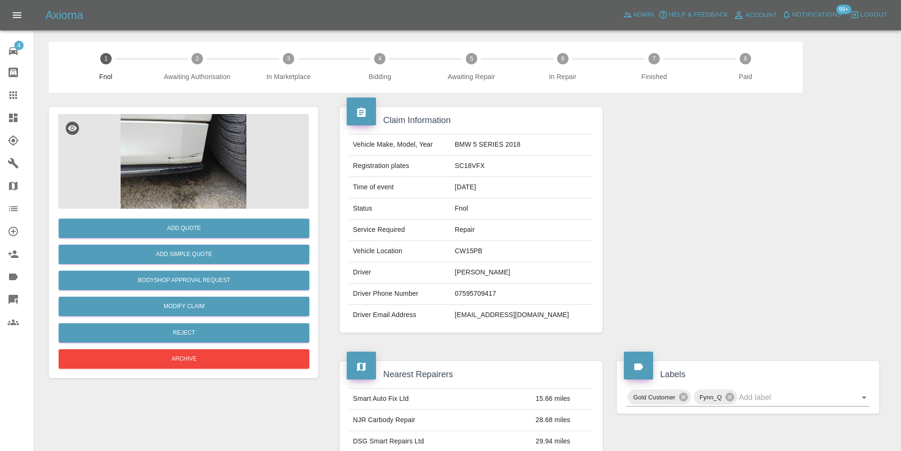
click at [190, 158] on img at bounding box center [183, 161] width 251 height 95
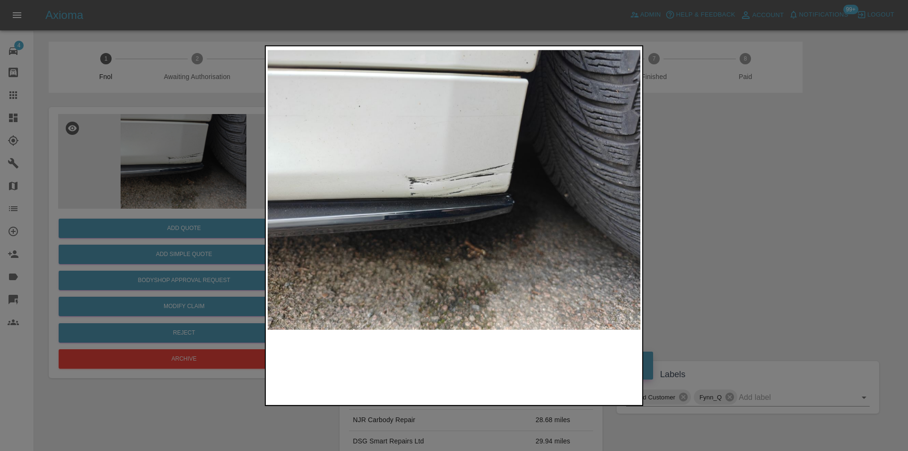
click at [435, 163] on img at bounding box center [454, 190] width 373 height 284
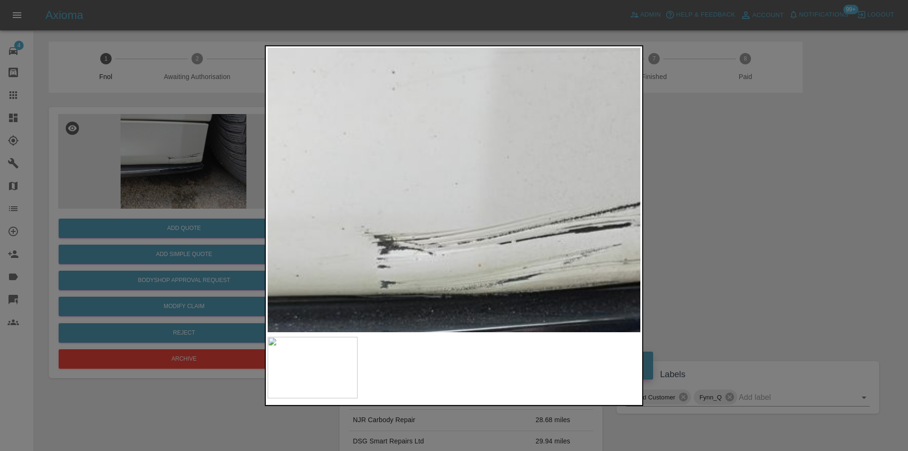
click at [445, 159] on img at bounding box center [511, 271] width 1118 height 852
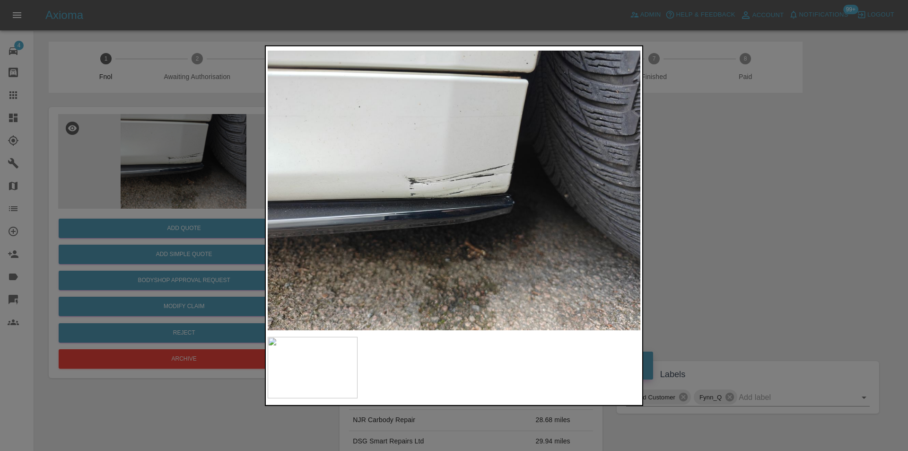
click at [706, 174] on div at bounding box center [454, 225] width 908 height 451
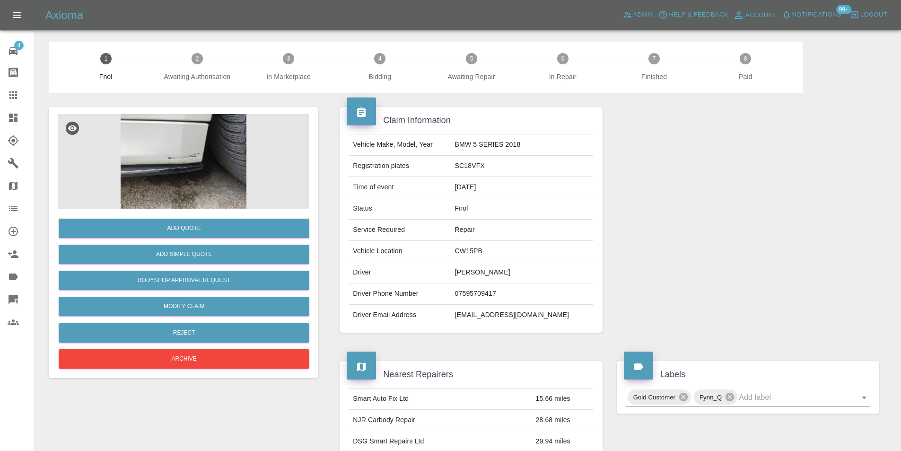
click at [178, 147] on img at bounding box center [183, 161] width 251 height 95
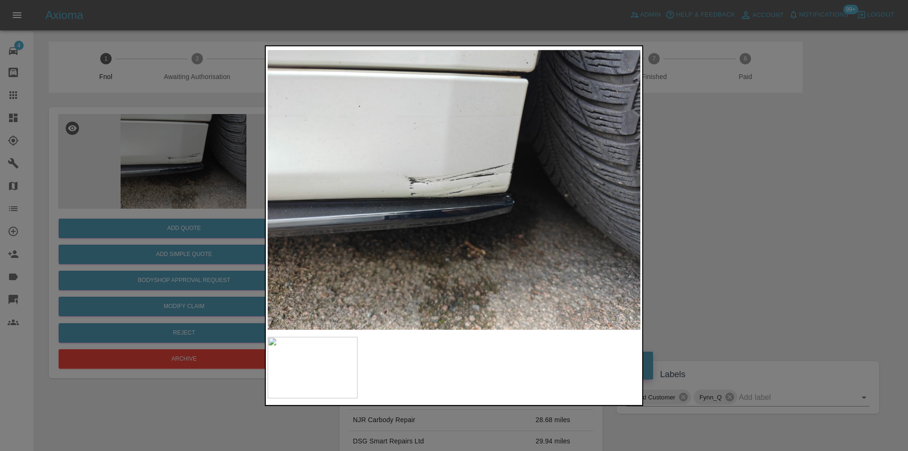
drag, startPoint x: 709, startPoint y: 178, endPoint x: 406, endPoint y: 209, distance: 303.8
click at [707, 178] on div at bounding box center [454, 225] width 908 height 451
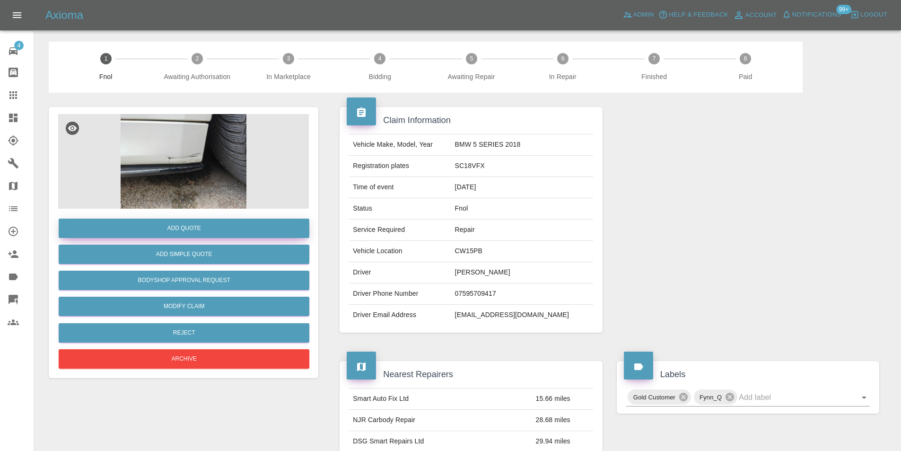
click at [182, 229] on button "Add Quote" at bounding box center [184, 228] width 251 height 19
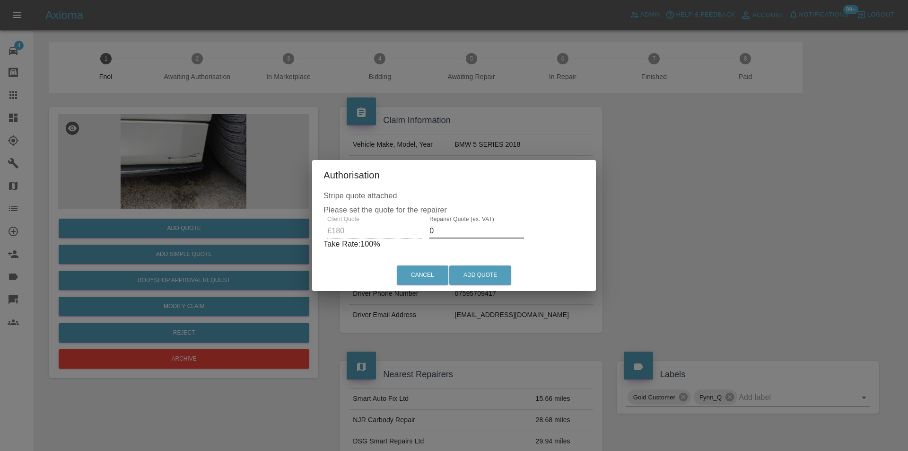
click at [456, 234] on input "0" at bounding box center [477, 230] width 95 height 15
type input "0120"
click at [468, 274] on button "Add Quote" at bounding box center [480, 274] width 62 height 19
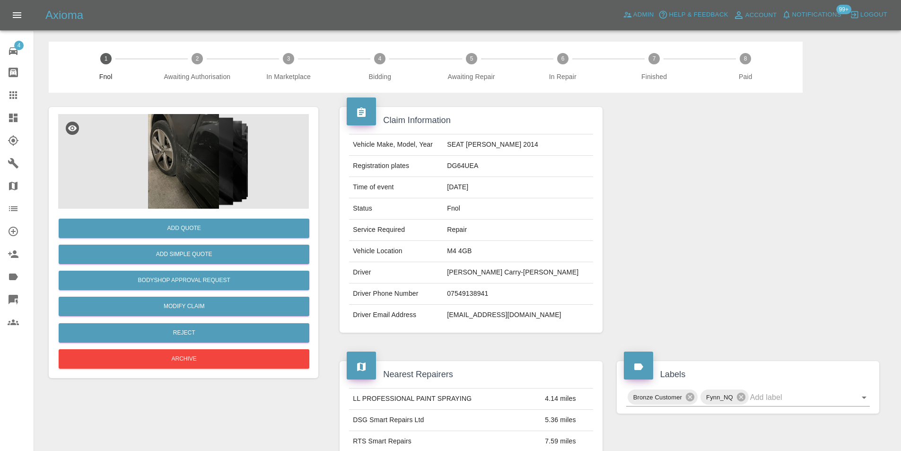
click at [182, 155] on img at bounding box center [183, 161] width 251 height 95
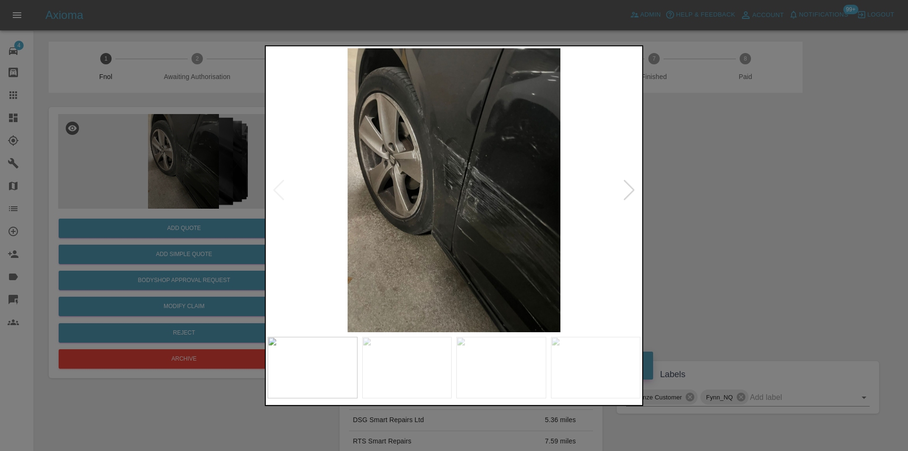
click at [632, 189] on div at bounding box center [629, 189] width 13 height 21
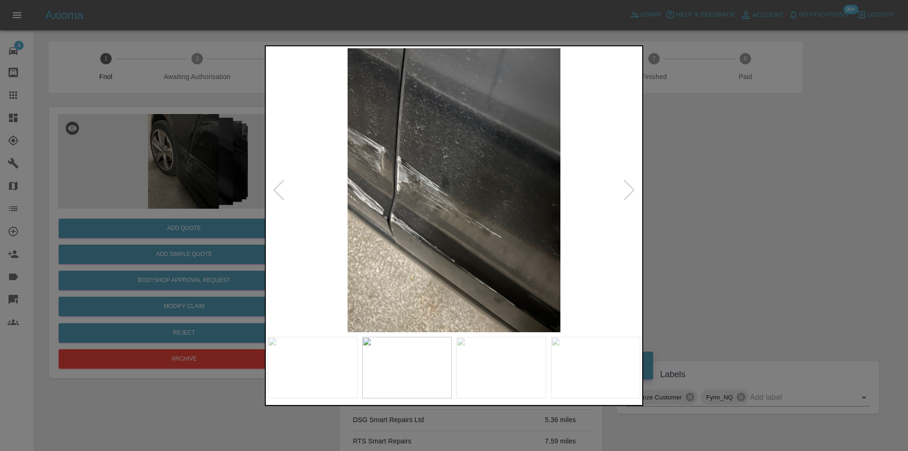
click at [632, 189] on div at bounding box center [629, 189] width 13 height 21
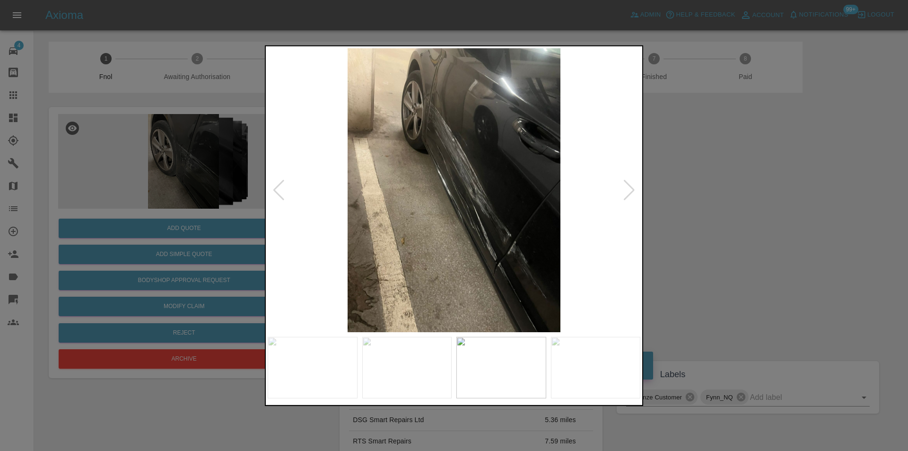
drag, startPoint x: 747, startPoint y: 213, endPoint x: 687, endPoint y: 223, distance: 60.0
click at [738, 213] on div at bounding box center [454, 225] width 908 height 451
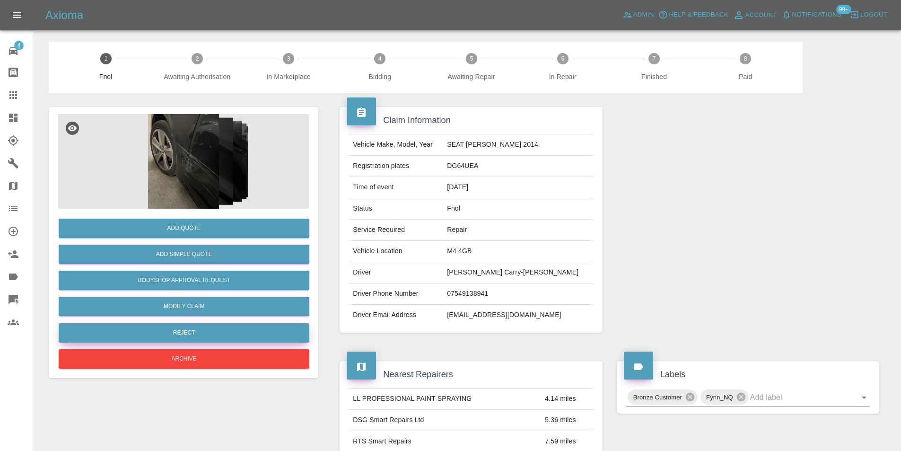
click at [219, 329] on button "Reject" at bounding box center [184, 332] width 251 height 19
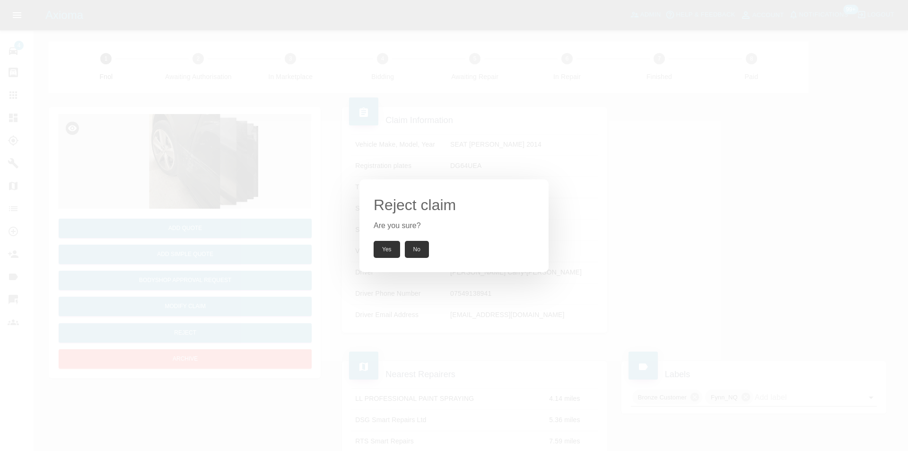
click at [383, 246] on button "Yes" at bounding box center [387, 249] width 26 height 17
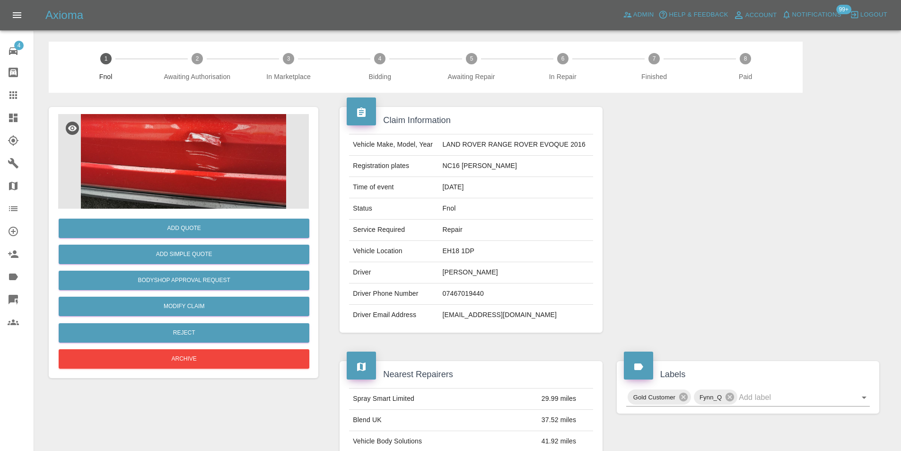
click at [223, 176] on img at bounding box center [183, 161] width 251 height 95
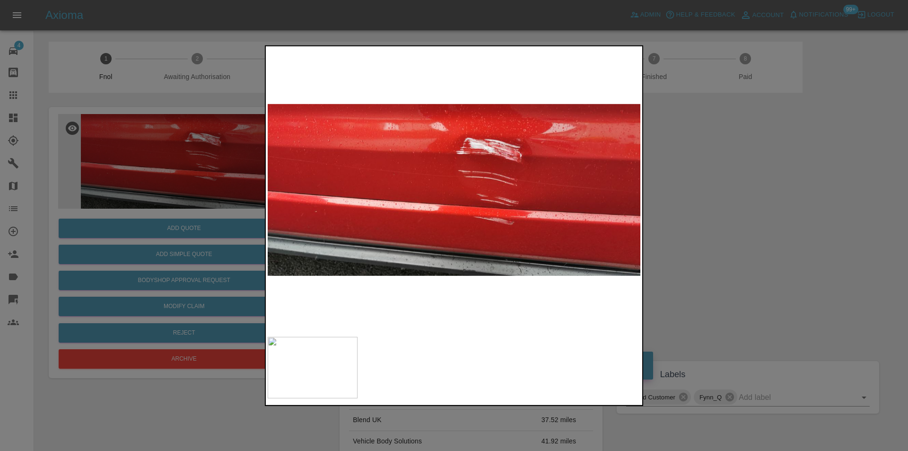
click at [690, 195] on div at bounding box center [454, 225] width 908 height 451
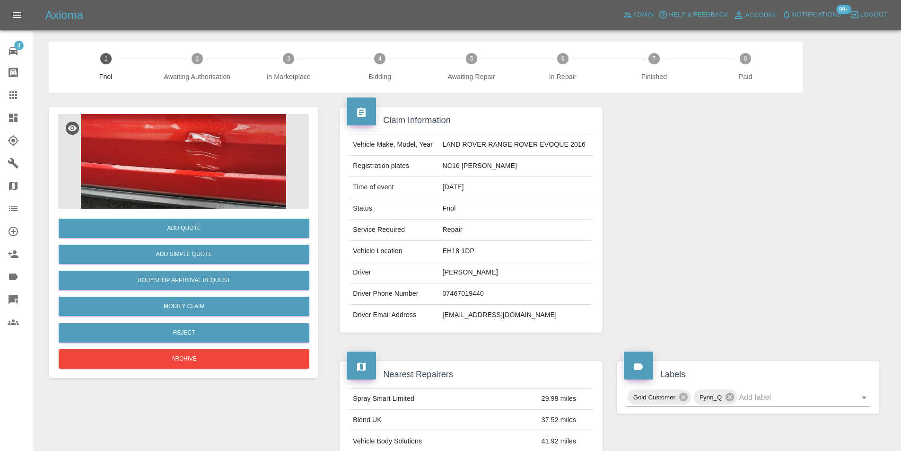
click at [733, 193] on div at bounding box center [748, 220] width 277 height 254
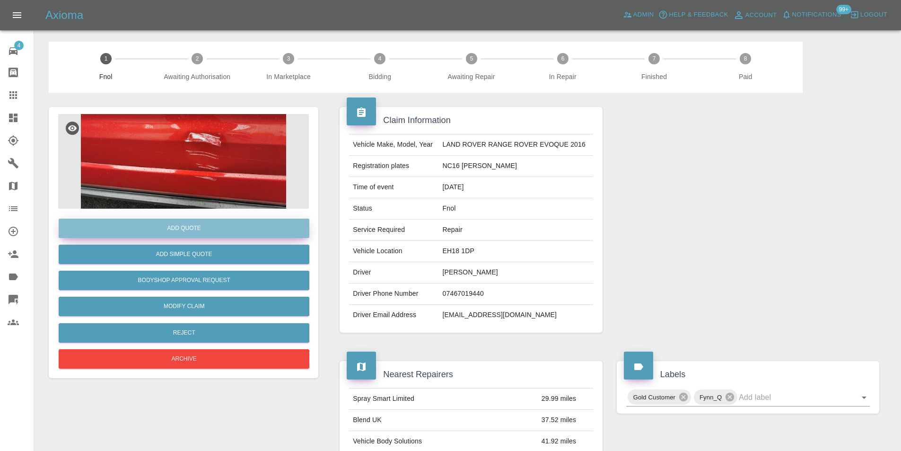
click at [198, 229] on button "Add Quote" at bounding box center [184, 228] width 251 height 19
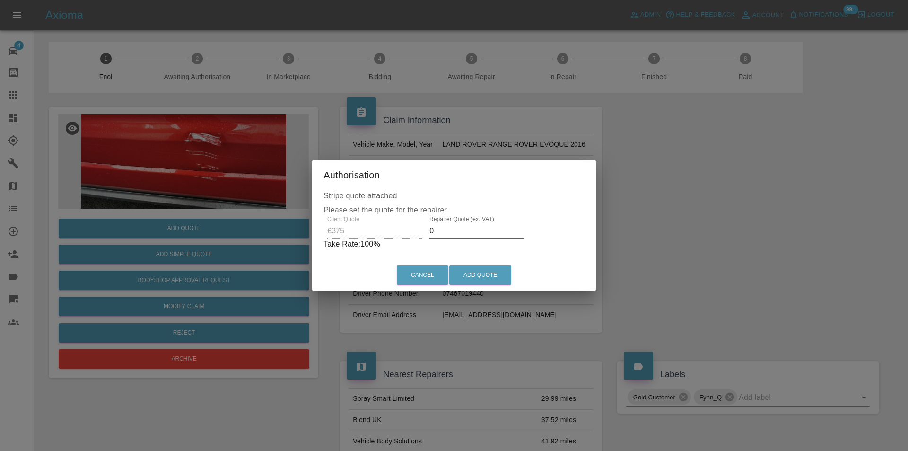
click at [446, 232] on input "0" at bounding box center [477, 230] width 95 height 15
type input "0235"
click at [481, 278] on button "Add Quote" at bounding box center [480, 274] width 62 height 19
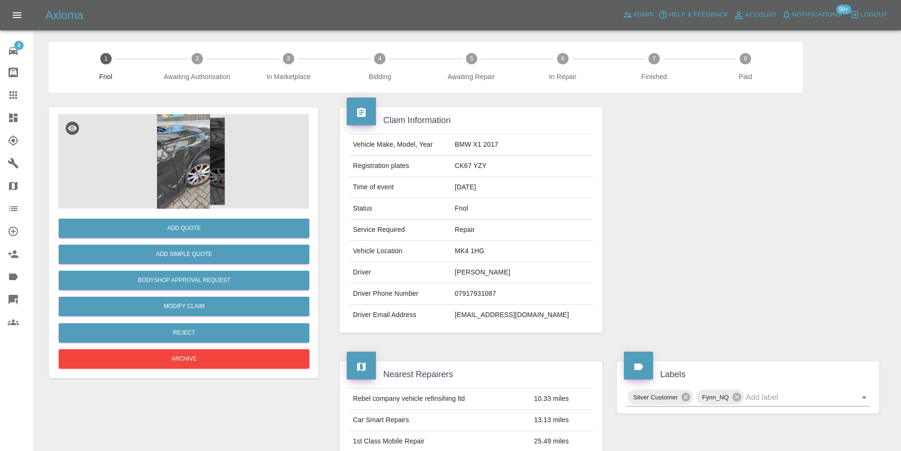
click at [171, 181] on img at bounding box center [183, 161] width 251 height 95
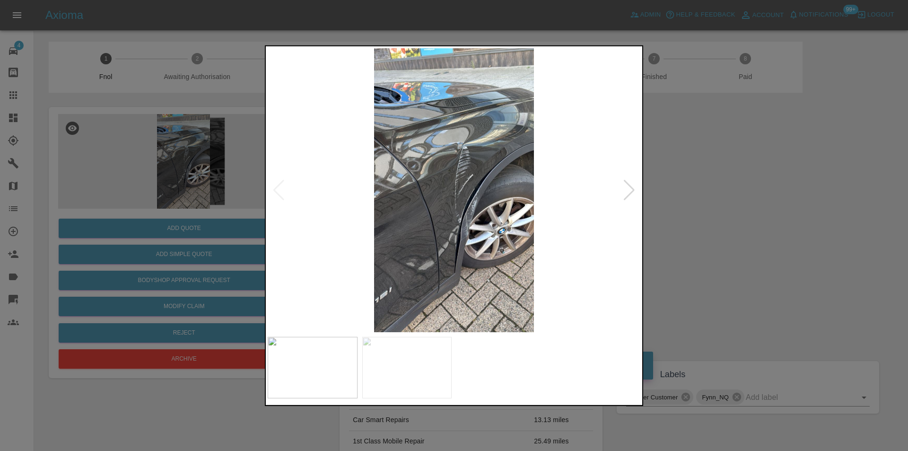
click at [629, 194] on div at bounding box center [629, 189] width 13 height 21
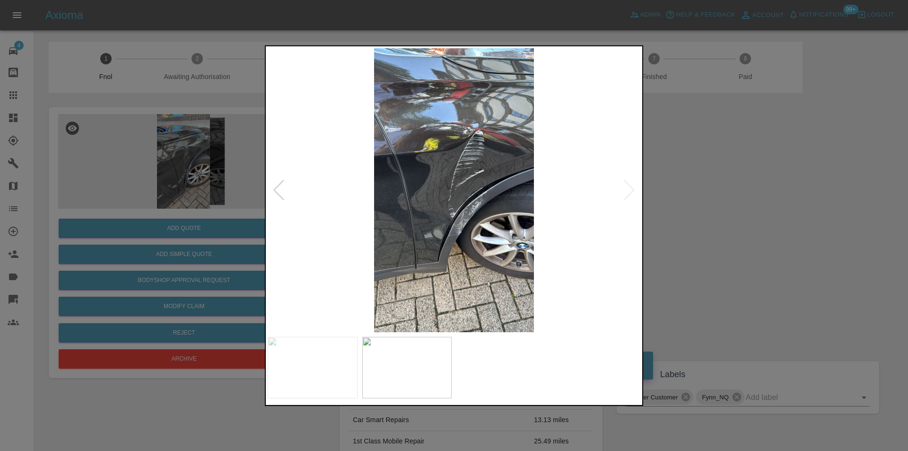
drag, startPoint x: 707, startPoint y: 223, endPoint x: 484, endPoint y: 256, distance: 225.8
click at [701, 223] on div at bounding box center [454, 225] width 908 height 451
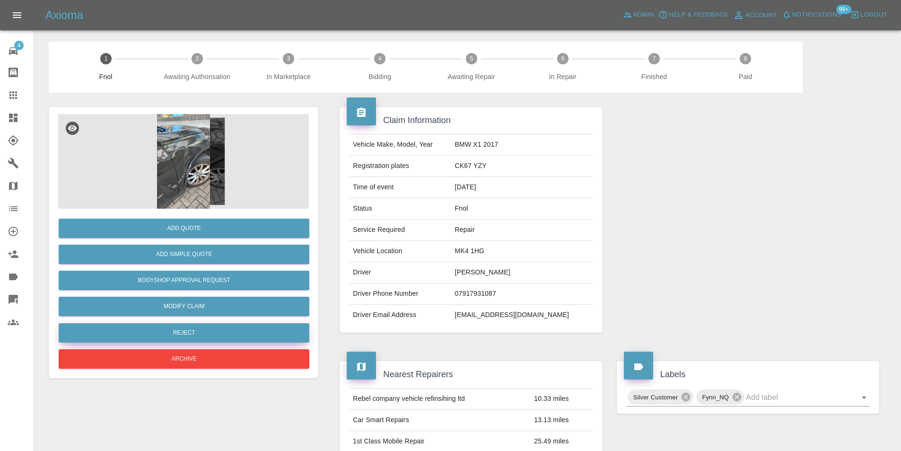
click at [202, 328] on button "Reject" at bounding box center [184, 332] width 251 height 19
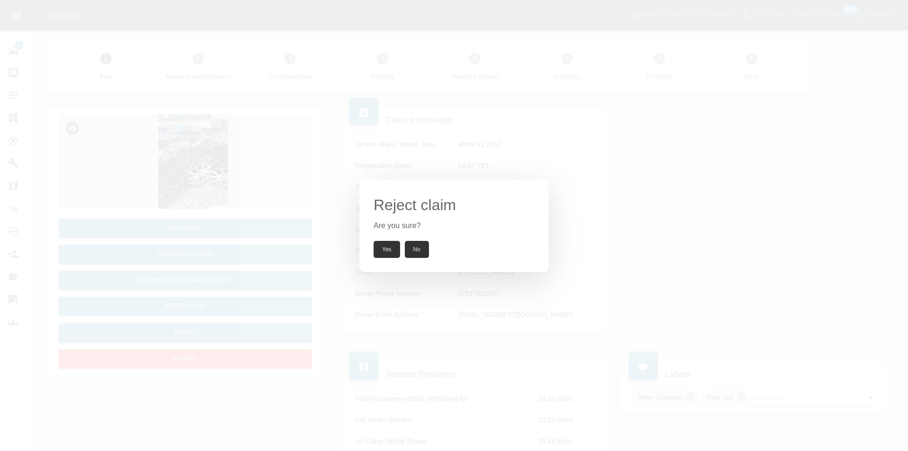
click at [385, 254] on button "Yes" at bounding box center [387, 249] width 26 height 17
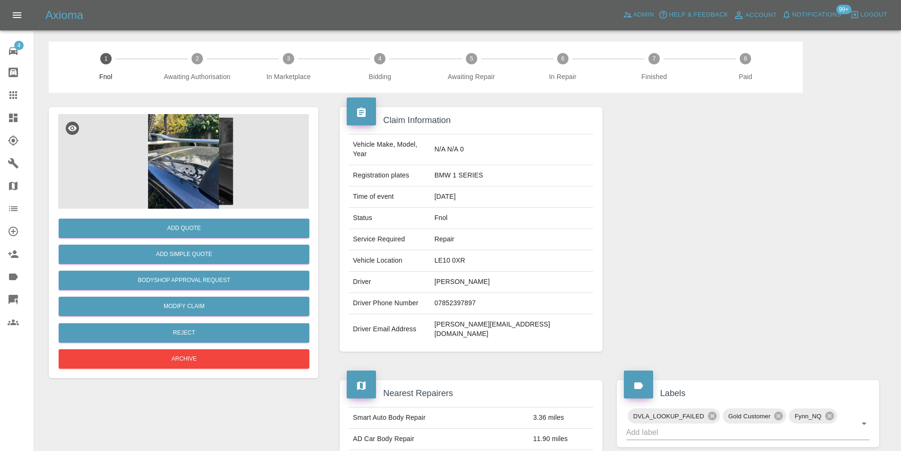
click at [178, 177] on img at bounding box center [183, 161] width 251 height 95
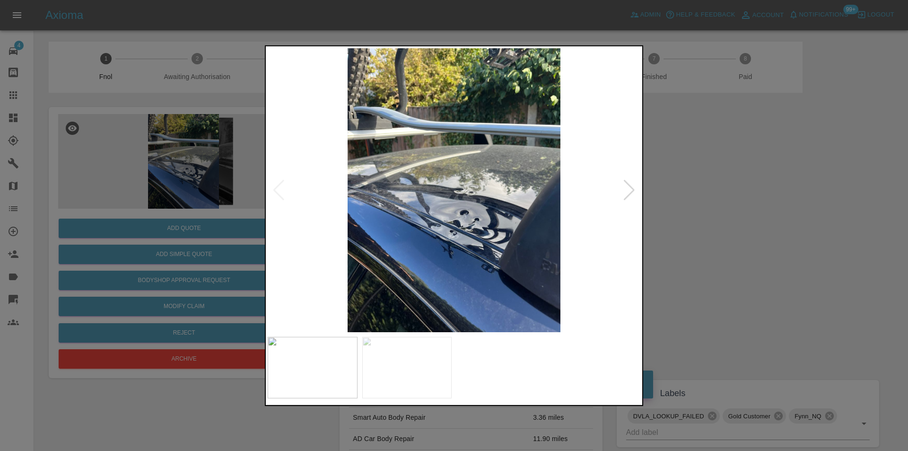
click at [627, 191] on div at bounding box center [629, 189] width 13 height 21
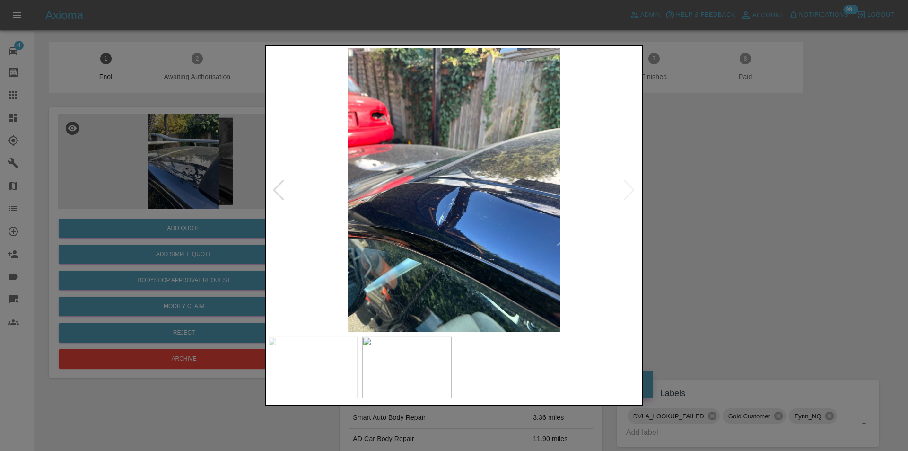
click at [627, 191] on img at bounding box center [454, 190] width 373 height 284
click at [788, 219] on div at bounding box center [454, 225] width 908 height 451
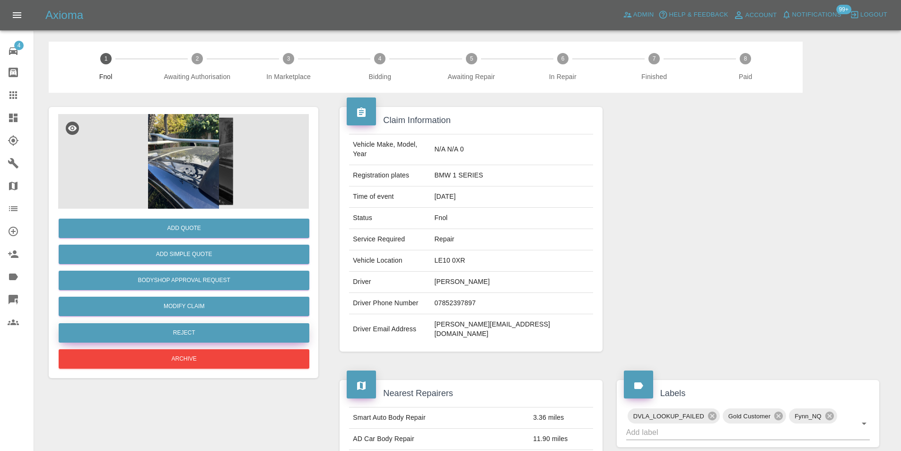
click at [197, 331] on button "Reject" at bounding box center [184, 332] width 251 height 19
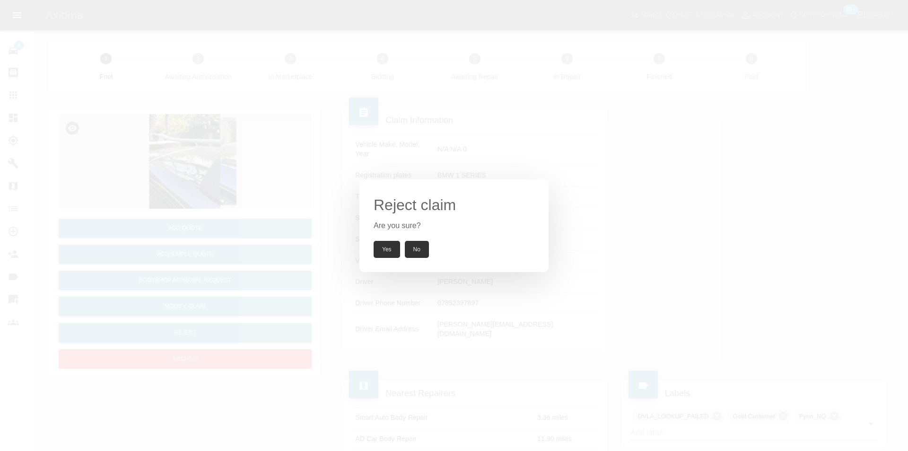
click at [380, 248] on button "Yes" at bounding box center [387, 249] width 26 height 17
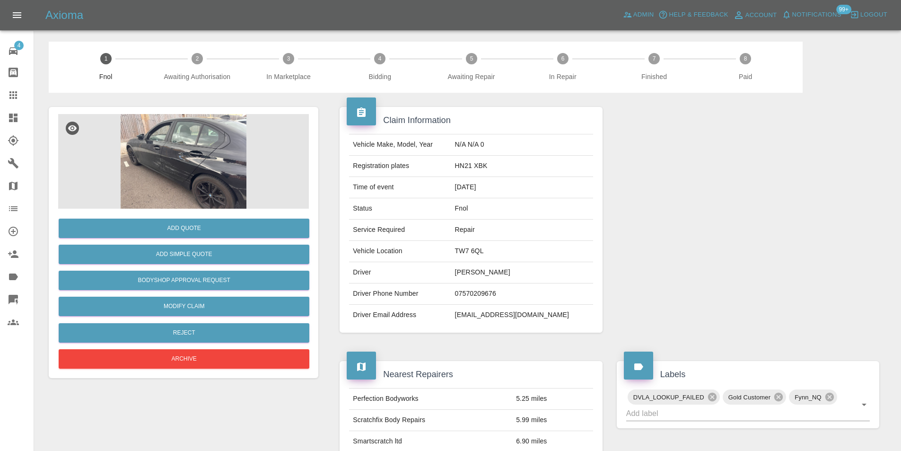
click at [174, 164] on img at bounding box center [183, 161] width 251 height 95
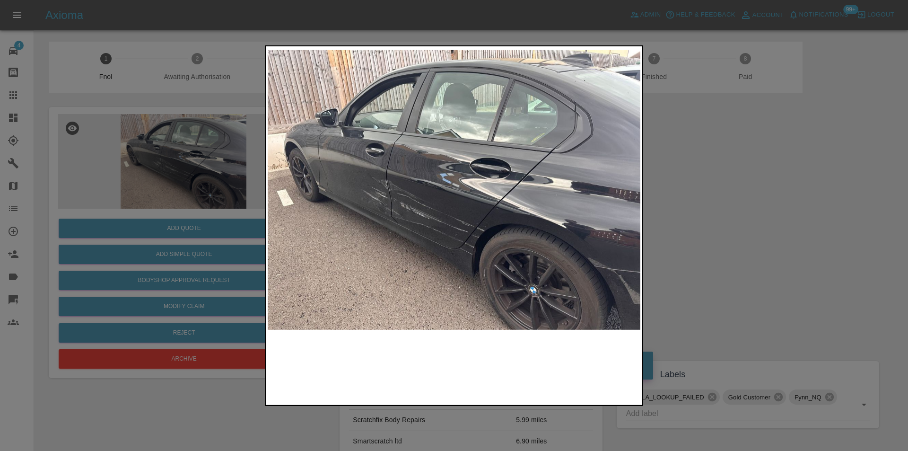
click at [403, 228] on img at bounding box center [454, 190] width 373 height 284
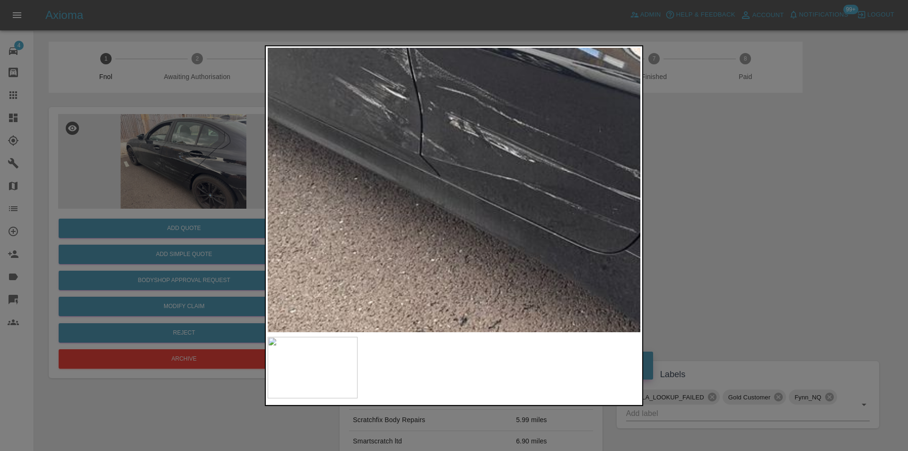
click at [422, 201] on img at bounding box center [609, 75] width 1118 height 852
click at [423, 200] on img at bounding box center [609, 75] width 1118 height 852
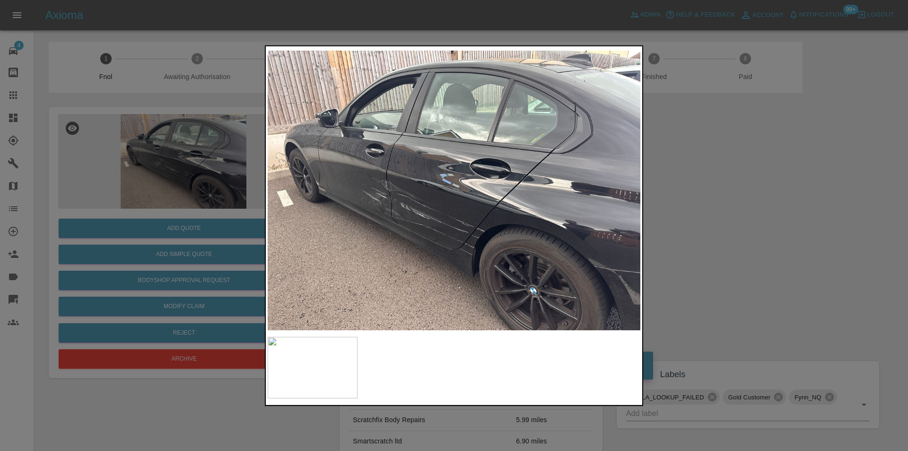
click at [702, 199] on div at bounding box center [454, 225] width 908 height 451
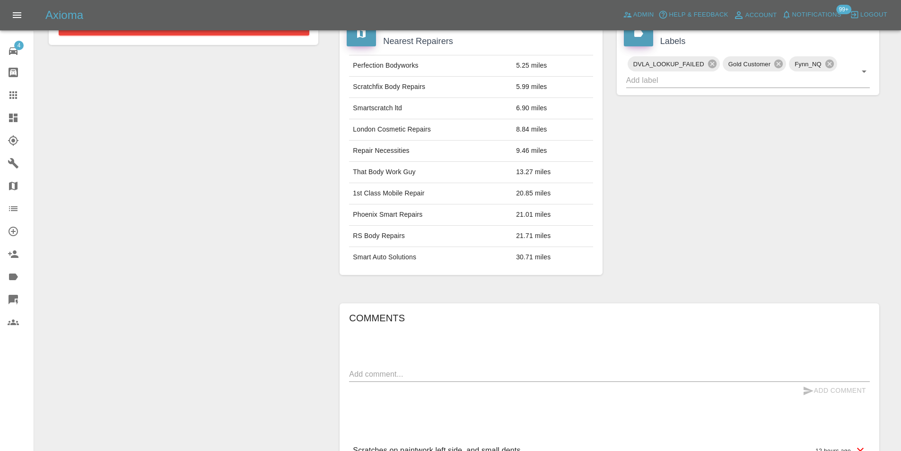
scroll to position [241, 0]
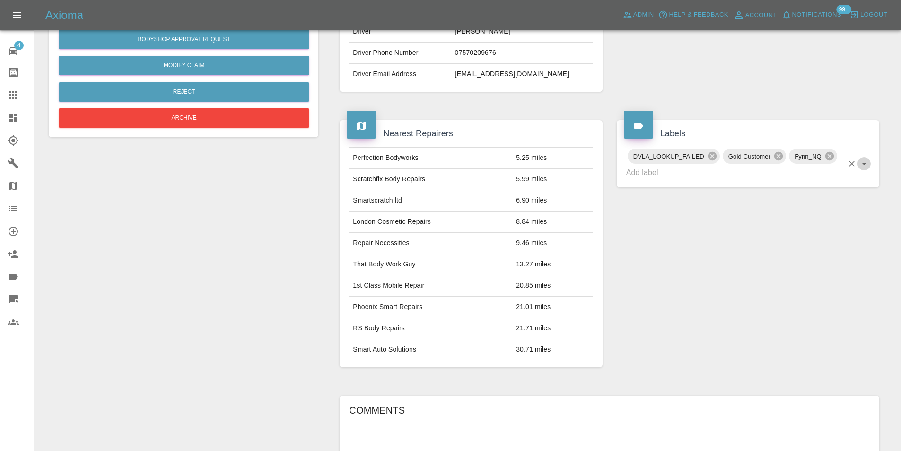
click at [866, 166] on icon "Open" at bounding box center [864, 163] width 11 height 11
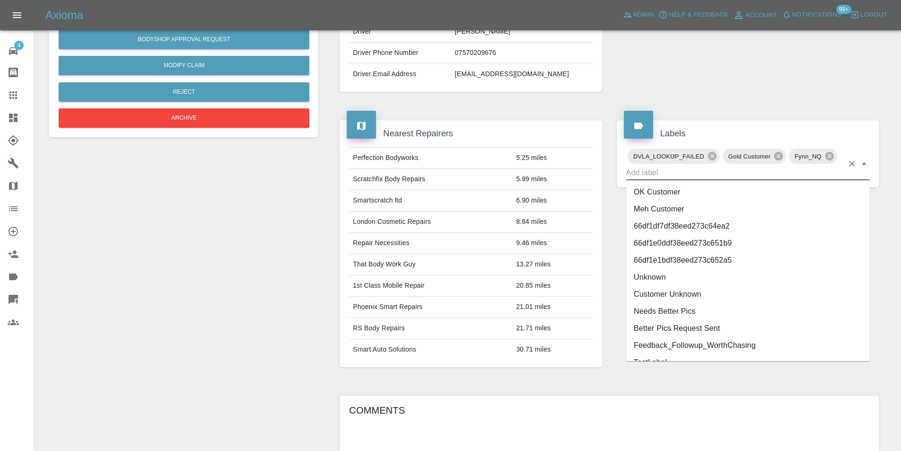
scroll to position [1956, 0]
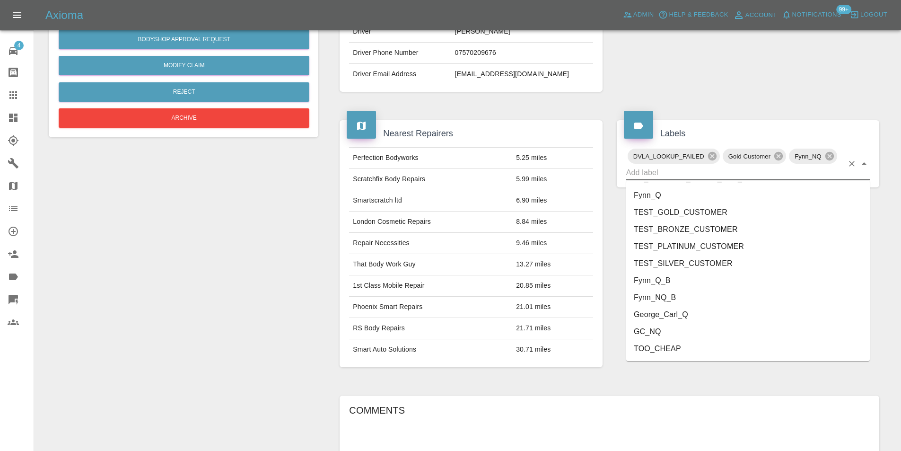
click at [678, 312] on li "George_Carl_Q" at bounding box center [748, 314] width 244 height 17
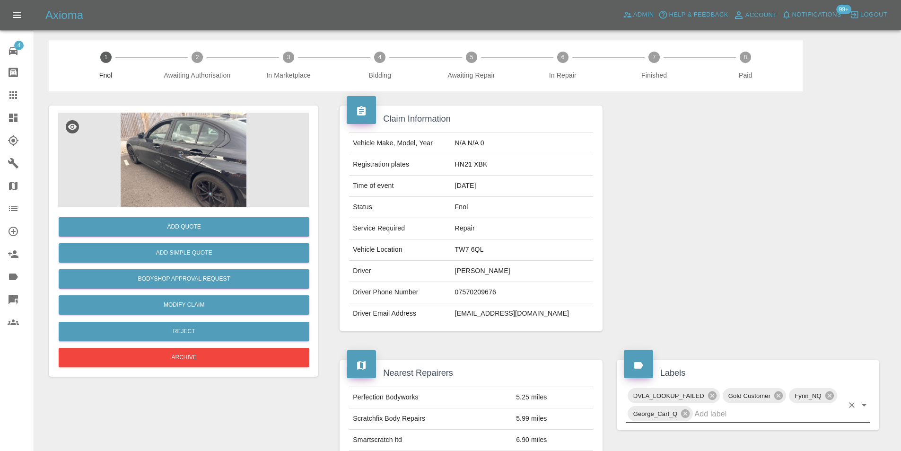
scroll to position [0, 0]
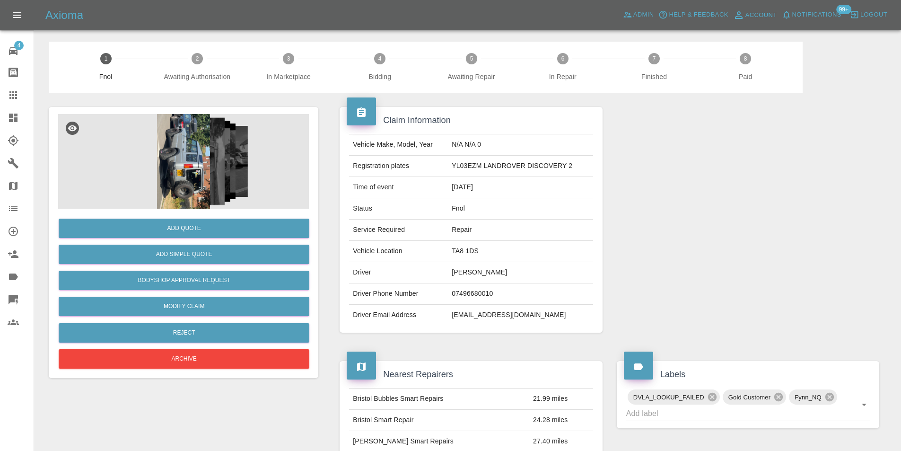
click at [205, 131] on img at bounding box center [183, 161] width 251 height 95
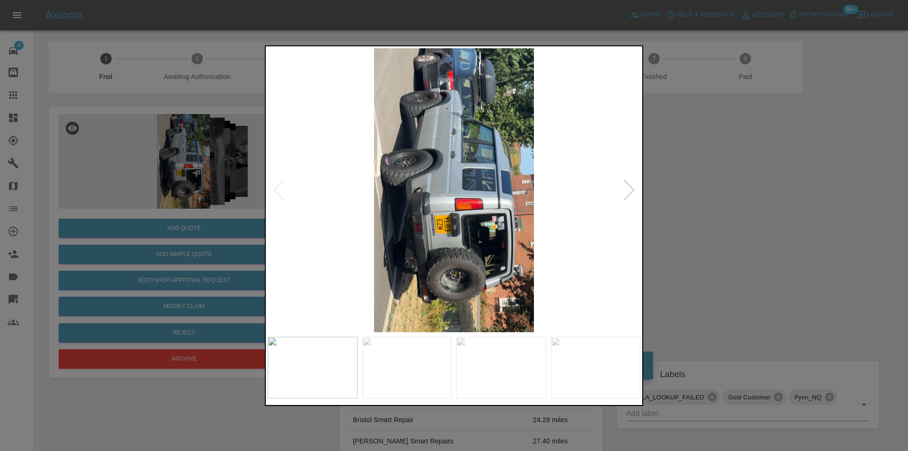
click at [631, 190] on div at bounding box center [629, 189] width 13 height 21
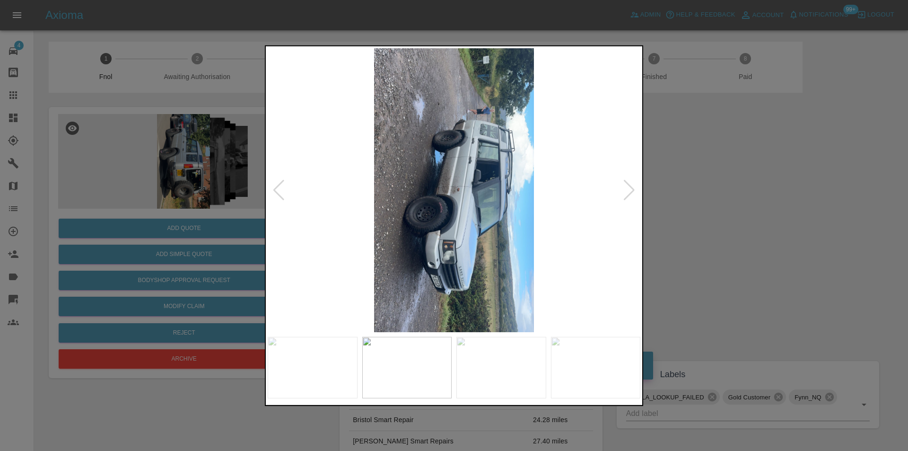
click at [631, 190] on div at bounding box center [629, 189] width 13 height 21
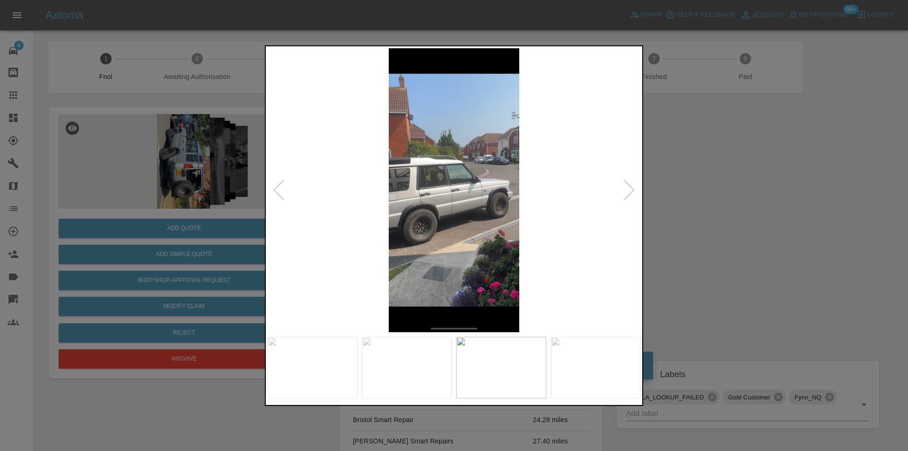
click at [631, 190] on div at bounding box center [629, 189] width 13 height 21
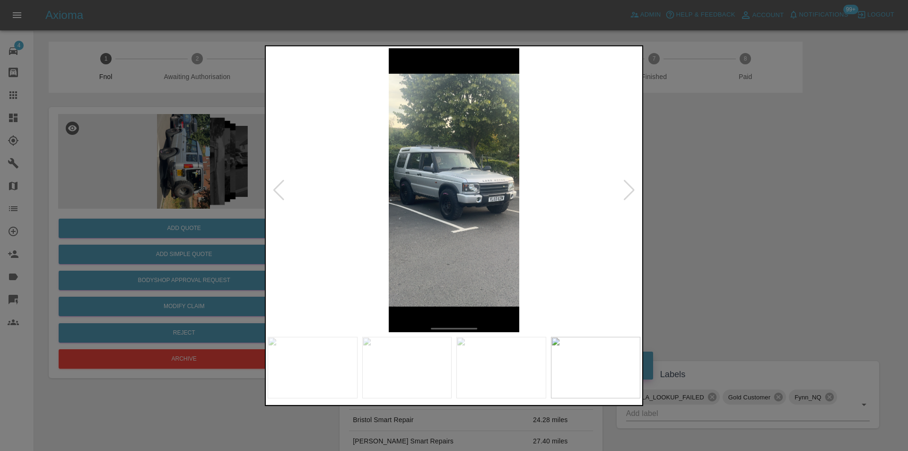
click at [631, 190] on div at bounding box center [629, 189] width 13 height 21
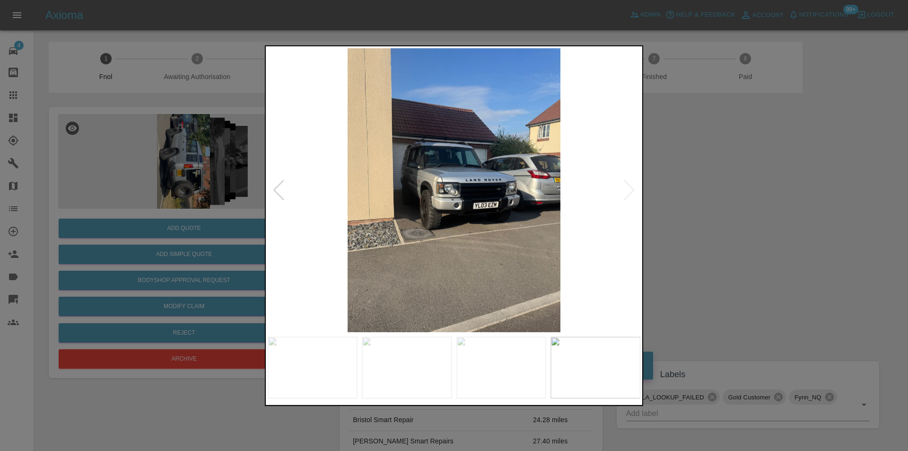
click at [757, 214] on div at bounding box center [454, 225] width 908 height 451
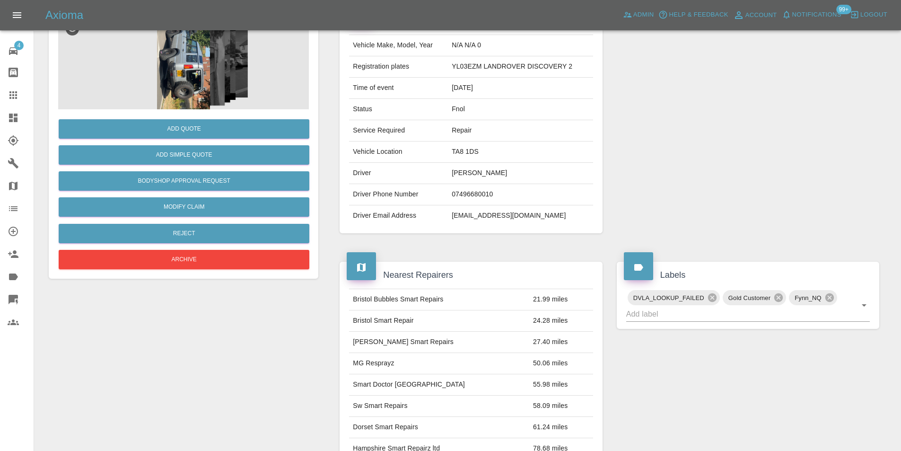
scroll to position [4, 0]
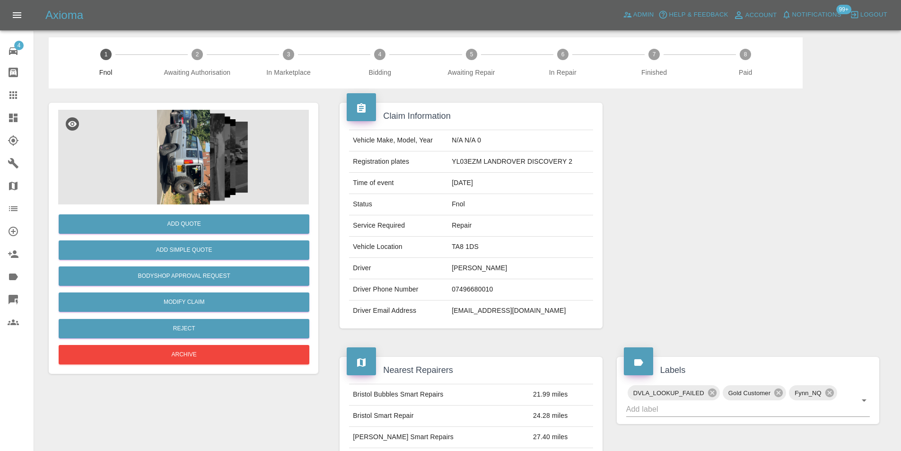
click at [187, 158] on img at bounding box center [183, 157] width 251 height 95
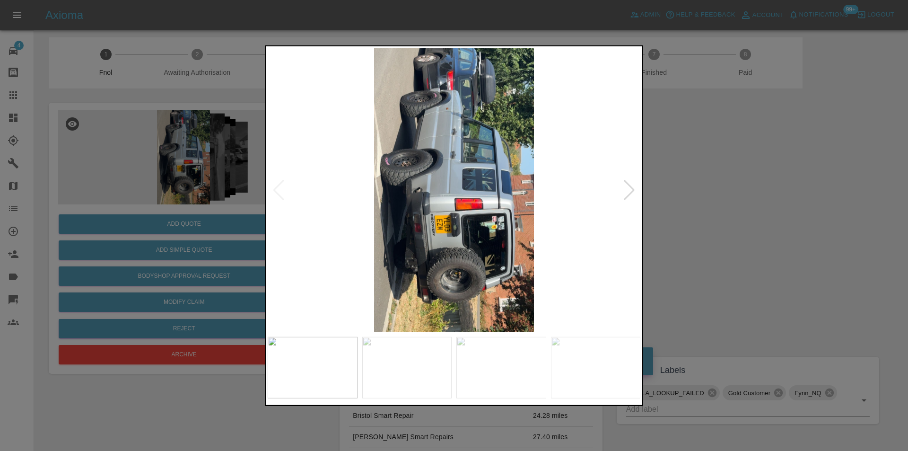
click at [422, 196] on img at bounding box center [454, 190] width 373 height 284
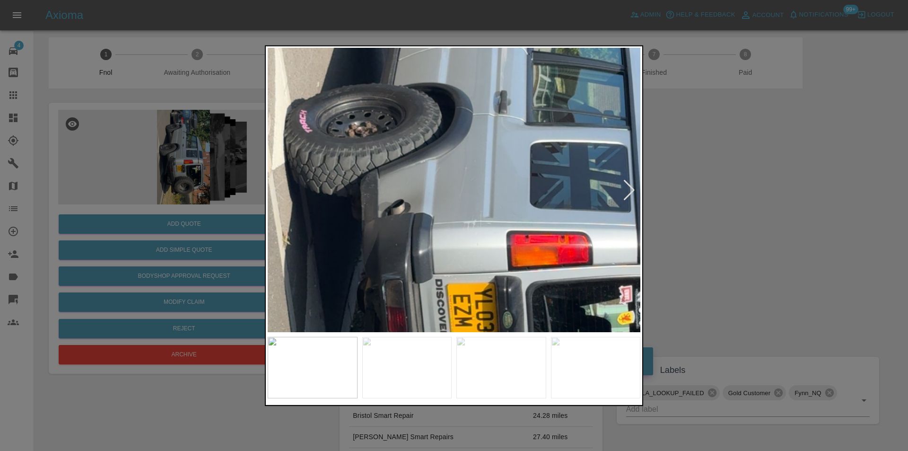
click at [468, 226] on img at bounding box center [505, 208] width 1118 height 852
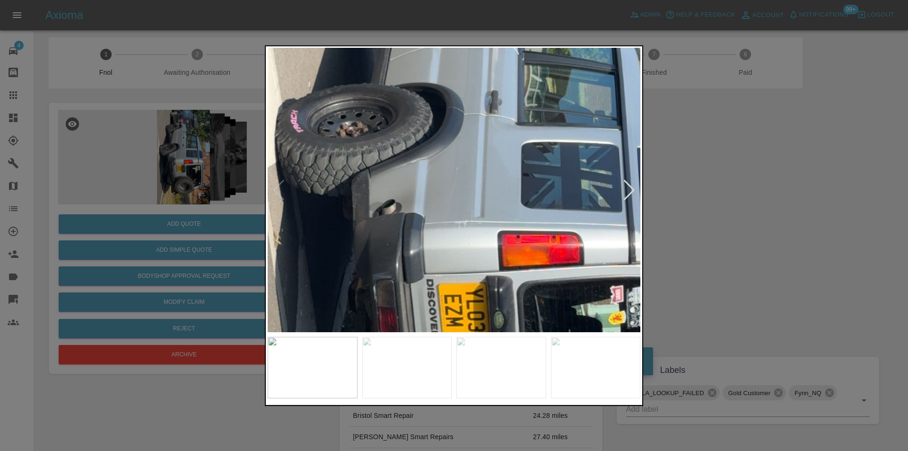
click at [716, 211] on div at bounding box center [454, 225] width 908 height 451
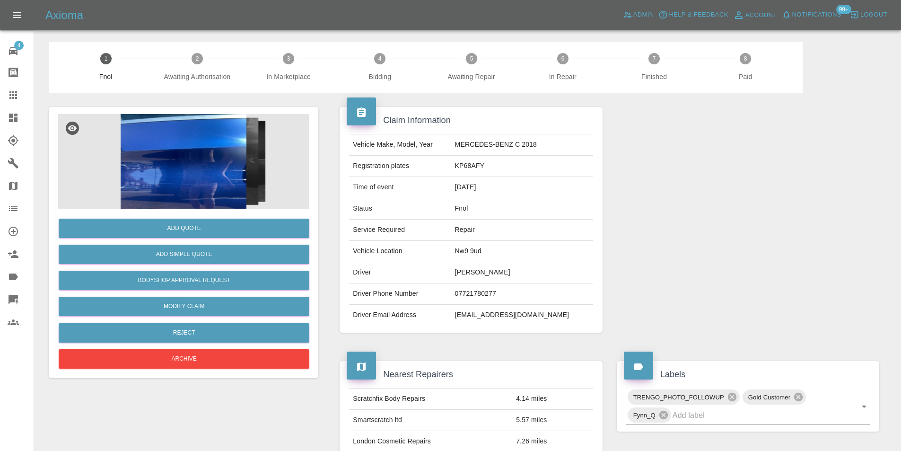
click at [233, 131] on img at bounding box center [183, 161] width 251 height 95
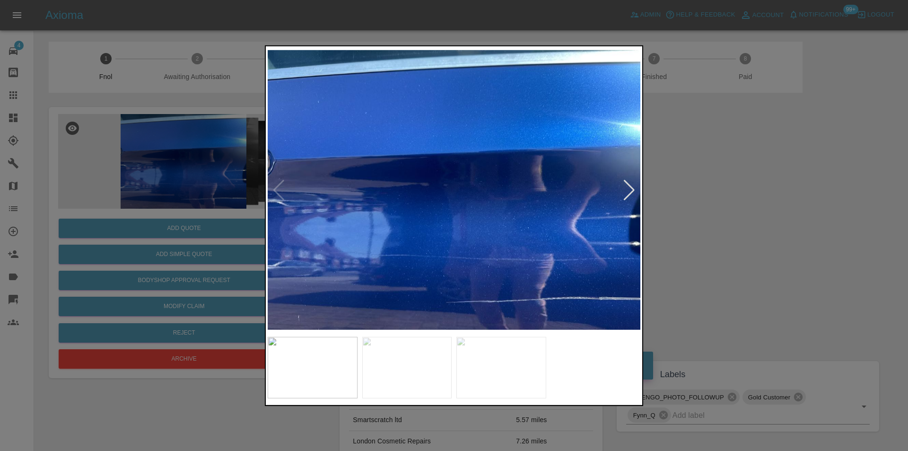
click at [632, 189] on div at bounding box center [629, 189] width 13 height 21
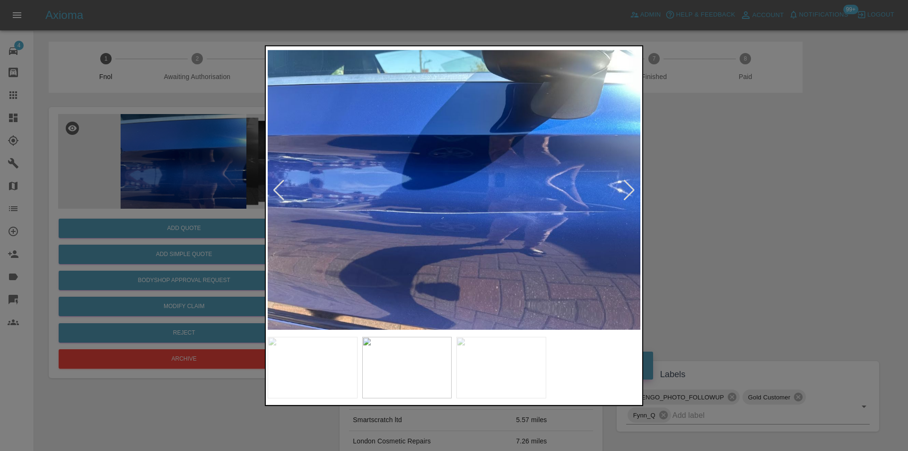
click at [632, 189] on div at bounding box center [629, 189] width 13 height 21
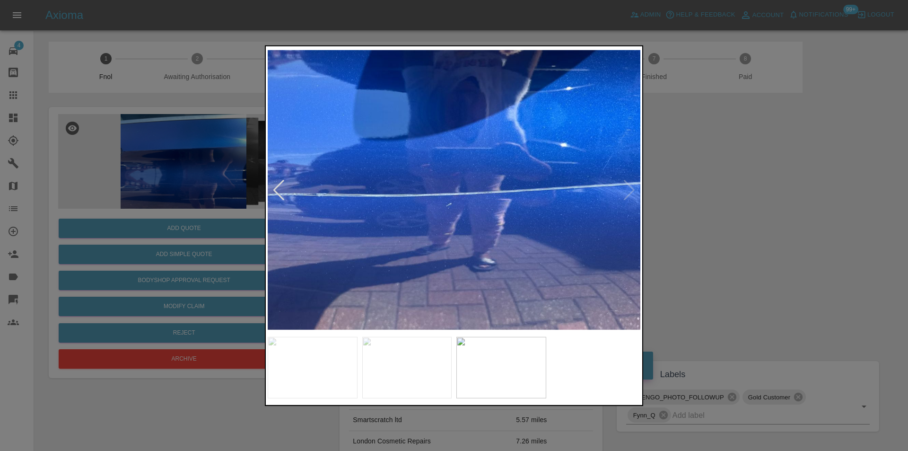
click at [632, 189] on img at bounding box center [454, 190] width 373 height 284
click at [731, 205] on div at bounding box center [454, 225] width 908 height 451
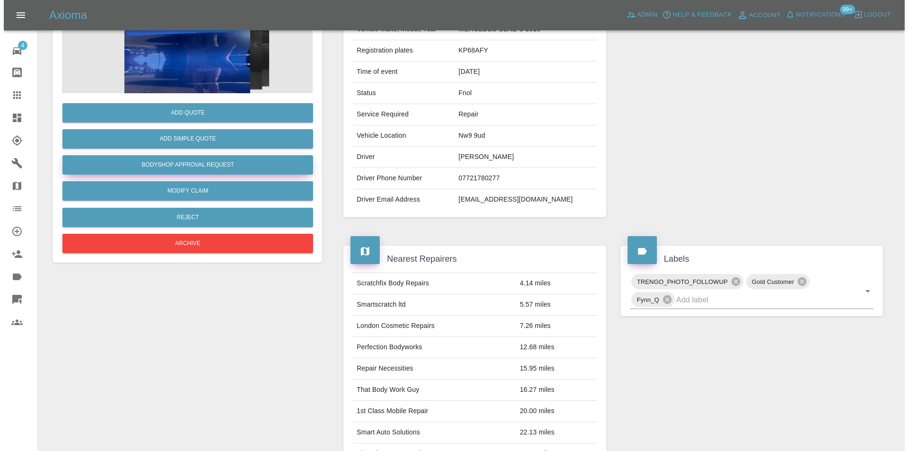
scroll to position [52, 0]
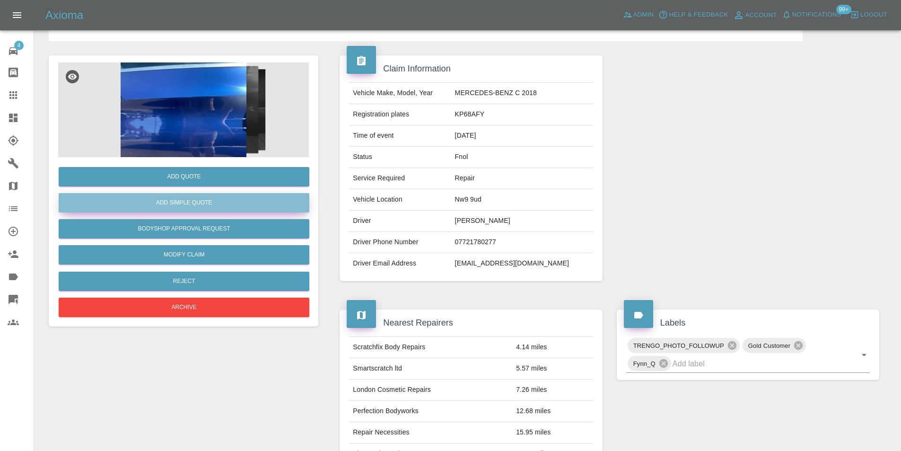
click at [213, 203] on button "Add Simple Quote" at bounding box center [184, 202] width 251 height 19
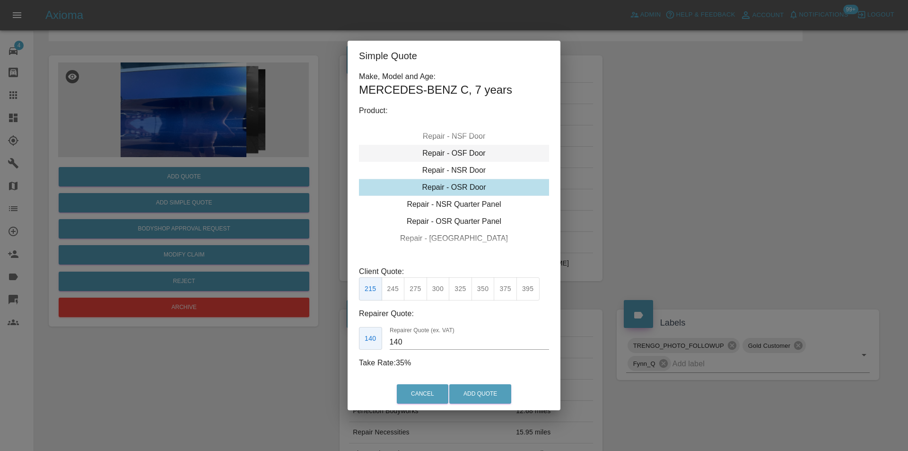
click at [472, 154] on div "Repair - OSF Door" at bounding box center [454, 153] width 190 height 17
click at [435, 287] on button "300" at bounding box center [438, 288] width 23 height 23
click at [460, 296] on button "325" at bounding box center [460, 288] width 23 height 23
type input "210"
click at [480, 388] on button "Add Quote" at bounding box center [480, 393] width 62 height 19
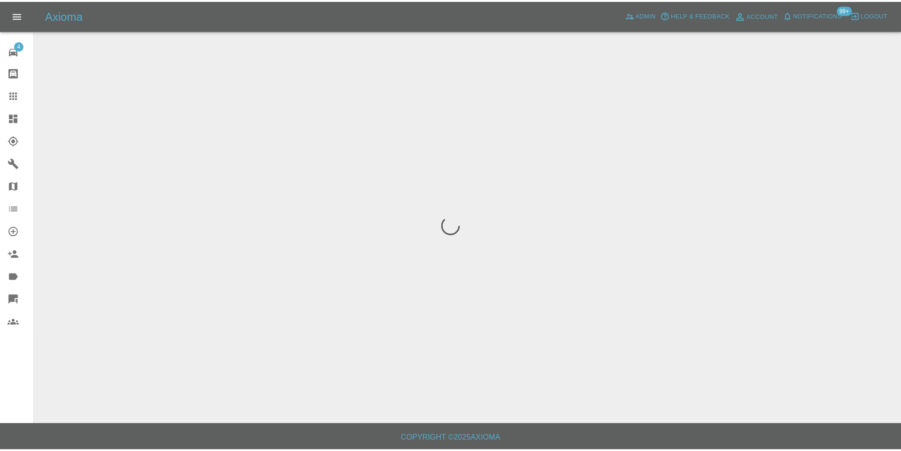
scroll to position [0, 0]
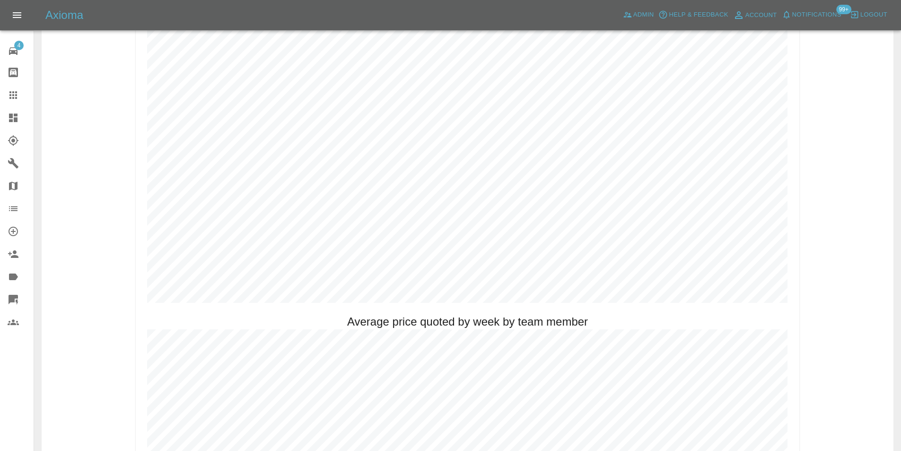
scroll to position [520, 0]
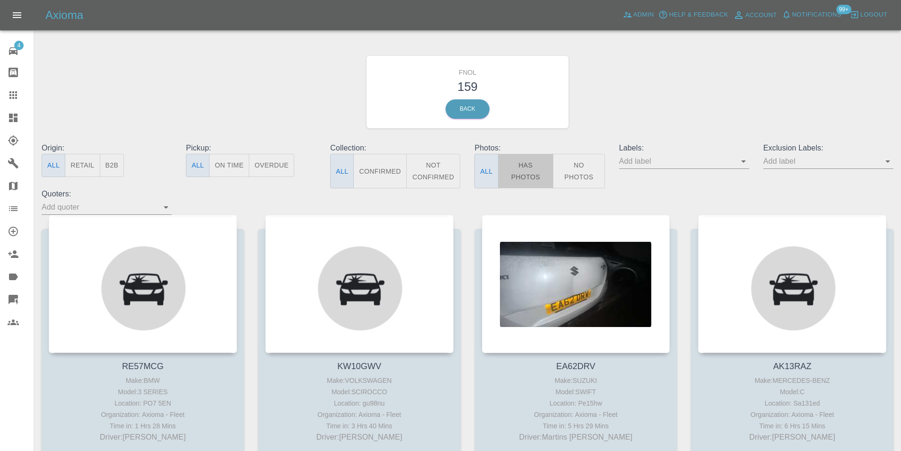
click at [514, 161] on button "Has Photos" at bounding box center [526, 171] width 56 height 35
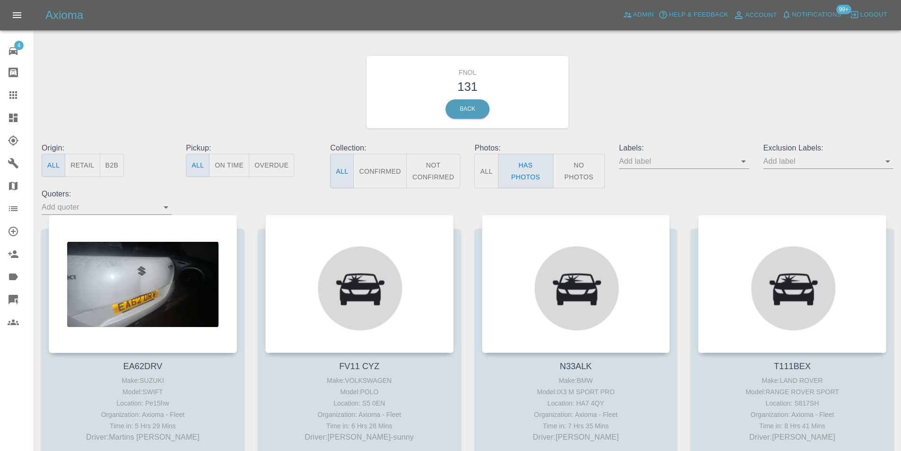
click at [889, 164] on icon "Open" at bounding box center [887, 161] width 11 height 11
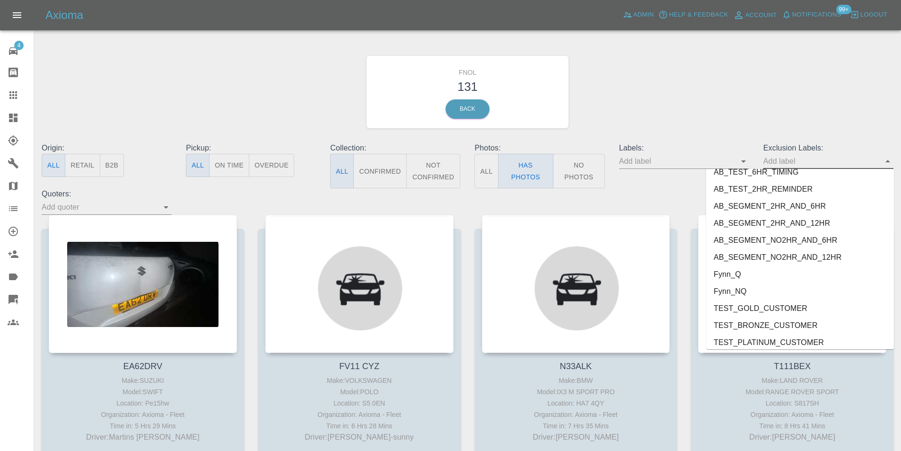
scroll to position [2007, 0]
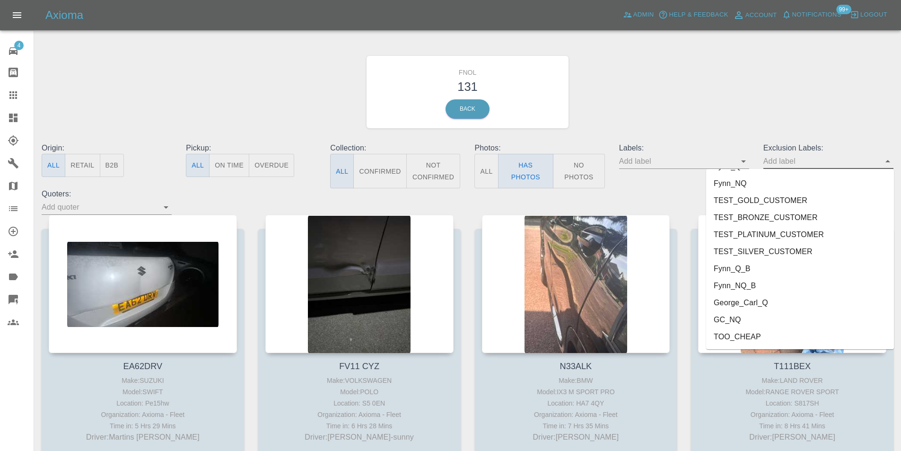
click at [750, 306] on li "George_Carl_Q" at bounding box center [800, 302] width 188 height 17
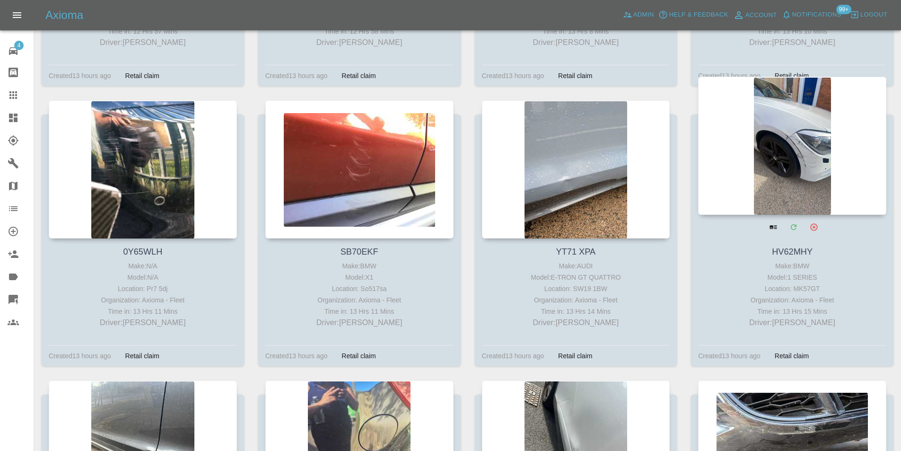
scroll to position [994, 0]
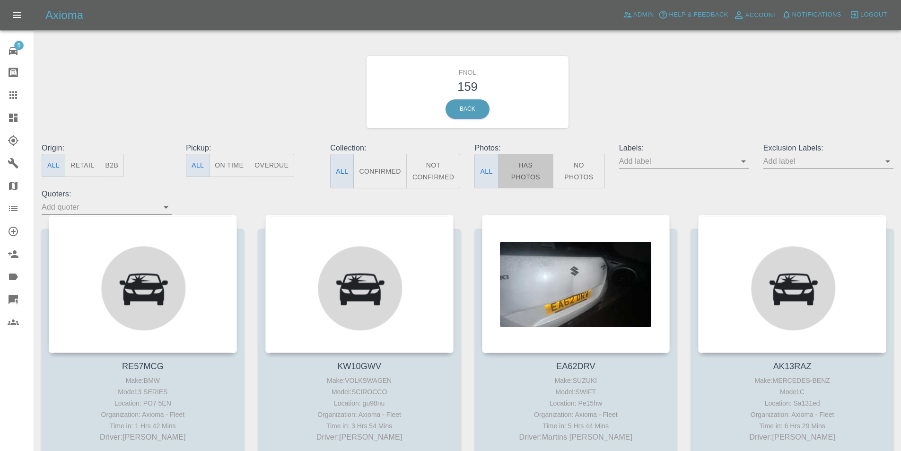
click at [526, 168] on button "Has Photos" at bounding box center [526, 171] width 56 height 35
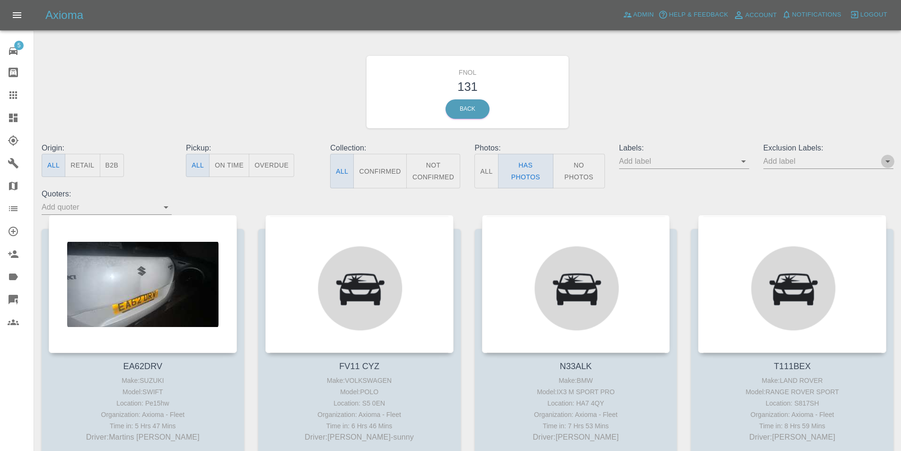
click at [890, 164] on icon "Open" at bounding box center [887, 161] width 11 height 11
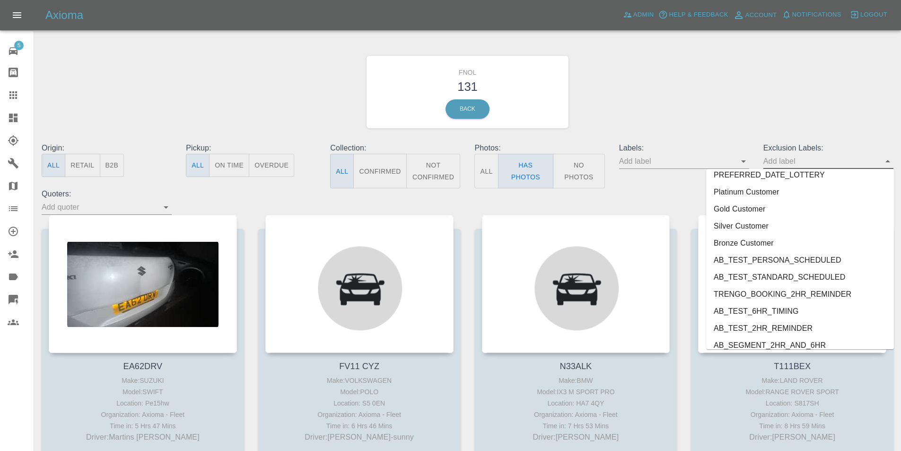
scroll to position [2007, 0]
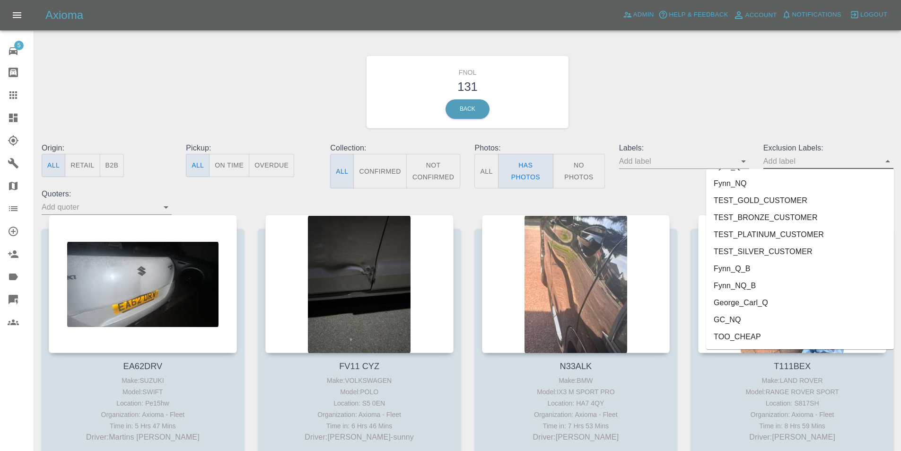
click at [766, 298] on li "George_Carl_Q" at bounding box center [800, 302] width 188 height 17
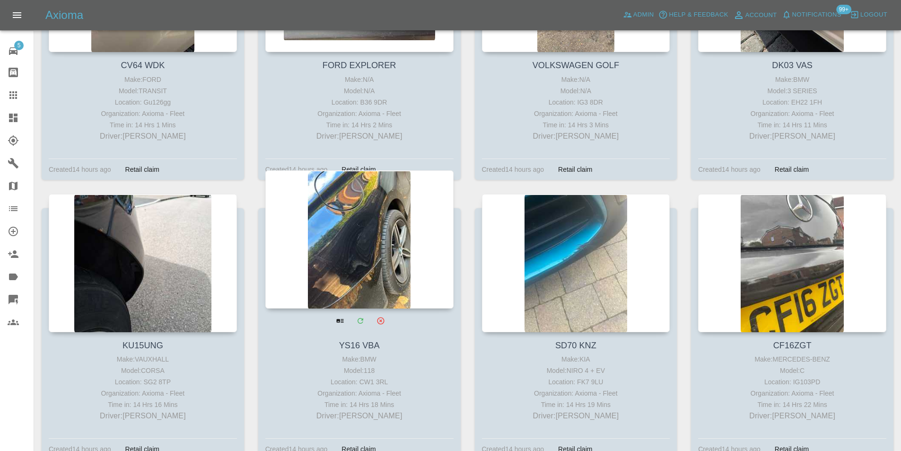
scroll to position [1987, 0]
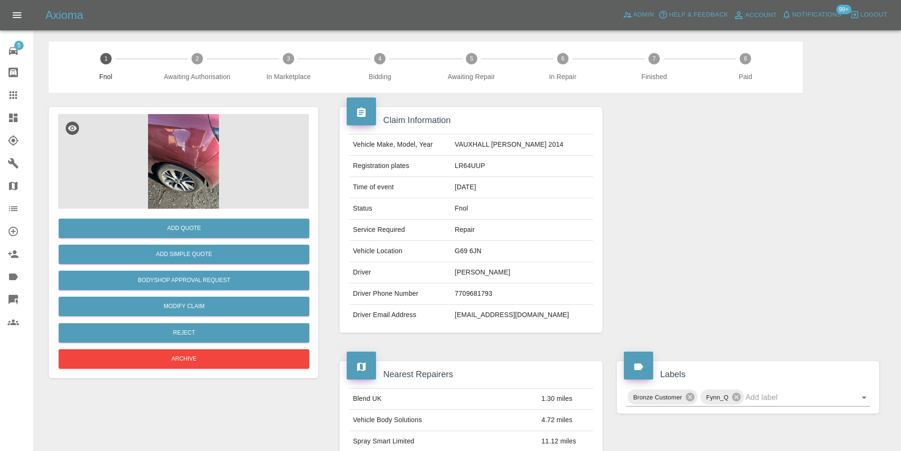
click at [177, 145] on img at bounding box center [183, 161] width 251 height 95
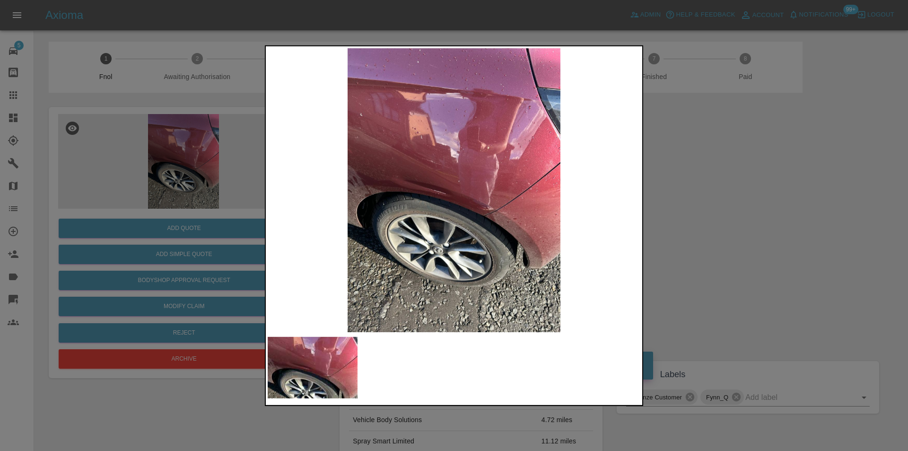
click at [455, 202] on img at bounding box center [454, 190] width 373 height 284
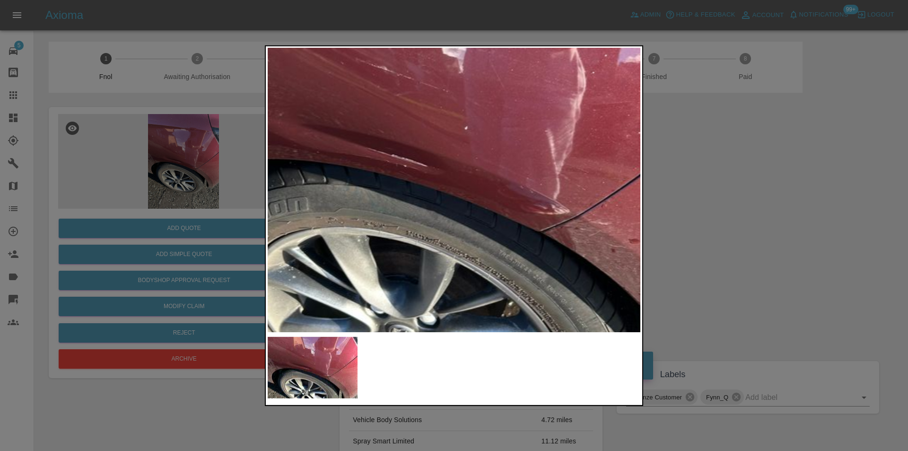
click at [450, 201] on img at bounding box center [451, 155] width 1118 height 852
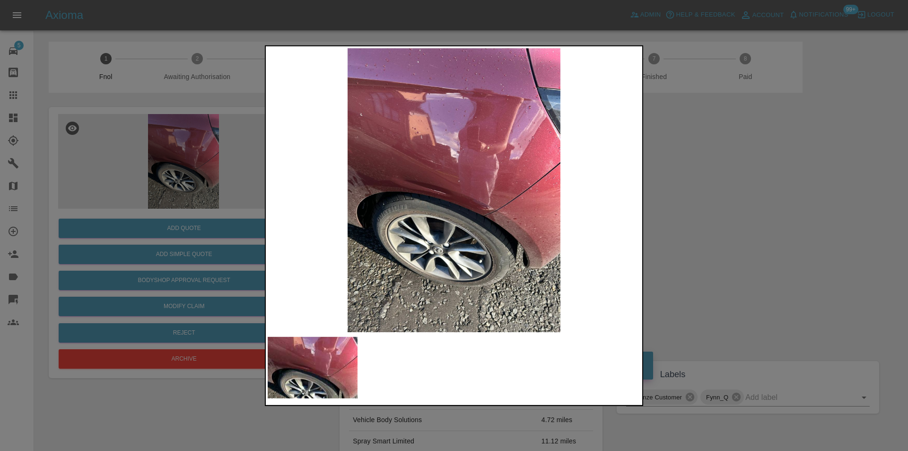
click at [766, 235] on div at bounding box center [454, 225] width 908 height 451
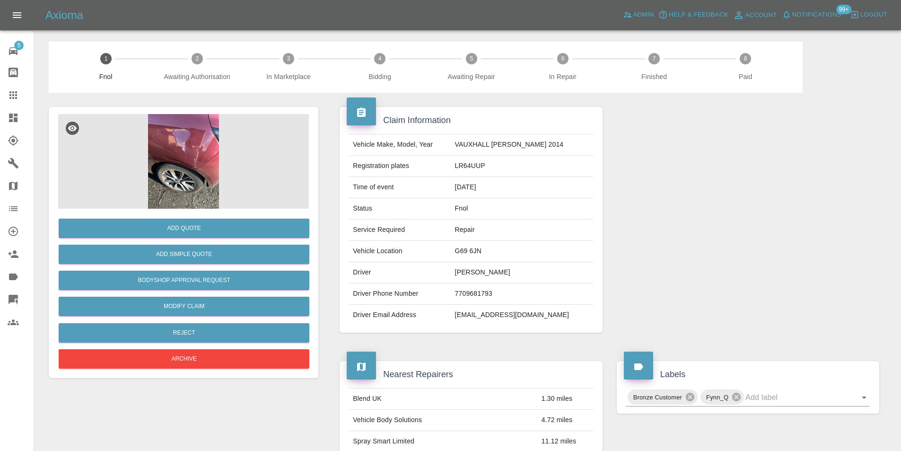
click at [183, 158] on img at bounding box center [183, 161] width 251 height 95
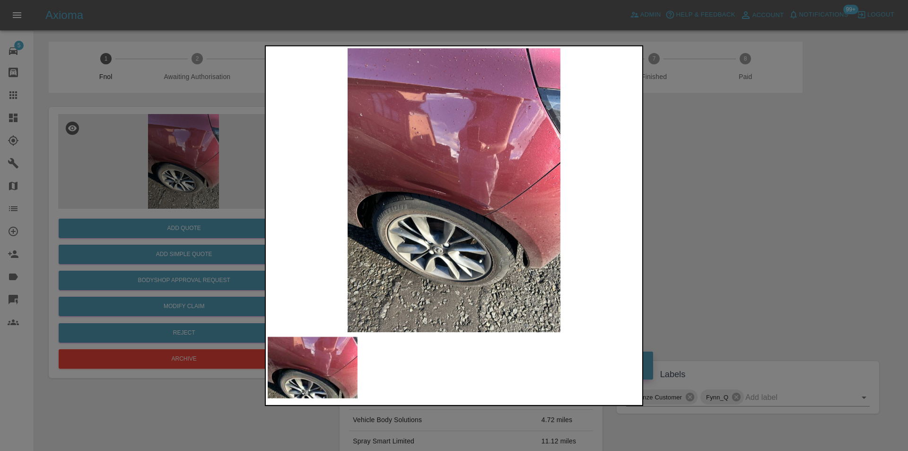
click at [777, 240] on div at bounding box center [454, 225] width 908 height 451
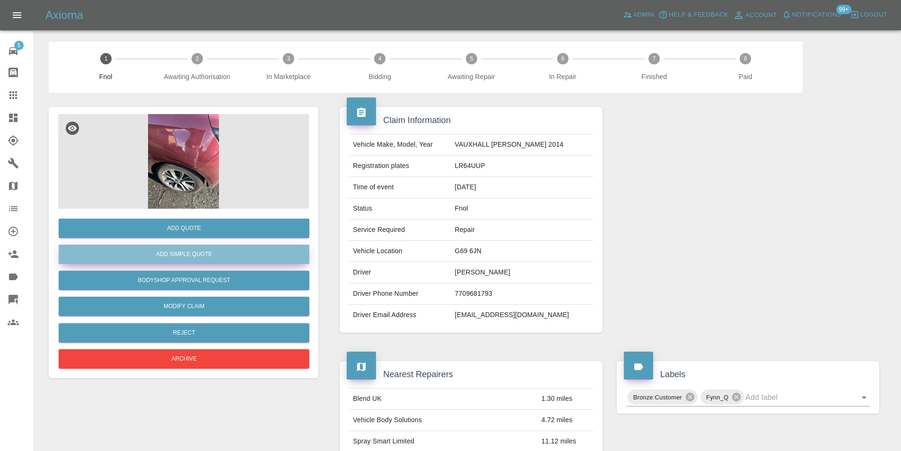
click at [252, 248] on button "Add Simple Quote" at bounding box center [184, 254] width 251 height 19
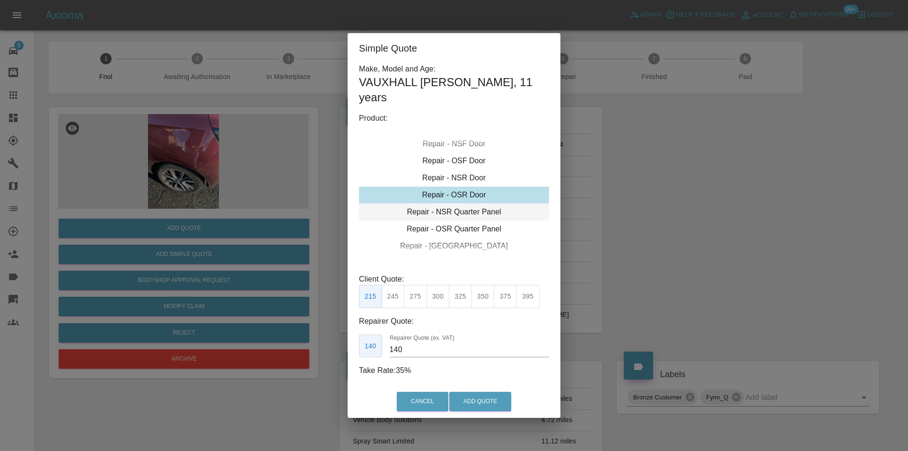
click at [466, 203] on div "Repair - NSR Quarter Panel" at bounding box center [454, 211] width 190 height 17
click at [435, 290] on button "300" at bounding box center [438, 296] width 23 height 23
type input "190"
click at [466, 392] on button "Add Quote" at bounding box center [480, 401] width 62 height 19
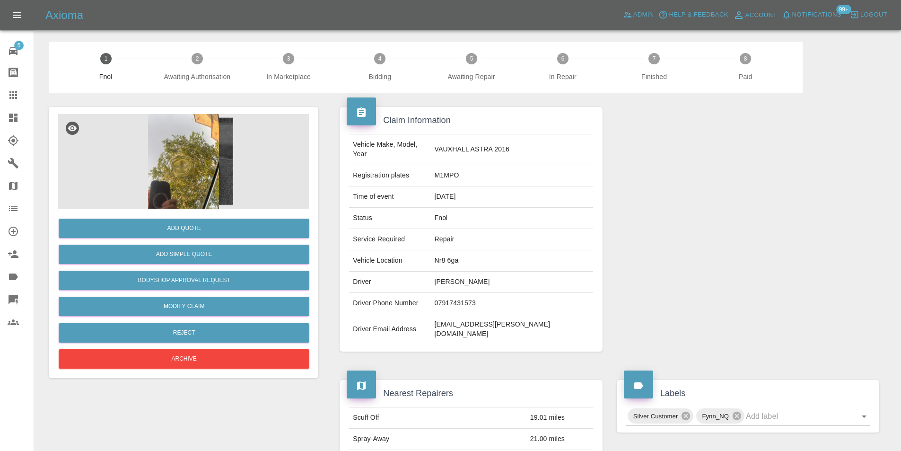
click at [186, 150] on img at bounding box center [183, 161] width 251 height 95
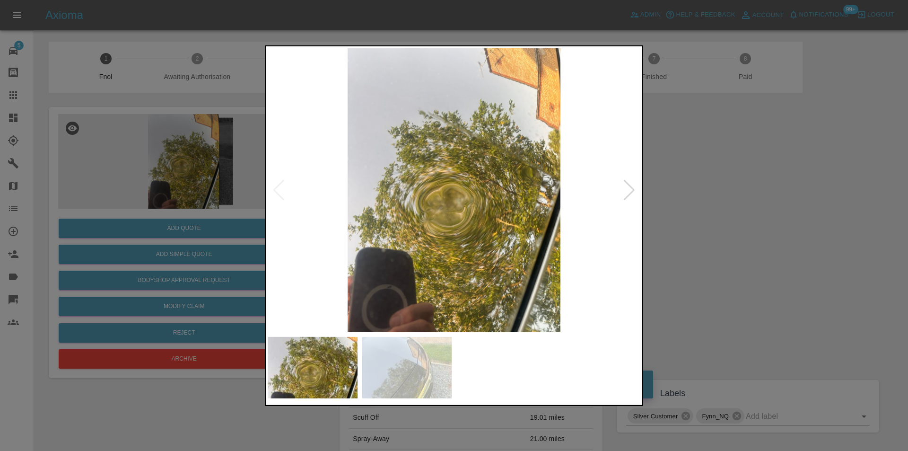
click at [628, 189] on div at bounding box center [629, 189] width 13 height 21
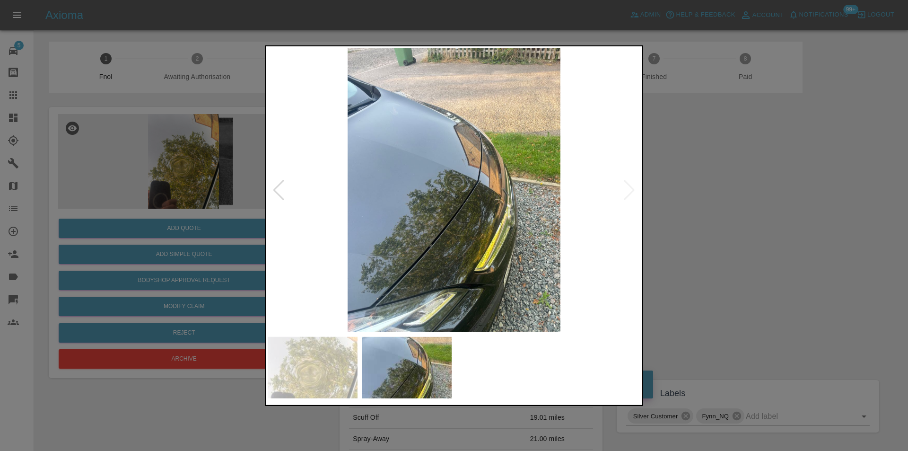
click at [628, 189] on img at bounding box center [454, 190] width 373 height 284
click at [718, 207] on div at bounding box center [454, 225] width 908 height 451
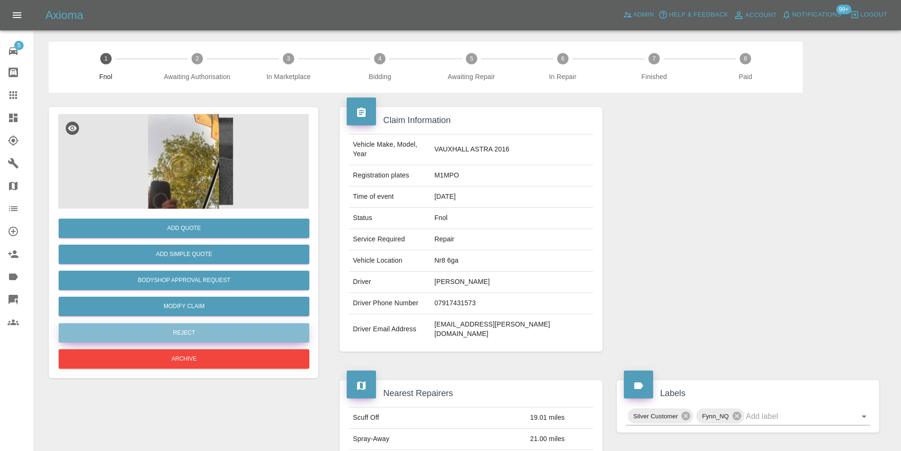
click at [199, 333] on button "Reject" at bounding box center [184, 332] width 251 height 19
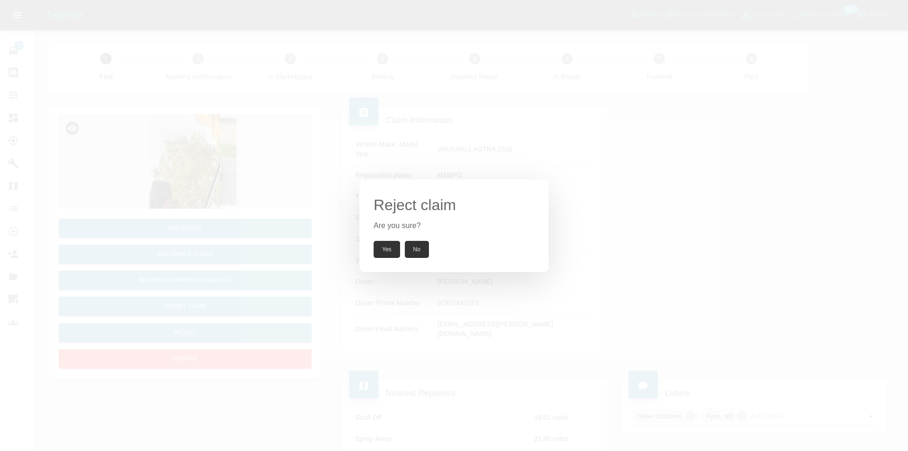
click at [391, 249] on button "Yes" at bounding box center [387, 249] width 26 height 17
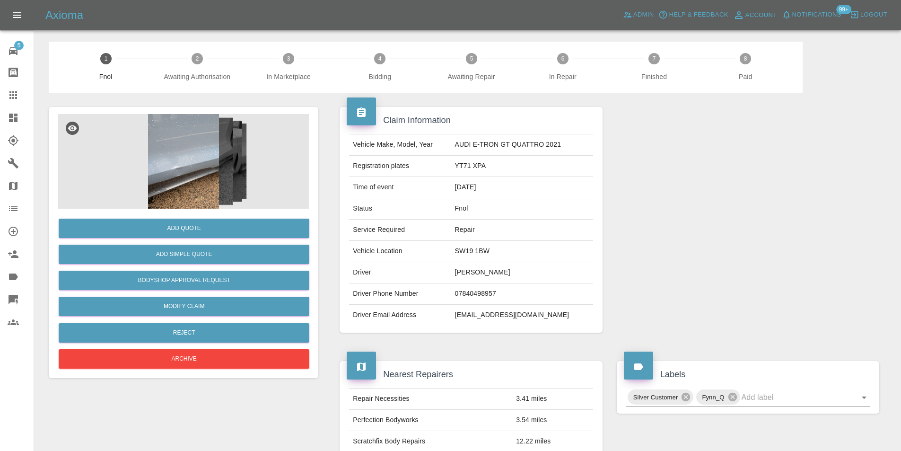
click at [194, 139] on img at bounding box center [183, 161] width 251 height 95
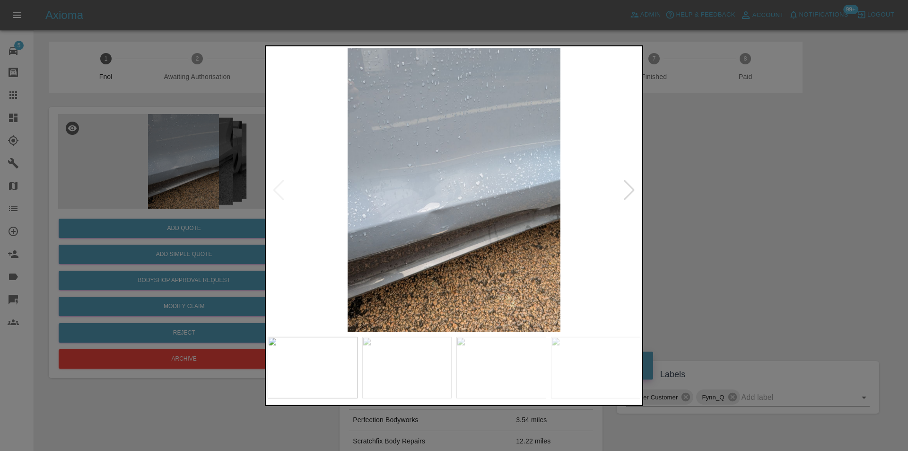
click at [634, 193] on div at bounding box center [629, 189] width 13 height 21
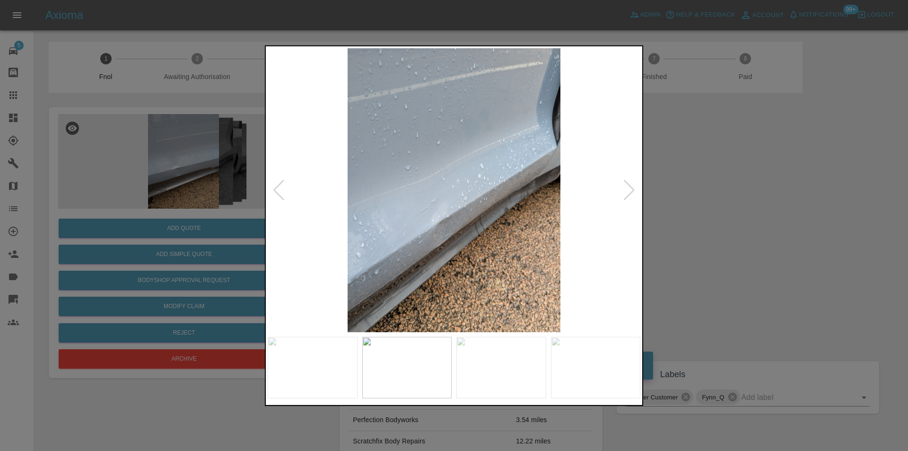
click at [634, 193] on div at bounding box center [629, 189] width 13 height 21
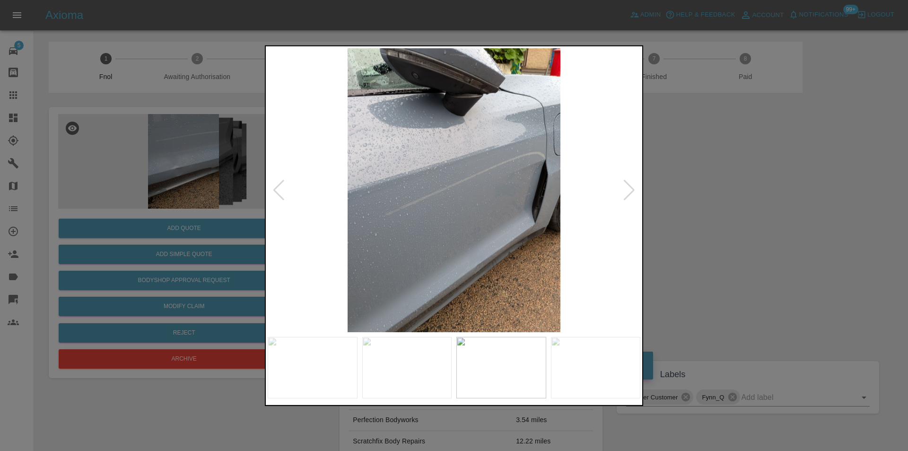
click at [634, 193] on div at bounding box center [629, 189] width 13 height 21
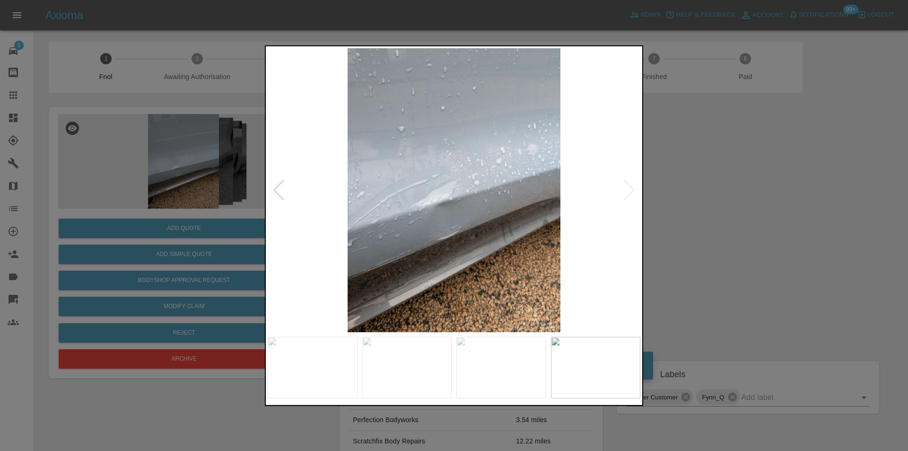
click at [625, 191] on img at bounding box center [454, 190] width 373 height 284
click at [626, 190] on img at bounding box center [454, 190] width 373 height 284
click at [726, 208] on div at bounding box center [454, 225] width 908 height 451
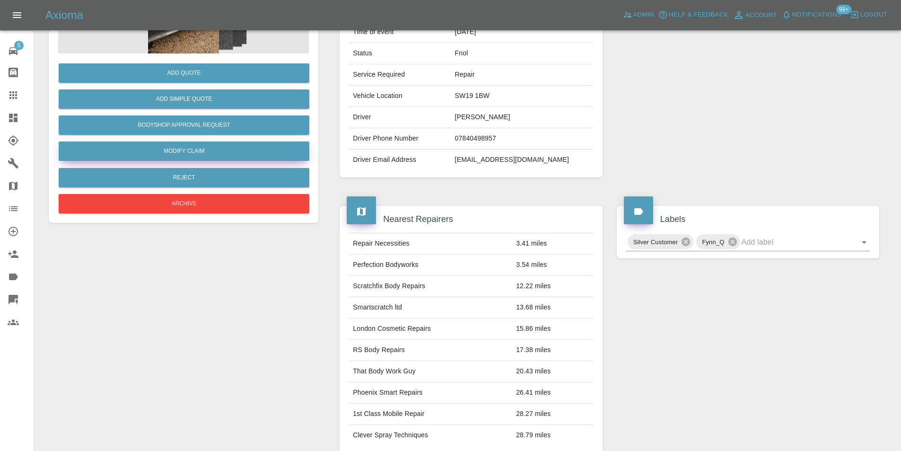
scroll to position [71, 0]
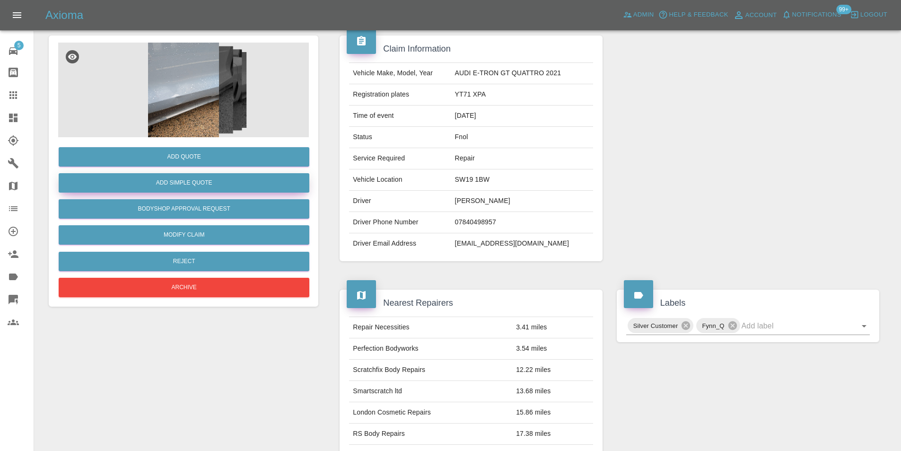
click at [178, 184] on button "Add Simple Quote" at bounding box center [184, 182] width 251 height 19
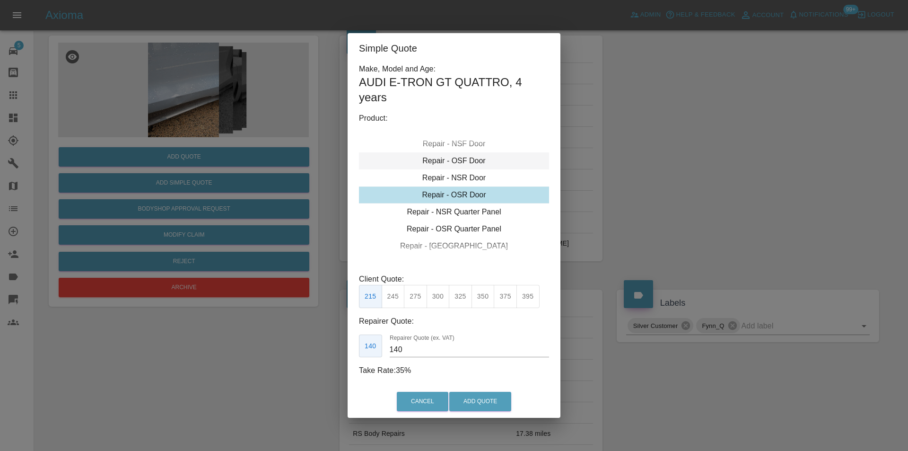
click at [470, 162] on div "Repair - OSF Door" at bounding box center [454, 160] width 190 height 17
click at [433, 297] on button "300" at bounding box center [438, 296] width 23 height 23
type input "190"
click at [471, 399] on button "Add Quote" at bounding box center [480, 401] width 62 height 19
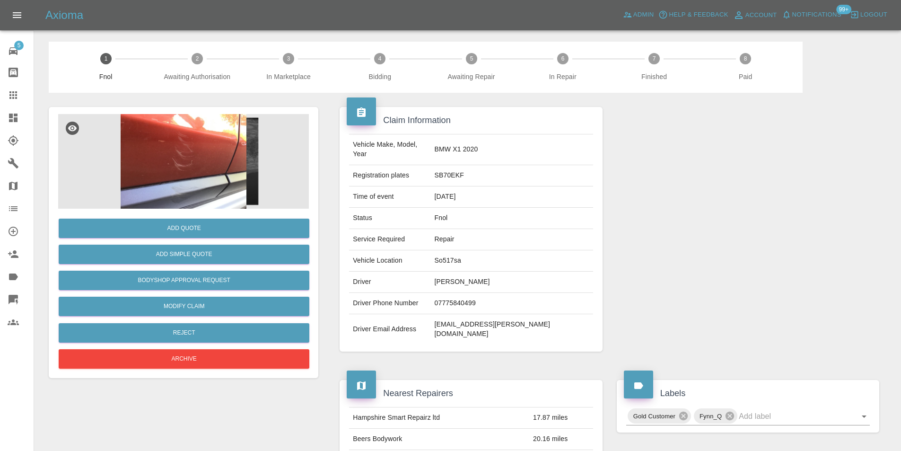
click at [171, 143] on img at bounding box center [183, 161] width 251 height 95
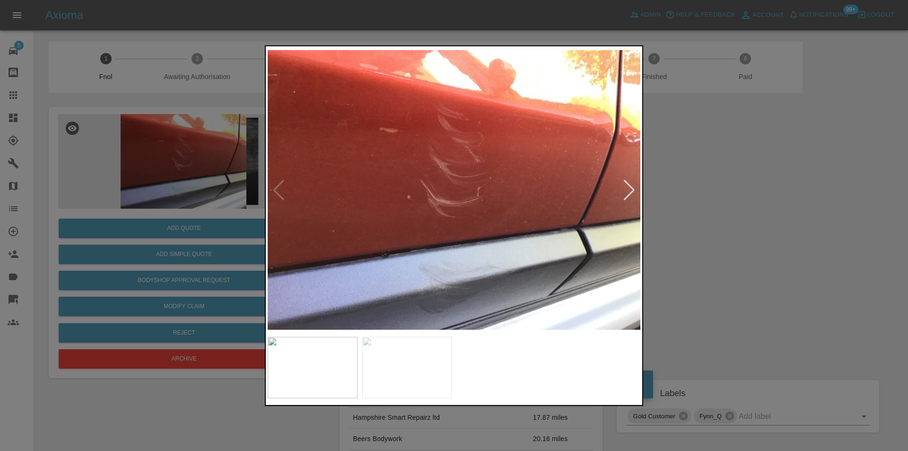
click at [629, 194] on div at bounding box center [629, 189] width 13 height 21
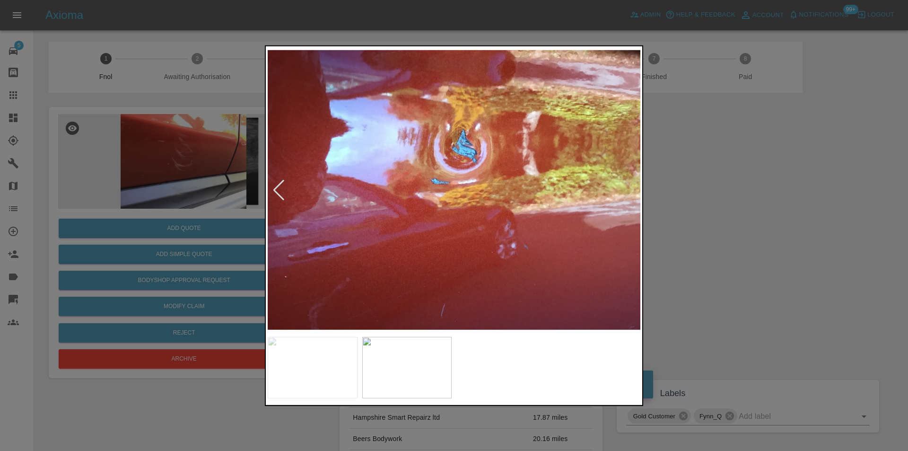
click at [629, 194] on img at bounding box center [454, 190] width 373 height 284
click at [690, 196] on div at bounding box center [454, 225] width 908 height 451
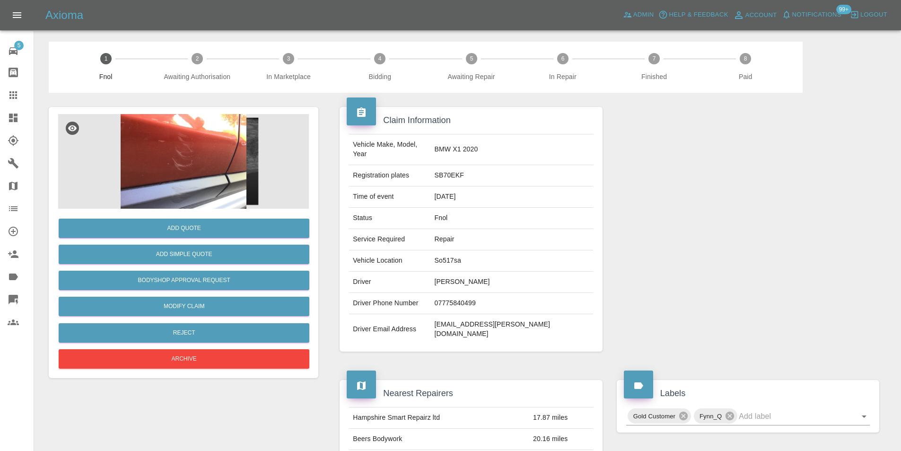
click at [190, 154] on img at bounding box center [183, 161] width 251 height 95
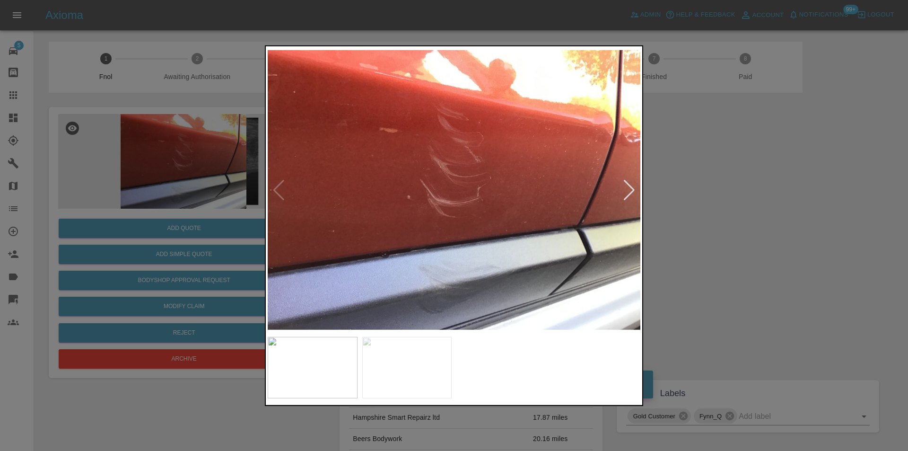
click at [628, 190] on div at bounding box center [629, 189] width 13 height 21
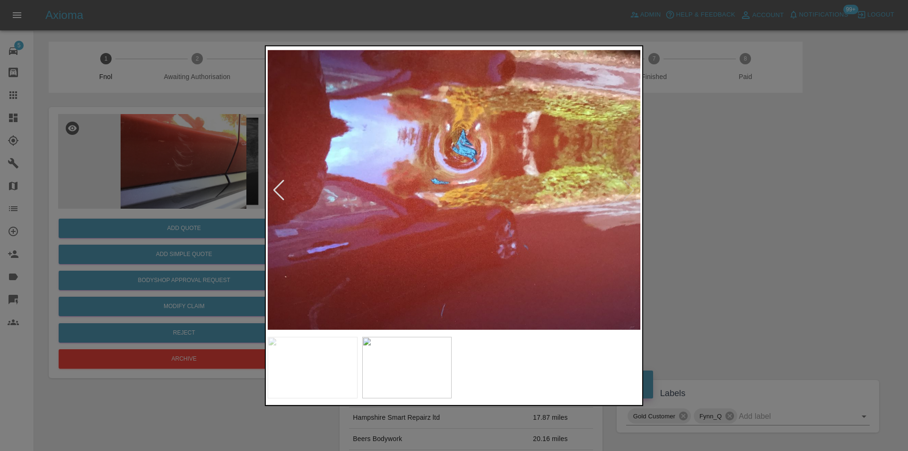
click at [277, 195] on div at bounding box center [279, 189] width 13 height 21
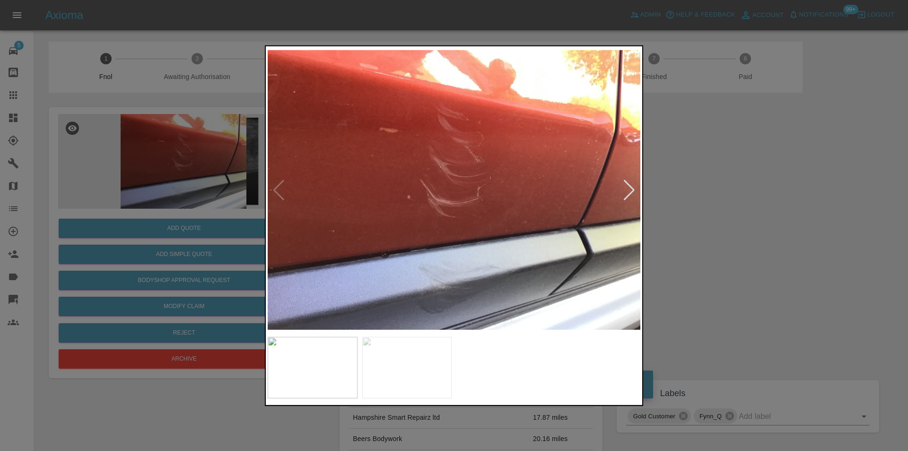
click at [456, 257] on img at bounding box center [454, 190] width 373 height 284
click at [456, 258] on img at bounding box center [454, 190] width 373 height 284
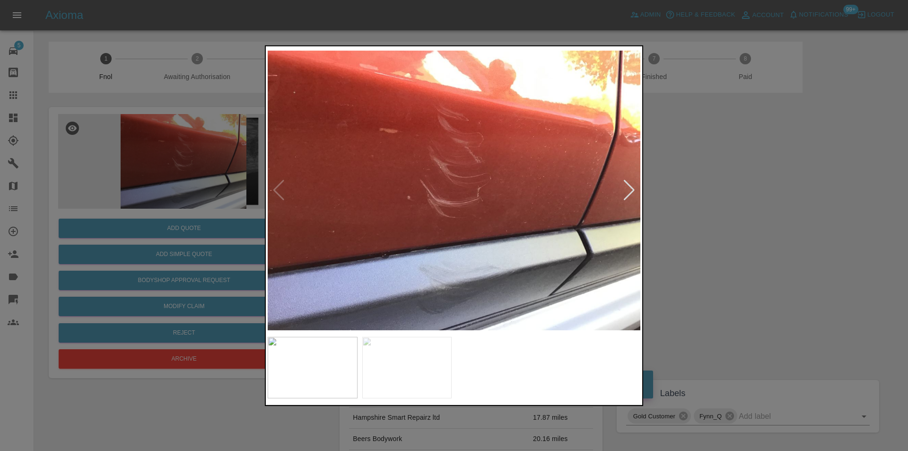
drag, startPoint x: 700, startPoint y: 234, endPoint x: 690, endPoint y: 231, distance: 10.8
click at [698, 233] on div at bounding box center [454, 225] width 908 height 451
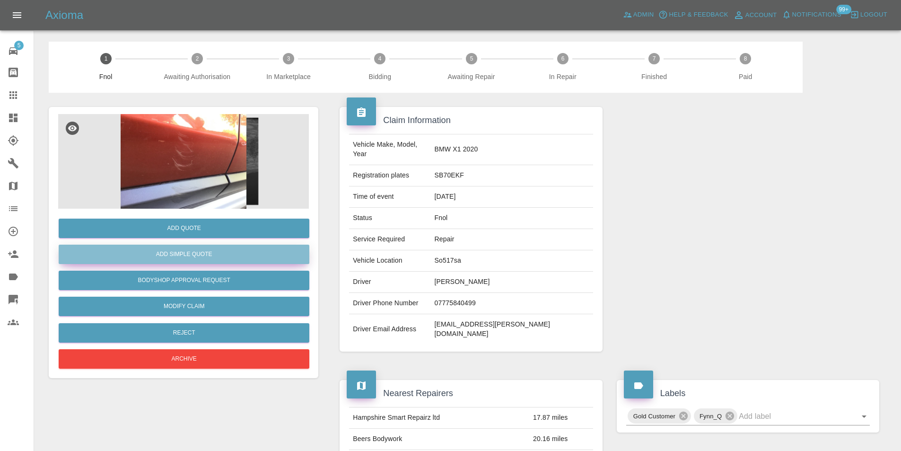
click at [200, 252] on button "Add Simple Quote" at bounding box center [184, 254] width 251 height 19
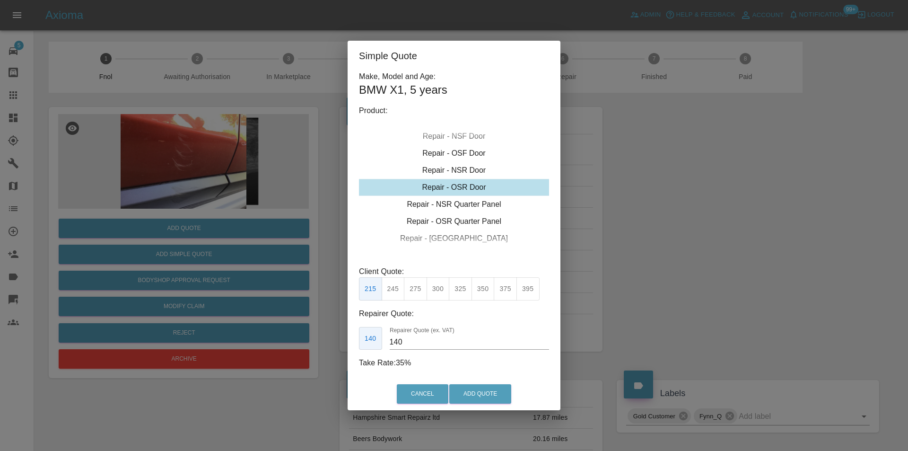
click at [473, 187] on div "Repair - OSR Door" at bounding box center [454, 187] width 190 height 17
drag, startPoint x: 440, startPoint y: 287, endPoint x: 448, endPoint y: 319, distance: 33.2
click at [440, 288] on button "300" at bounding box center [438, 288] width 23 height 23
click at [418, 286] on button "275" at bounding box center [415, 288] width 23 height 23
type input "180"
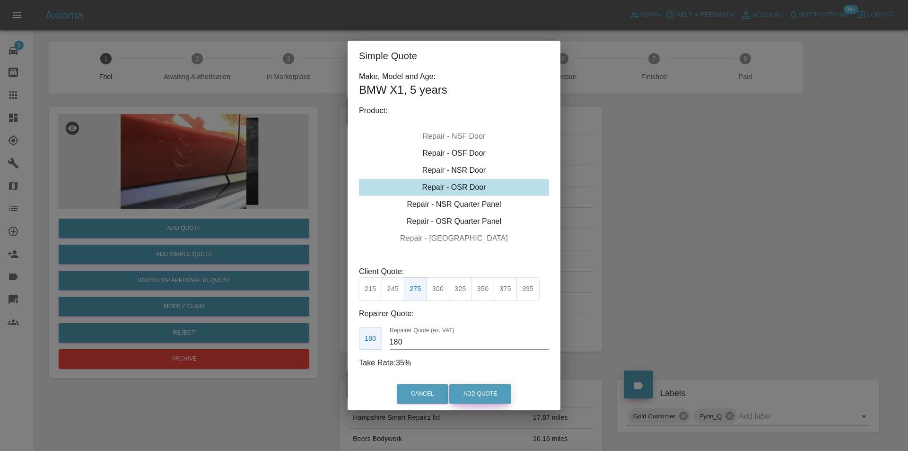
click at [461, 393] on button "Add Quote" at bounding box center [480, 393] width 62 height 19
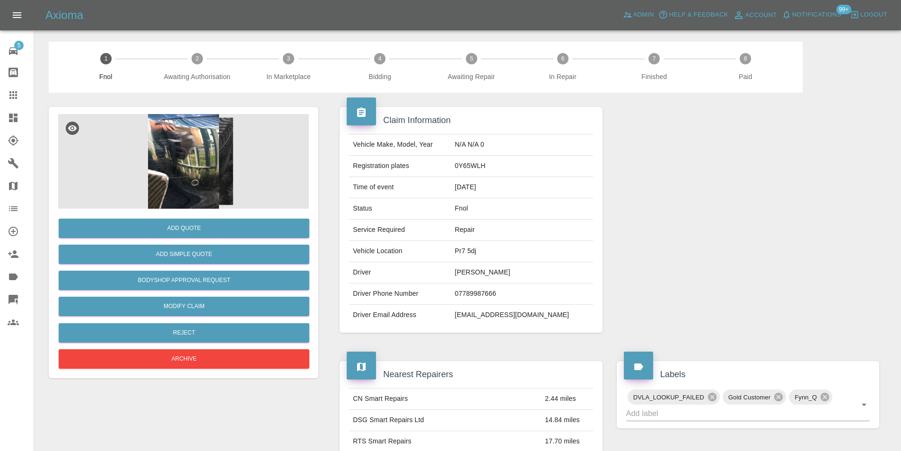
click at [214, 145] on img at bounding box center [183, 161] width 251 height 95
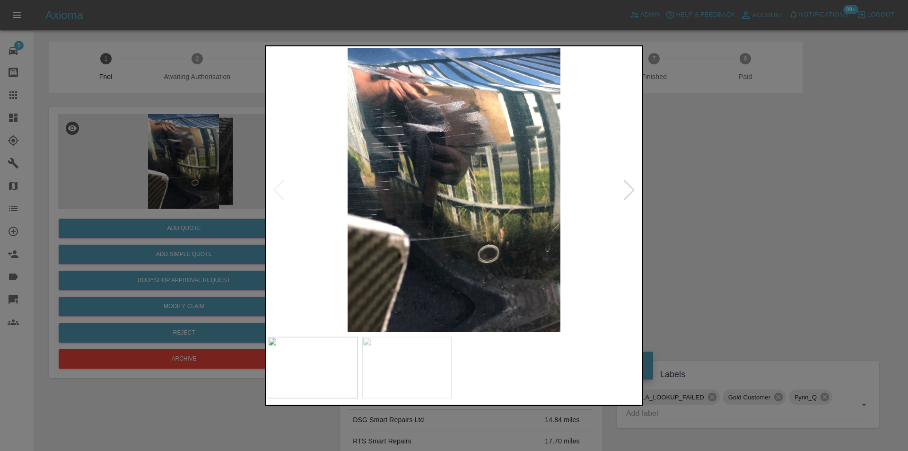
click at [630, 186] on div at bounding box center [629, 189] width 13 height 21
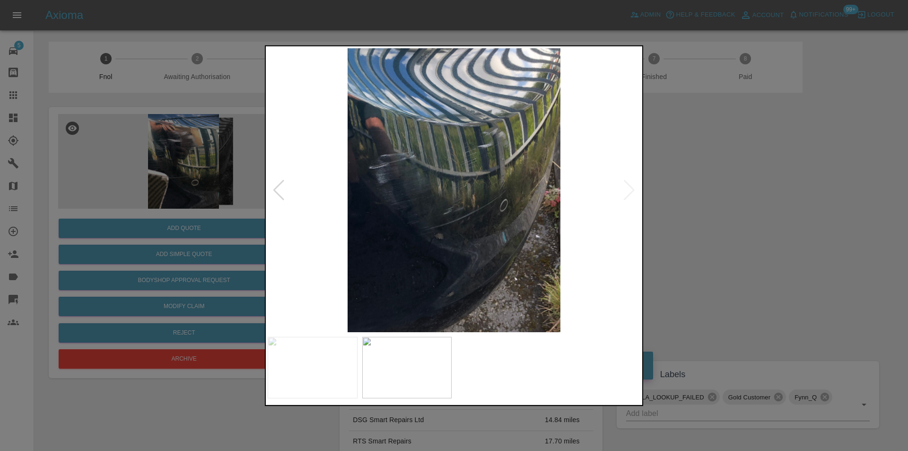
click at [630, 186] on img at bounding box center [454, 190] width 373 height 284
click at [710, 188] on div at bounding box center [454, 225] width 908 height 451
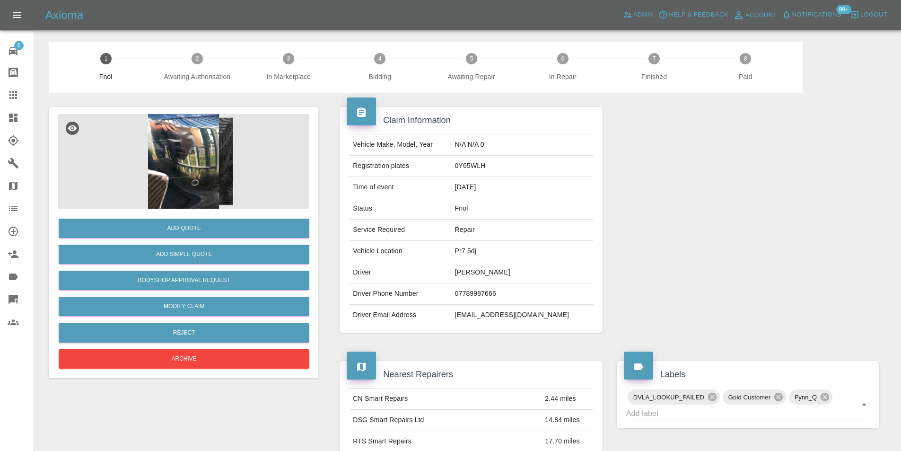
click at [180, 153] on img at bounding box center [183, 161] width 251 height 95
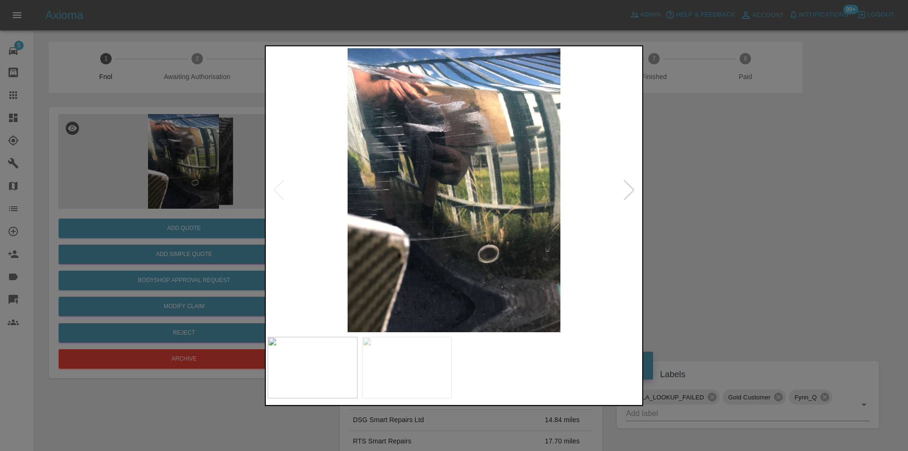
click at [629, 194] on div at bounding box center [629, 189] width 13 height 21
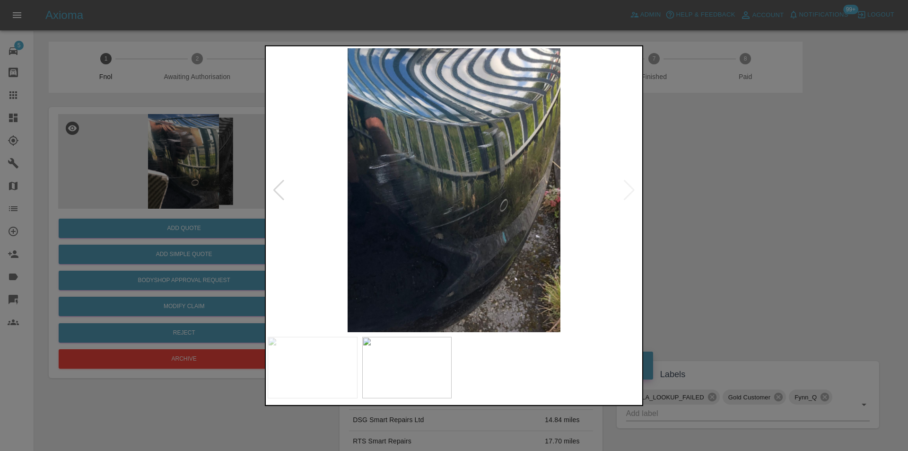
click at [629, 194] on img at bounding box center [454, 190] width 373 height 284
drag, startPoint x: 700, startPoint y: 194, endPoint x: 626, endPoint y: 195, distance: 74.3
click at [697, 194] on div at bounding box center [454, 225] width 908 height 451
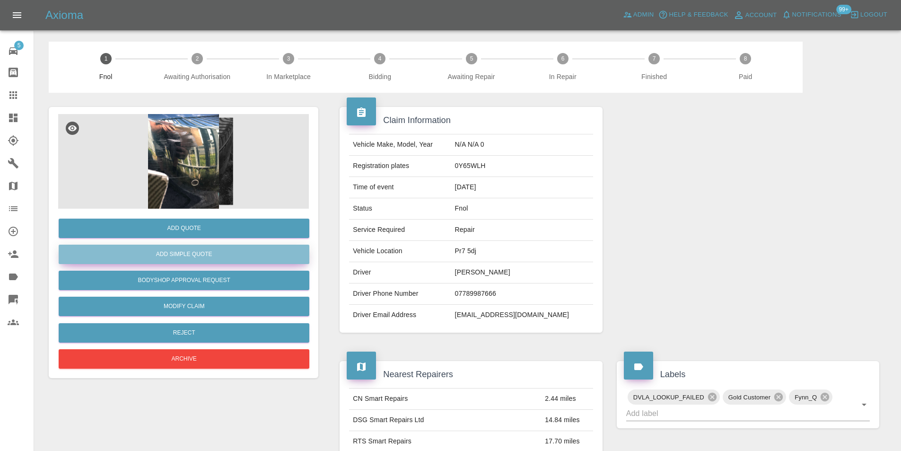
click at [231, 250] on button "Add Simple Quote" at bounding box center [184, 254] width 251 height 19
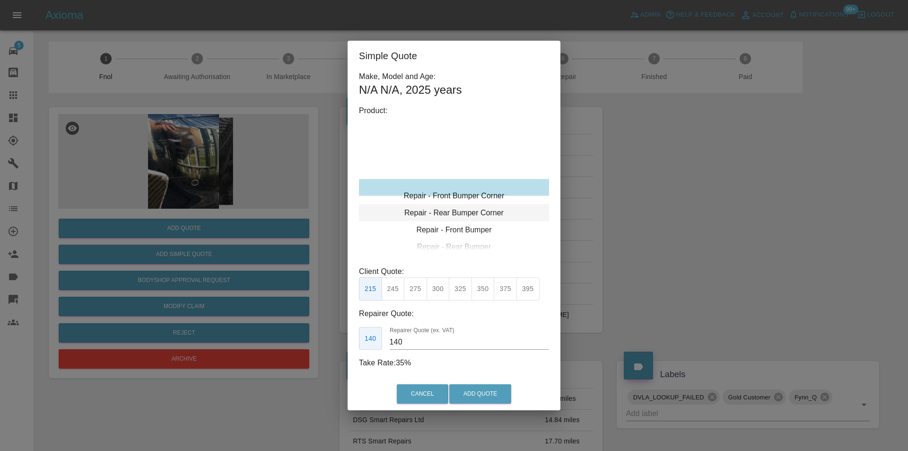
type input "120"
click at [467, 202] on div "Repair - Rear Bumper Corner" at bounding box center [454, 204] width 190 height 17
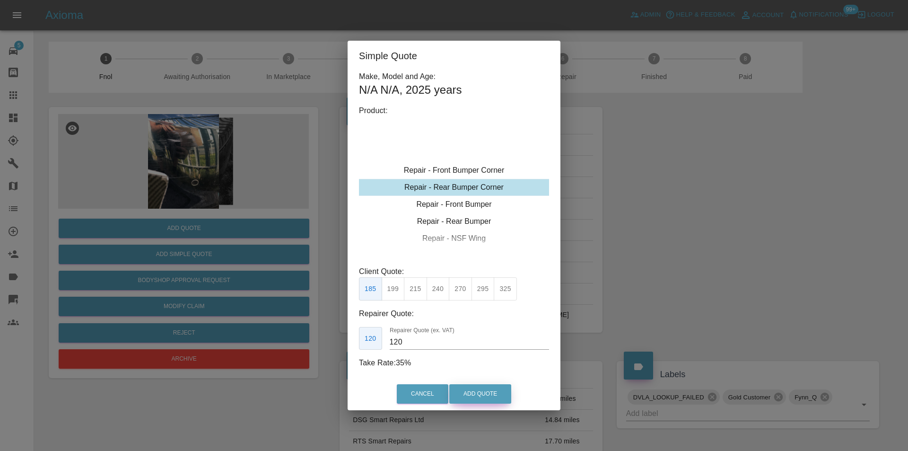
click at [478, 387] on button "Add Quote" at bounding box center [480, 393] width 62 height 19
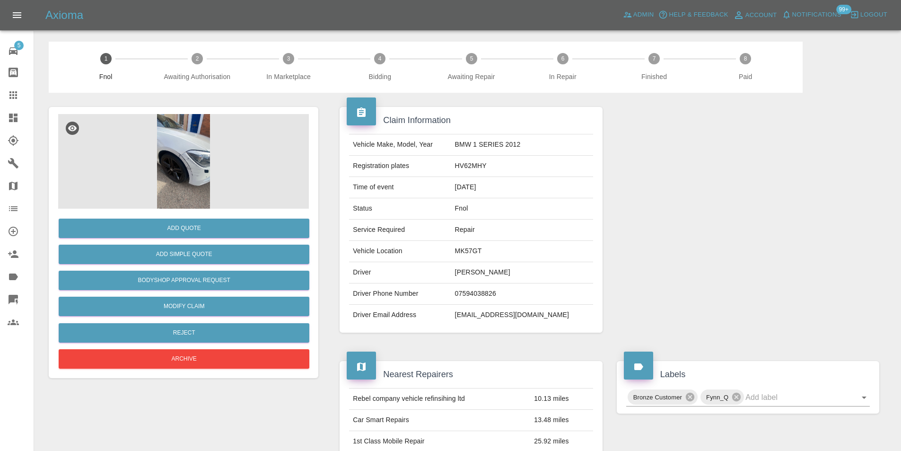
click at [187, 143] on img at bounding box center [183, 161] width 251 height 95
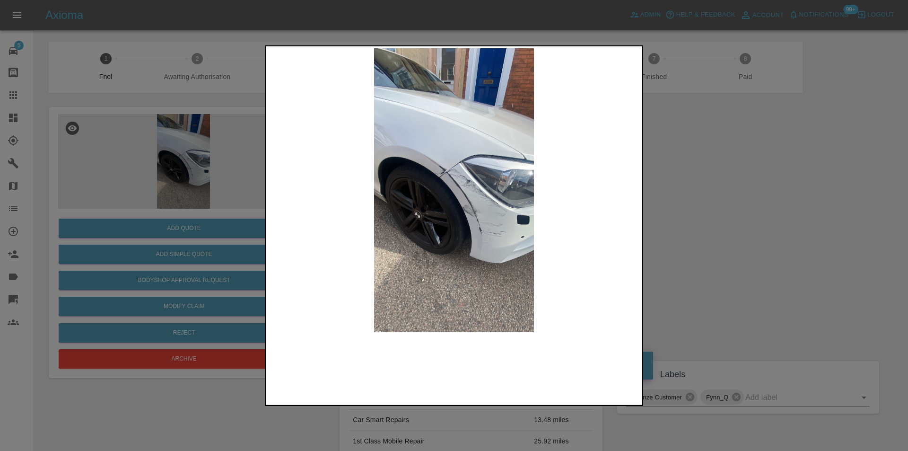
click at [483, 209] on img at bounding box center [454, 190] width 373 height 284
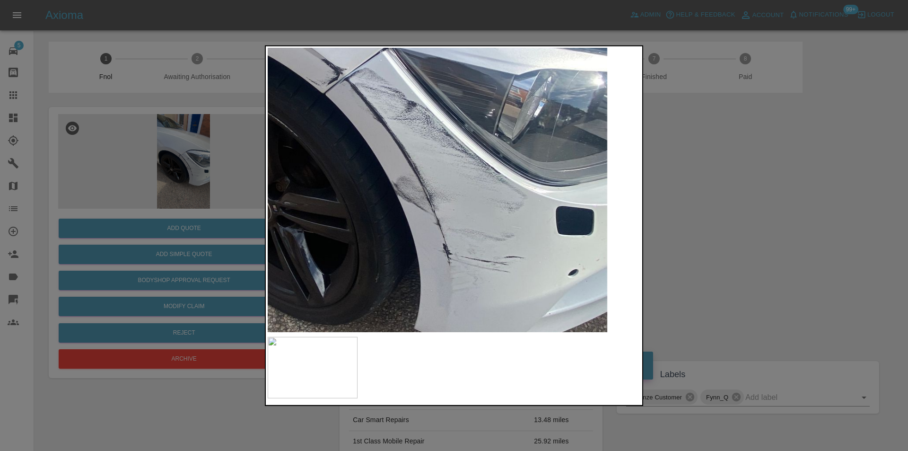
click at [483, 209] on img at bounding box center [367, 132] width 1118 height 852
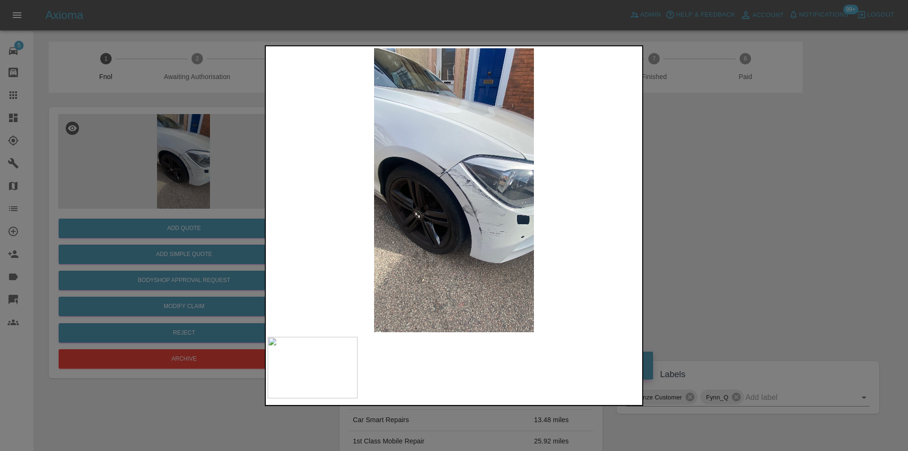
click at [689, 231] on div at bounding box center [454, 225] width 908 height 451
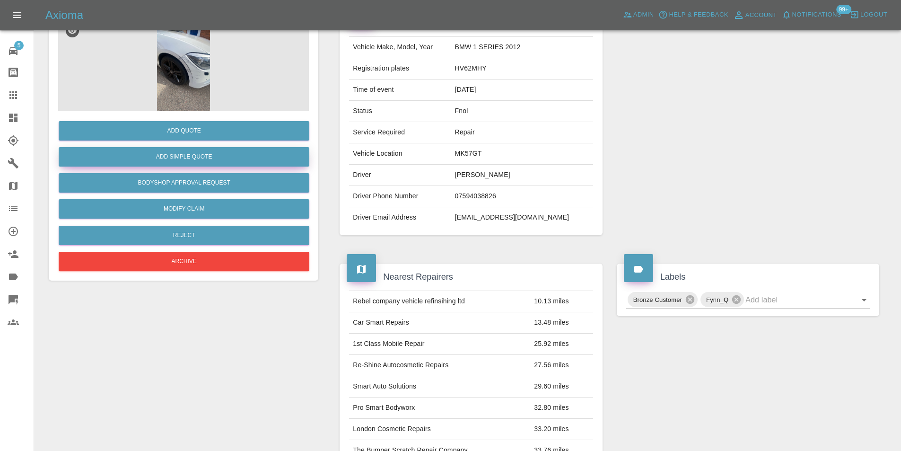
scroll to position [4, 0]
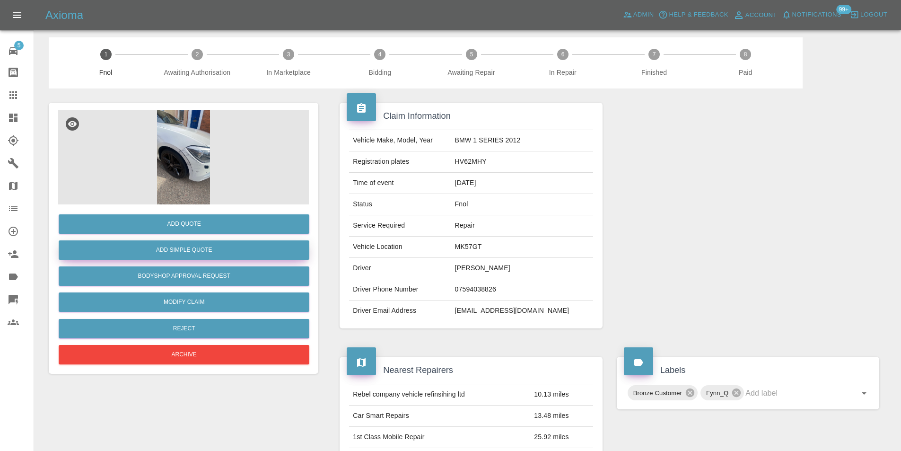
click at [199, 252] on button "Add Simple Quote" at bounding box center [184, 249] width 251 height 19
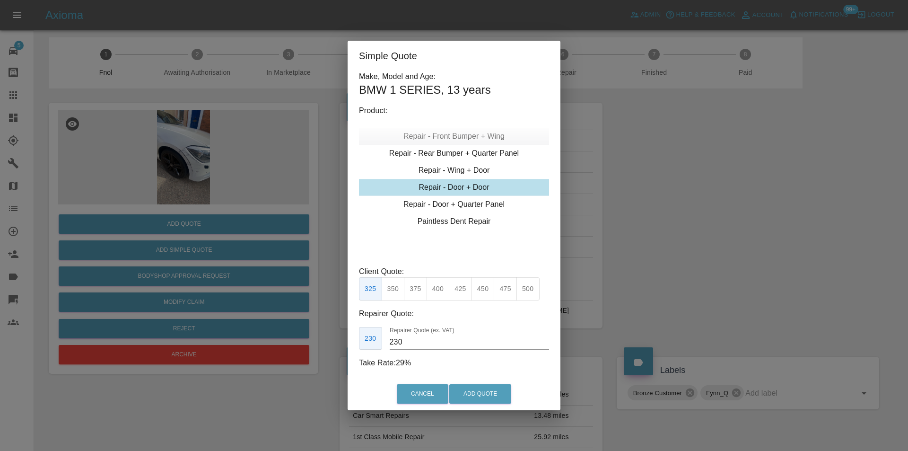
click at [475, 136] on div "Repair - Front Bumper + Wing" at bounding box center [454, 136] width 190 height 17
click at [398, 287] on button "310" at bounding box center [393, 288] width 23 height 23
drag, startPoint x: 418, startPoint y: 289, endPoint x: 450, endPoint y: 330, distance: 52.2
click at [420, 291] on button "350" at bounding box center [415, 288] width 23 height 23
type input "210"
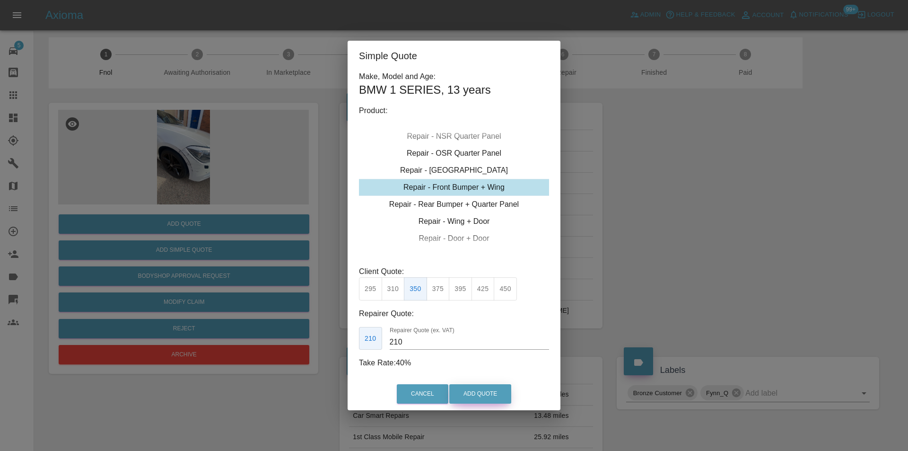
click at [476, 389] on button "Add Quote" at bounding box center [480, 393] width 62 height 19
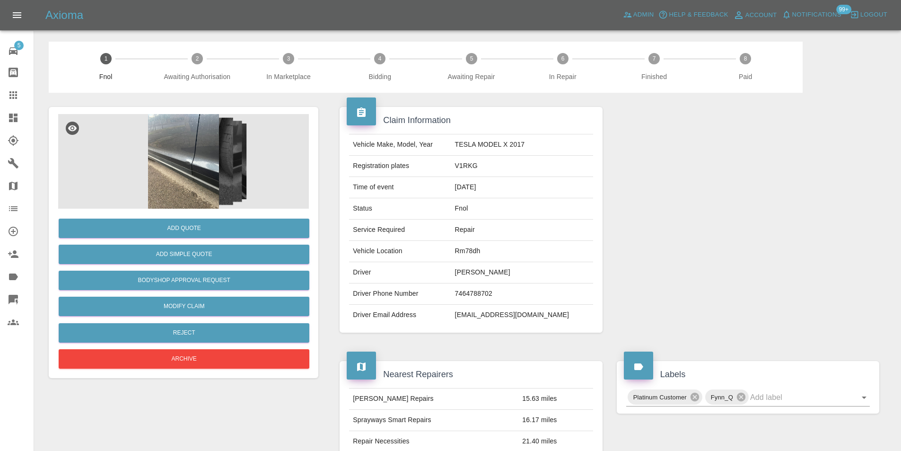
click at [217, 135] on img at bounding box center [183, 161] width 251 height 95
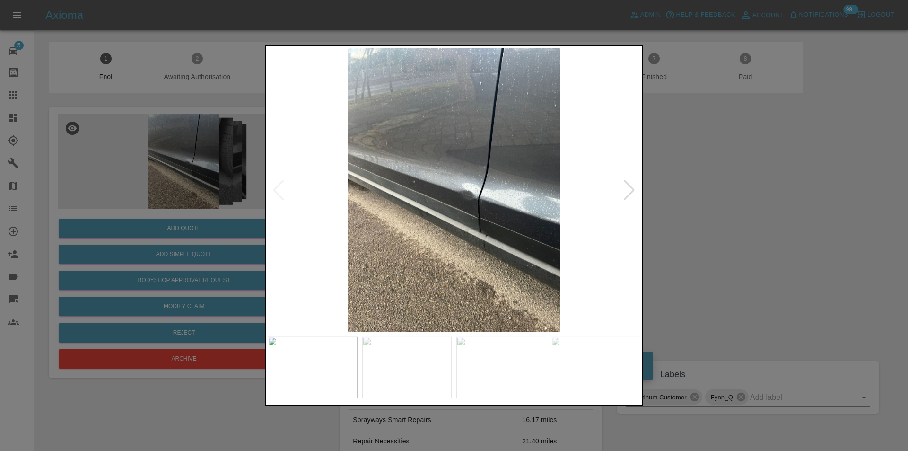
click at [627, 190] on div at bounding box center [629, 189] width 13 height 21
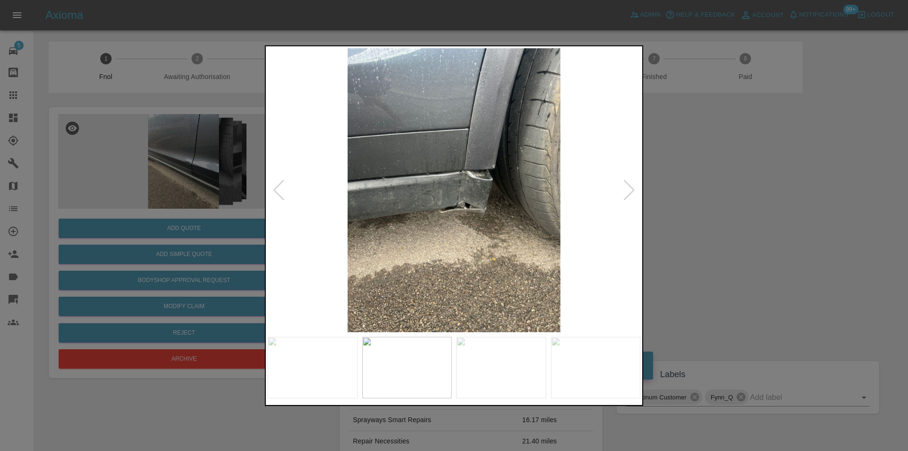
click at [627, 190] on div at bounding box center [629, 189] width 13 height 21
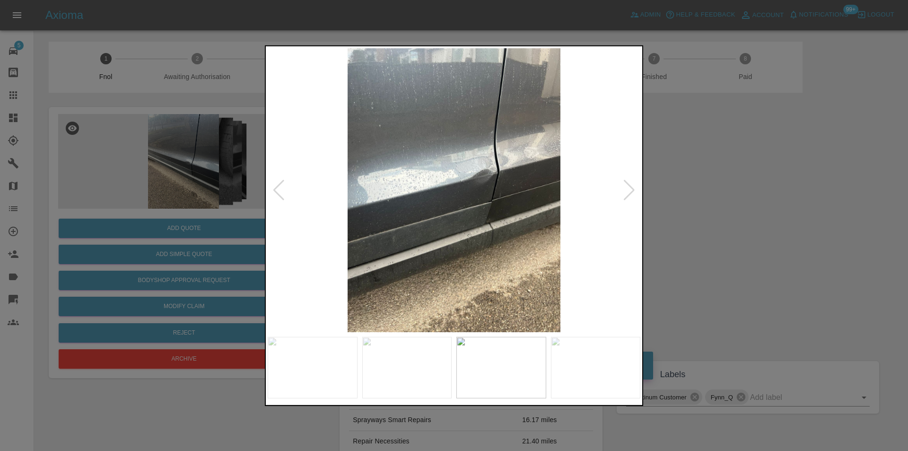
click at [627, 189] on div at bounding box center [629, 189] width 13 height 21
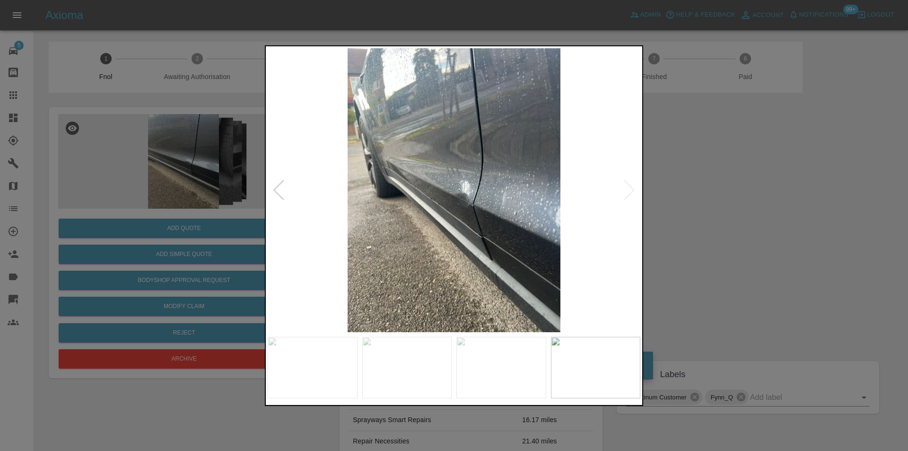
click at [627, 189] on img at bounding box center [454, 190] width 373 height 284
click at [702, 190] on div at bounding box center [454, 225] width 908 height 451
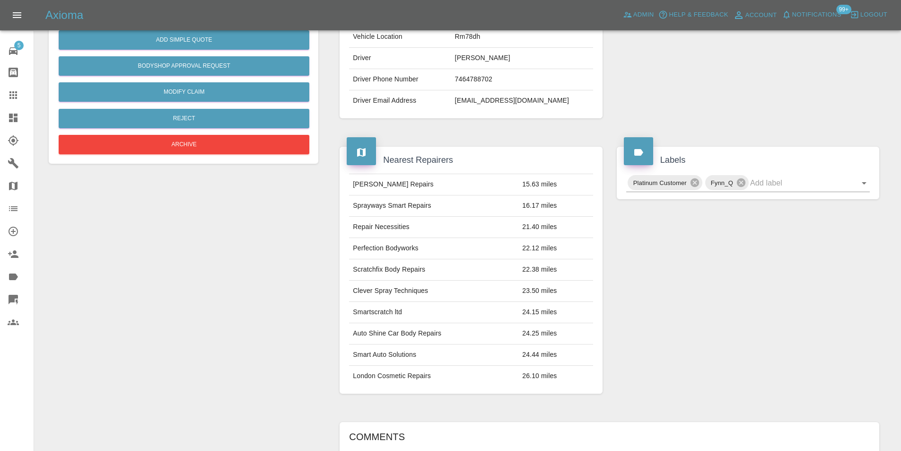
scroll to position [237, 0]
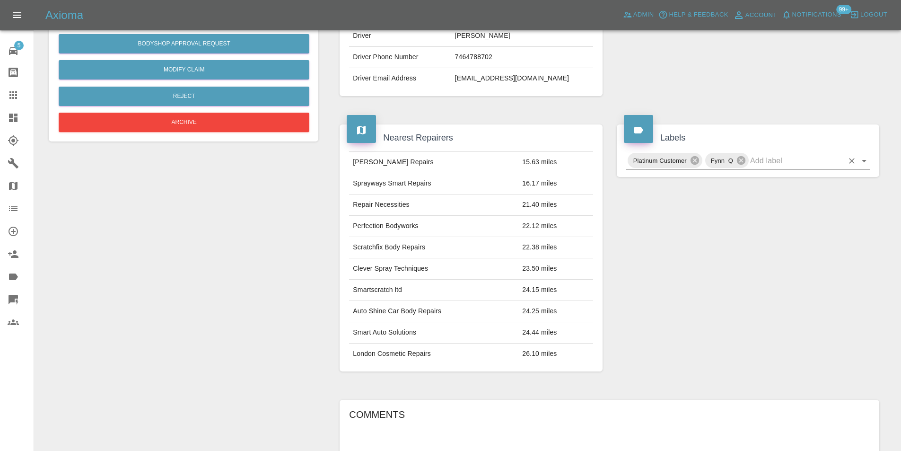
click at [871, 160] on button "Open" at bounding box center [864, 160] width 13 height 13
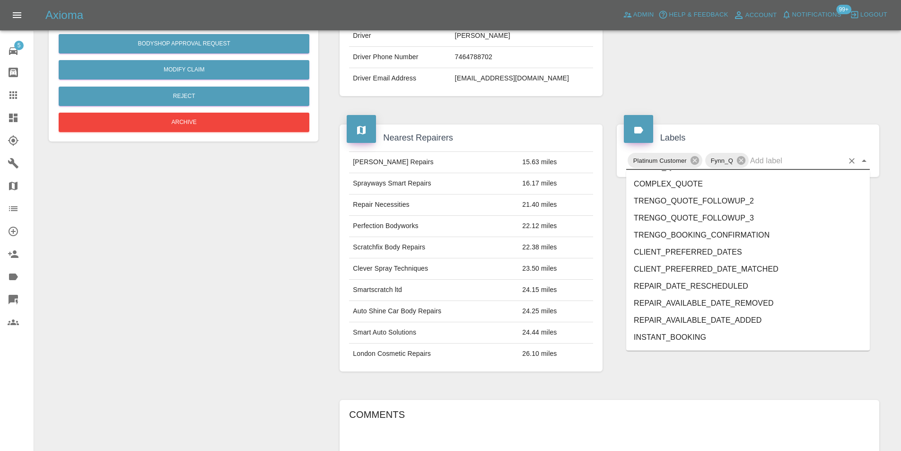
scroll to position [1973, 0]
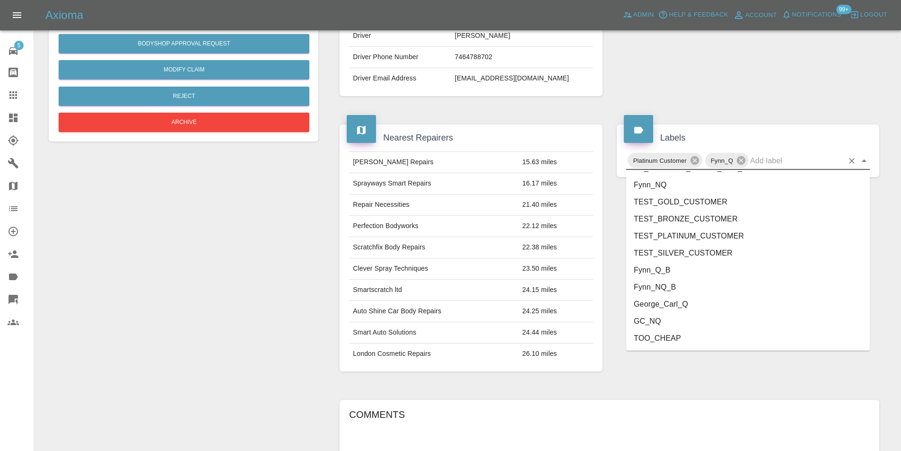
click at [690, 305] on li "George_Carl_Q" at bounding box center [748, 304] width 244 height 17
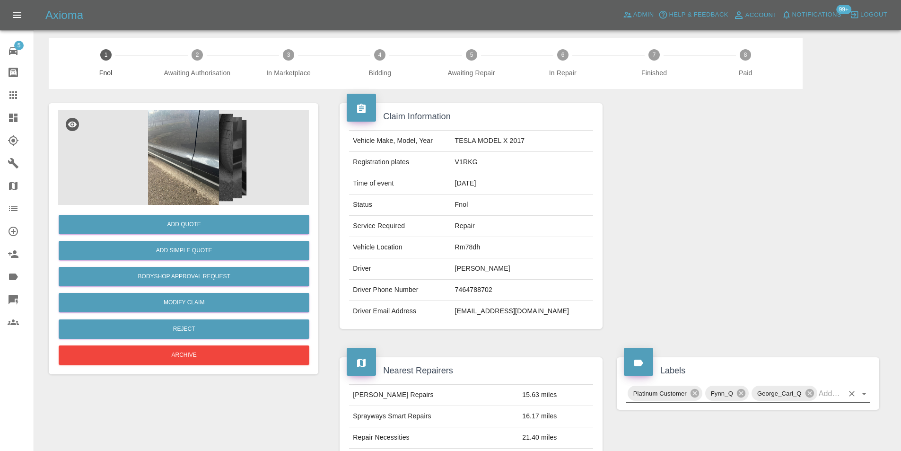
scroll to position [0, 0]
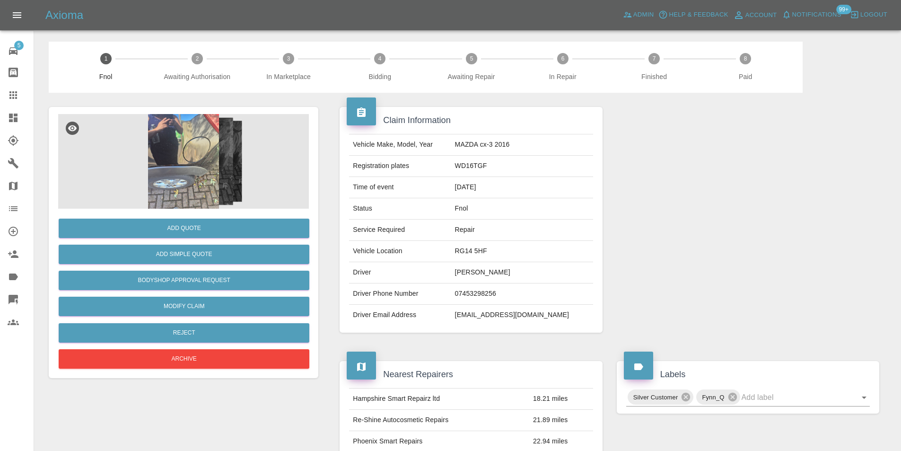
click at [204, 147] on img at bounding box center [183, 161] width 251 height 95
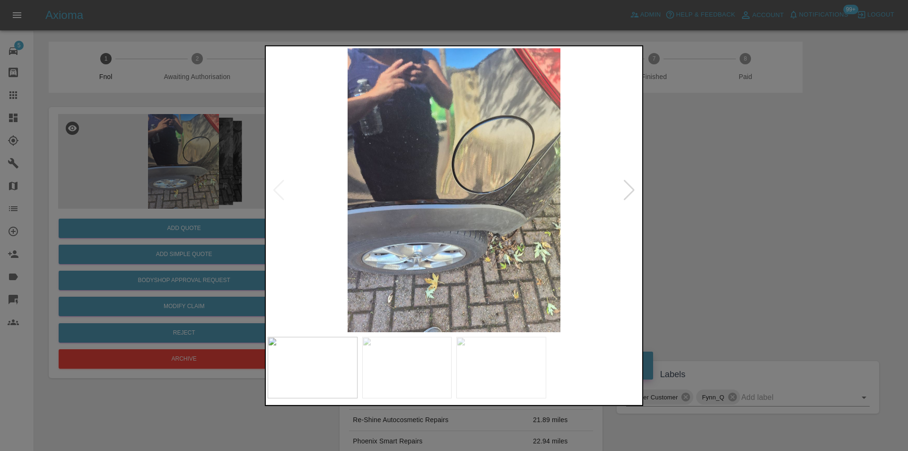
click at [629, 185] on div at bounding box center [629, 189] width 13 height 21
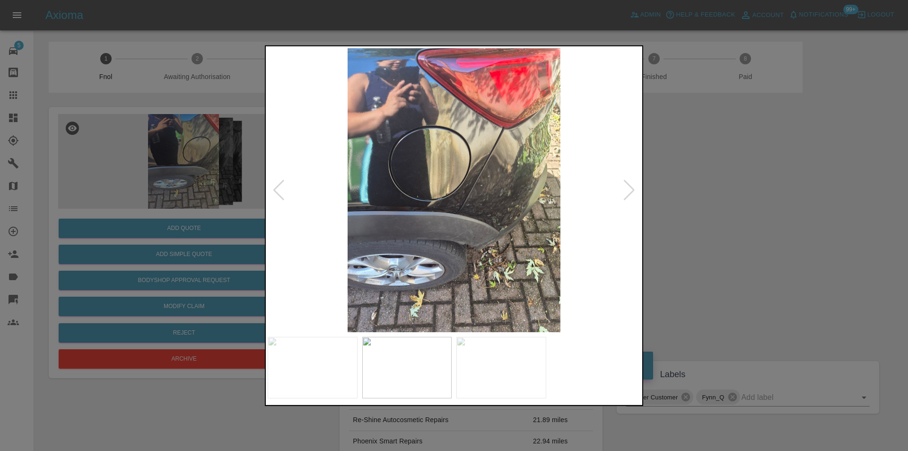
click at [629, 185] on div at bounding box center [629, 189] width 13 height 21
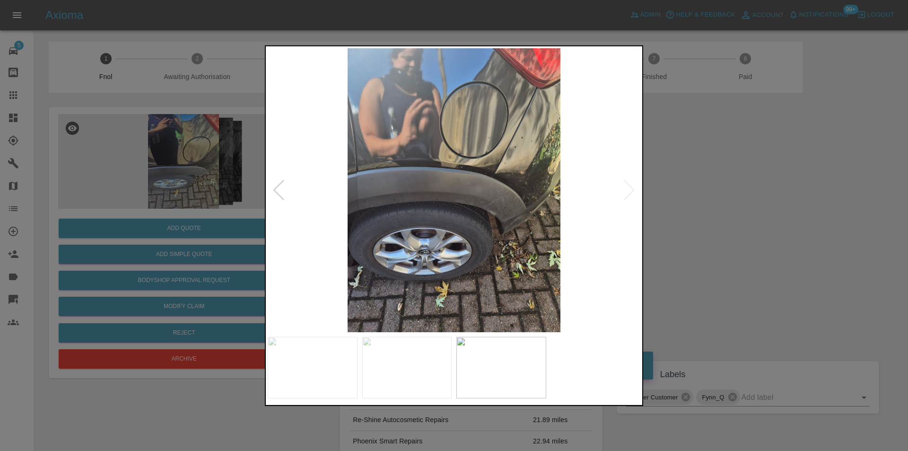
click at [629, 185] on img at bounding box center [454, 190] width 373 height 284
drag, startPoint x: 729, startPoint y: 191, endPoint x: 666, endPoint y: 178, distance: 64.3
click at [711, 188] on div at bounding box center [454, 225] width 908 height 451
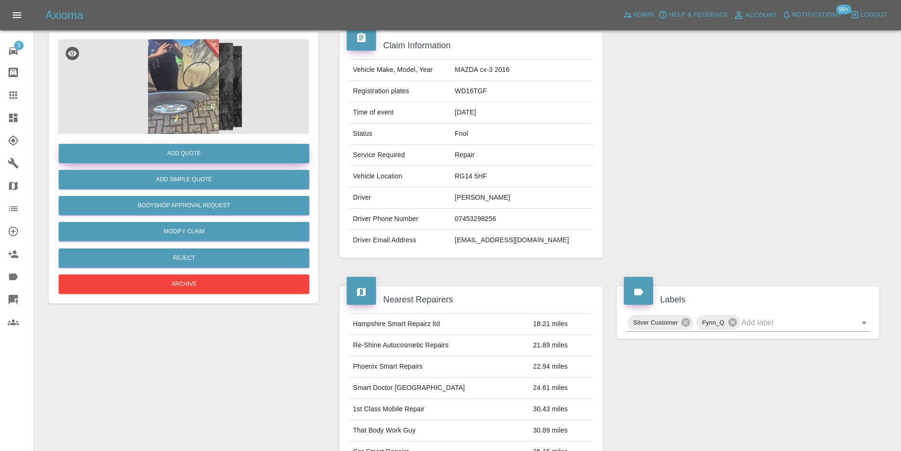
scroll to position [4, 0]
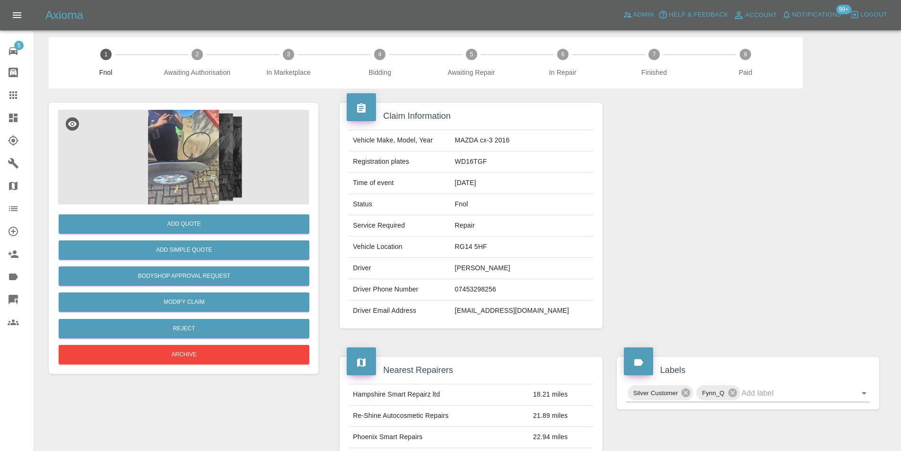
click at [199, 173] on img at bounding box center [183, 157] width 251 height 95
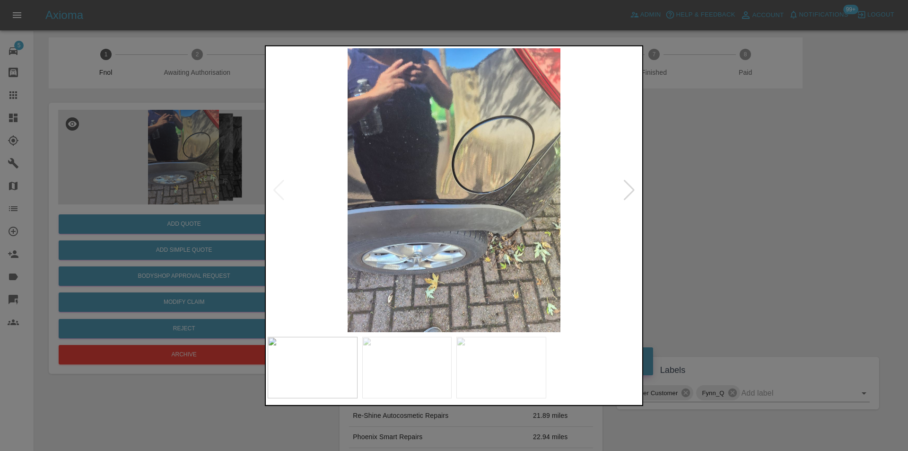
click at [522, 206] on img at bounding box center [454, 190] width 373 height 284
click at [522, 205] on img at bounding box center [454, 190] width 373 height 284
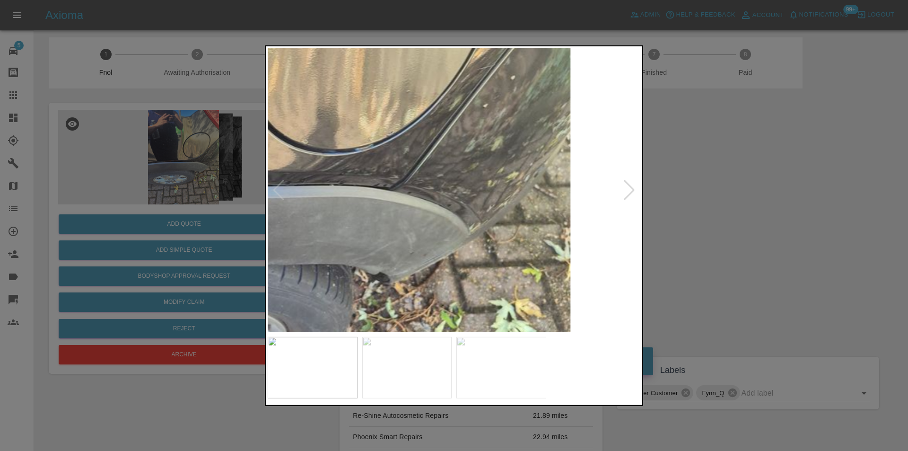
click at [471, 171] on img at bounding box center [251, 144] width 1118 height 852
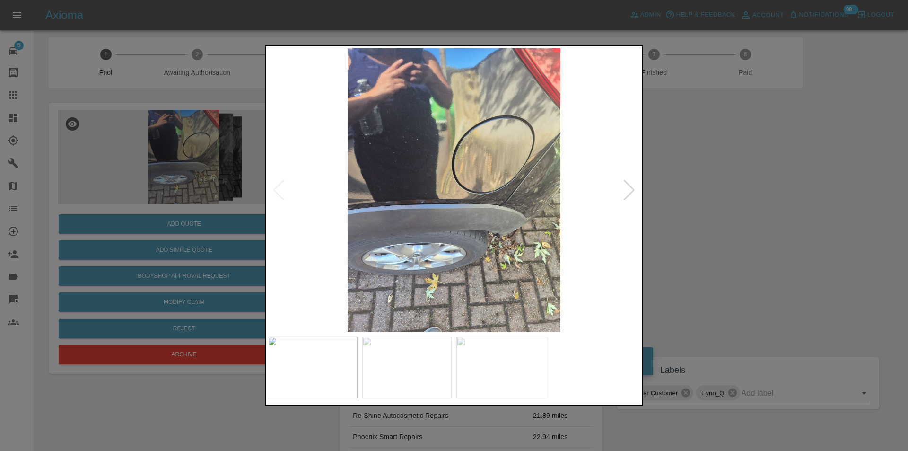
click at [630, 190] on div at bounding box center [629, 189] width 13 height 21
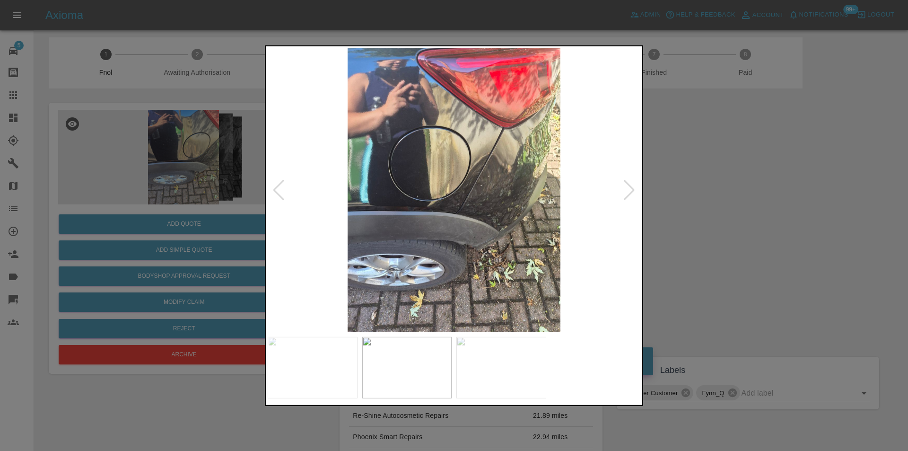
click at [494, 176] on img at bounding box center [454, 190] width 373 height 284
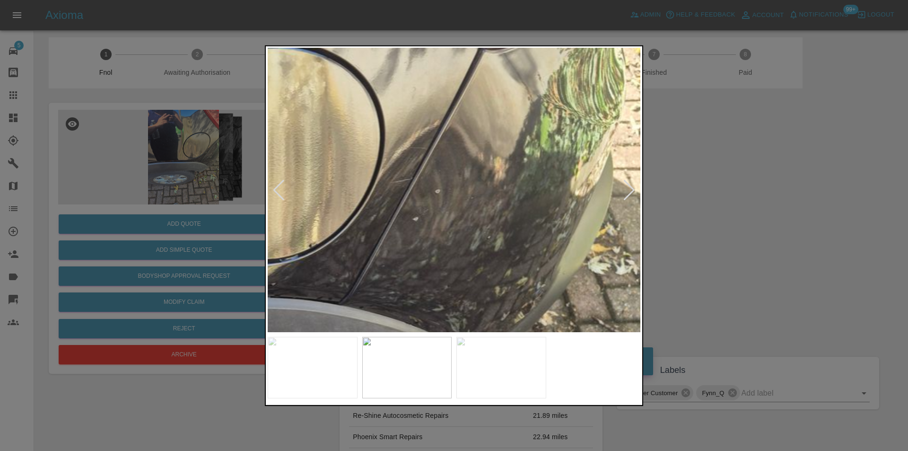
click at [631, 193] on div at bounding box center [629, 189] width 13 height 21
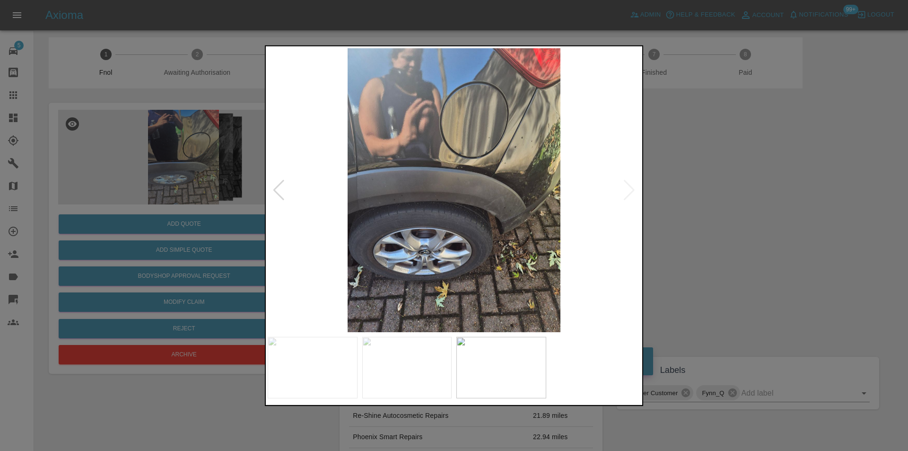
drag, startPoint x: 751, startPoint y: 209, endPoint x: 665, endPoint y: 211, distance: 86.6
click at [751, 209] on div at bounding box center [454, 225] width 908 height 451
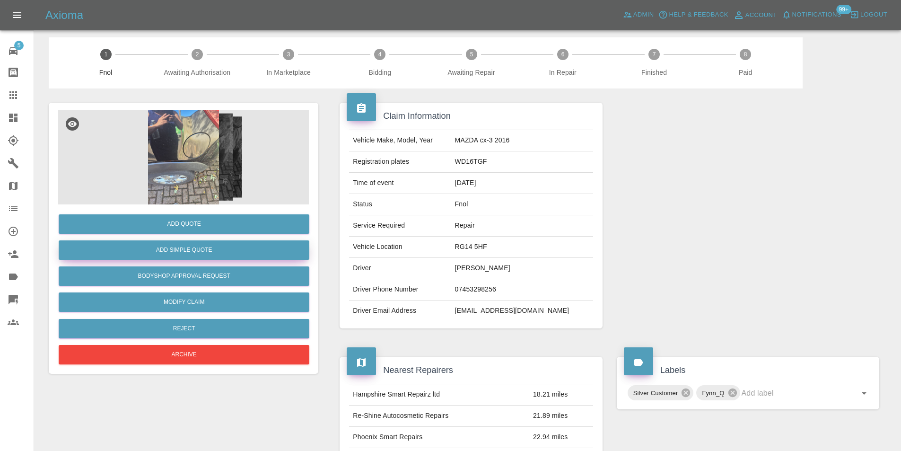
click at [198, 253] on button "Add Simple Quote" at bounding box center [184, 249] width 251 height 19
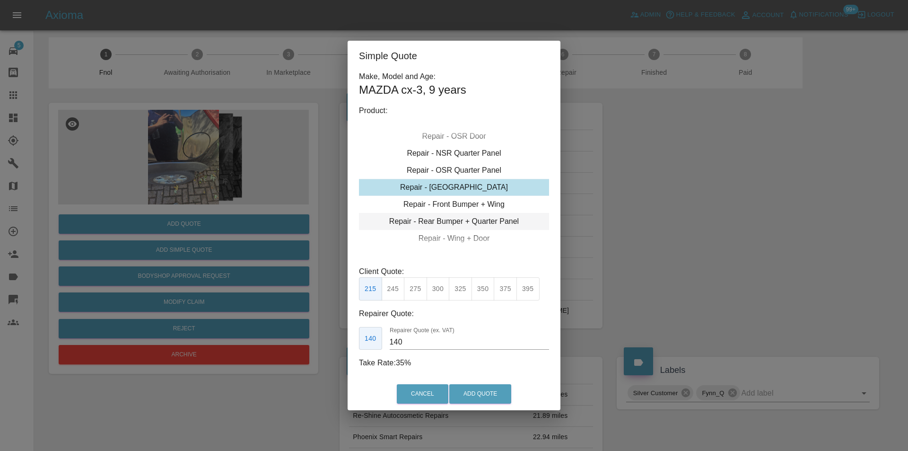
click at [492, 224] on div "Repair - Rear Bumper + Quarter Panel" at bounding box center [454, 221] width 190 height 17
click at [421, 290] on button "350" at bounding box center [415, 288] width 23 height 23
type input "210"
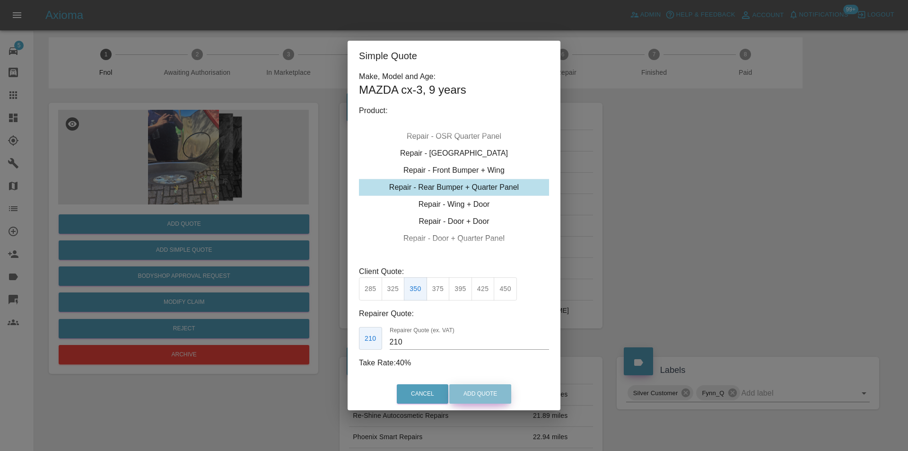
click at [471, 393] on button "Add Quote" at bounding box center [480, 393] width 62 height 19
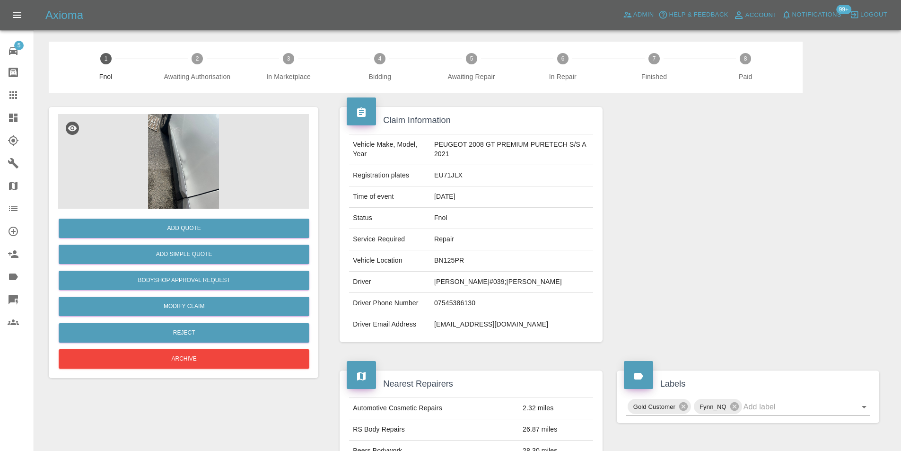
click at [208, 148] on img at bounding box center [183, 161] width 251 height 95
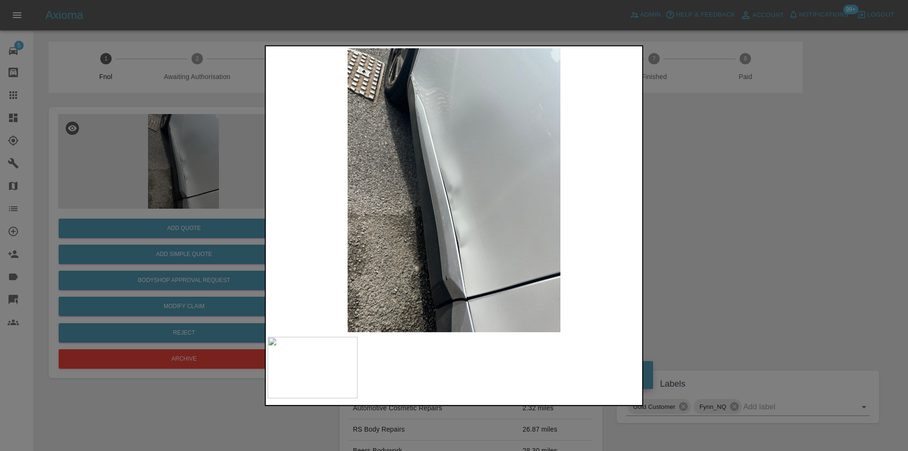
click at [698, 238] on div at bounding box center [454, 225] width 908 height 451
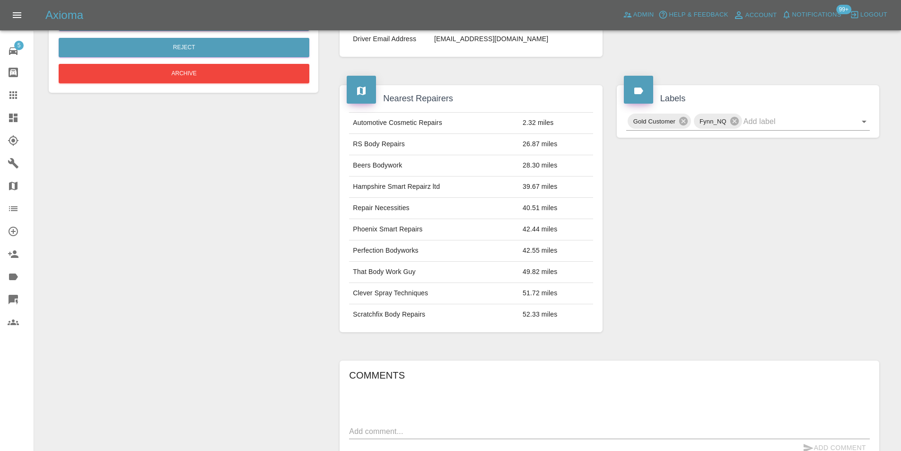
scroll to position [203, 0]
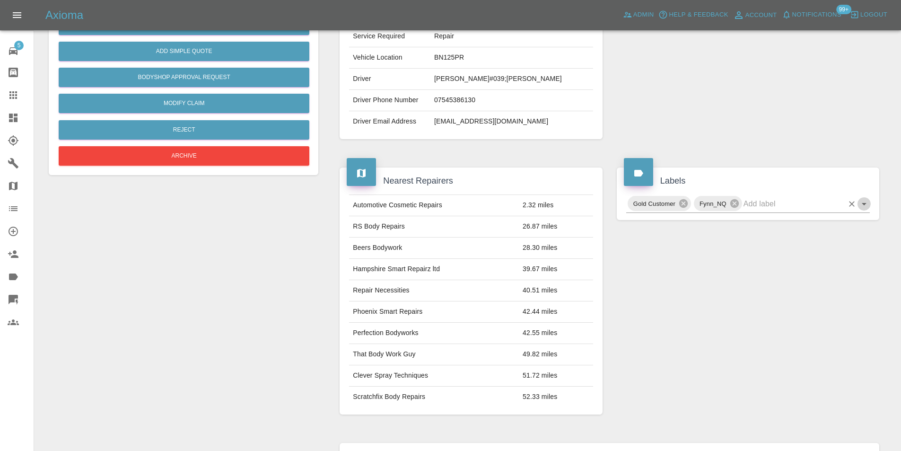
click at [866, 202] on icon "Open" at bounding box center [864, 203] width 11 height 11
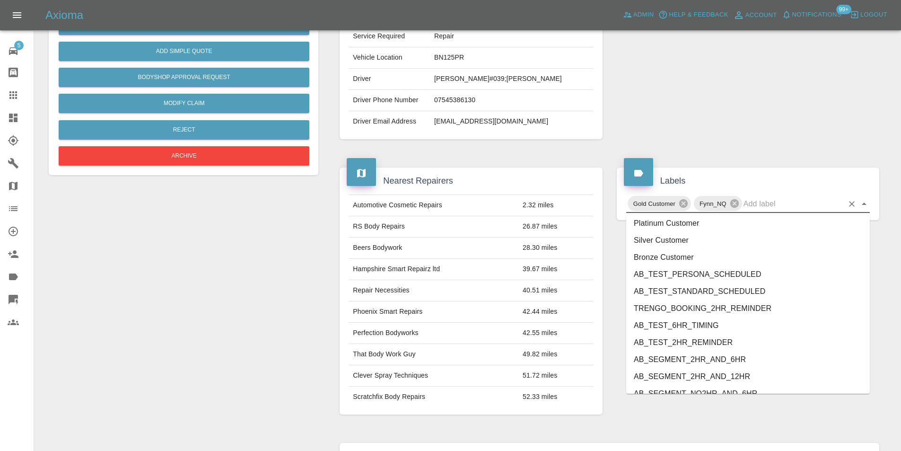
scroll to position [1973, 0]
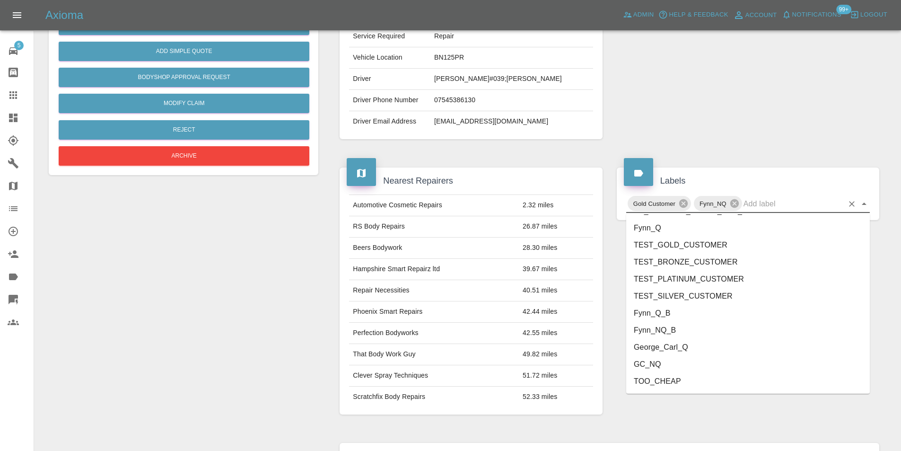
click at [678, 347] on li "George_Carl_Q" at bounding box center [748, 347] width 244 height 17
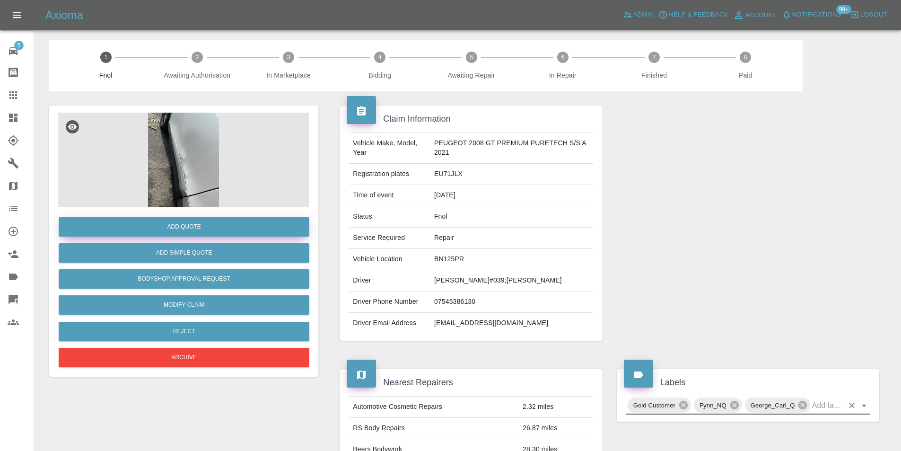
scroll to position [0, 0]
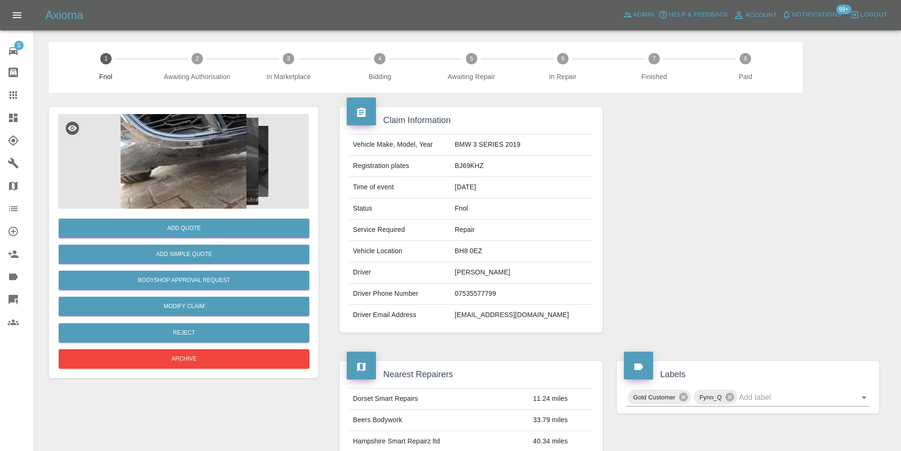
click at [206, 132] on img at bounding box center [183, 161] width 251 height 95
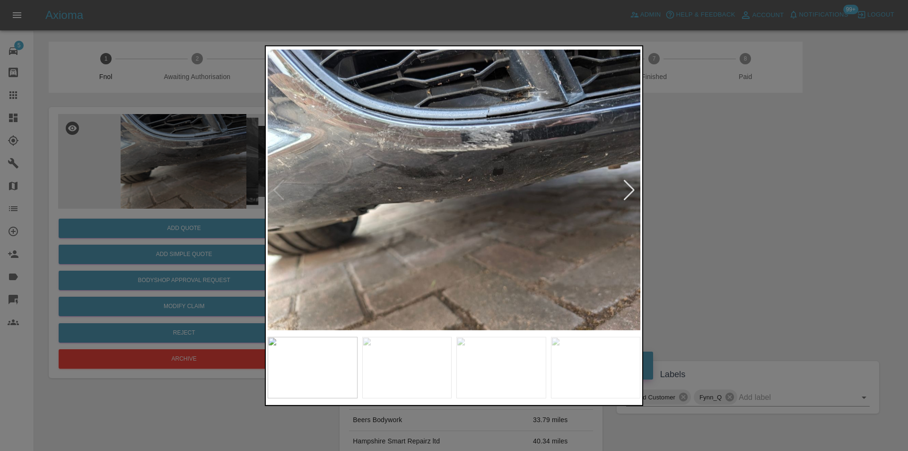
click at [631, 187] on div at bounding box center [629, 189] width 13 height 21
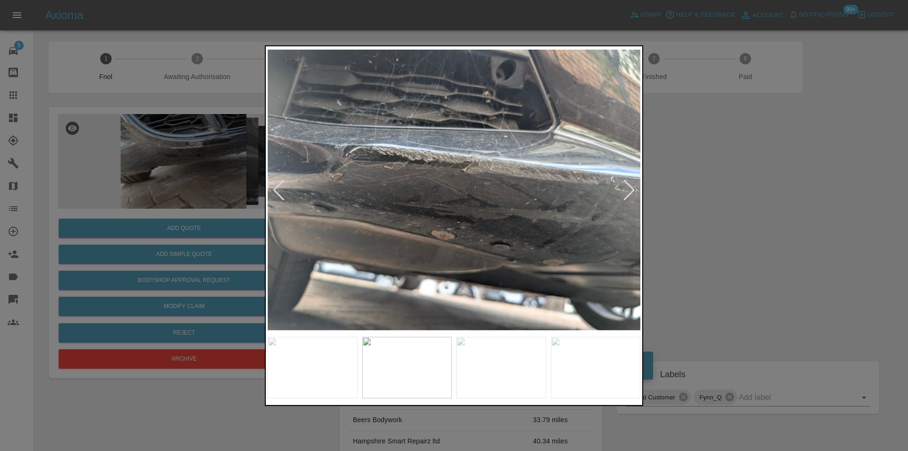
click at [631, 187] on div at bounding box center [629, 189] width 13 height 21
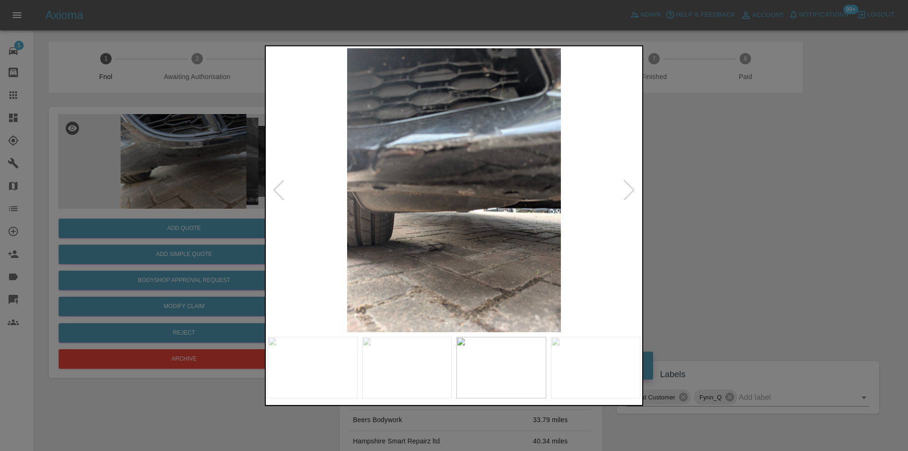
click at [631, 187] on div at bounding box center [629, 189] width 13 height 21
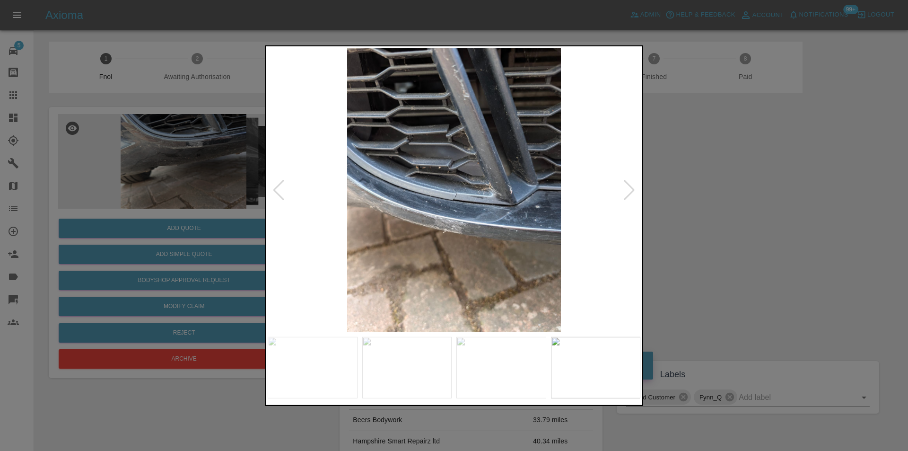
click at [631, 187] on div at bounding box center [629, 189] width 13 height 21
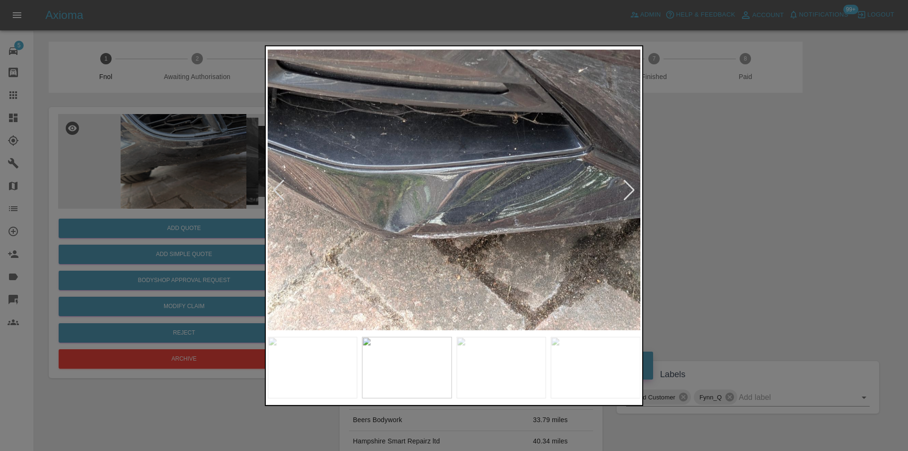
click at [631, 187] on div at bounding box center [629, 189] width 13 height 21
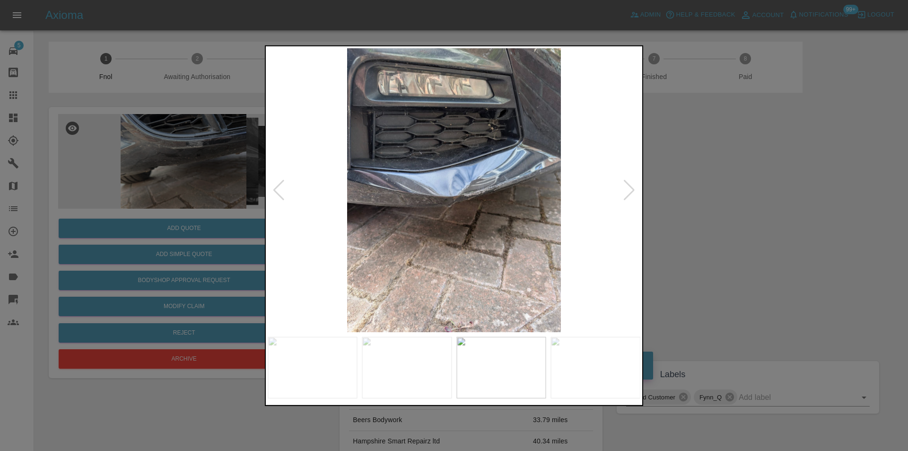
click at [631, 187] on div at bounding box center [629, 189] width 13 height 21
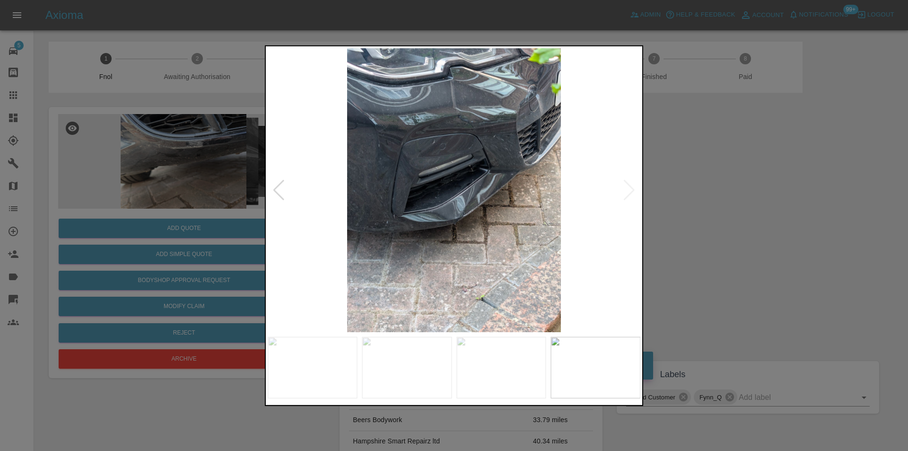
click at [631, 187] on img at bounding box center [454, 190] width 373 height 284
click at [743, 204] on div at bounding box center [454, 225] width 908 height 451
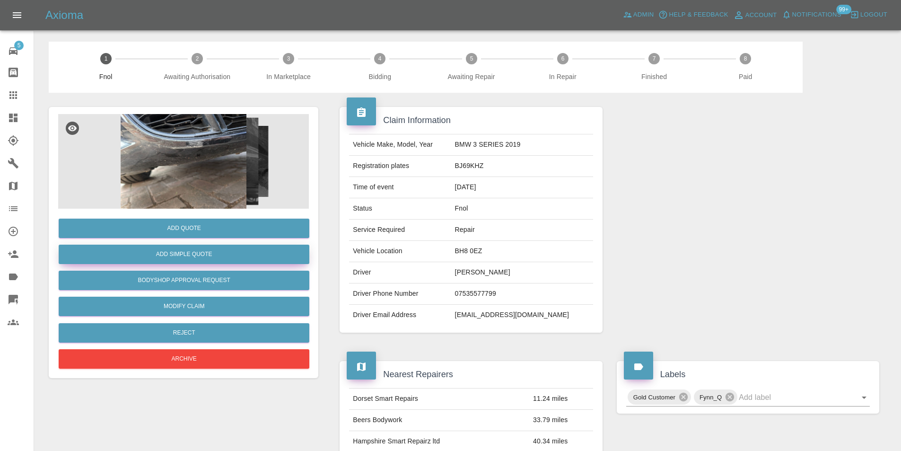
click at [208, 258] on button "Add Simple Quote" at bounding box center [184, 254] width 251 height 19
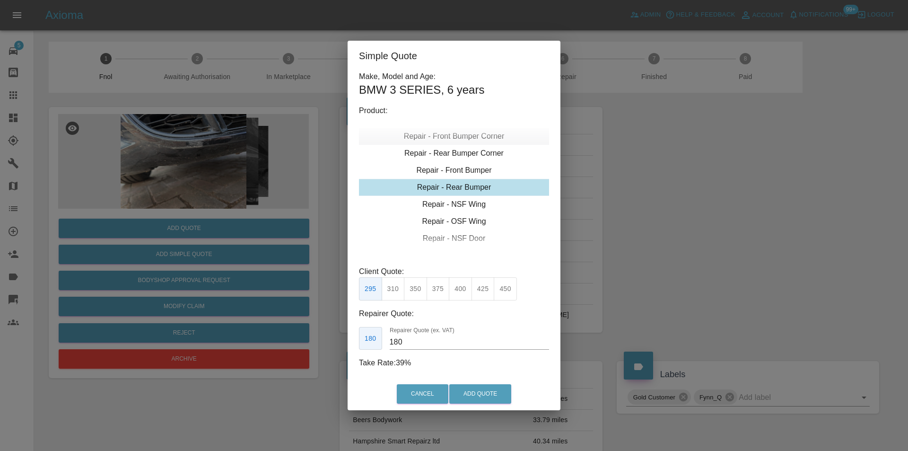
click at [474, 139] on div "Repair - Front Bumper Corner" at bounding box center [454, 136] width 190 height 17
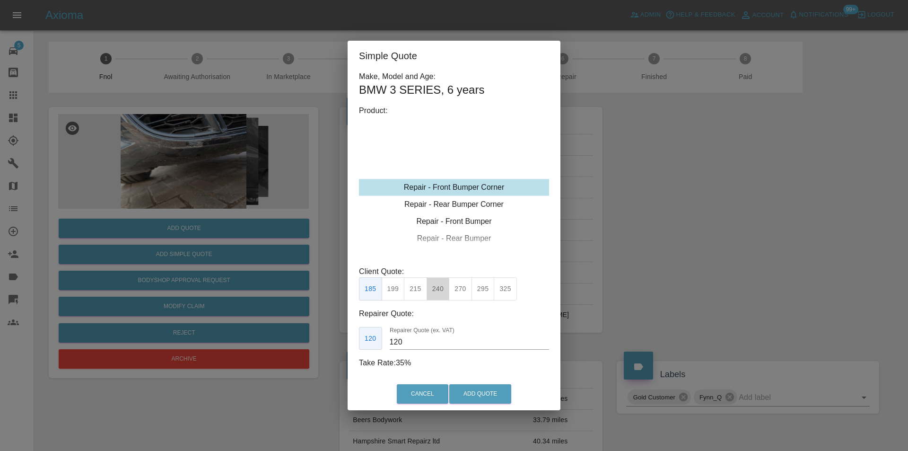
click at [438, 286] on button "240" at bounding box center [438, 288] width 23 height 23
type input "150"
click at [483, 393] on button "Add Quote" at bounding box center [480, 393] width 62 height 19
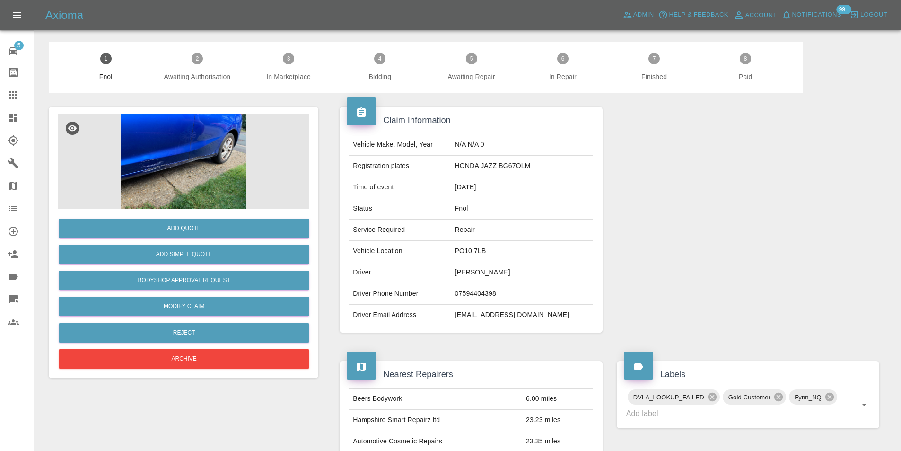
click at [219, 151] on img at bounding box center [183, 161] width 251 height 95
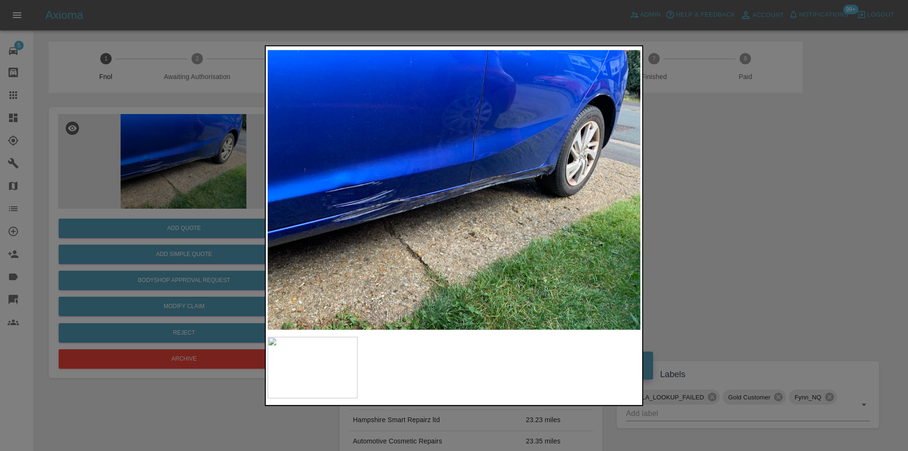
drag, startPoint x: 729, startPoint y: 195, endPoint x: 698, endPoint y: 196, distance: 30.8
click at [729, 195] on div at bounding box center [454, 225] width 908 height 451
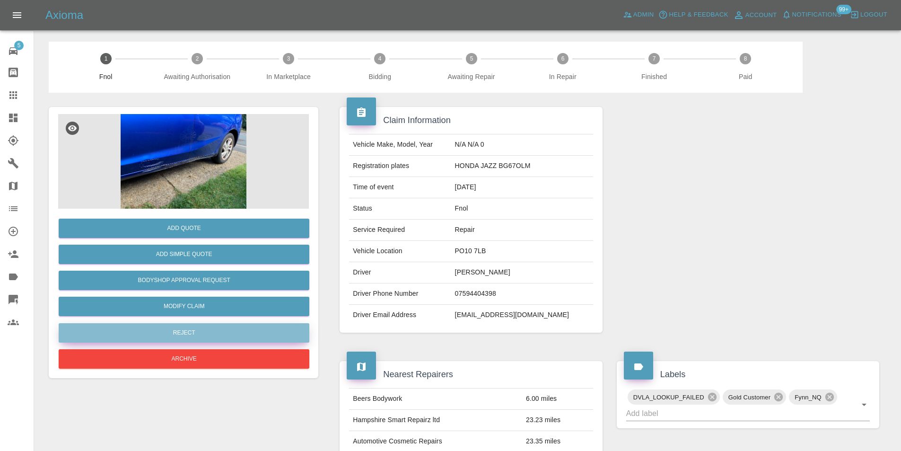
click at [242, 332] on button "Reject" at bounding box center [184, 332] width 251 height 19
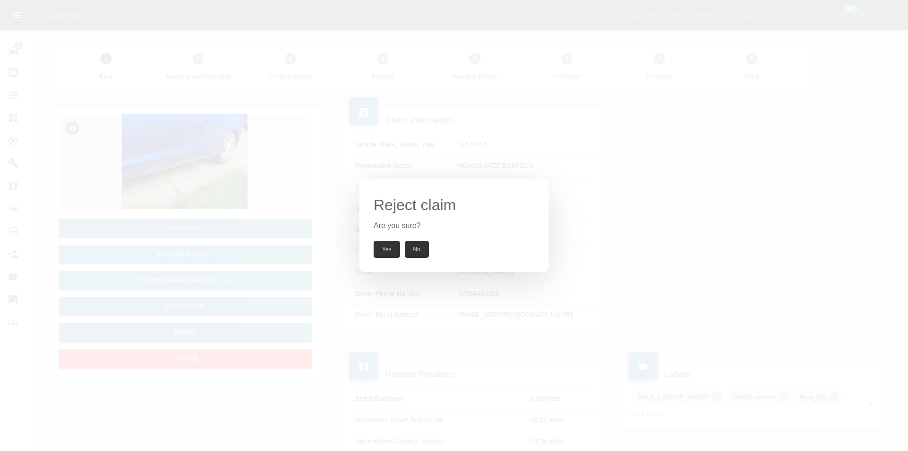
click at [384, 255] on button "Yes" at bounding box center [387, 249] width 26 height 17
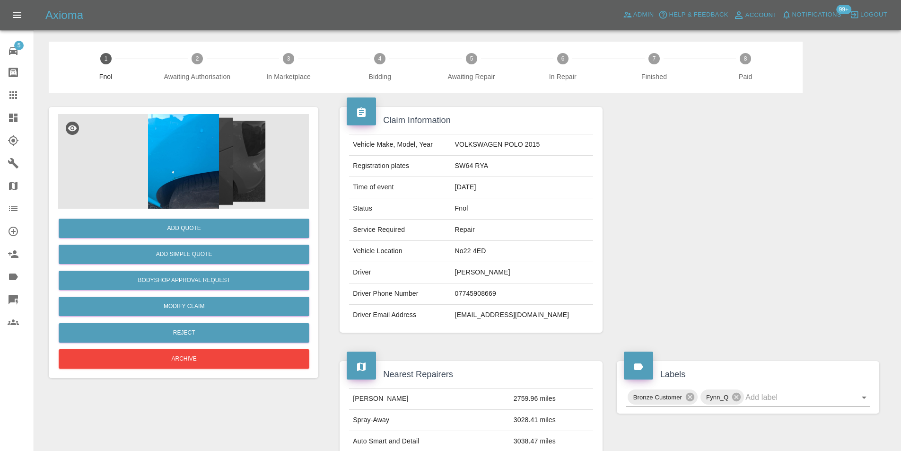
click at [189, 167] on img at bounding box center [183, 161] width 251 height 95
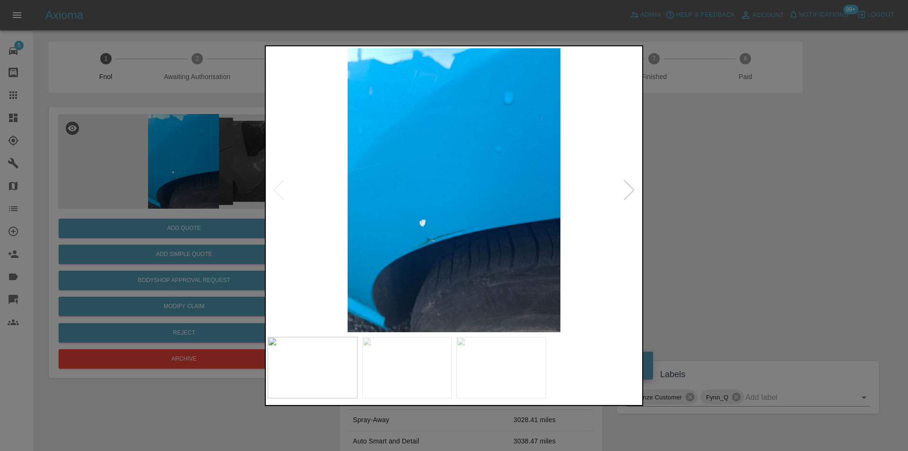
click at [630, 187] on div at bounding box center [629, 189] width 13 height 21
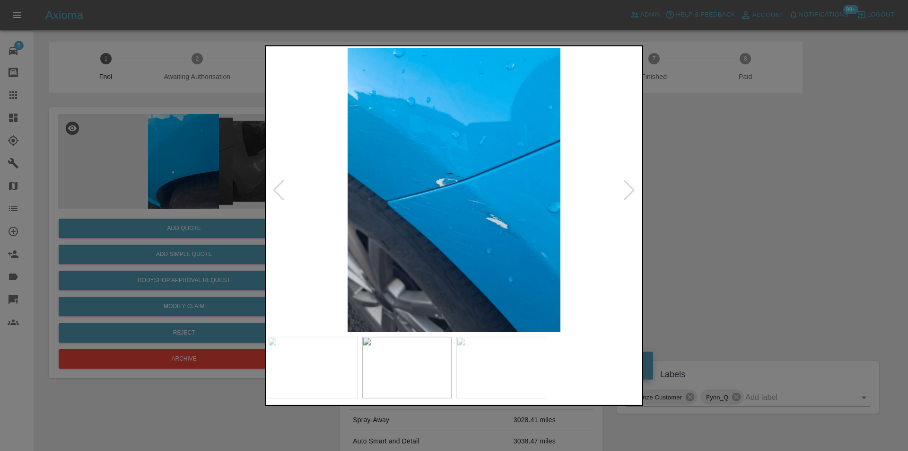
click at [634, 187] on div at bounding box center [629, 189] width 13 height 21
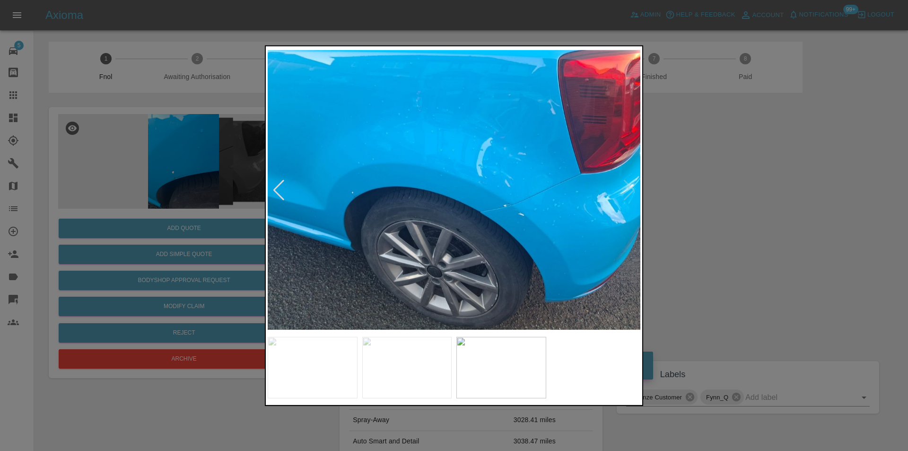
click at [637, 187] on img at bounding box center [454, 190] width 373 height 284
click at [756, 209] on div at bounding box center [454, 225] width 908 height 451
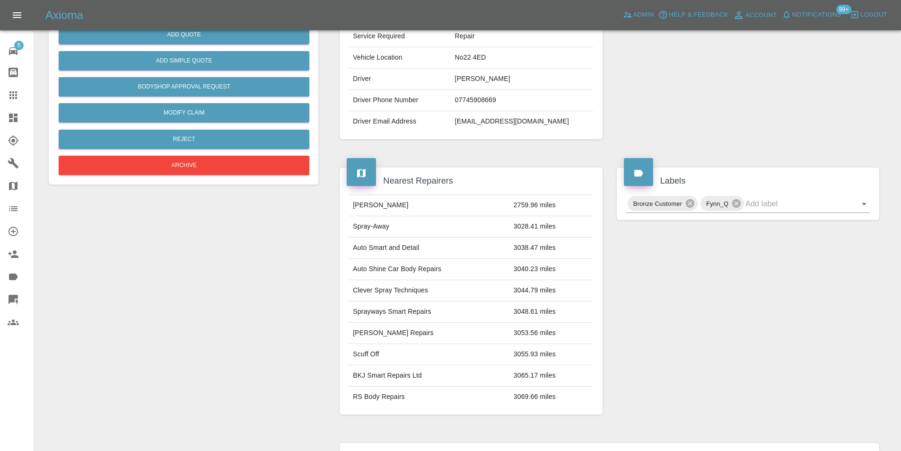
scroll to position [4, 0]
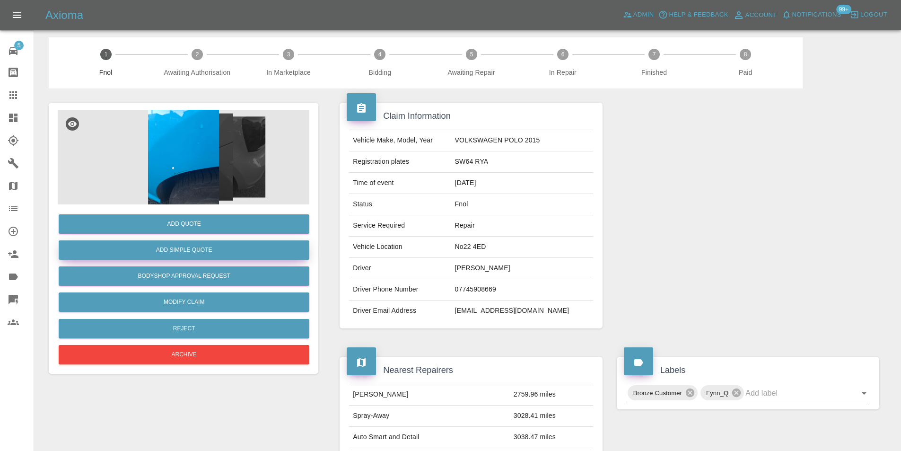
click at [230, 255] on button "Add Simple Quote" at bounding box center [184, 249] width 251 height 19
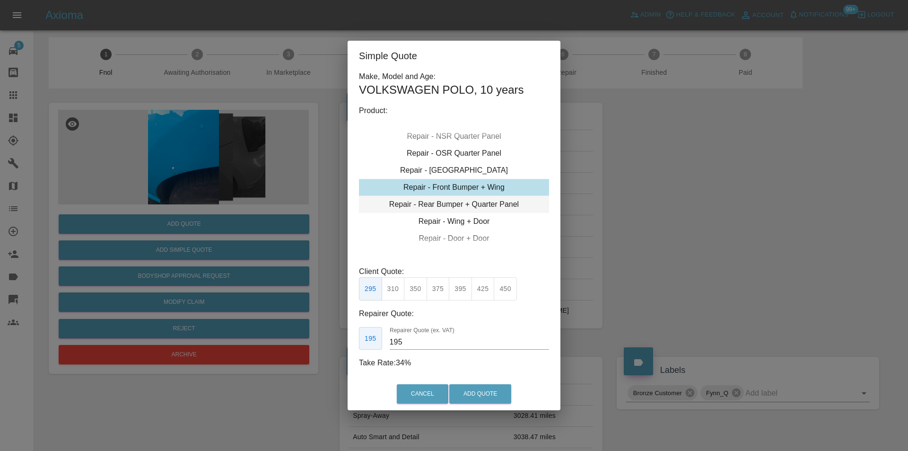
click at [486, 204] on div "Repair - Rear Bumper + Quarter Panel" at bounding box center [454, 204] width 190 height 17
click at [415, 290] on button "350" at bounding box center [415, 288] width 23 height 23
type input "210"
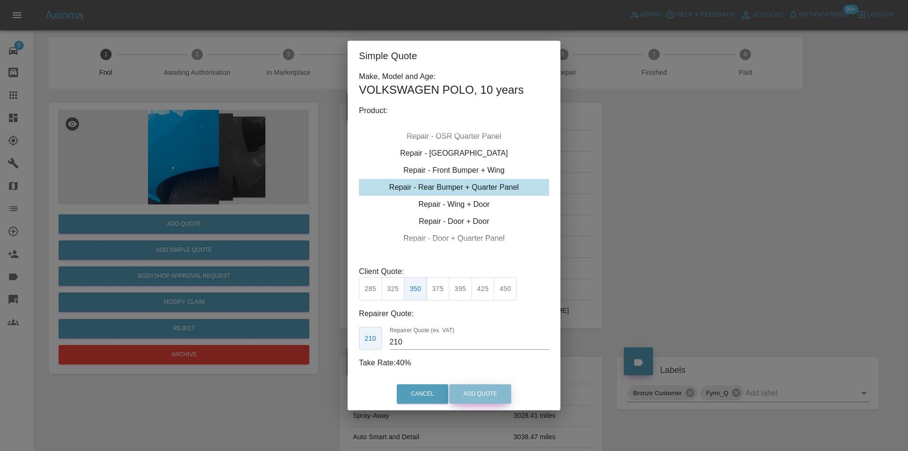
drag, startPoint x: 472, startPoint y: 392, endPoint x: 473, endPoint y: 387, distance: 5.8
click at [472, 393] on button "Add Quote" at bounding box center [480, 393] width 62 height 19
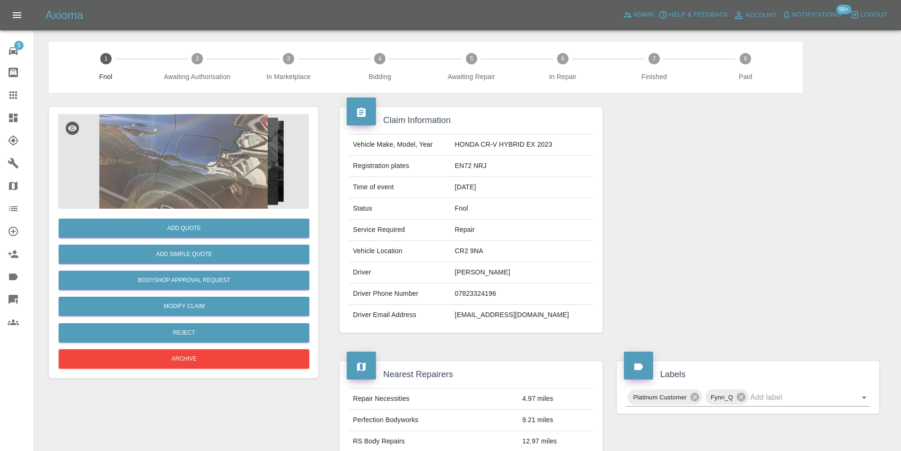
click at [226, 167] on img at bounding box center [183, 161] width 251 height 95
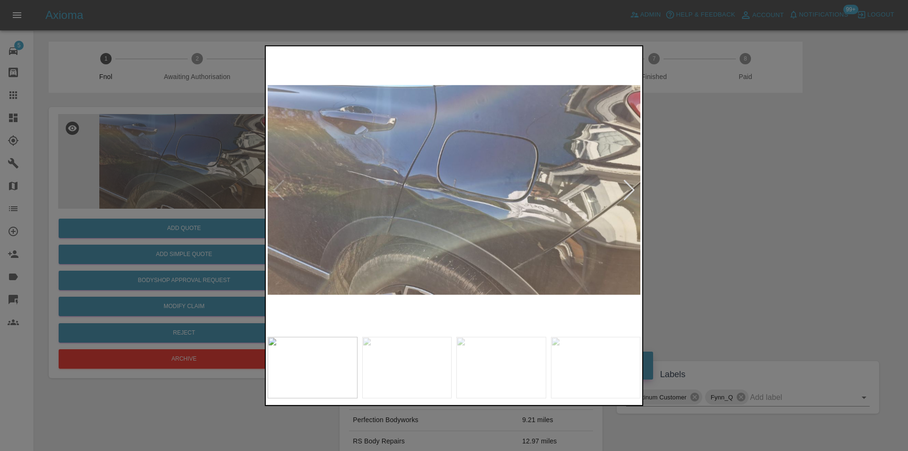
click at [632, 187] on div at bounding box center [629, 189] width 13 height 21
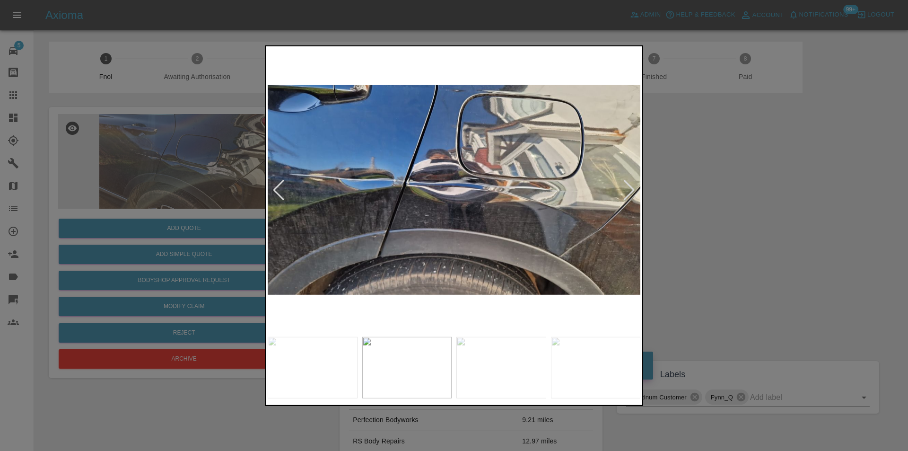
click at [632, 187] on div at bounding box center [629, 189] width 13 height 21
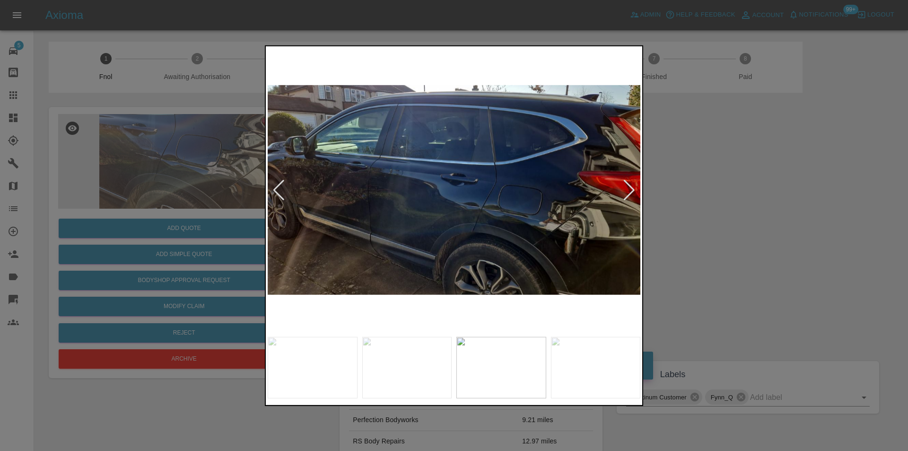
click at [679, 199] on div at bounding box center [454, 225] width 908 height 451
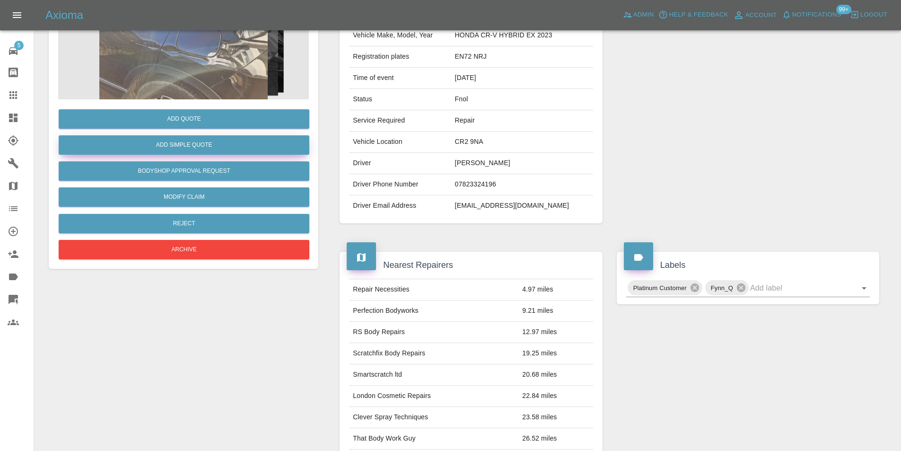
scroll to position [4, 0]
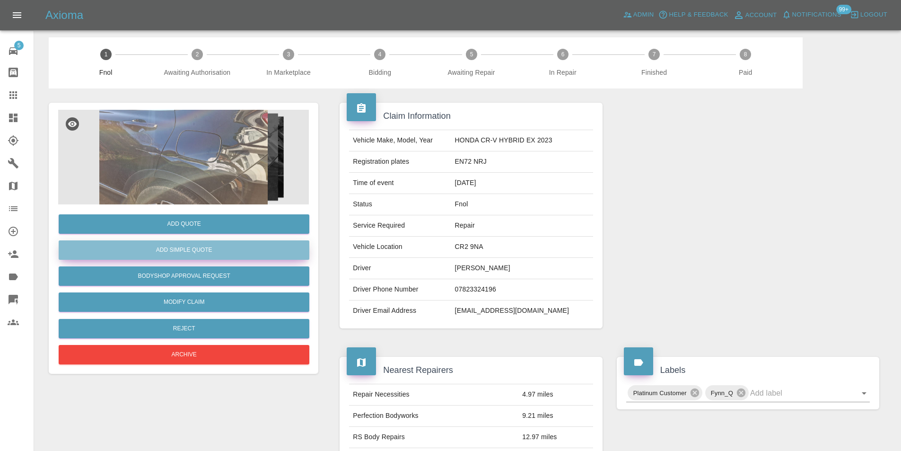
click at [232, 253] on button "Add Simple Quote" at bounding box center [184, 249] width 251 height 19
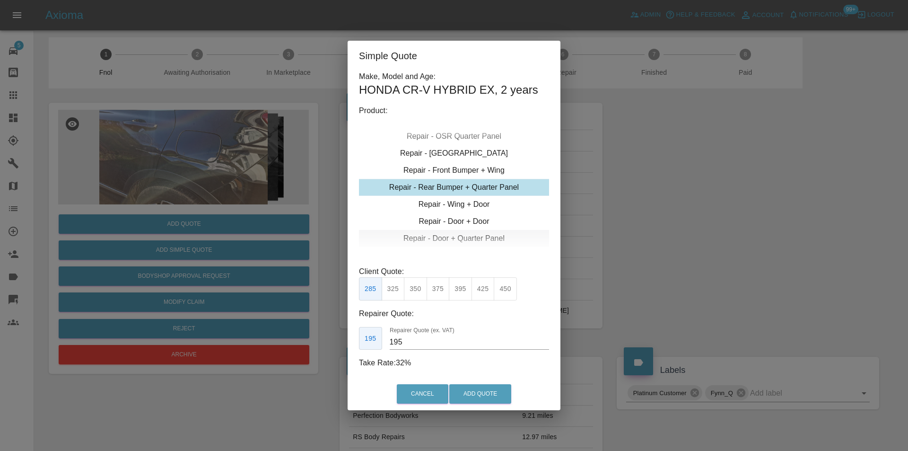
click at [467, 233] on div "Repair - Door + Quarter Panel" at bounding box center [454, 238] width 190 height 17
click at [479, 293] on button "450" at bounding box center [483, 288] width 23 height 23
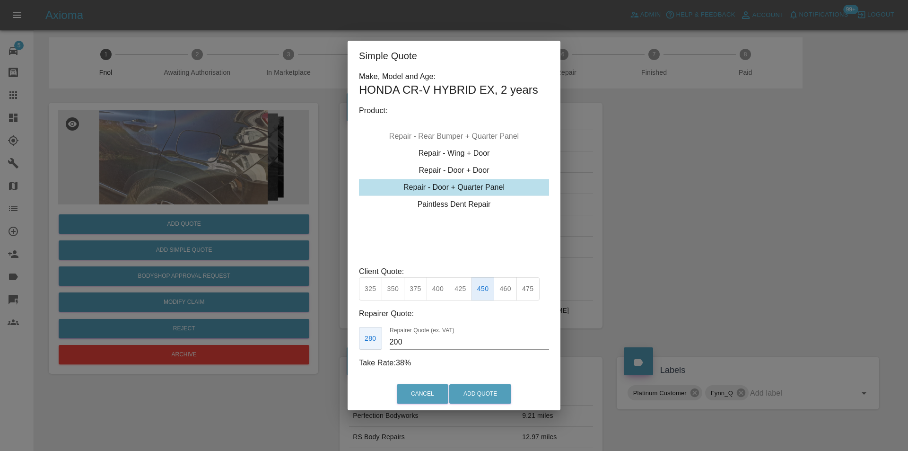
type input "280"
drag, startPoint x: 488, startPoint y: 392, endPoint x: 488, endPoint y: 337, distance: 54.9
click at [488, 392] on button "Add Quote" at bounding box center [480, 393] width 62 height 19
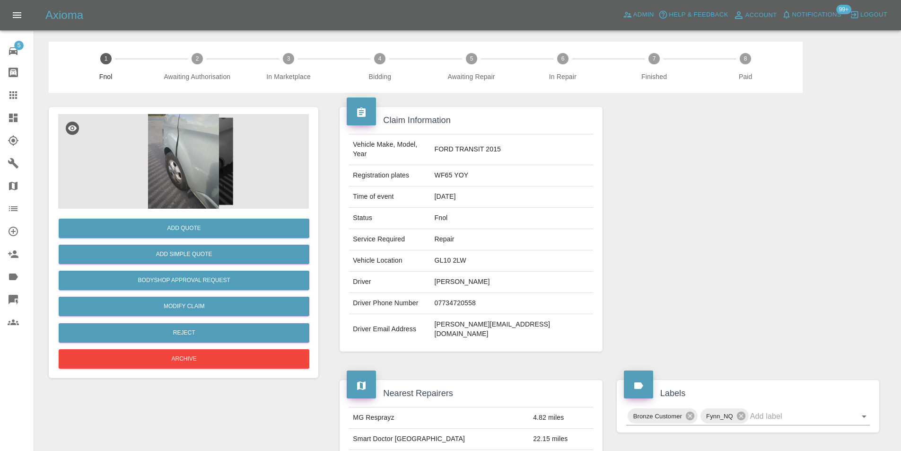
click at [198, 178] on img at bounding box center [183, 161] width 251 height 95
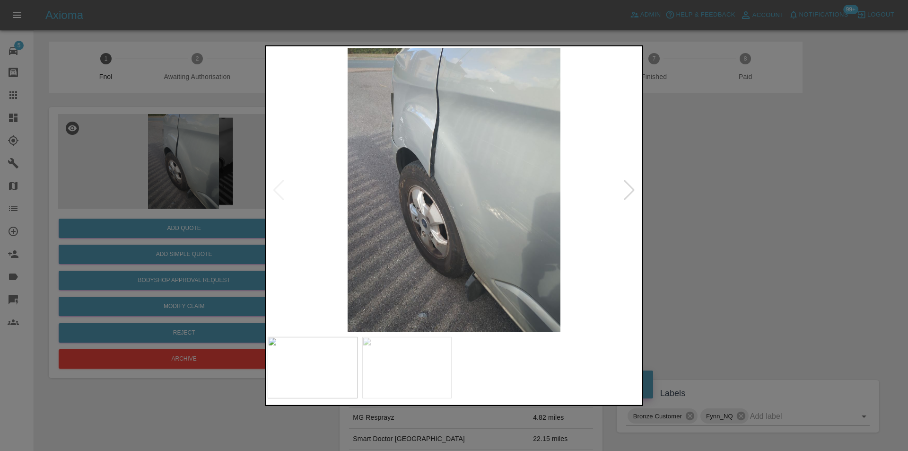
click at [629, 193] on div at bounding box center [629, 189] width 13 height 21
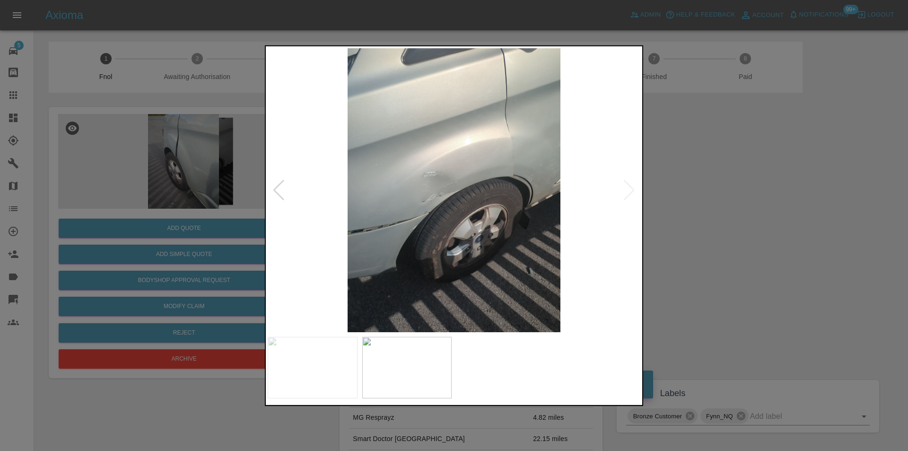
click at [629, 193] on img at bounding box center [454, 190] width 373 height 284
click at [720, 196] on div at bounding box center [454, 225] width 908 height 451
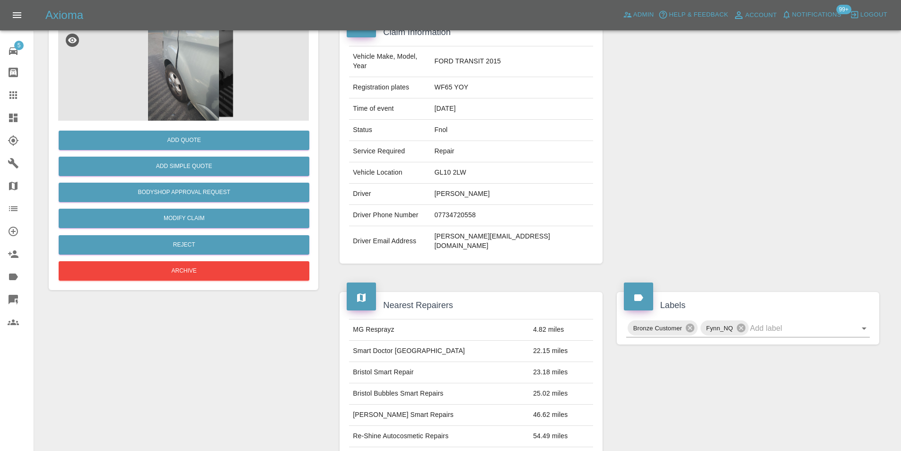
scroll to position [189, 0]
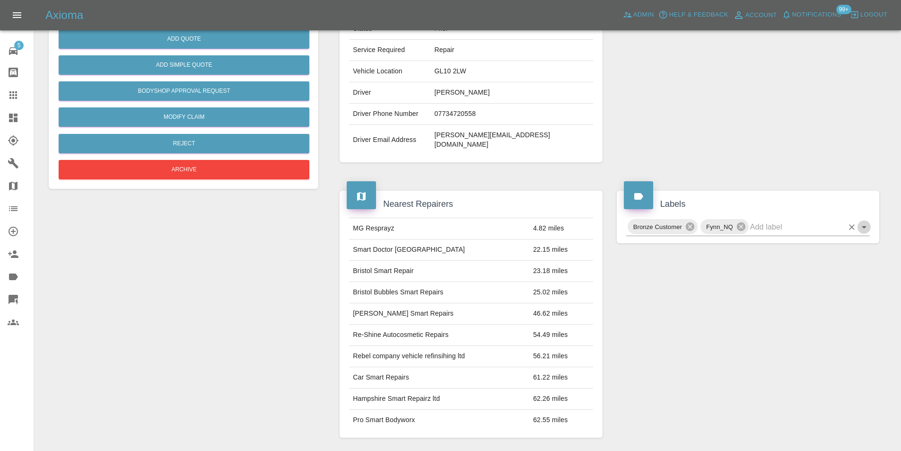
click at [866, 221] on icon "Open" at bounding box center [864, 226] width 11 height 11
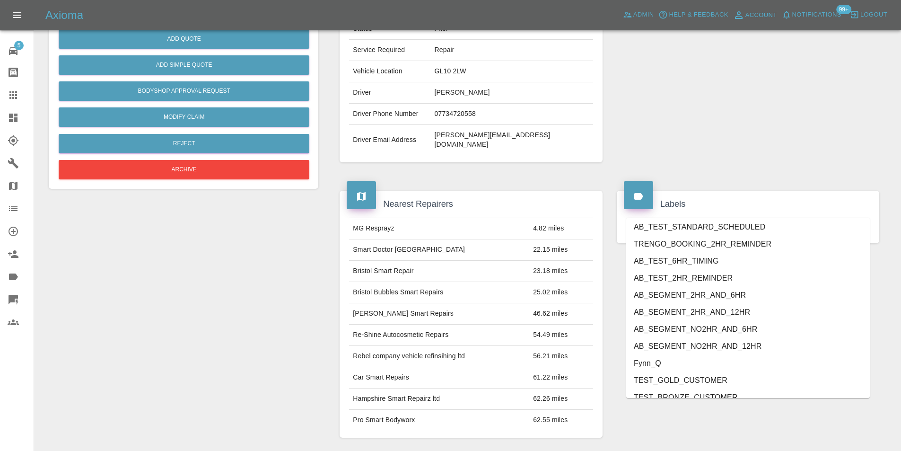
scroll to position [1973, 0]
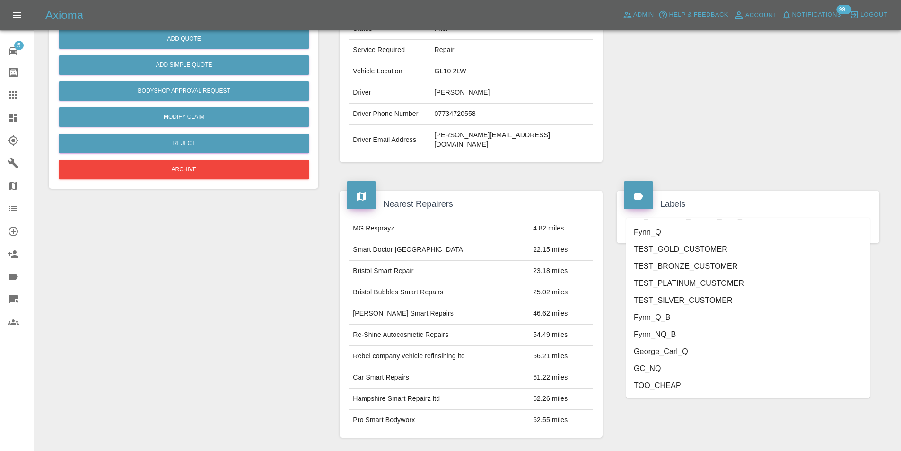
click at [679, 350] on li "George_Carl_Q" at bounding box center [748, 351] width 244 height 17
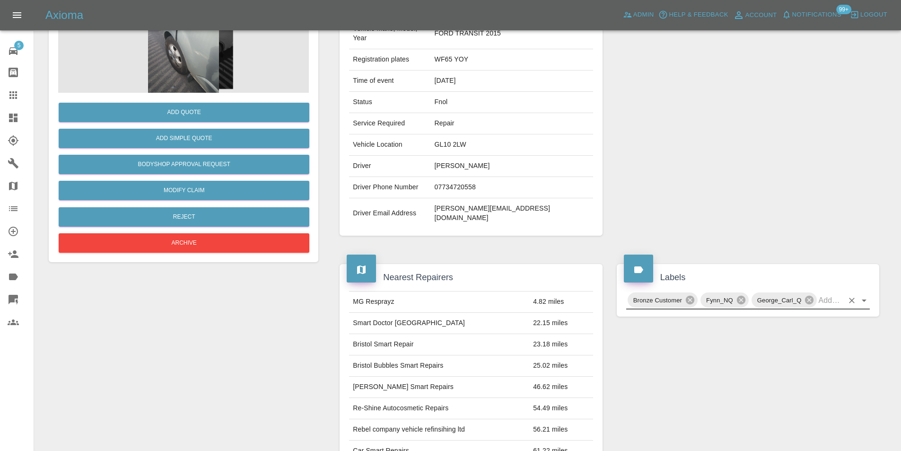
scroll to position [0, 0]
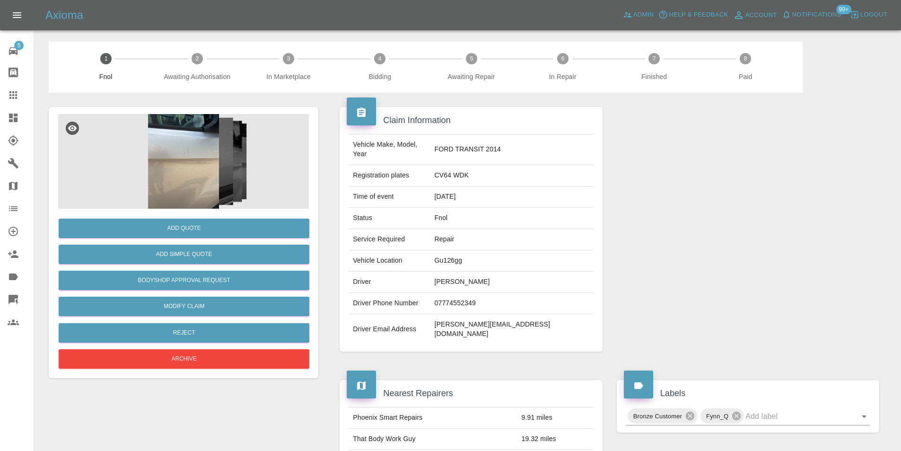
click at [206, 170] on img at bounding box center [183, 161] width 251 height 95
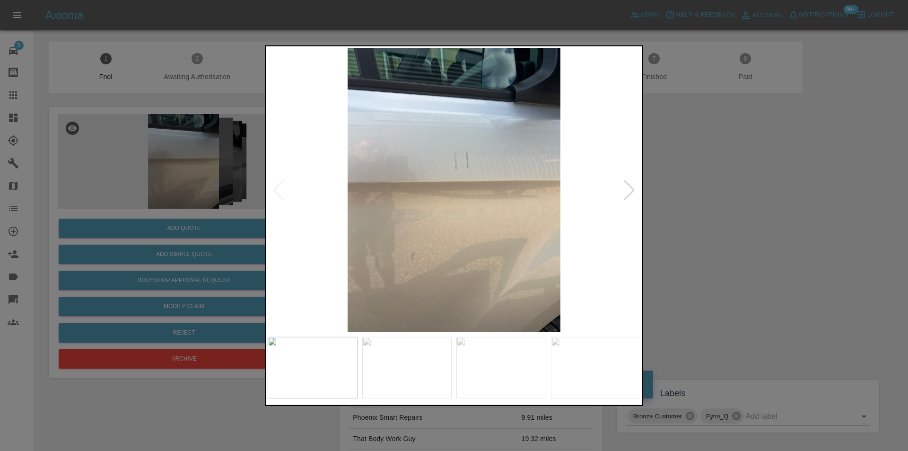
click at [628, 193] on div at bounding box center [629, 189] width 13 height 21
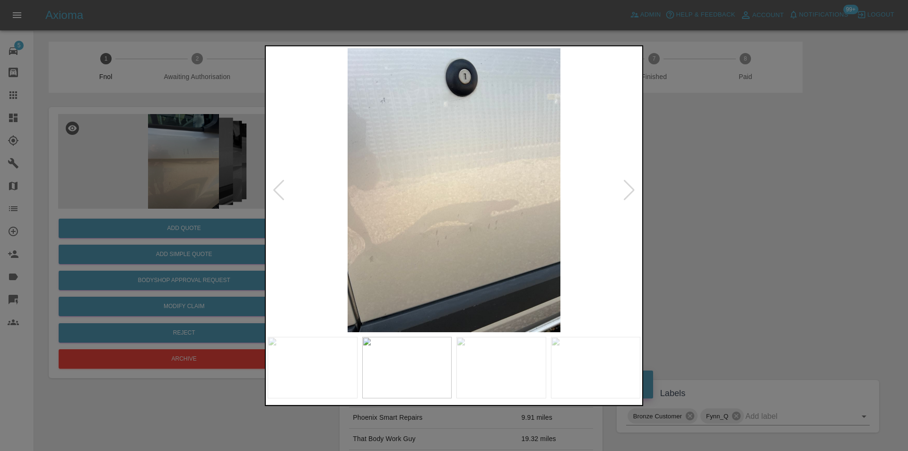
click at [628, 193] on div at bounding box center [629, 189] width 13 height 21
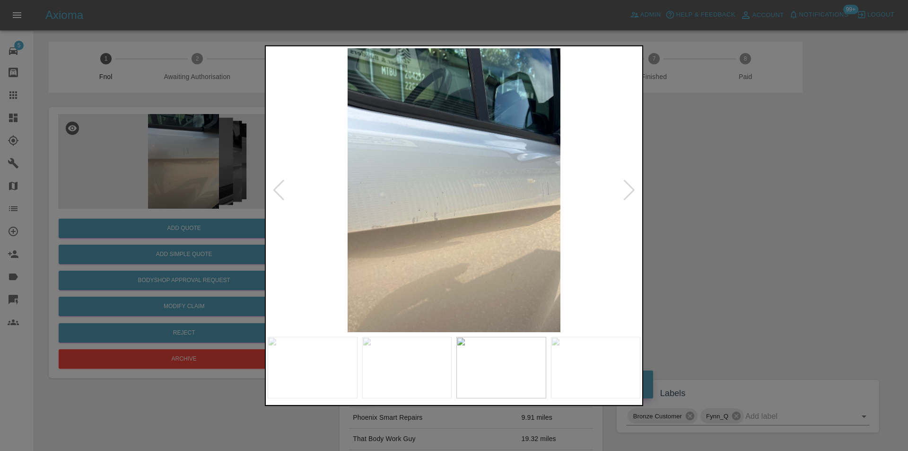
click at [628, 193] on div at bounding box center [629, 189] width 13 height 21
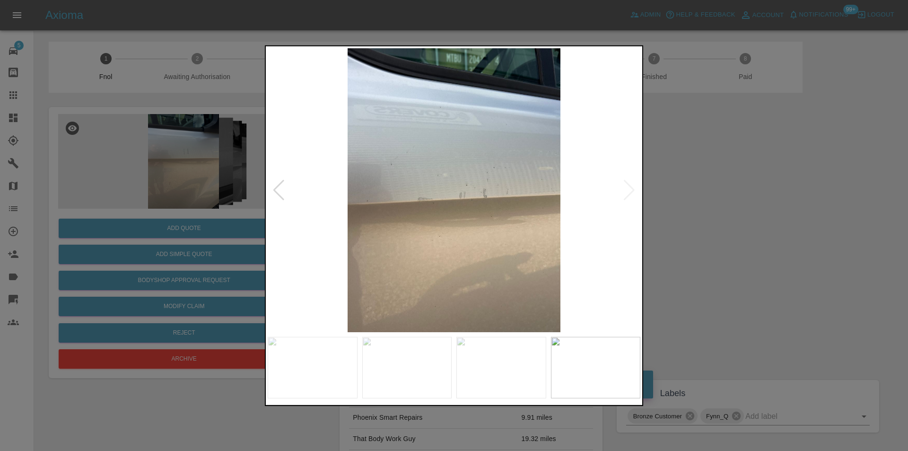
click at [628, 193] on img at bounding box center [454, 190] width 373 height 284
click at [721, 197] on div at bounding box center [454, 225] width 908 height 451
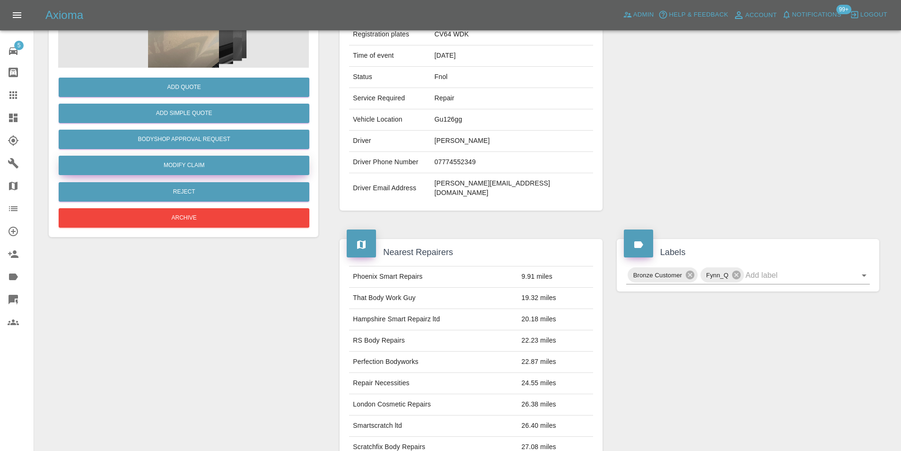
scroll to position [95, 0]
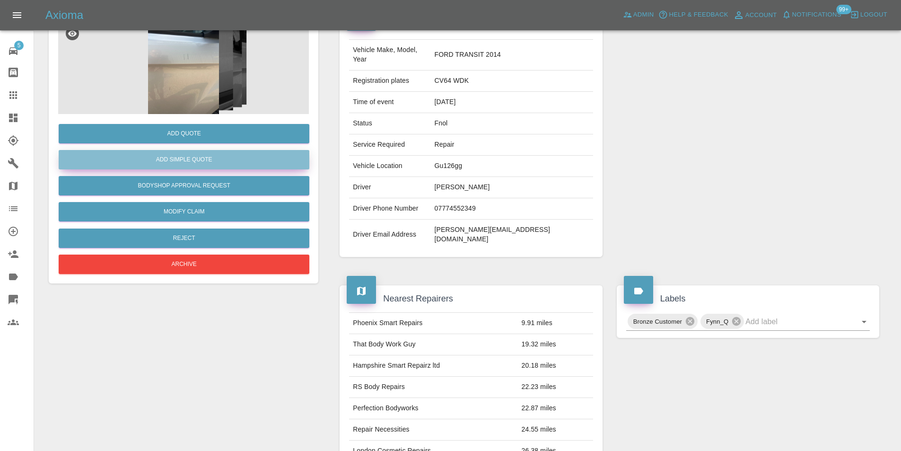
click at [185, 158] on button "Add Simple Quote" at bounding box center [184, 159] width 251 height 19
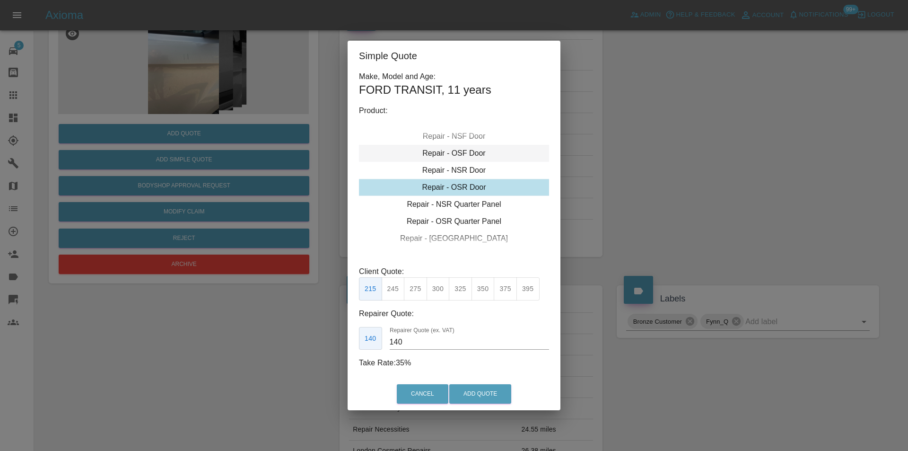
click at [463, 156] on div "Repair - OSF Door" at bounding box center [454, 153] width 190 height 17
drag, startPoint x: 393, startPoint y: 298, endPoint x: 420, endPoint y: 315, distance: 32.3
click at [394, 297] on button "245" at bounding box center [393, 288] width 23 height 23
type input "160"
click at [480, 396] on button "Add Quote" at bounding box center [480, 393] width 62 height 19
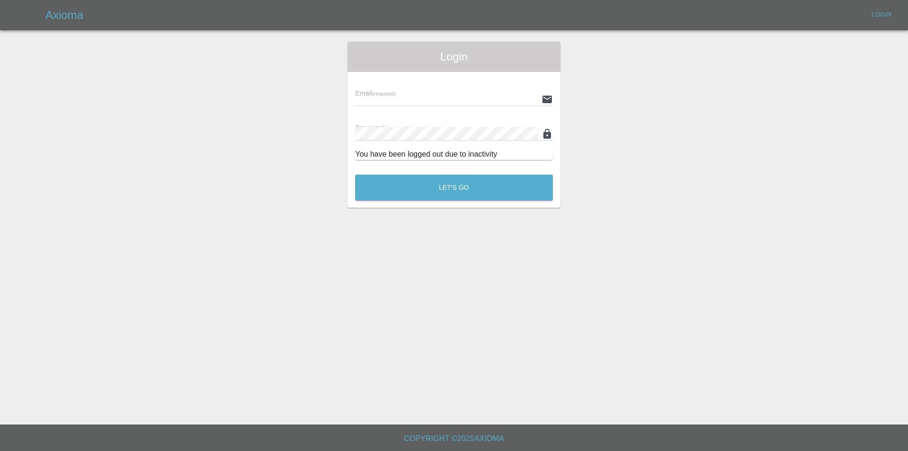
type input "[PERSON_NAME][EMAIL_ADDRESS][DOMAIN_NAME]"
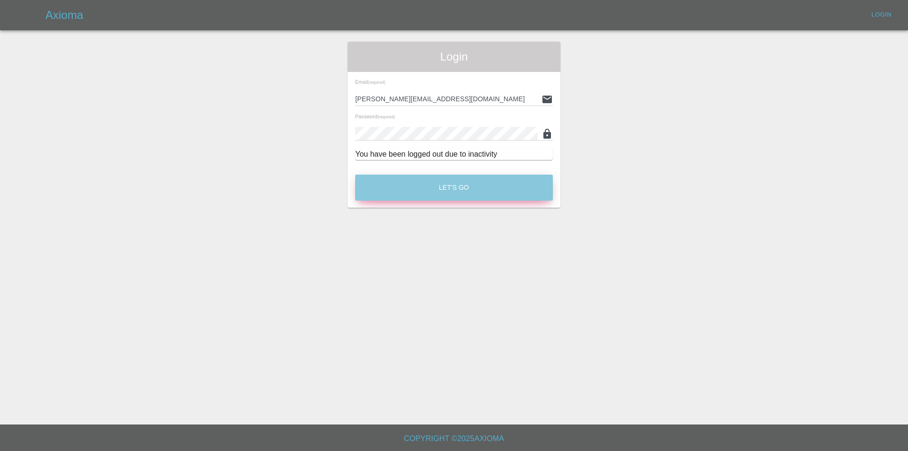
click at [467, 192] on button "Let's Go" at bounding box center [454, 188] width 198 height 26
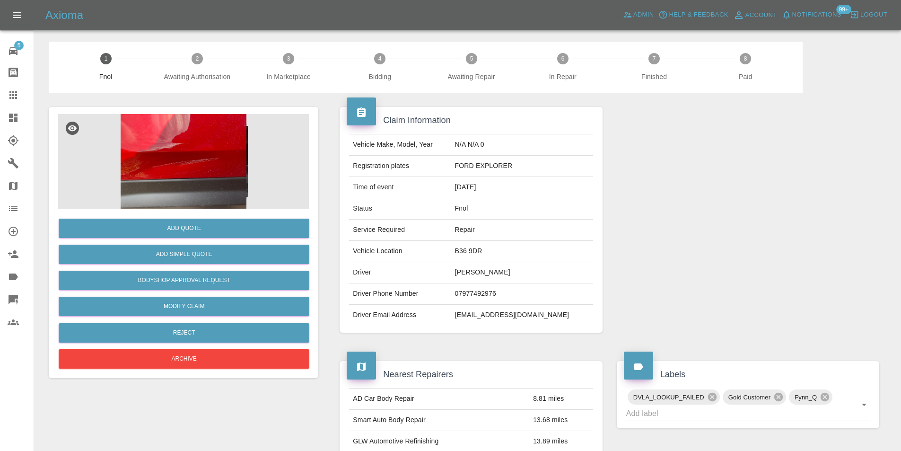
click at [201, 141] on img at bounding box center [183, 161] width 251 height 95
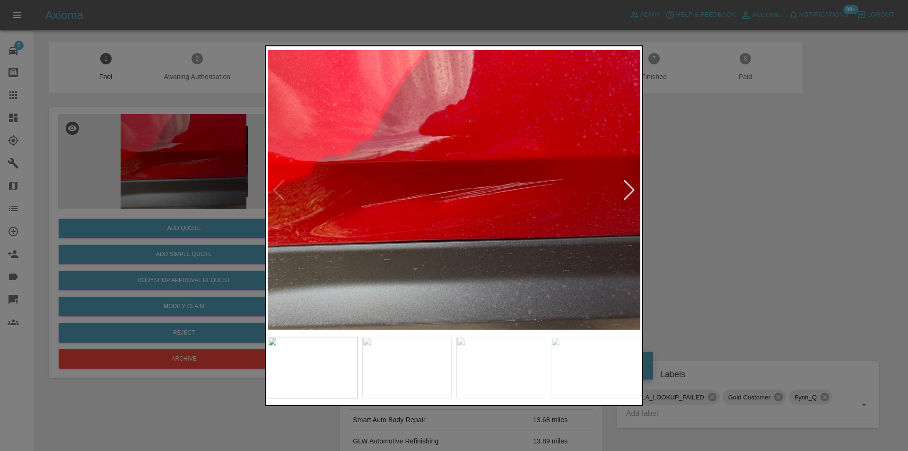
click at [635, 191] on div at bounding box center [629, 189] width 13 height 21
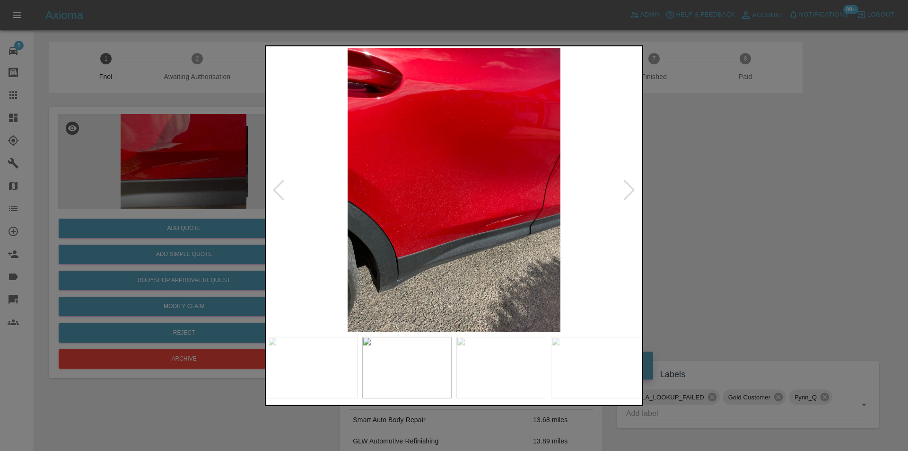
click at [635, 191] on div at bounding box center [629, 189] width 13 height 21
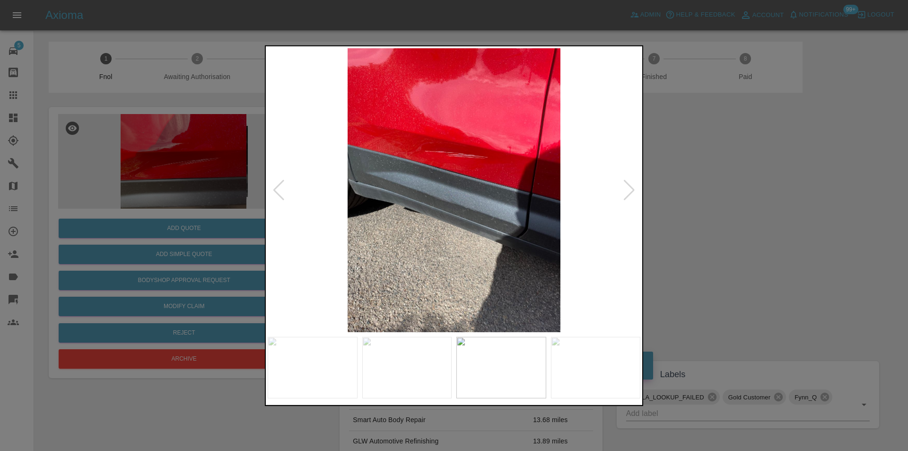
click at [635, 191] on div at bounding box center [629, 189] width 13 height 21
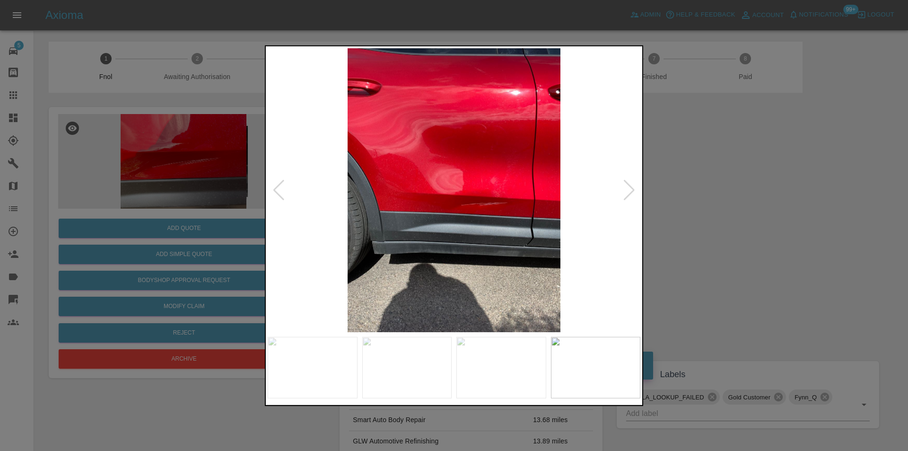
click at [635, 191] on div at bounding box center [629, 189] width 13 height 21
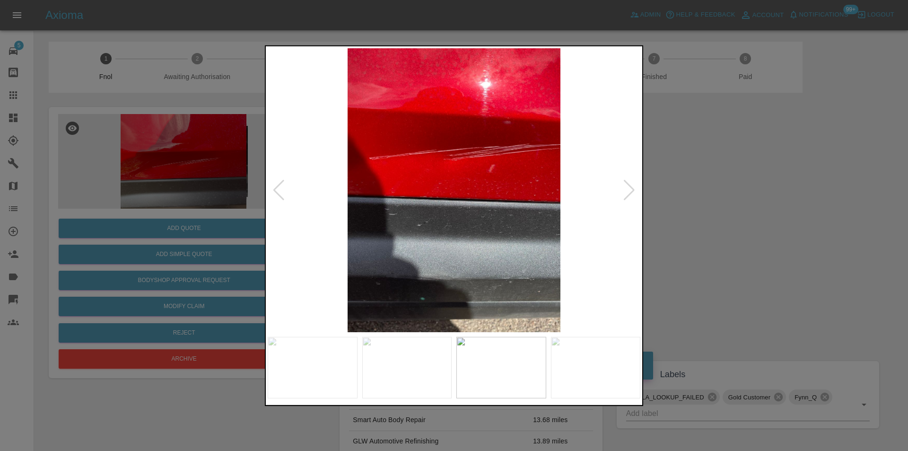
click at [635, 191] on div at bounding box center [629, 189] width 13 height 21
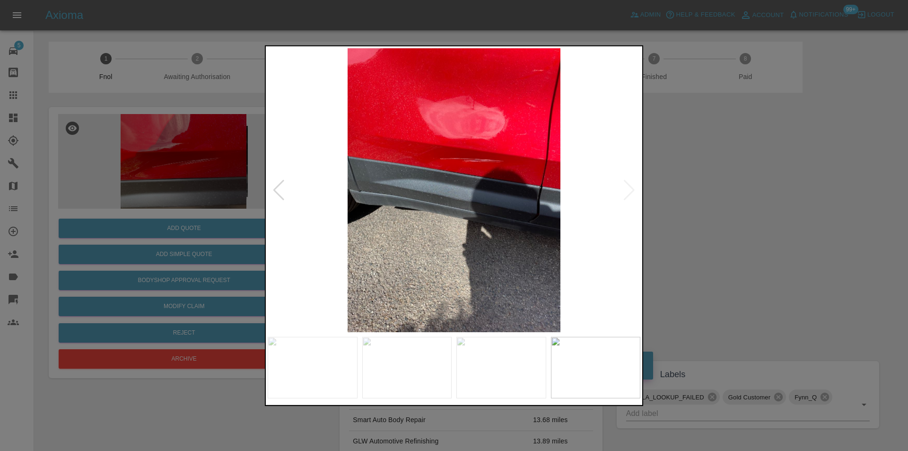
click at [635, 191] on img at bounding box center [454, 190] width 373 height 284
click at [730, 206] on div at bounding box center [454, 225] width 908 height 451
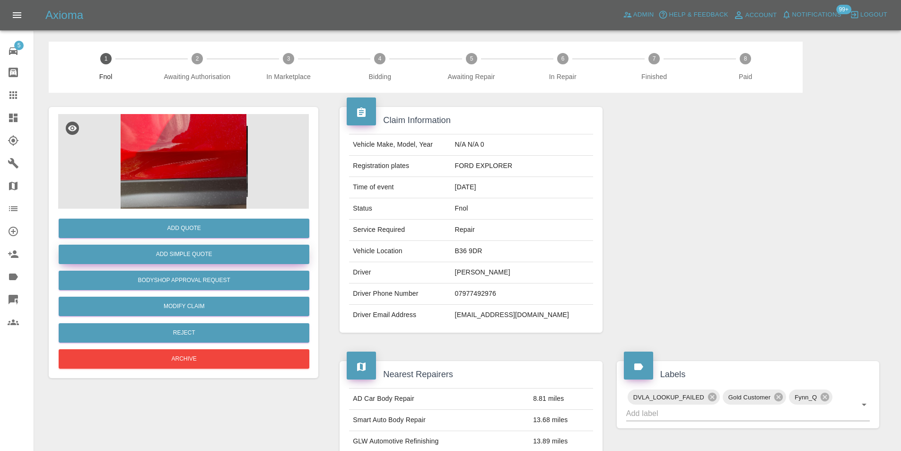
click at [214, 256] on button "Add Simple Quote" at bounding box center [184, 254] width 251 height 19
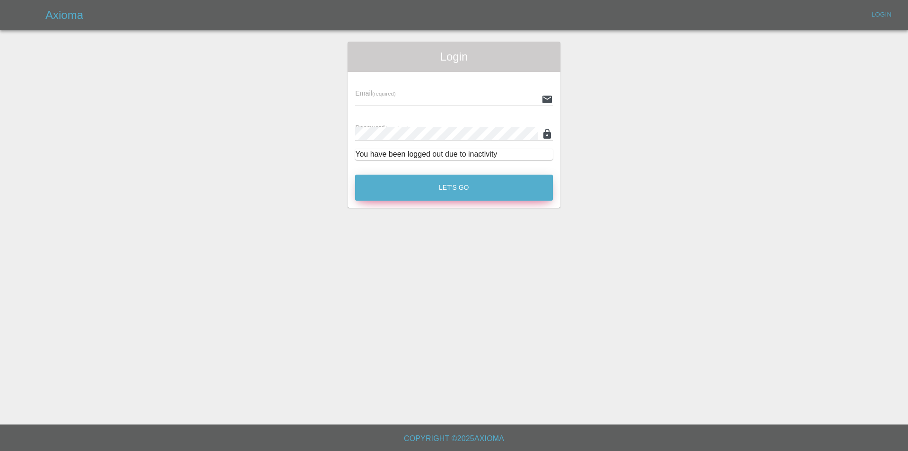
type input "[PERSON_NAME][EMAIL_ADDRESS][DOMAIN_NAME]"
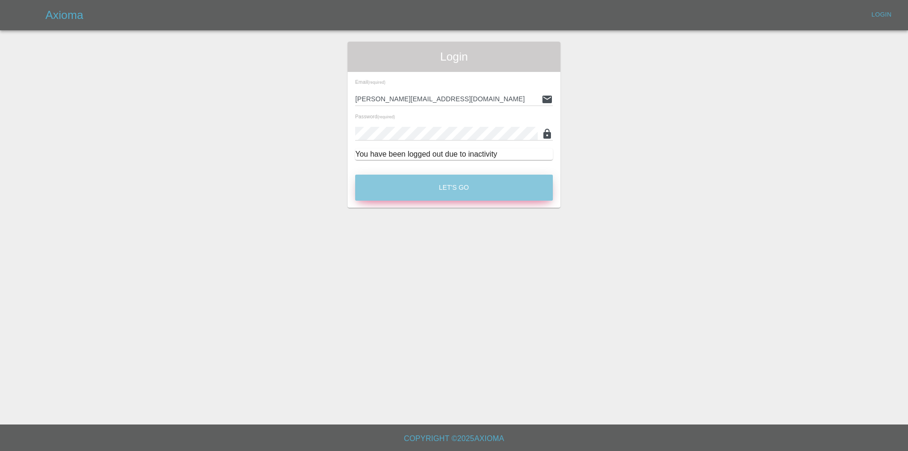
click at [456, 181] on button "Let's Go" at bounding box center [454, 188] width 198 height 26
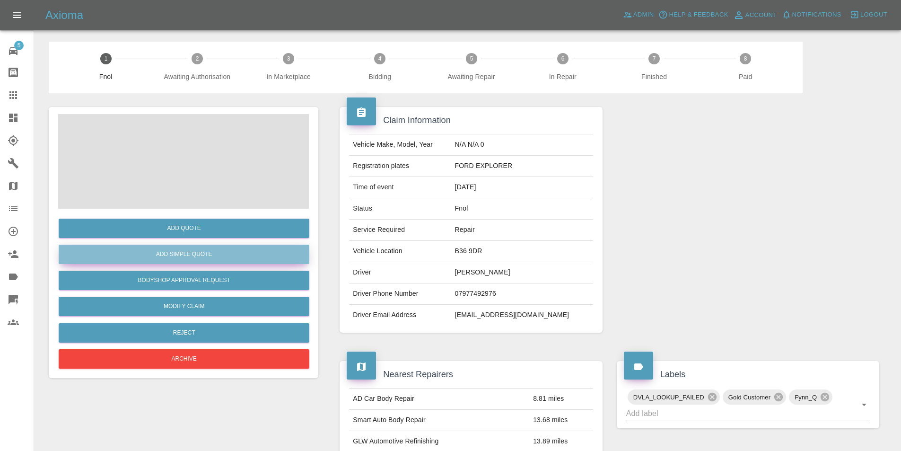
click at [181, 250] on button "Add Simple Quote" at bounding box center [184, 254] width 251 height 19
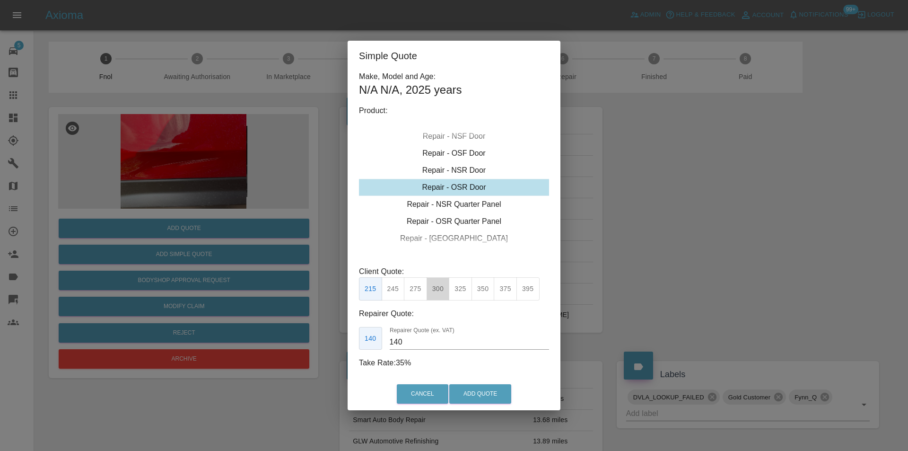
click at [444, 295] on button "300" at bounding box center [438, 288] width 23 height 23
type input "190"
click at [481, 390] on button "Add Quote" at bounding box center [480, 393] width 62 height 19
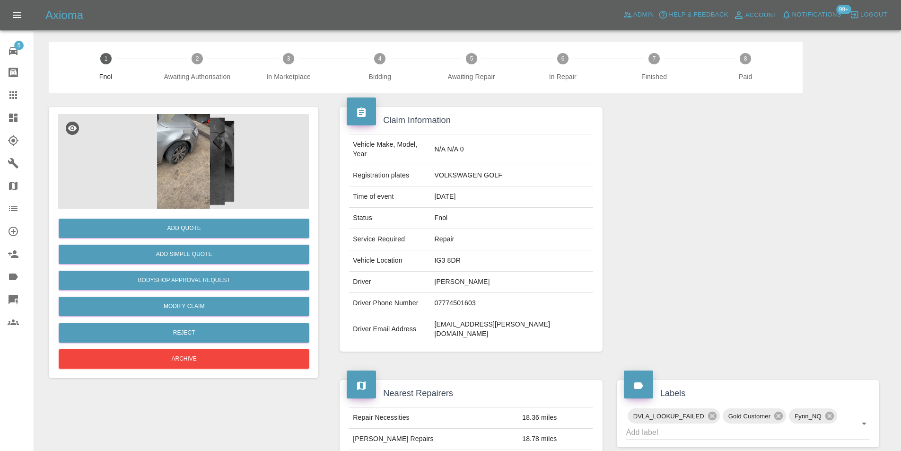
click at [170, 143] on img at bounding box center [183, 161] width 251 height 95
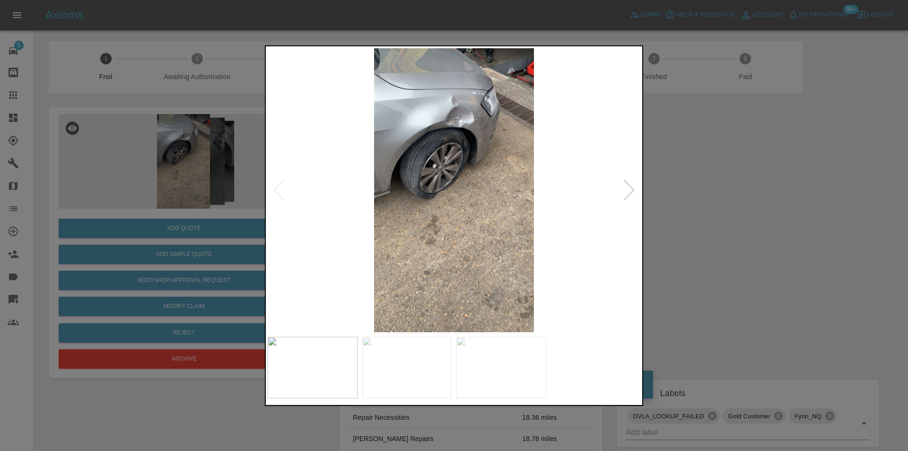
click at [630, 194] on div at bounding box center [629, 189] width 13 height 21
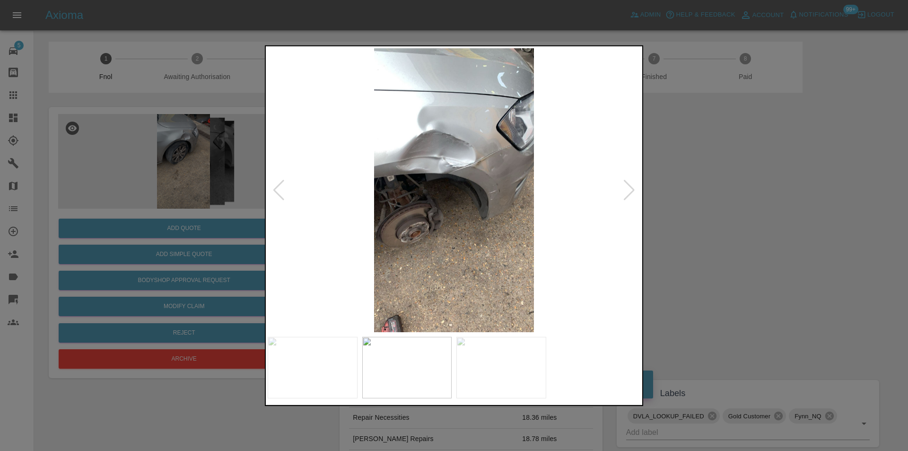
click at [630, 194] on div at bounding box center [629, 189] width 13 height 21
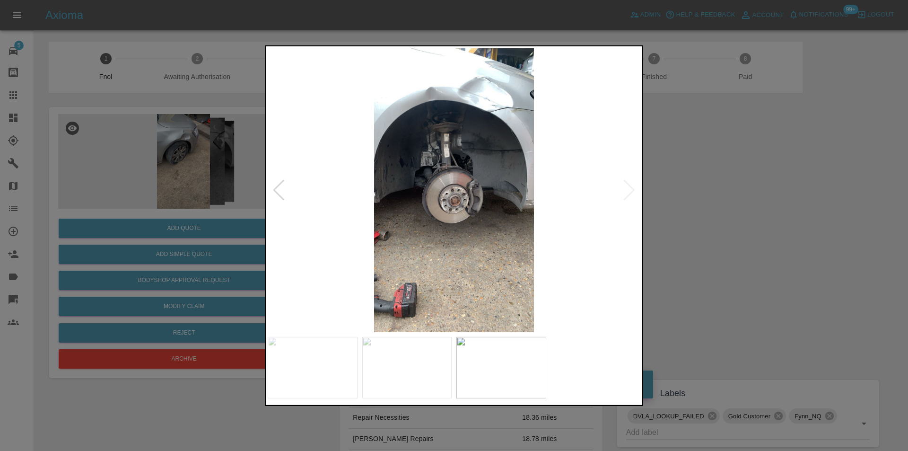
drag, startPoint x: 748, startPoint y: 215, endPoint x: 539, endPoint y: 263, distance: 213.6
click at [746, 216] on div at bounding box center [454, 225] width 908 height 451
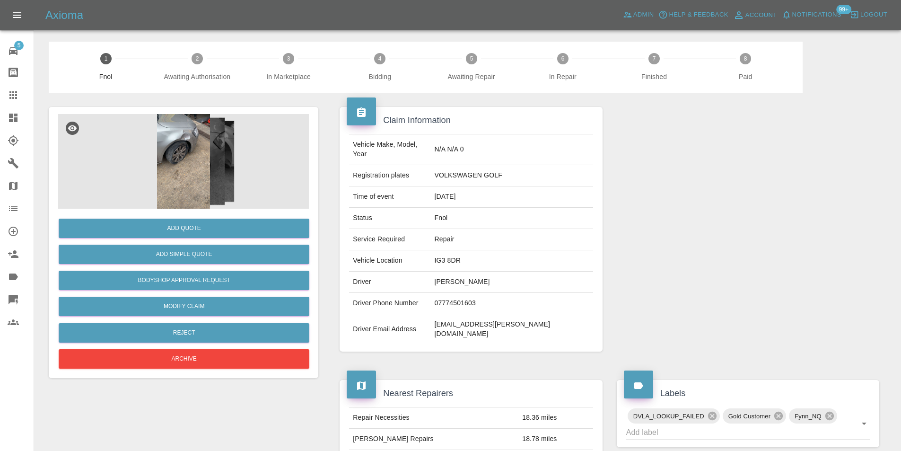
click at [224, 344] on div "Add Quote Add Simple Quote Bodyshop Approval Request Modify Claim Reject Archive" at bounding box center [183, 290] width 251 height 162
click at [218, 335] on button "Reject" at bounding box center [184, 332] width 251 height 19
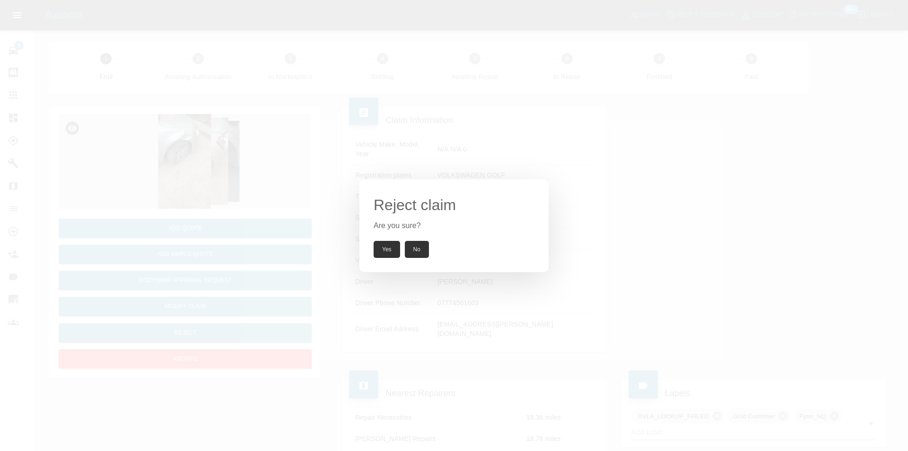
click at [383, 249] on button "Yes" at bounding box center [387, 249] width 26 height 17
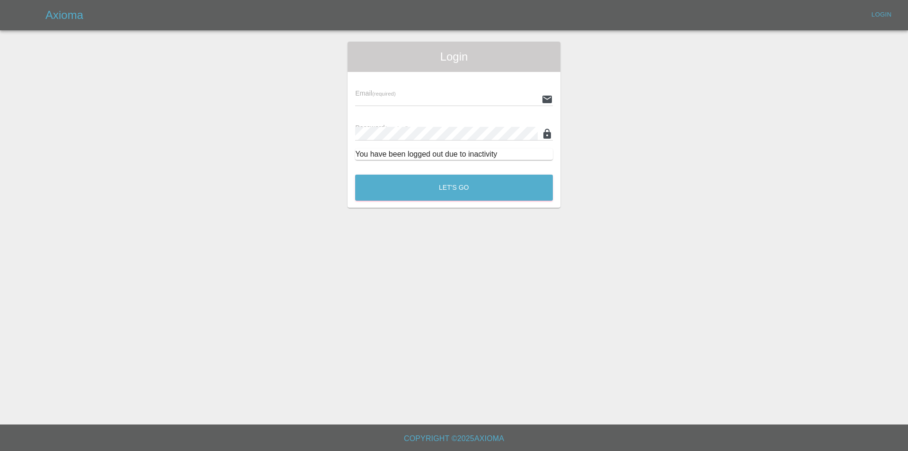
type input "[PERSON_NAME][EMAIL_ADDRESS][DOMAIN_NAME]"
click at [443, 184] on button "Let's Go" at bounding box center [454, 188] width 198 height 26
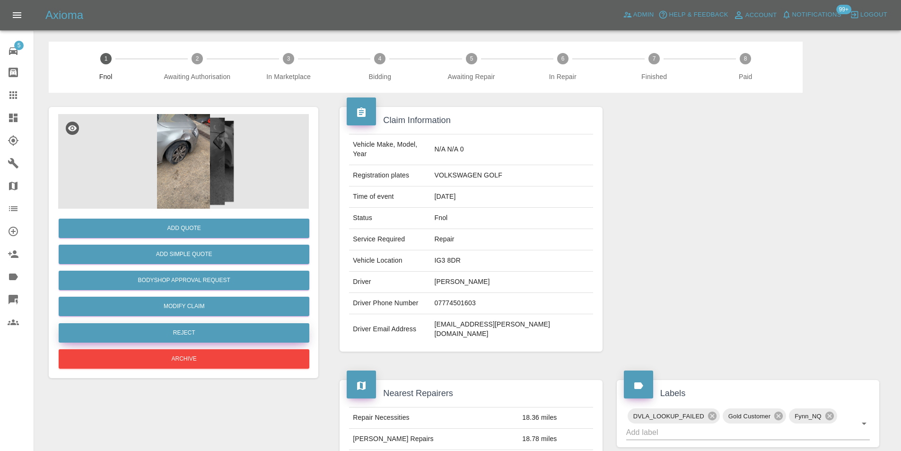
click at [212, 335] on button "Reject" at bounding box center [184, 332] width 251 height 19
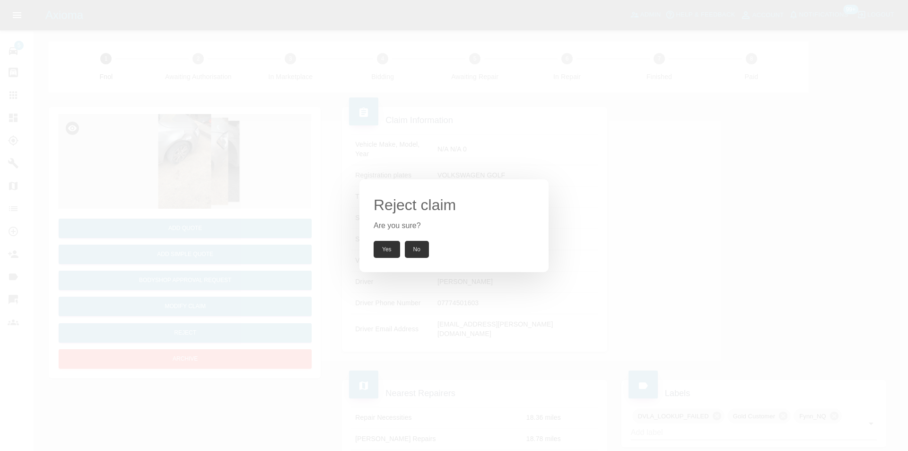
drag, startPoint x: 385, startPoint y: 248, endPoint x: 411, endPoint y: 162, distance: 90.1
click at [385, 248] on button "Yes" at bounding box center [387, 249] width 26 height 17
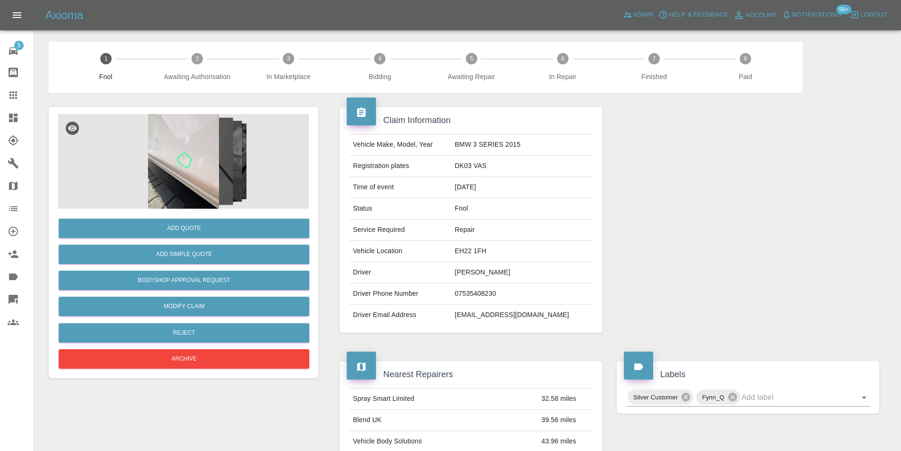
click at [182, 153] on img at bounding box center [183, 161] width 251 height 95
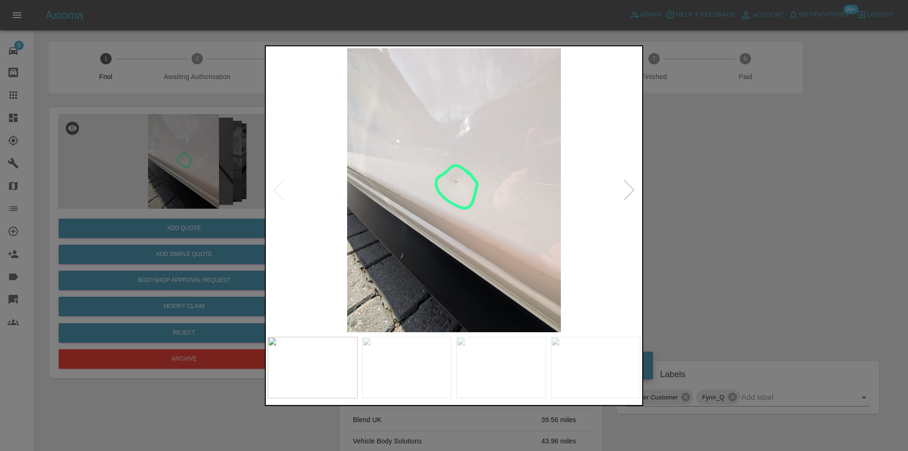
click at [627, 194] on div at bounding box center [629, 189] width 13 height 21
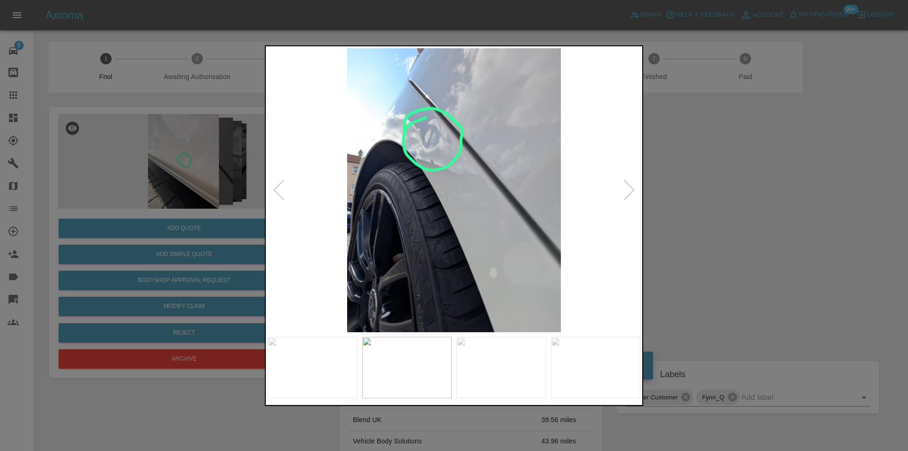
click at [627, 194] on div at bounding box center [629, 189] width 13 height 21
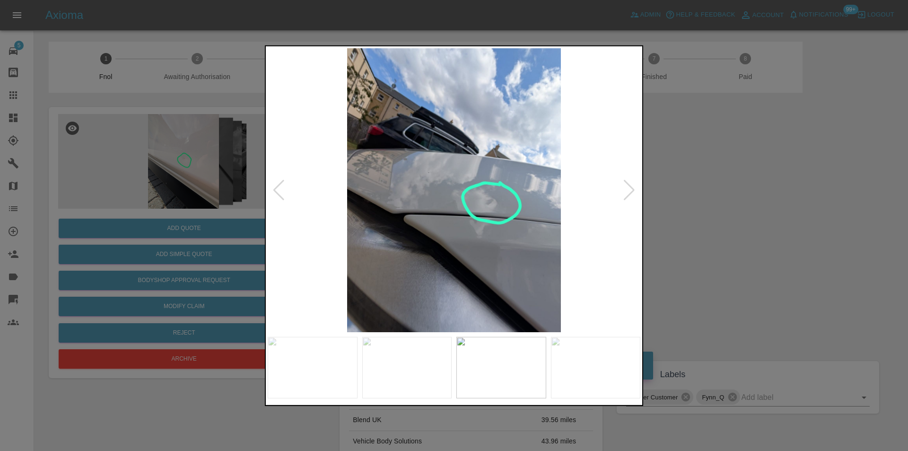
click at [627, 194] on div at bounding box center [629, 189] width 13 height 21
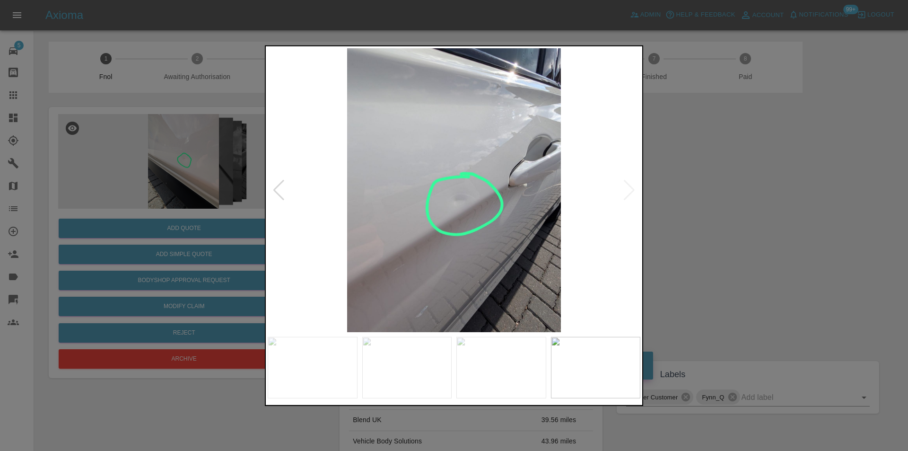
click at [721, 193] on div at bounding box center [454, 225] width 908 height 451
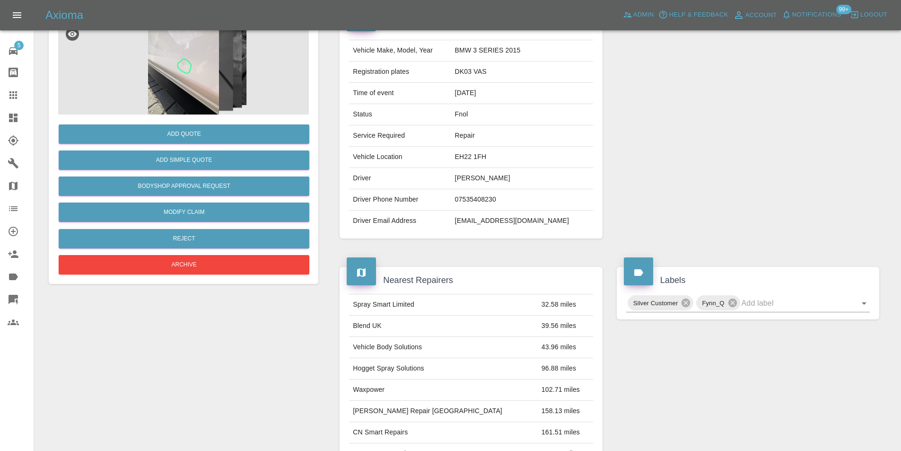
scroll to position [189, 0]
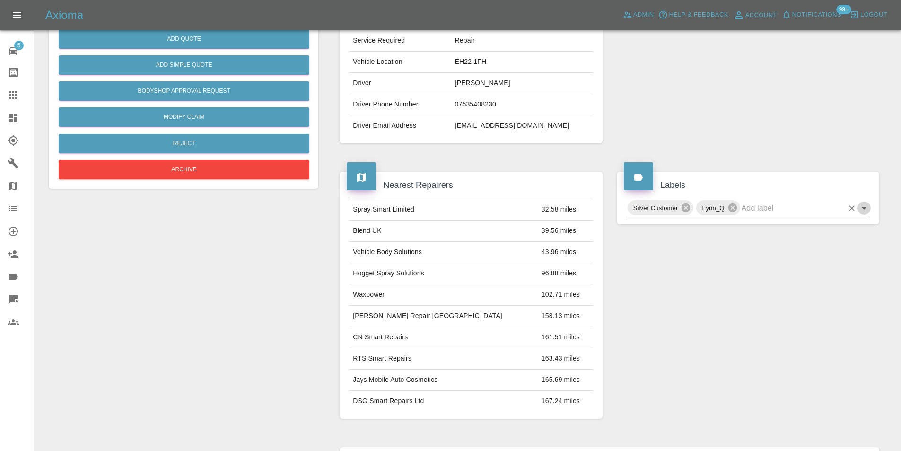
click at [863, 211] on icon "Open" at bounding box center [864, 207] width 11 height 11
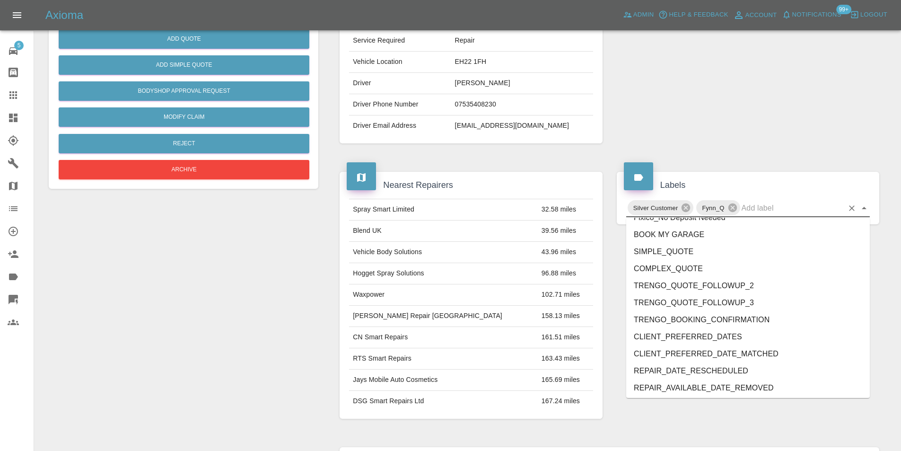
scroll to position [1973, 0]
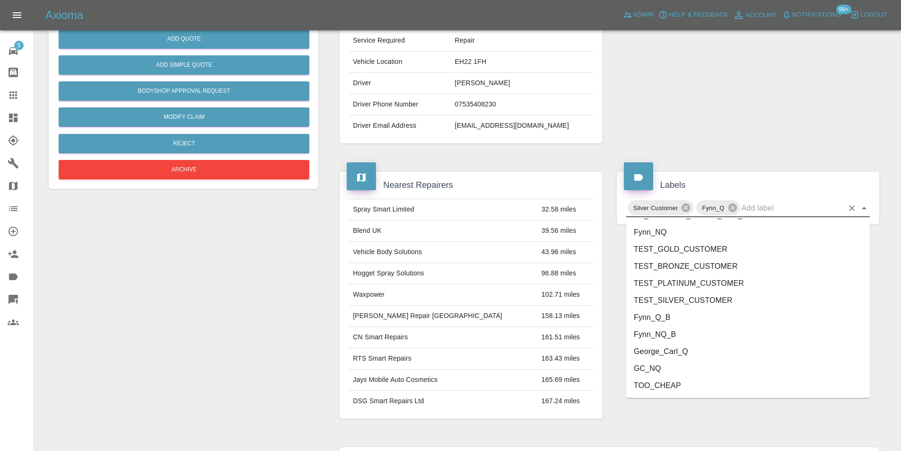
click at [712, 354] on li "George_Carl_Q" at bounding box center [748, 351] width 244 height 17
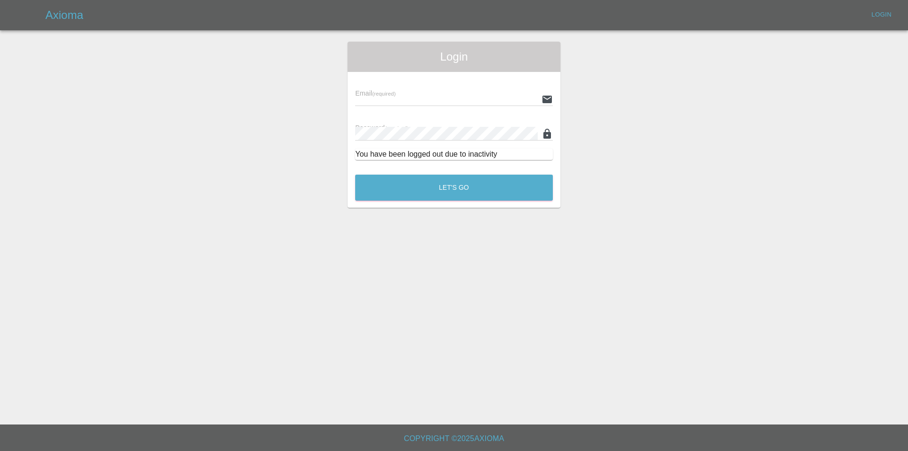
type input "[PERSON_NAME][EMAIL_ADDRESS][DOMAIN_NAME]"
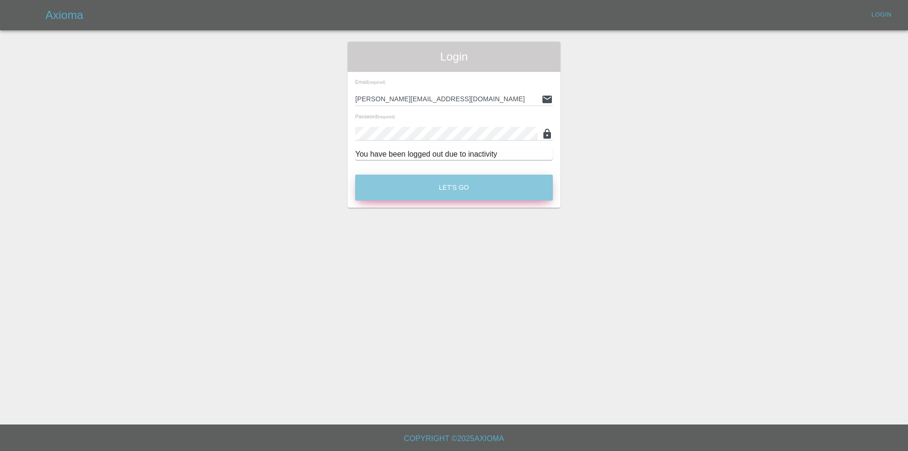
click at [448, 190] on button "Let's Go" at bounding box center [454, 188] width 198 height 26
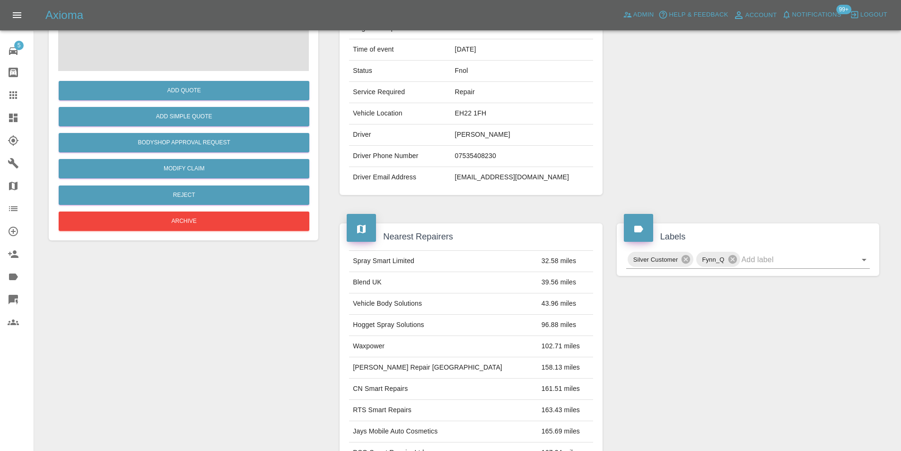
scroll to position [142, 0]
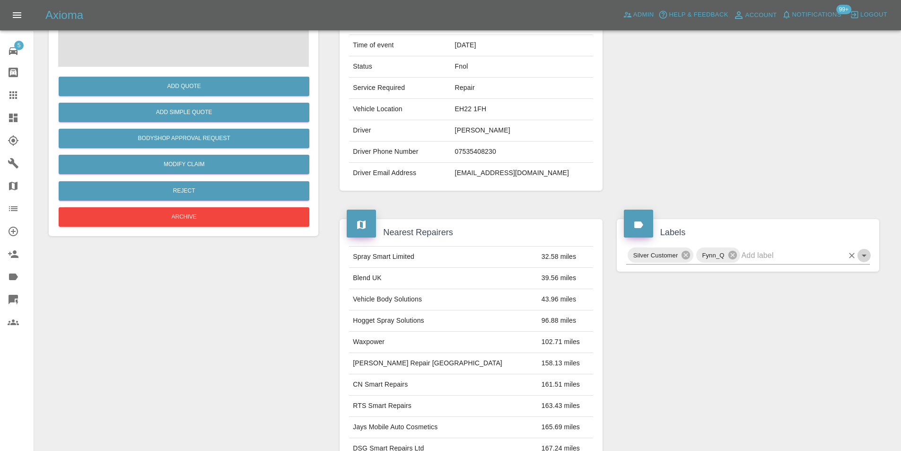
click at [863, 254] on icon "Open" at bounding box center [864, 255] width 11 height 11
click at [863, 255] on icon "Open" at bounding box center [864, 256] width 5 height 2
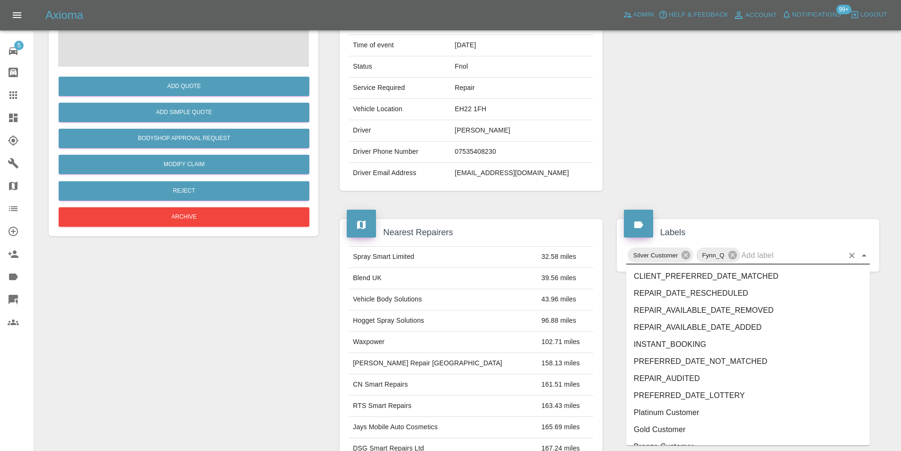
scroll to position [1973, 0]
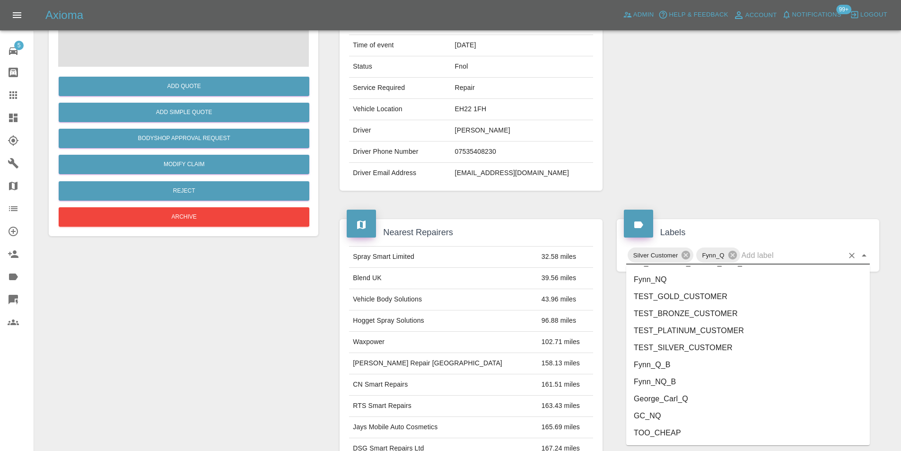
click at [679, 400] on li "George_Carl_Q" at bounding box center [748, 398] width 244 height 17
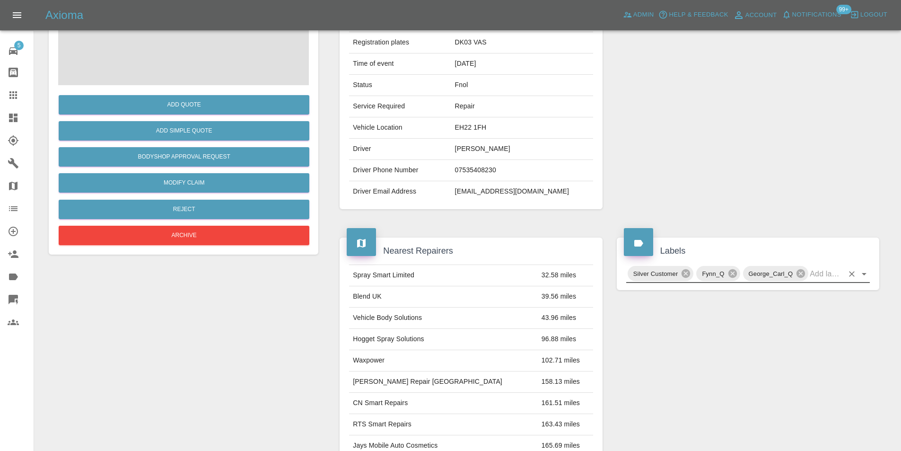
scroll to position [47, 0]
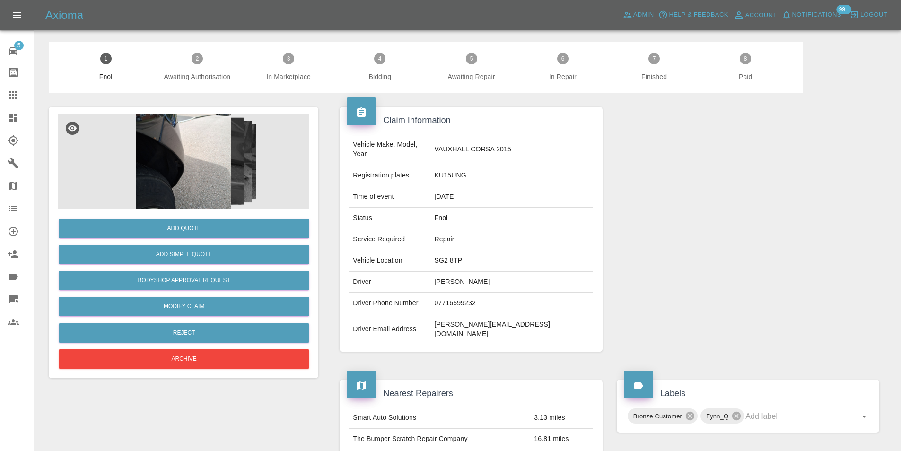
click at [191, 152] on img at bounding box center [183, 161] width 251 height 95
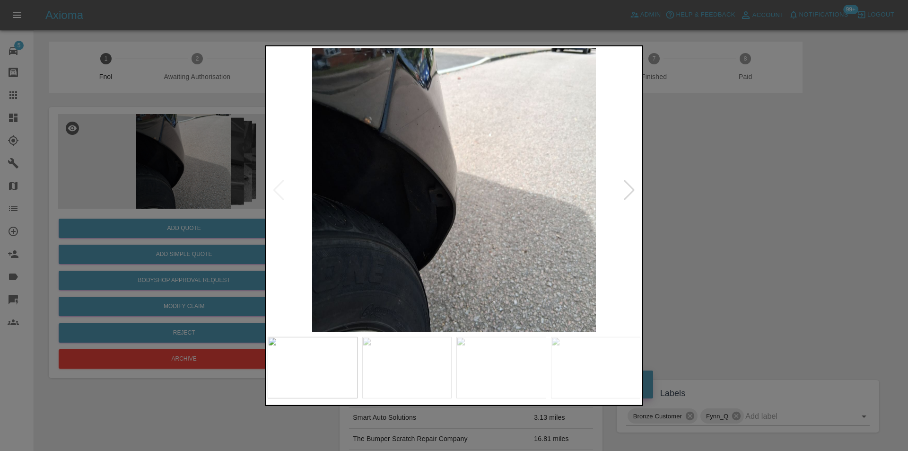
click at [633, 191] on div at bounding box center [629, 189] width 13 height 21
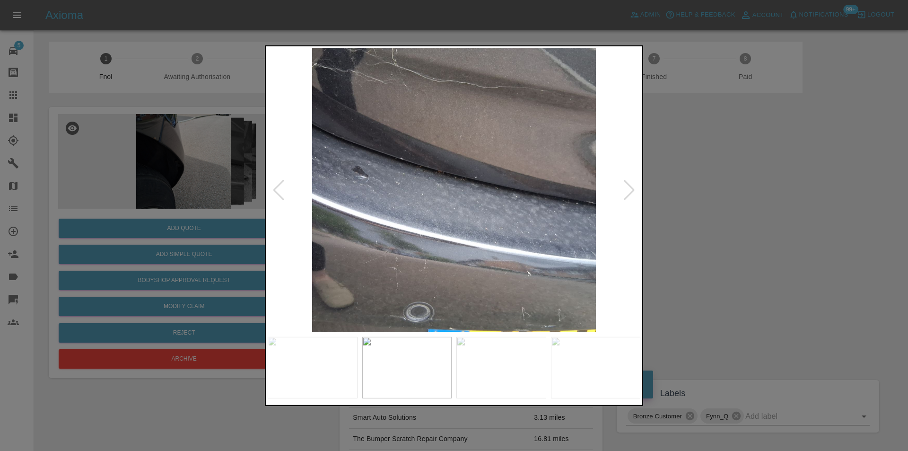
click at [633, 191] on div at bounding box center [629, 189] width 13 height 21
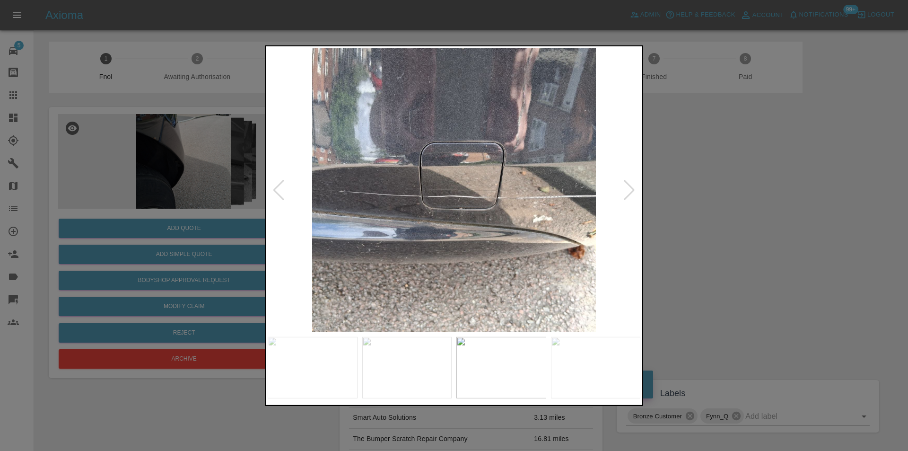
click at [633, 191] on div at bounding box center [629, 189] width 13 height 21
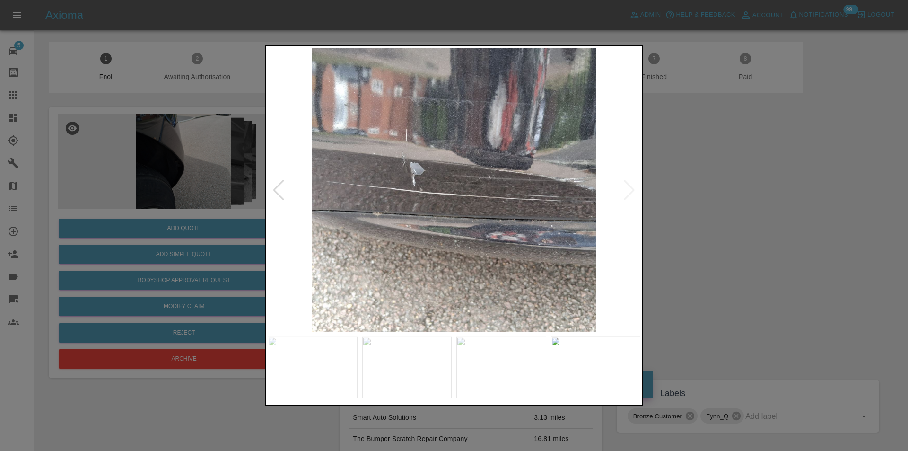
click at [633, 191] on img at bounding box center [454, 190] width 373 height 284
click at [274, 191] on div at bounding box center [279, 189] width 13 height 21
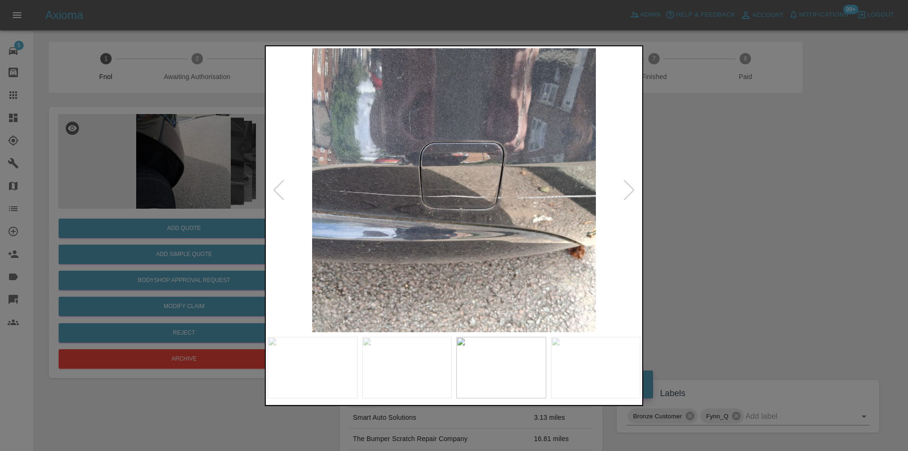
click at [274, 191] on div at bounding box center [279, 189] width 13 height 21
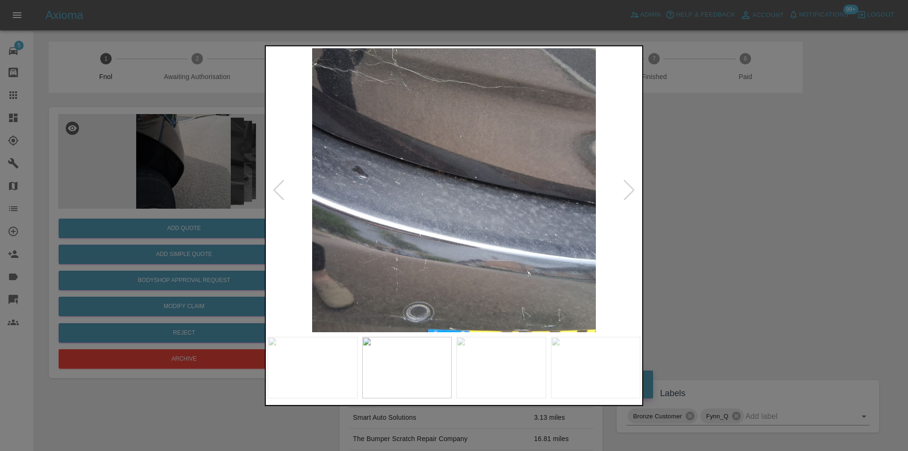
click at [274, 191] on div at bounding box center [279, 189] width 13 height 21
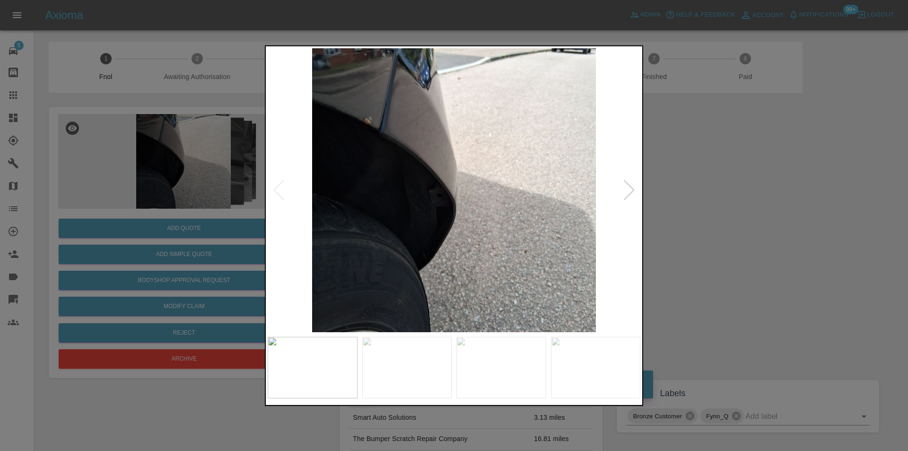
click at [274, 191] on img at bounding box center [454, 190] width 373 height 284
click at [764, 202] on div at bounding box center [454, 225] width 908 height 451
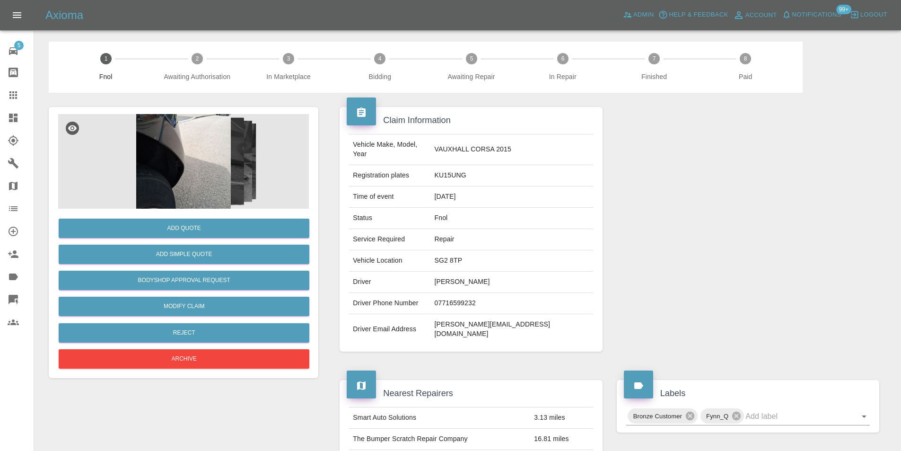
click at [189, 219] on div "Add Quote Add Simple Quote Bodyshop Approval Request Modify Claim Reject Archive" at bounding box center [184, 242] width 270 height 271
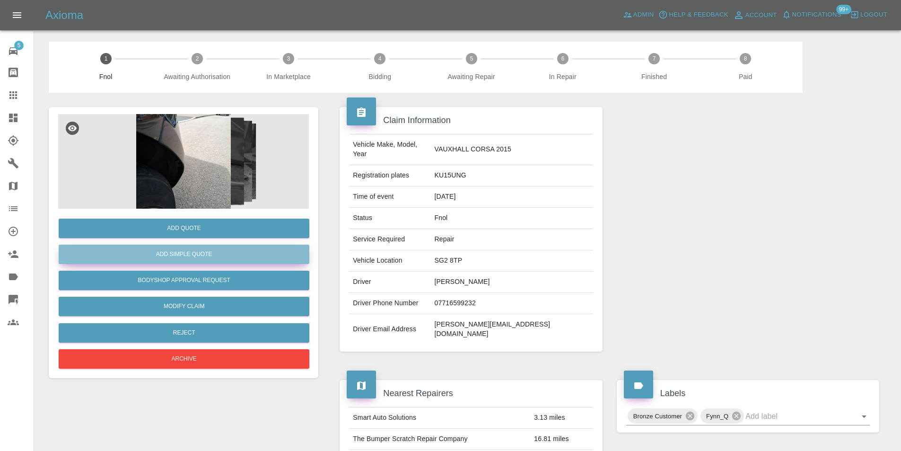
click at [188, 255] on button "Add Simple Quote" at bounding box center [184, 254] width 251 height 19
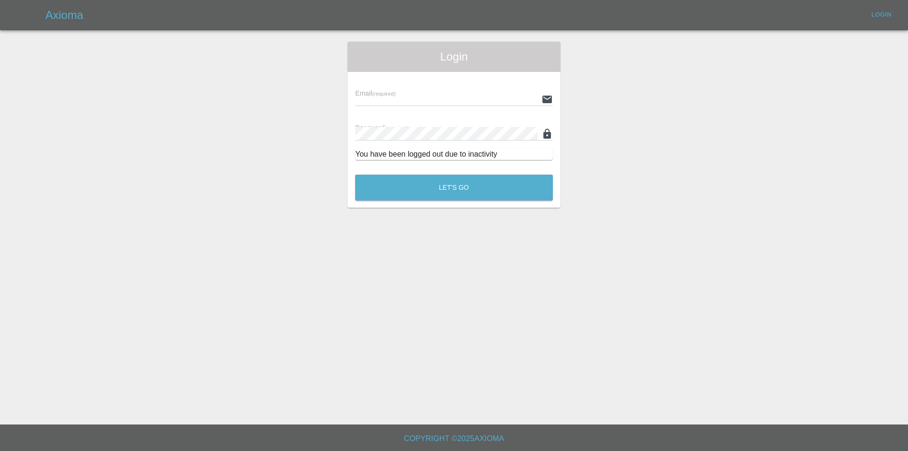
type input "[PERSON_NAME][EMAIL_ADDRESS][DOMAIN_NAME]"
click at [467, 188] on button "Let's Go" at bounding box center [454, 188] width 198 height 26
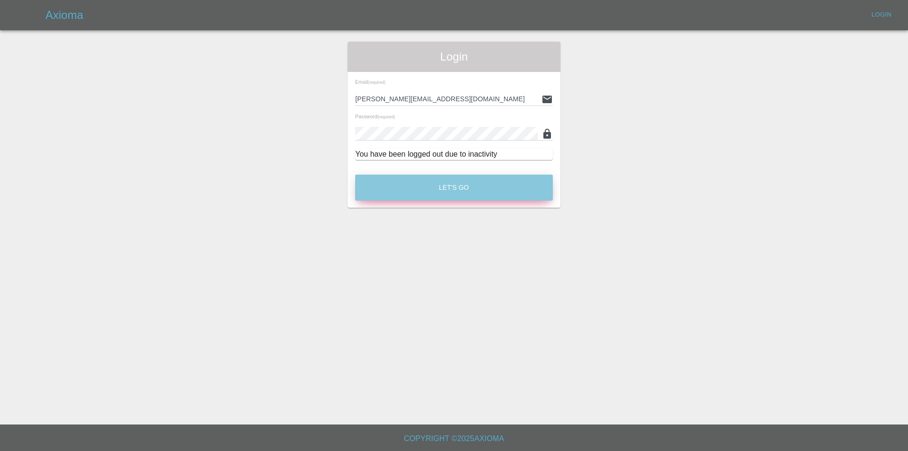
click at [444, 186] on button "Let's Go" at bounding box center [454, 188] width 198 height 26
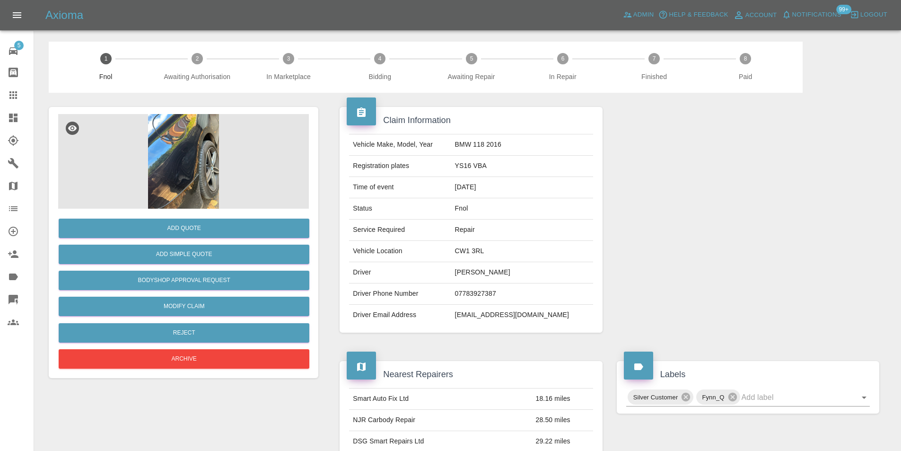
click at [209, 150] on img at bounding box center [183, 161] width 251 height 95
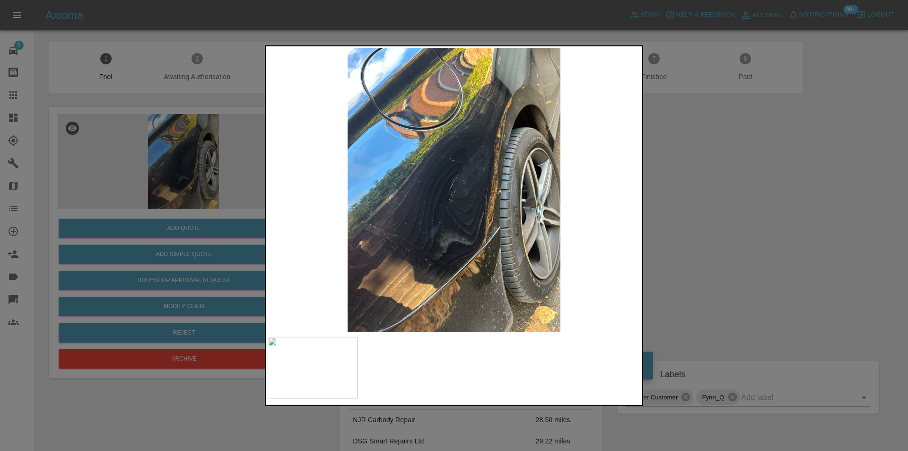
click at [692, 222] on div at bounding box center [454, 225] width 908 height 451
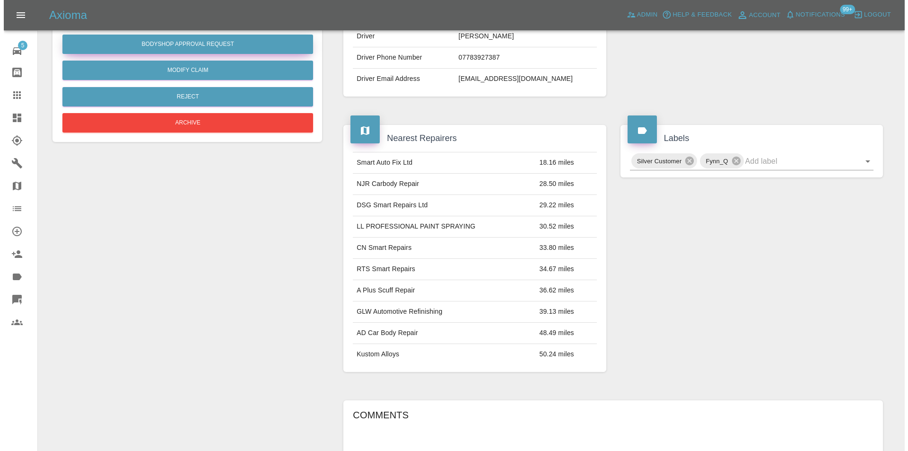
scroll to position [47, 0]
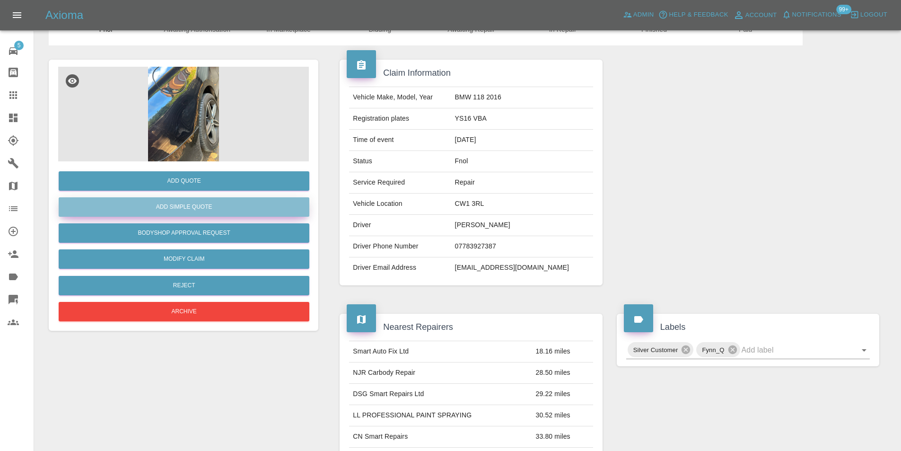
click at [193, 209] on button "Add Simple Quote" at bounding box center [184, 206] width 251 height 19
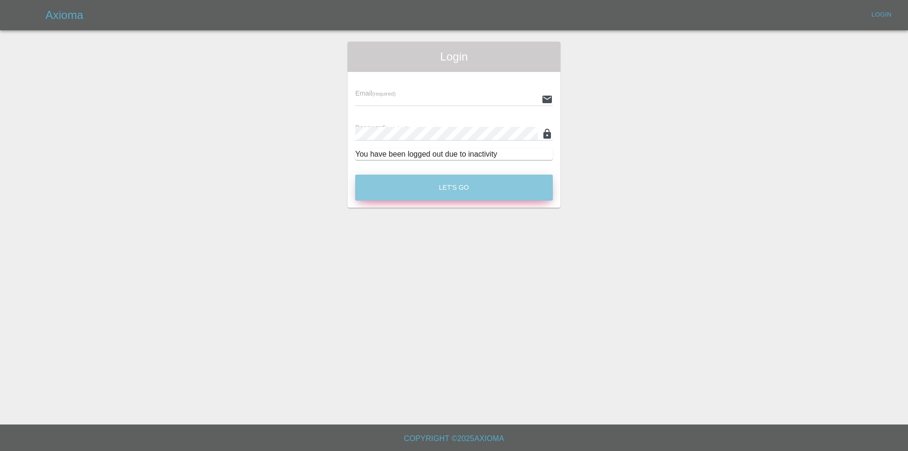
type input "[PERSON_NAME][EMAIL_ADDRESS][DOMAIN_NAME]"
click at [451, 185] on button "Let's Go" at bounding box center [454, 188] width 198 height 26
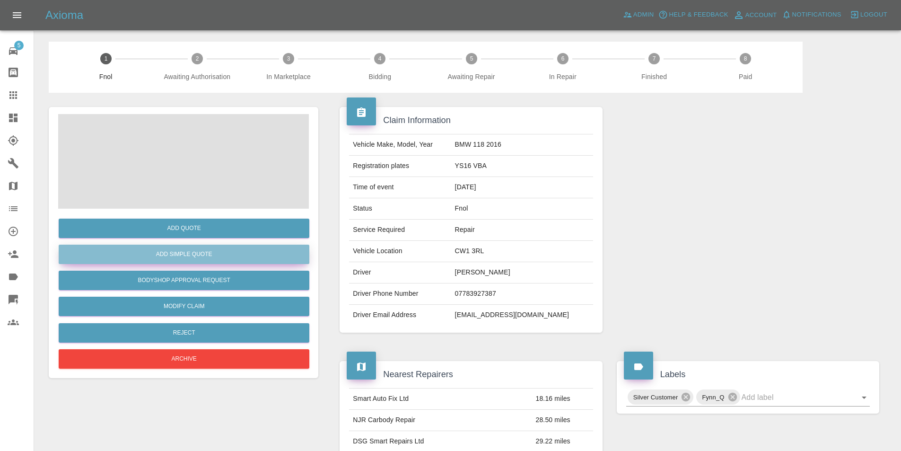
click at [213, 256] on button "Add Simple Quote" at bounding box center [184, 254] width 251 height 19
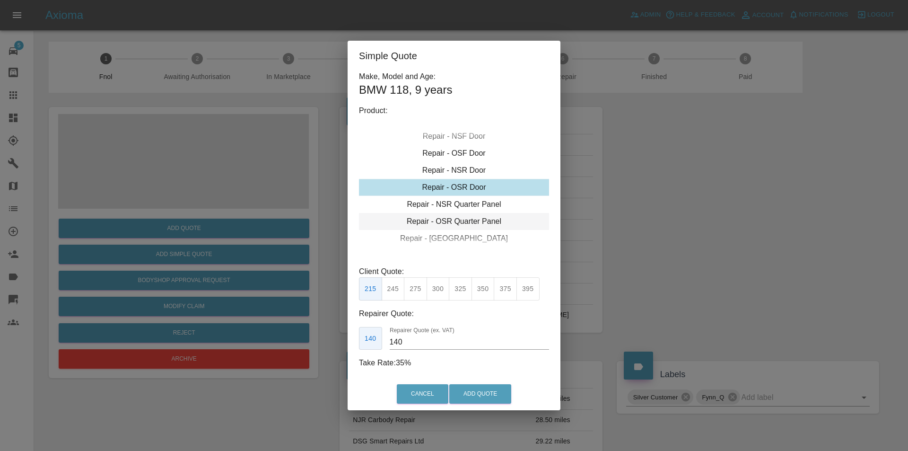
click at [468, 216] on div "Repair - OSR Quarter Panel" at bounding box center [454, 221] width 190 height 17
drag, startPoint x: 440, startPoint y: 285, endPoint x: 447, endPoint y: 295, distance: 12.9
click at [440, 286] on button "300" at bounding box center [438, 288] width 23 height 23
click at [460, 294] on button "325" at bounding box center [460, 288] width 23 height 23
type input "210"
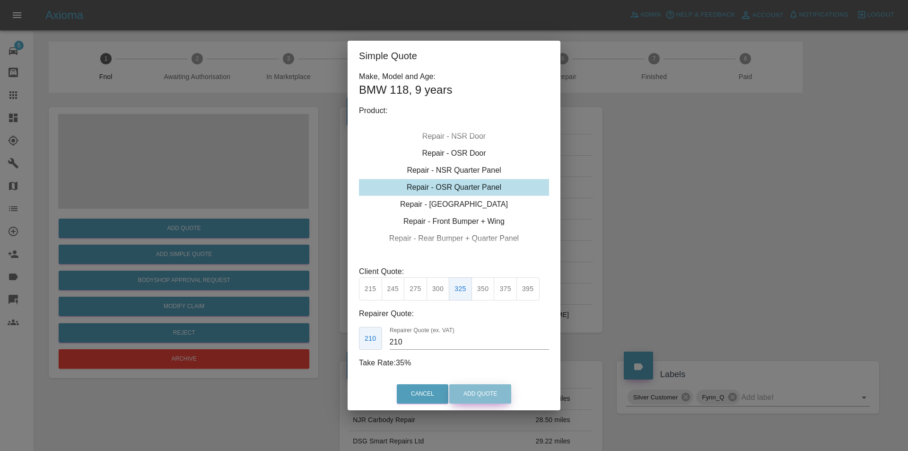
click at [475, 393] on button "Add Quote" at bounding box center [480, 393] width 62 height 19
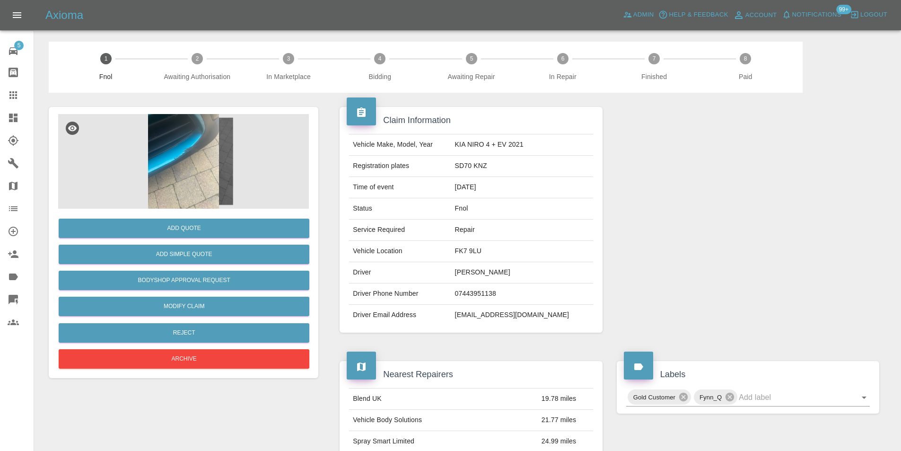
click at [196, 147] on img at bounding box center [183, 161] width 251 height 95
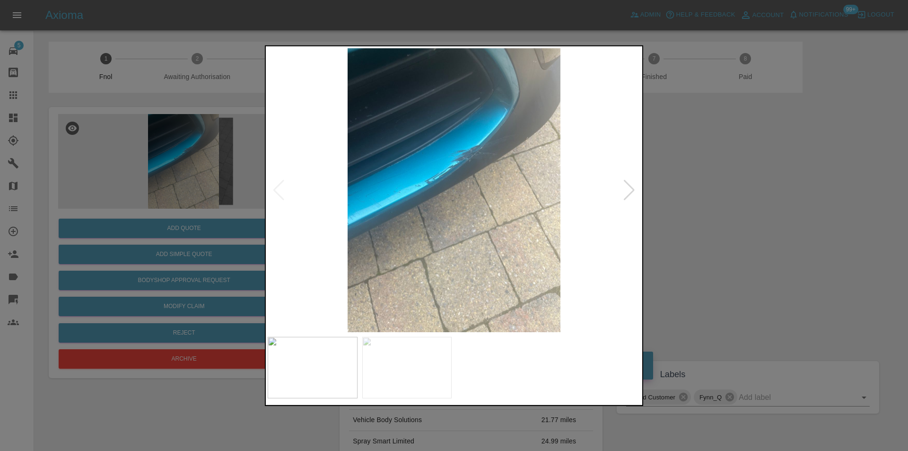
click at [628, 188] on div at bounding box center [629, 189] width 13 height 21
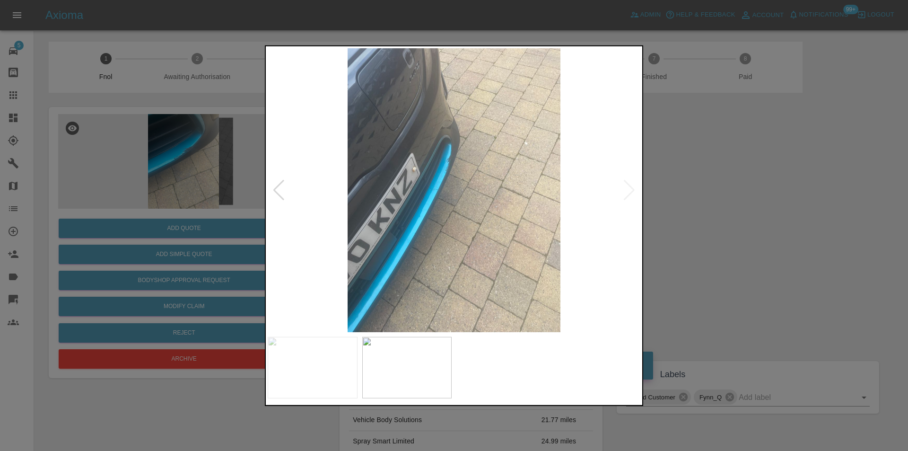
click at [282, 193] on div at bounding box center [279, 189] width 13 height 21
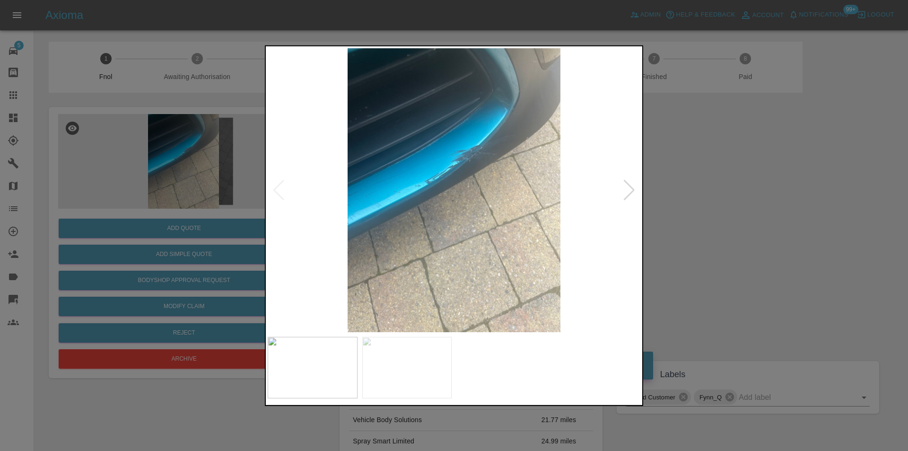
click at [494, 147] on img at bounding box center [454, 190] width 373 height 284
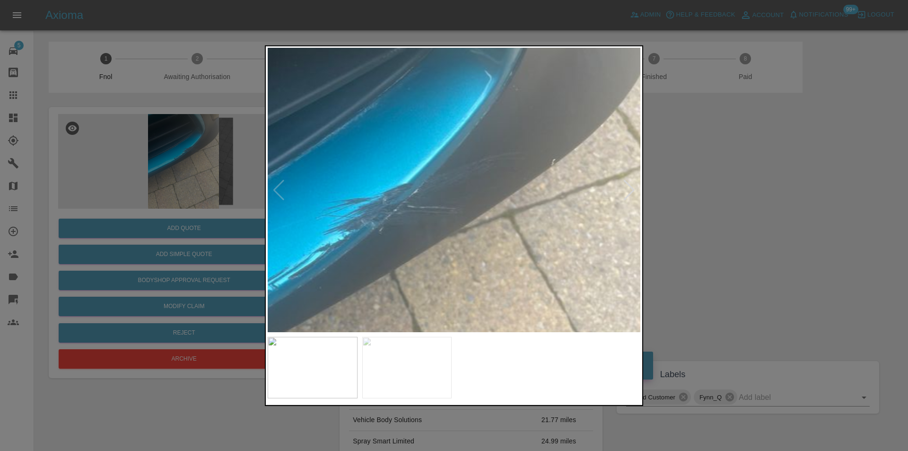
click at [432, 187] on img at bounding box center [333, 318] width 1118 height 852
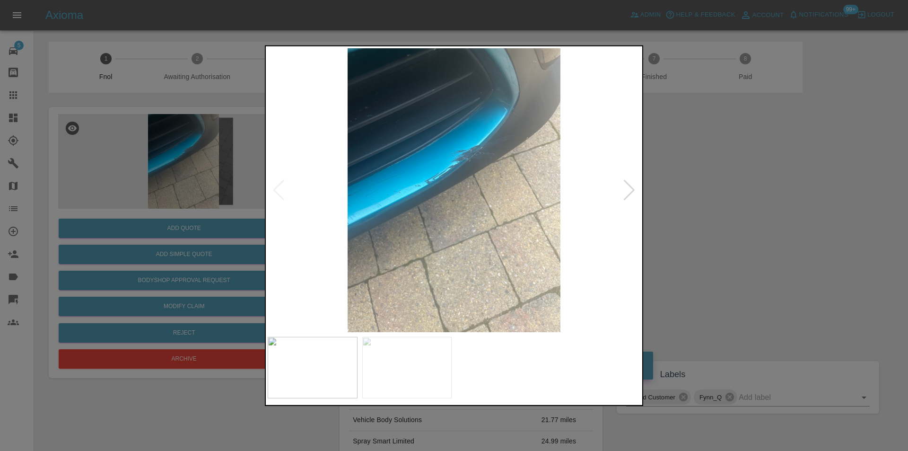
click at [709, 185] on div at bounding box center [454, 225] width 908 height 451
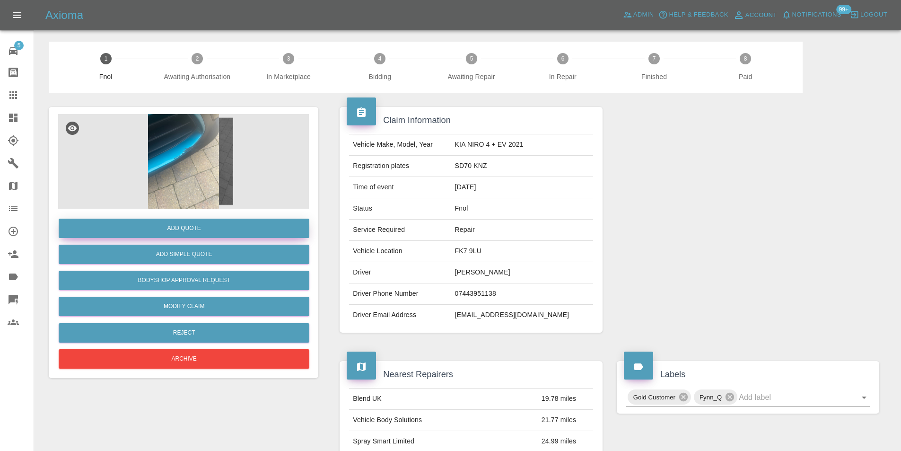
click at [210, 229] on button "Add Quote" at bounding box center [184, 228] width 251 height 19
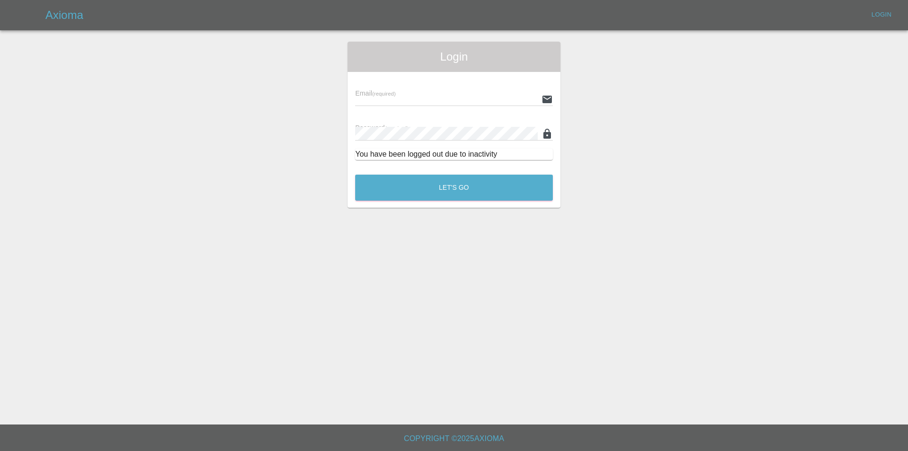
type input "[PERSON_NAME][EMAIL_ADDRESS][DOMAIN_NAME]"
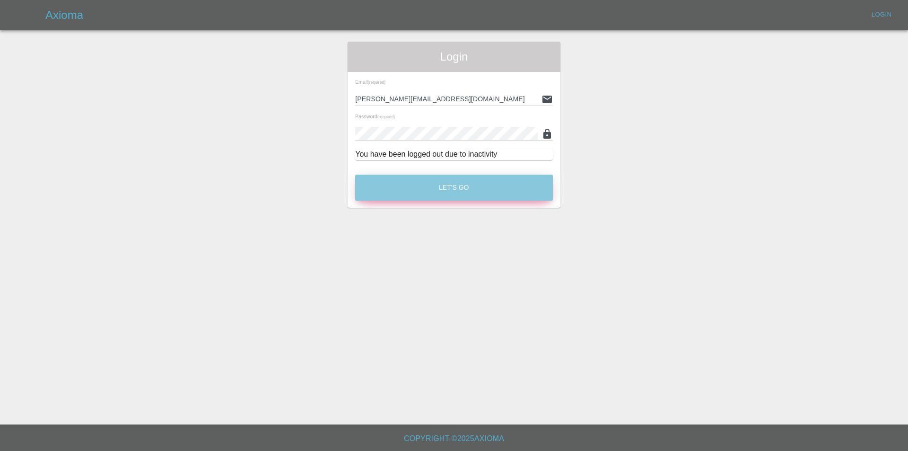
click at [459, 193] on button "Let's Go" at bounding box center [454, 188] width 198 height 26
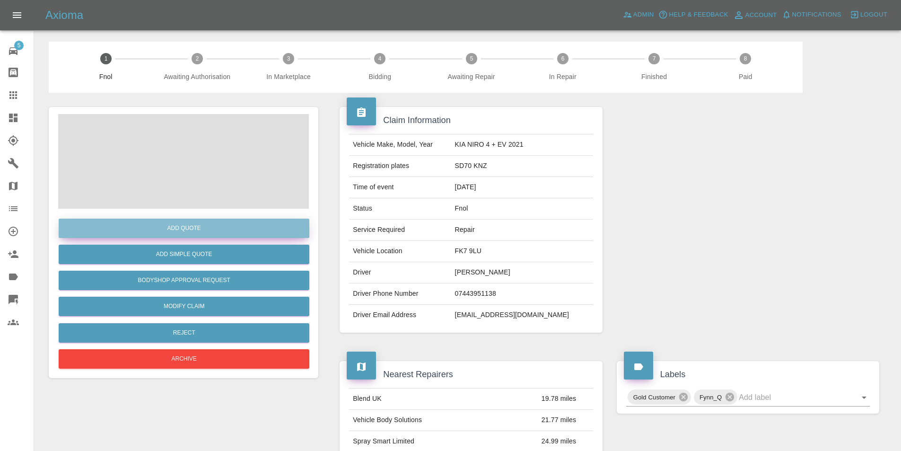
click at [209, 233] on button "Add Quote" at bounding box center [184, 228] width 251 height 19
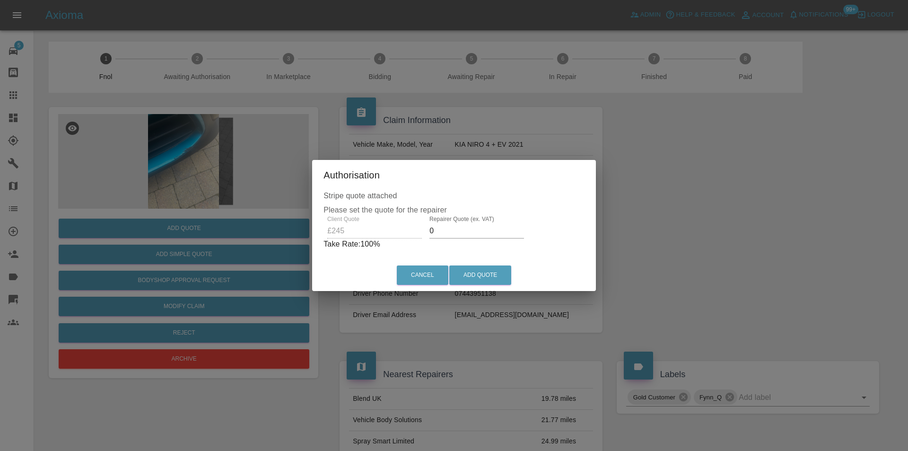
click at [458, 229] on input "0" at bounding box center [477, 230] width 95 height 15
type input "0155"
click at [475, 269] on button "Add Quote" at bounding box center [480, 274] width 62 height 19
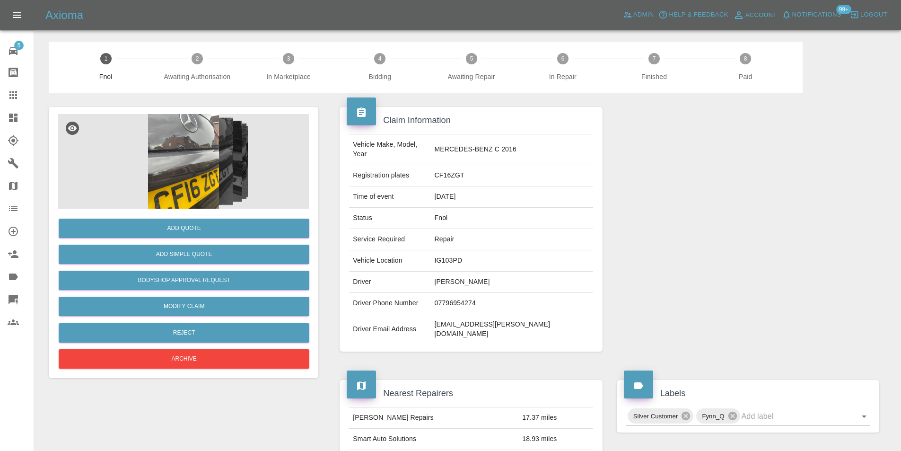
click at [187, 141] on img at bounding box center [183, 161] width 251 height 95
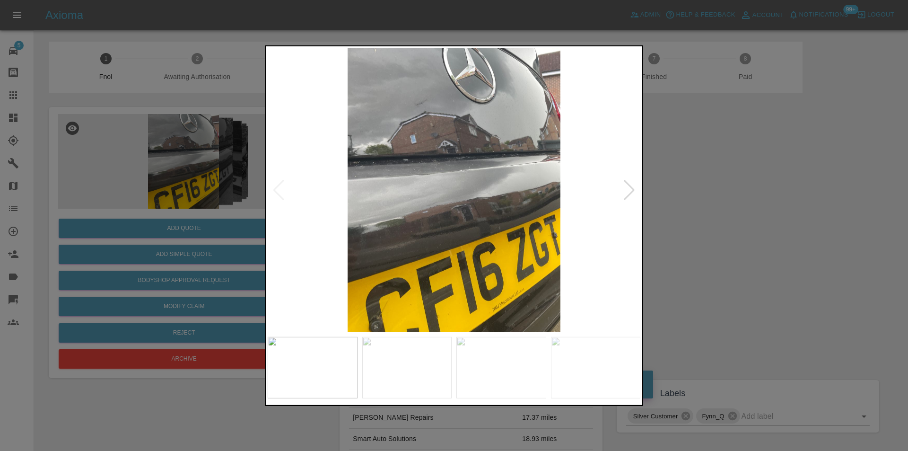
drag, startPoint x: 635, startPoint y: 187, endPoint x: 631, endPoint y: 191, distance: 5.0
click at [635, 188] on div at bounding box center [629, 189] width 13 height 21
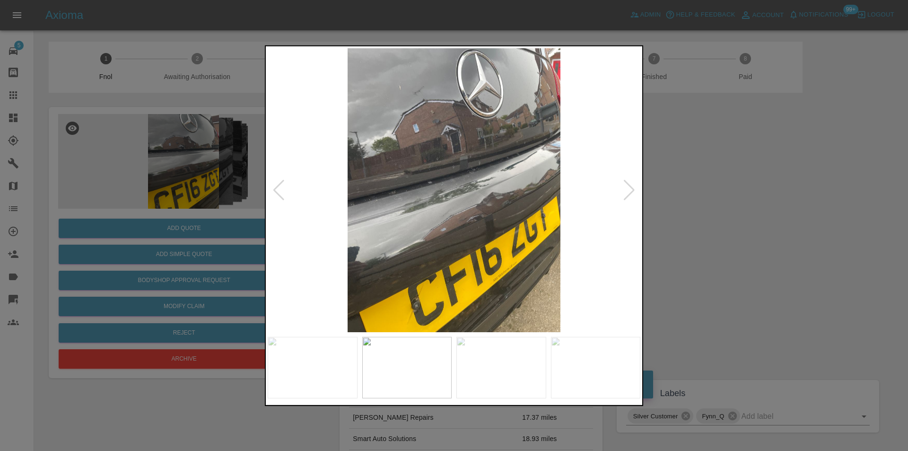
click at [631, 191] on div at bounding box center [629, 189] width 13 height 21
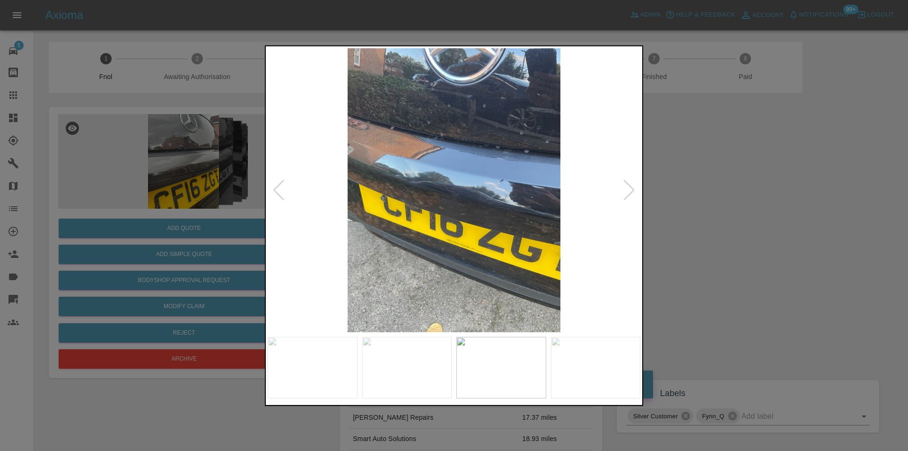
click at [631, 191] on div at bounding box center [629, 189] width 13 height 21
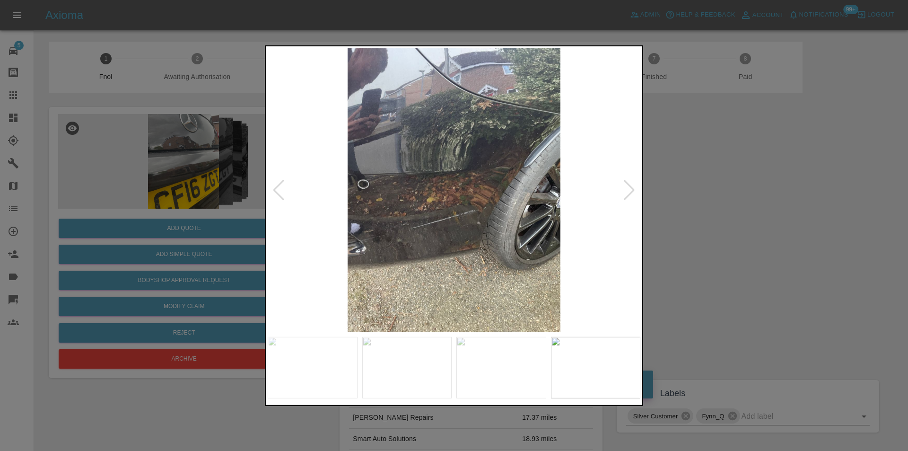
click at [631, 191] on div at bounding box center [629, 189] width 13 height 21
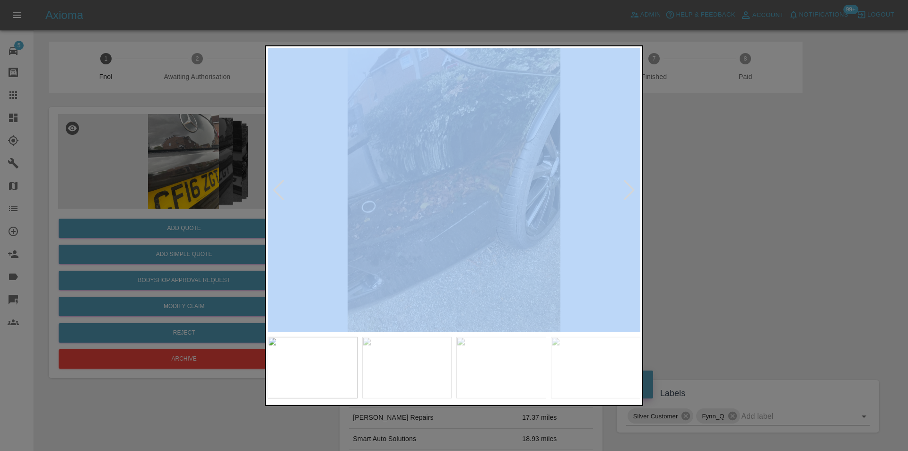
click at [631, 191] on div at bounding box center [629, 189] width 13 height 21
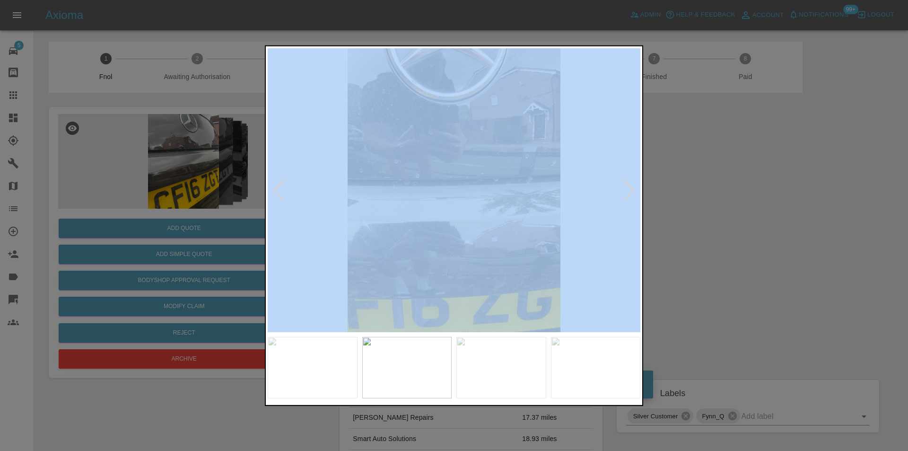
click at [631, 191] on div at bounding box center [629, 189] width 13 height 21
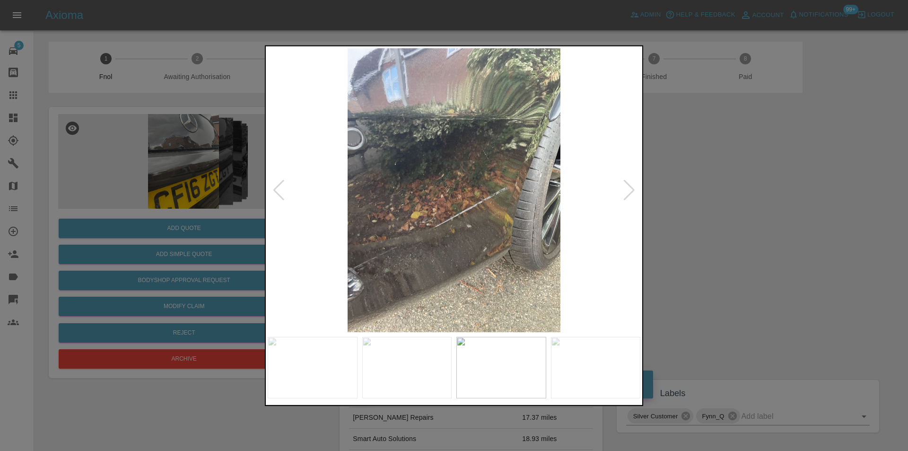
click at [630, 191] on div at bounding box center [629, 189] width 13 height 21
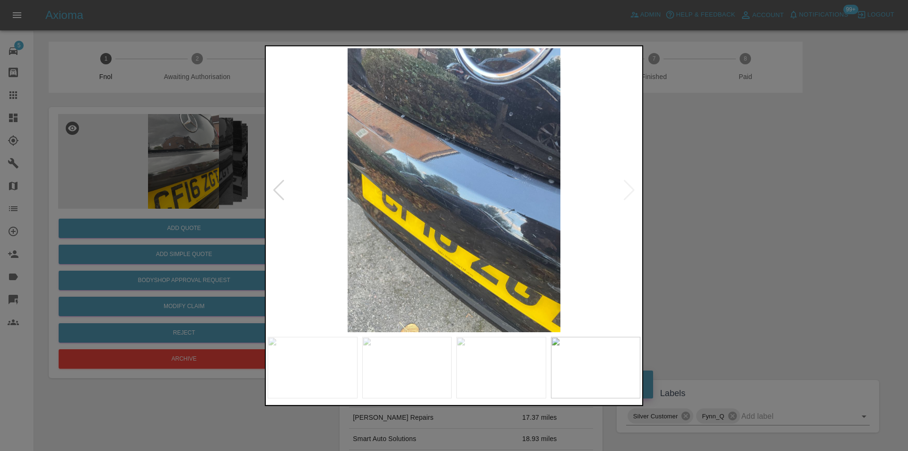
click at [630, 191] on img at bounding box center [454, 190] width 373 height 284
click at [633, 192] on img at bounding box center [454, 190] width 373 height 284
drag, startPoint x: 710, startPoint y: 208, endPoint x: 610, endPoint y: 238, distance: 104.6
click at [711, 209] on div at bounding box center [454, 225] width 908 height 451
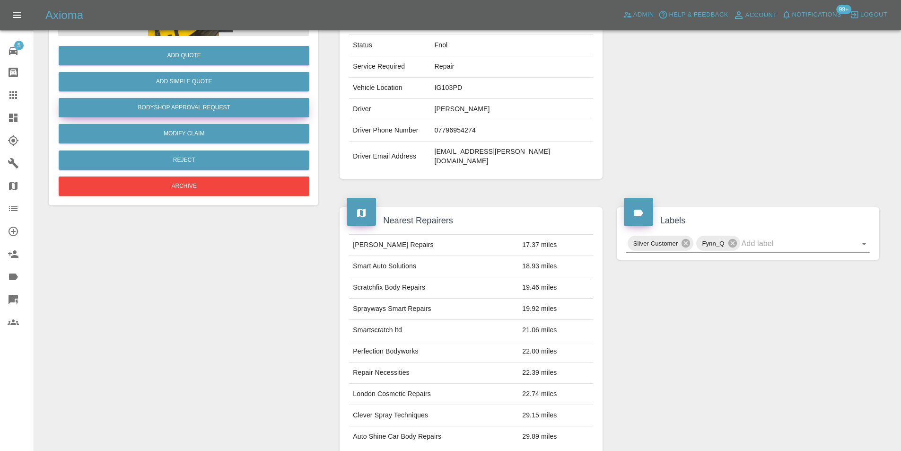
scroll to position [47, 0]
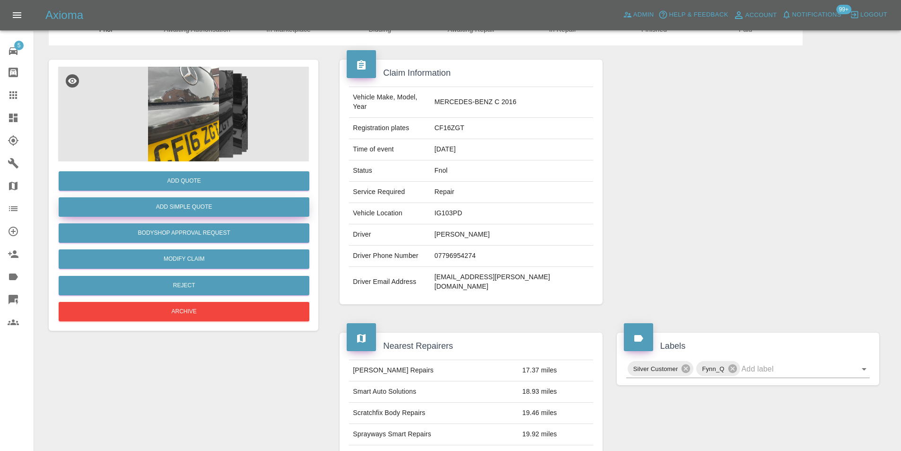
click at [211, 208] on button "Add Simple Quote" at bounding box center [184, 206] width 251 height 19
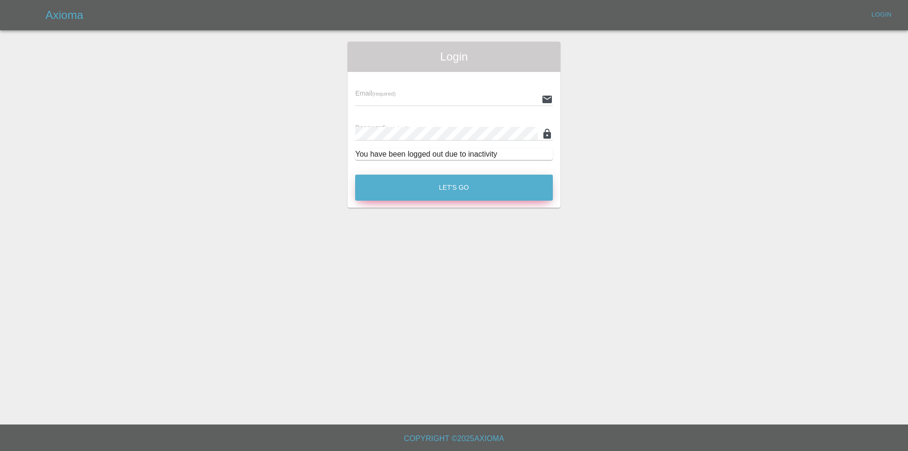
type input "eric.ordano@gmail.com"
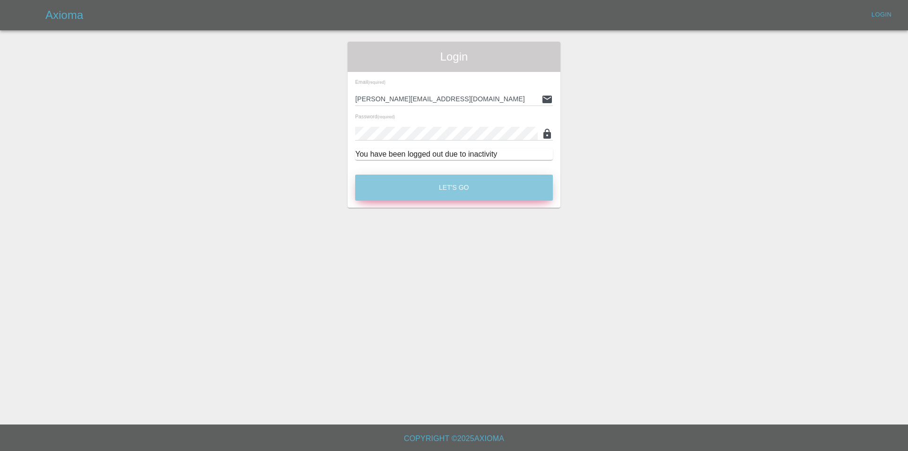
click at [449, 185] on button "Let's Go" at bounding box center [454, 188] width 198 height 26
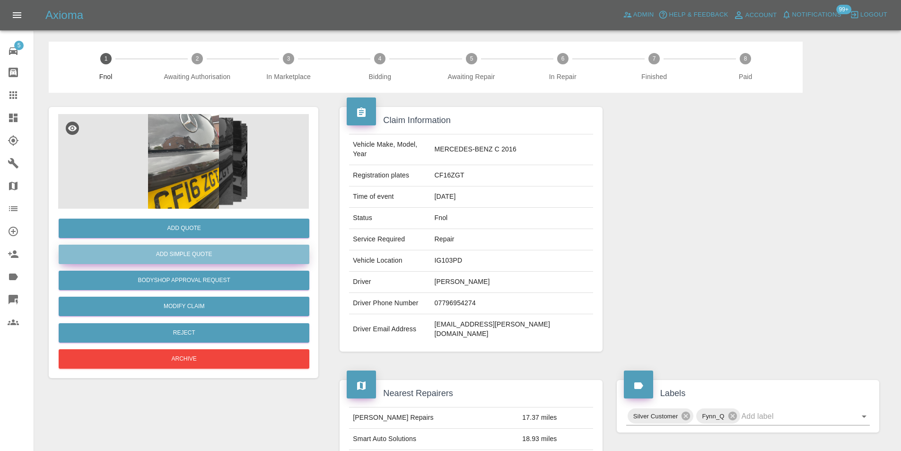
click at [200, 260] on button "Add Simple Quote" at bounding box center [184, 254] width 251 height 19
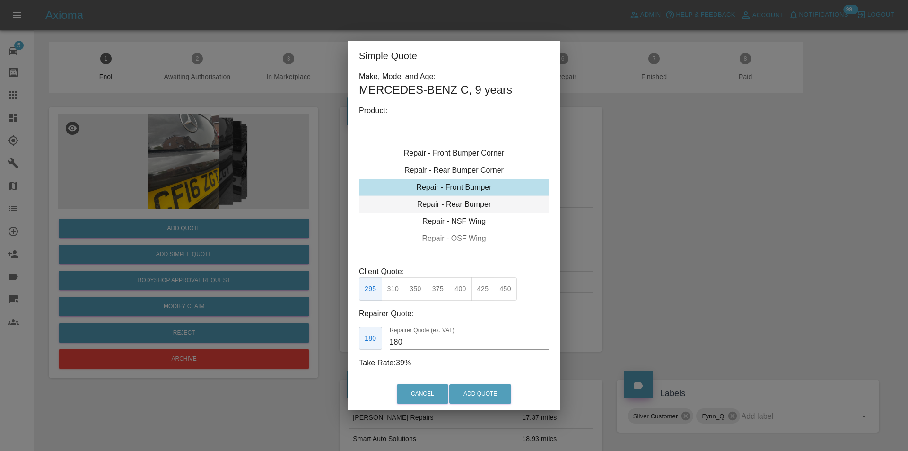
click at [482, 204] on div "Repair - Rear Bumper" at bounding box center [454, 204] width 190 height 17
click at [419, 295] on button "350" at bounding box center [415, 288] width 23 height 23
type input "210"
click at [483, 391] on button "Add Quote" at bounding box center [480, 393] width 62 height 19
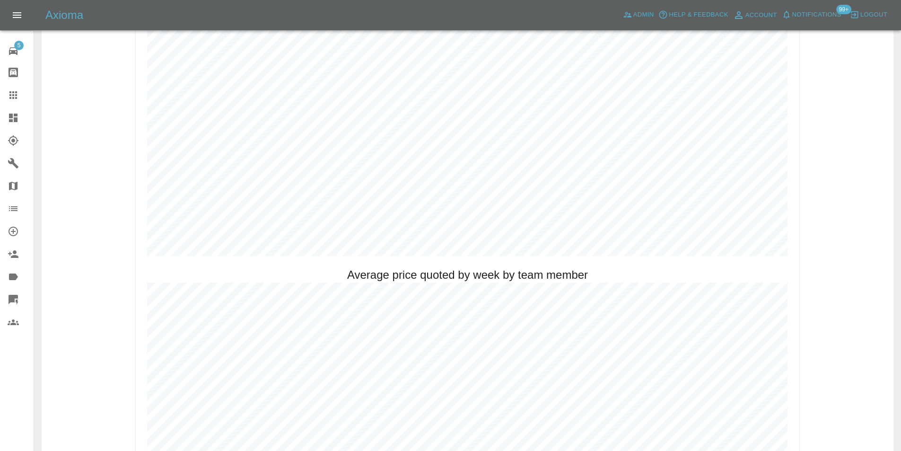
scroll to position [568, 0]
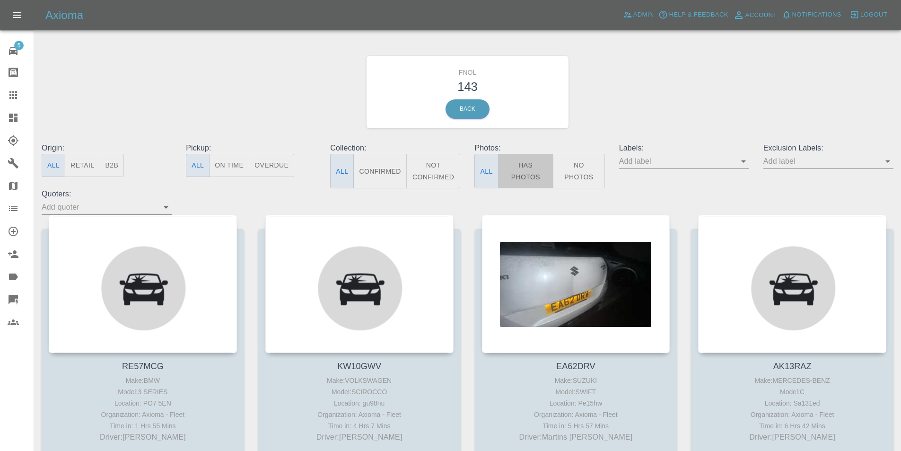
click at [533, 167] on button "Has Photos" at bounding box center [526, 171] width 56 height 35
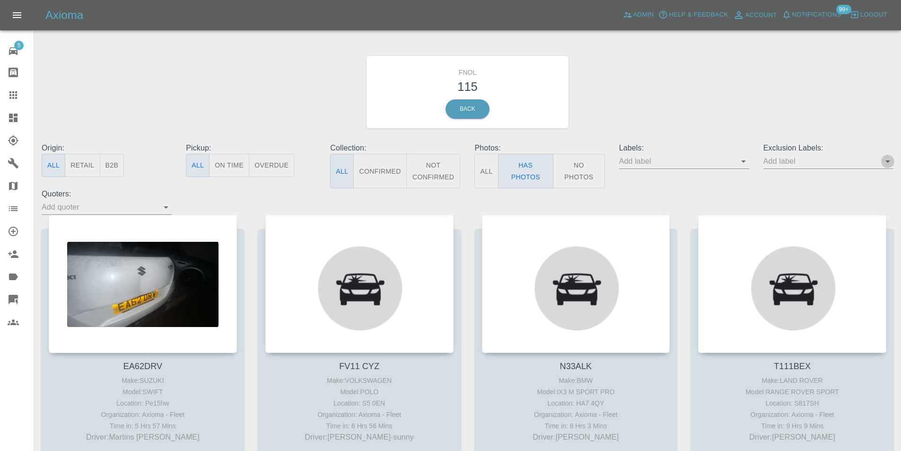
click at [888, 165] on icon "Open" at bounding box center [887, 161] width 11 height 11
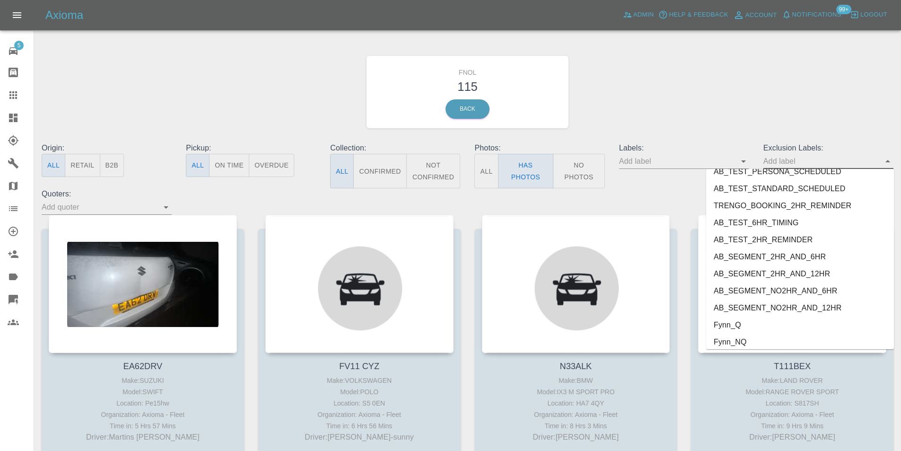
scroll to position [2007, 0]
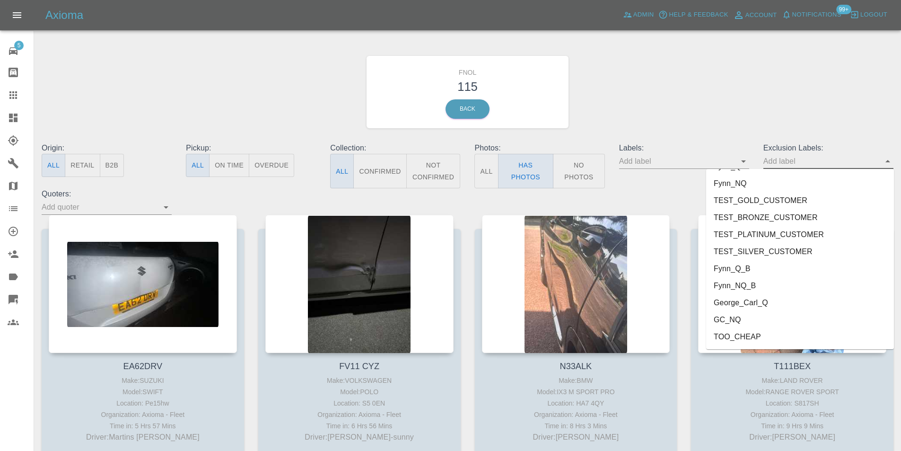
click at [764, 303] on li "George_Carl_Q" at bounding box center [800, 302] width 188 height 17
